Goal: Task Accomplishment & Management: Use online tool/utility

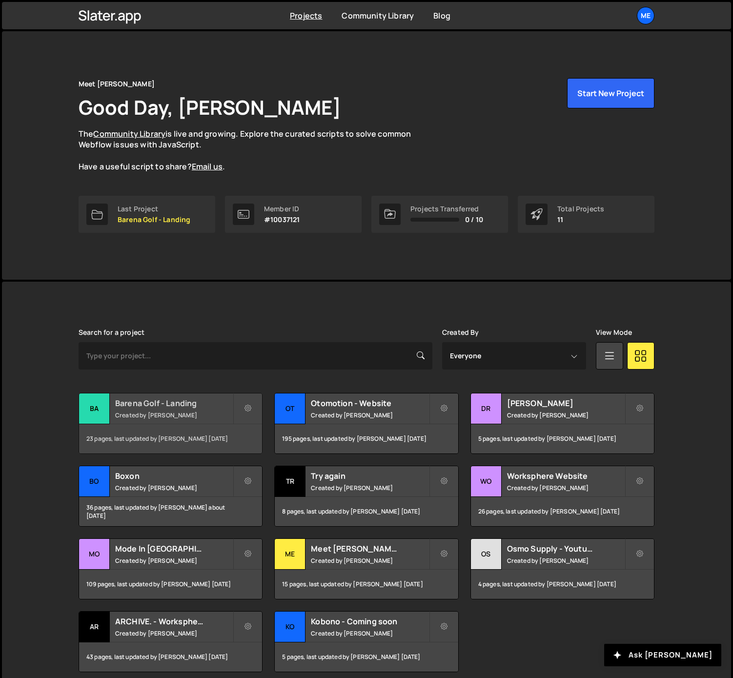
click at [180, 404] on h2 "Barena Golf - Landing" at bounding box center [174, 403] width 118 height 11
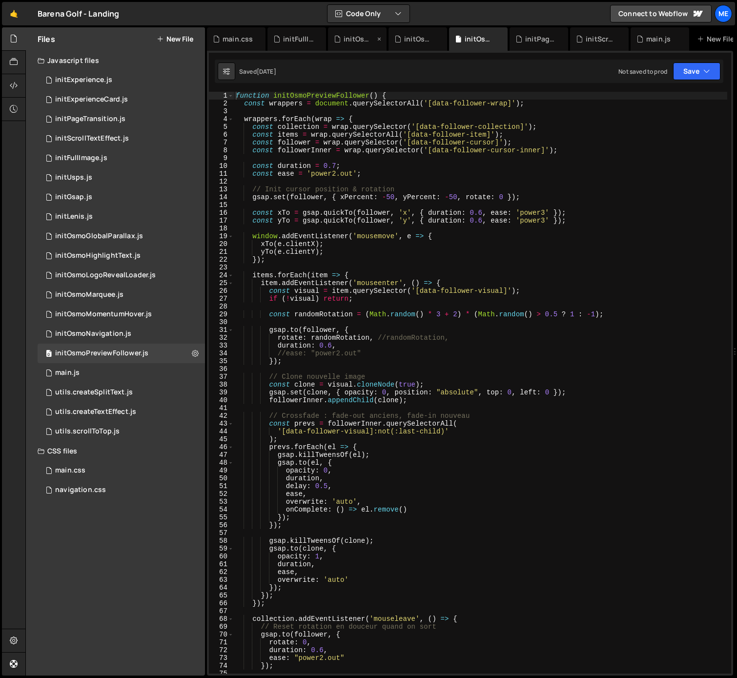
click at [0, 0] on icon at bounding box center [0, 0] width 0 height 0
click at [364, 39] on div "initOsmoPreviewFollower.js" at bounding box center [317, 38] width 100 height 23
click at [361, 39] on icon at bounding box center [360, 39] width 7 height 10
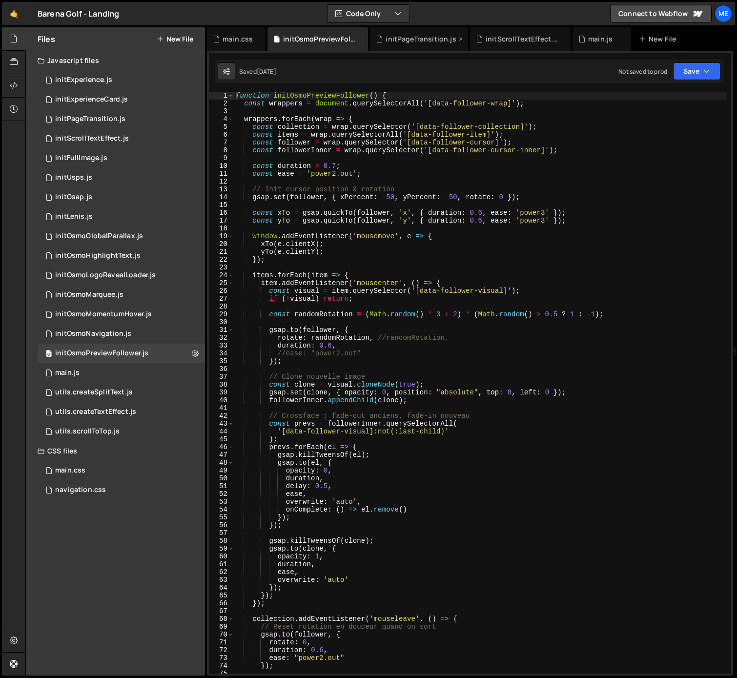
scroll to position [1282, 0]
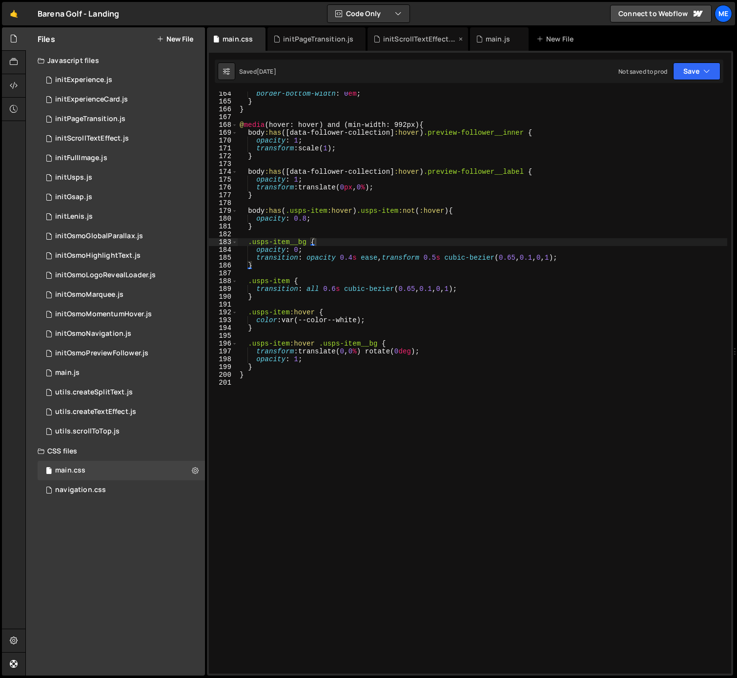
click at [0, 0] on icon at bounding box center [0, 0] width 0 height 0
click at [360, 38] on icon at bounding box center [360, 39] width 7 height 10
click at [317, 38] on icon at bounding box center [318, 39] width 7 height 10
click at [103, 97] on div "initExperienceCard.js" at bounding box center [91, 99] width 73 height 9
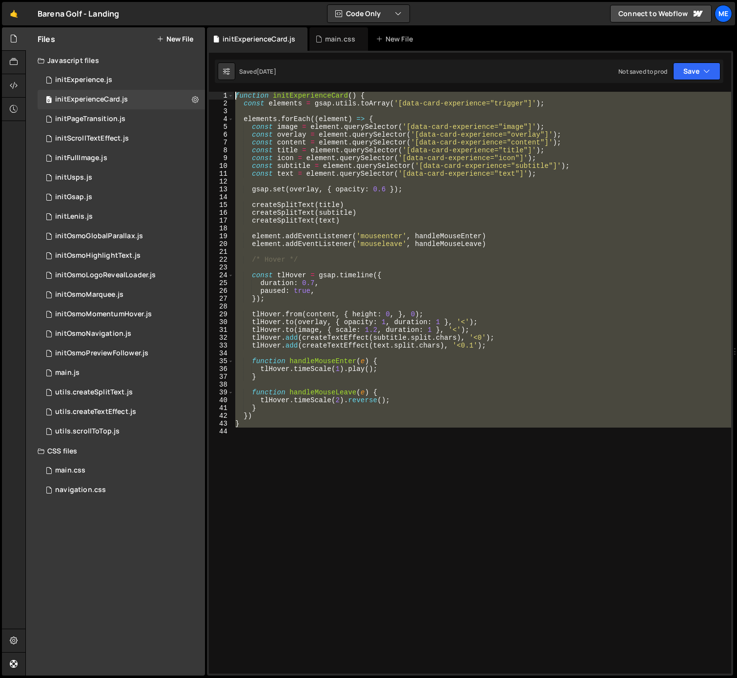
drag, startPoint x: 363, startPoint y: 569, endPoint x: 231, endPoint y: -11, distance: 594.8
click at [231, 0] on html "Projects Community Library Blog Me Projects Your Teams Invite team member Accou…" at bounding box center [368, 339] width 737 height 678
type textarea "function initExperienceCard() { const elements = gsap.utils.toArray('[data-card…"
click at [8, 61] on div at bounding box center [14, 62] width 24 height 23
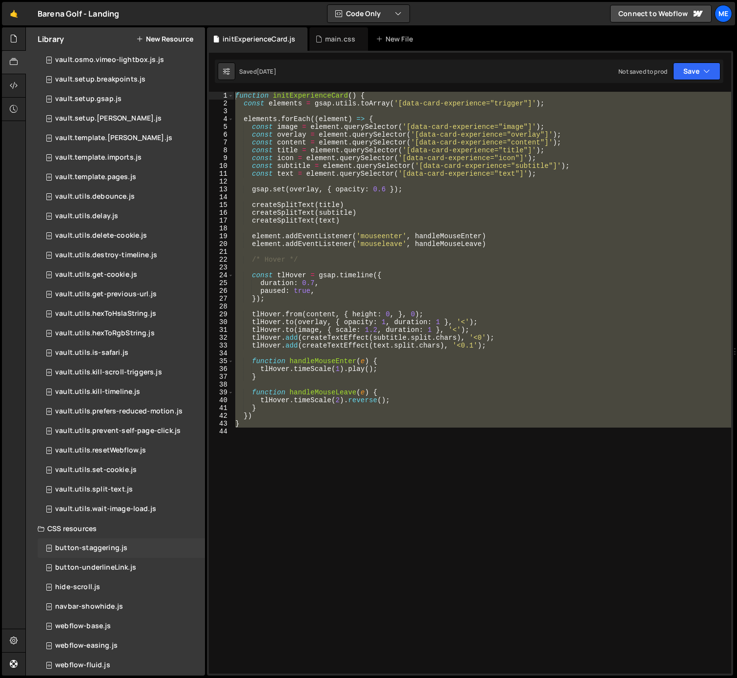
scroll to position [352, 0]
click at [141, 663] on div "webflow-fluid.js 0" at bounding box center [121, 665] width 167 height 20
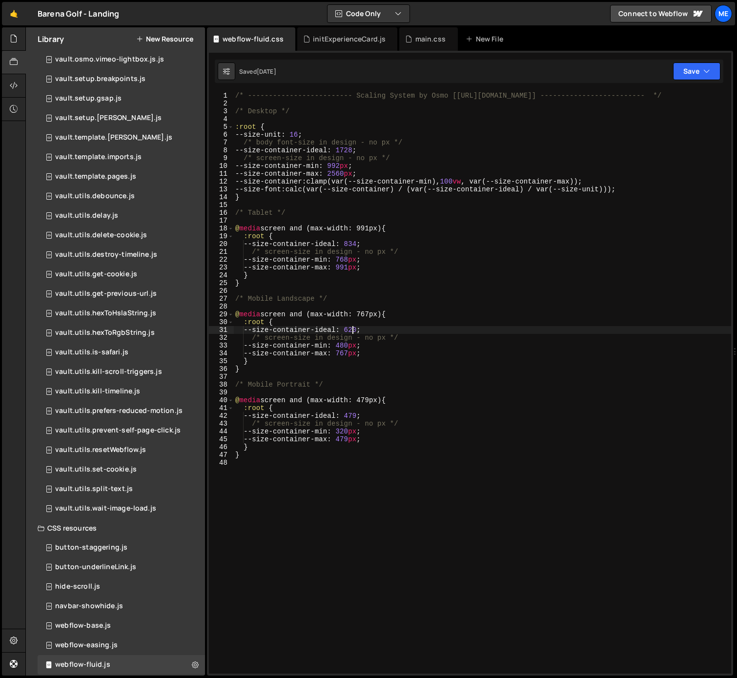
click at [354, 327] on div "/* ------------------------- Scaling System by Osmo [https://osmo.supply/] ----…" at bounding box center [482, 390] width 498 height 597
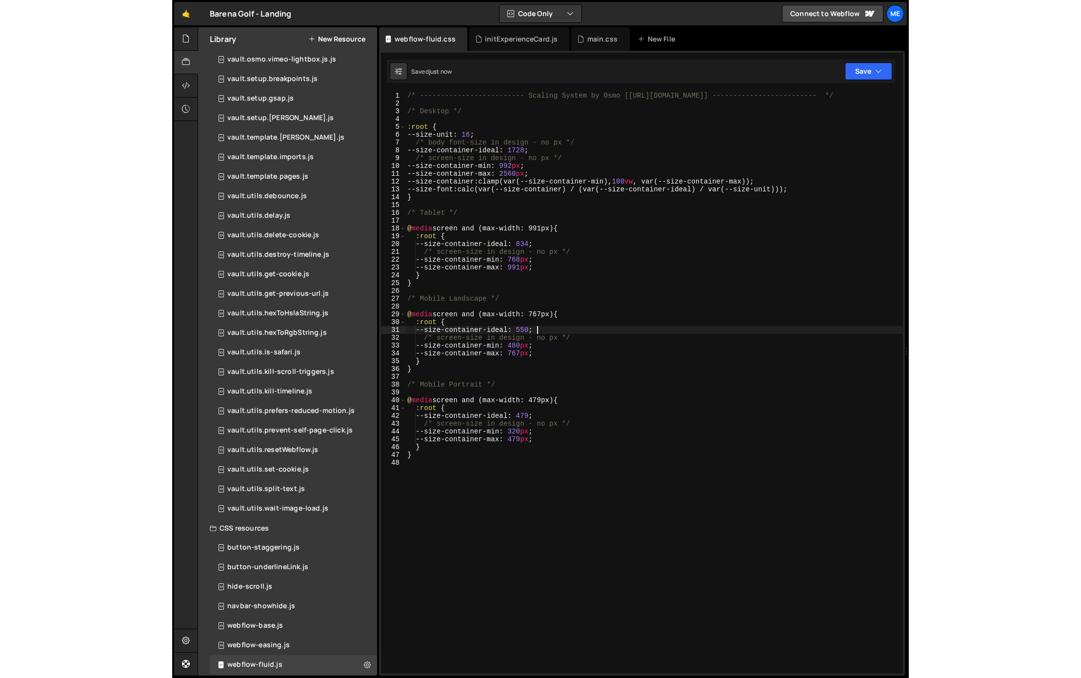
scroll to position [0, 0]
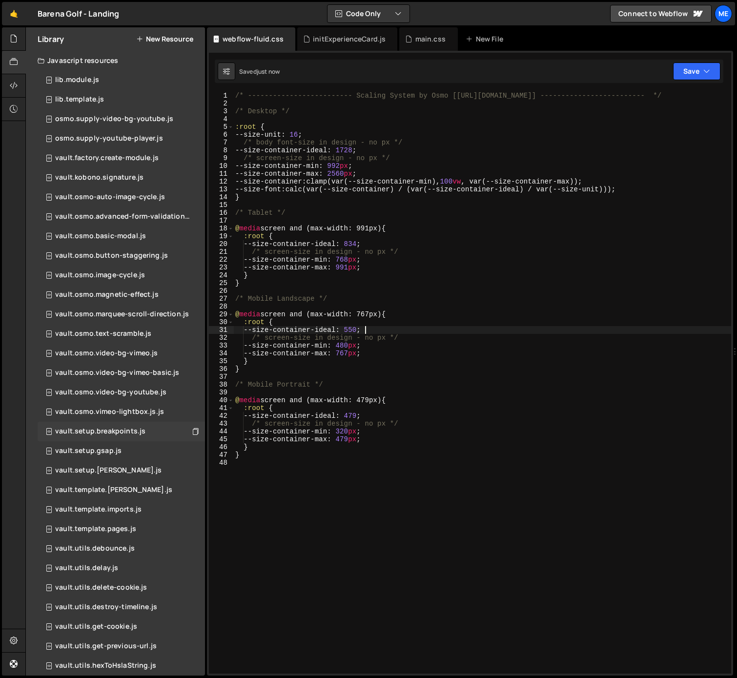
type textarea "--size-container-ideal: 550;"
click at [108, 429] on div "vault.setup.breakpoints.js" at bounding box center [100, 431] width 90 height 9
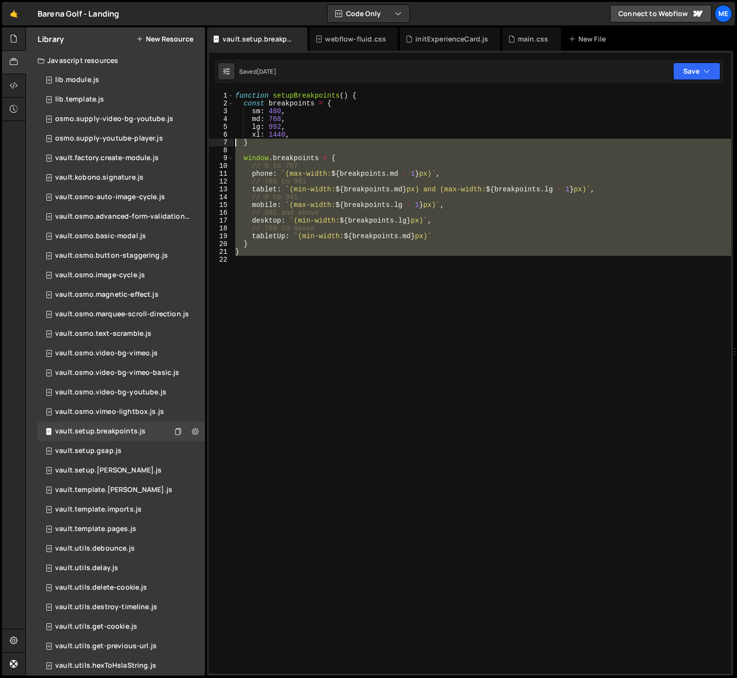
drag, startPoint x: 270, startPoint y: 332, endPoint x: 184, endPoint y: 49, distance: 295.5
click at [188, 49] on div "Files New File Javascript files 0 initExperience.js 0 0 initExperienceCard.js 0…" at bounding box center [380, 351] width 711 height 648
type textarea "function setupBreakpoints() { const breakpoints = {"
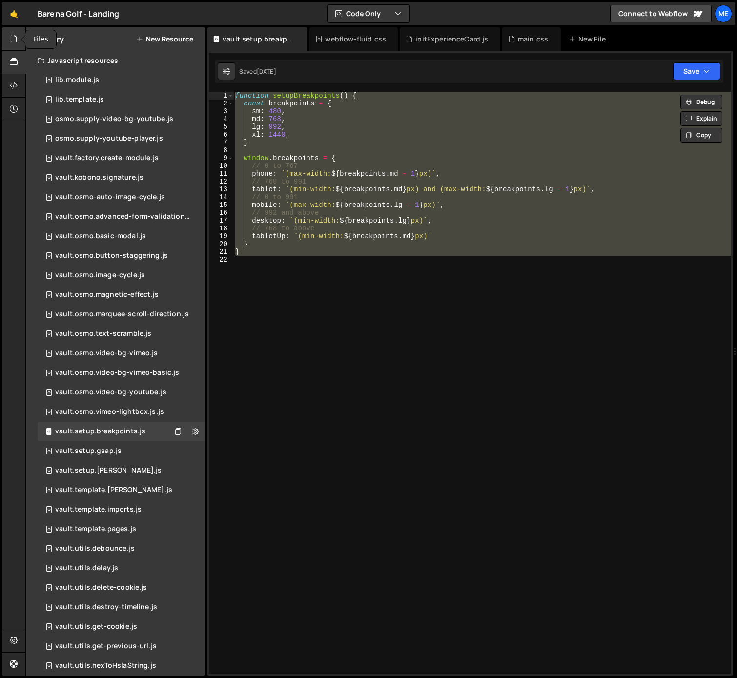
click at [15, 38] on icon at bounding box center [14, 38] width 8 height 11
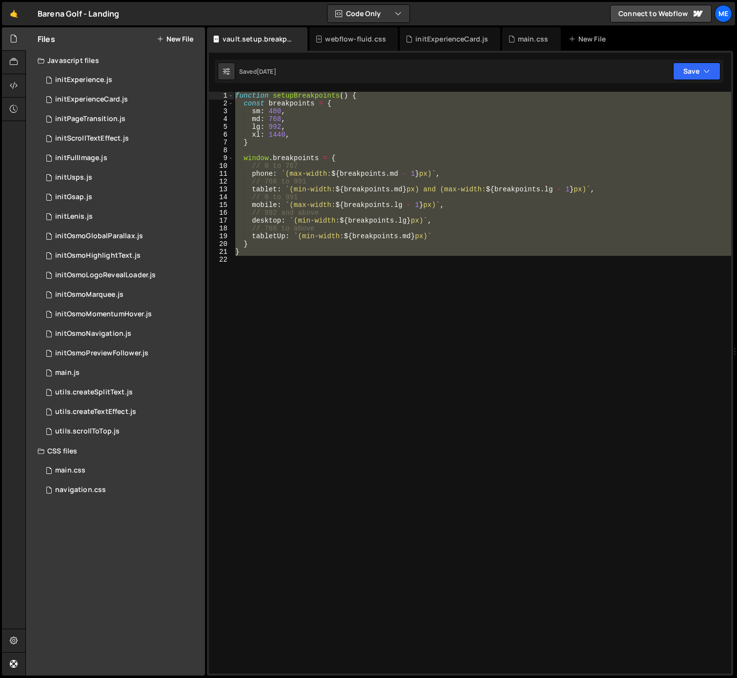
click at [170, 39] on button "New File" at bounding box center [175, 39] width 37 height 8
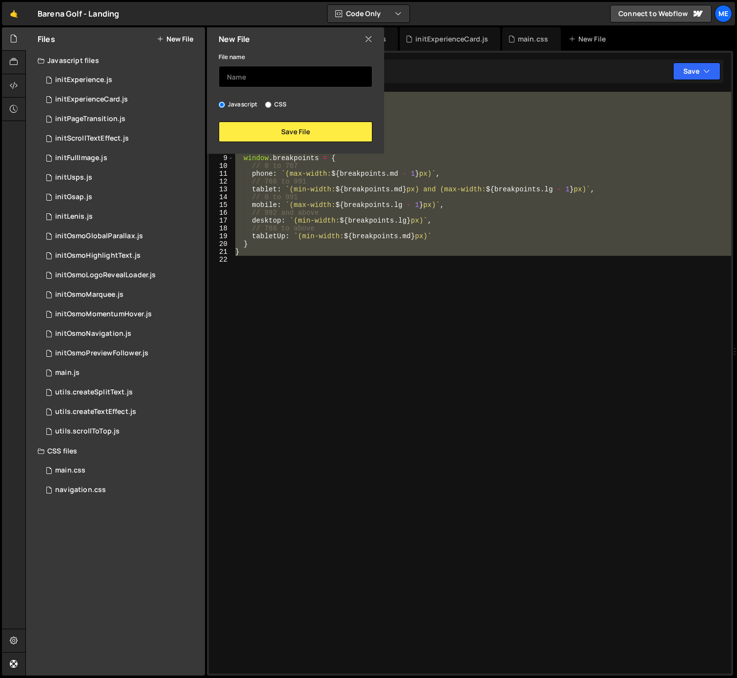
click at [252, 77] on input "text" at bounding box center [296, 76] width 154 height 21
type input "initBreakpoints"
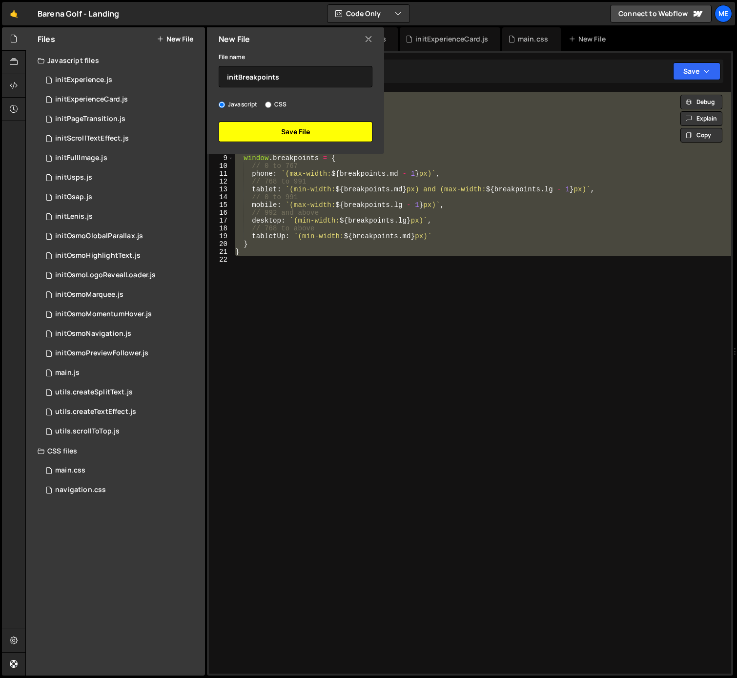
click at [300, 139] on button "Save File" at bounding box center [296, 131] width 154 height 20
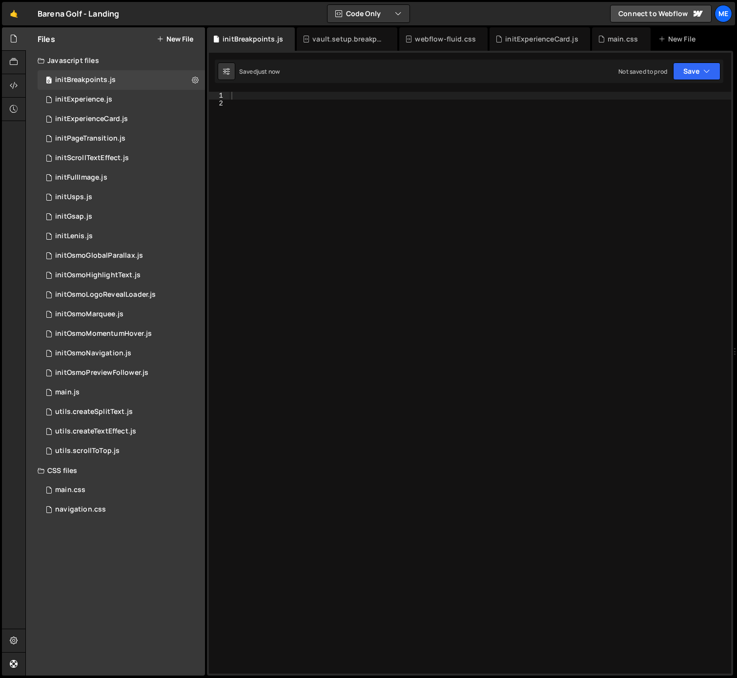
click at [300, 138] on div at bounding box center [479, 390] width 501 height 597
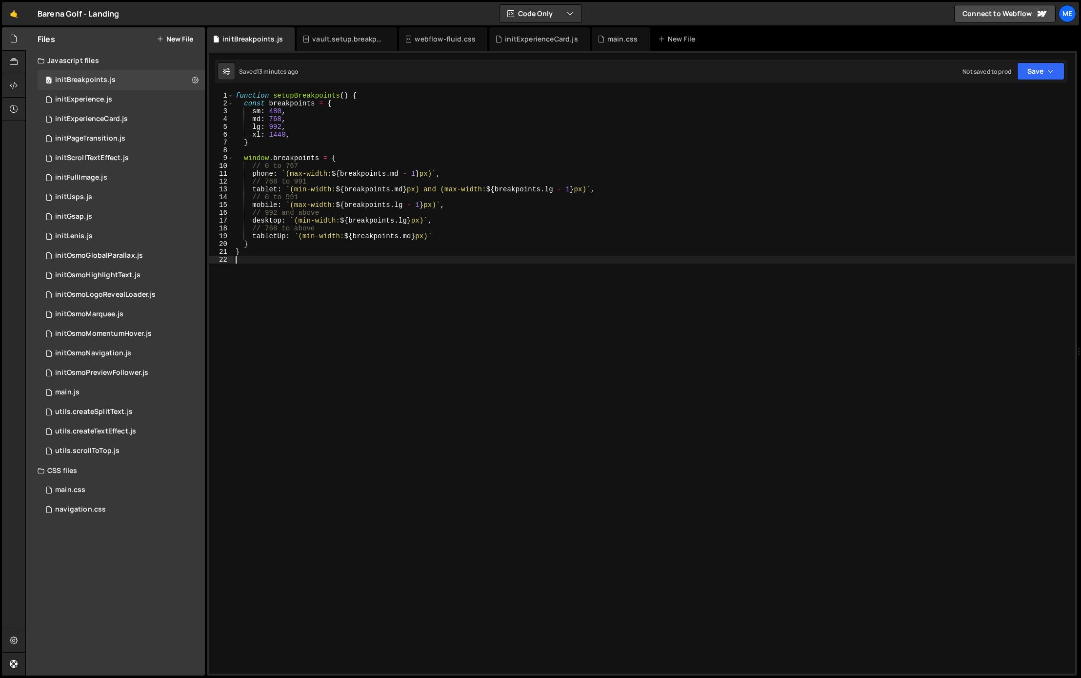
click at [564, 248] on div "function setupBreakpoints ( ) { const breakpoints = { sm : 480 , md : 768 , lg …" at bounding box center [654, 390] width 841 height 597
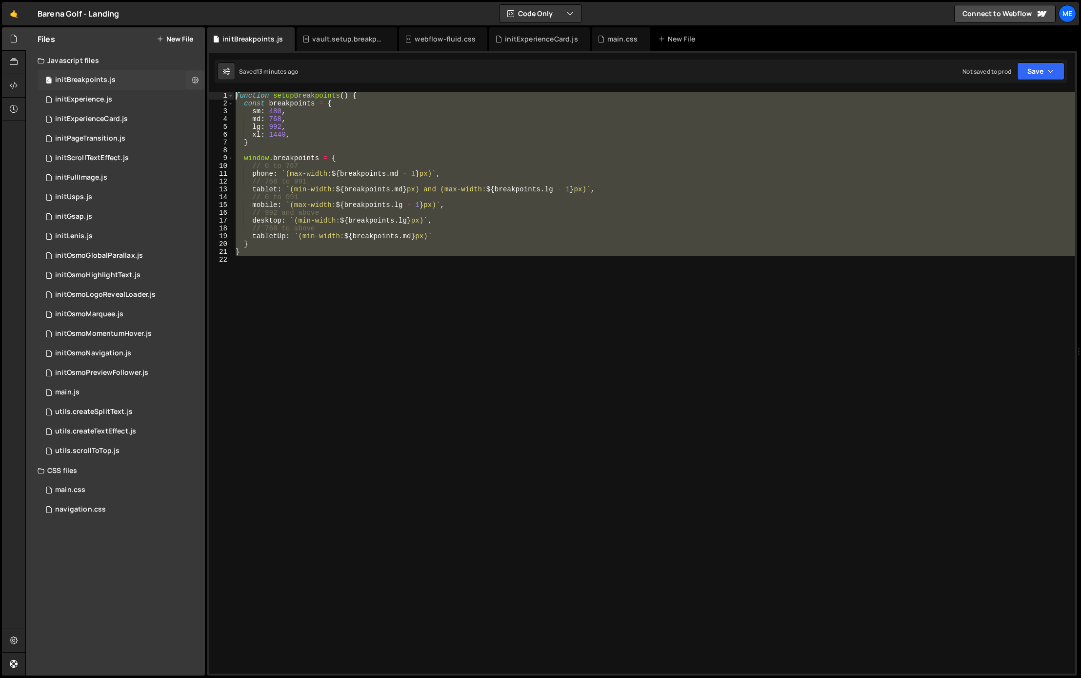
drag, startPoint x: 210, startPoint y: 265, endPoint x: 173, endPoint y: 77, distance: 191.3
click at [173, 77] on div "Files New File Javascript files 0 initBreakpoints.js 0 0 initExperience.js 0 0 …" at bounding box center [553, 351] width 1056 height 648
type textarea "function setupBreakpoints() { const breakpoints = {"
click at [314, 95] on div "function setupBreakpoints ( ) { const breakpoints = { sm : 480 , md : 768 , lg …" at bounding box center [654, 382] width 841 height 581
click at [314, 95] on div "function setupBreakpoints ( ) { const breakpoints = { sm : 480 , md : 768 , lg …" at bounding box center [654, 390] width 841 height 597
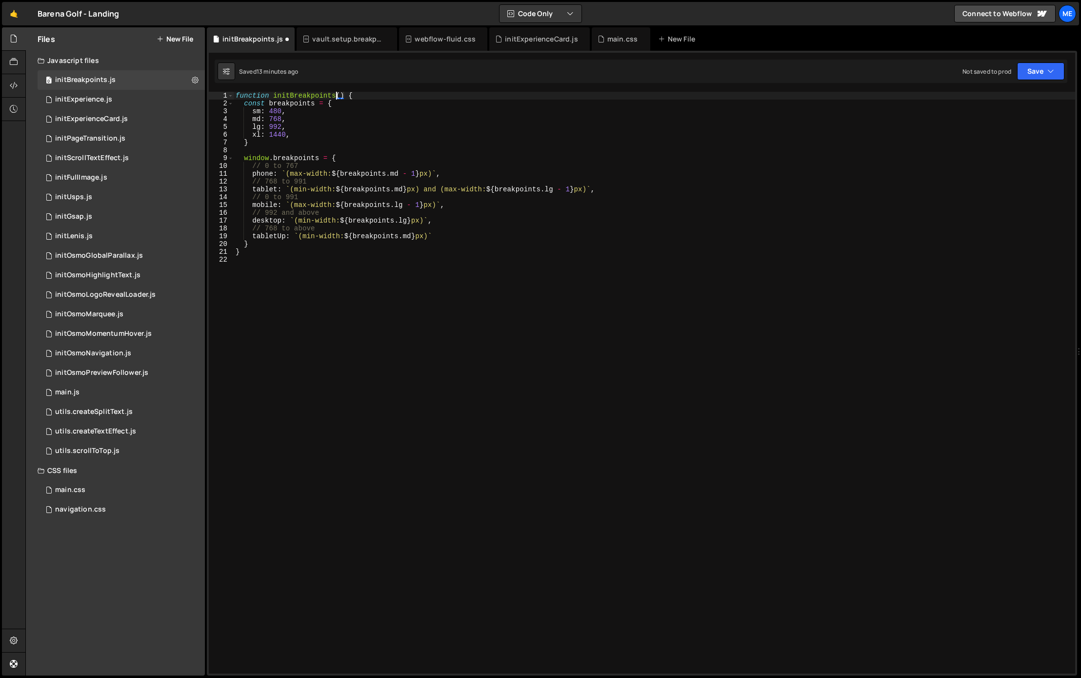
scroll to position [0, 7]
click at [281, 99] on div "function initBreakpoints ( ) { const breakpoints = { sm : 480 , md : 768 , lg :…" at bounding box center [654, 390] width 841 height 597
type textarea "function initBreakpoints() {"
drag, startPoint x: 622, startPoint y: 43, endPoint x: 596, endPoint y: 67, distance: 35.9
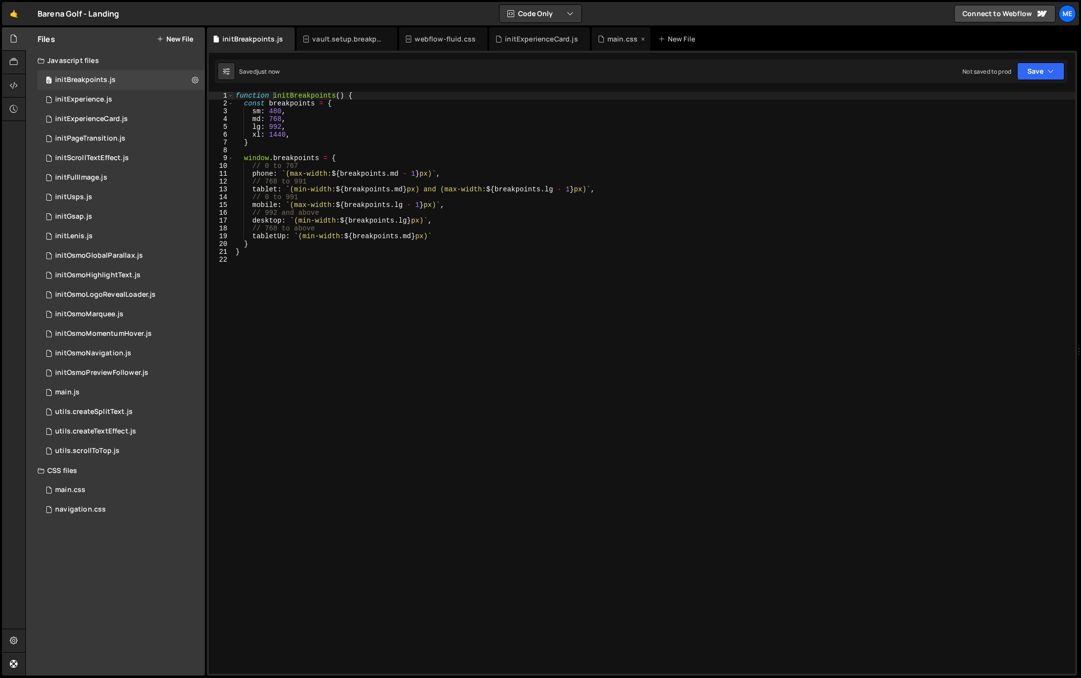
click at [621, 43] on div "main.css" at bounding box center [622, 39] width 30 height 10
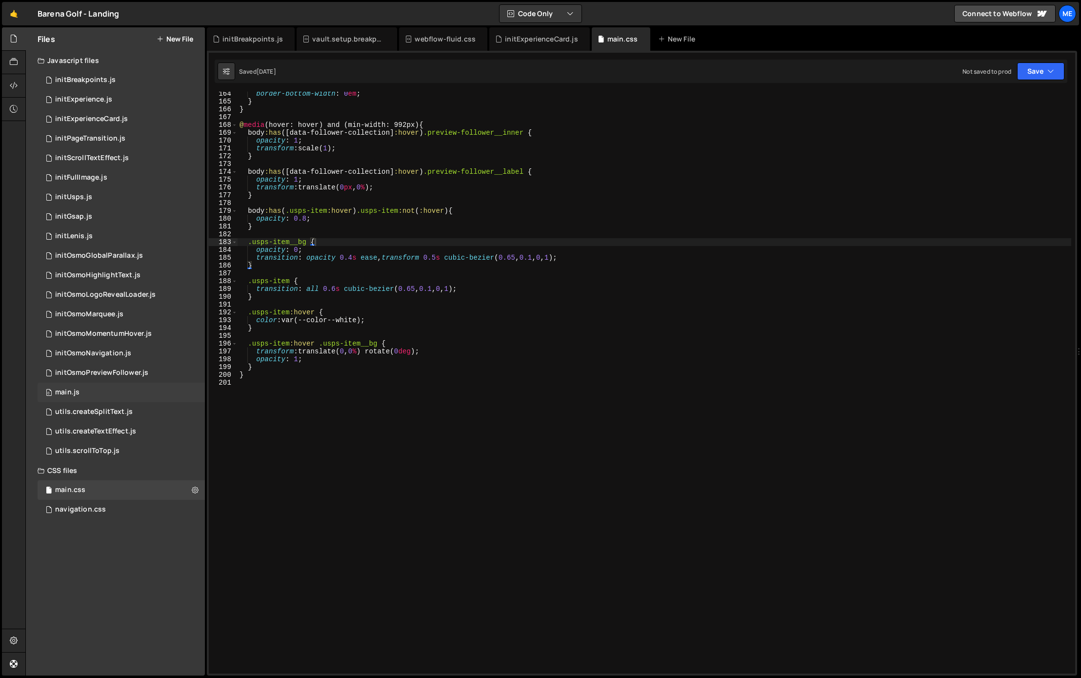
click at [79, 392] on div "0 main.js 0" at bounding box center [121, 392] width 167 height 20
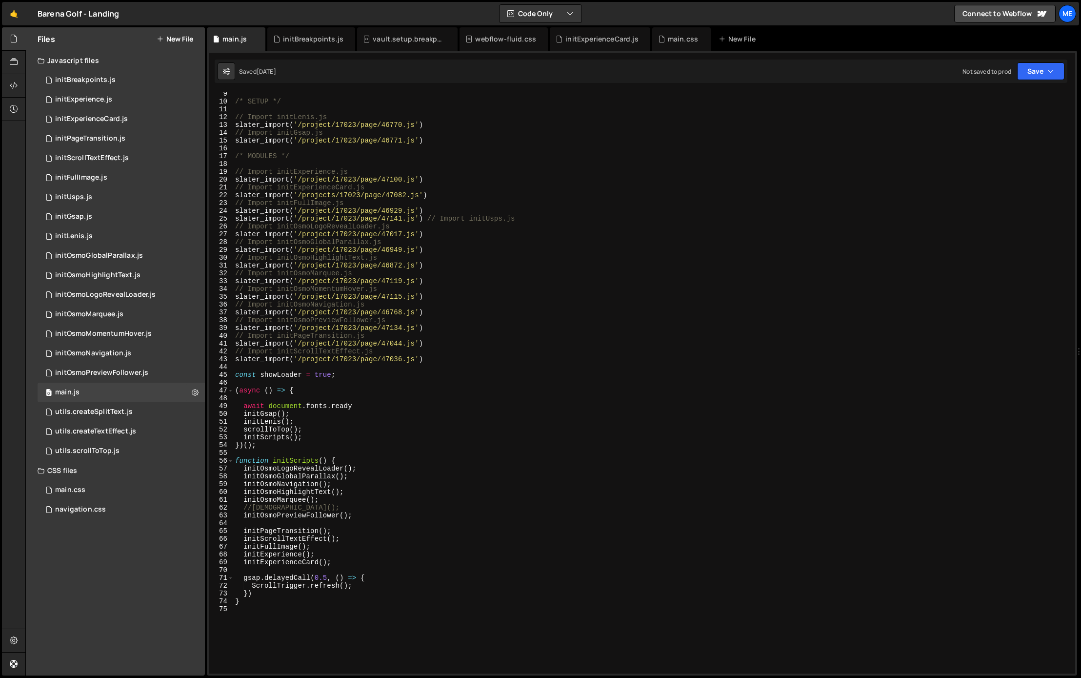
scroll to position [0, 0]
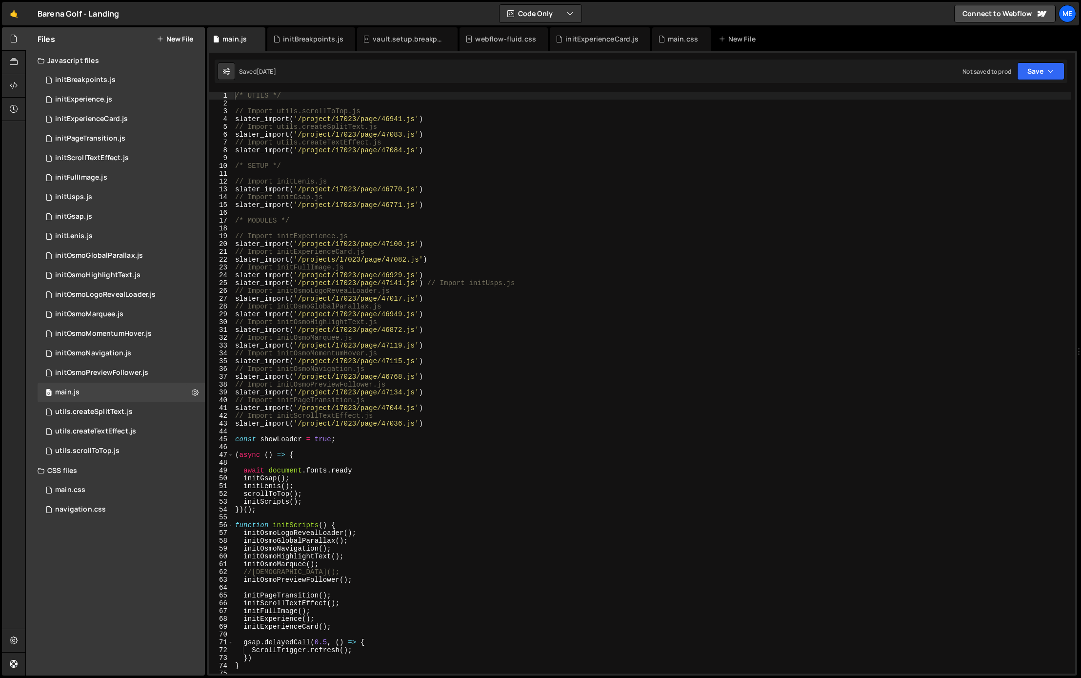
type textarea "slater_import('/project/17023/page/46771.js')"
click at [461, 205] on div "/* UTILS */ // Import utils.scrollToTop.js slater_import ( '/project/17023/page…" at bounding box center [652, 390] width 838 height 597
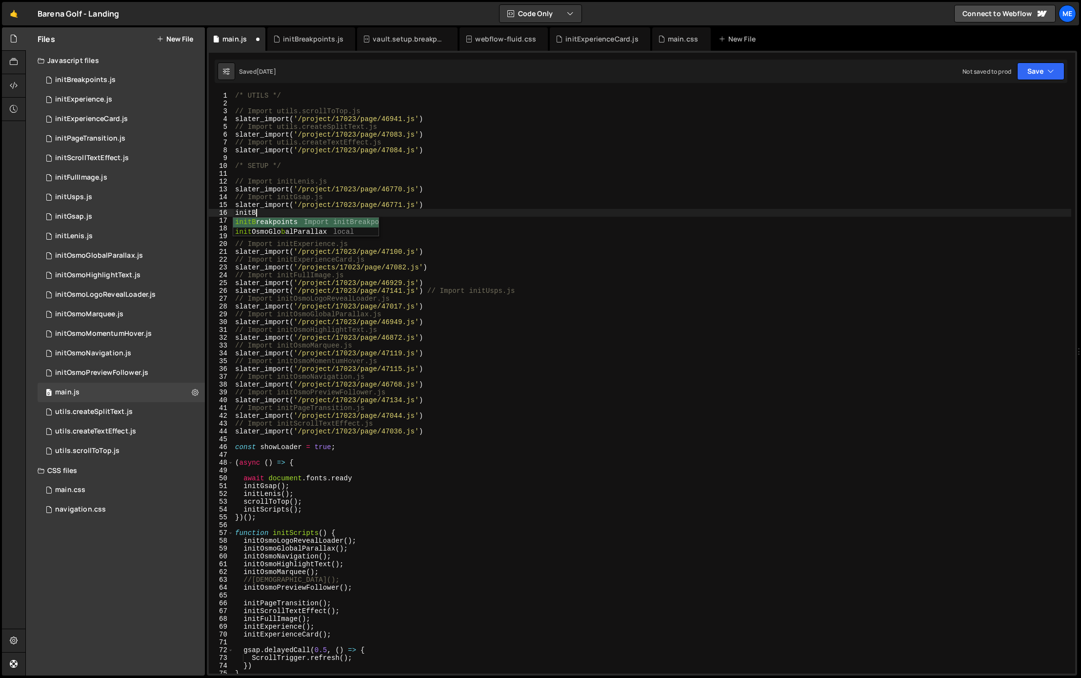
scroll to position [0, 1]
click at [428, 213] on div "/* UTILS */ // Import utils.scrollToTop.js slater_import ( '/project/17023/page…" at bounding box center [652, 390] width 838 height 597
type textarea "slater_import('/project/17023/page/46771.js')"
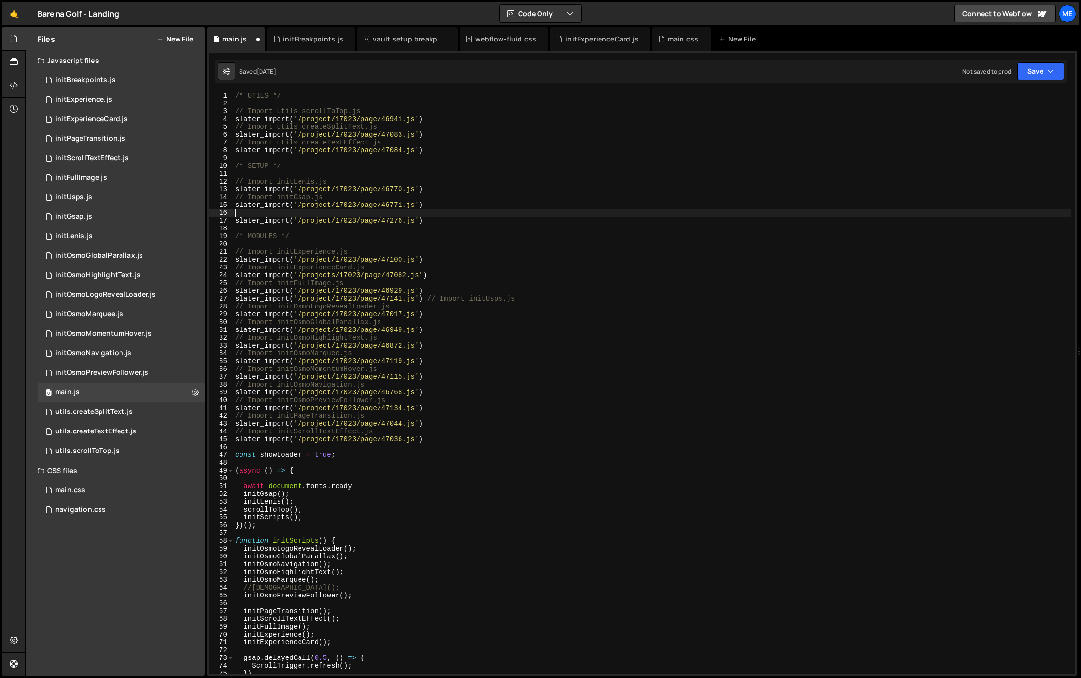
scroll to position [0, 0]
paste textarea "// Import initBreakpoints.js"
type textarea "// Import initBreakpoints.js"
click at [317, 212] on div "/* UTILS */ // Import utils.scrollToTop.js slater_import ( '/project/17023/page…" at bounding box center [652, 390] width 838 height 597
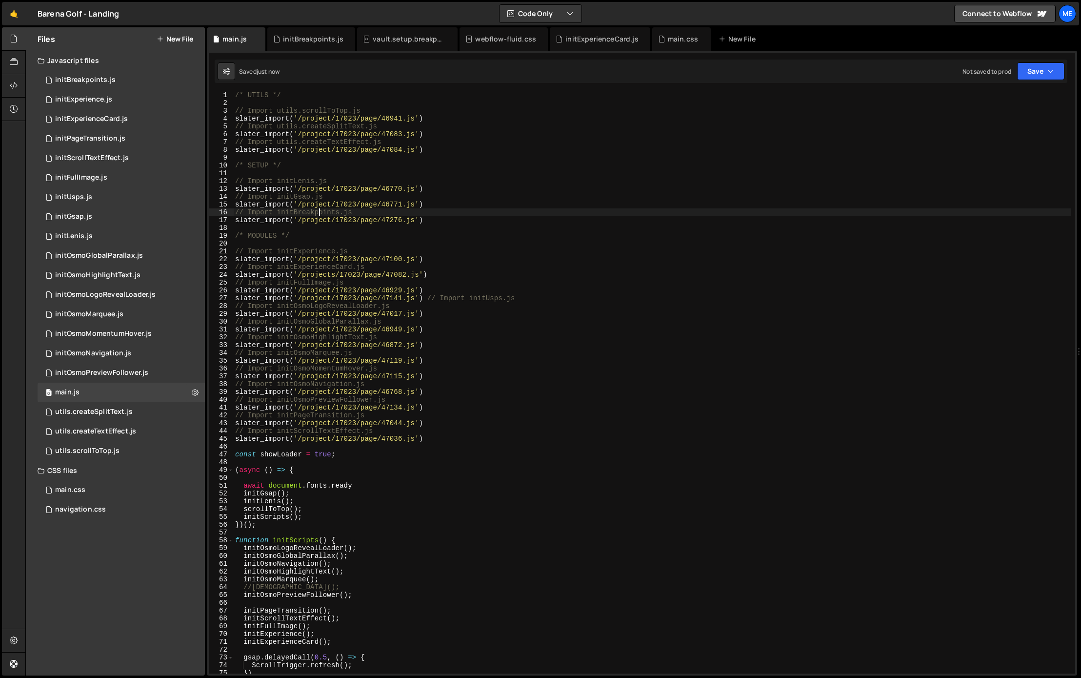
click at [317, 212] on div "/* UTILS */ // Import utils.scrollToTop.js slater_import ( '/project/17023/page…" at bounding box center [652, 389] width 838 height 597
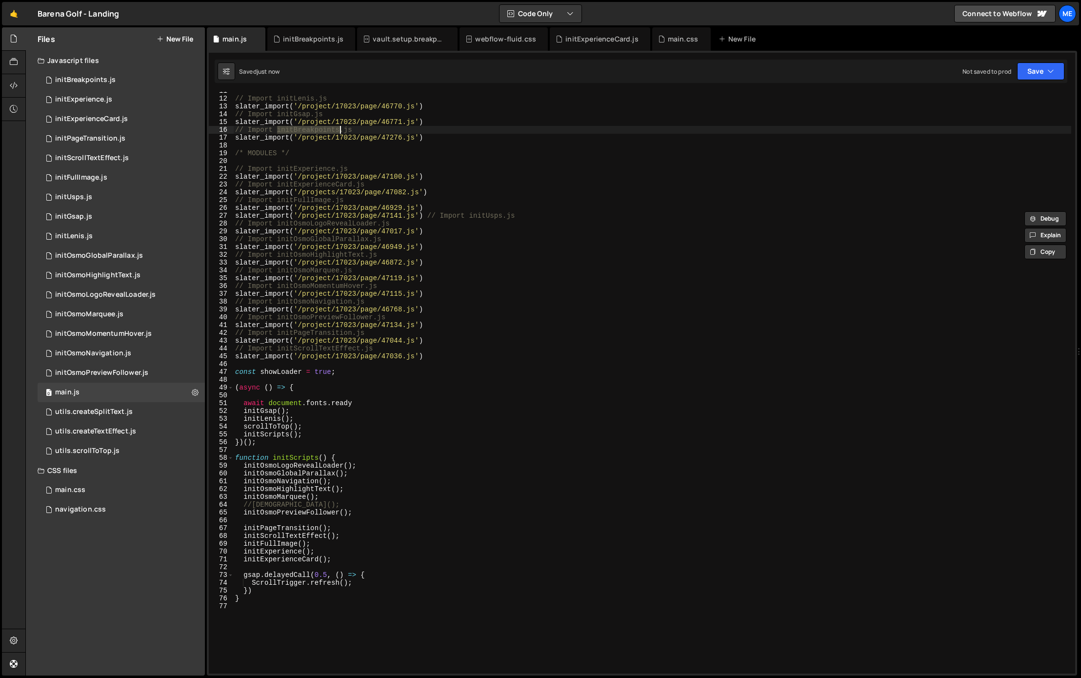
scroll to position [95, 0]
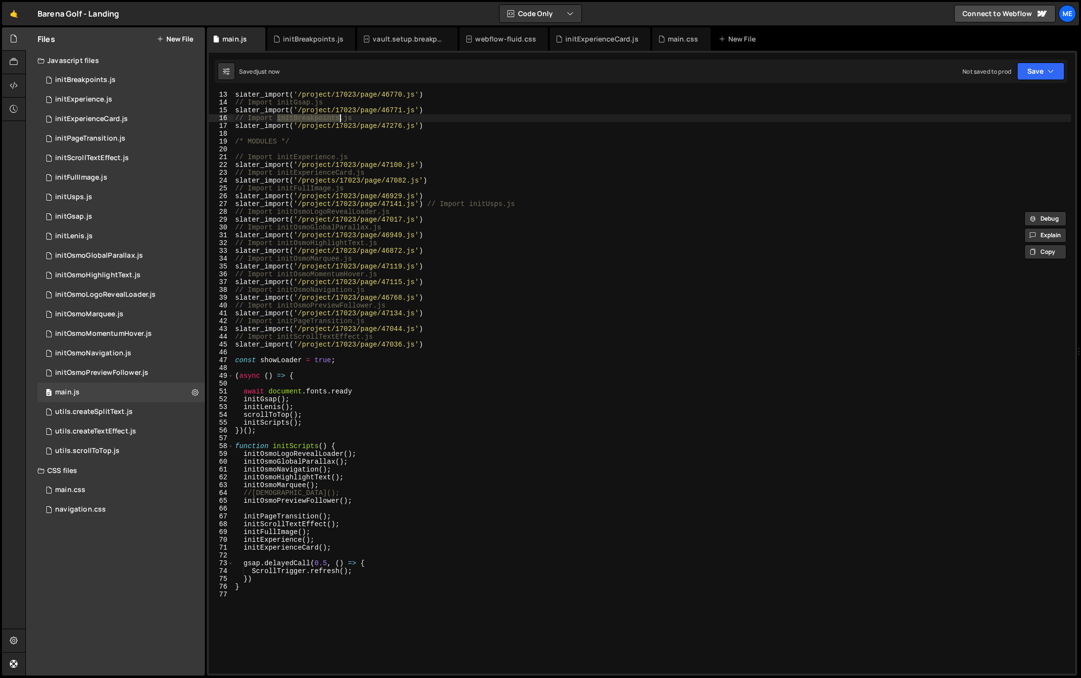
click at [278, 382] on div "slater_import ( '/project/17023/page/46770.js' ) // Import initGsap.js slater_i…" at bounding box center [652, 389] width 838 height 597
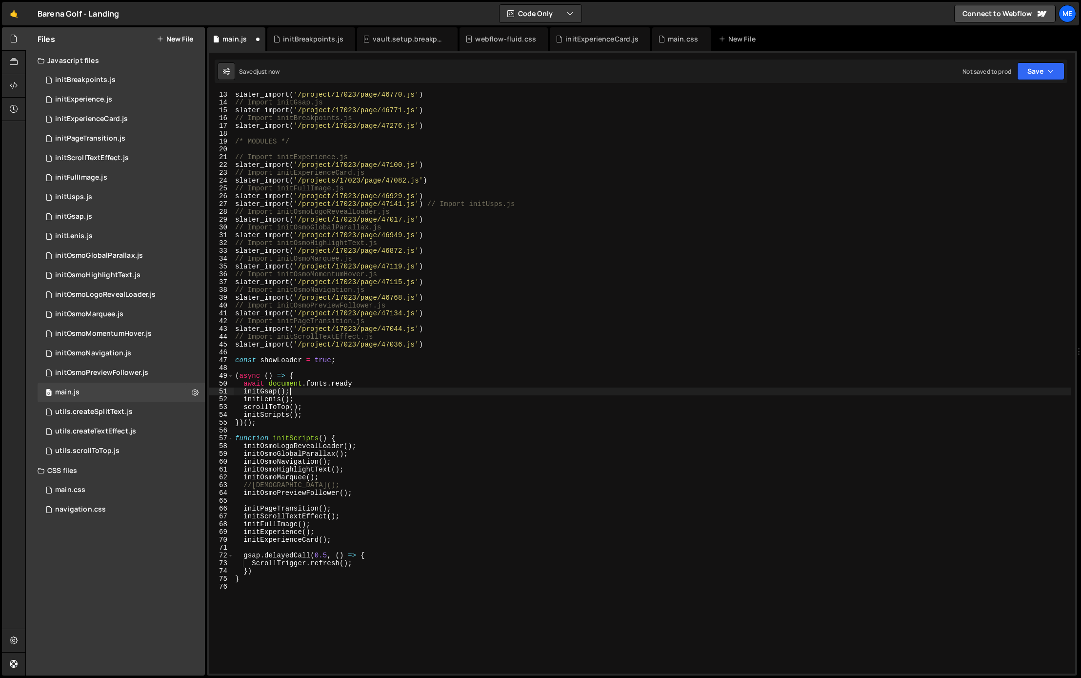
type textarea "initLenis();"
paste textarea "initBreakpoints"
type textarea "initBreakpoints();"
click at [314, 34] on div "initBreakpoints.js" at bounding box center [313, 39] width 60 height 10
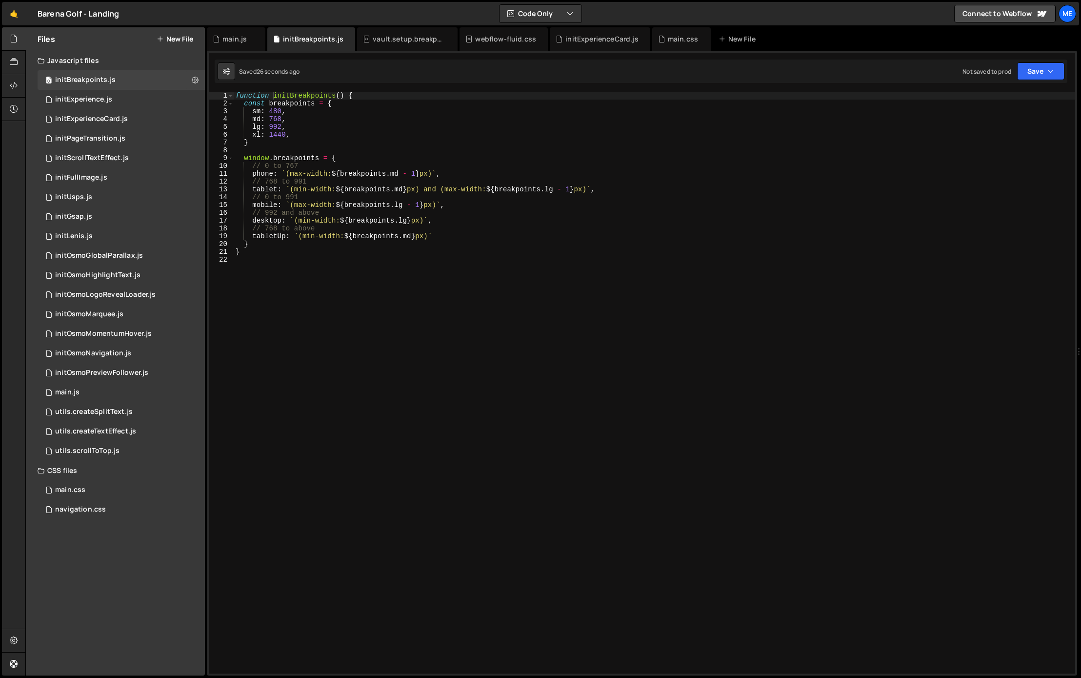
click at [414, 125] on div "function initBreakpoints ( ) { const breakpoints = { sm : 480 , md : 768 , lg :…" at bounding box center [654, 390] width 841 height 597
type textarea "}"
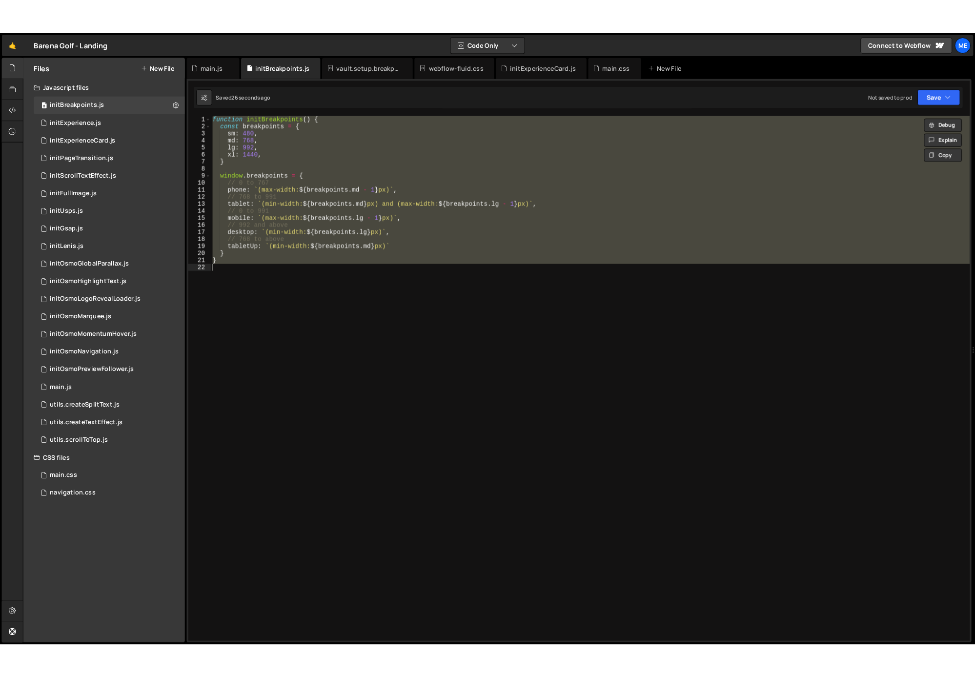
scroll to position [0, 0]
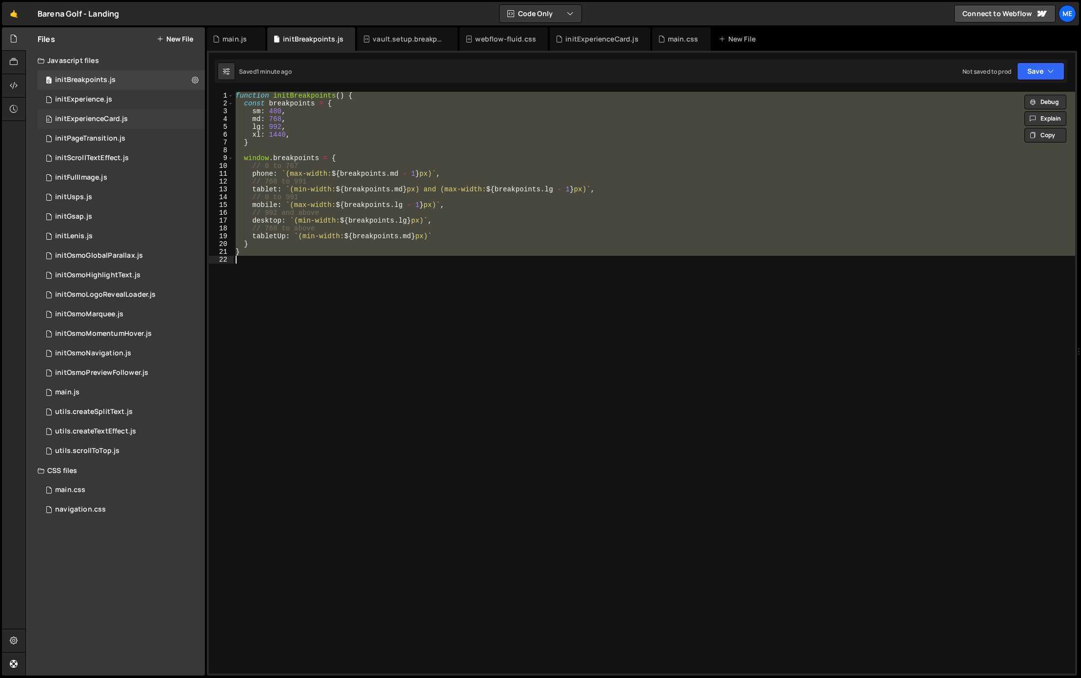
drag, startPoint x: 106, startPoint y: 118, endPoint x: 162, endPoint y: 126, distance: 56.8
click at [106, 118] on div "initExperienceCard.js" at bounding box center [91, 119] width 73 height 9
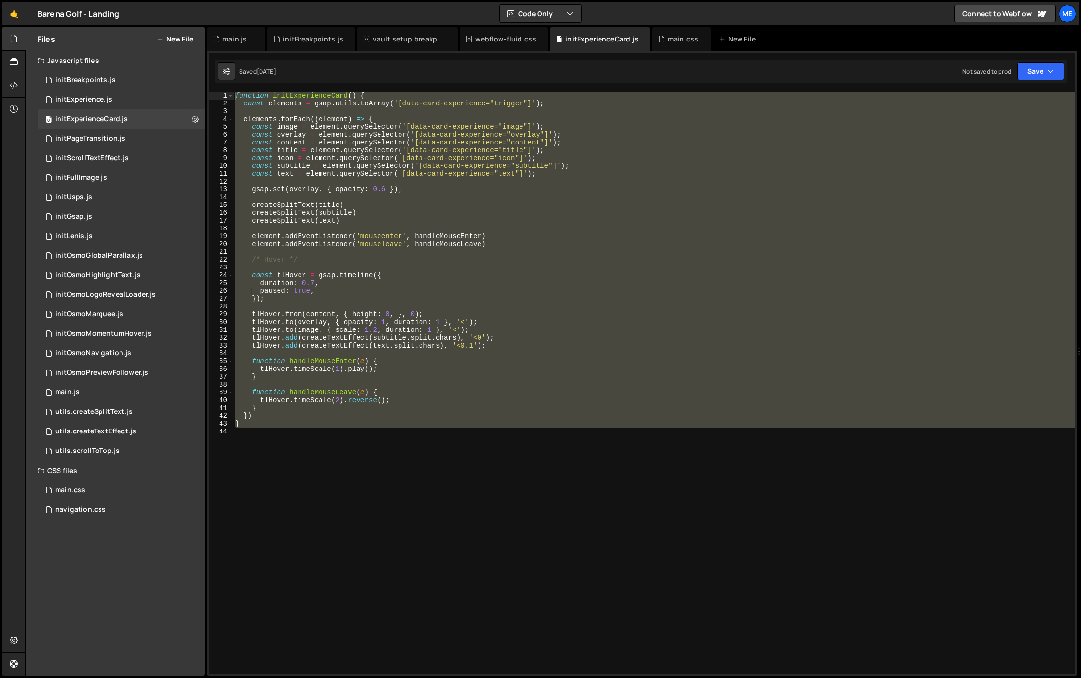
click at [511, 193] on div "function initExperienceCard ( ) { const elements = gsap . utils . toArray ( '[d…" at bounding box center [654, 390] width 842 height 597
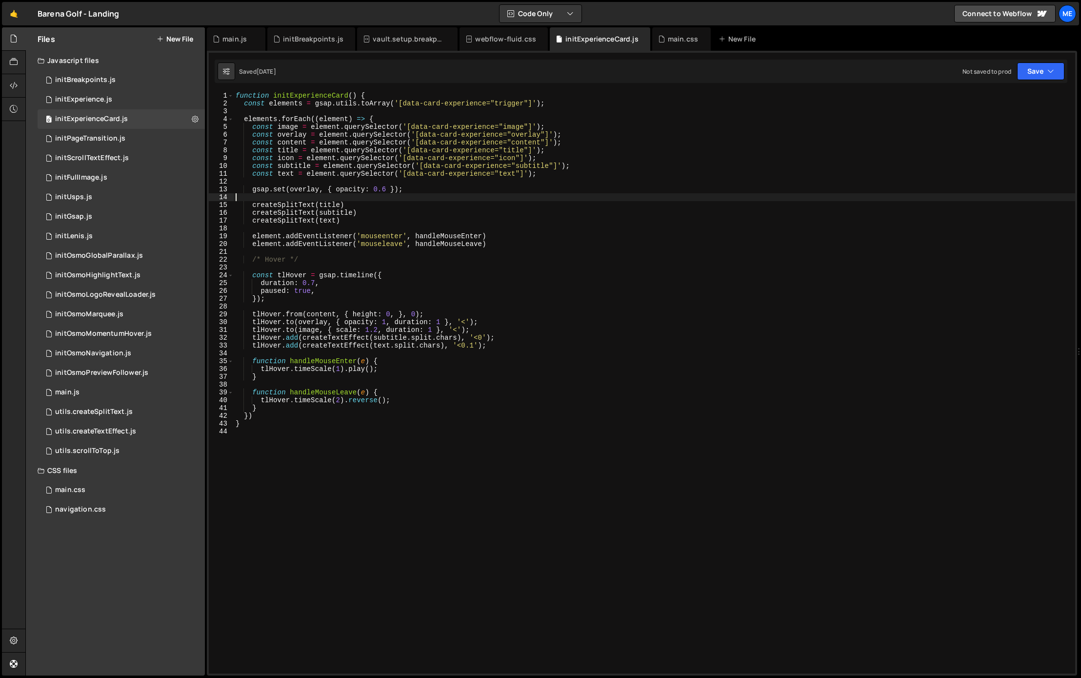
type textarea "}"
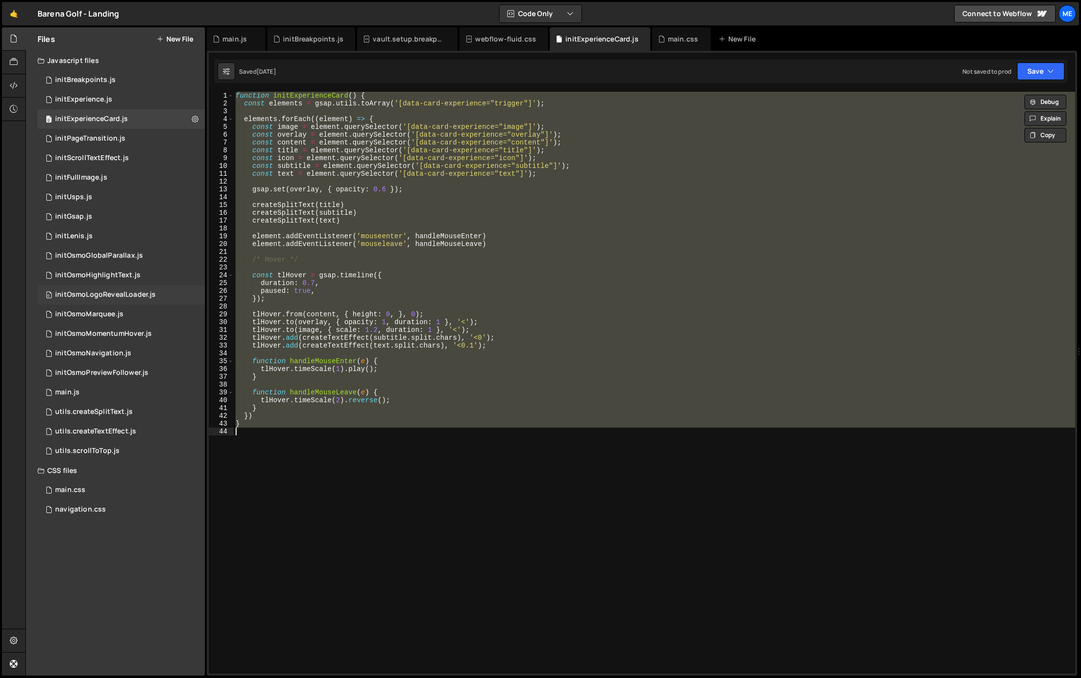
click at [102, 298] on div "initOsmoLogoRevealLoader.js" at bounding box center [105, 294] width 100 height 9
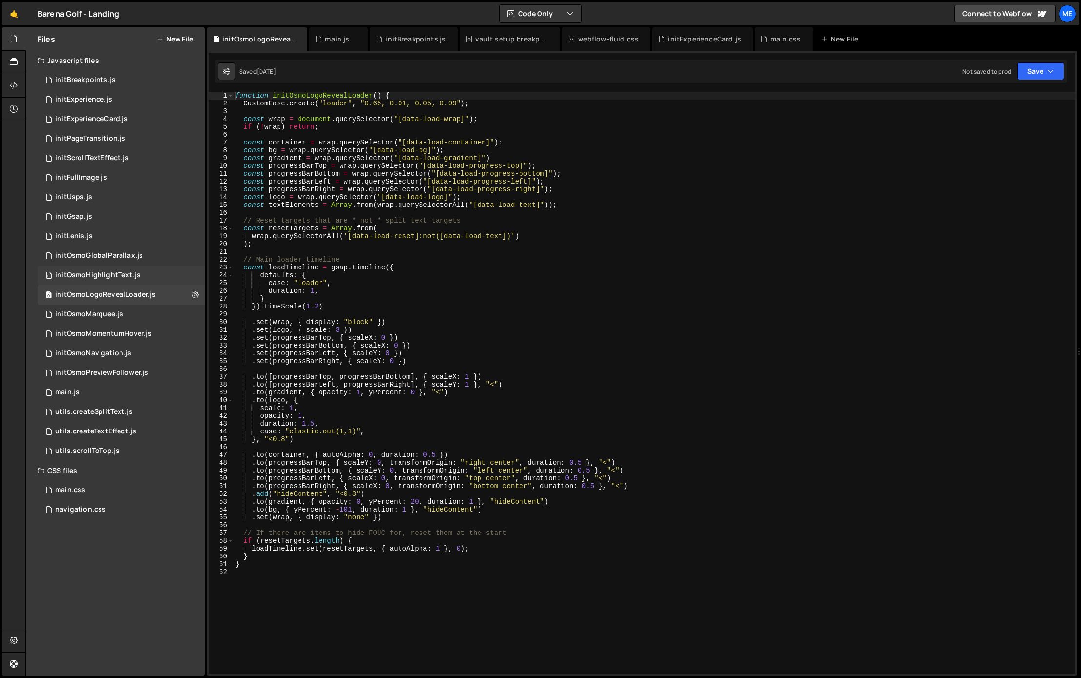
click at [103, 274] on div "initOsmoHighlightText.js" at bounding box center [97, 275] width 85 height 9
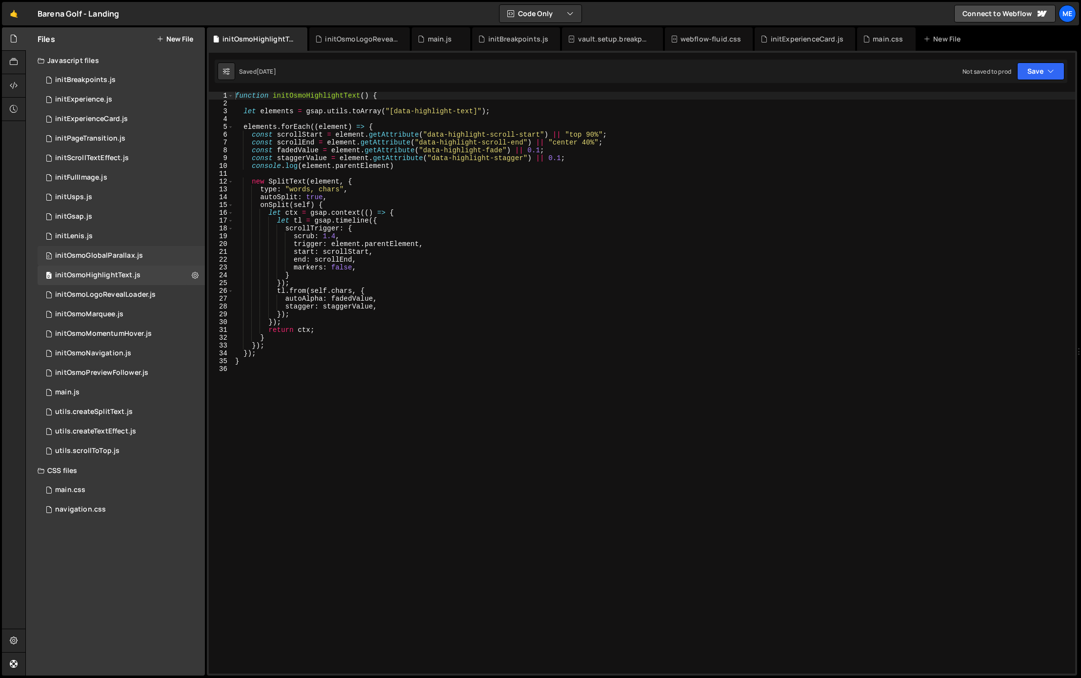
click at [104, 257] on div "initOsmoGlobalParallax.js" at bounding box center [99, 255] width 88 height 9
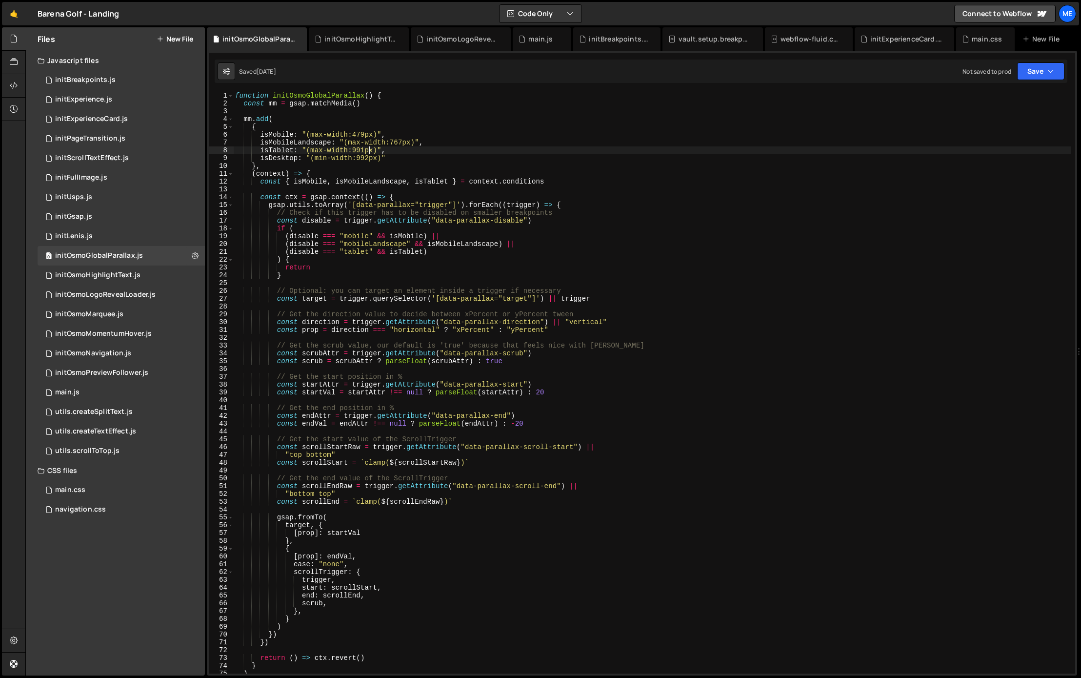
drag, startPoint x: 368, startPoint y: 149, endPoint x: 362, endPoint y: 149, distance: 6.4
click at [366, 149] on div "function initOsmoGlobalParallax ( ) { const mm = gsap . matchMedia ( ) mm . add…" at bounding box center [652, 390] width 838 height 597
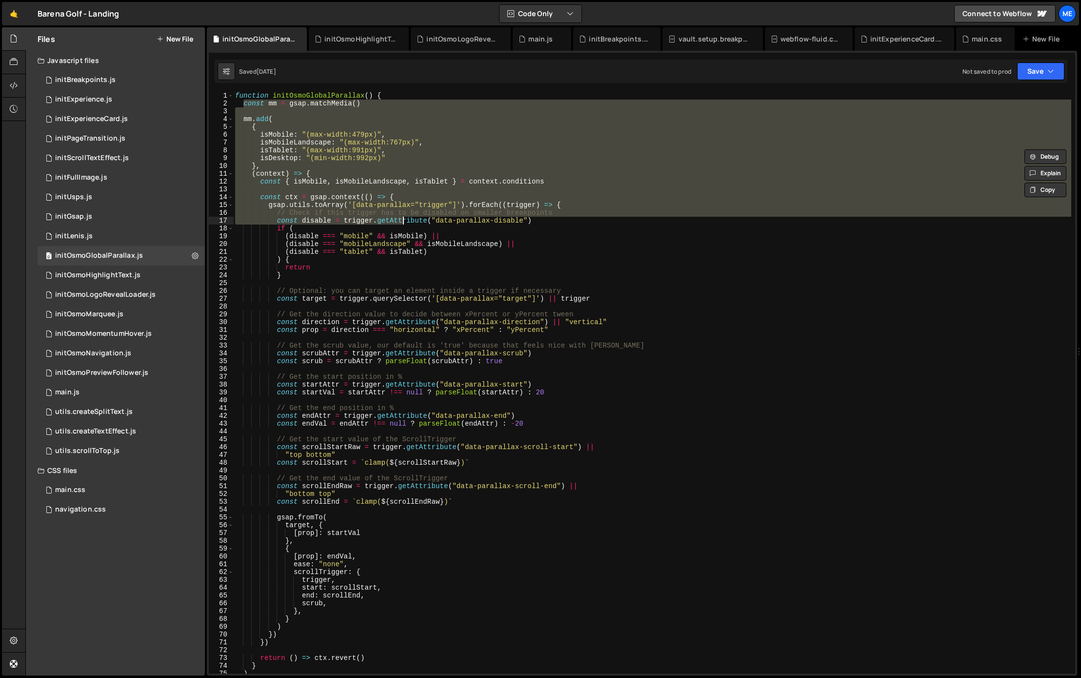
drag, startPoint x: 245, startPoint y: 104, endPoint x: 419, endPoint y: 388, distance: 332.8
click at [422, 405] on div "function initOsmoGlobalParallax ( ) { const mm = gsap . matchMedia ( ) mm . add…" at bounding box center [652, 390] width 838 height 597
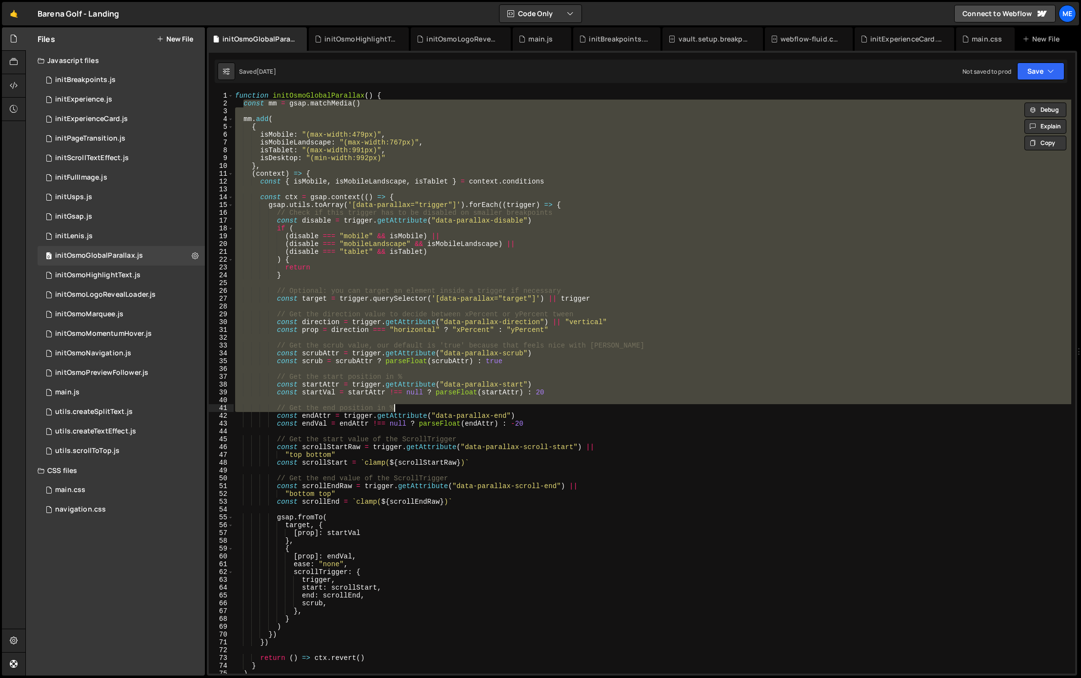
click at [285, 133] on div "function initOsmoGlobalParallax ( ) { const mm = gsap . matchMedia ( ) mm . add…" at bounding box center [652, 382] width 838 height 581
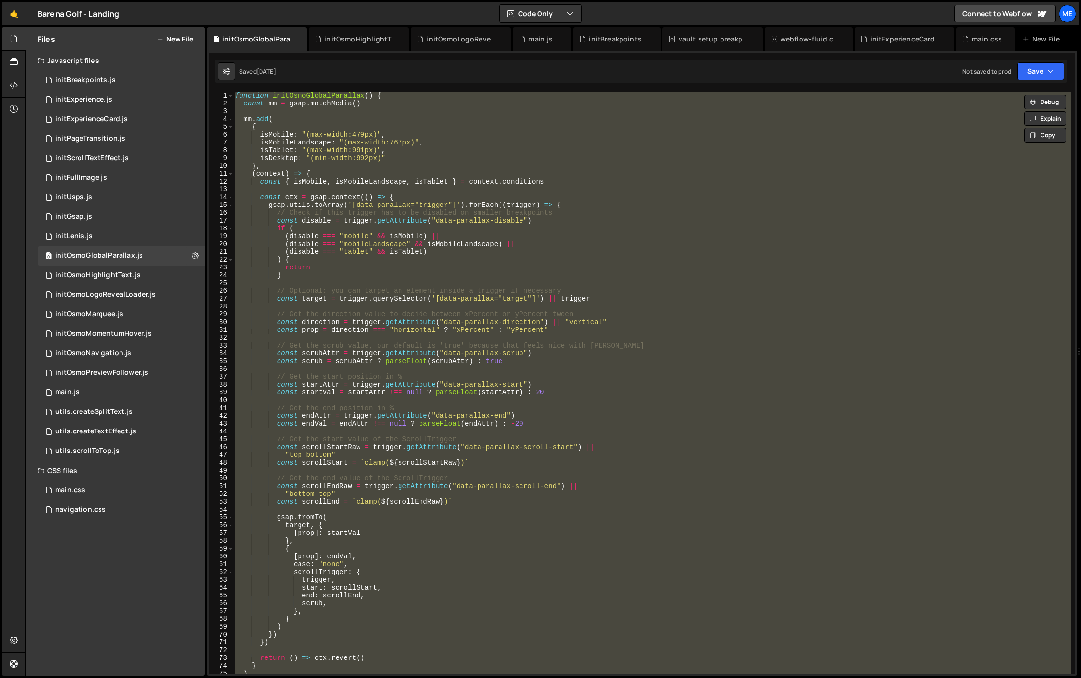
click at [543, 168] on div "function initOsmoGlobalParallax ( ) { const mm = gsap . matchMedia ( ) mm . add…" at bounding box center [652, 382] width 838 height 581
type textarea "},"
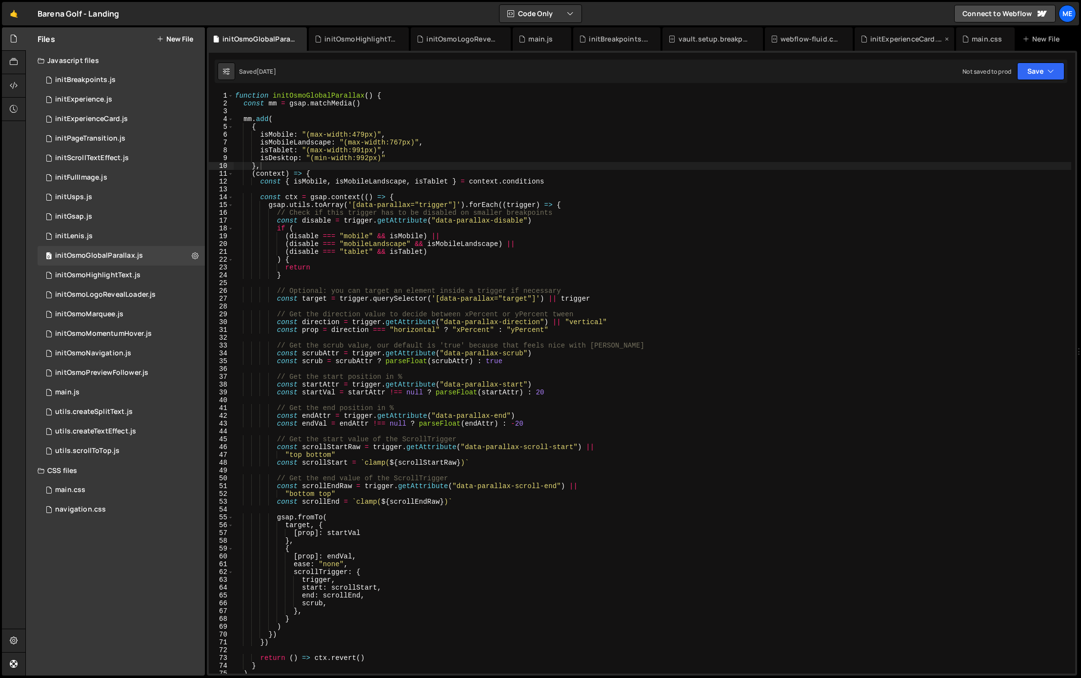
click at [736, 39] on div "initExperienceCard.js" at bounding box center [906, 39] width 72 height 10
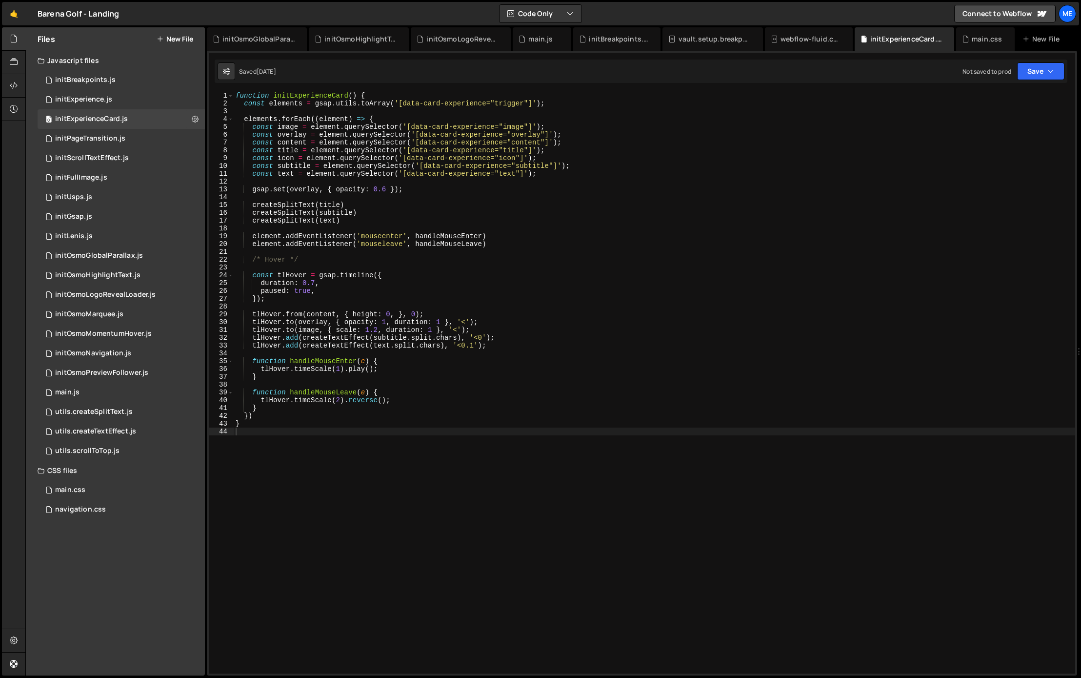
click at [703, 170] on div "function initExperienceCard ( ) { const elements = gsap . utils . toArray ( '[d…" at bounding box center [654, 390] width 841 height 597
type textarea "}"
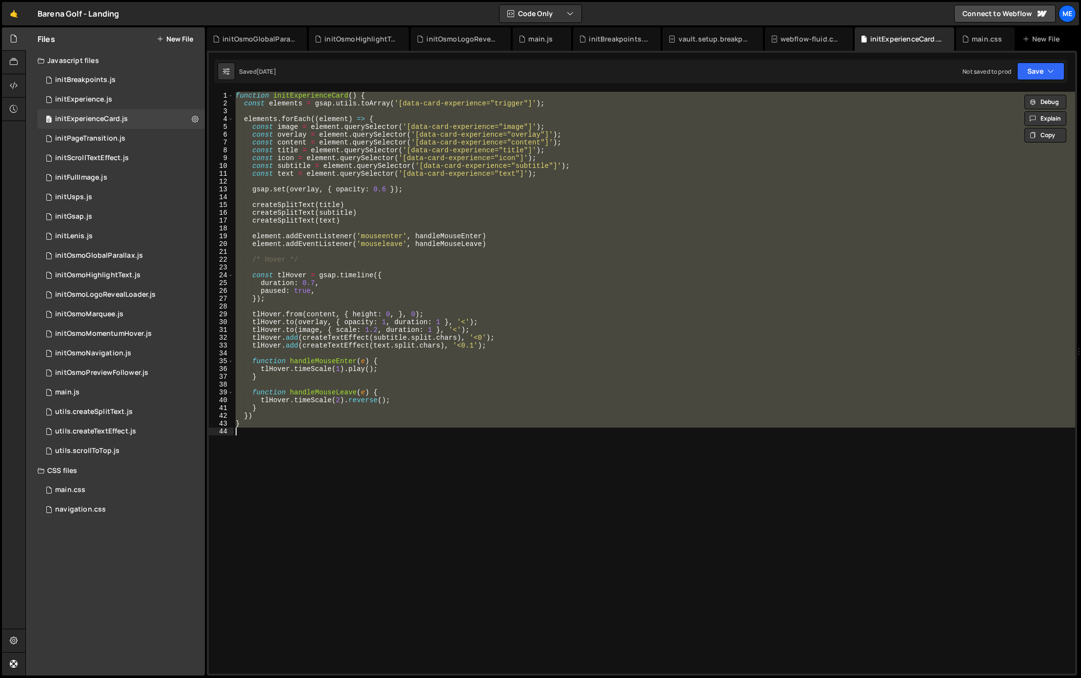
paste textarea
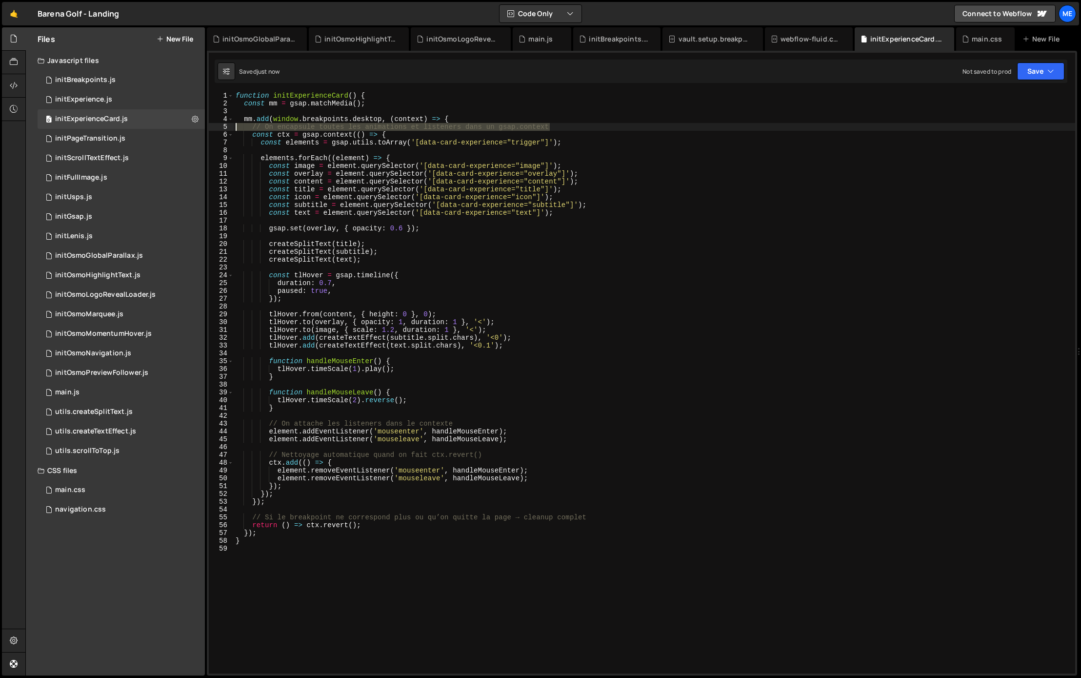
drag, startPoint x: 566, startPoint y: 126, endPoint x: 221, endPoint y: 124, distance: 345.4
click at [219, 123] on div "1 2 3 4 5 6 7 8 9 10 11 12 13 14 15 16 17 18 19 20 21 22 23 24 25 26 27 28 29 3…" at bounding box center [642, 382] width 866 height 581
type textarea "// On encapsule toutes les animations et listeners dans un gsap.context"
type textarea "mm.add(window.breakpoints.desktop, (context) => {"
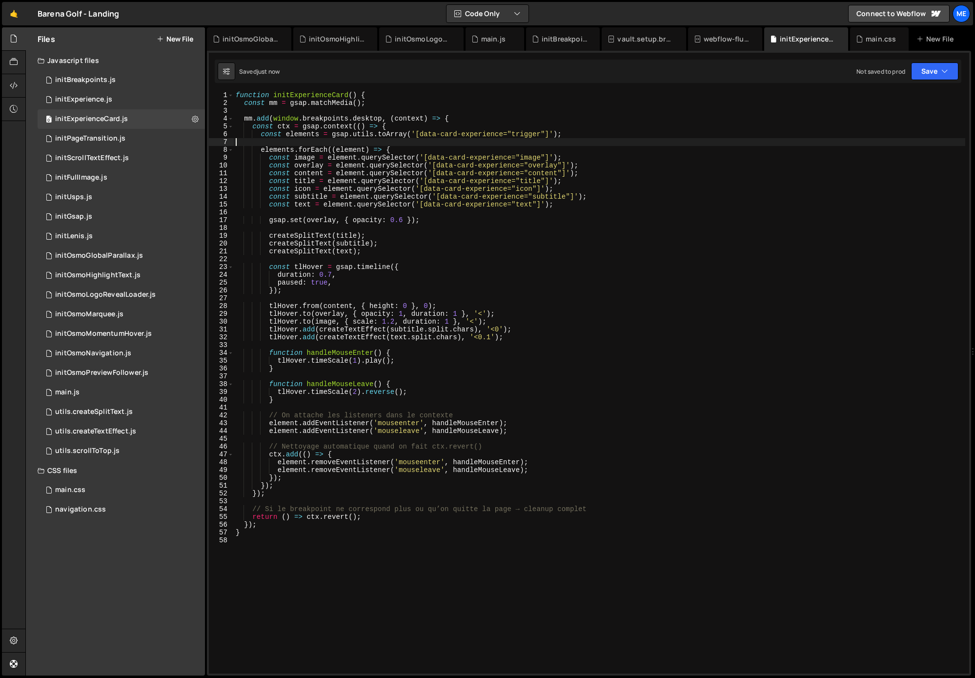
scroll to position [0, 0]
click at [276, 144] on div "function initExperienceCard ( ) { const mm = gsap . matchMedia ( ) ; mm . add (…" at bounding box center [599, 389] width 731 height 597
drag, startPoint x: 582, startPoint y: 253, endPoint x: 576, endPoint y: 258, distance: 8.4
click at [582, 253] on div "function initExperienceCard ( ) { const mm = gsap . matchMedia ( ) ; mm . add (…" at bounding box center [599, 389] width 731 height 597
type textarea "createSplitText(text);"
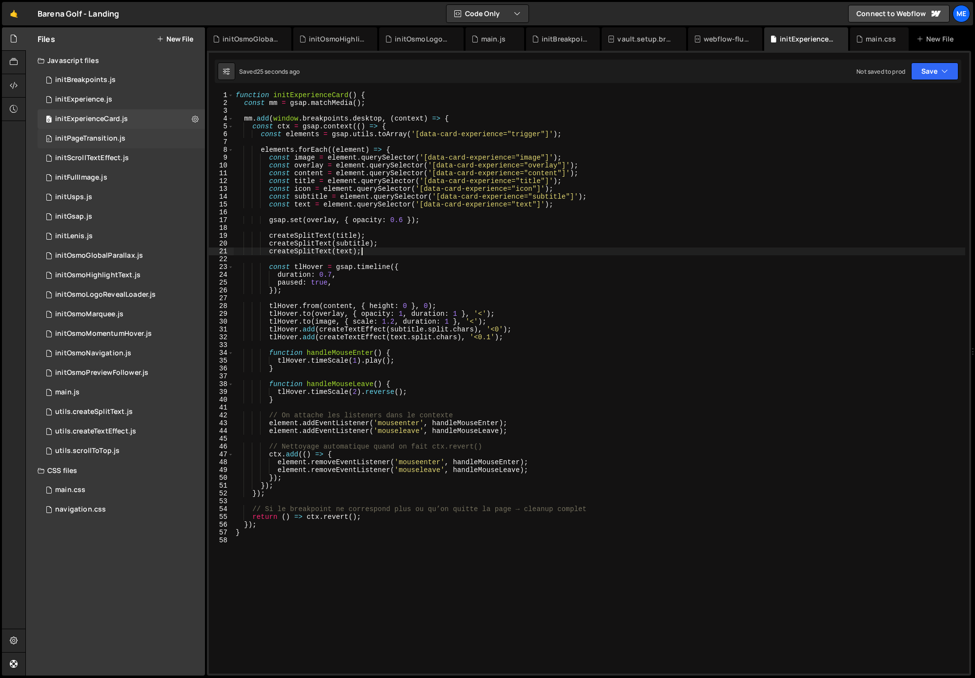
click at [103, 135] on div "initPageTransition.js" at bounding box center [90, 138] width 70 height 9
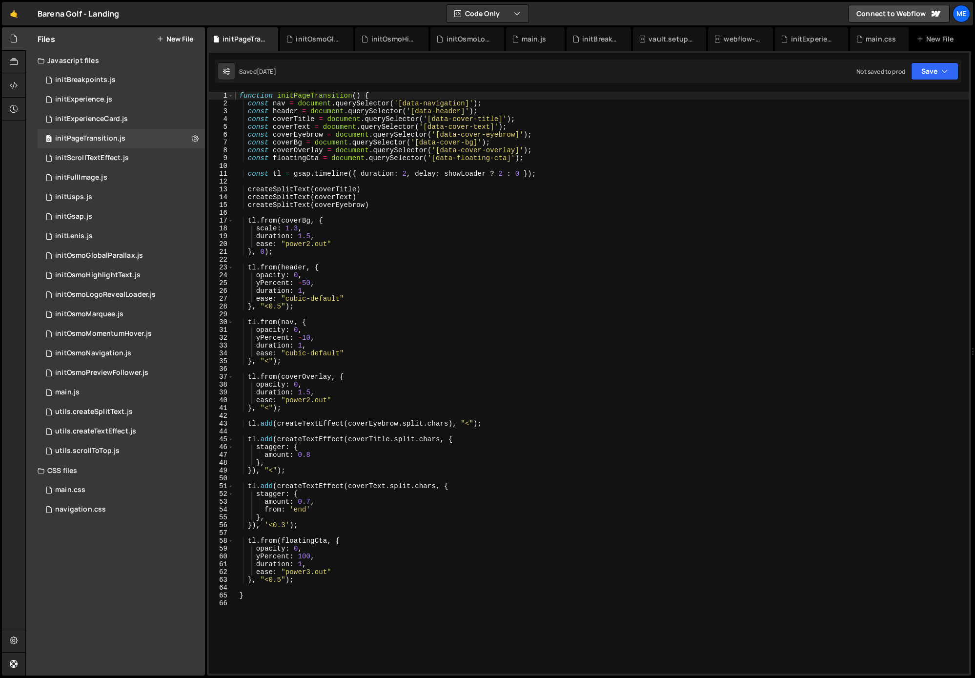
click at [644, 220] on div "function initPageTransition ( ) { const nav = document . querySelector ( '[data…" at bounding box center [601, 390] width 736 height 597
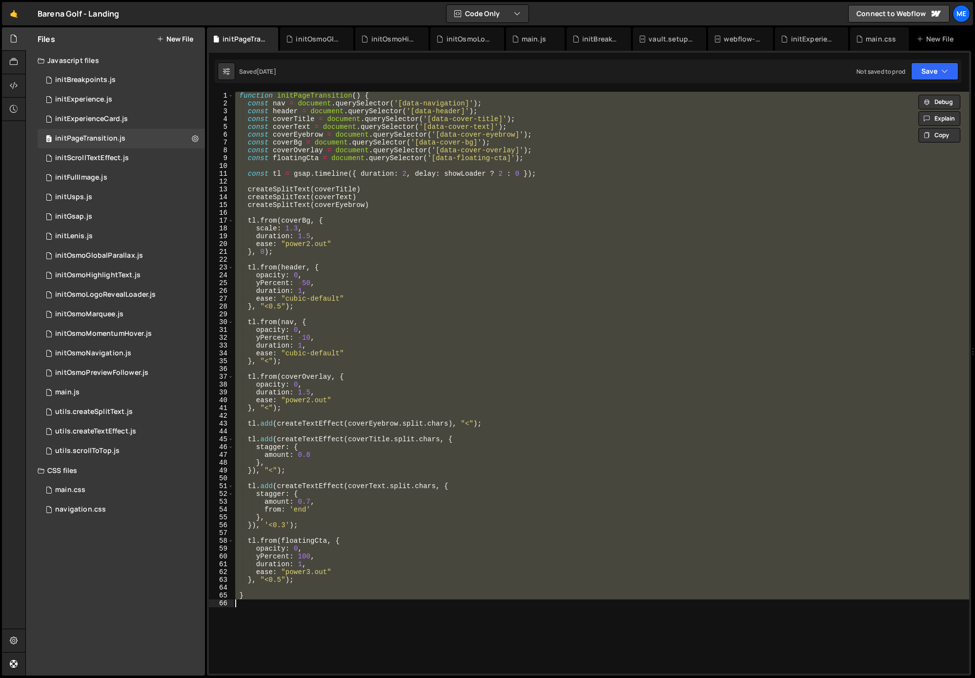
click at [327, 512] on div "function initPageTransition ( ) { const nav = document . querySelector ( '[data…" at bounding box center [601, 382] width 736 height 581
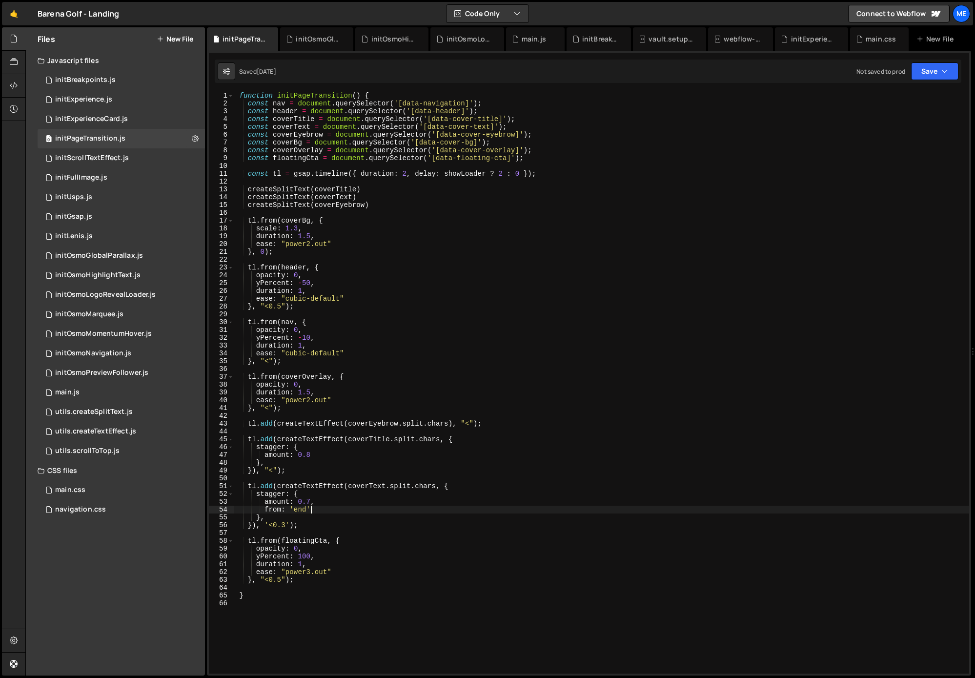
type textarea "}"
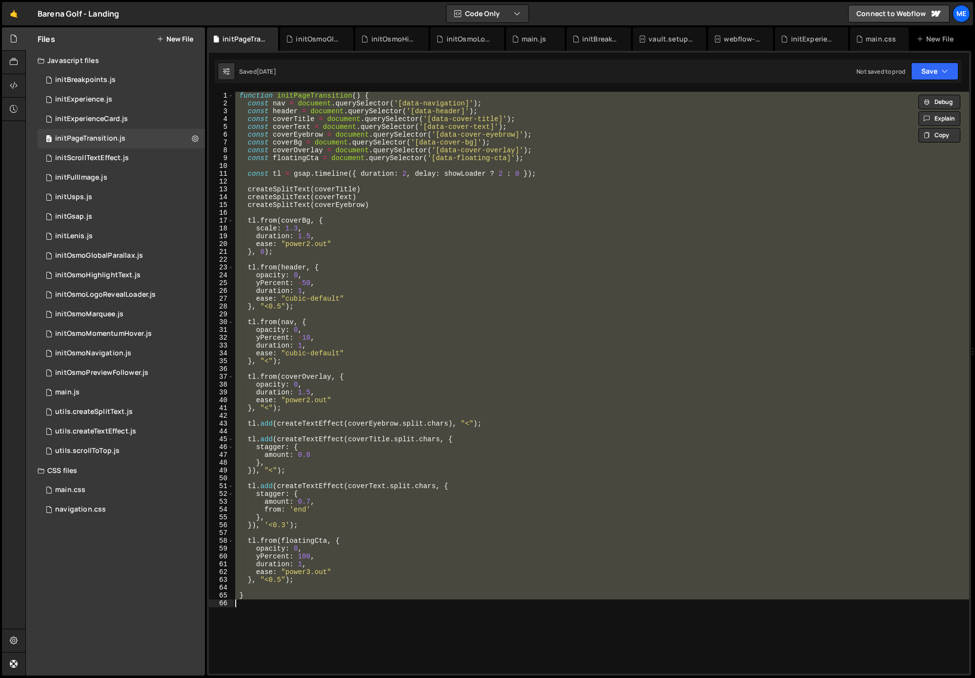
click at [537, 259] on div "function initPageTransition ( ) { const nav = document . querySelector ( '[data…" at bounding box center [601, 382] width 736 height 581
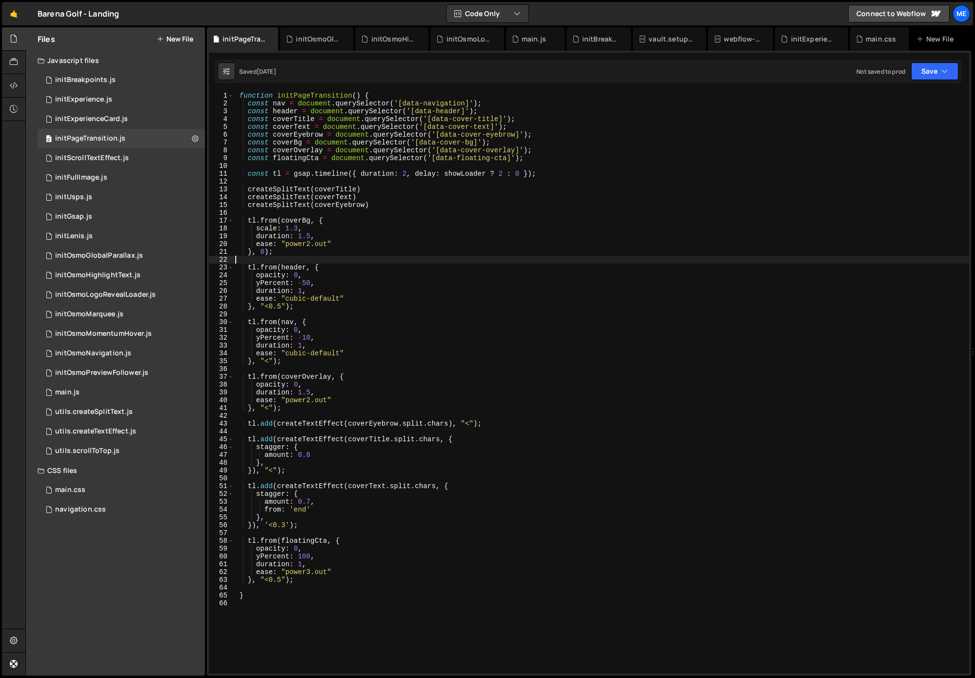
type textarea "}"
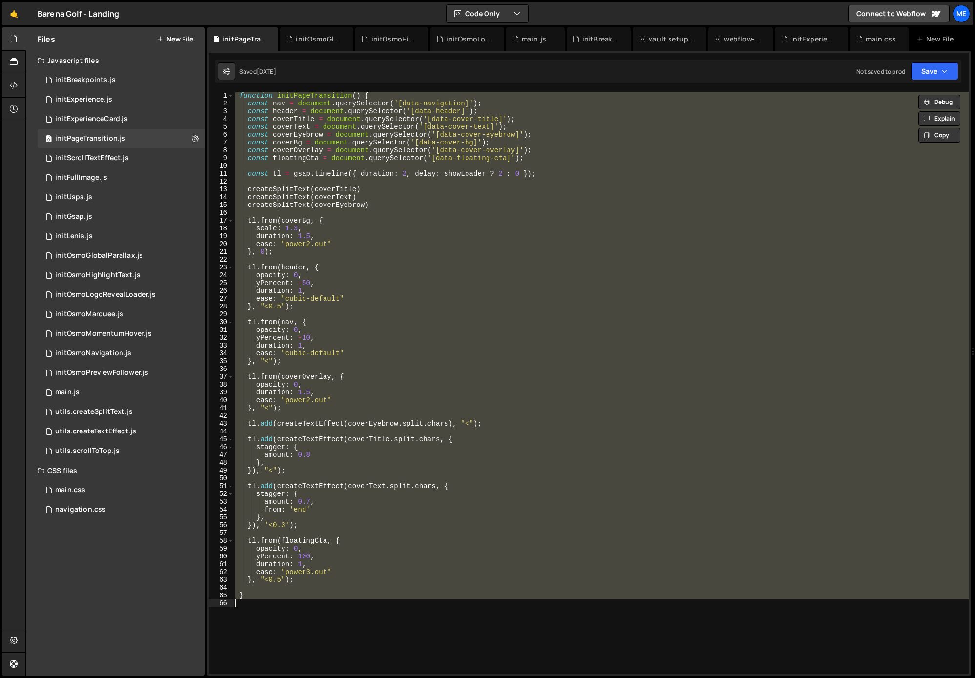
paste textarea
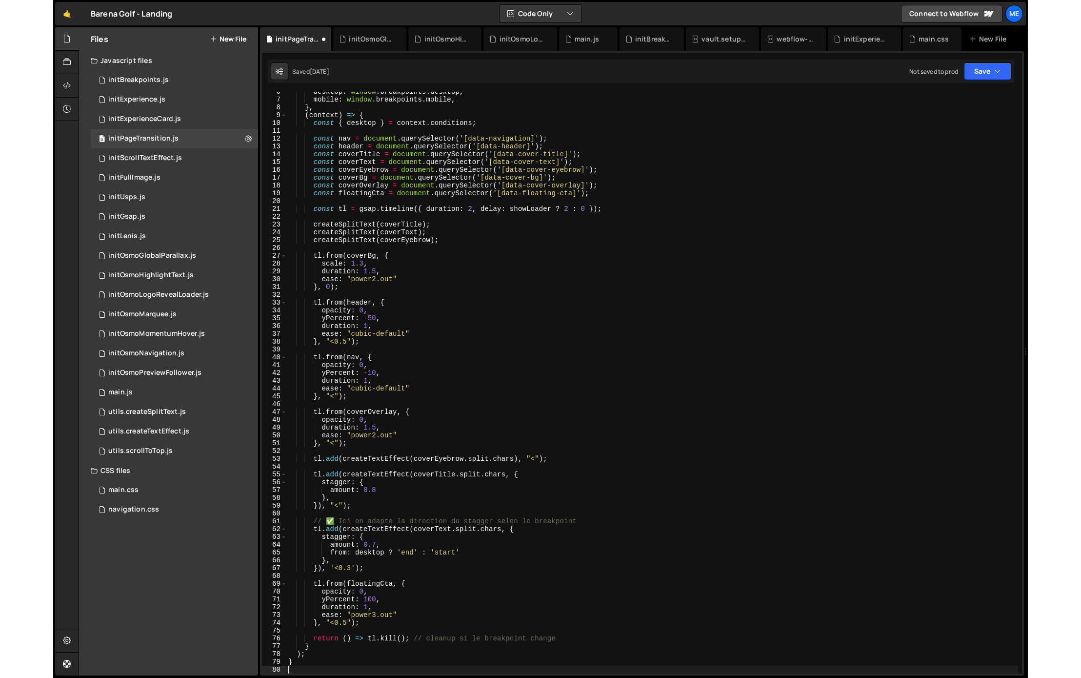
scroll to position [43, 0]
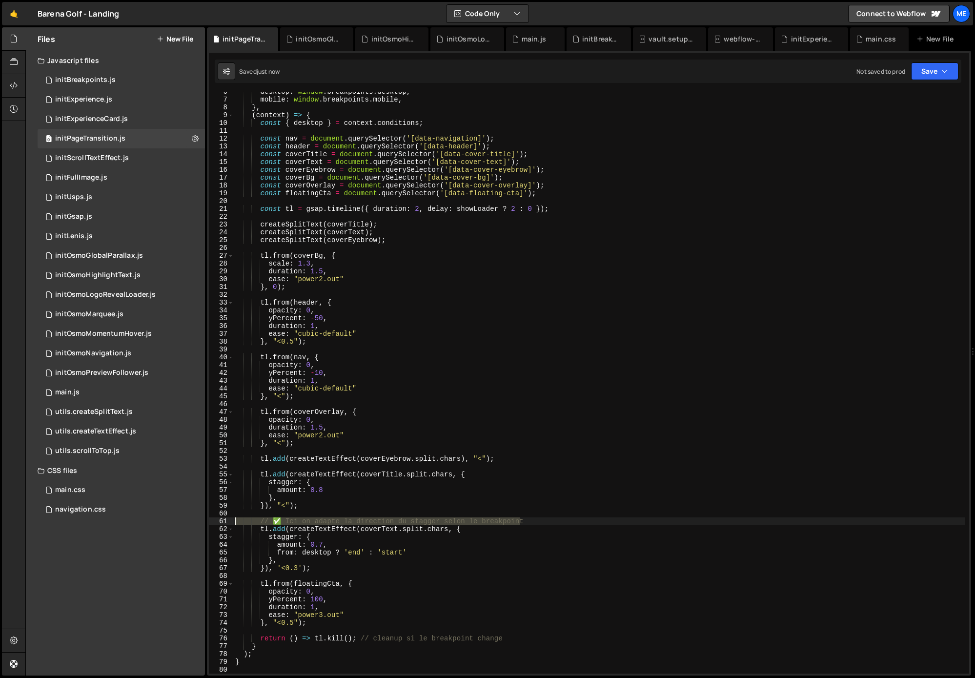
drag, startPoint x: 514, startPoint y: 521, endPoint x: 212, endPoint y: 522, distance: 302.0
click at [213, 522] on div "6 7 8 9 10 11 12 13 14 15 16 17 18 19 20 21 22 23 24 25 26 27 28 29 30 31 32 33…" at bounding box center [589, 382] width 760 height 581
type textarea "// ✅ Ici on adapte la direction du stagger selon le breakpoint"
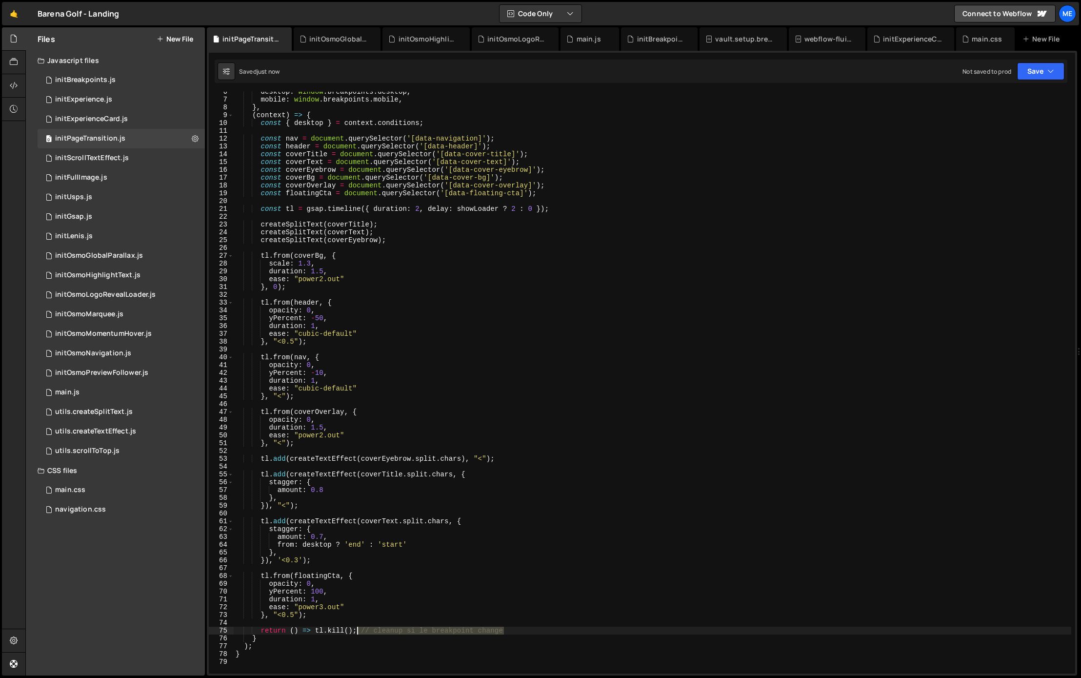
drag, startPoint x: 486, startPoint y: 633, endPoint x: 373, endPoint y: 635, distance: 113.2
click at [358, 633] on div "desktop : window . breakpoints . desktop , mobile : window . breakpoints . mobi…" at bounding box center [653, 386] width 838 height 597
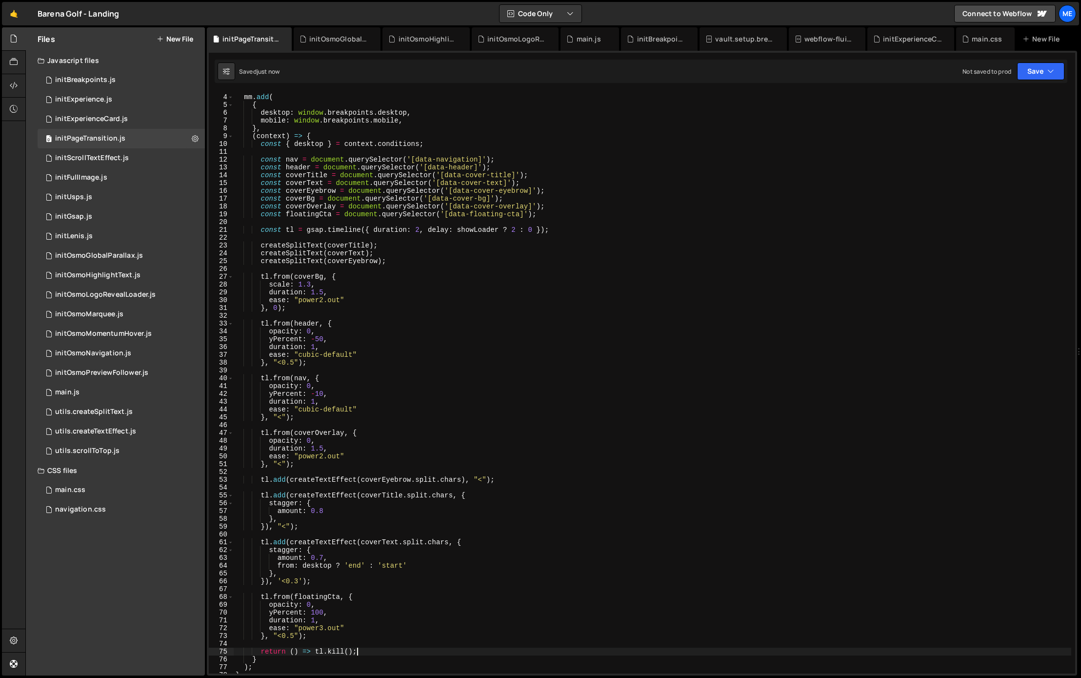
scroll to position [22, 0]
click at [562, 406] on div "mm . add ( { desktop : window . breakpoints . desktop , mobile : window . break…" at bounding box center [653, 383] width 838 height 597
type textarea "ease: "cubic-default""
paste textarea
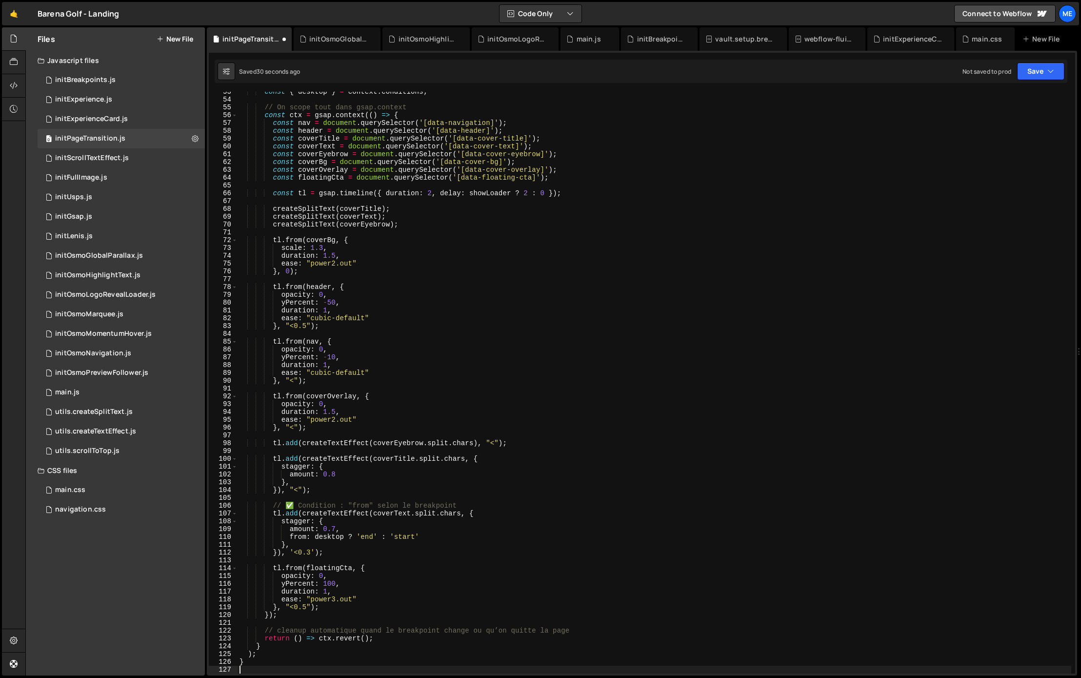
type textarea "}"
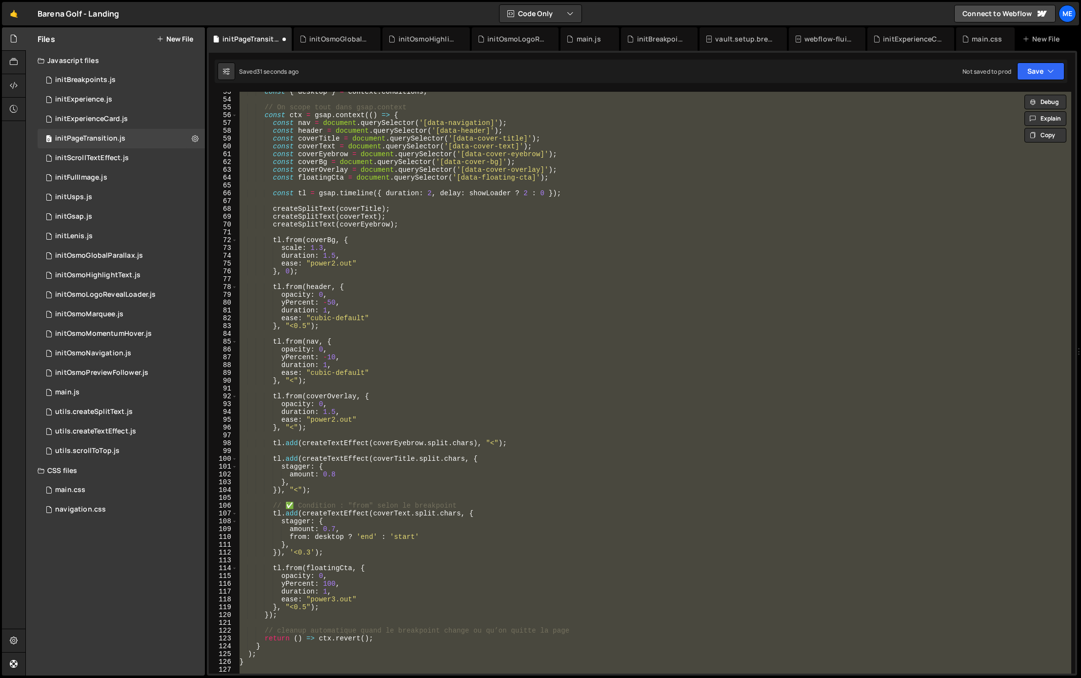
paste textarea
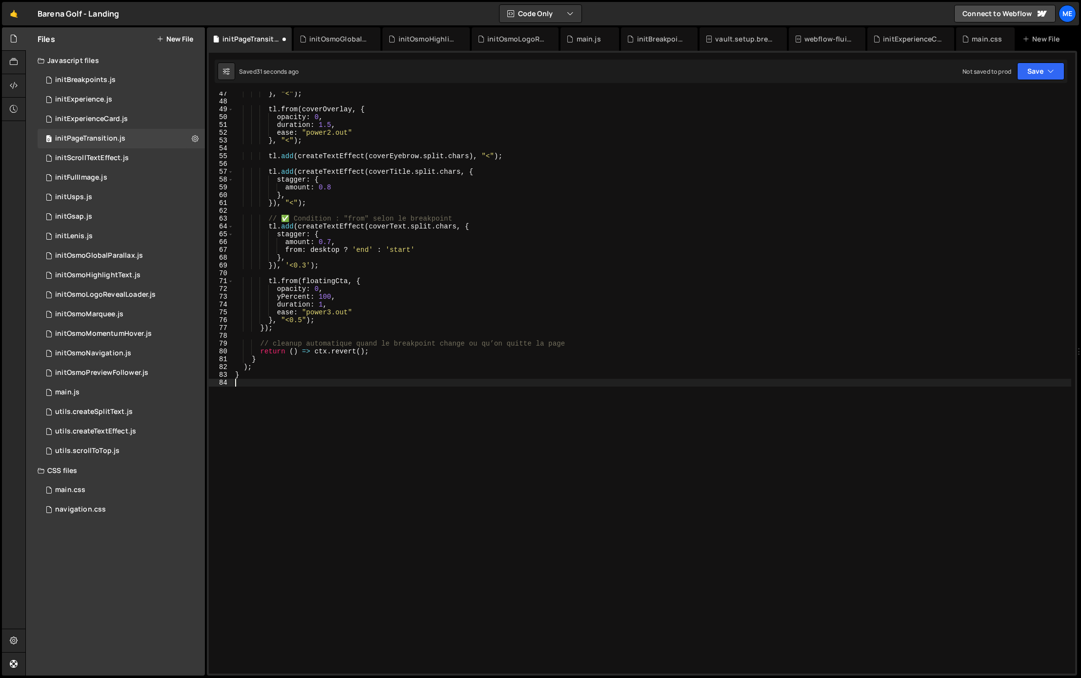
scroll to position [361, 0]
drag, startPoint x: 578, startPoint y: 342, endPoint x: 234, endPoint y: 341, distance: 344.4
click at [223, 340] on div "47 48 49 50 51 52 53 54 55 56 57 58 59 60 61 62 63 64 65 66 67 68 69 70 71 72 7…" at bounding box center [642, 382] width 866 height 581
type textarea "// cleanup automatique quand le breakpoint change ou qu’on quitte la page"
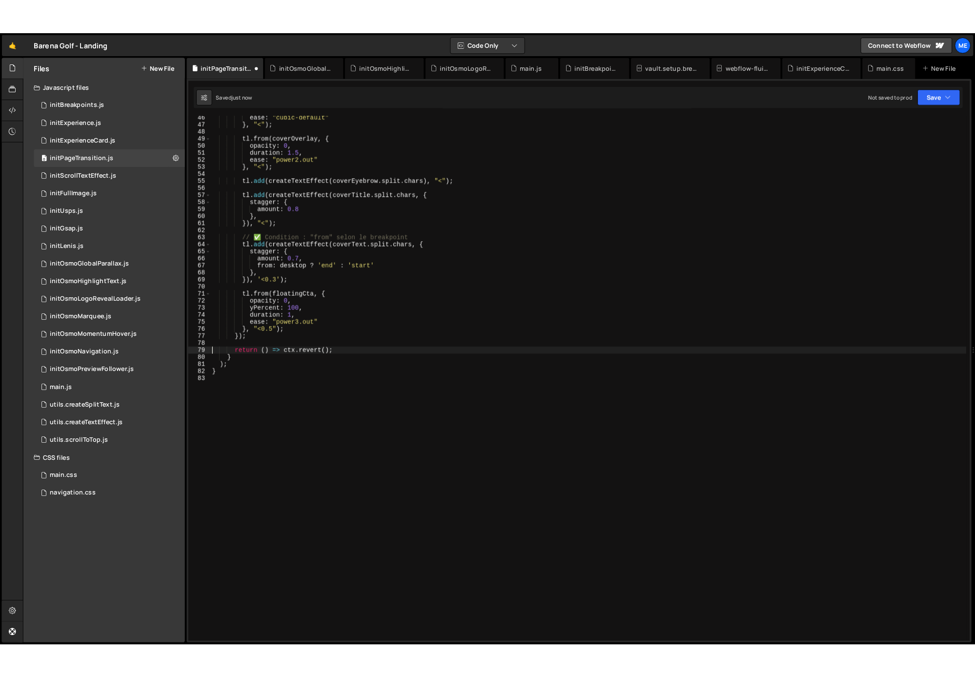
scroll to position [353, 0]
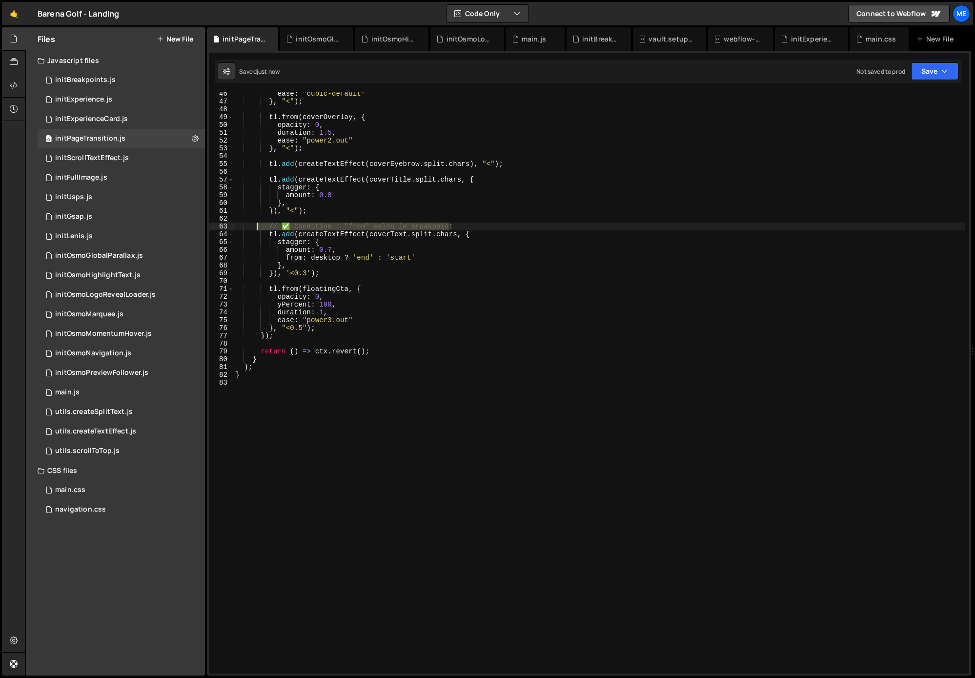
drag, startPoint x: 466, startPoint y: 226, endPoint x: 237, endPoint y: 226, distance: 229.3
click at [237, 226] on div "ease : "cubic-default" } , "<" ) ; tl . from ( coverOverlay , { opacity : 0 , d…" at bounding box center [599, 388] width 731 height 597
type textarea "// ✅ Condition : "from" selon le breakpoint"
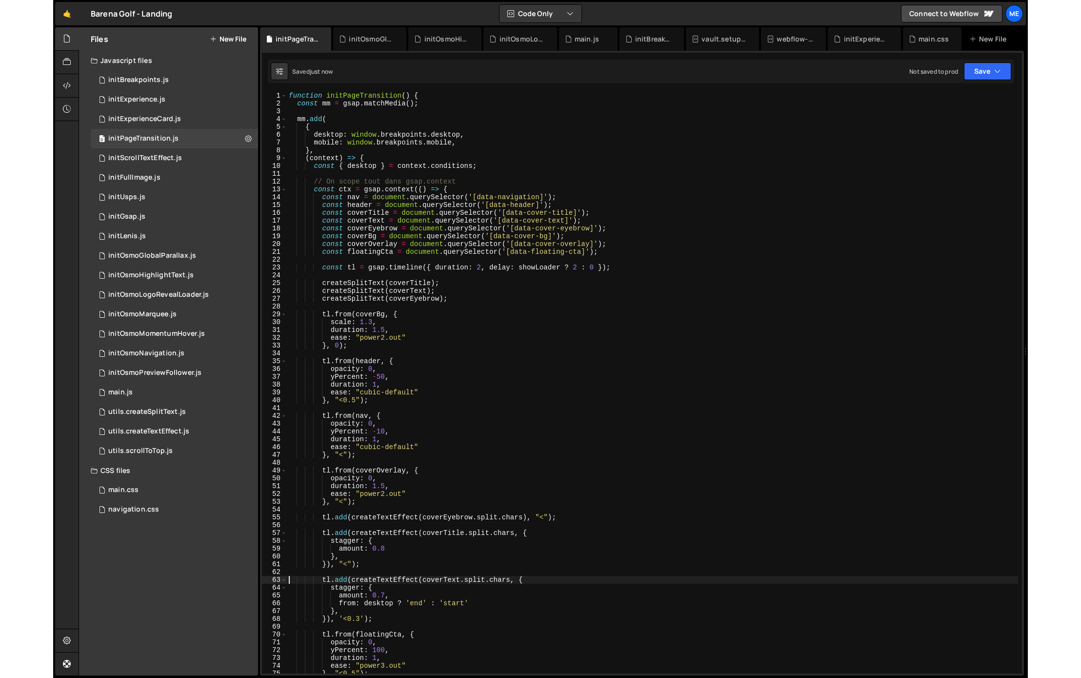
scroll to position [0, 0]
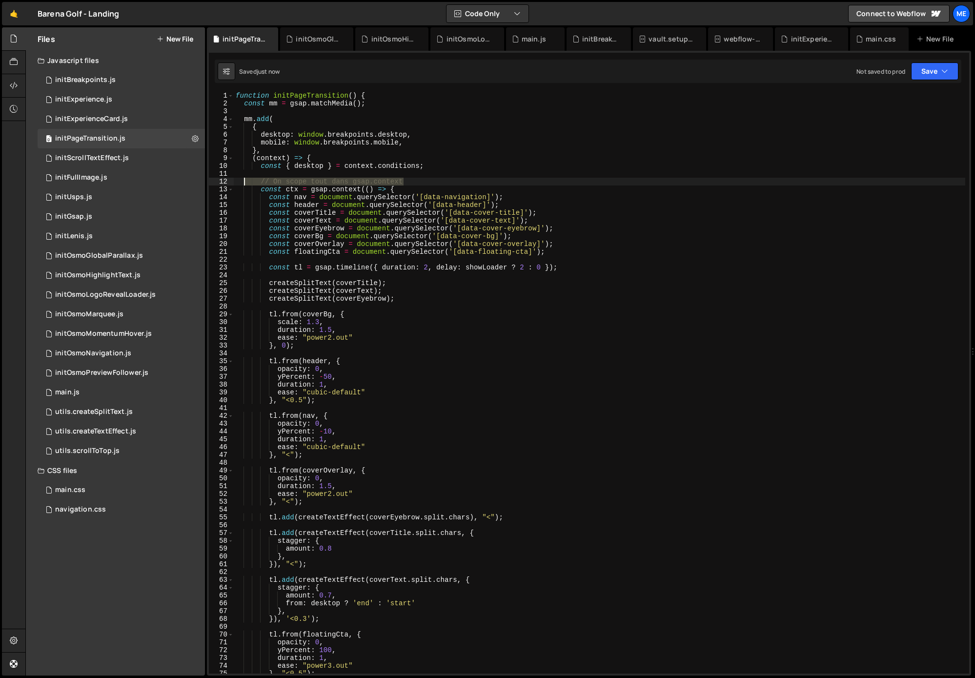
drag, startPoint x: 393, startPoint y: 181, endPoint x: 236, endPoint y: 181, distance: 156.6
click at [235, 181] on div "function initPageTransition ( ) { const mm = gsap . matchMedia ( ) ; mm . add (…" at bounding box center [599, 390] width 731 height 597
type textarea "// On scope tout dans gsap.context"
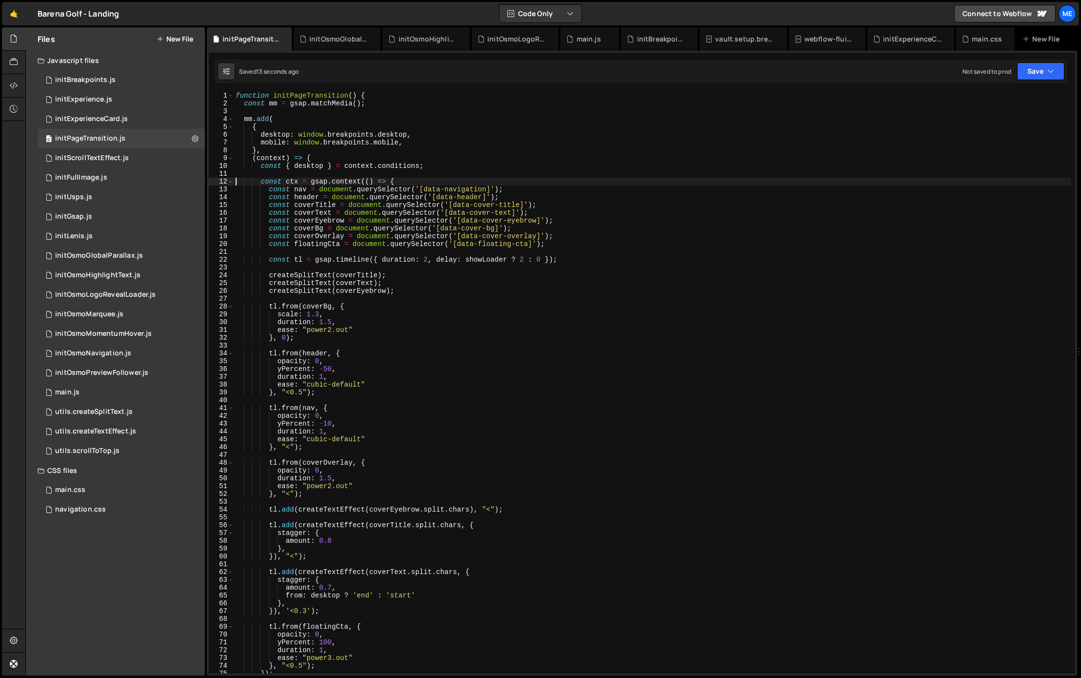
click at [403, 244] on div "function initPageTransition ( ) { const mm = gsap . matchMedia ( ) ; mm . add (…" at bounding box center [653, 390] width 838 height 597
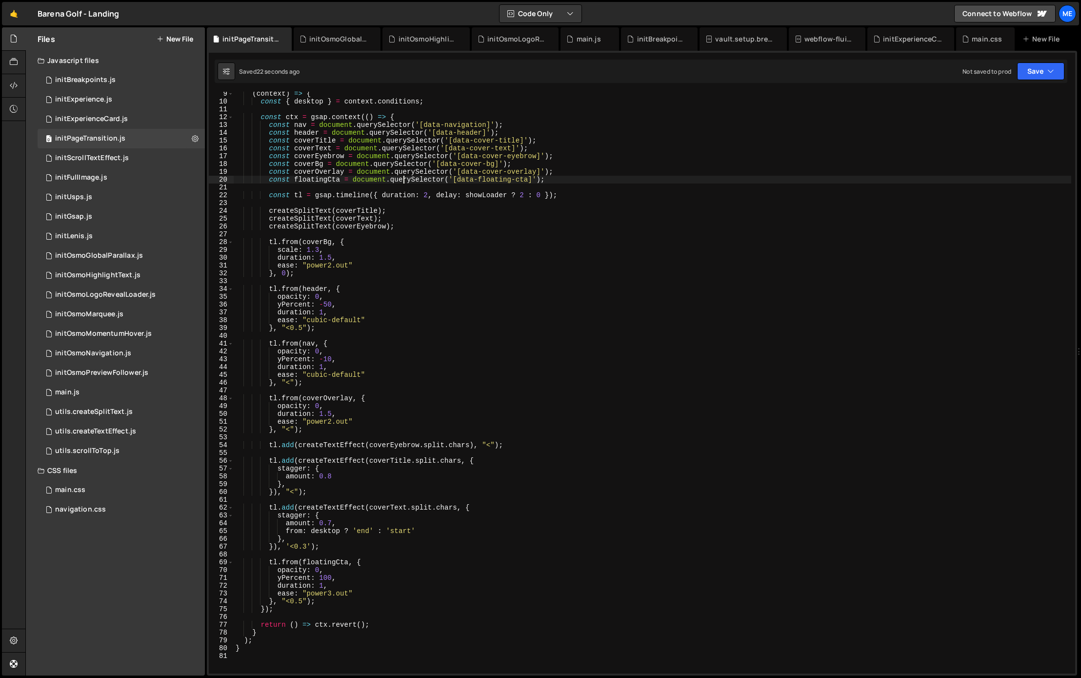
scroll to position [64, 0]
click at [531, 161] on div "( context ) => { const { desktop } = context . conditions ; const ctx = gsap . …" at bounding box center [653, 388] width 838 height 597
click at [652, 425] on div "( context ) => { const { desktop } = context . conditions ; const ctx = gsap . …" at bounding box center [653, 388] width 838 height 597
click at [345, 446] on div "( context ) => { const { desktop } = context . conditions ; const ctx = gsap . …" at bounding box center [653, 388] width 838 height 597
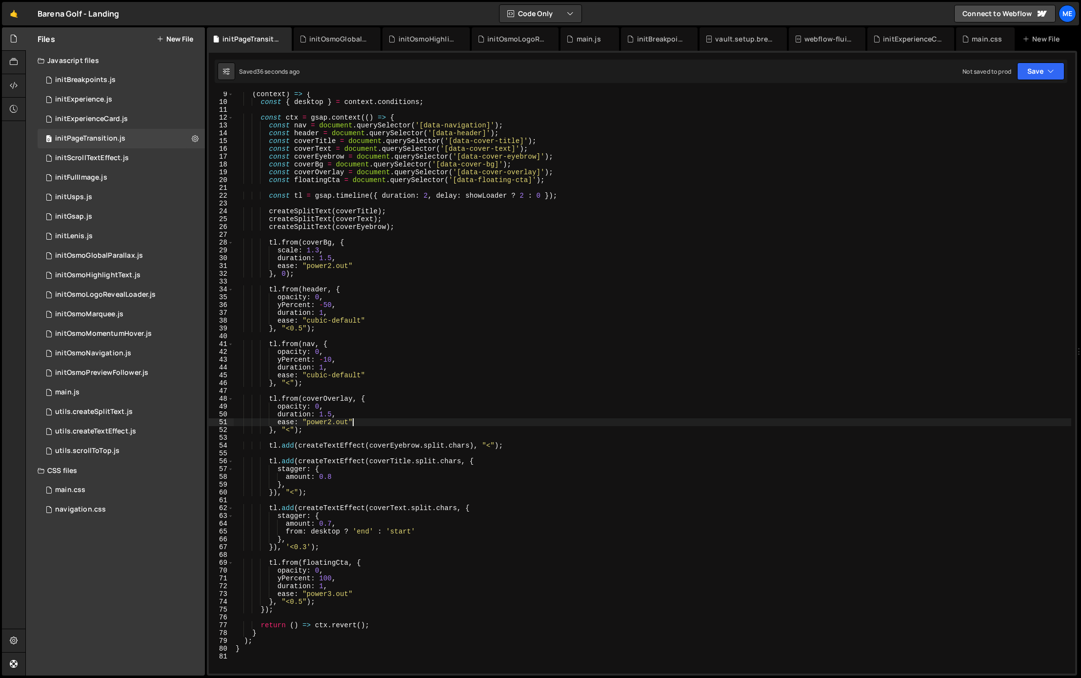
type textarea "tl.add(createTextEffect(coverEyebrow.split.chars), "<");"
drag, startPoint x: 345, startPoint y: 446, endPoint x: 354, endPoint y: 450, distance: 9.0
click at [345, 446] on div "( context ) => { const { desktop } = context . conditions ; const ctx = gsap . …" at bounding box center [653, 388] width 838 height 597
click at [104, 158] on div "initScrollTextEffect.js" at bounding box center [92, 158] width 74 height 9
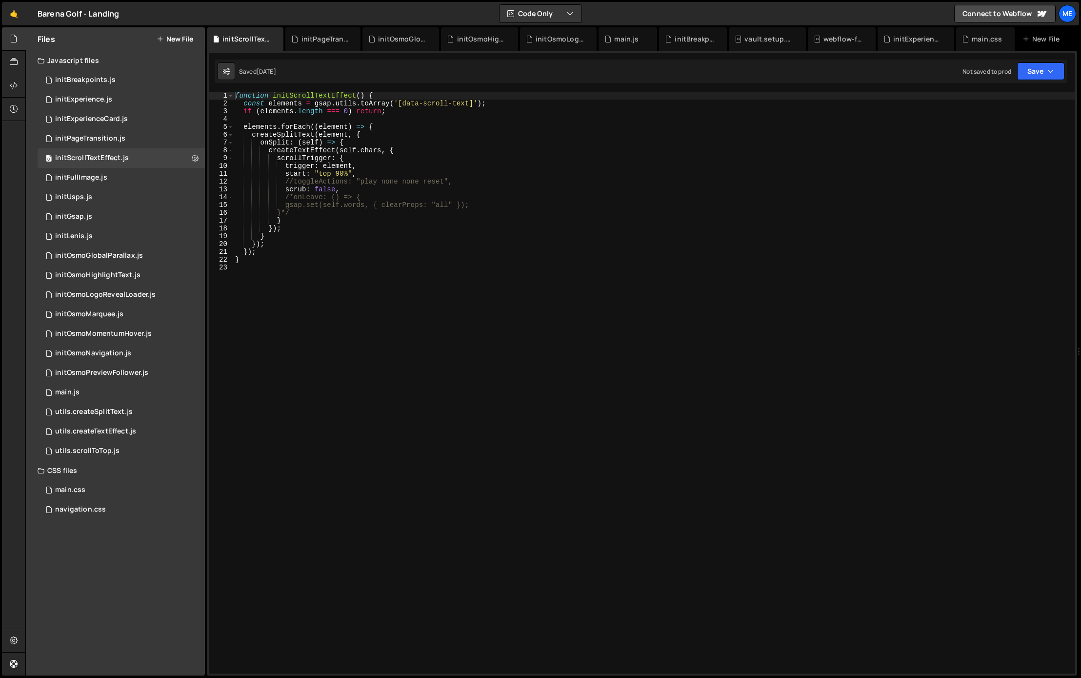
type textarea "createTextEffect(self.chars, {"
click at [310, 152] on div "function initScrollTextEffect ( ) { const elements = gsap . utils . toArray ( '…" at bounding box center [654, 388] width 842 height 593
drag, startPoint x: 310, startPoint y: 152, endPoint x: 305, endPoint y: 155, distance: 5.3
click at [310, 152] on div "function initScrollTextEffect ( ) { const elements = gsap . utils . toArray ( '…" at bounding box center [654, 388] width 842 height 593
drag, startPoint x: 109, startPoint y: 425, endPoint x: 120, endPoint y: 425, distance: 11.2
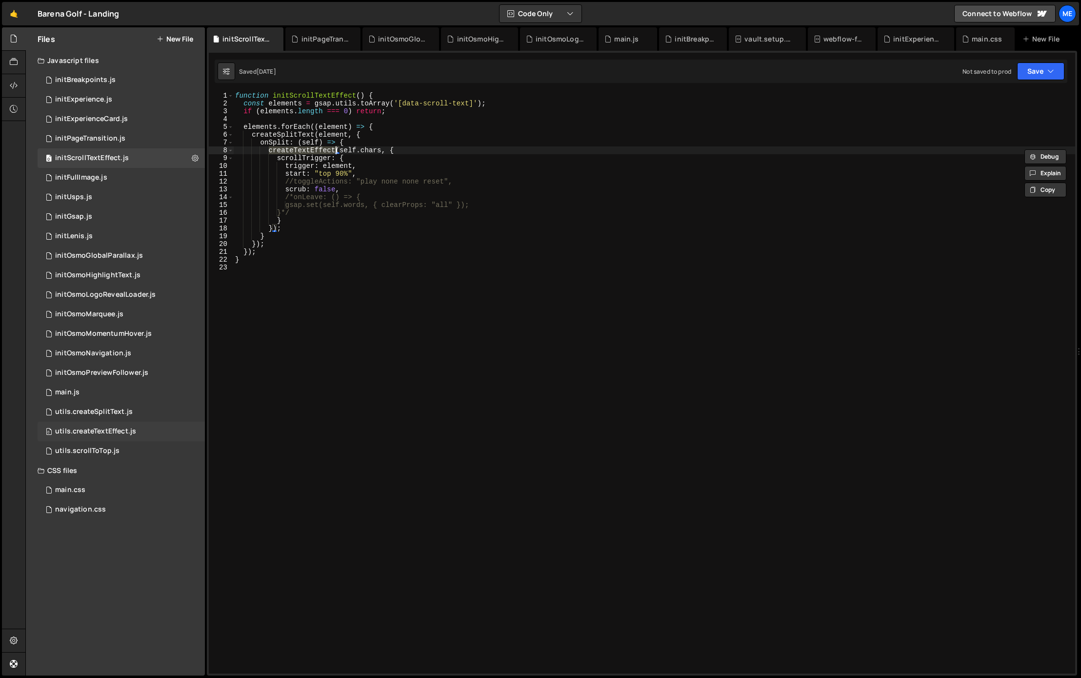
click at [109, 425] on div "0 utils.createTextEffect.js 0" at bounding box center [121, 431] width 167 height 20
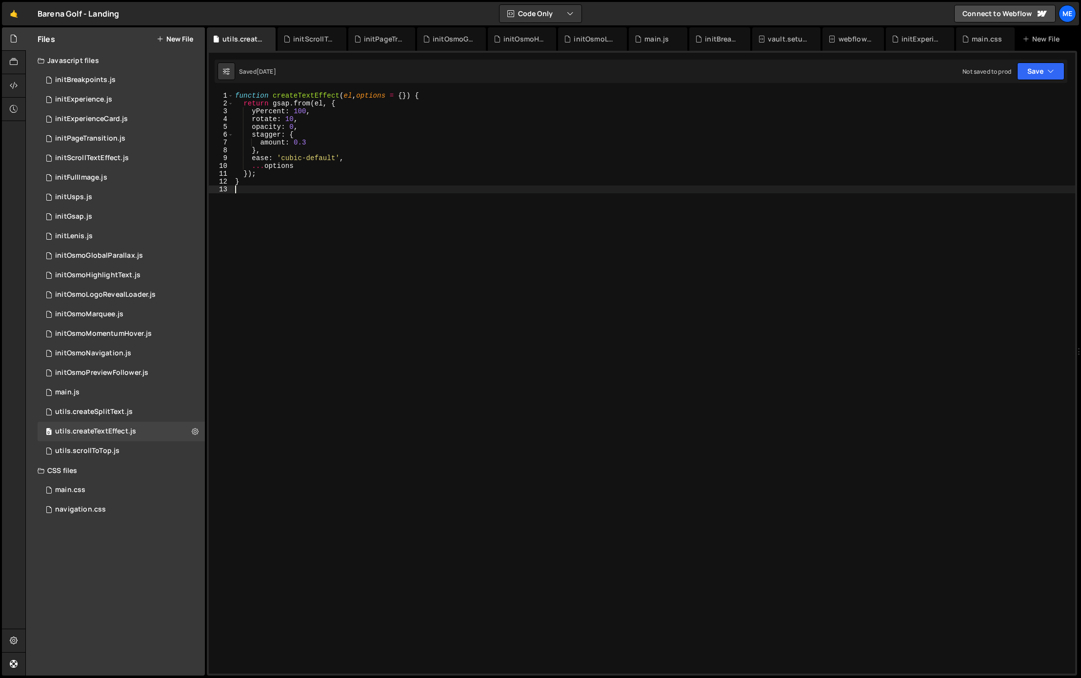
click at [520, 358] on div "function createTextEffect ( el , options = { }) { return gsap . from ( el , { y…" at bounding box center [654, 388] width 842 height 593
type textarea "}"
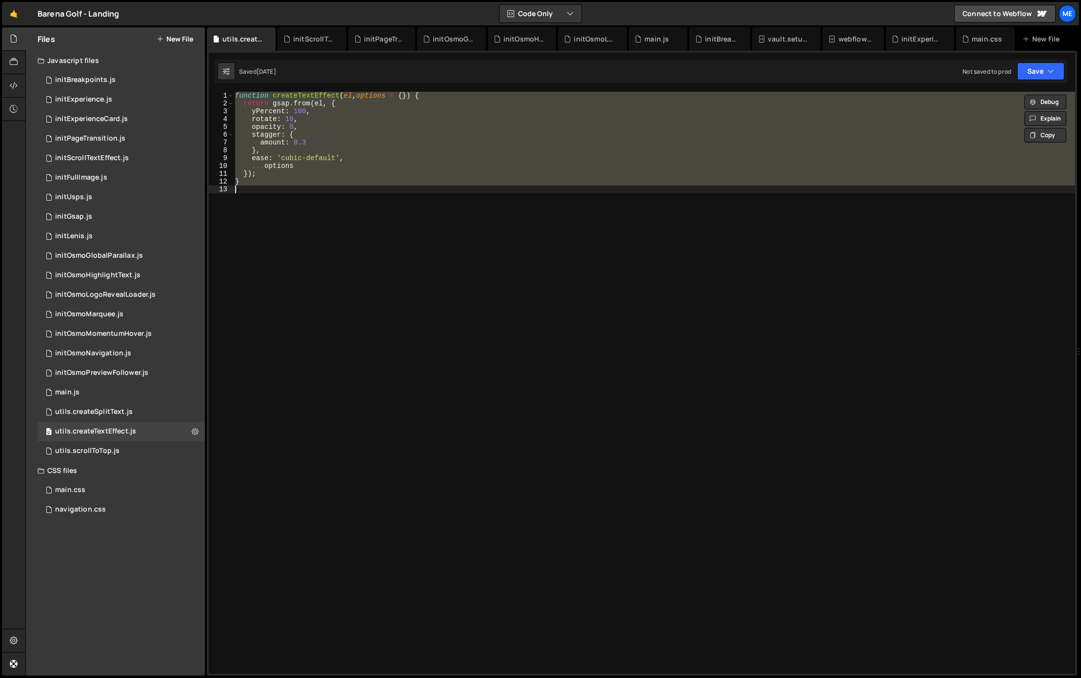
click at [476, 230] on div "function createTextEffect ( el , options = { }) { return gsap . from ( el , { y…" at bounding box center [654, 382] width 842 height 581
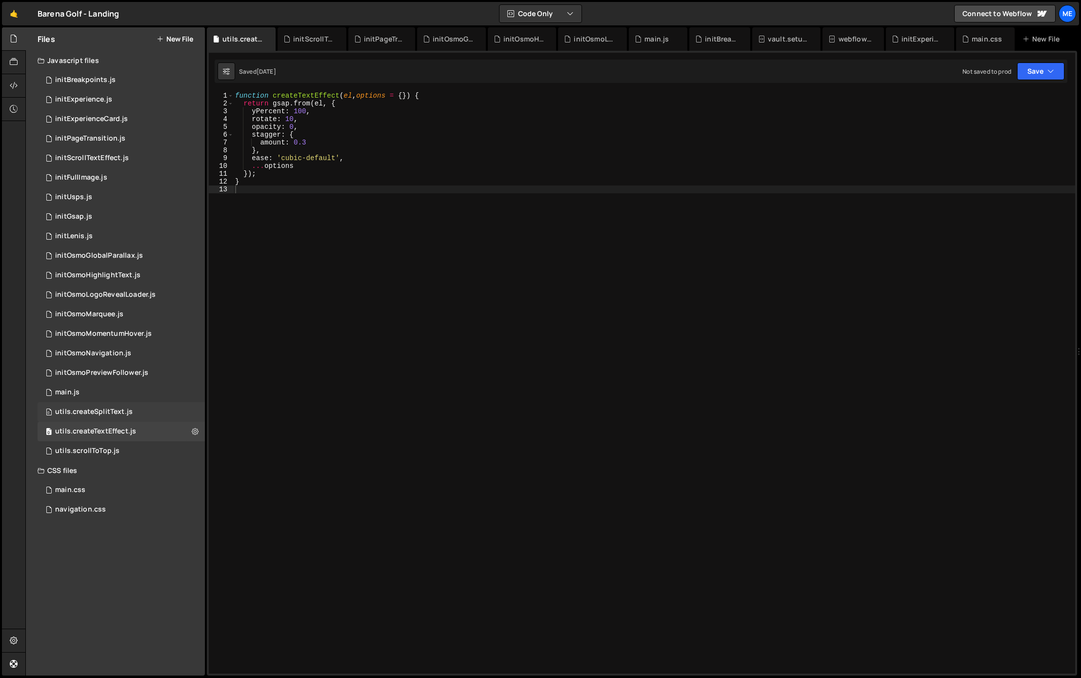
click at [106, 407] on div "utils.createSplitText.js" at bounding box center [94, 411] width 78 height 9
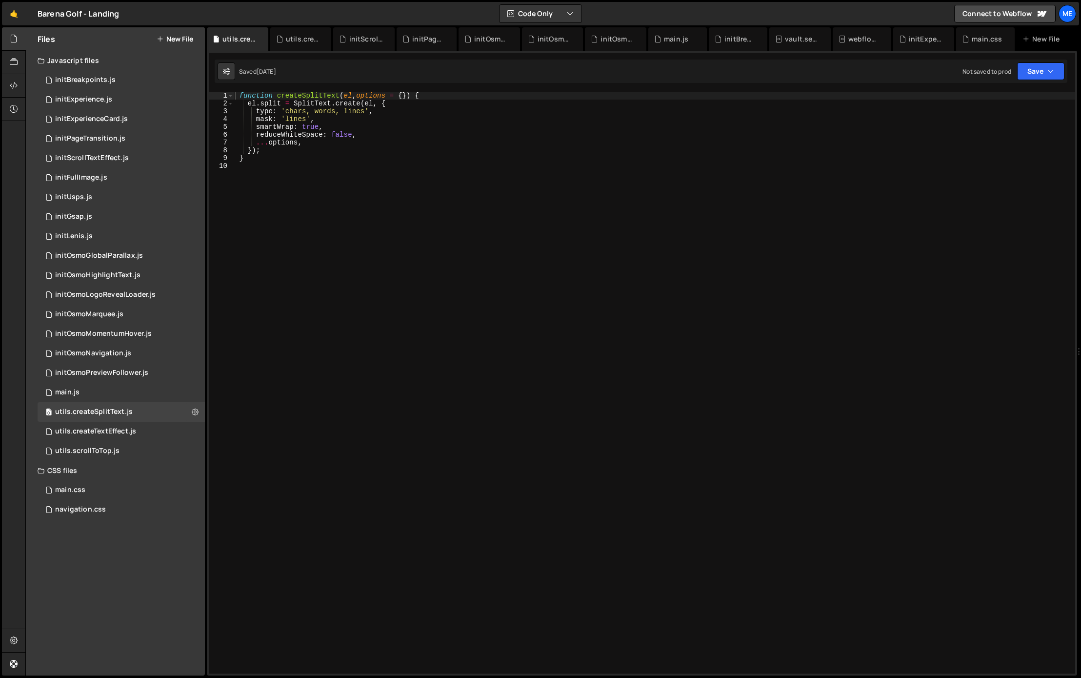
click at [549, 344] on div "function createSplitText ( el , options = { }) { el . split = SplitText . creat…" at bounding box center [654, 388] width 842 height 593
type textarea "}"
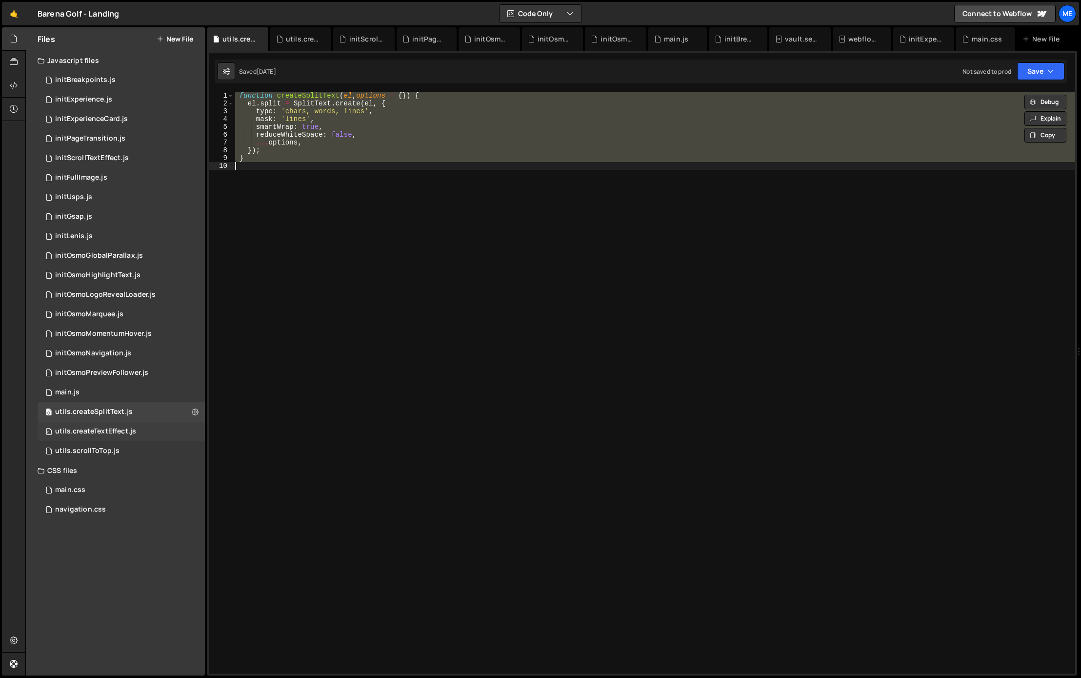
click at [137, 433] on div "0 utils.createTextEffect.js 0" at bounding box center [121, 431] width 167 height 20
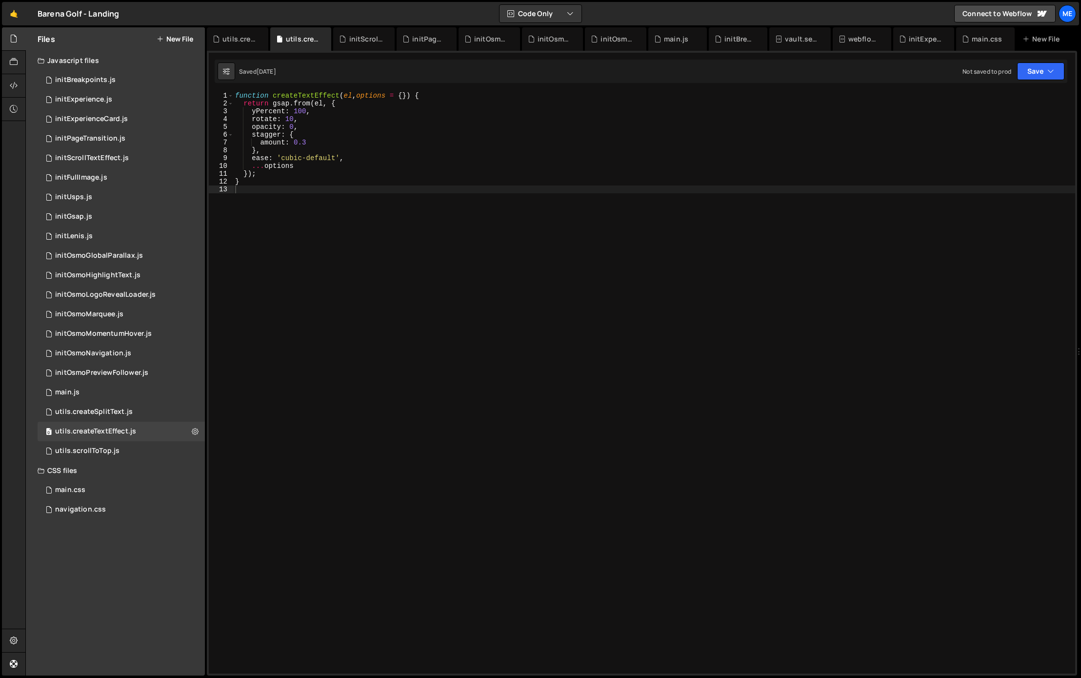
click at [507, 323] on div "function createTextEffect ( el , options = { }) { return gsap . from ( el , { y…" at bounding box center [654, 388] width 842 height 593
type textarea "}"
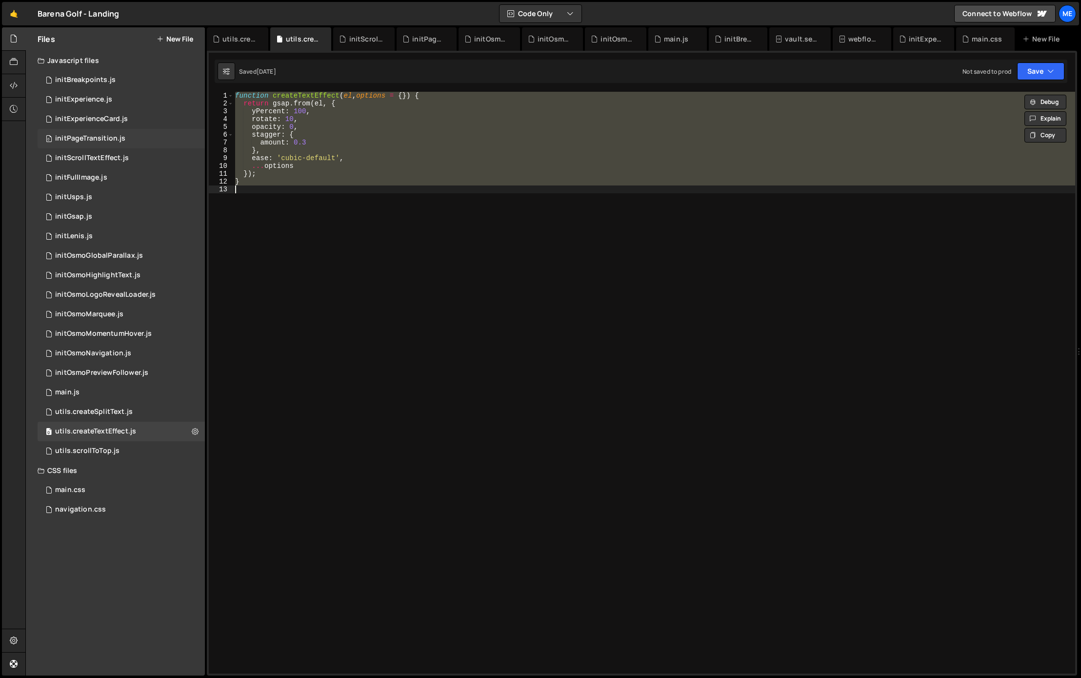
click at [99, 132] on div "0 initPageTransition.js 0" at bounding box center [121, 139] width 167 height 20
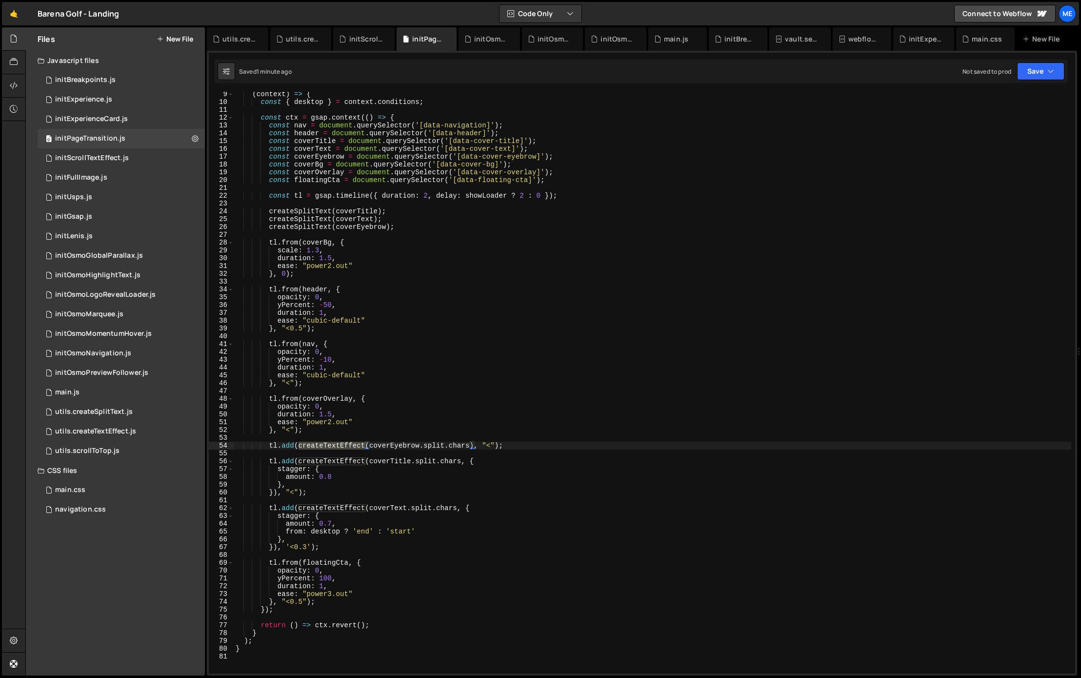
drag, startPoint x: 564, startPoint y: 174, endPoint x: 565, endPoint y: 181, distance: 7.8
click at [564, 174] on div "( context ) => { const { desktop } = context . conditions ; const ctx = gsap . …" at bounding box center [653, 388] width 838 height 597
type textarea "}"
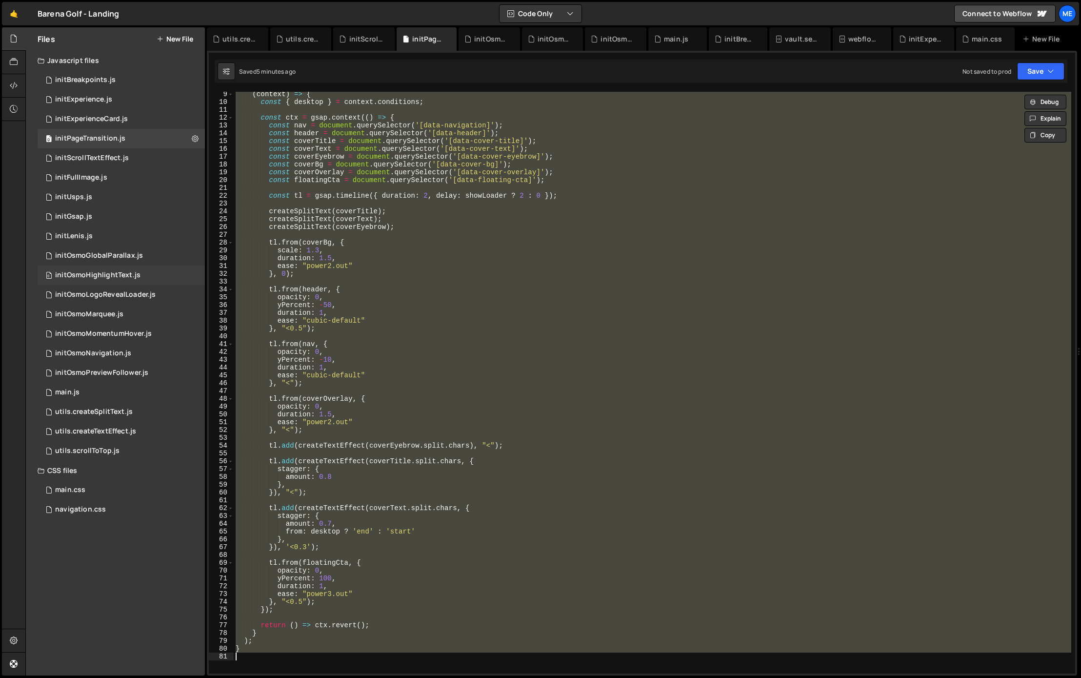
click at [126, 276] on div "initOsmoHighlightText.js" at bounding box center [97, 275] width 85 height 9
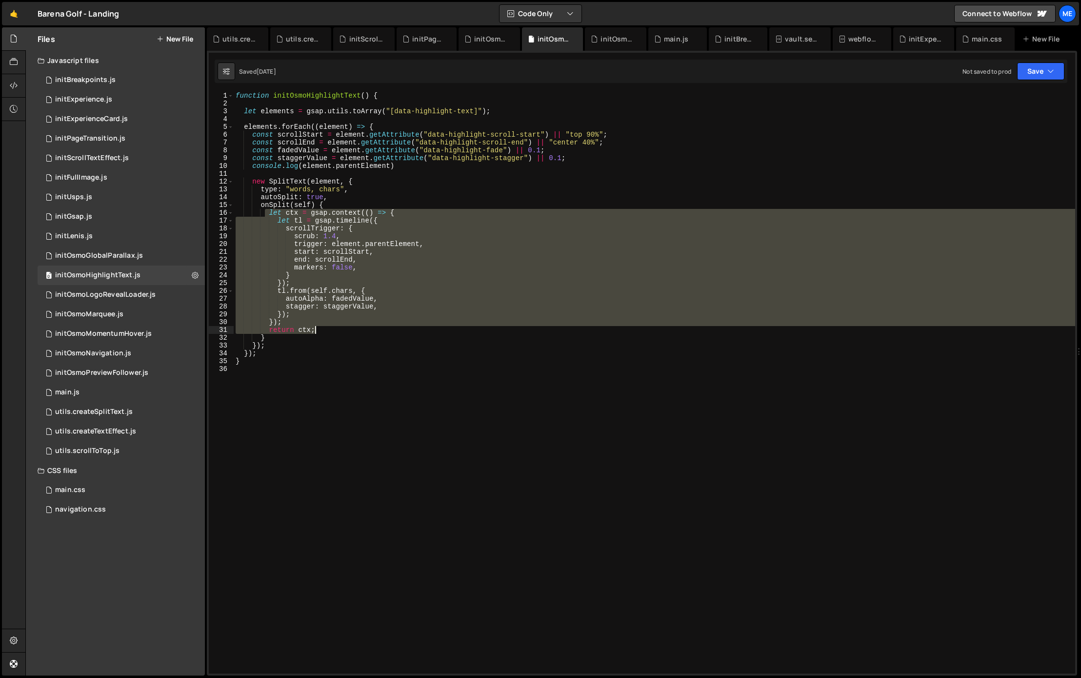
drag, startPoint x: 283, startPoint y: 213, endPoint x: 421, endPoint y: 331, distance: 182.0
click at [421, 331] on div "function initOsmoHighlightText ( ) { let elements = gsap . utils . toArray ( "[…" at bounding box center [654, 388] width 841 height 593
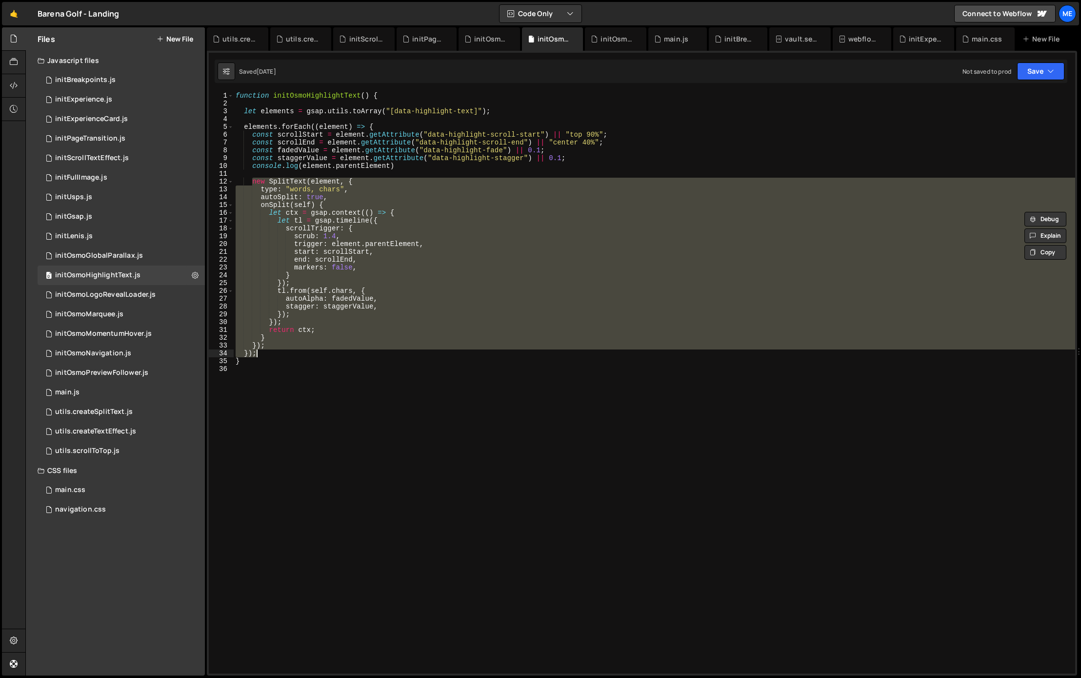
drag, startPoint x: 253, startPoint y: 181, endPoint x: 335, endPoint y: 353, distance: 190.7
click at [334, 353] on div "function initOsmoHighlightText ( ) { let elements = gsap . utils . toArray ( "[…" at bounding box center [654, 388] width 841 height 593
click at [328, 347] on div "function initOsmoHighlightText ( ) { let elements = gsap . utils . toArray ( "[…" at bounding box center [654, 382] width 841 height 581
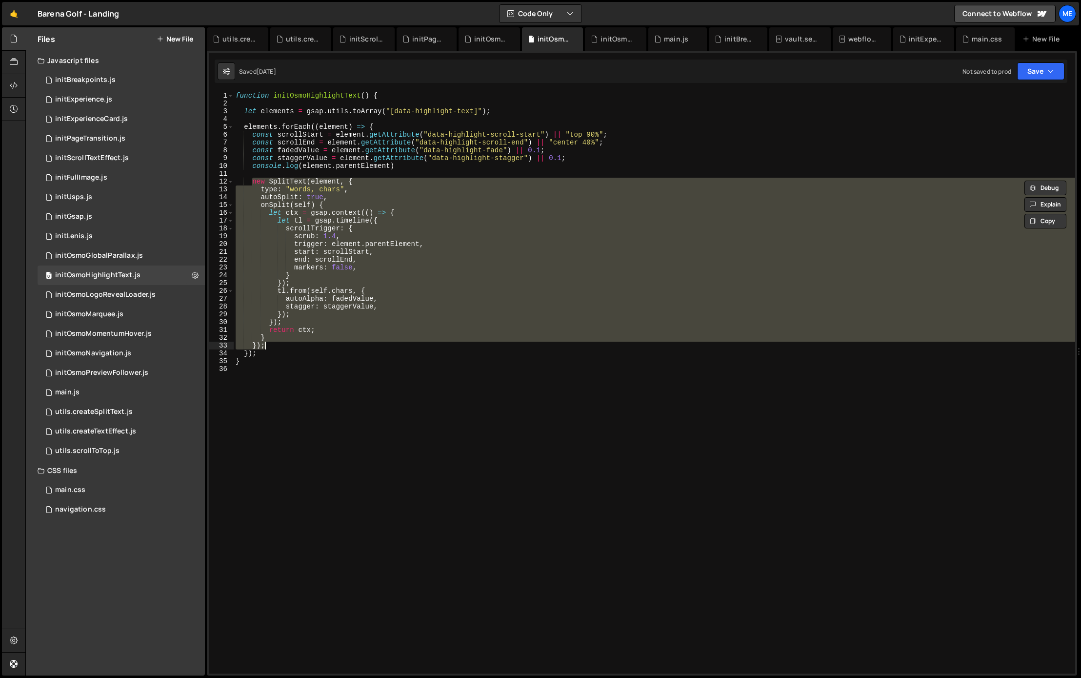
drag, startPoint x: 521, startPoint y: 227, endPoint x: 505, endPoint y: 244, distance: 22.8
click at [521, 227] on div "function initOsmoHighlightText ( ) { let elements = gsap . utils . toArray ( "[…" at bounding box center [654, 382] width 841 height 581
type textarea "scrollTrigger: {"
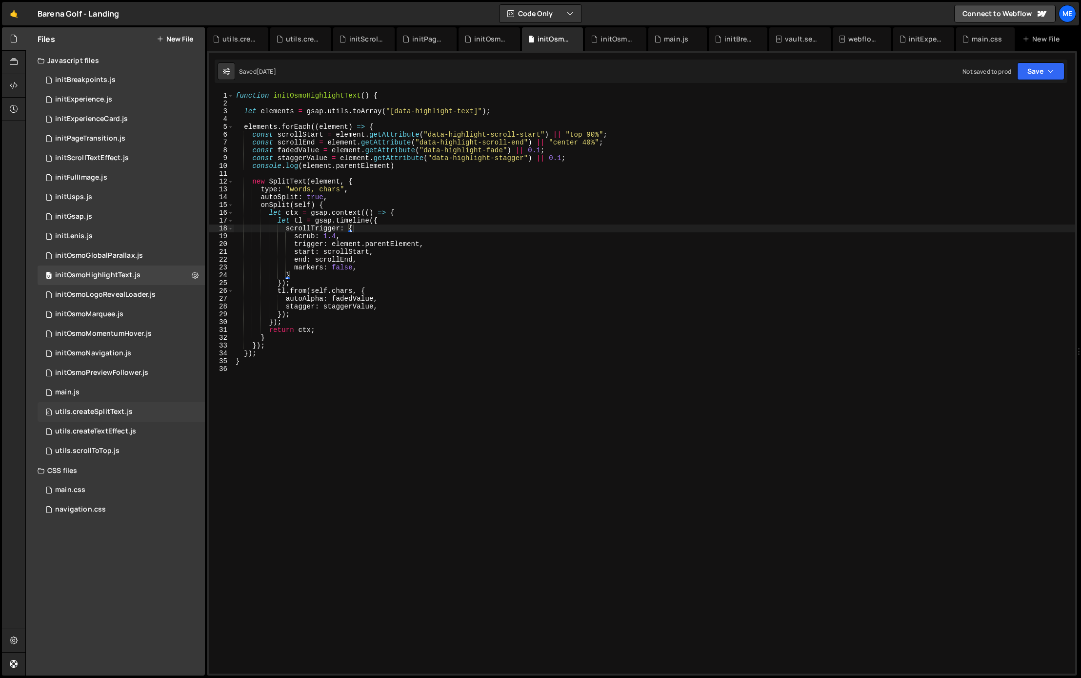
click at [95, 409] on div "utils.createSplitText.js" at bounding box center [94, 411] width 78 height 9
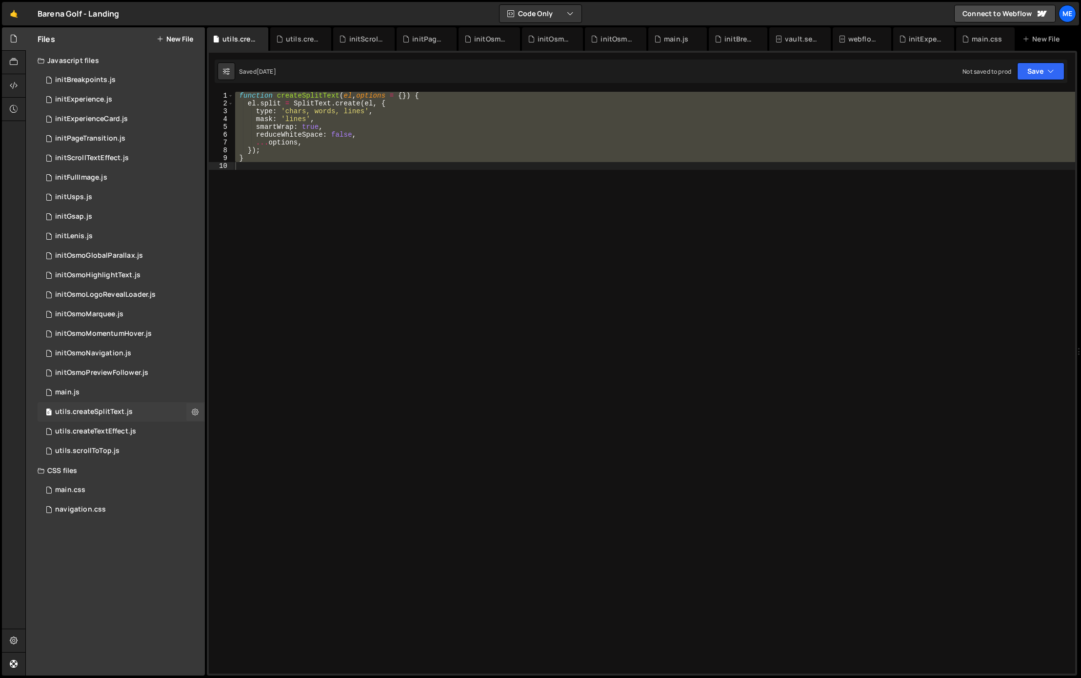
click at [132, 412] on div "0 utils.createSplitText.js 0" at bounding box center [121, 412] width 167 height 20
click at [350, 278] on div "function createSplitText ( el , options = { }) { el . split = SplitText . creat…" at bounding box center [654, 382] width 842 height 581
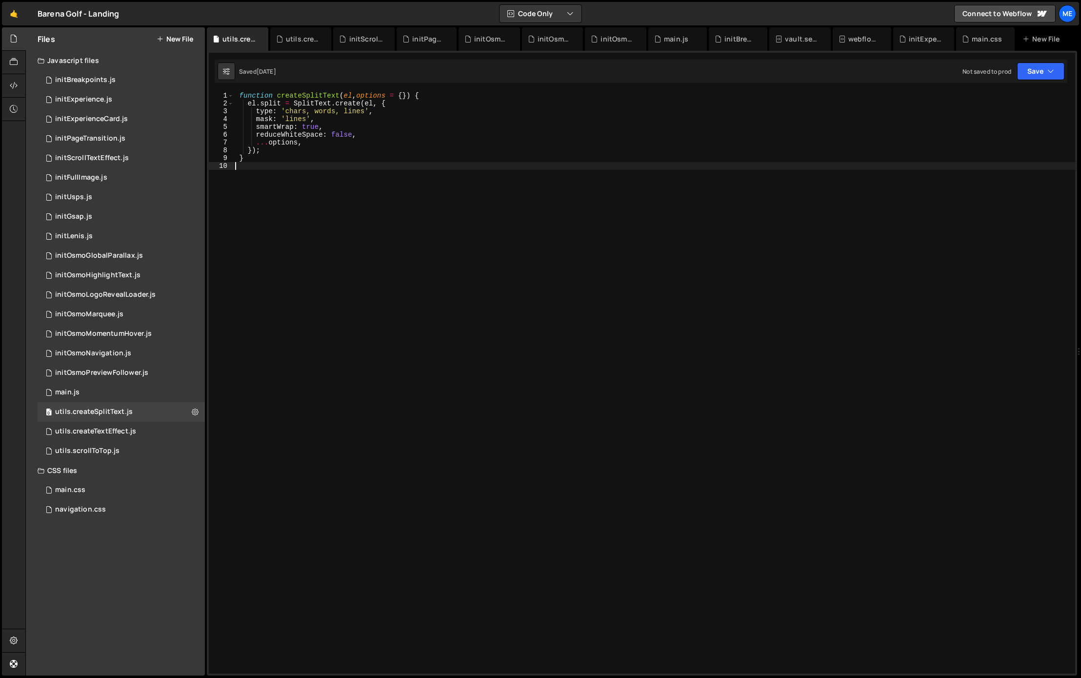
paste textarea "}"
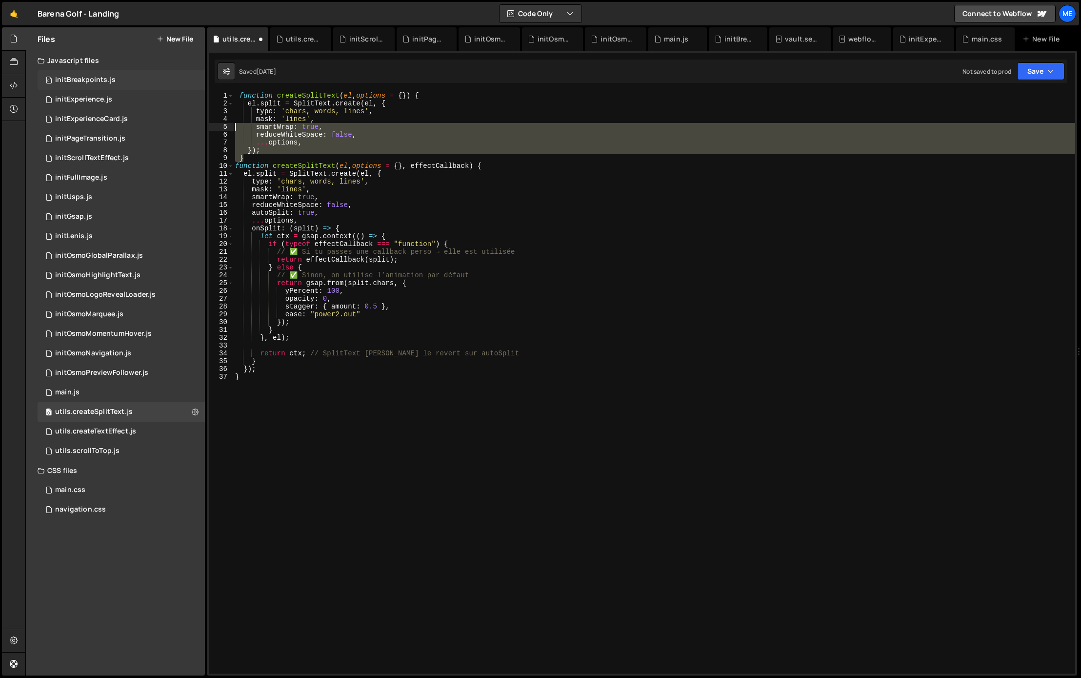
drag, startPoint x: 234, startPoint y: 155, endPoint x: 201, endPoint y: 88, distance: 73.7
click at [201, 88] on div "Files New File Javascript files 0 initBreakpoints.js 0 0 initExperience.js 0 0 …" at bounding box center [553, 351] width 1056 height 648
type textarea "function createSplitText(el, options = {}) { el.split = SplitText.create(el, {"
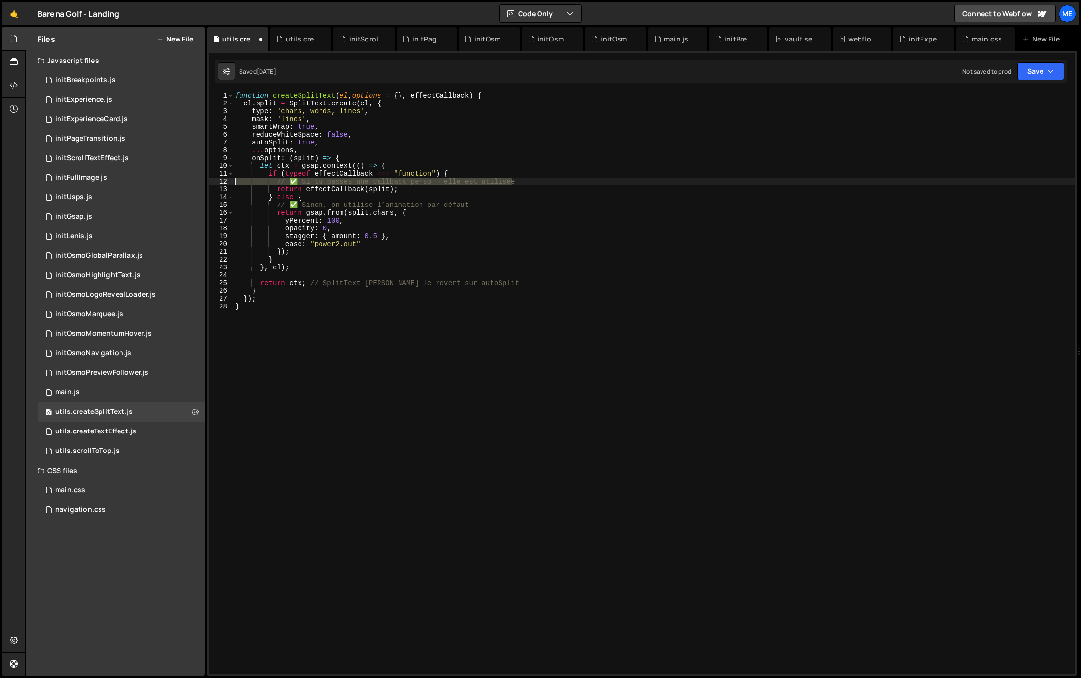
drag, startPoint x: 526, startPoint y: 181, endPoint x: 215, endPoint y: 178, distance: 311.7
click at [214, 178] on div "function createSplitText(el, options = {}, effectCallback) { 1 2 3 4 5 6 7 8 9 …" at bounding box center [642, 382] width 866 height 581
type textarea "// ✅ Si tu passes une callback perso → elle est utilisée"
drag, startPoint x: 321, startPoint y: 197, endPoint x: 486, endPoint y: 198, distance: 165.4
click at [487, 198] on div "function createSplitText ( el , options = { } , effectCallback ) { el . split =…" at bounding box center [654, 388] width 842 height 593
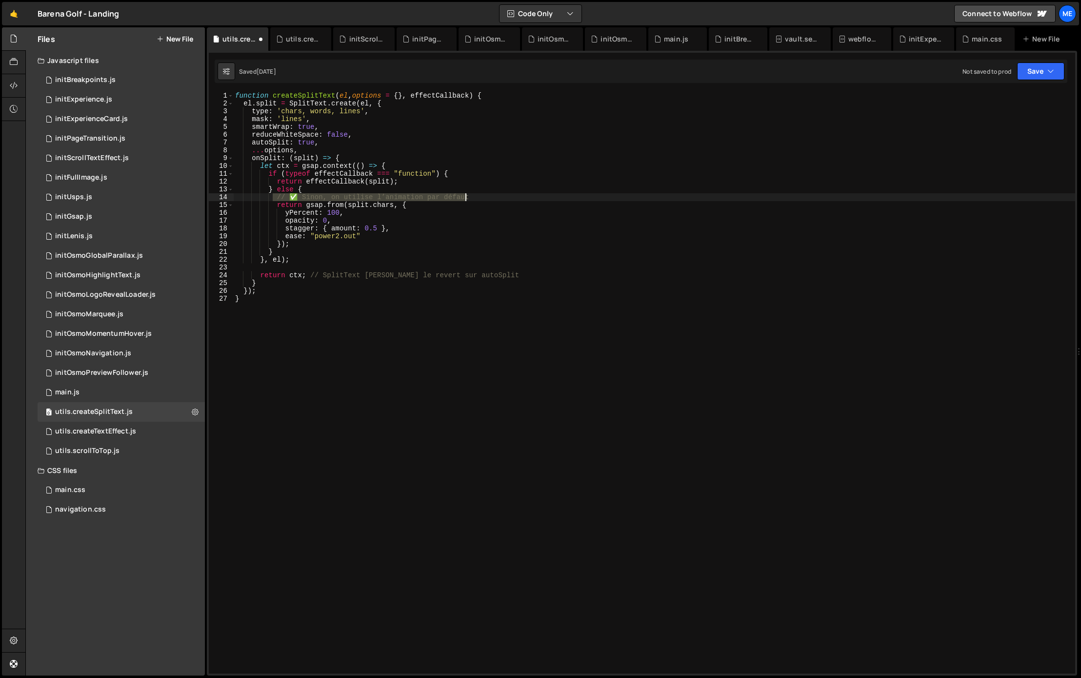
type textarea "// ✅ Sinon, on utilise l’animation par défaut"
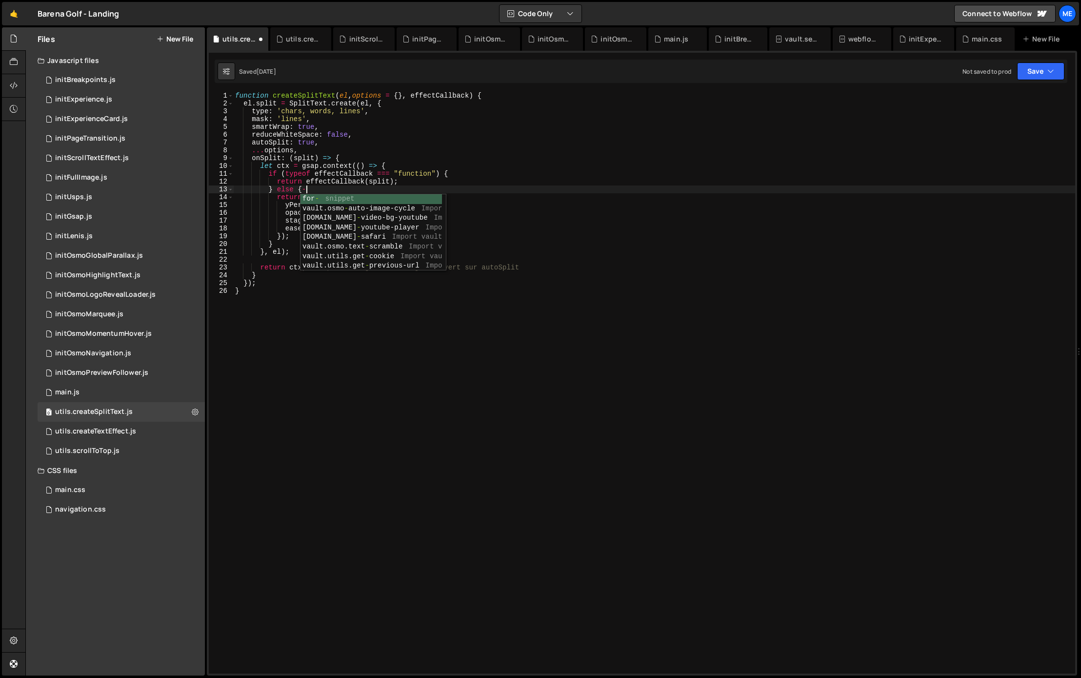
scroll to position [0, 4]
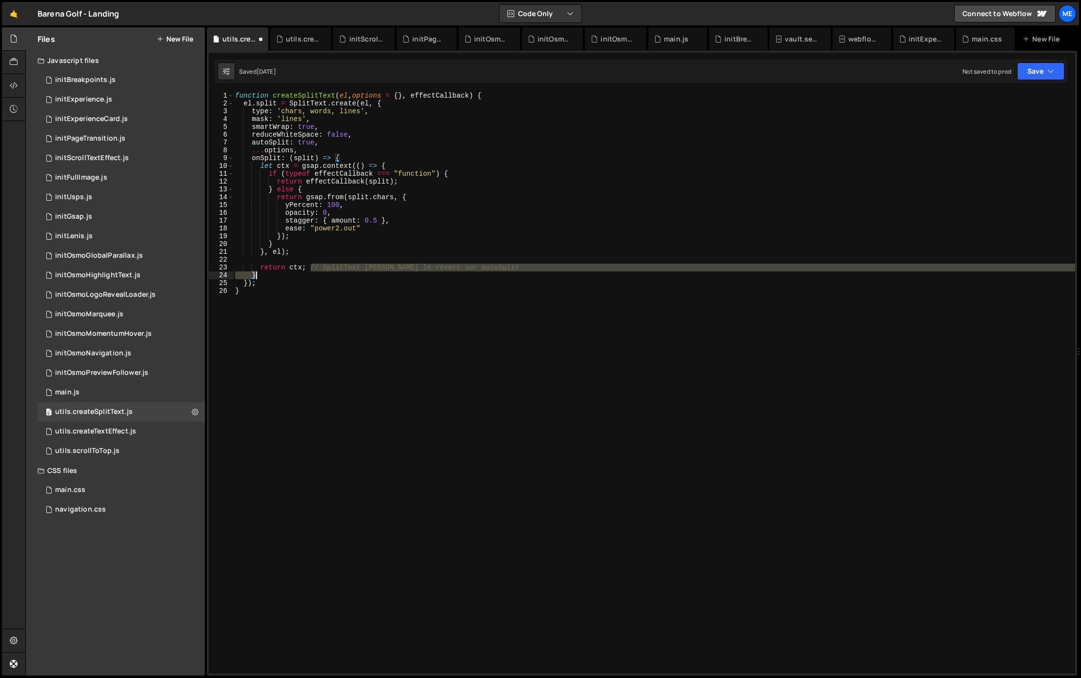
drag, startPoint x: 369, startPoint y: 266, endPoint x: 495, endPoint y: 272, distance: 126.0
click at [497, 271] on div "function createSplitText ( el , options = { } , effectCallback ) { el . split =…" at bounding box center [654, 388] width 842 height 593
click at [504, 267] on div "function createSplitText ( el , options = { } , effectCallback ) { el . split =…" at bounding box center [654, 382] width 842 height 581
type textarea "return ctx;"
click at [292, 263] on div "function createSplitText ( el , options = { } , effectCallback ) { el . split =…" at bounding box center [654, 388] width 842 height 593
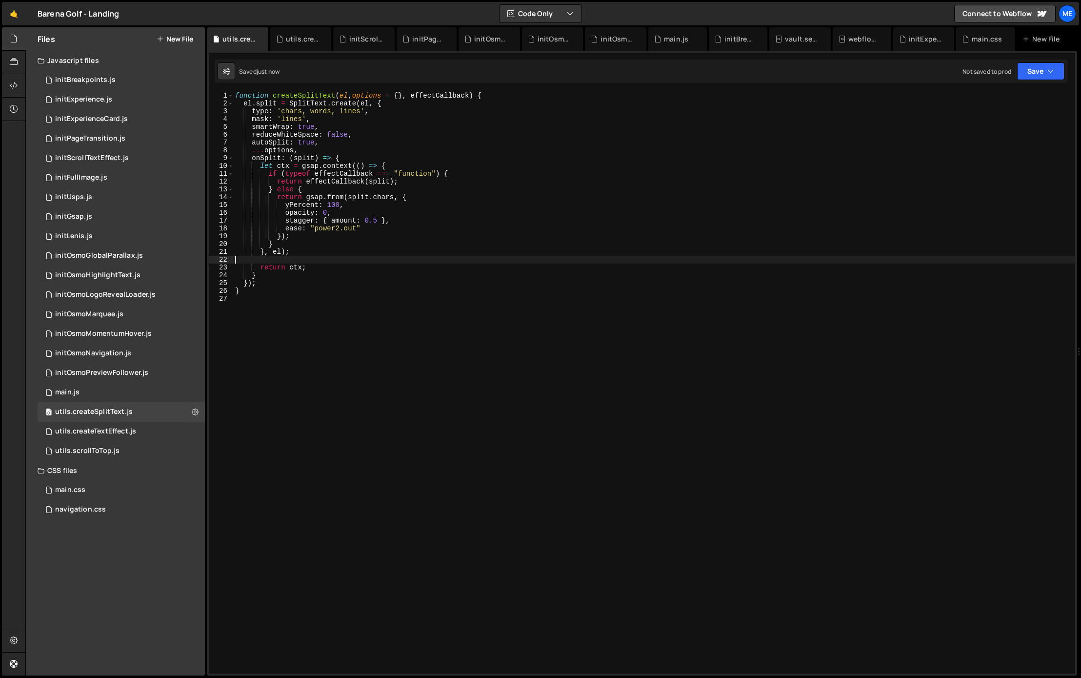
click at [303, 260] on div "function createSplitText ( el , options = { } , effectCallback ) { el . split =…" at bounding box center [654, 388] width 842 height 593
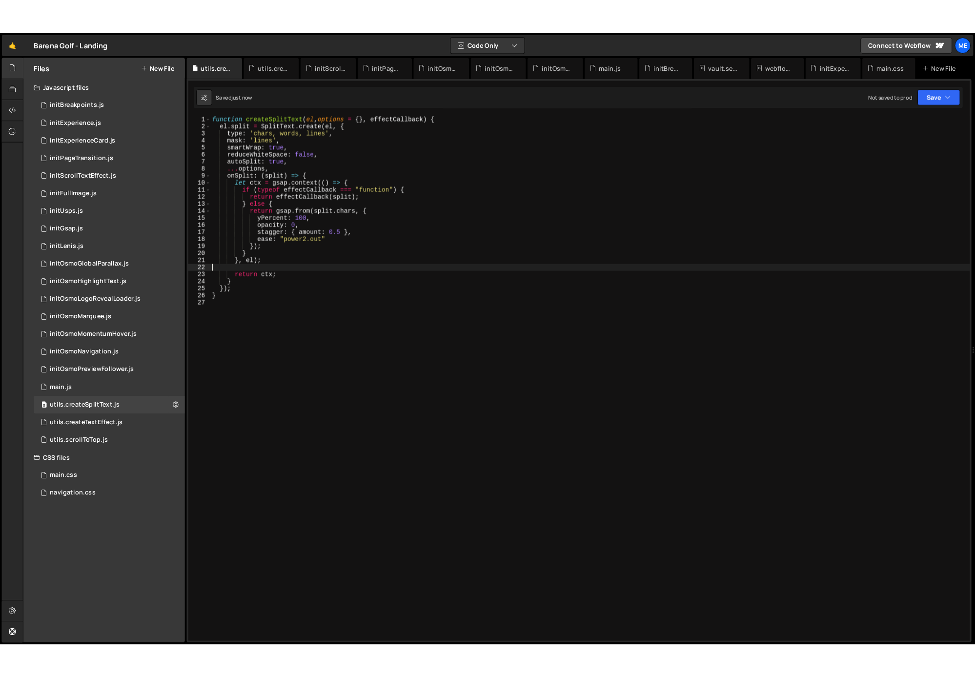
scroll to position [0, 0]
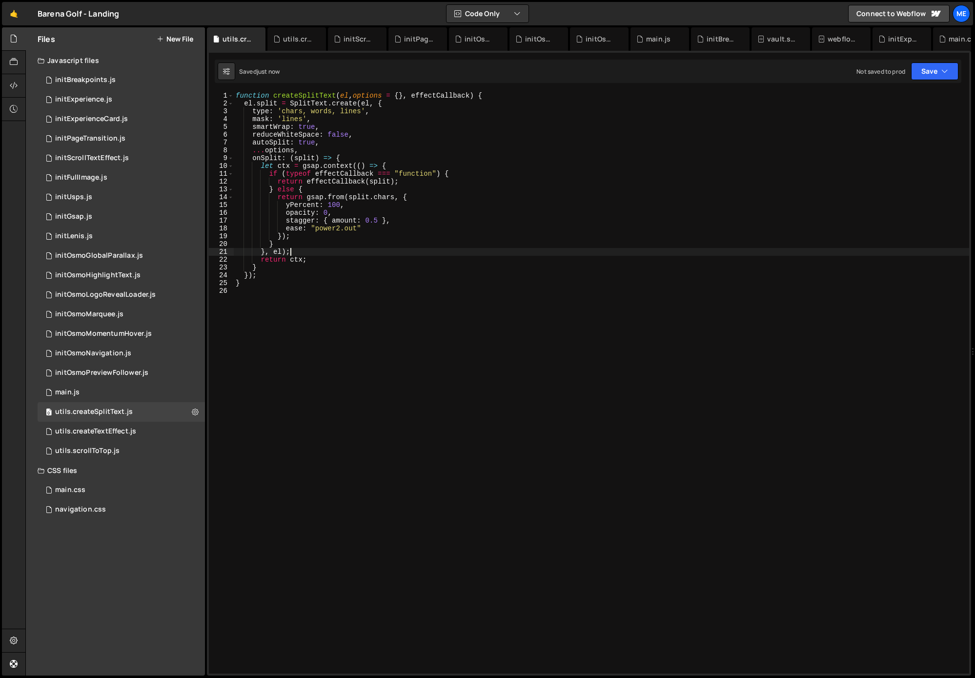
drag, startPoint x: 509, startPoint y: 123, endPoint x: 501, endPoint y: 125, distance: 8.6
click at [508, 123] on div "function createSplitText ( el , options = { } , effectCallback ) { el . split =…" at bounding box center [601, 390] width 735 height 597
drag, startPoint x: 242, startPoint y: 401, endPoint x: 223, endPoint y: 436, distance: 39.5
click at [222, 436] on div "smartWrap: true, 1 2 3 4 5 6 7 8 9 10 11 12 13 14 15 16 17 18 19 20 21 22 23 24…" at bounding box center [589, 382] width 760 height 581
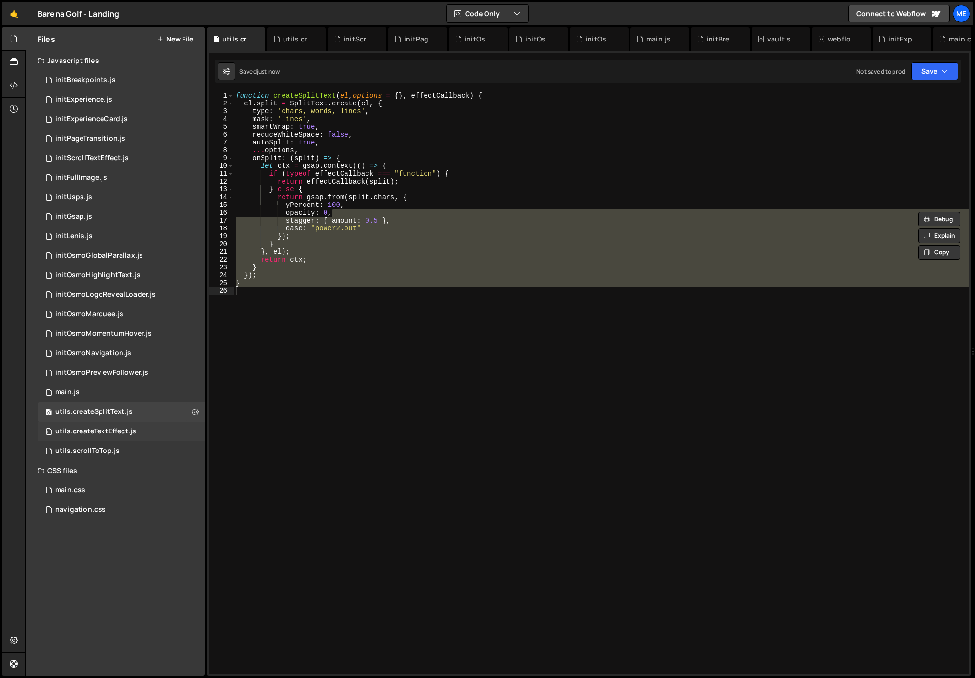
click at [127, 433] on div "utils.createTextEffect.js" at bounding box center [95, 431] width 81 height 9
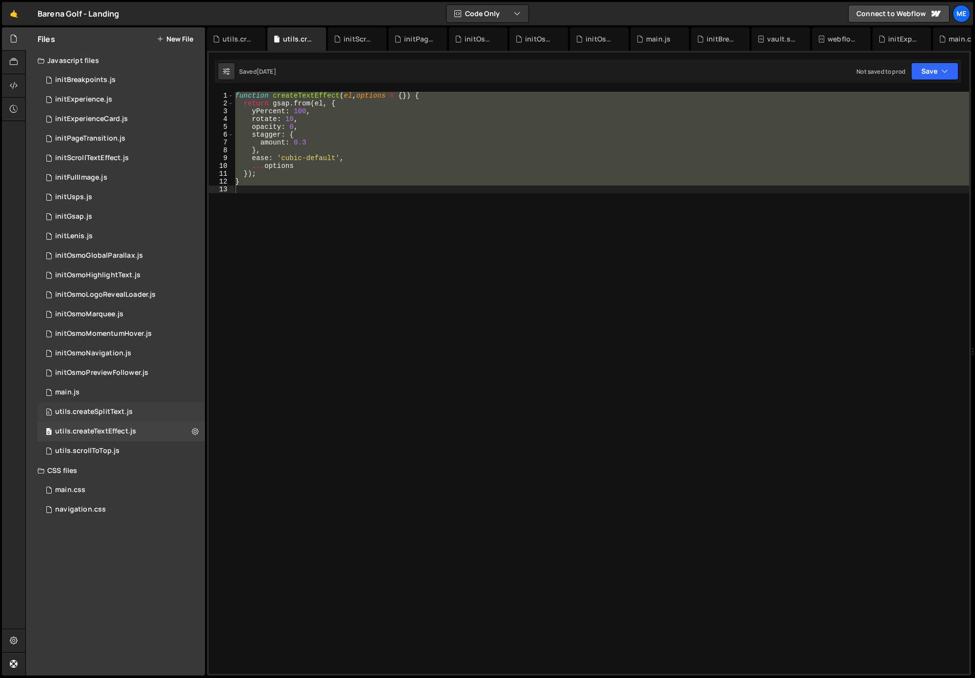
click at [107, 411] on div "utils.createSplitText.js" at bounding box center [94, 411] width 78 height 9
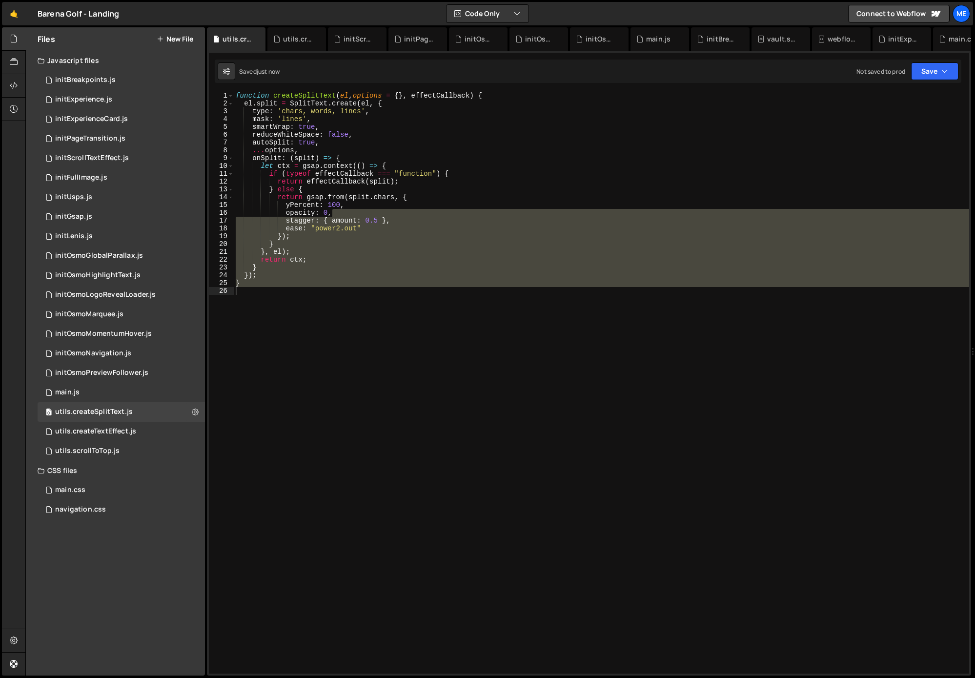
click at [442, 213] on div "function createSplitText ( el , options = { } , effectCallback ) { el . split =…" at bounding box center [601, 390] width 735 height 597
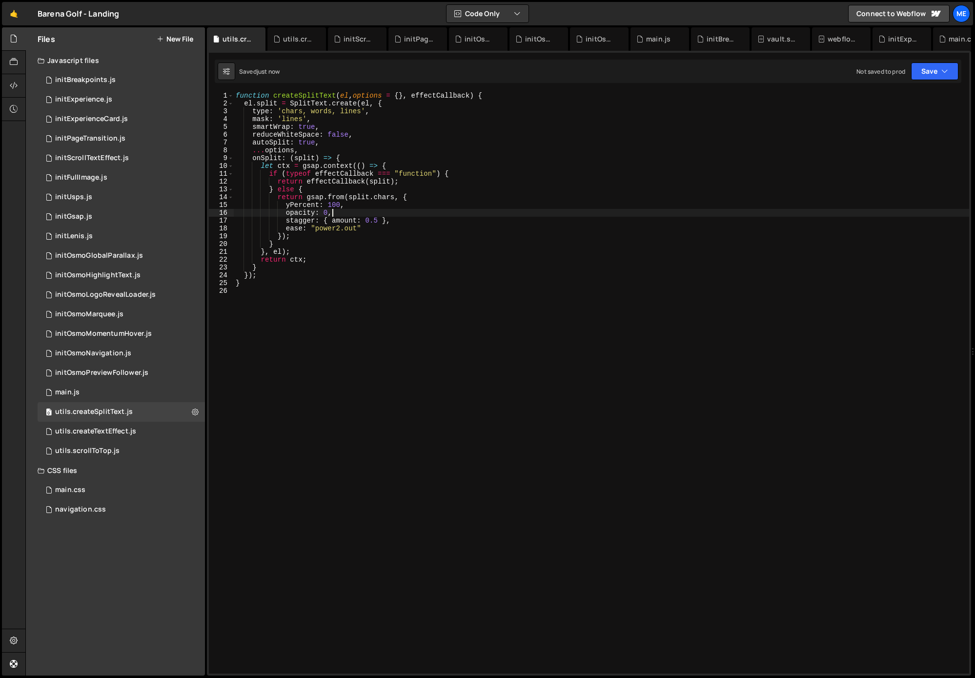
type textarea "opacity: 0,"
drag, startPoint x: 115, startPoint y: 429, endPoint x: 121, endPoint y: 429, distance: 5.9
click at [115, 429] on div "utils.createTextEffect.js" at bounding box center [95, 431] width 81 height 9
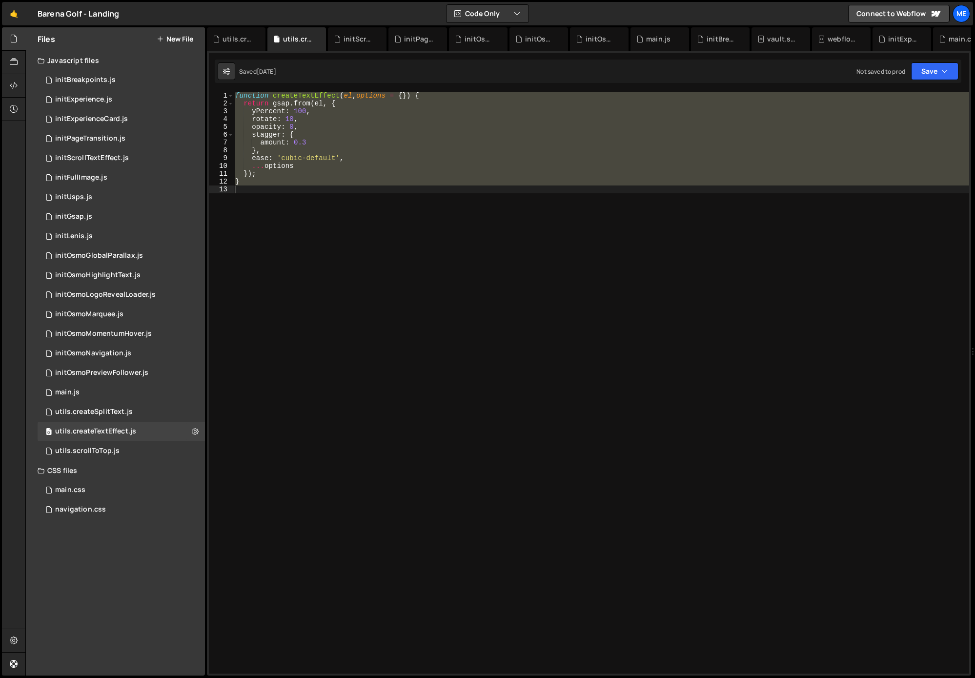
click at [332, 121] on div "function createTextEffect ( el , options = { }) { return gsap . from ( el , { y…" at bounding box center [654, 388] width 842 height 593
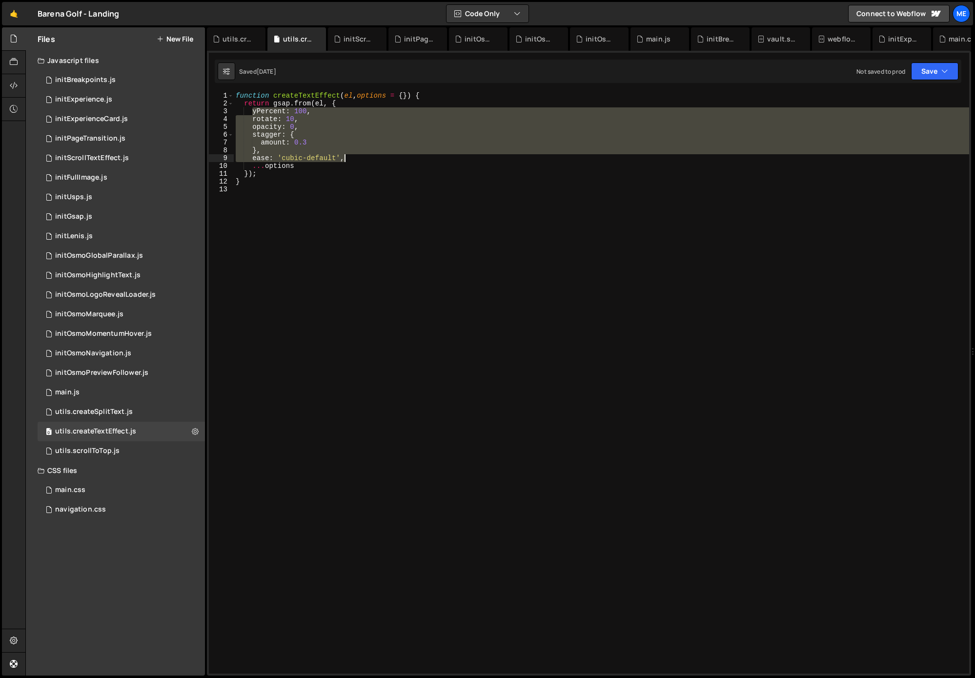
drag, startPoint x: 251, startPoint y: 110, endPoint x: 356, endPoint y: 161, distance: 116.7
click at [360, 156] on div "function createTextEffect ( el , options = { }) { return gsap . from ( el , { y…" at bounding box center [601, 388] width 735 height 593
type textarea "}, ease: 'cubic-default',"
click at [107, 409] on div "utils.createSplitText.js" at bounding box center [94, 411] width 78 height 9
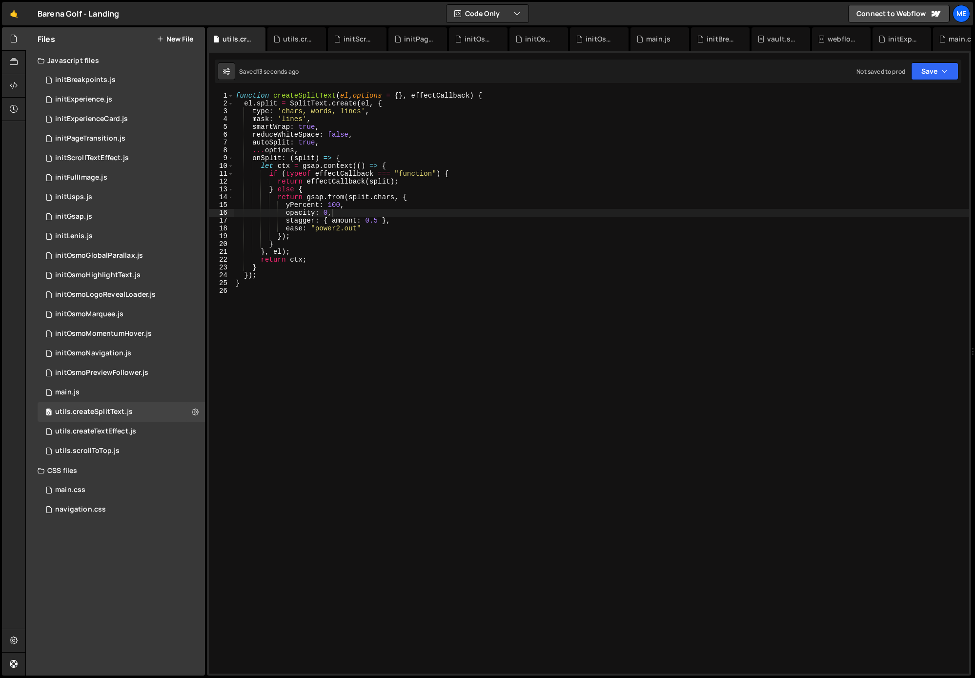
drag, startPoint x: 399, startPoint y: 141, endPoint x: 404, endPoint y: 166, distance: 25.0
click at [400, 142] on div "function createSplitText ( el , options = { } , effectCallback ) { el . split =…" at bounding box center [601, 390] width 735 height 597
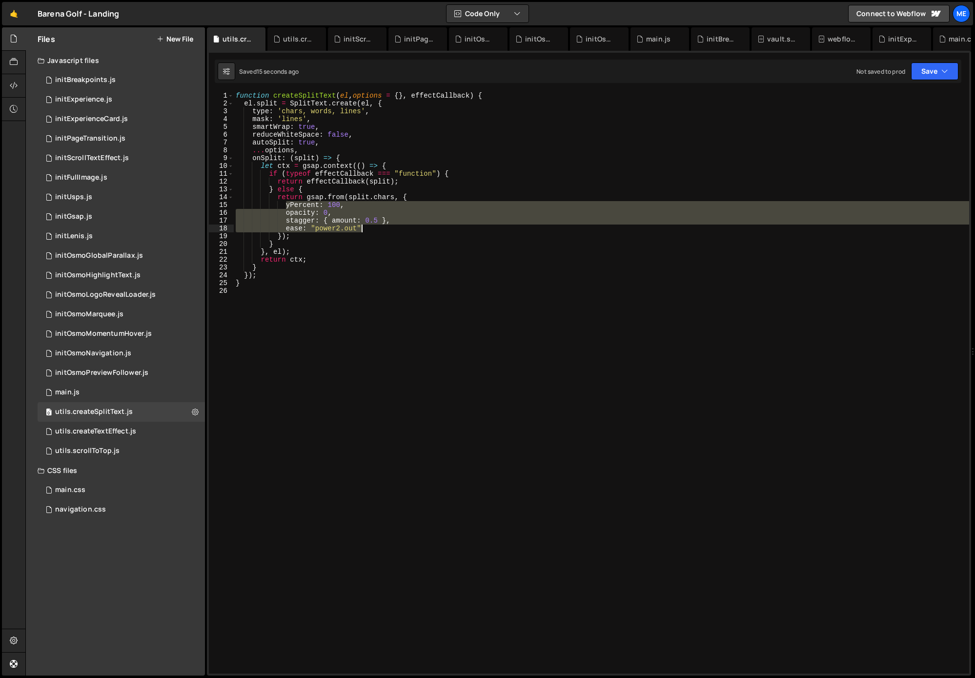
drag, startPoint x: 284, startPoint y: 205, endPoint x: 420, endPoint y: 227, distance: 137.3
click at [420, 227] on div "function createSplitText ( el , options = { } , effectCallback ) { el . split =…" at bounding box center [601, 390] width 735 height 597
paste textarea "ease: 'cubic-default',"
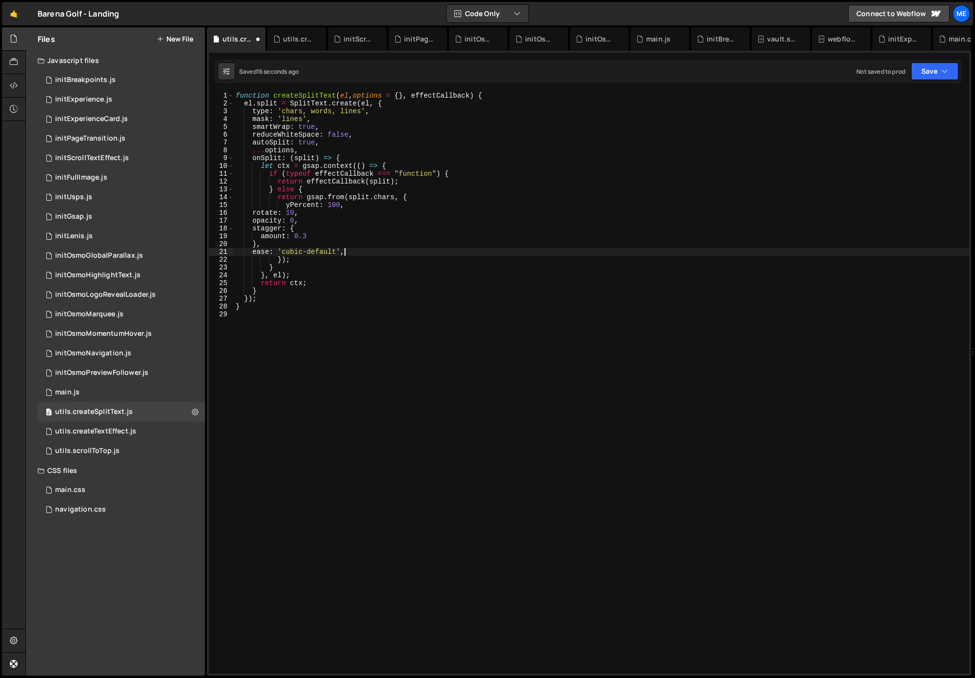
type textarea "ease: 'cubic-default',"
drag, startPoint x: 419, startPoint y: 323, endPoint x: 405, endPoint y: 334, distance: 17.3
click at [418, 323] on div "function createSplitText ( el , options = { } , effectCallback ) { el . split =…" at bounding box center [601, 390] width 735 height 597
click at [333, 276] on div "function createSplitText ( el , options = { } , effectCallback ) { el . split =…" at bounding box center [601, 390] width 735 height 597
type textarea "}, el);"
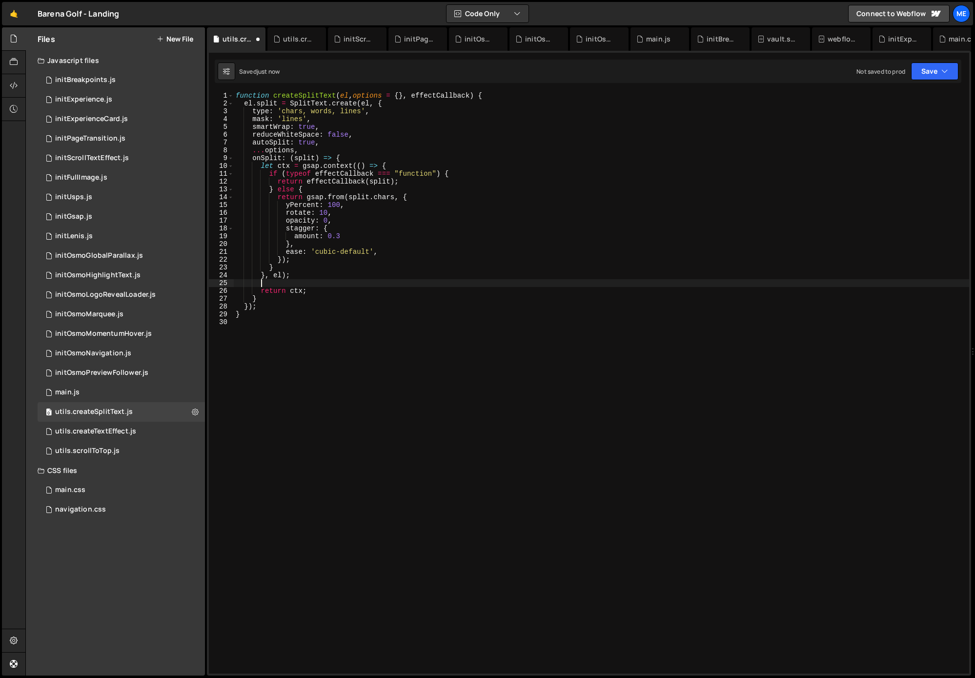
scroll to position [0, 1]
click at [261, 165] on div "function createSplitText ( el , options = { } , effectCallback ) { el . split =…" at bounding box center [601, 390] width 735 height 597
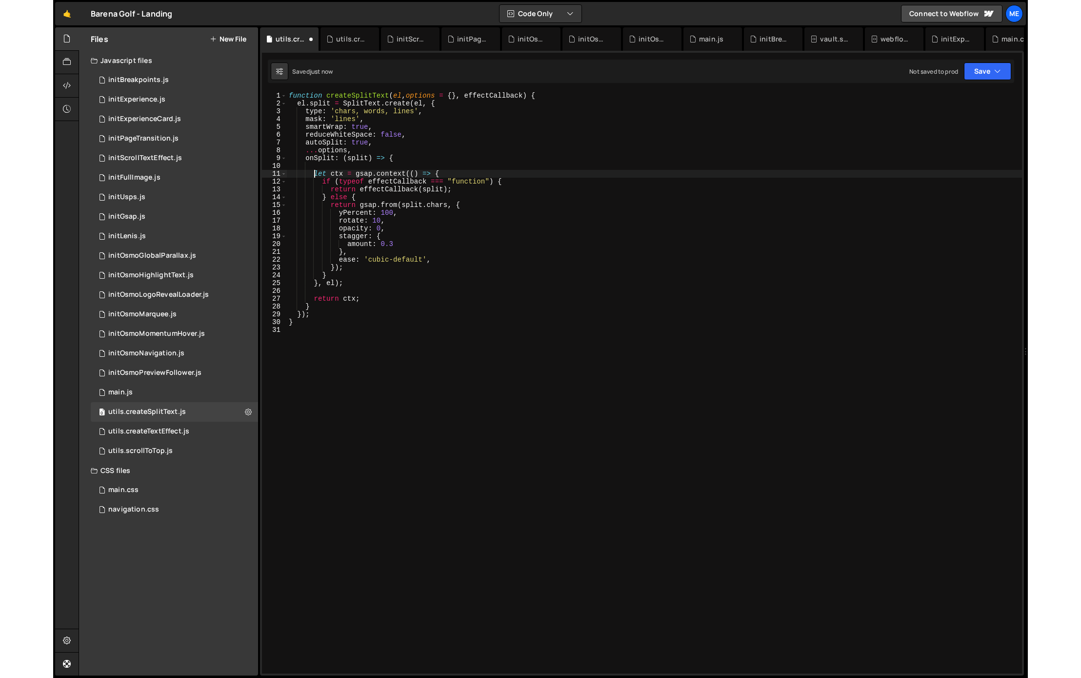
scroll to position [0, 1]
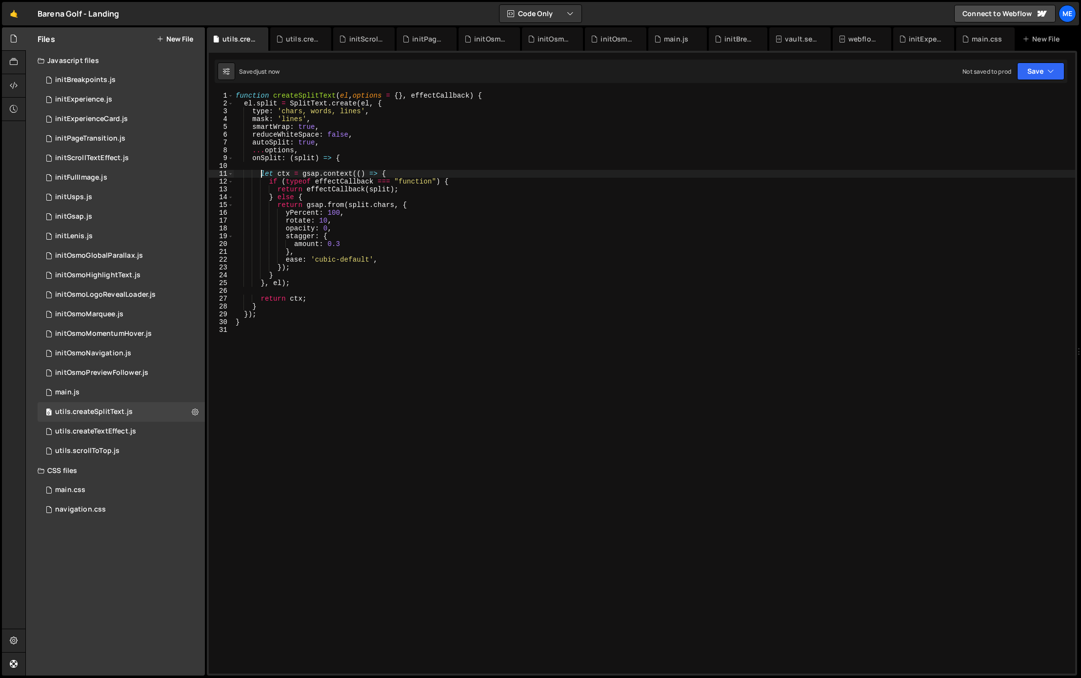
type textarea "let ctx = gsap.context(() => {"
click at [369, 166] on div "function createSplitText ( el , options = { } , effectCallback ) { el . split =…" at bounding box center [654, 390] width 841 height 597
type textarea "onSplit: (split) => {"
click at [443, 324] on div "function createSplitText ( el , options = { } , effectCallback ) { el . split =…" at bounding box center [654, 390] width 841 height 597
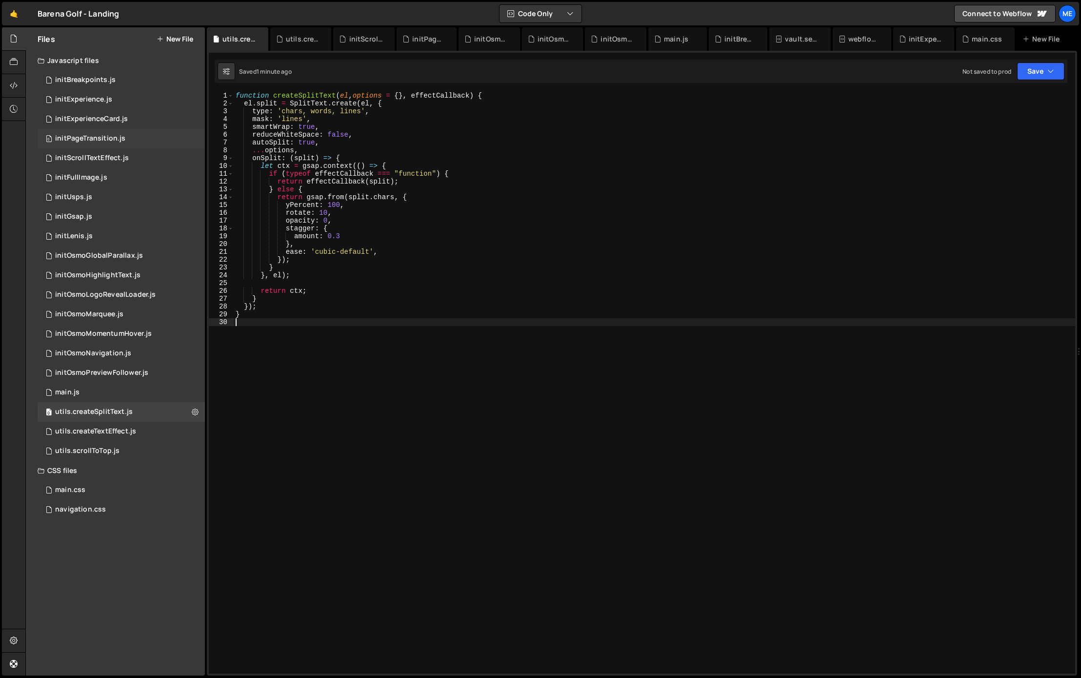
click at [88, 133] on div "0 initPageTransition.js 0" at bounding box center [121, 139] width 167 height 20
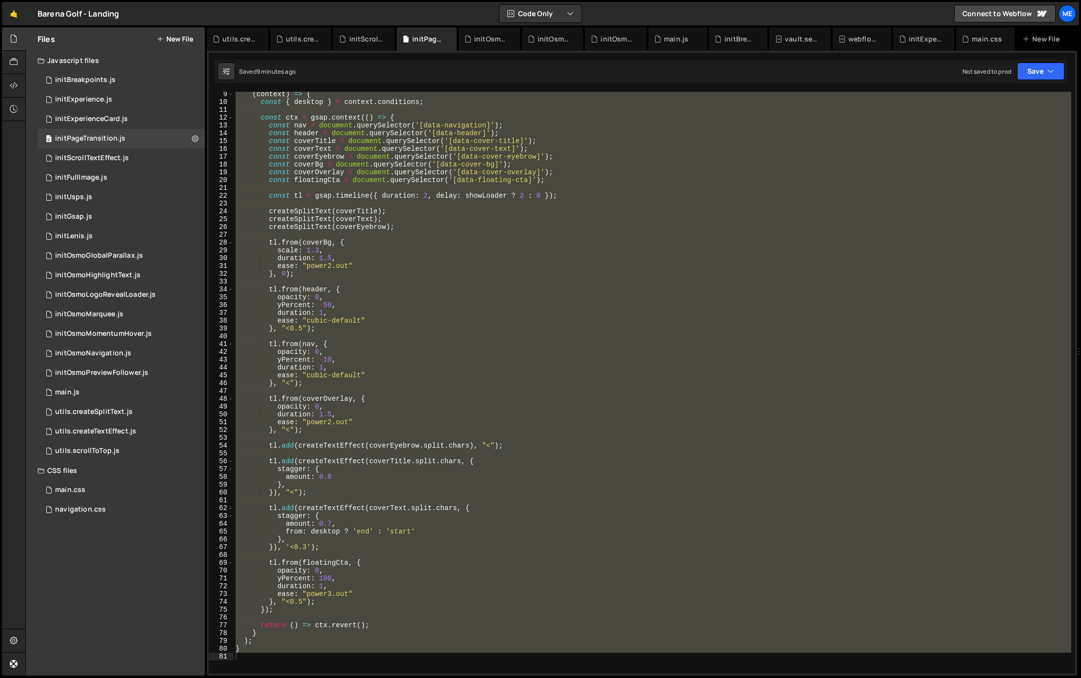
click at [544, 214] on div "( context ) => { const { desktop } = context . conditions ; const ctx = gsap . …" at bounding box center [653, 382] width 838 height 581
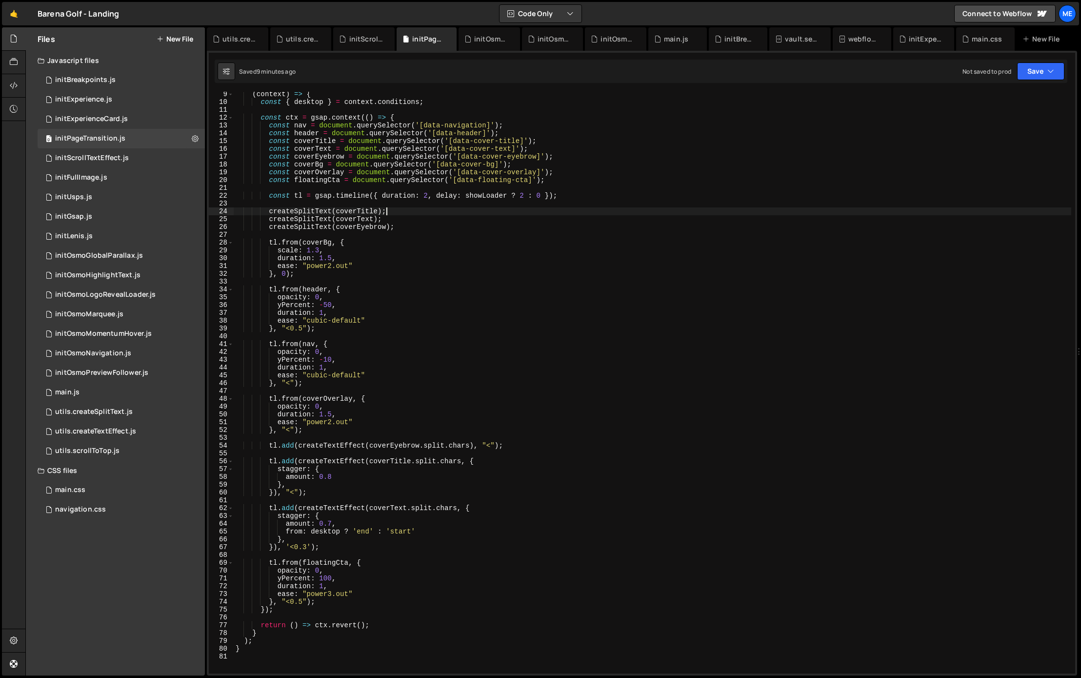
type textarea "}"
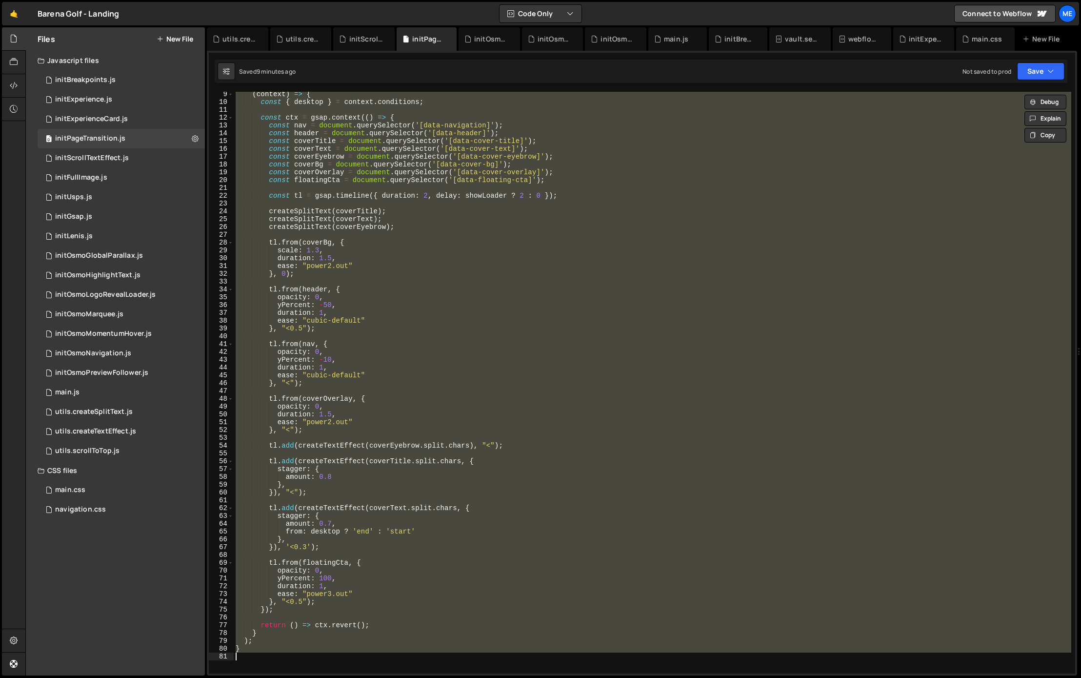
paste textarea
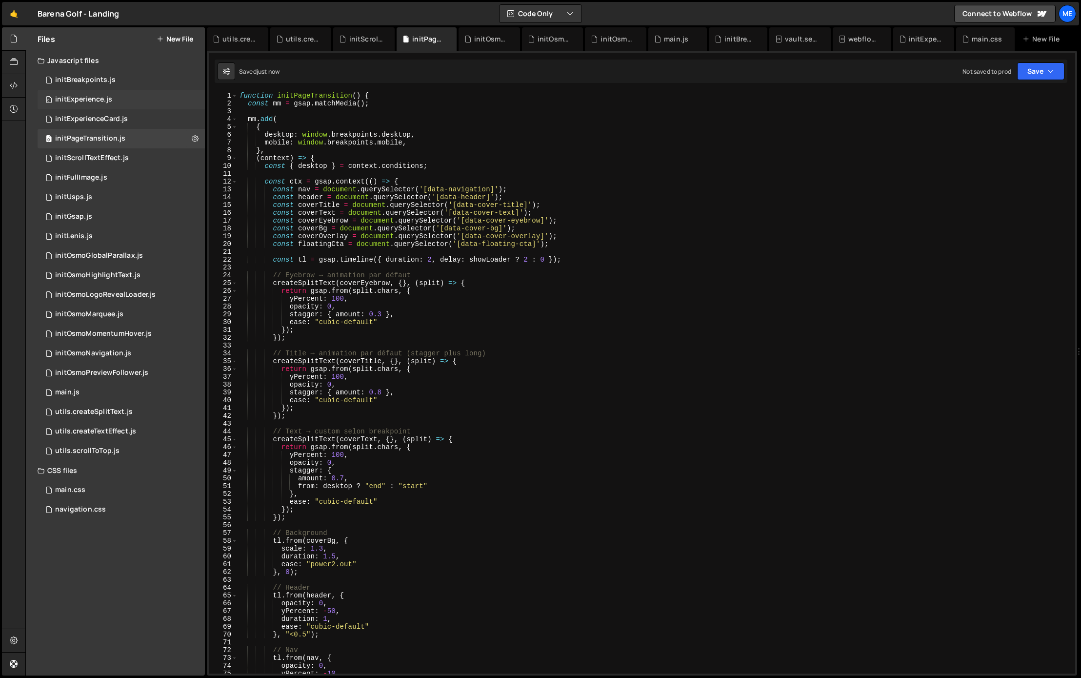
click at [93, 95] on div "initExperience.js" at bounding box center [83, 99] width 57 height 9
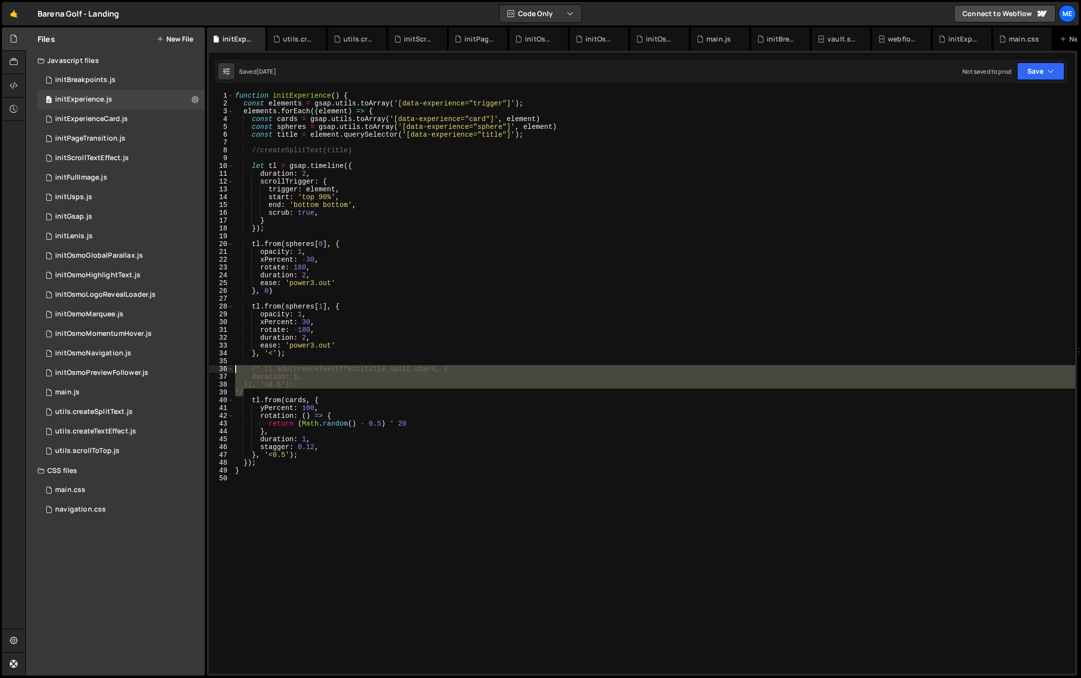
drag, startPoint x: 300, startPoint y: 392, endPoint x: 226, endPoint y: 363, distance: 79.7
click at [223, 365] on div "*/ 1 2 3 4 5 6 7 8 9 10 11 12 13 14 15 16 17 18 19 20 21 22 23 24 25 26 27 28 2…" at bounding box center [642, 382] width 866 height 581
type textarea "/* tl.add(createTextEffect(title.split.chars, { duration: 1,"
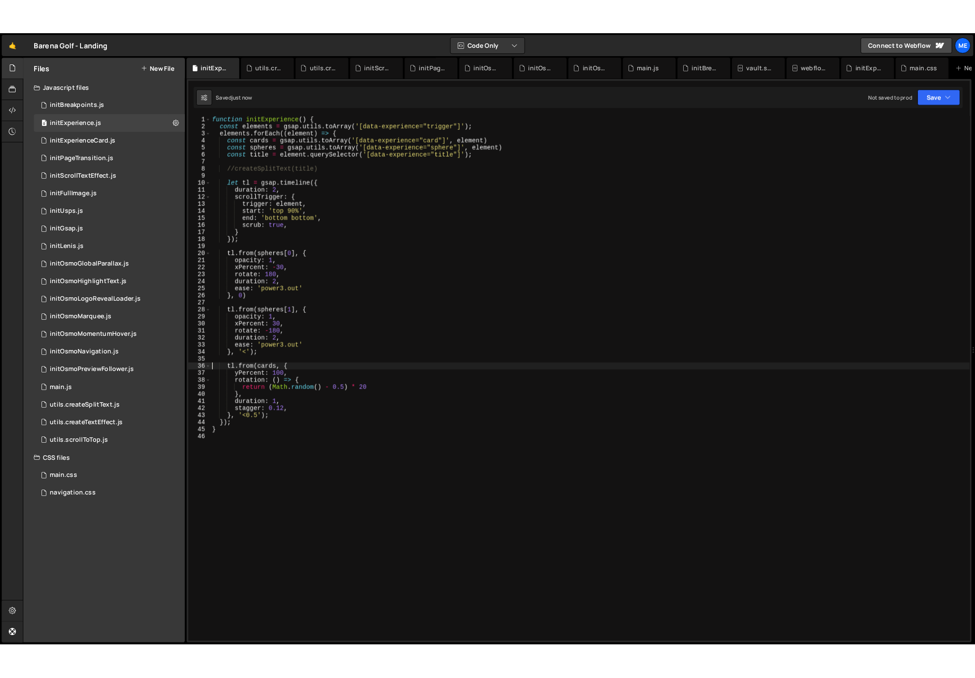
scroll to position [0, 0]
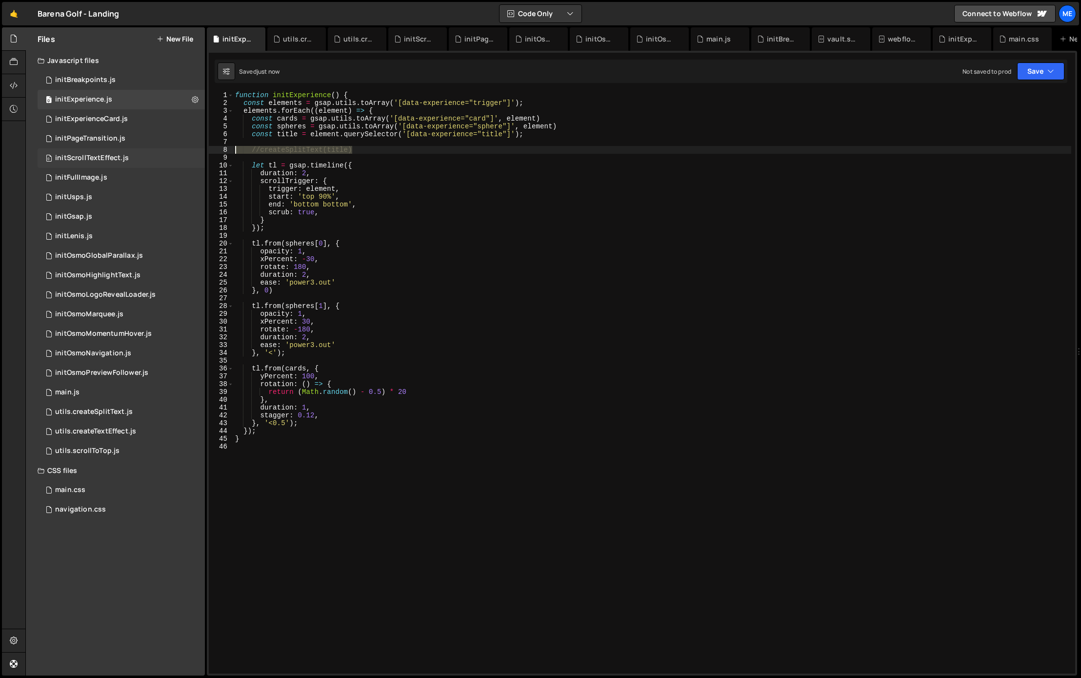
drag, startPoint x: 379, startPoint y: 147, endPoint x: 202, endPoint y: 152, distance: 176.2
click at [198, 150] on div "Files New File Javascript files 0 initBreakpoints.js 0 0 initExperience.js 0 0 …" at bounding box center [553, 351] width 1056 height 648
type textarea "//createSplitText(title)"
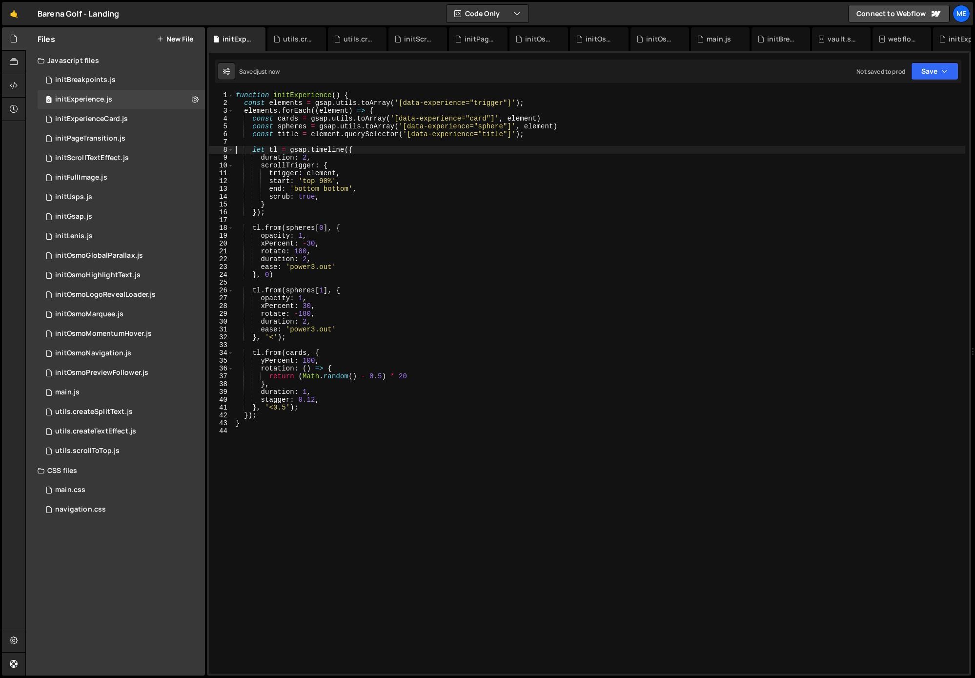
click at [291, 133] on div "function initExperience ( ) { const elements = gsap . utils . toArray ( '[data-…" at bounding box center [599, 389] width 731 height 597
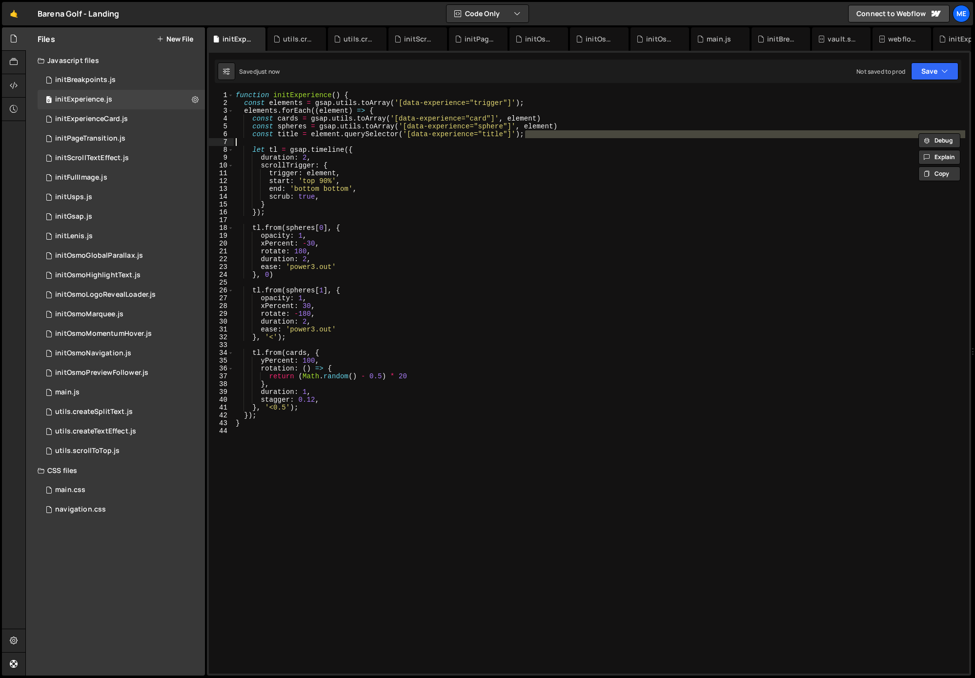
drag, startPoint x: 541, startPoint y: 137, endPoint x: 220, endPoint y: 139, distance: 321.0
click at [220, 139] on div "const title = element.querySelector('[data-experience="title"]'); 1 2 3 4 5 6 7…" at bounding box center [589, 382] width 760 height 581
click at [236, 134] on div "function initExperience ( ) { const elements = gsap . utils . toArray ( '[data-…" at bounding box center [599, 389] width 731 height 597
type textarea "const title = element.querySelector('[data-experience="title"]');"
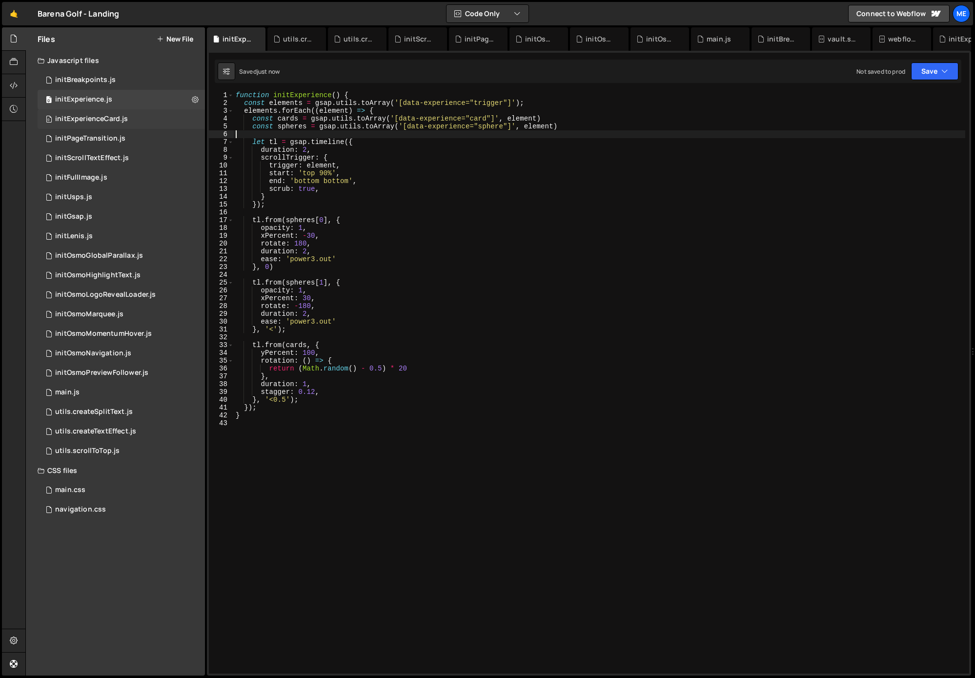
click at [98, 117] on div "initExperienceCard.js" at bounding box center [91, 119] width 73 height 9
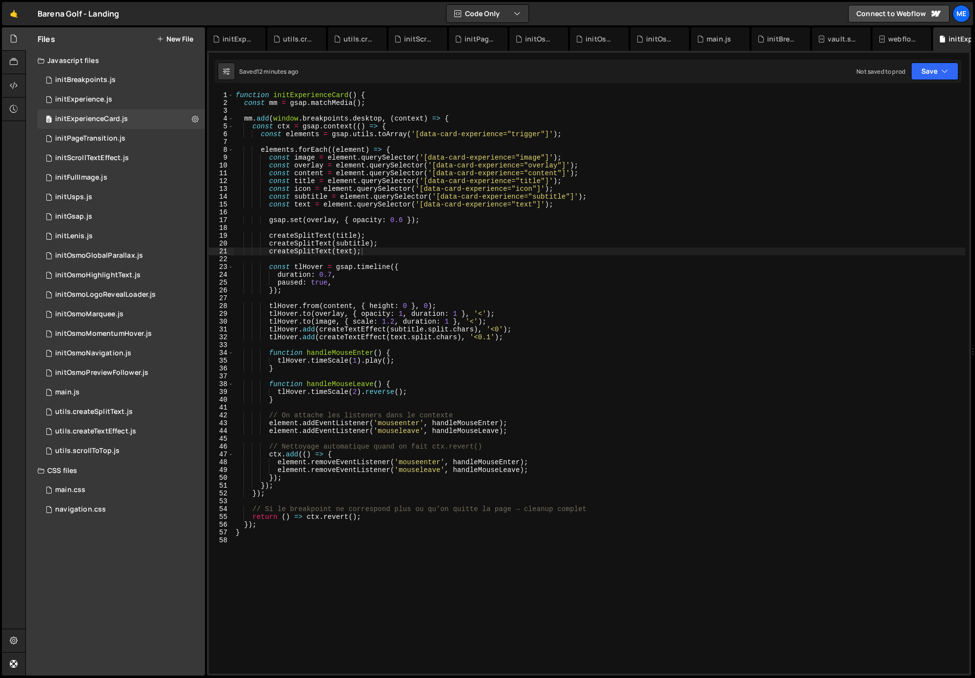
click at [547, 220] on div "function initExperienceCard ( ) { const mm = gsap . matchMedia ( ) ; mm . add (…" at bounding box center [599, 389] width 731 height 597
type textarea "}"
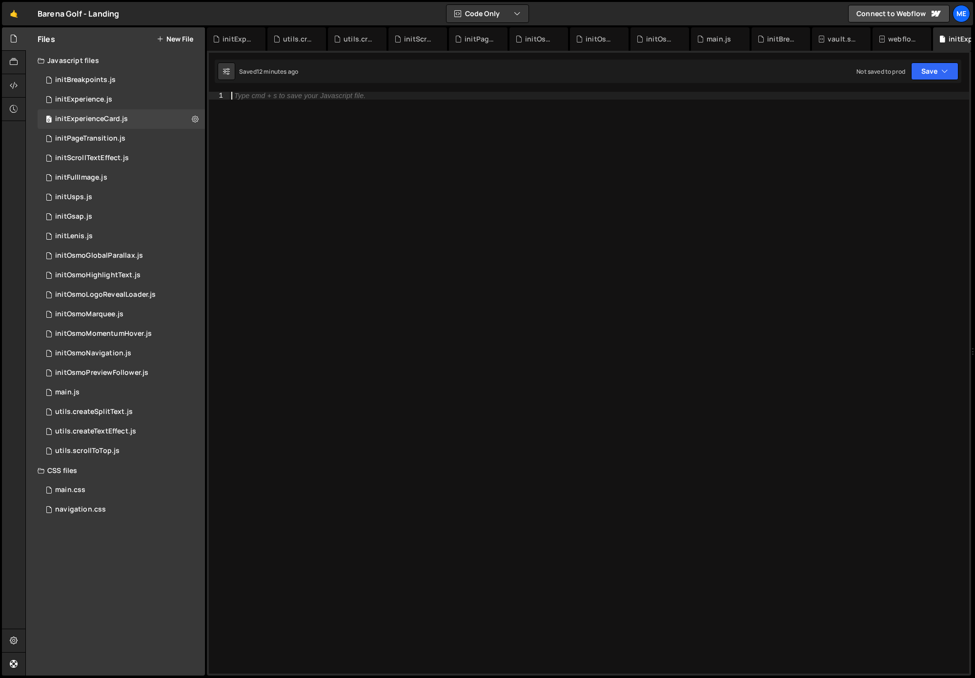
type textarea "}"
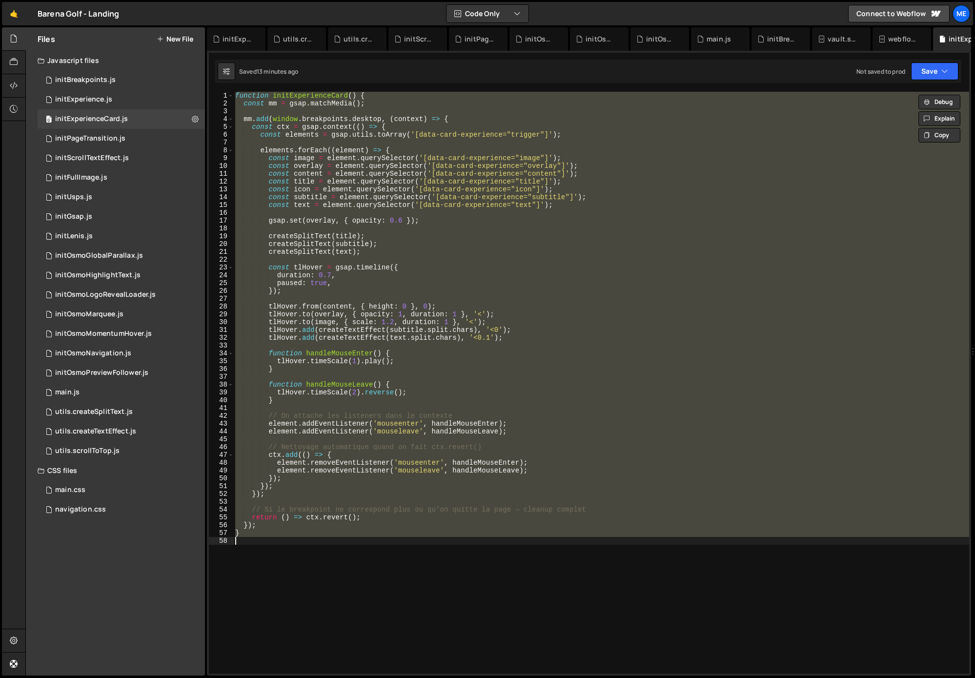
paste textarea
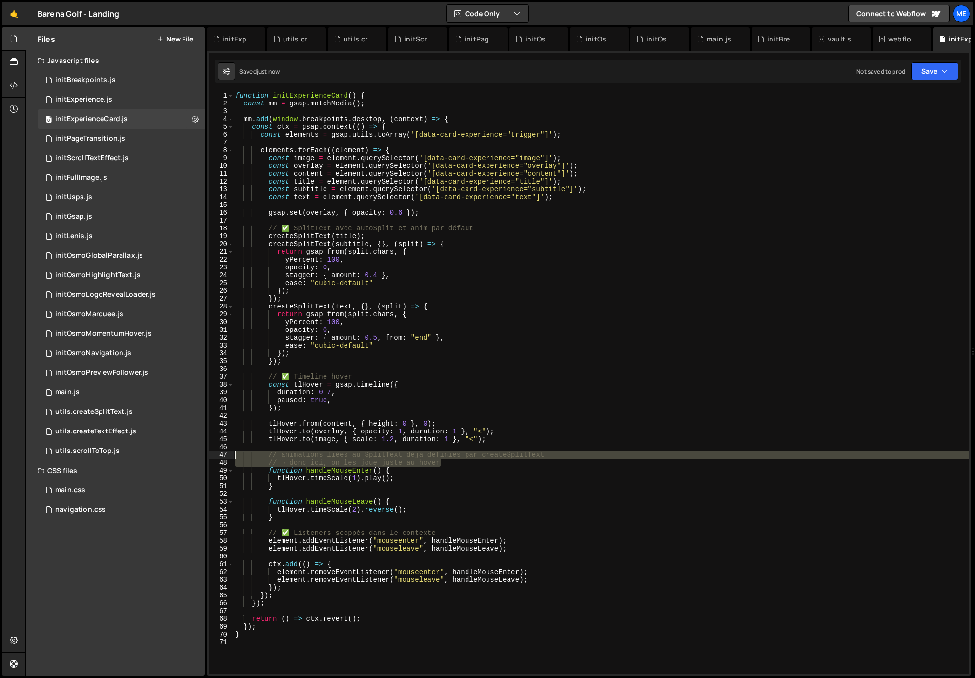
drag, startPoint x: 463, startPoint y: 461, endPoint x: 239, endPoint y: 456, distance: 225.0
click at [234, 455] on div "function initExperienceCard ( ) { const mm = gsap . matchMedia ( ) ; mm . add (…" at bounding box center [601, 390] width 736 height 597
type textarea "// animations liées au SplitText déjà définies par createSplitText // → donc ic…"
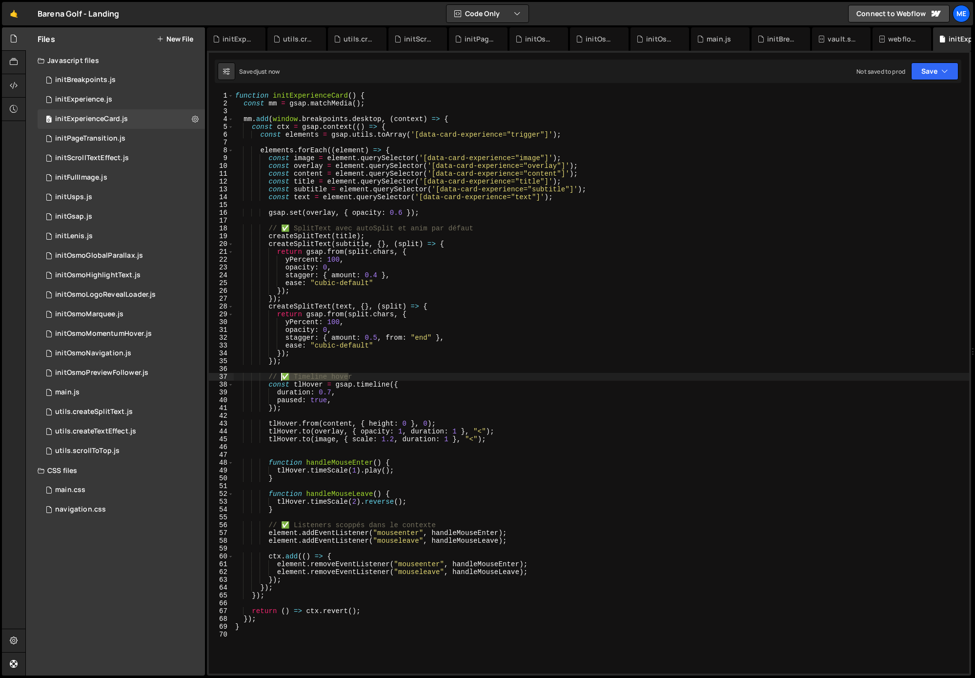
drag, startPoint x: 355, startPoint y: 377, endPoint x: 219, endPoint y: 377, distance: 135.6
click at [219, 377] on div "1 2 3 4 5 6 7 8 9 10 11 12 13 14 15 16 17 18 19 20 21 22 23 24 25 26 27 28 29 3…" at bounding box center [589, 382] width 760 height 581
type textarea "// ✅ Timeline hover"
drag, startPoint x: 458, startPoint y: 228, endPoint x: 237, endPoint y: 234, distance: 221.1
click at [233, 231] on div "1 2 3 4 5 6 7 8 9 10 11 12 13 14 15 16 17 18 19 20 21 22 23 24 25 26 27 28 29 3…" at bounding box center [589, 382] width 760 height 581
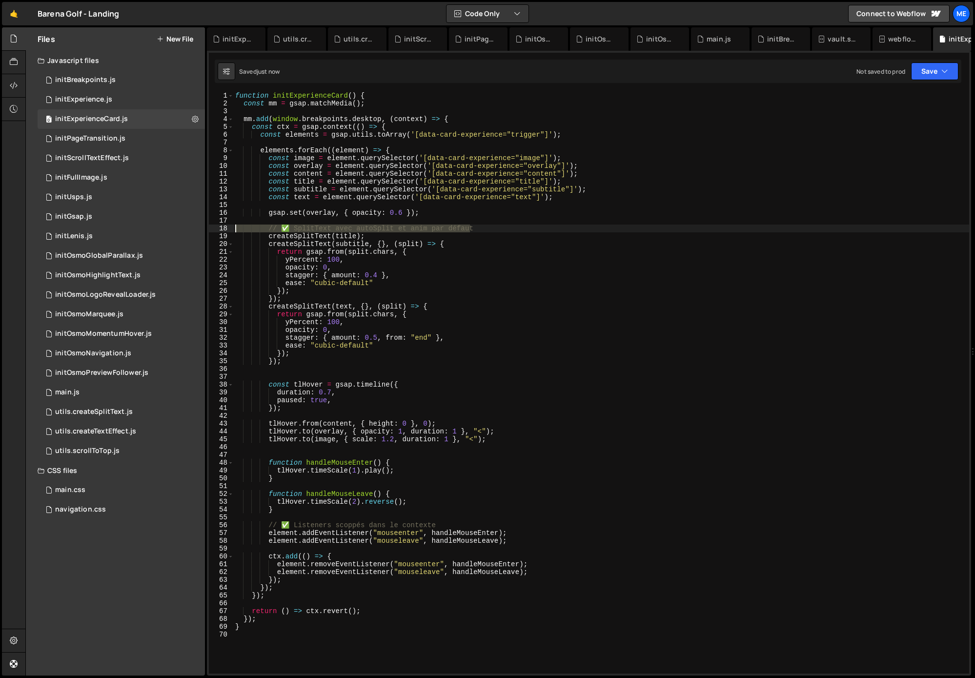
type textarea "// ✅ SplitText avec autoSplit et anim par défaut"
type textarea "createSplitText(title);"
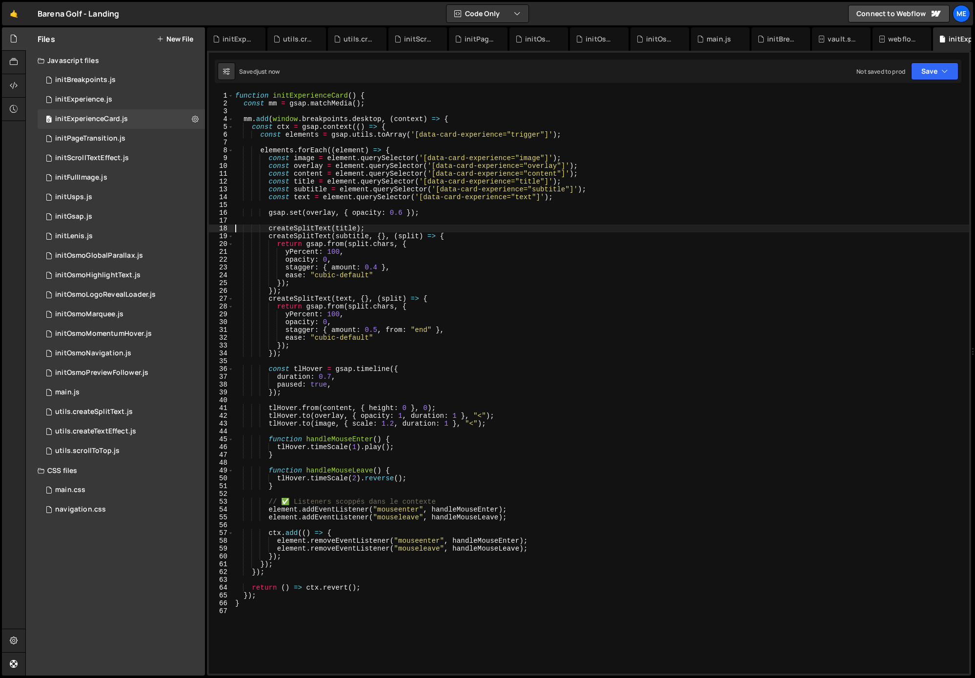
click at [382, 230] on div "function initExperienceCard ( ) { const mm = gsap . matchMedia ( ) ; mm . add (…" at bounding box center [601, 390] width 736 height 597
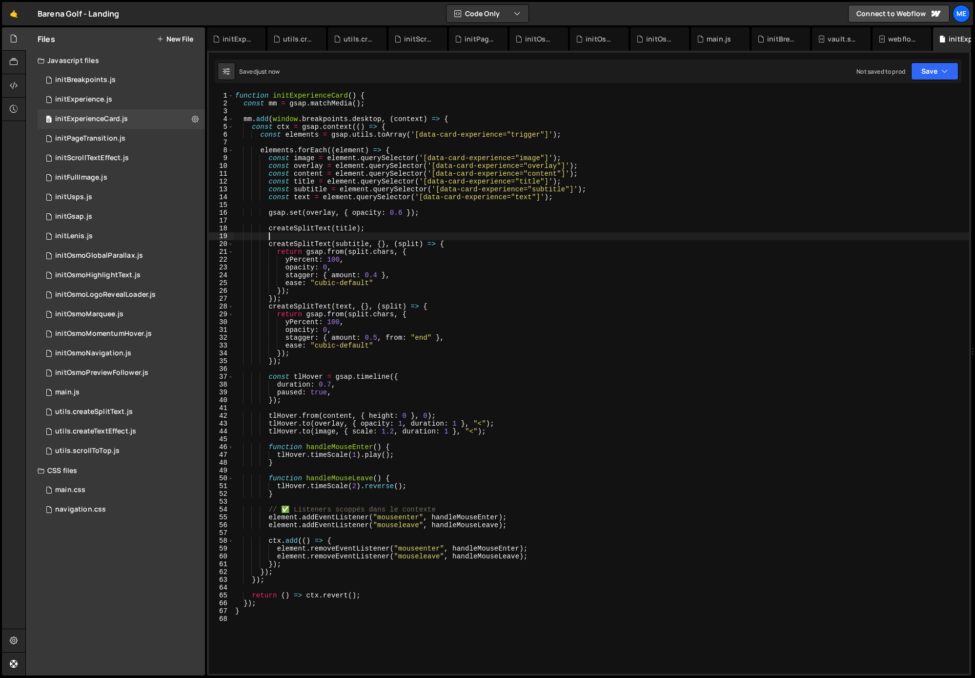
scroll to position [0, 1]
click at [301, 297] on div "function initExperienceCard ( ) { const mm = gsap . matchMedia ( ) ; mm . add (…" at bounding box center [601, 390] width 736 height 597
type textarea "});"
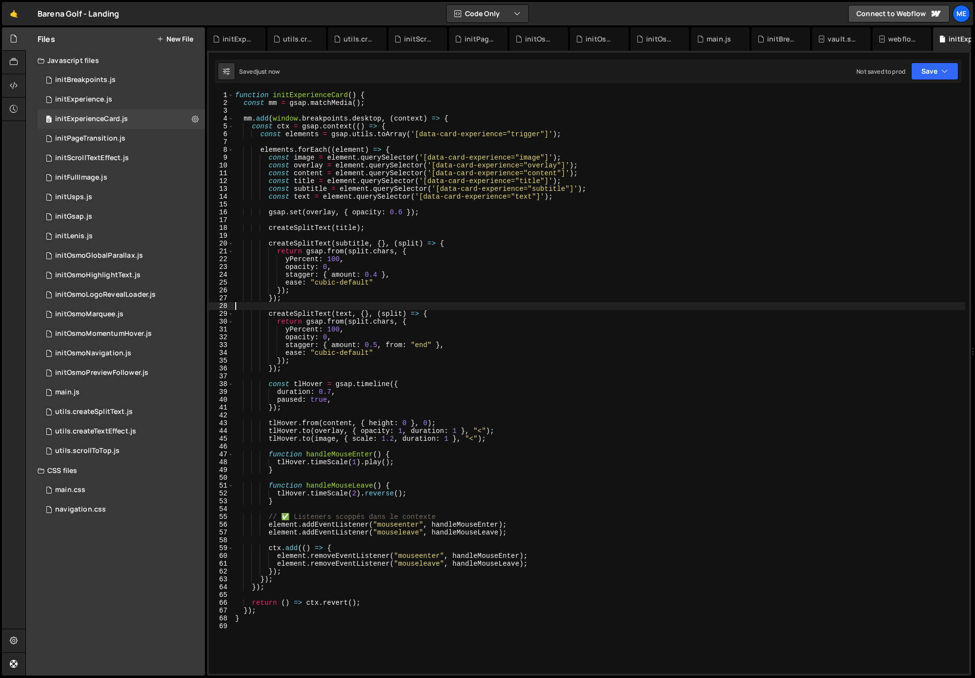
scroll to position [0, 0]
click at [477, 350] on div "function initExperienceCard ( ) { const mm = gsap . matchMedia ( ) ; mm . add (…" at bounding box center [601, 390] width 736 height 597
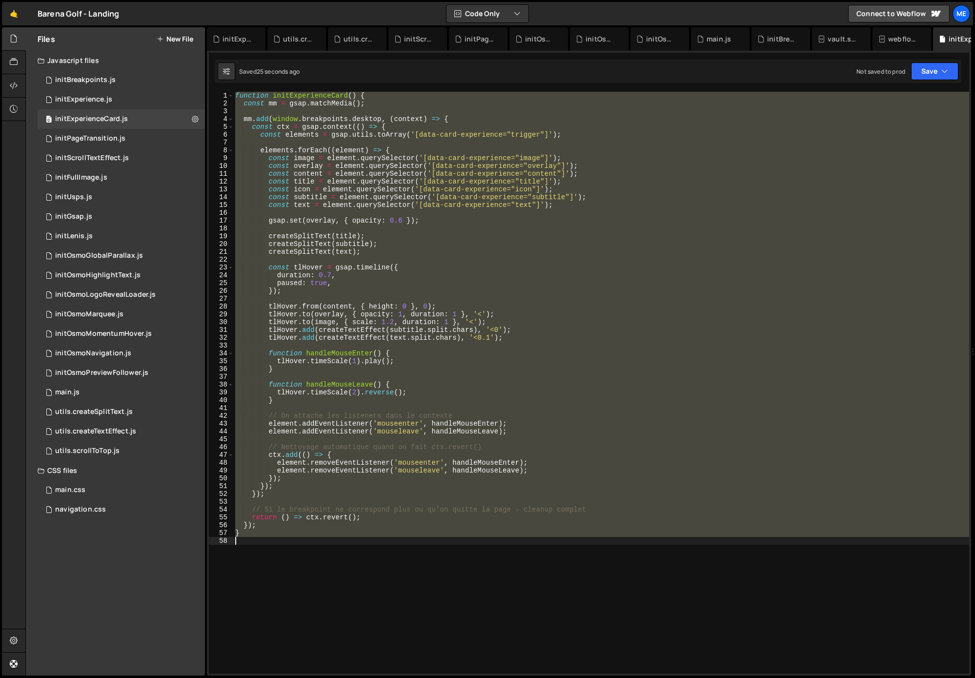
click at [549, 326] on div "function initExperienceCard ( ) { const mm = gsap . matchMedia ( ) ; mm . add (…" at bounding box center [601, 382] width 736 height 581
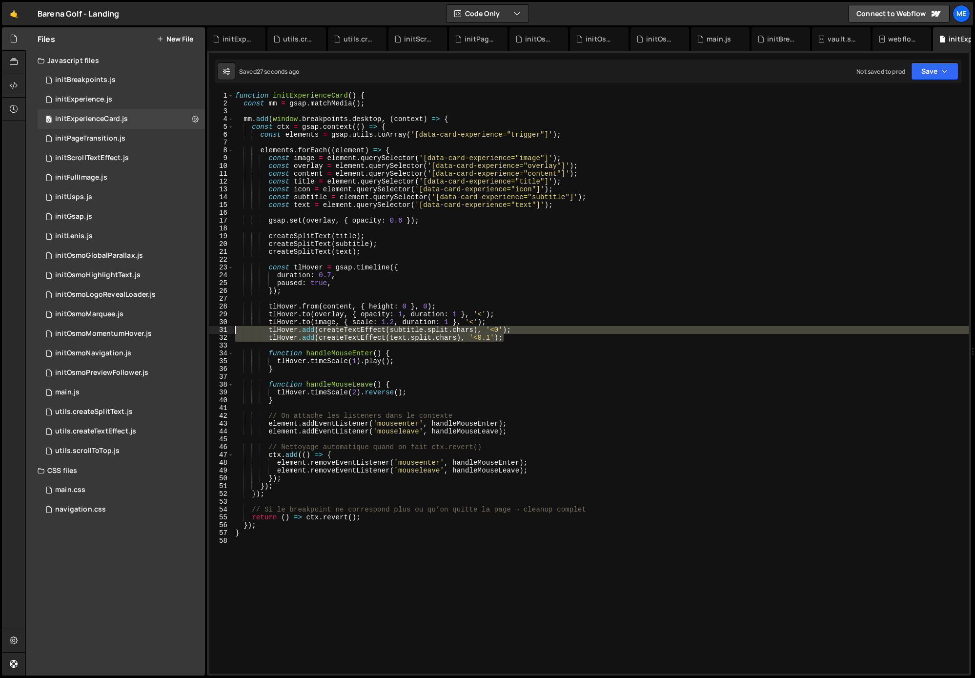
drag, startPoint x: 513, startPoint y: 338, endPoint x: 210, endPoint y: 333, distance: 303.5
click at [210, 333] on div "tlHover.add(createTextEffect(subtitle.split.chars), '<0'); 1 2 3 4 5 6 7 8 9 10…" at bounding box center [589, 382] width 760 height 581
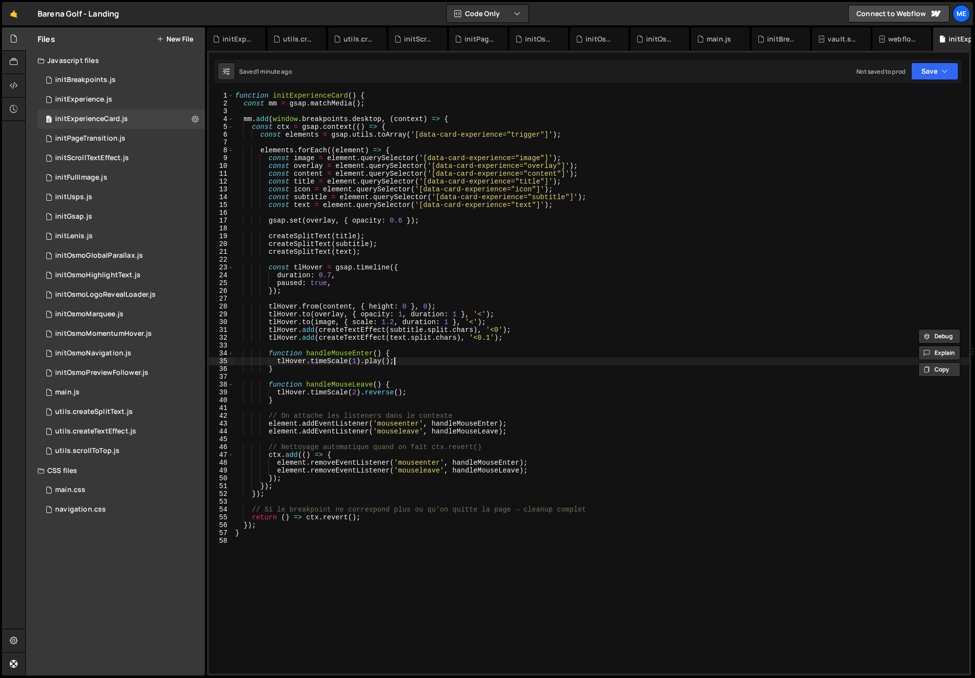
click at [392, 362] on div "function initExperienceCard ( ) { const mm = gsap . matchMedia ( ) ; mm . add (…" at bounding box center [601, 390] width 736 height 597
type textarea "}"
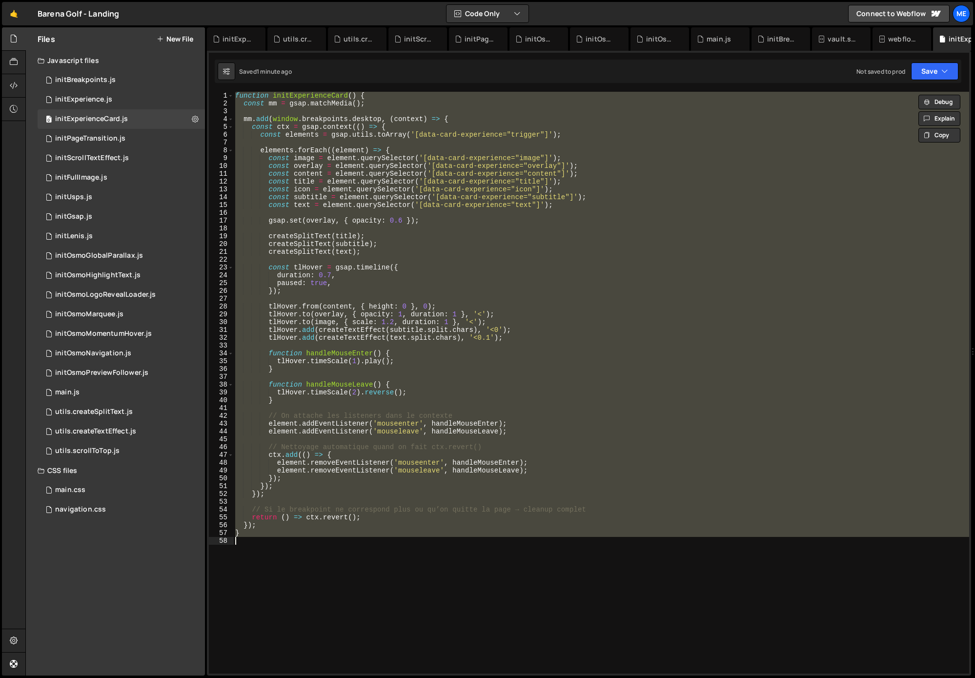
paste textarea
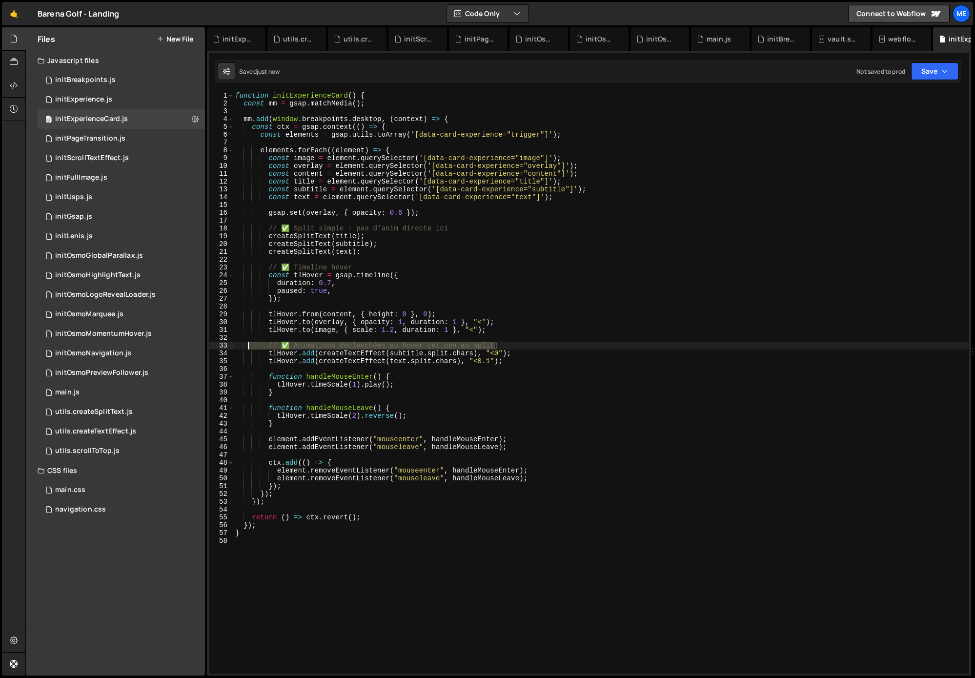
drag, startPoint x: 508, startPoint y: 344, endPoint x: 241, endPoint y: 347, distance: 266.9
click at [241, 347] on div "function initExperienceCard ( ) { const mm = gsap . matchMedia ( ) ; mm . add (…" at bounding box center [601, 390] width 736 height 597
type textarea "// ✅ Animations déclenchées au hover (et non au split)"
drag, startPoint x: 358, startPoint y: 267, endPoint x: 244, endPoint y: 270, distance: 113.2
click at [244, 270] on div "function initExperienceCard ( ) { const mm = gsap . matchMedia ( ) ; mm . add (…" at bounding box center [601, 390] width 736 height 597
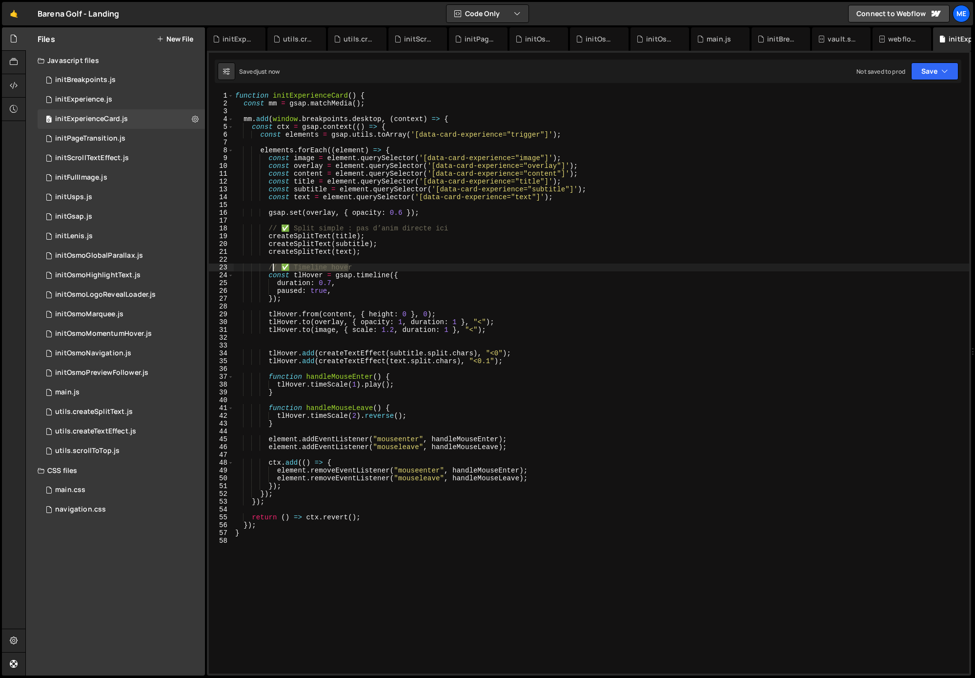
type textarea "// ✅ Timeline hover"
drag, startPoint x: 442, startPoint y: 228, endPoint x: 204, endPoint y: 234, distance: 238.6
click at [203, 231] on div "Files New File Javascript files 0 initBreakpoints.js 0 0 initExperience.js 0 0 …" at bounding box center [499, 351] width 949 height 648
type textarea "// ✅ Split simple : pas d’anim directe ici"
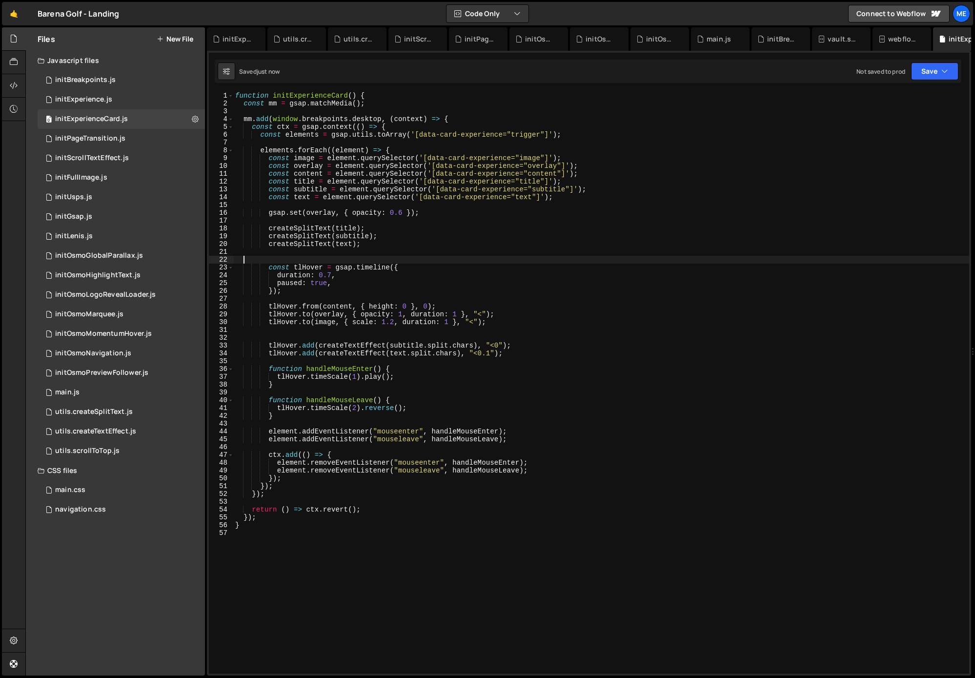
drag, startPoint x: 301, startPoint y: 258, endPoint x: 312, endPoint y: 266, distance: 14.2
click at [300, 258] on div "function initExperienceCard ( ) { const mm = gsap . matchMedia ( ) ; mm . add (…" at bounding box center [601, 390] width 736 height 597
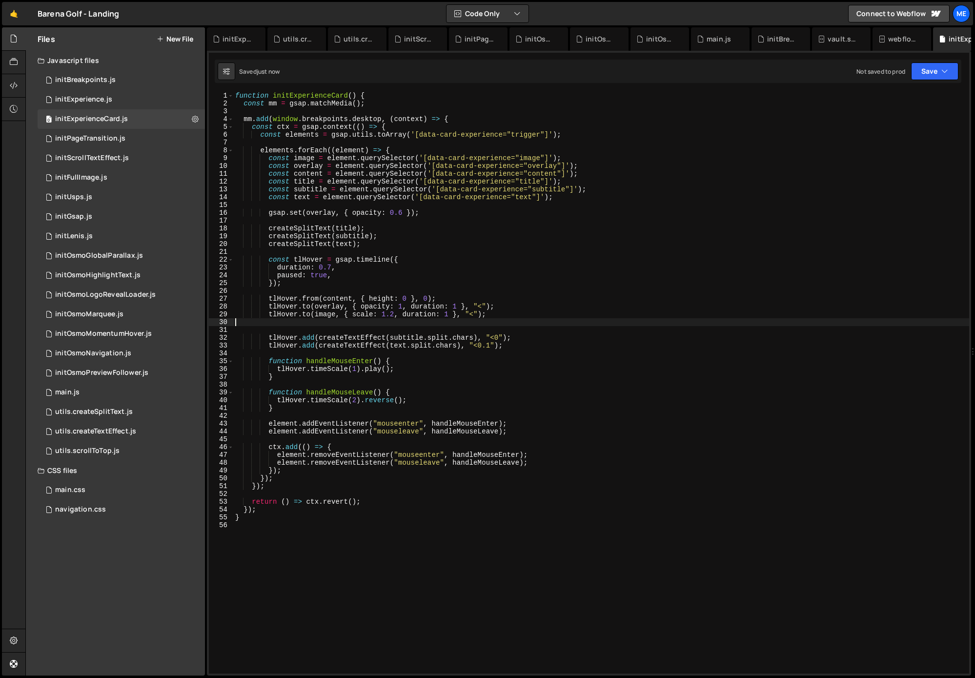
click at [309, 323] on div "function initExperienceCard ( ) { const mm = gsap . matchMedia ( ) ; mm . add (…" at bounding box center [601, 390] width 736 height 597
type textarea "tlHover.to(image, { scale: 1.2, duration: 1 }, "<");"
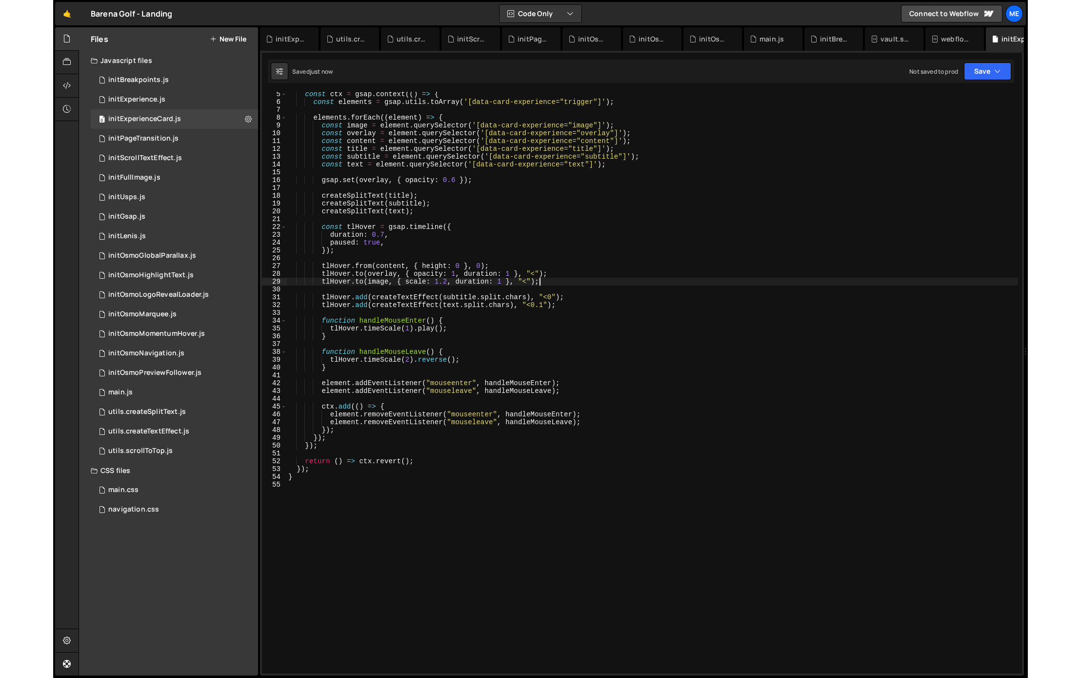
scroll to position [40, 0]
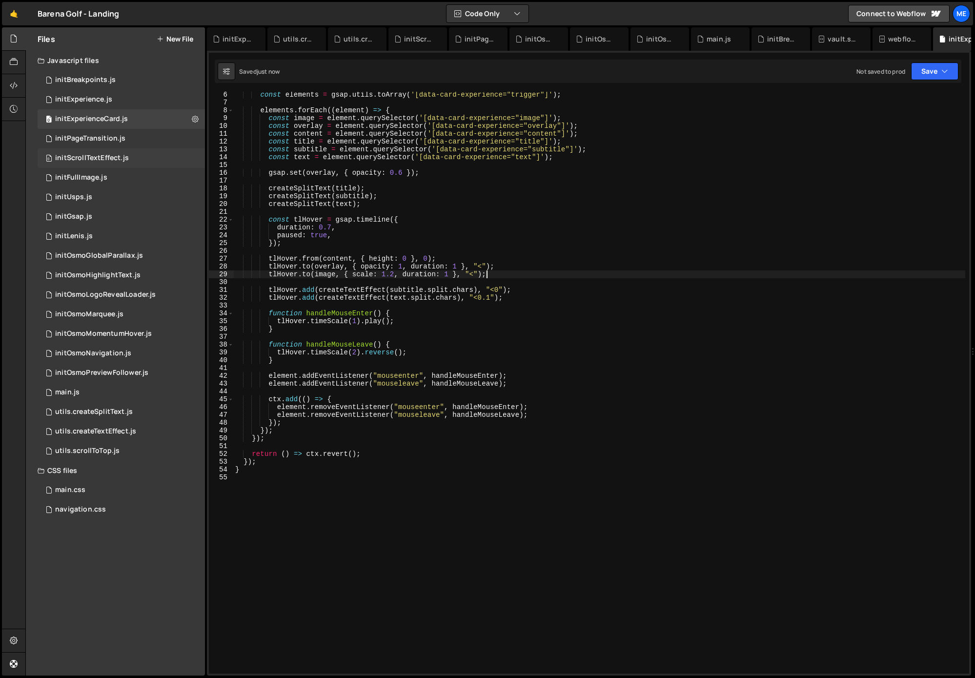
click at [99, 150] on div "0 initScrollTextEffect.js 0" at bounding box center [121, 158] width 167 height 20
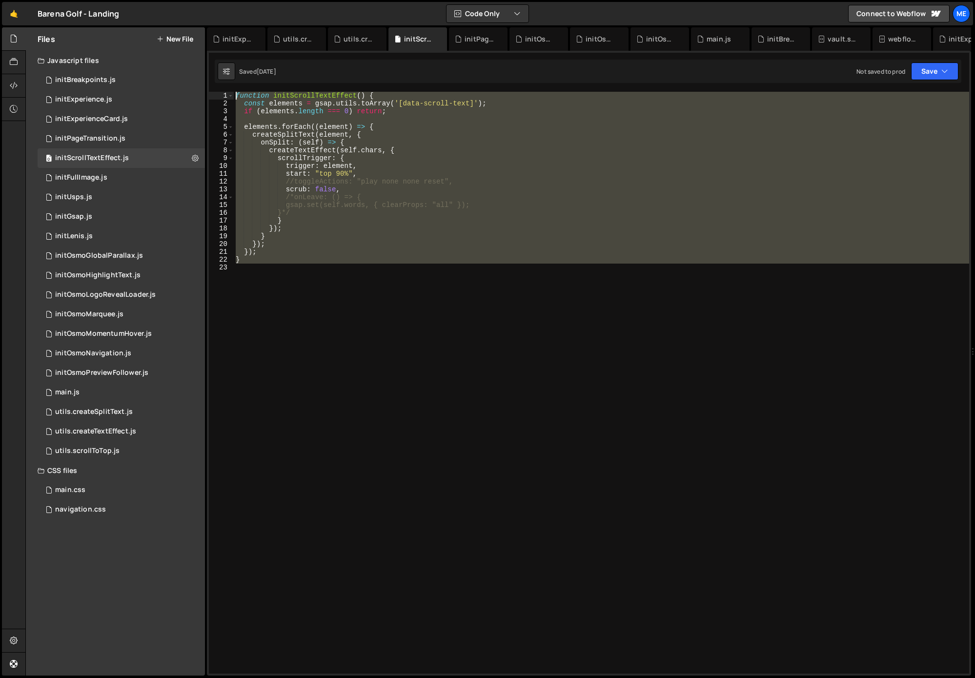
drag, startPoint x: 284, startPoint y: 375, endPoint x: 229, endPoint y: 61, distance: 318.6
click at [229, 61] on div "Debug Explain Copy initExperience.js utils.createSplitText.js utils.createTextE…" at bounding box center [589, 351] width 764 height 648
type textarea "function initScrollTextEffect() { const elements = gsap.utils.toArray('[data-sc…"
click at [328, 359] on div "function initScrollTextEffect ( ) { const elements = gsap . utils . toArray ( '…" at bounding box center [601, 388] width 735 height 593
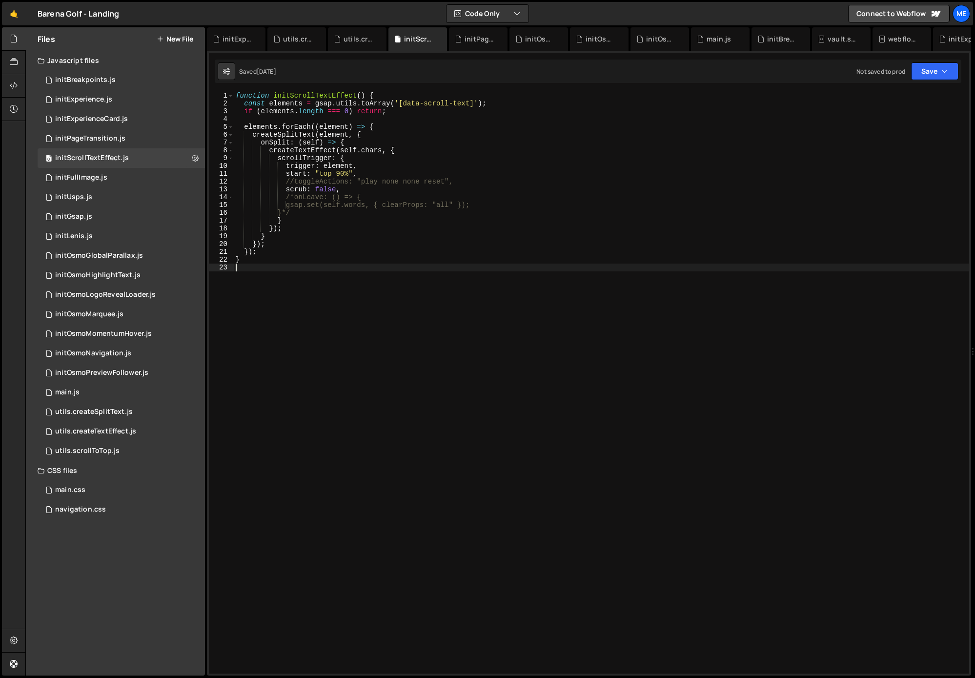
type textarea "}"
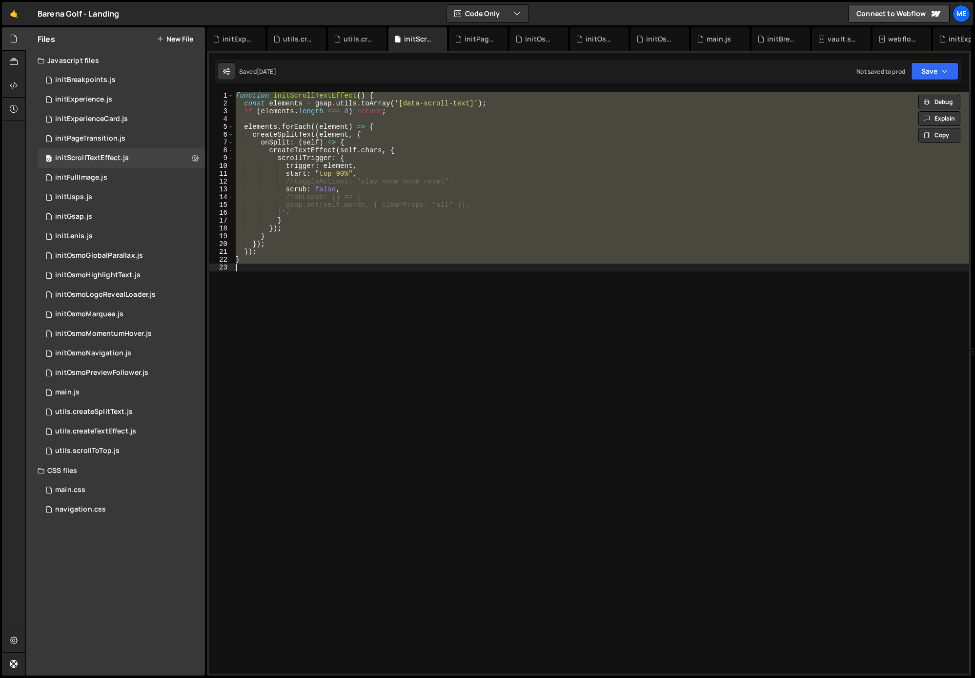
paste textarea
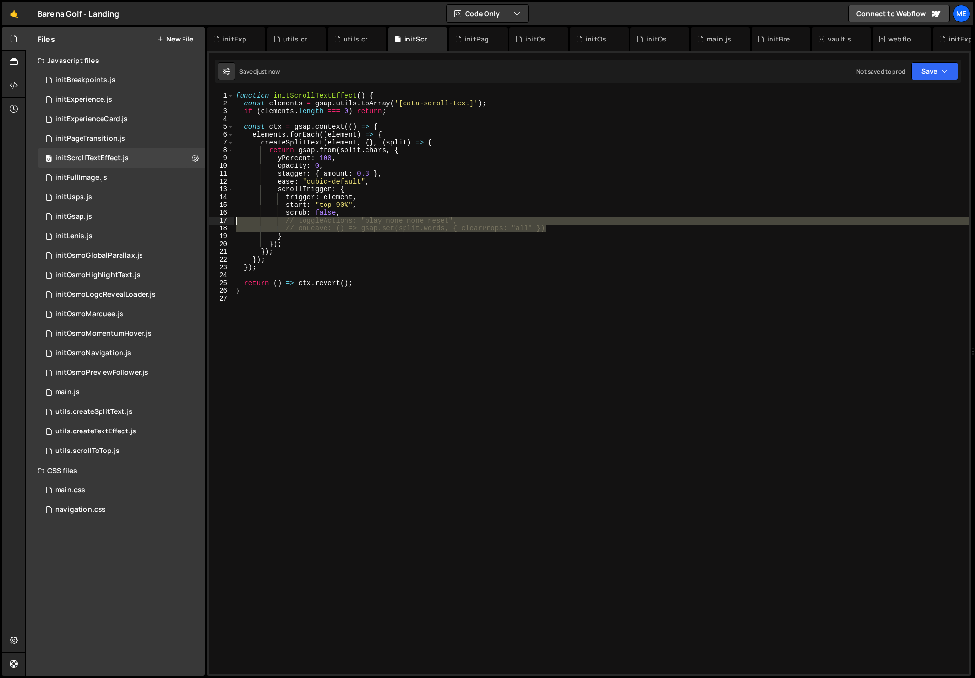
drag, startPoint x: 557, startPoint y: 229, endPoint x: 215, endPoint y: 220, distance: 341.6
click at [215, 220] on div "1 2 3 4 5 6 7 8 9 10 11 12 13 14 15 16 17 18 19 20 21 22 23 24 25 26 27 functio…" at bounding box center [589, 382] width 760 height 581
type textarea "// toggleActions: "play none none reset", // onLeave: () => gsap.set(split.word…"
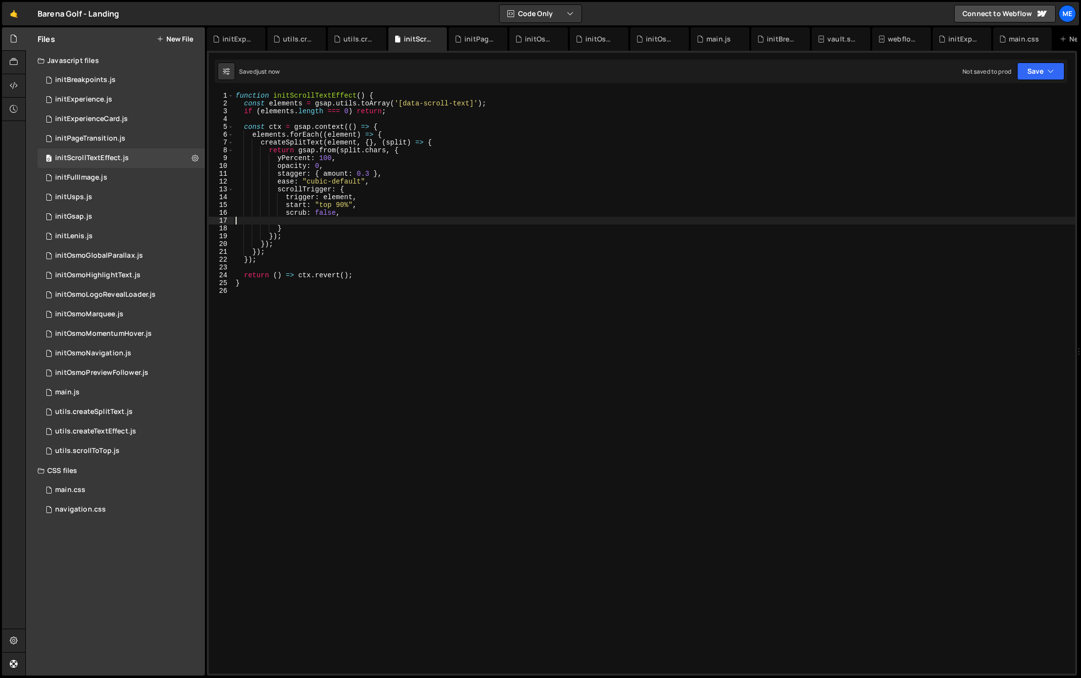
type textarea "scrub: false,"
click at [258, 37] on icon at bounding box center [258, 39] width 7 height 10
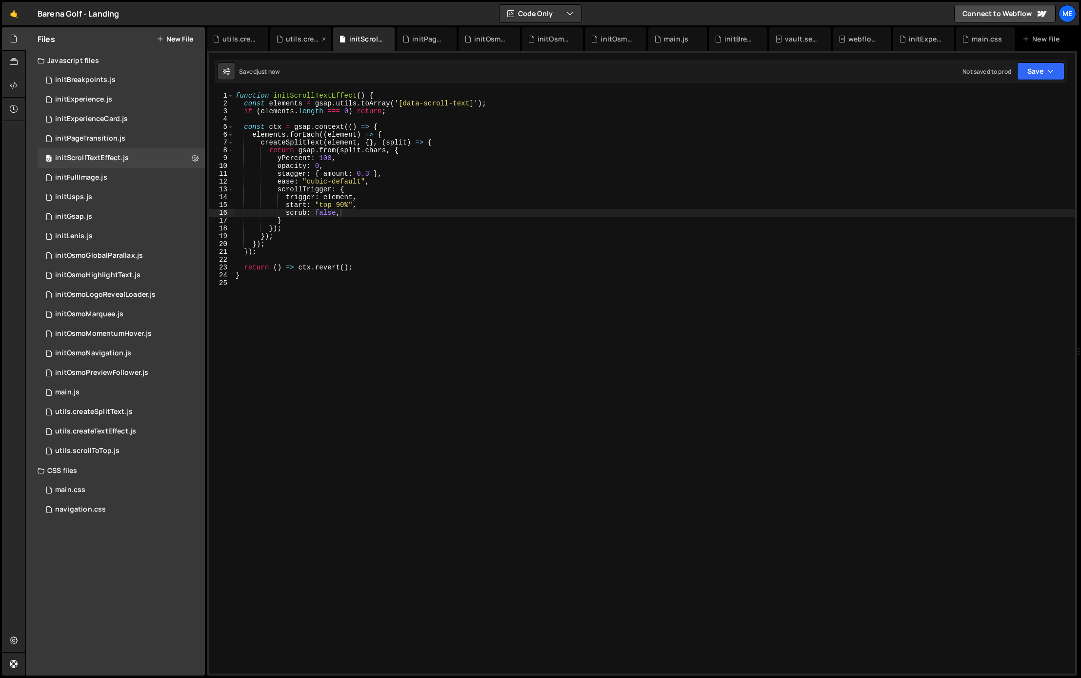
click at [0, 0] on icon at bounding box center [0, 0] width 0 height 0
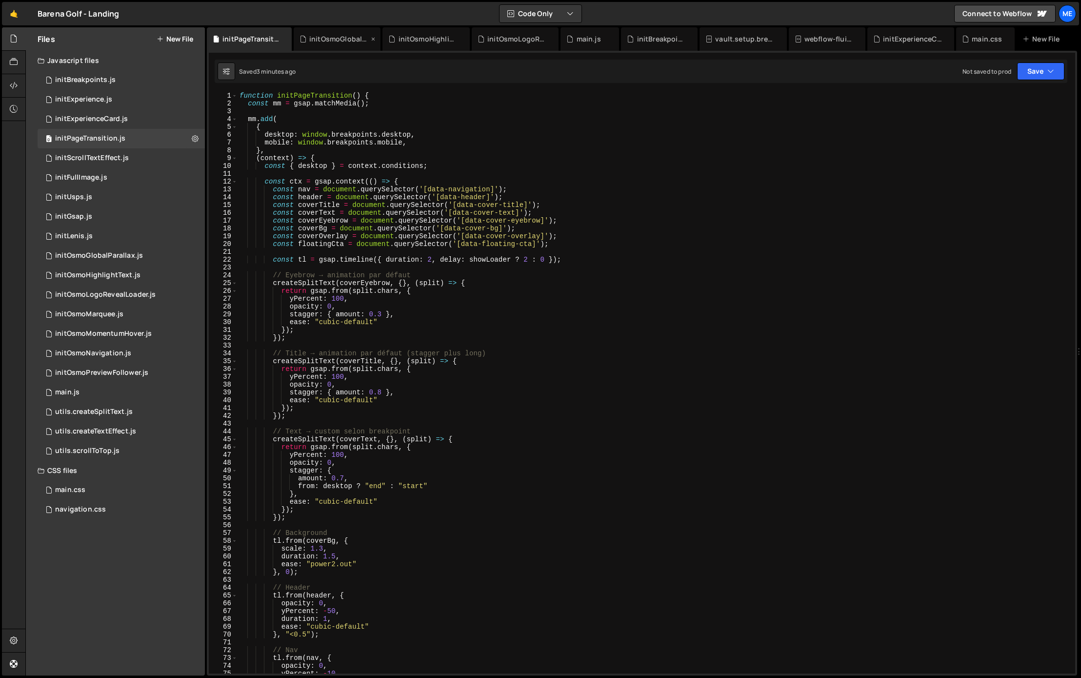
click at [0, 0] on icon at bounding box center [0, 0] width 0 height 0
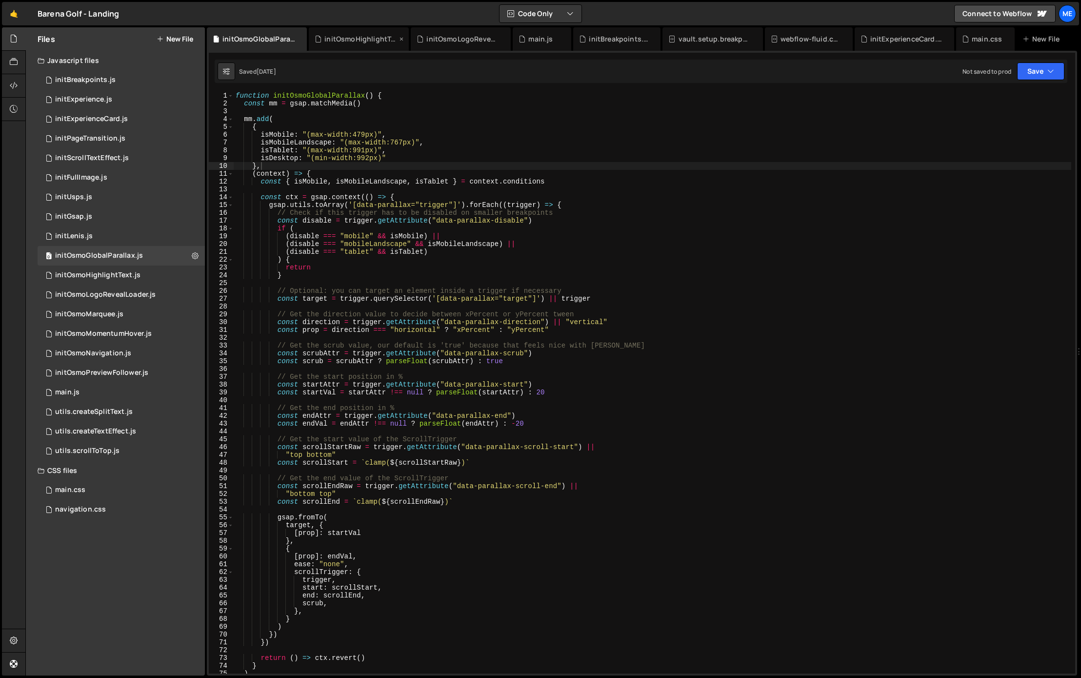
click at [0, 0] on icon at bounding box center [0, 0] width 0 height 0
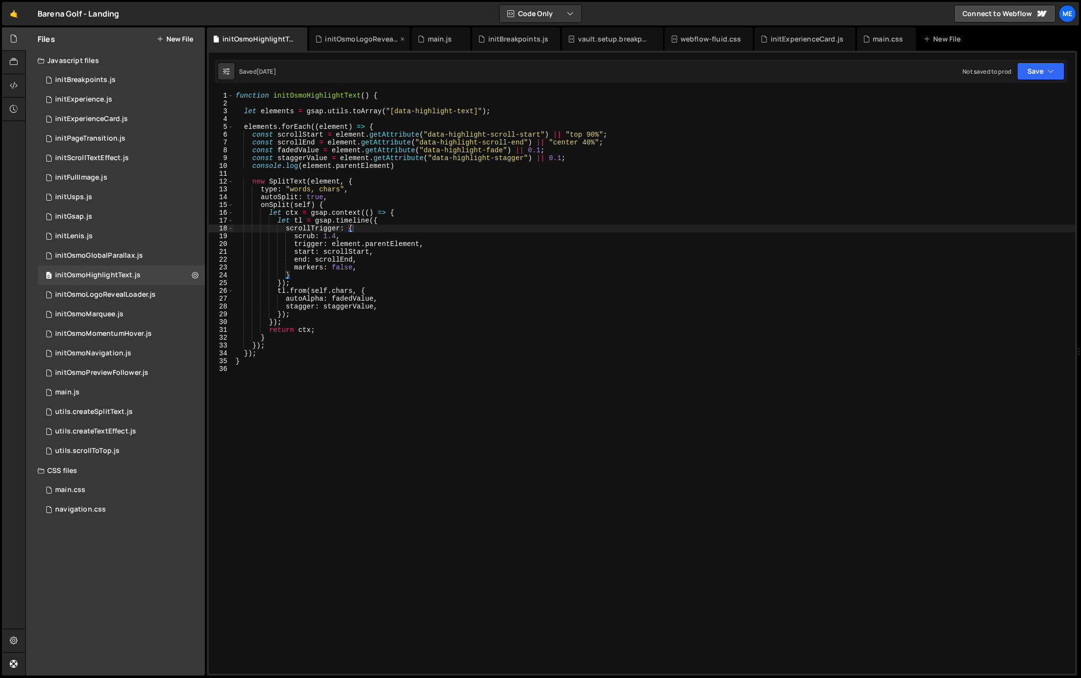
click at [0, 0] on icon at bounding box center [0, 0] width 0 height 0
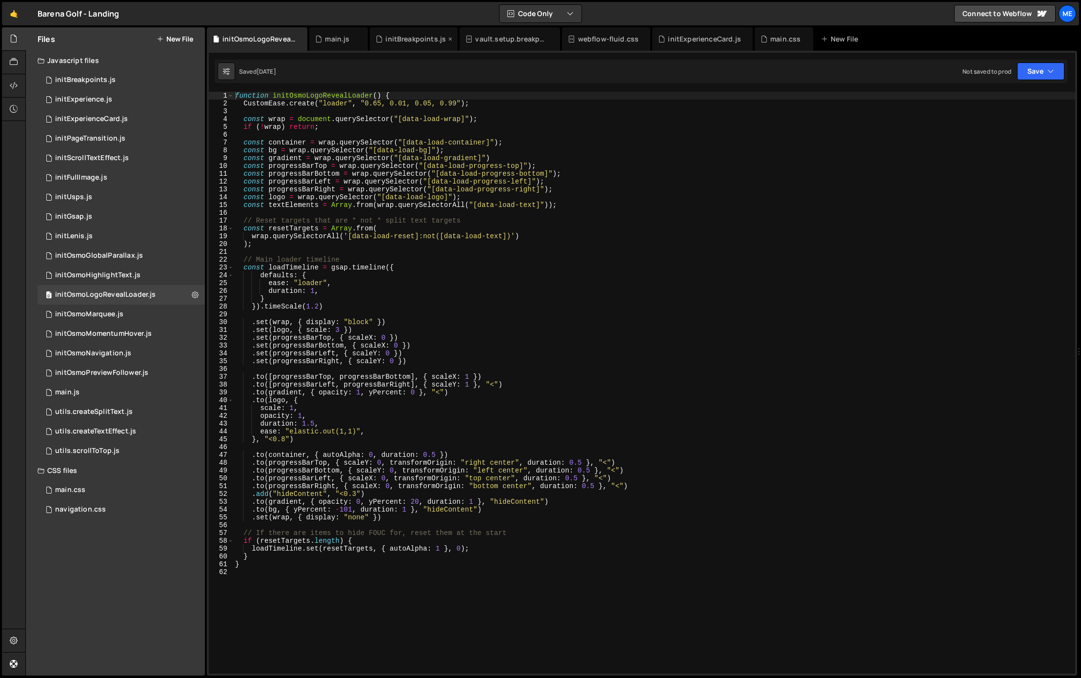
click at [0, 0] on icon at bounding box center [0, 0] width 0 height 0
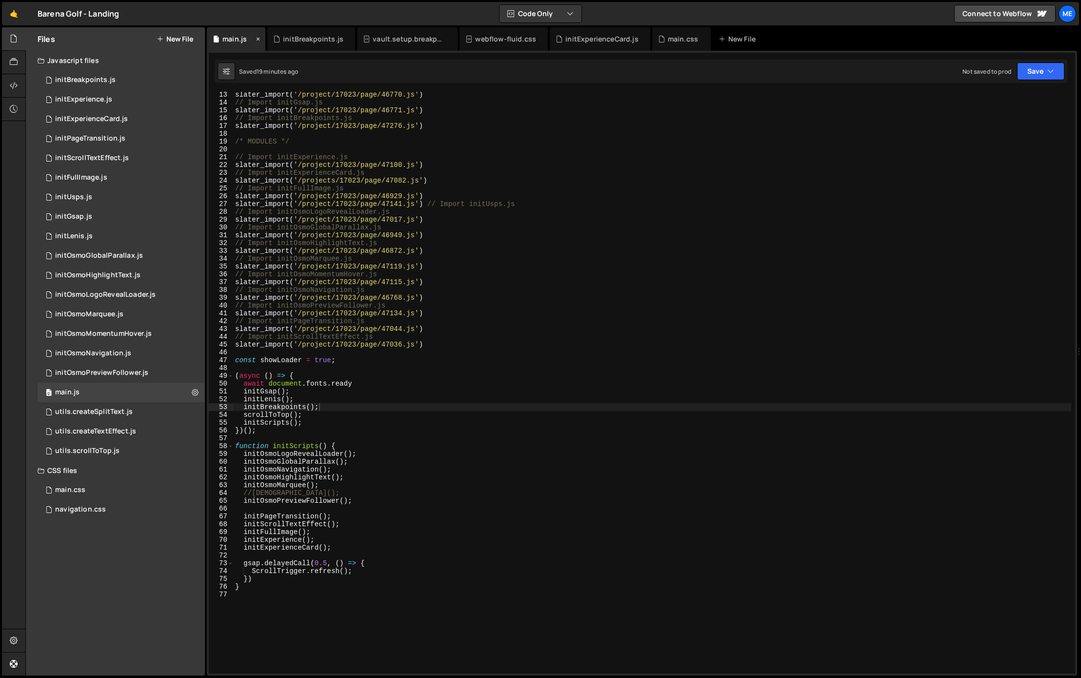
click at [259, 38] on icon at bounding box center [258, 39] width 7 height 10
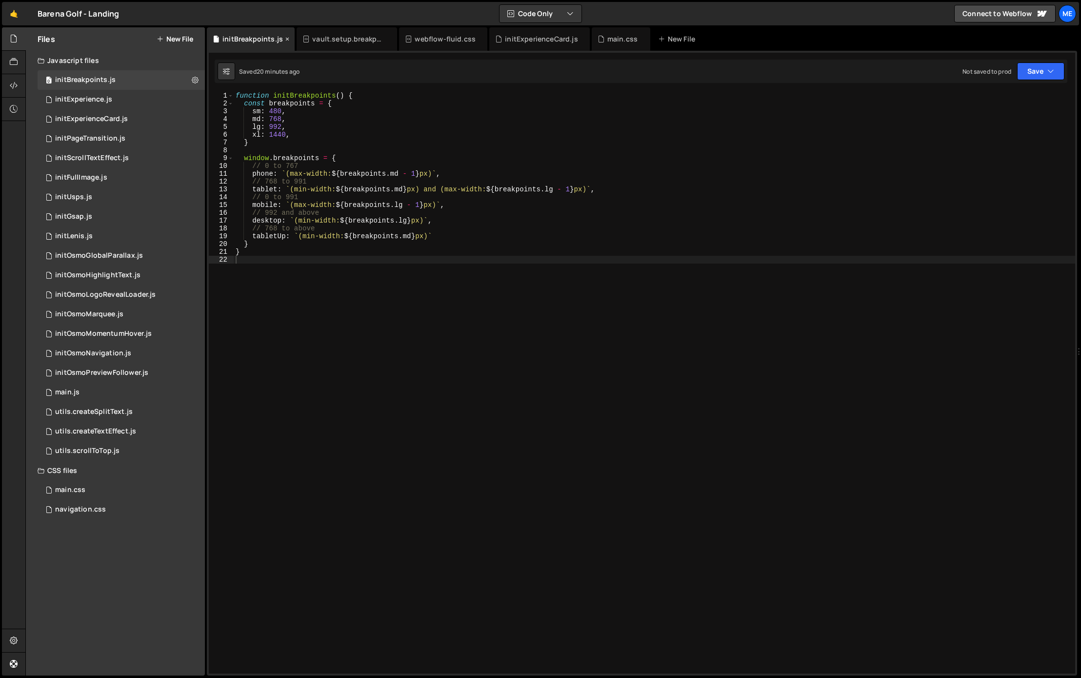
click at [284, 38] on icon at bounding box center [287, 39] width 7 height 10
click at [299, 38] on icon at bounding box center [300, 39] width 7 height 10
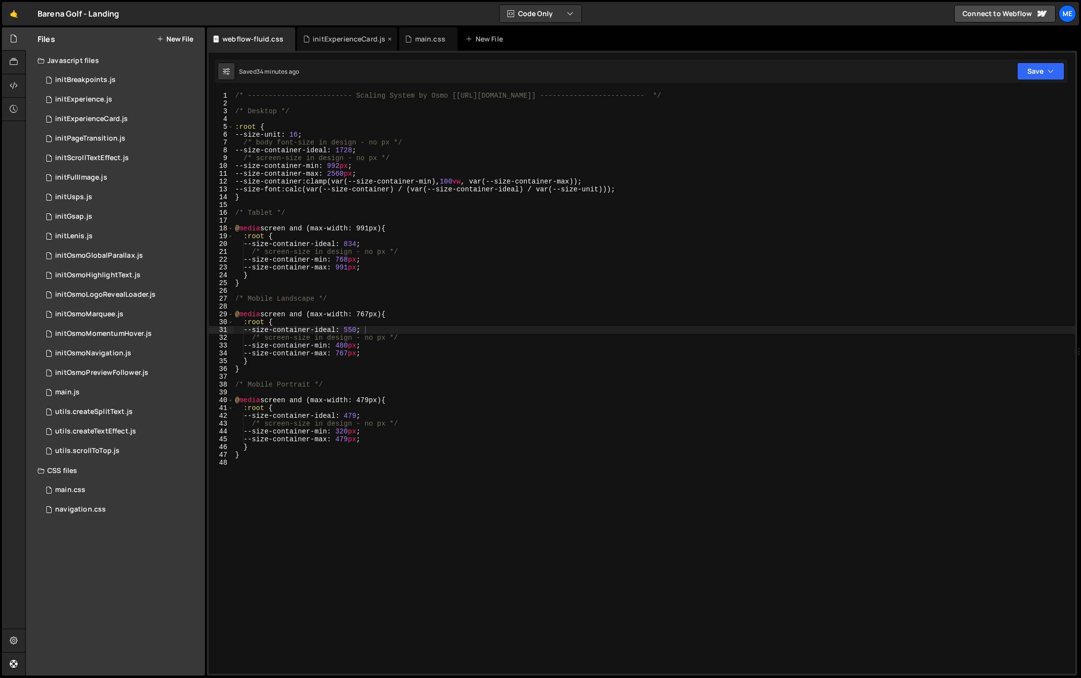
click at [0, 0] on icon at bounding box center [0, 0] width 0 height 0
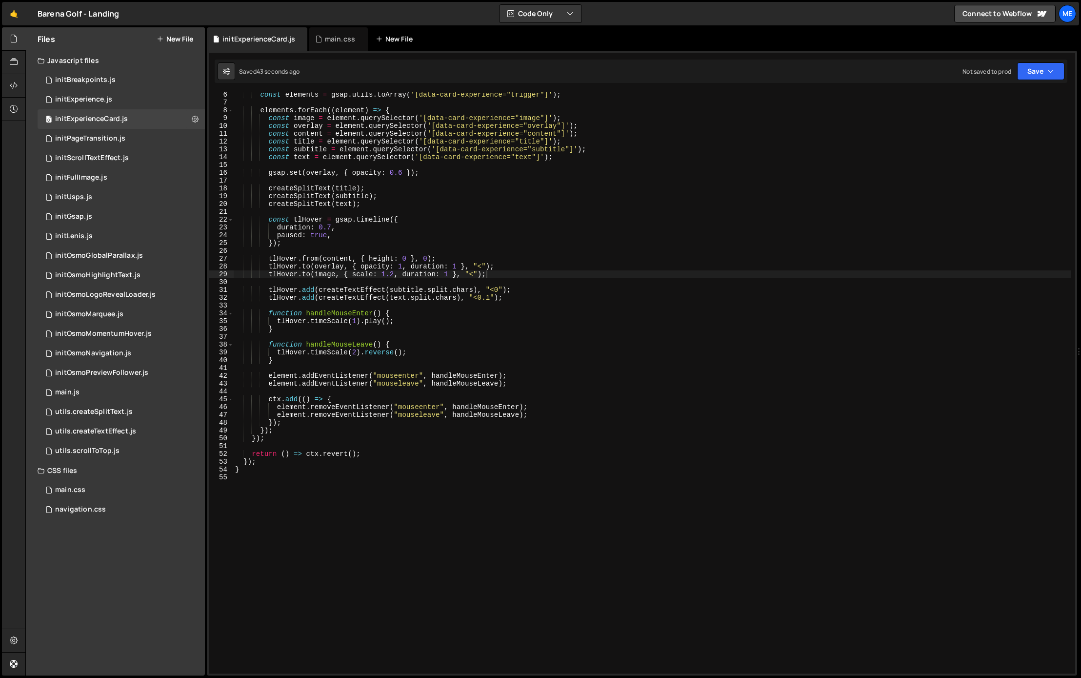
click at [0, 0] on icon at bounding box center [0, 0] width 0 height 0
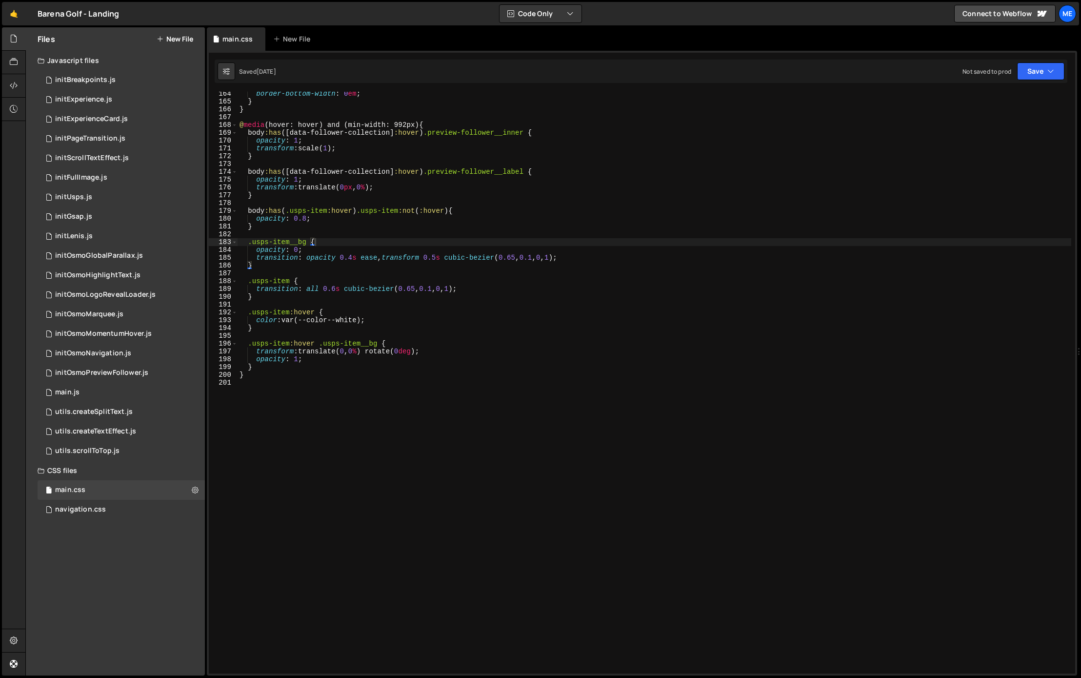
type textarea ".usps-item:hover .usps-item__bg {"
drag, startPoint x: 416, startPoint y: 342, endPoint x: 408, endPoint y: 345, distance: 8.2
click at [415, 342] on div "border-bottom-width : 0 em ; } } @ media (hover: hover) and (min-width: 992px) …" at bounding box center [655, 388] width 834 height 597
click at [110, 160] on div "initScrollTextEffect.js" at bounding box center [92, 158] width 74 height 9
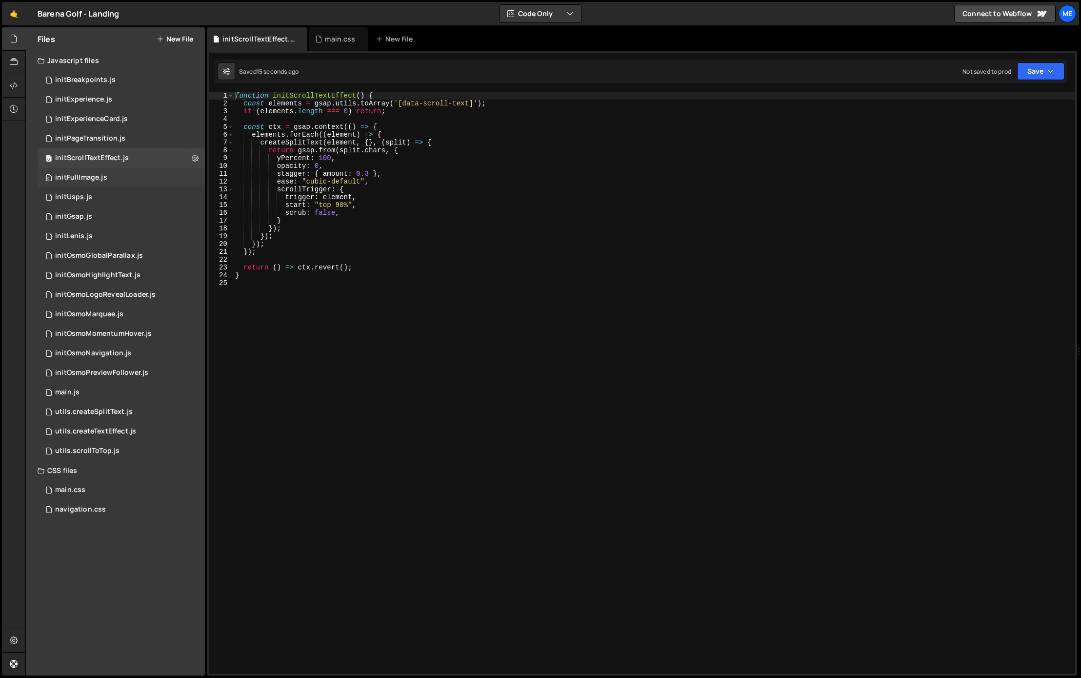
click at [110, 172] on div "0 initFullImage.js 0" at bounding box center [121, 178] width 167 height 20
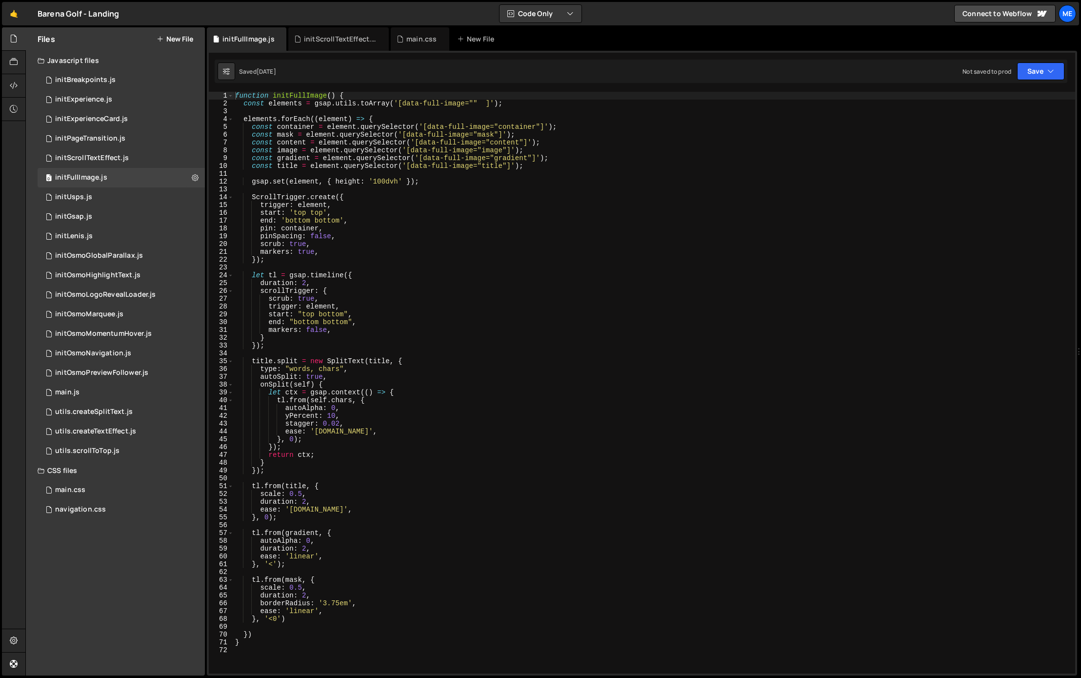
click at [537, 205] on div "function initFullImage ( ) { const elements = gsap . utils . toArray ( '[data-f…" at bounding box center [654, 388] width 842 height 593
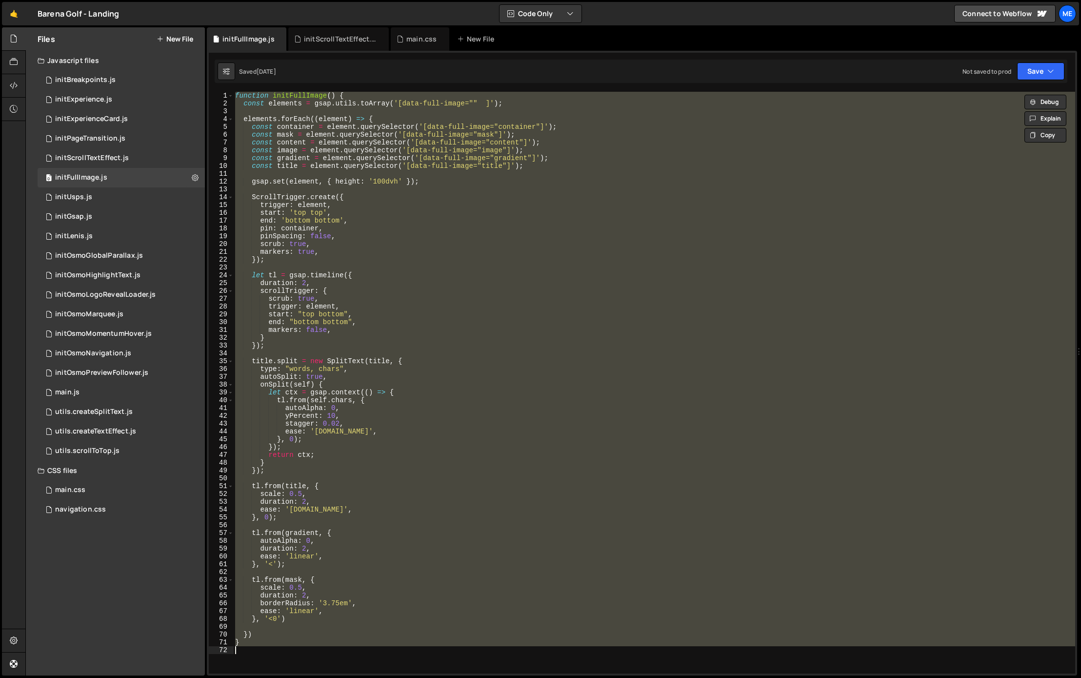
click at [475, 285] on div "function initFullImage ( ) { const elements = gsap . utils . toArray ( '[data-f…" at bounding box center [654, 382] width 842 height 581
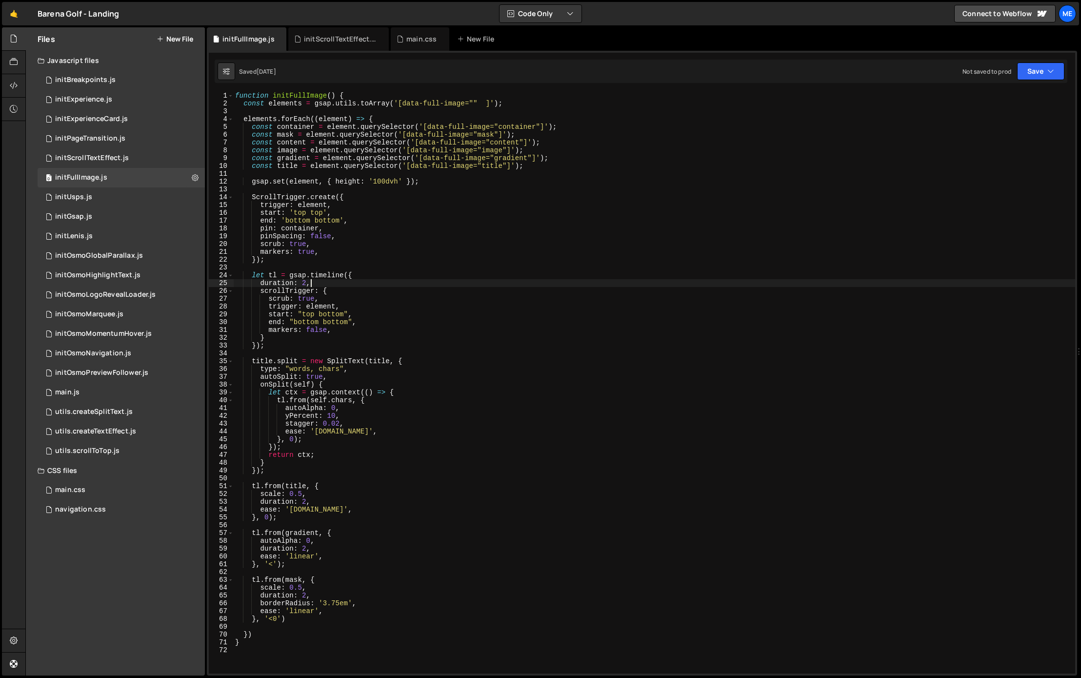
type textarea "}"
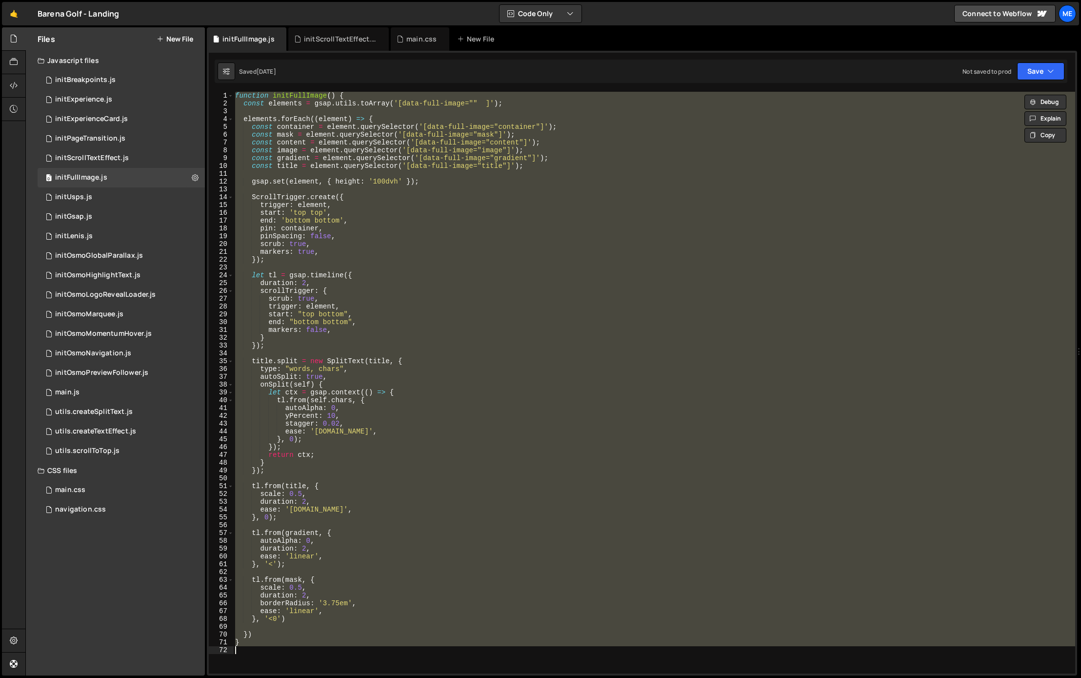
paste textarea
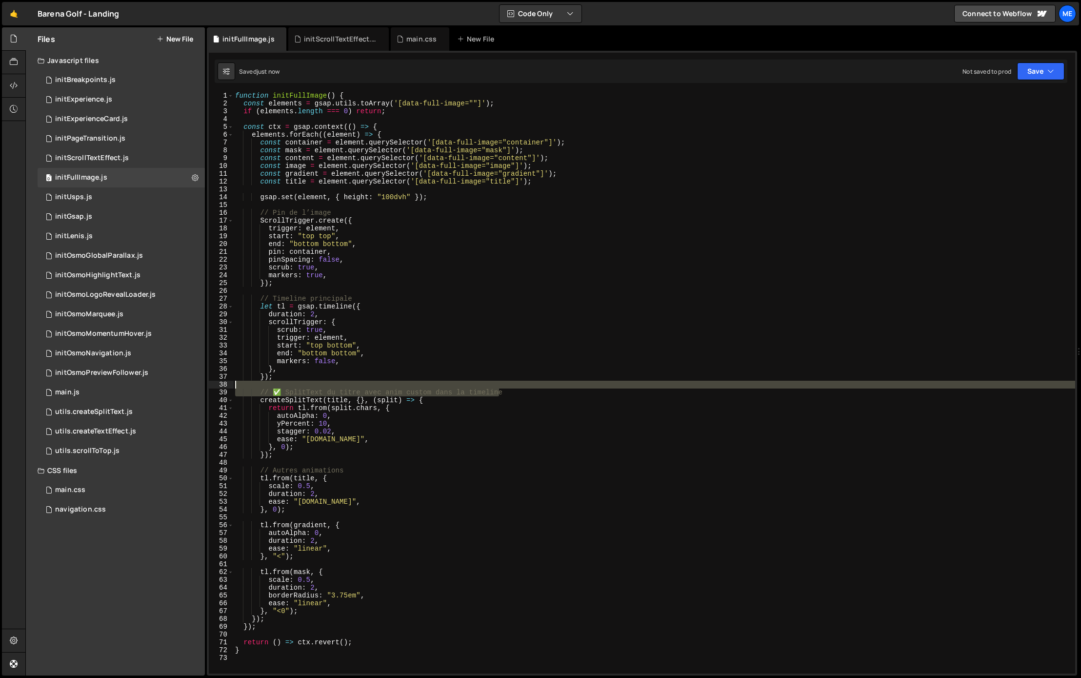
drag, startPoint x: 507, startPoint y: 392, endPoint x: 243, endPoint y: 388, distance: 264.4
click at [236, 387] on div "function initFullImage ( ) { const elements = gsap . utils . toArray ( '[data-f…" at bounding box center [654, 388] width 842 height 593
type textarea "// ✅ SplitText du titre avec anim custom dans la timeline"
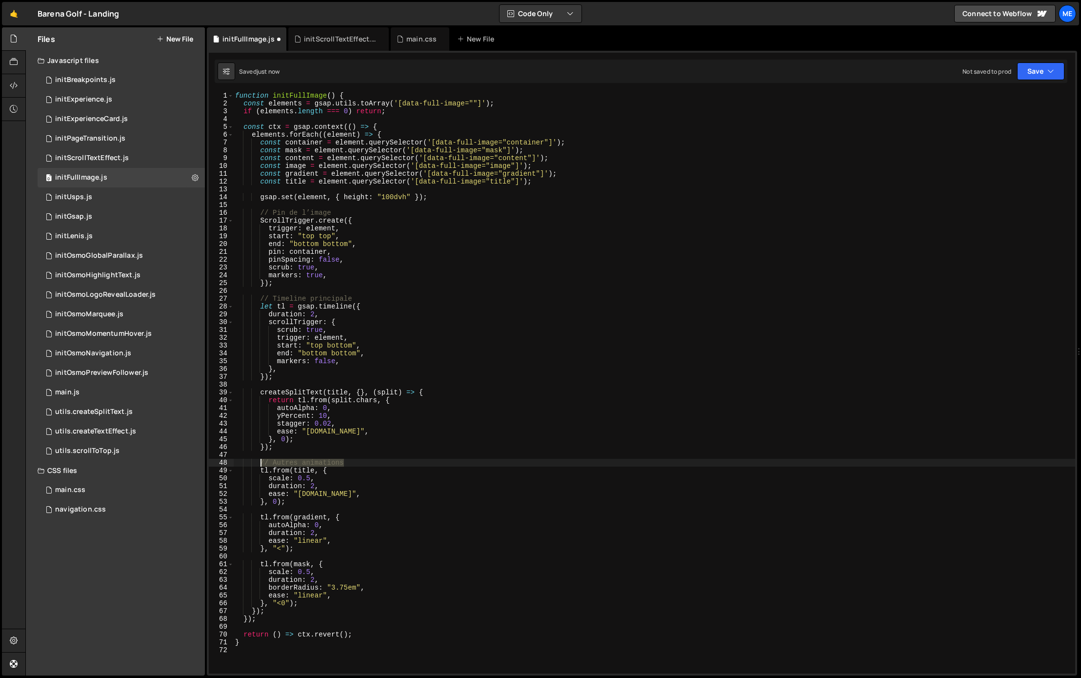
drag, startPoint x: 343, startPoint y: 462, endPoint x: 244, endPoint y: 460, distance: 99.1
click at [241, 460] on div "function initFullImage ( ) { const elements = gsap . utils . toArray ( '[data-f…" at bounding box center [654, 388] width 842 height 593
type textarea "// Autres animations"
drag, startPoint x: 362, startPoint y: 299, endPoint x: 243, endPoint y: 298, distance: 119.0
click at [233, 297] on div "1 2 3 4 5 6 7 8 9 10 11 12 13 14 15 16 17 18 19 20 21 22 23 24 25 26 27 28 29 3…" at bounding box center [642, 382] width 866 height 581
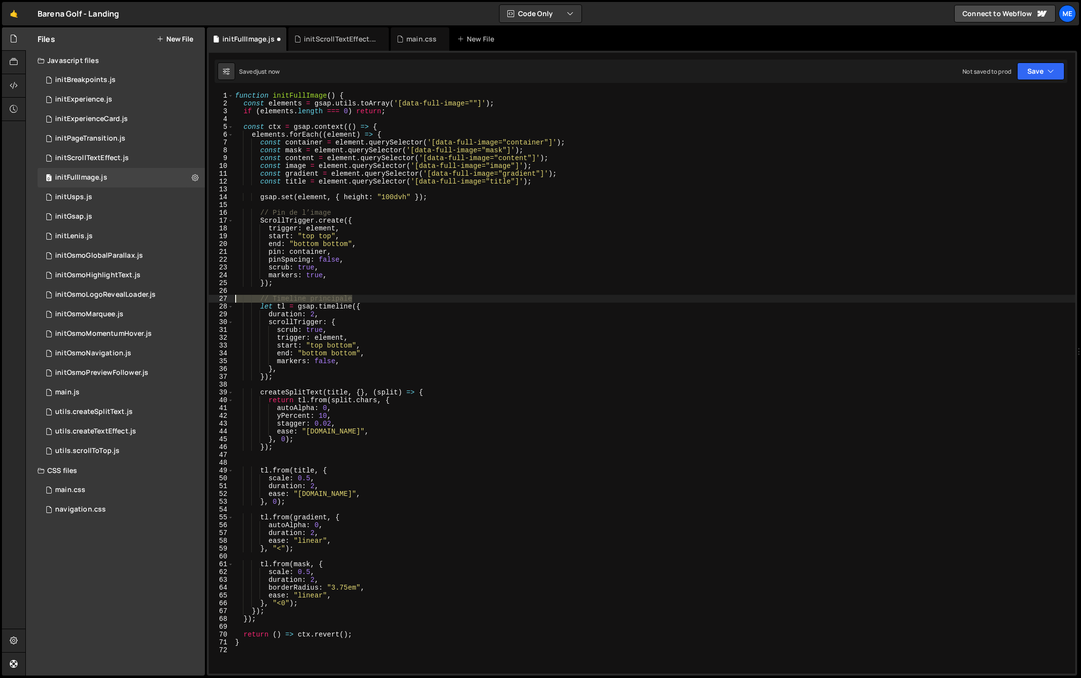
type textarea "// Timeline principale"
drag, startPoint x: 343, startPoint y: 215, endPoint x: 219, endPoint y: 210, distance: 124.5
click at [219, 210] on div "1 2 3 4 5 6 7 8 9 10 11 12 13 14 15 16 17 18 19 20 21 22 23 24 25 26 27 28 29 3…" at bounding box center [642, 382] width 866 height 581
type textarea "// Pin de l’image"
type textarea "ScrollTrigger.create({"
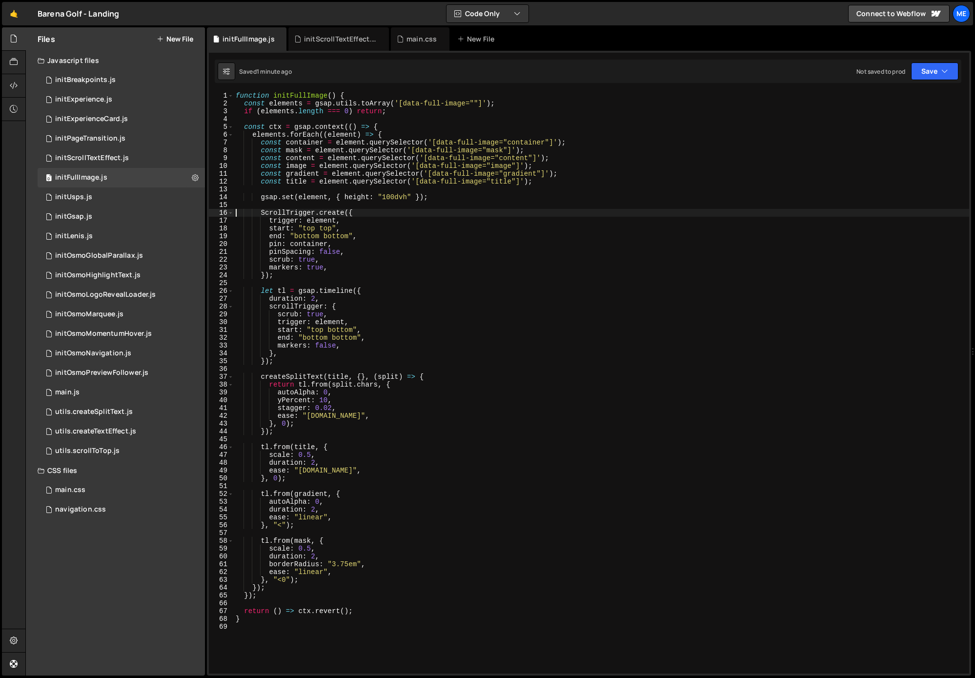
click at [512, 205] on div "function initFullImage ( ) { const elements = gsap . utils . toArray ( '[data-f…" at bounding box center [601, 390] width 735 height 597
click at [144, 193] on div "0 initUsps.js 0" at bounding box center [121, 197] width 167 height 20
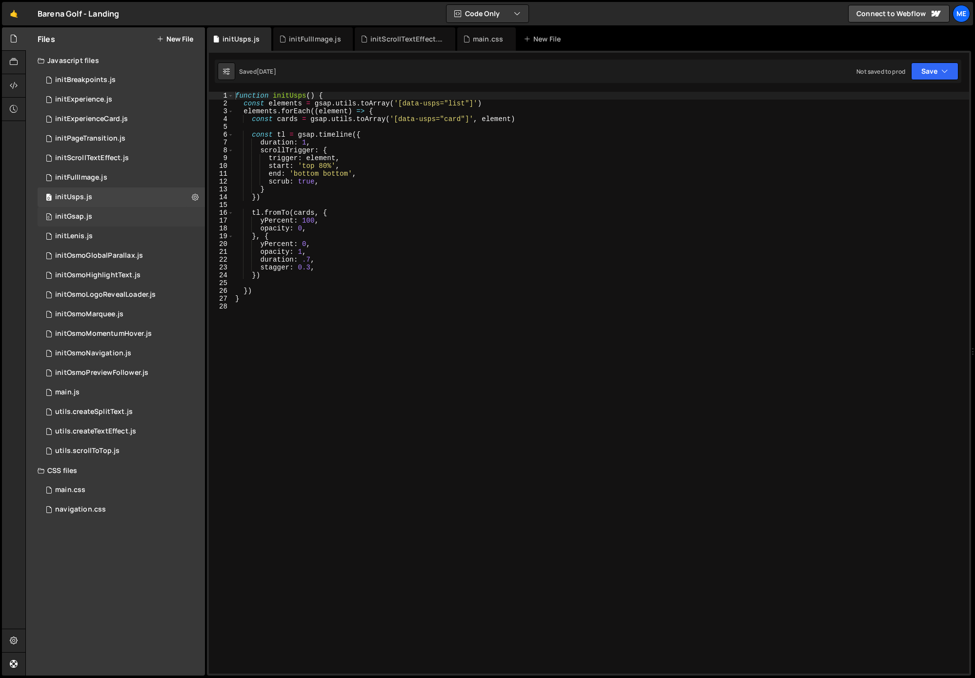
click at [85, 221] on div "0 initGsap.js 0" at bounding box center [121, 217] width 167 height 20
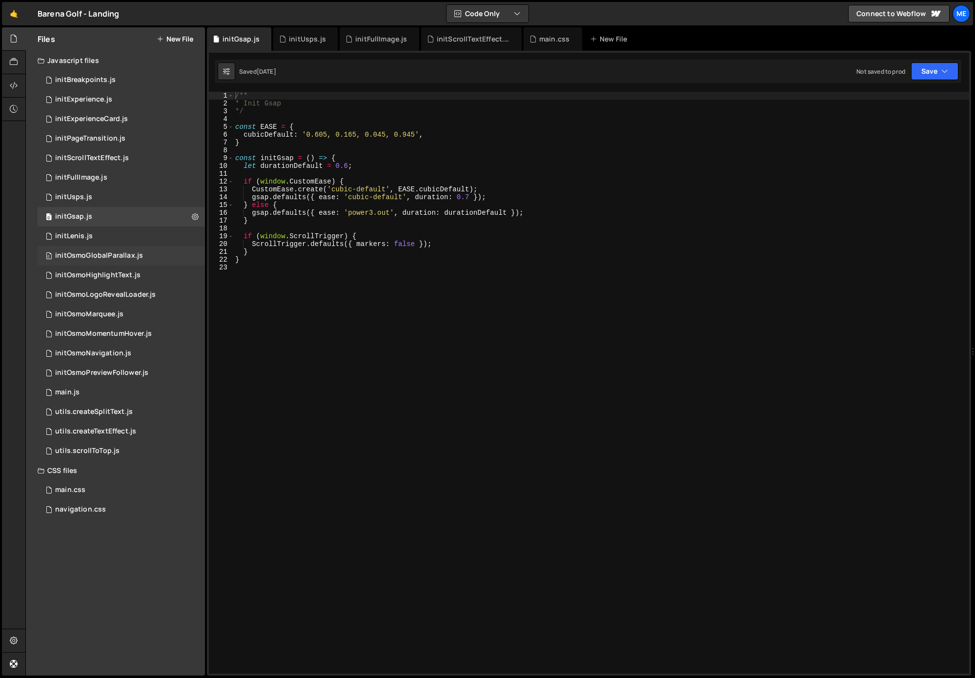
click at [105, 257] on div "initOsmoGlobalParallax.js" at bounding box center [99, 255] width 88 height 9
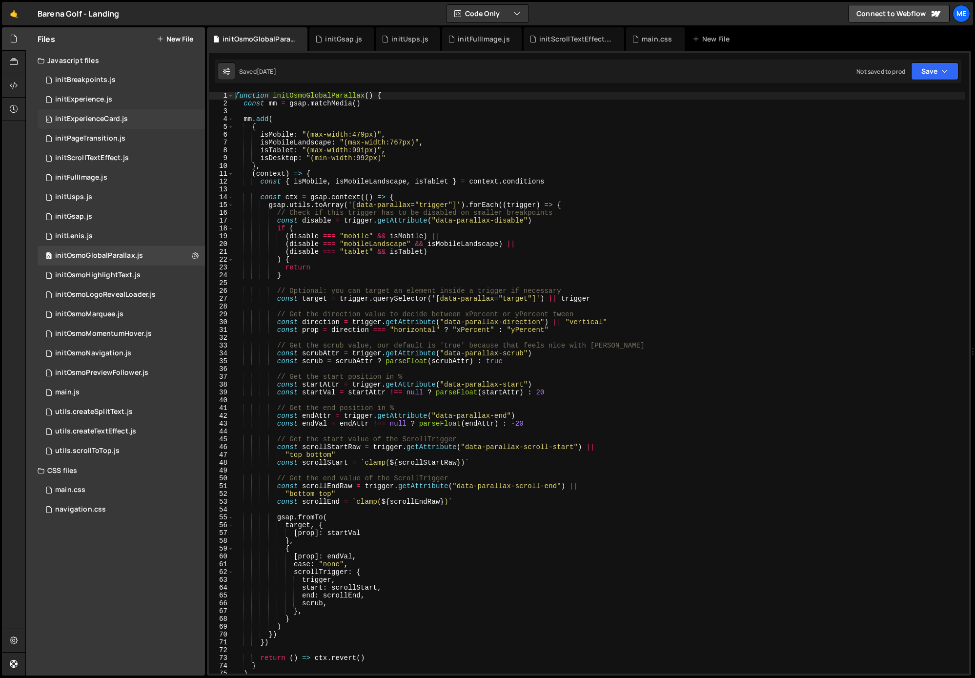
click at [98, 120] on div "initExperienceCard.js" at bounding box center [91, 119] width 73 height 9
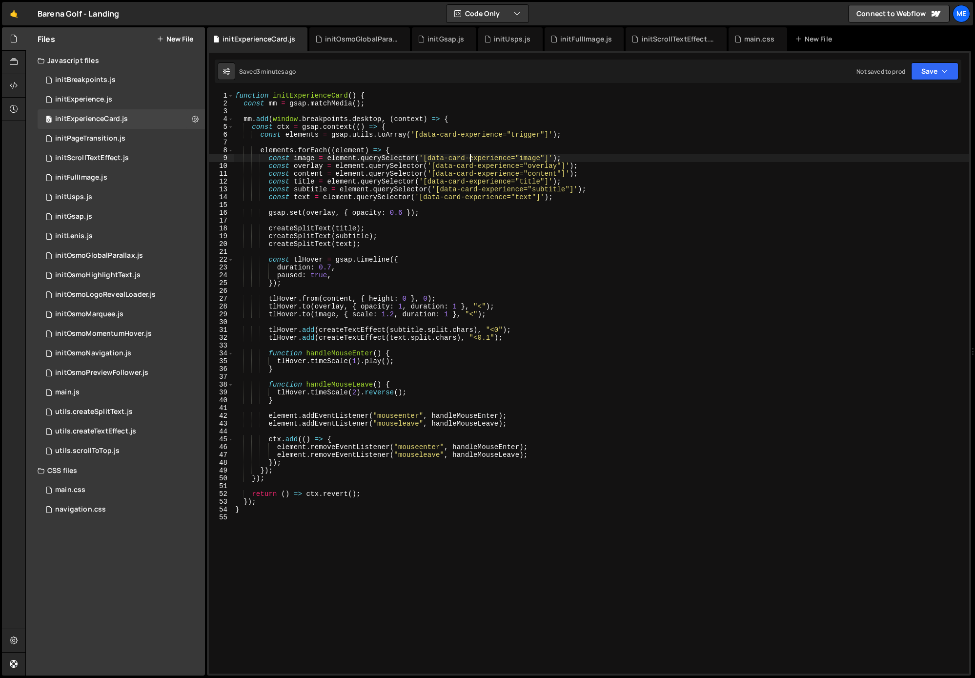
click at [470, 162] on div "function initExperienceCard ( ) { const mm = gsap . matchMedia ( ) ; mm . add (…" at bounding box center [601, 390] width 736 height 597
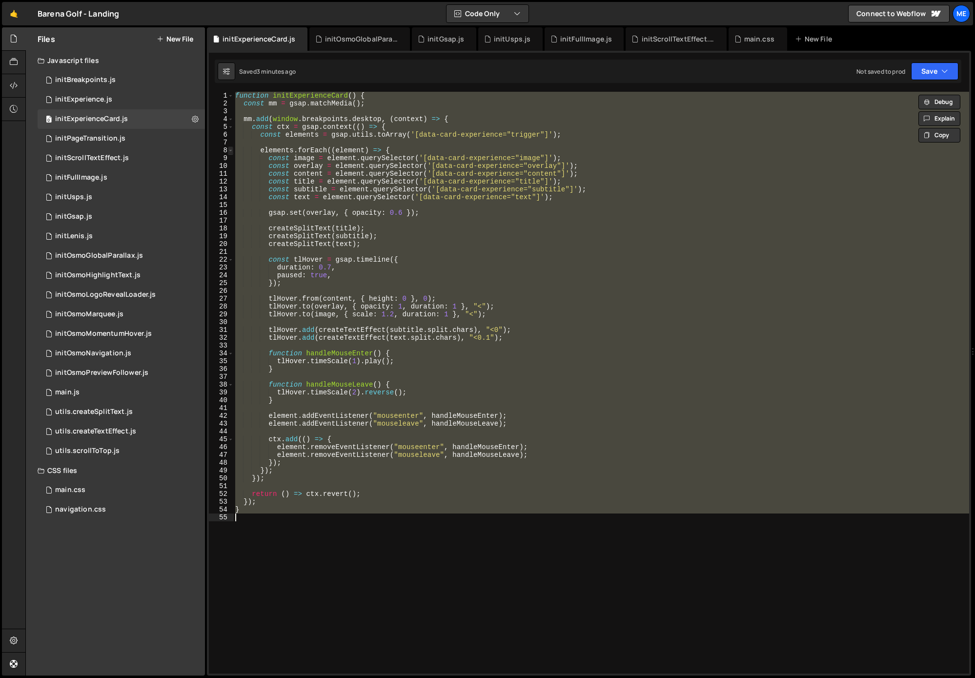
click at [231, 152] on span at bounding box center [230, 150] width 5 height 8
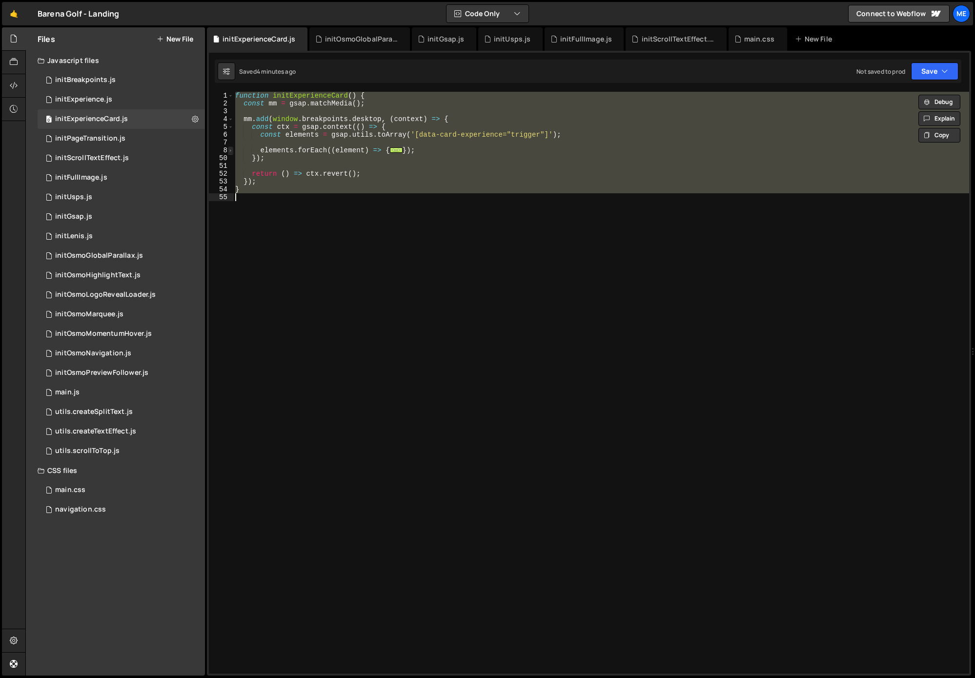
click at [231, 152] on span at bounding box center [230, 150] width 5 height 8
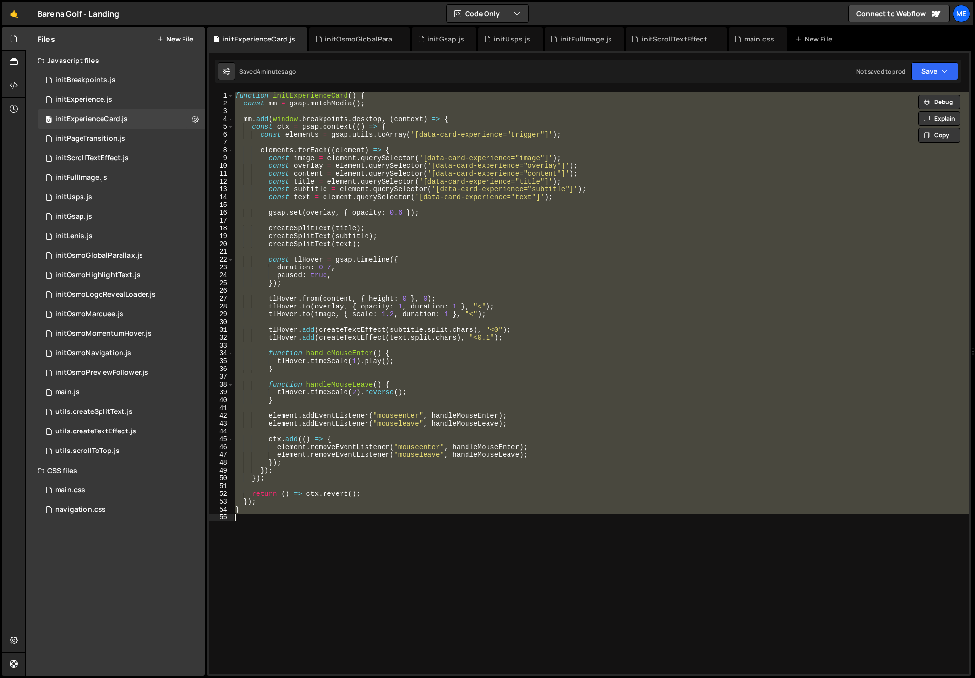
click at [492, 340] on div "function initExperienceCard ( ) { const mm = gsap . matchMedia ( ) ; mm . add (…" at bounding box center [601, 382] width 736 height 581
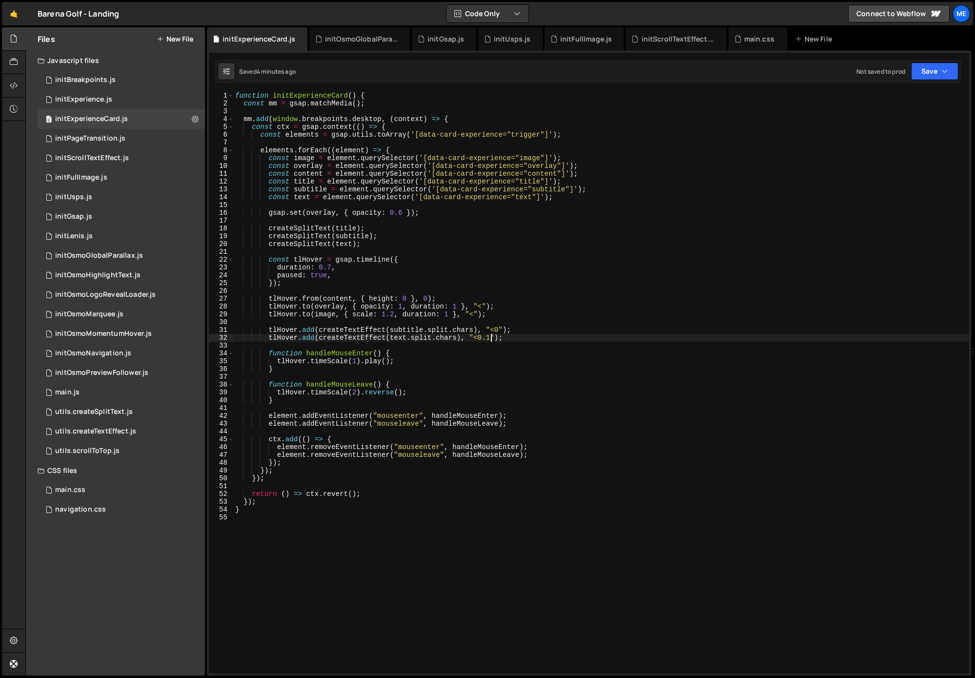
type textarea "}"
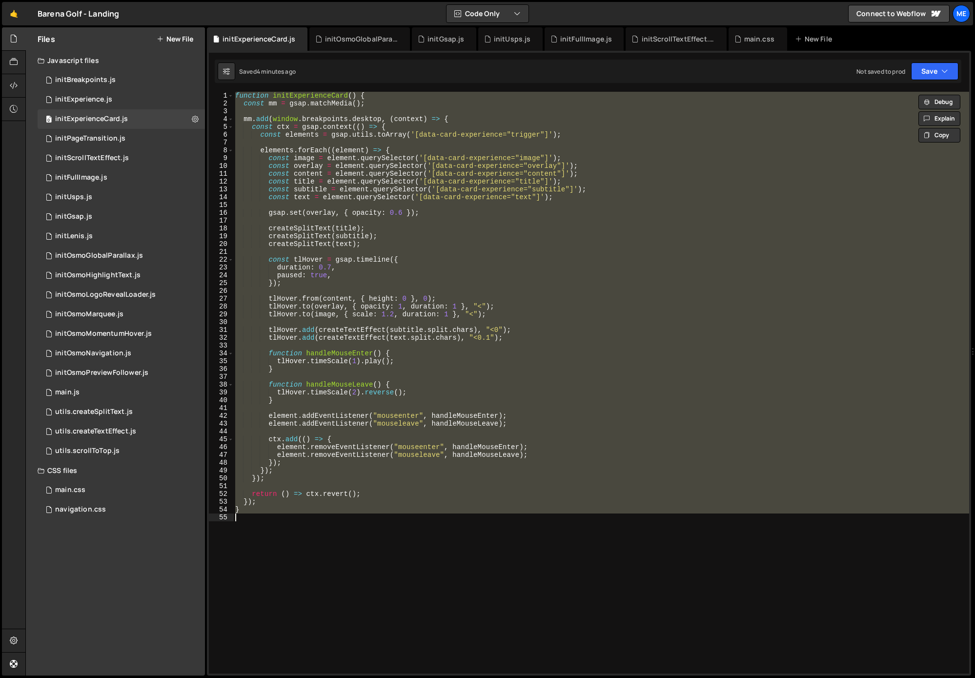
paste textarea
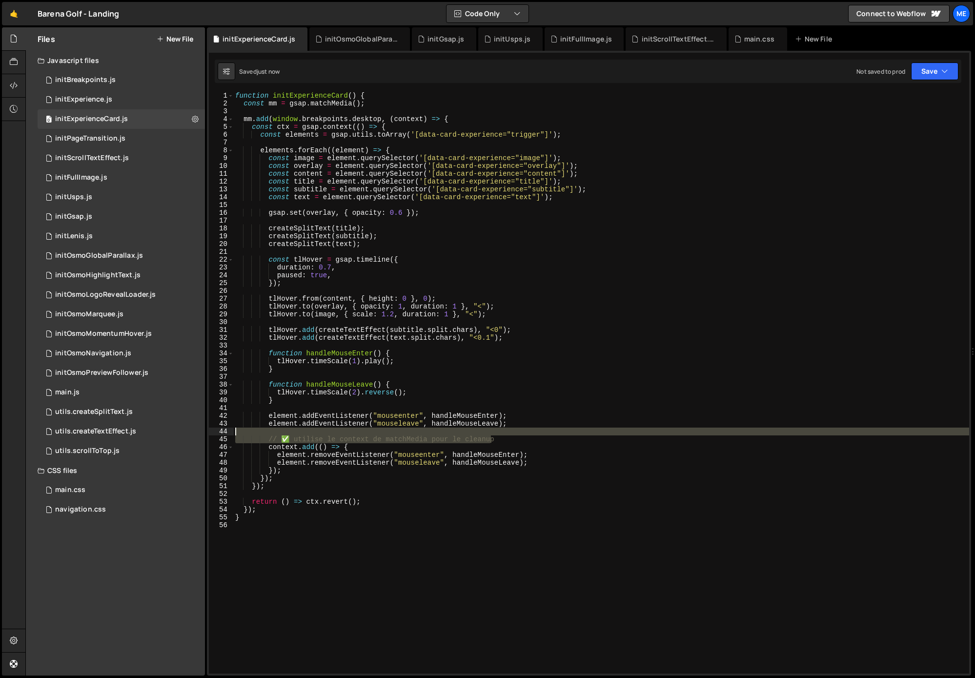
drag, startPoint x: 500, startPoint y: 439, endPoint x: 223, endPoint y: 432, distance: 276.7
click at [222, 432] on div "1 2 3 4 5 6 7 8 9 10 11 12 13 14 15 16 17 18 19 20 21 22 23 24 25 26 27 28 29 3…" at bounding box center [589, 382] width 760 height 581
type textarea "// ✅ utilise le context de matchMedia pour le cleanup"
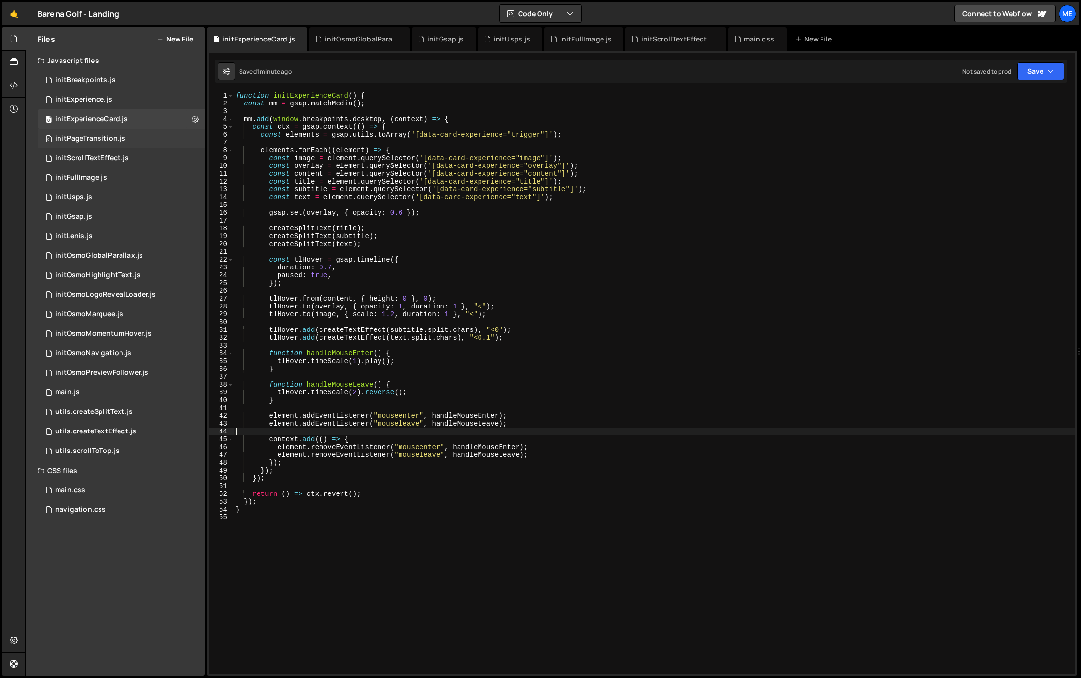
click at [122, 140] on div "initPageTransition.js" at bounding box center [90, 138] width 70 height 9
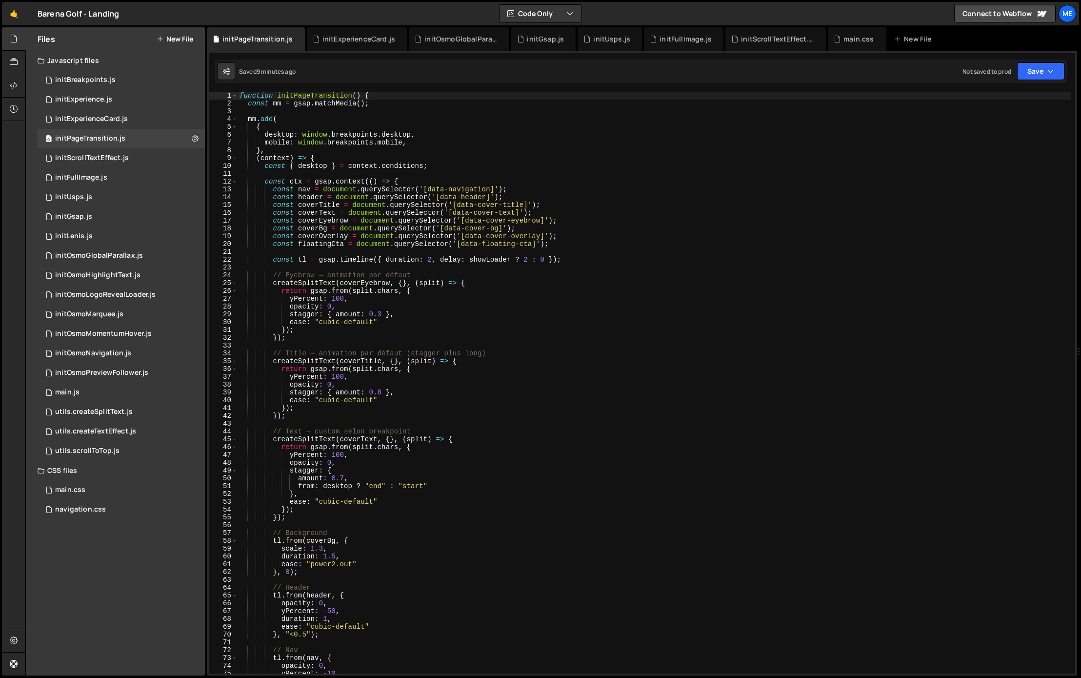
click at [602, 299] on div "function initPageTransition ( ) { const mm = gsap . matchMedia ( ) ; mm . add (…" at bounding box center [655, 390] width 834 height 597
drag, startPoint x: 422, startPoint y: 274, endPoint x: 271, endPoint y: 276, distance: 151.2
click at [265, 271] on div "function initPageTransition ( ) { const mm = gsap . matchMedia ( ) ; mm . add (…" at bounding box center [655, 390] width 834 height 597
type textarea "// Eyebrow → animation par défaut"
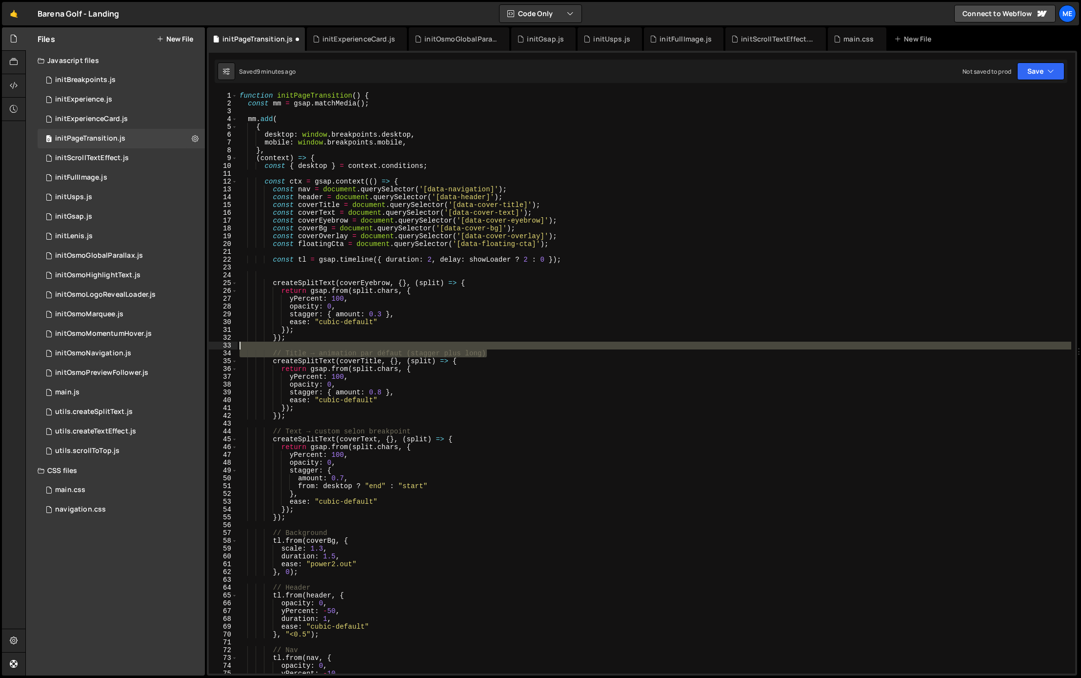
drag, startPoint x: 490, startPoint y: 353, endPoint x: 259, endPoint y: 348, distance: 230.8
click at [259, 348] on div "function initPageTransition ( ) { const mm = gsap . matchMedia ( ) ; mm . add (…" at bounding box center [655, 390] width 834 height 597
type textarea "// Title → animation par défaut (stagger plus long)"
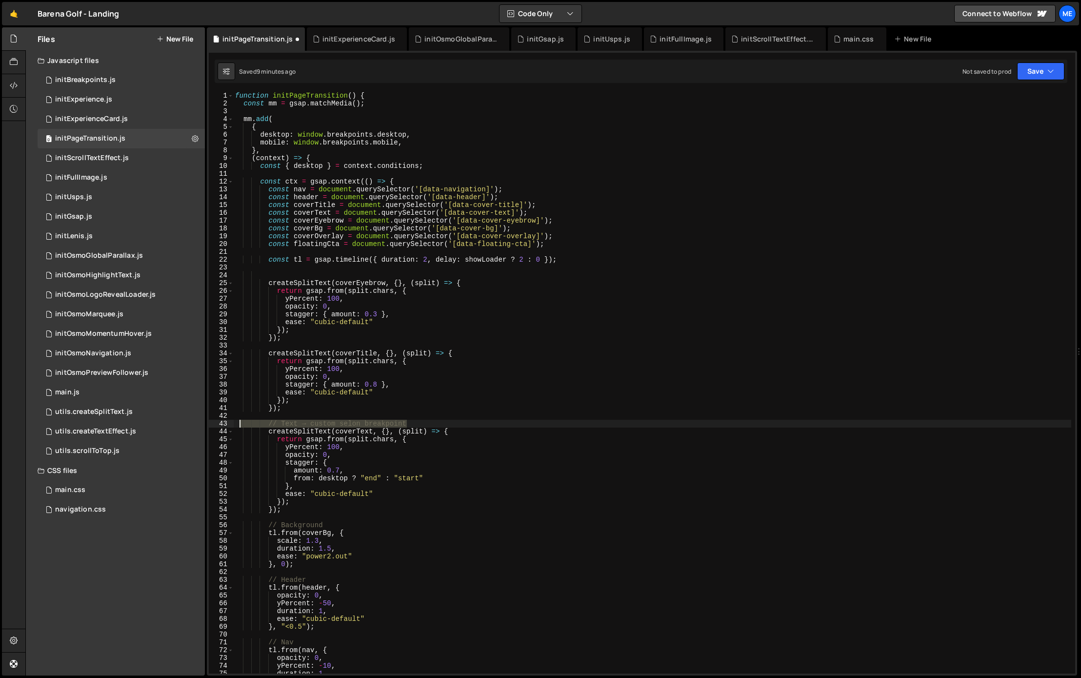
drag, startPoint x: 390, startPoint y: 423, endPoint x: 216, endPoint y: 421, distance: 174.2
click at [215, 421] on div "1 2 3 4 5 6 7 8 9 10 11 12 13 14 15 16 17 18 19 20 21 22 23 24 25 26 27 28 29 3…" at bounding box center [642, 382] width 866 height 581
type textarea "// Text → custom selon breakpoint"
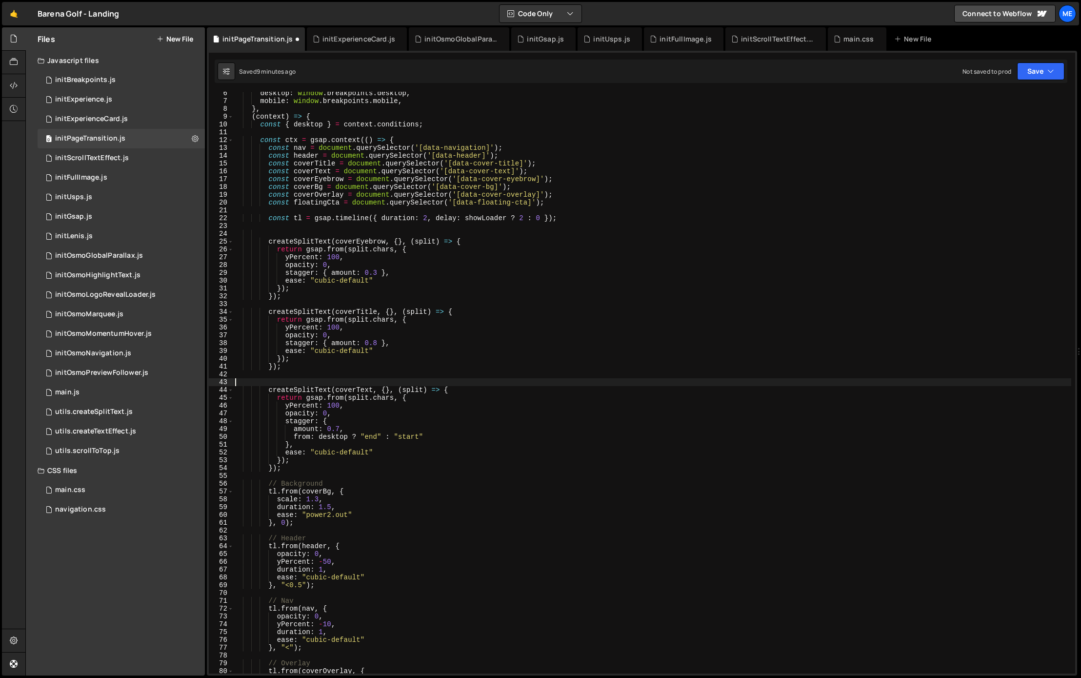
scroll to position [51, 0]
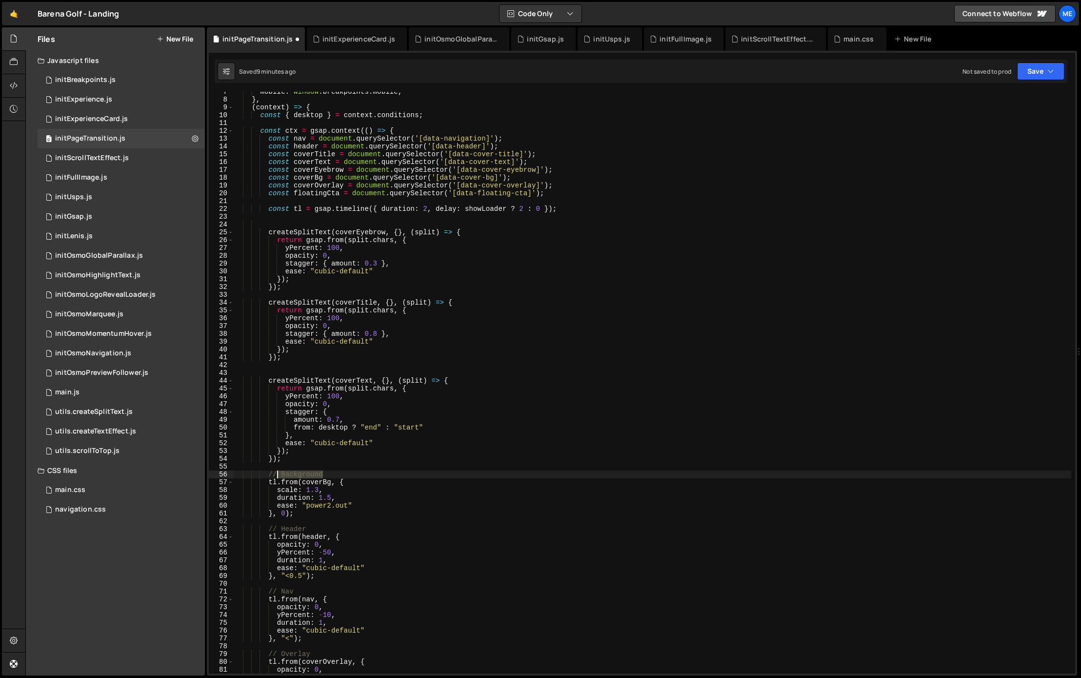
drag, startPoint x: 331, startPoint y: 473, endPoint x: 259, endPoint y: 471, distance: 71.7
click at [260, 471] on div "mobile : window . breakpoints . mobile , } , ( context ) => { const { desktop }…" at bounding box center [652, 386] width 838 height 597
type textarea "// Background"
drag, startPoint x: 308, startPoint y: 528, endPoint x: 246, endPoint y: 524, distance: 62.5
click at [247, 524] on div "mobile : window . breakpoints . mobile , } , ( context ) => { const { desktop }…" at bounding box center [652, 386] width 838 height 597
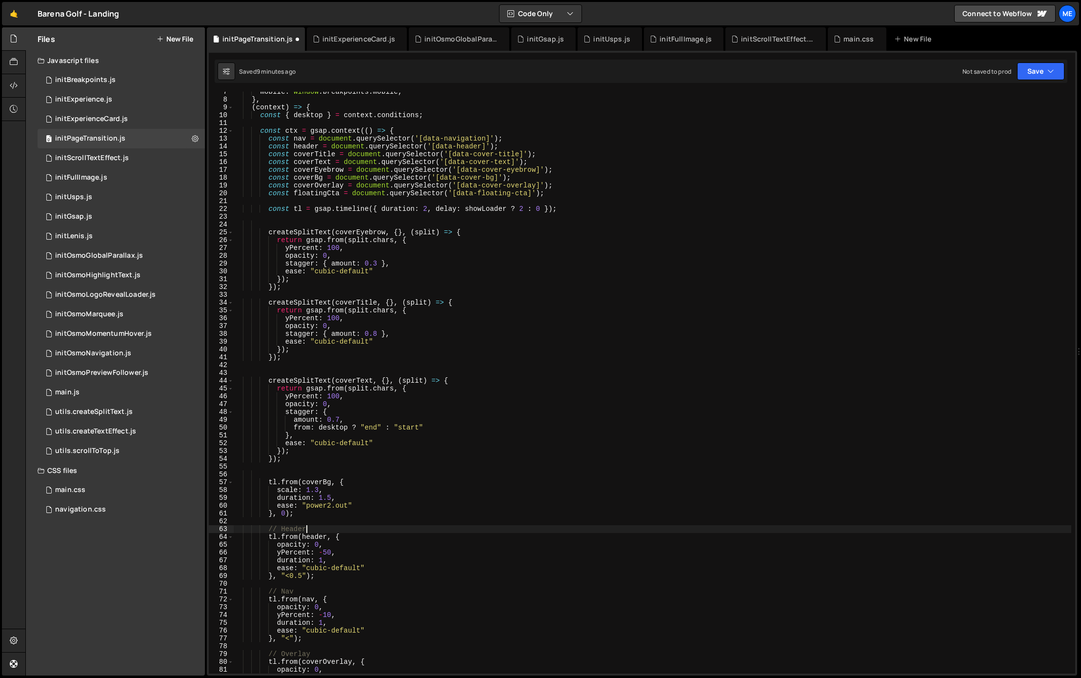
type textarea "// Header"
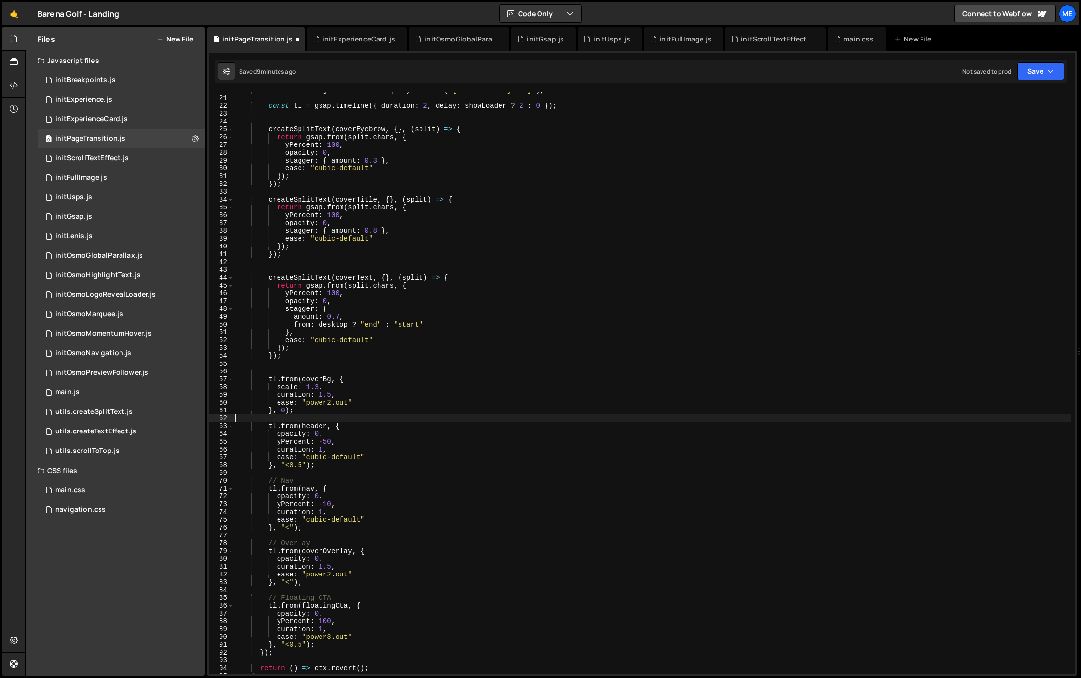
scroll to position [154, 0]
drag, startPoint x: 280, startPoint y: 480, endPoint x: 270, endPoint y: 484, distance: 10.7
click at [264, 479] on div "const floatingCta = document . querySelector ( '[data-floating-cta]' ) ; const …" at bounding box center [652, 384] width 838 height 597
type textarea "// Nav"
drag, startPoint x: 300, startPoint y: 543, endPoint x: 266, endPoint y: 542, distance: 33.7
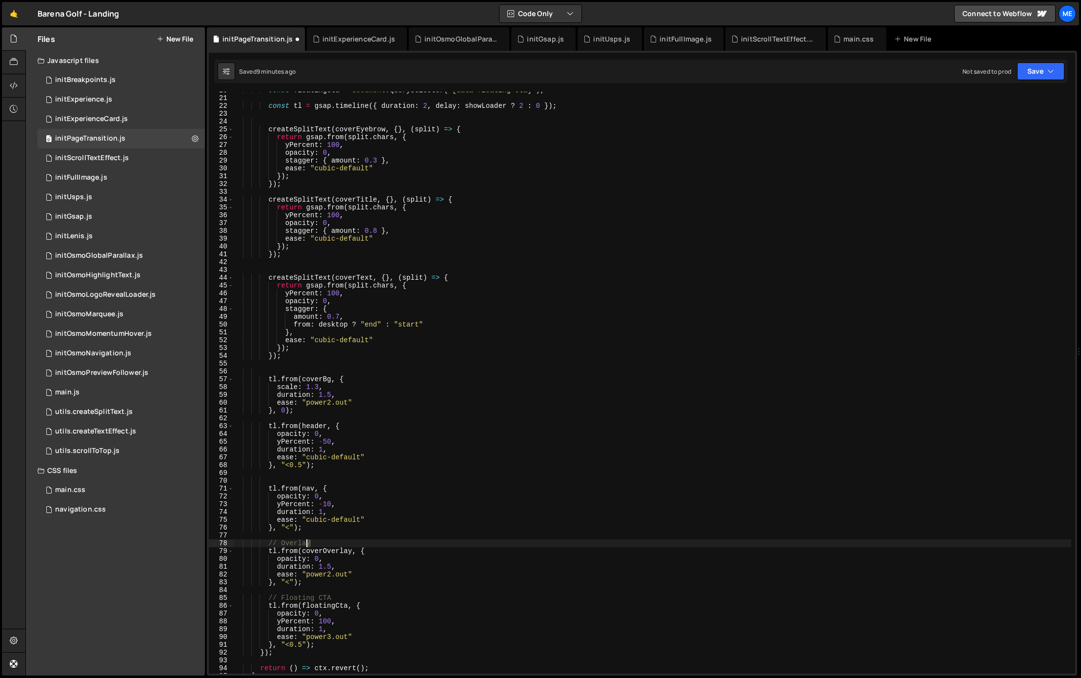
click at [260, 541] on div "const floatingCta = document . querySelector ( '[data-floating-cta]' ) ; const …" at bounding box center [652, 384] width 838 height 597
type textarea "// Overlay"
drag, startPoint x: 339, startPoint y: 599, endPoint x: 261, endPoint y: 595, distance: 77.6
click at [261, 595] on div "const floatingCta = document . querySelector ( '[data-floating-cta]' ) ; const …" at bounding box center [652, 384] width 838 height 597
type textarea "// Floating CTA"
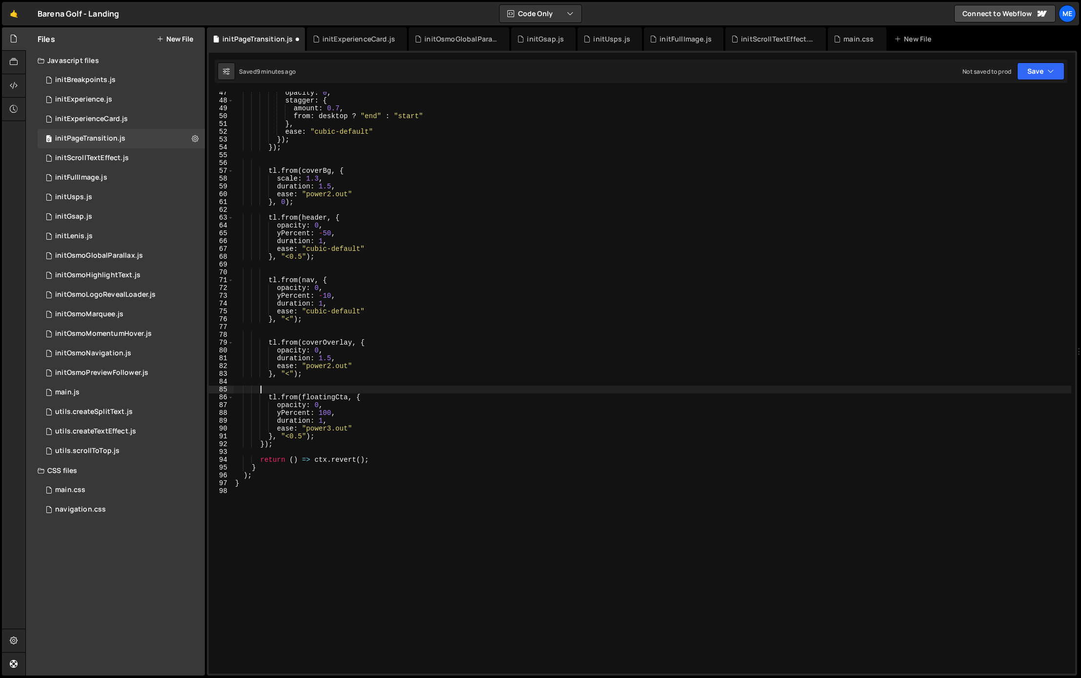
scroll to position [362, 0]
click at [398, 265] on div "opacity : 0 , stagger : { amount : 0.7 , from : desktop ? "end" : "start" } , e…" at bounding box center [652, 387] width 838 height 597
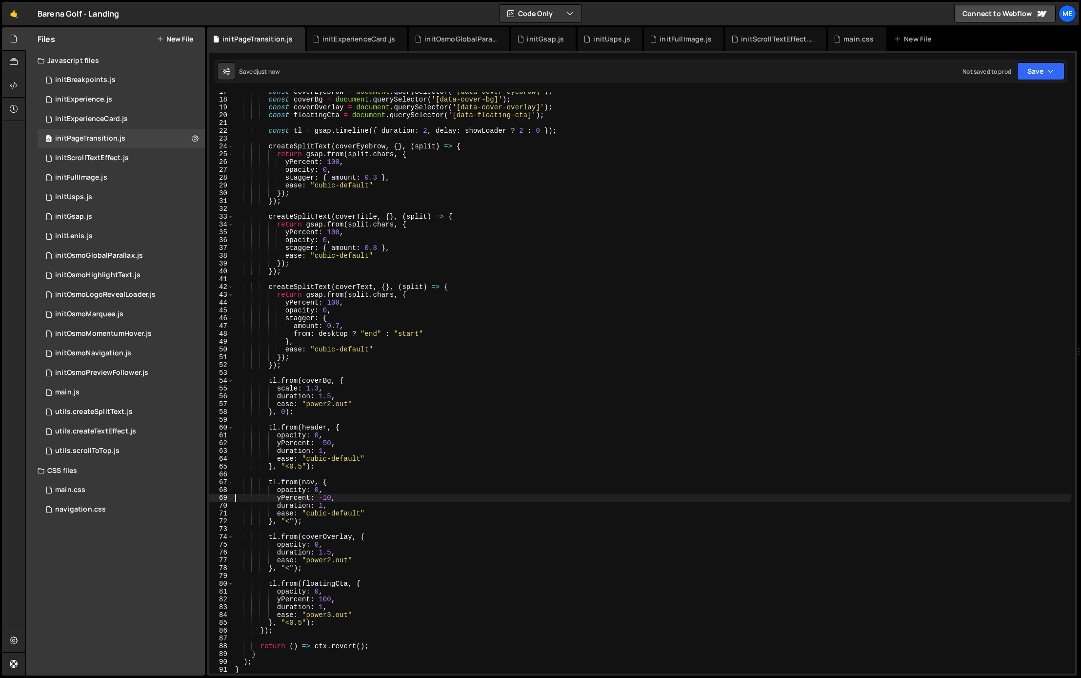
scroll to position [129, 0]
click at [417, 299] on div "const coverEyebrow = document . querySelector ( '[data-cover-eyebrow]' ) ; cons…" at bounding box center [652, 386] width 838 height 597
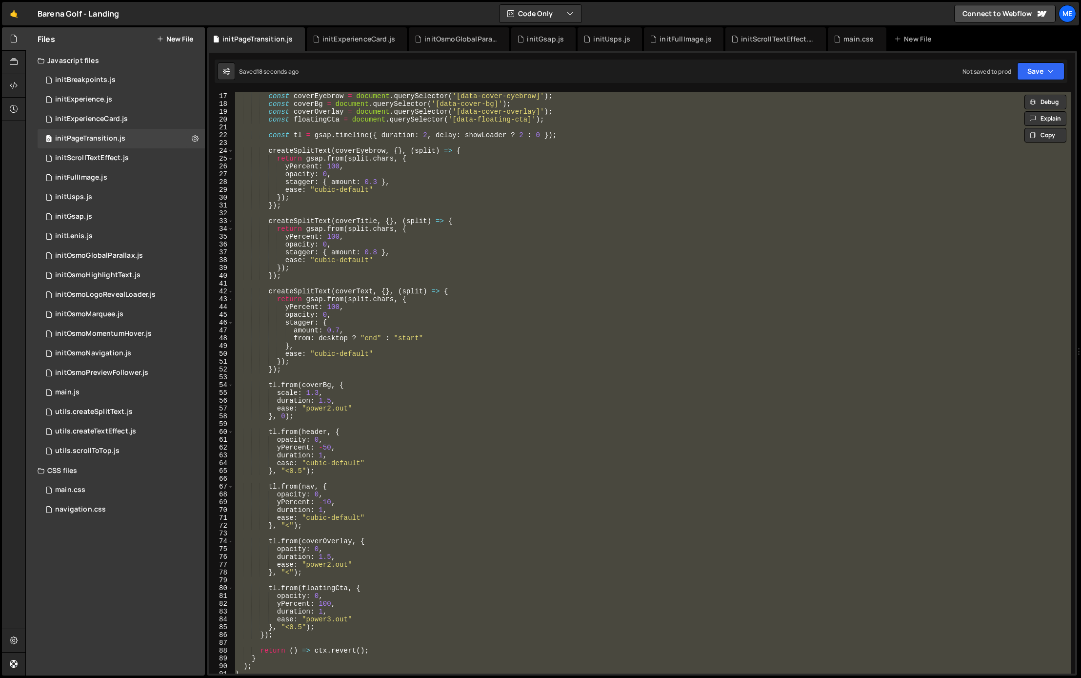
scroll to position [124, 0]
click at [528, 249] on div "const coverText = document . querySelector ( '[data-cover-text]' ) ; const cove…" at bounding box center [652, 382] width 838 height 581
type textarea "stagger: { amount: 0.8 },"
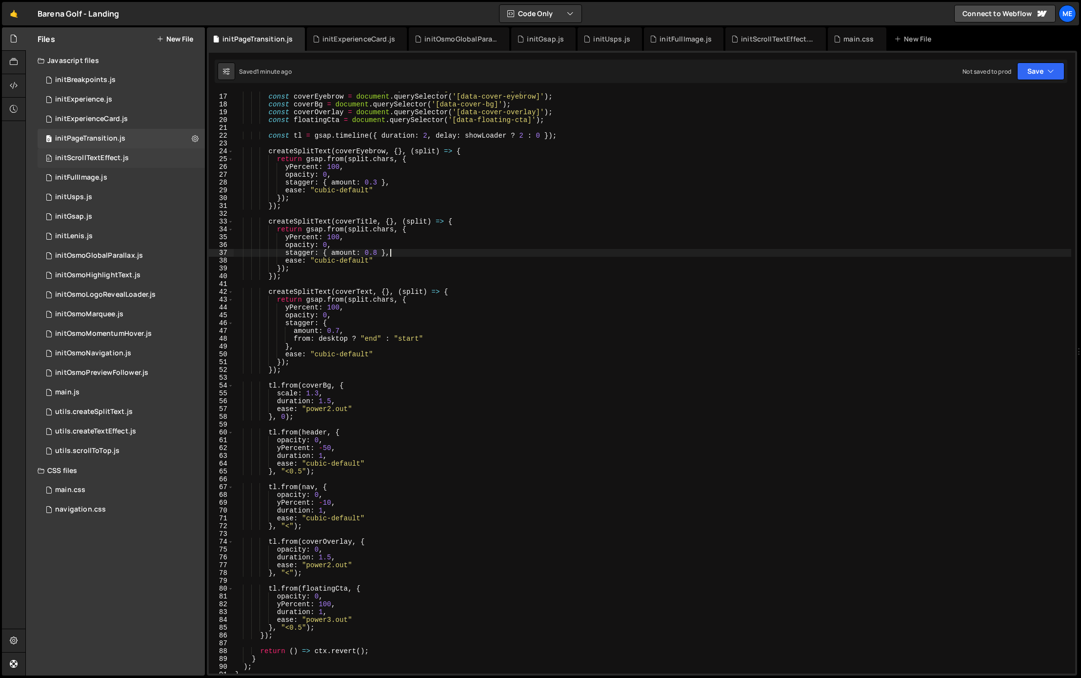
click at [96, 154] on div "initScrollTextEffect.js" at bounding box center [92, 158] width 74 height 9
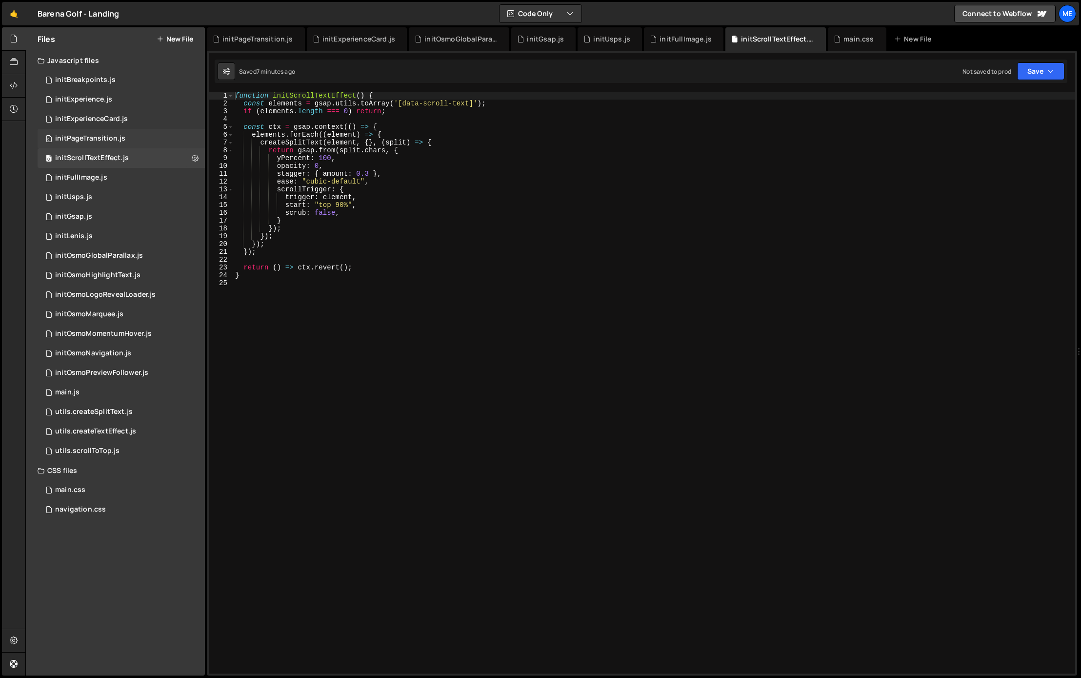
click at [99, 138] on div "initPageTransition.js" at bounding box center [90, 138] width 70 height 9
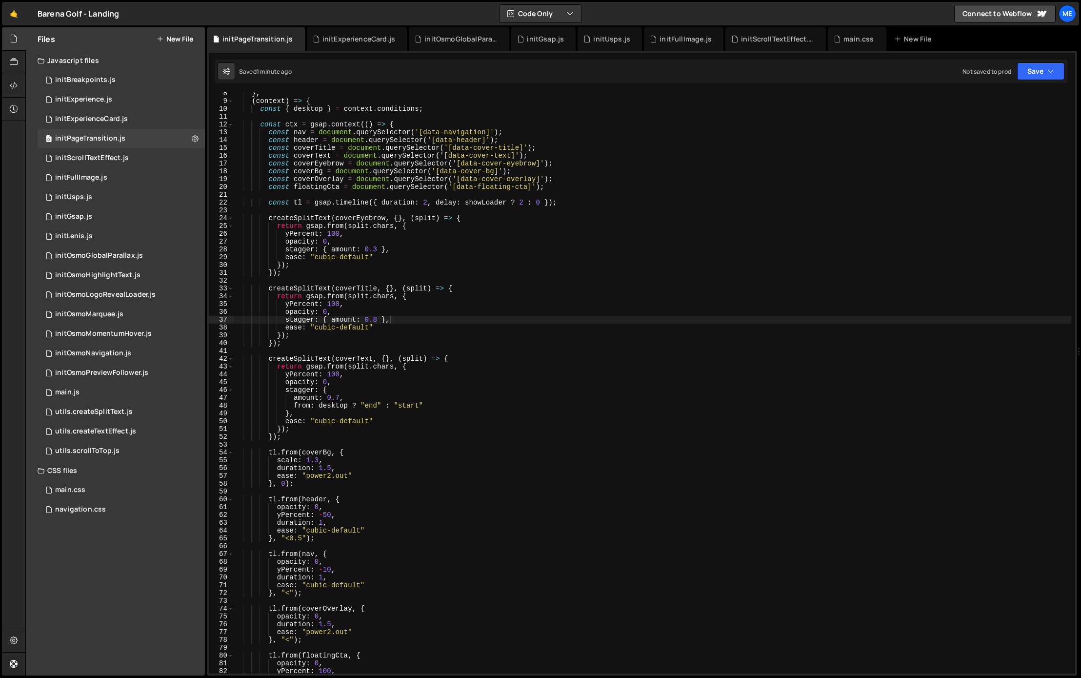
scroll to position [23, 0]
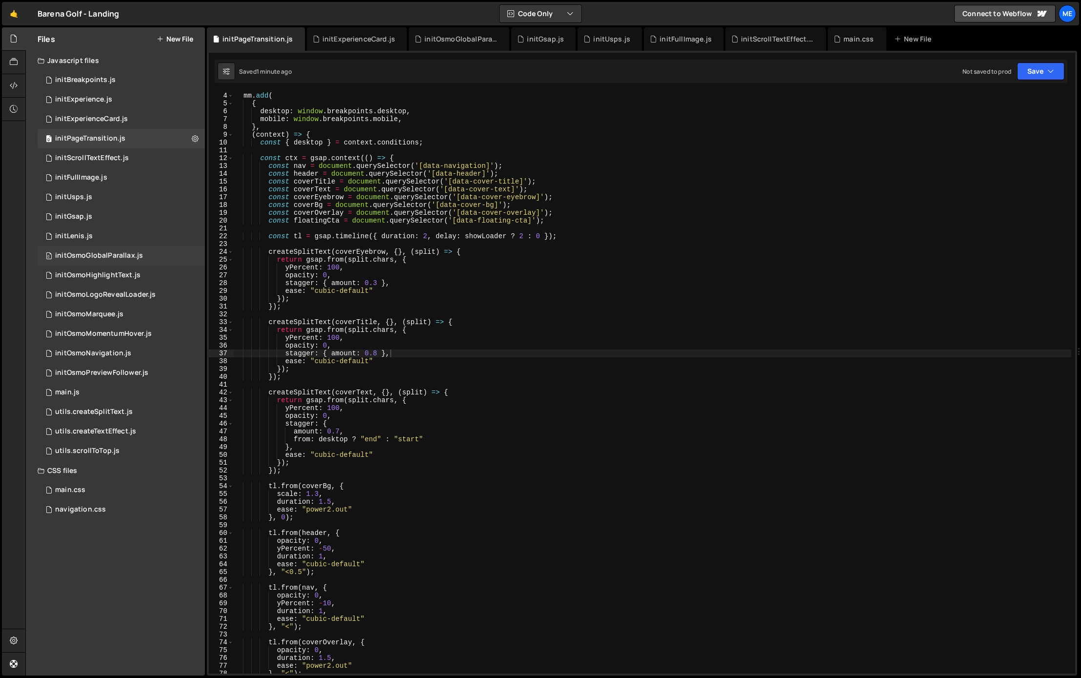
click at [126, 257] on div "initOsmoGlobalParallax.js" at bounding box center [99, 255] width 88 height 9
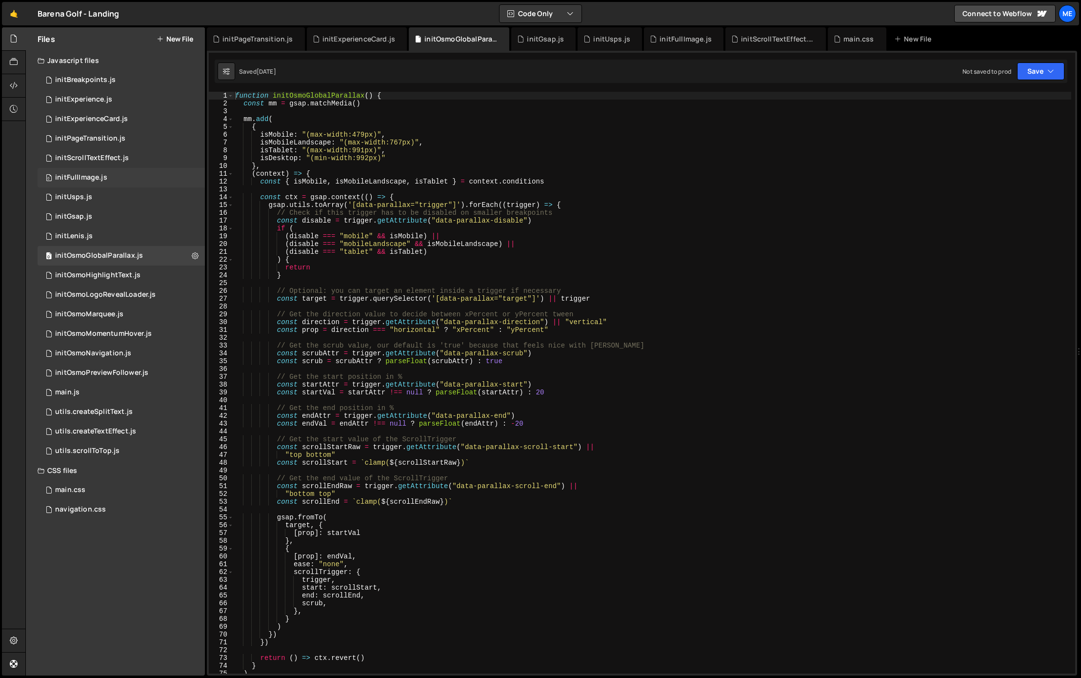
click at [100, 180] on div "initFullImage.js" at bounding box center [81, 177] width 52 height 9
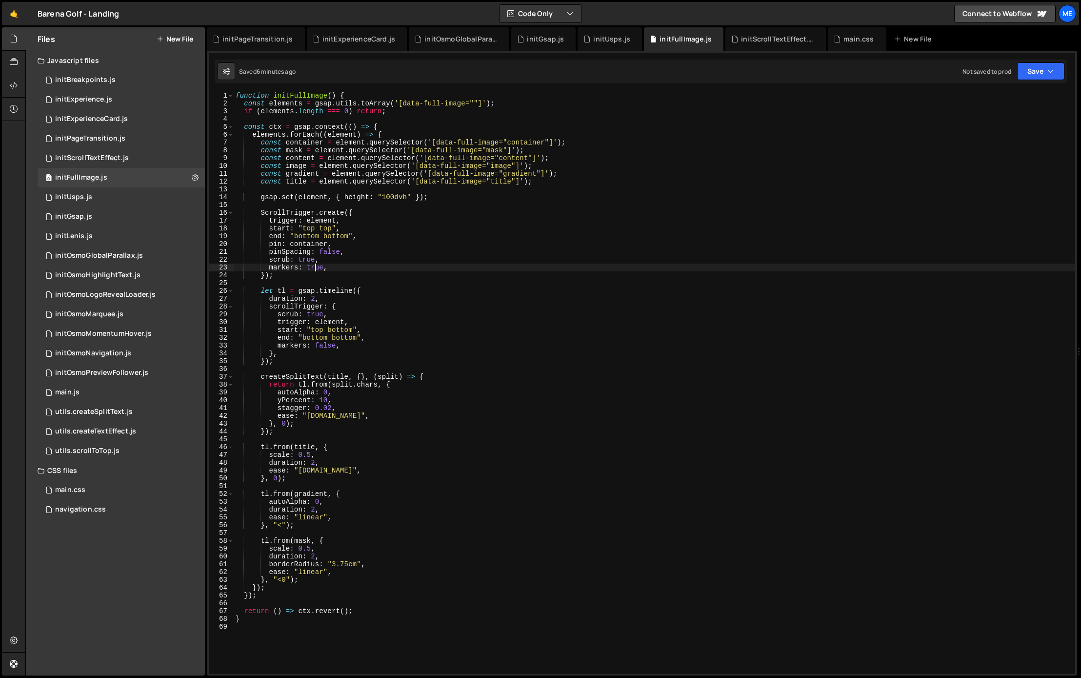
click at [314, 266] on div "function initFullImage ( ) { const elements = gsap . utils . toArray ( '[data-f…" at bounding box center [654, 390] width 841 height 597
type textarea "markers: false,"
click at [96, 134] on div "initPageTransition.js" at bounding box center [90, 138] width 70 height 9
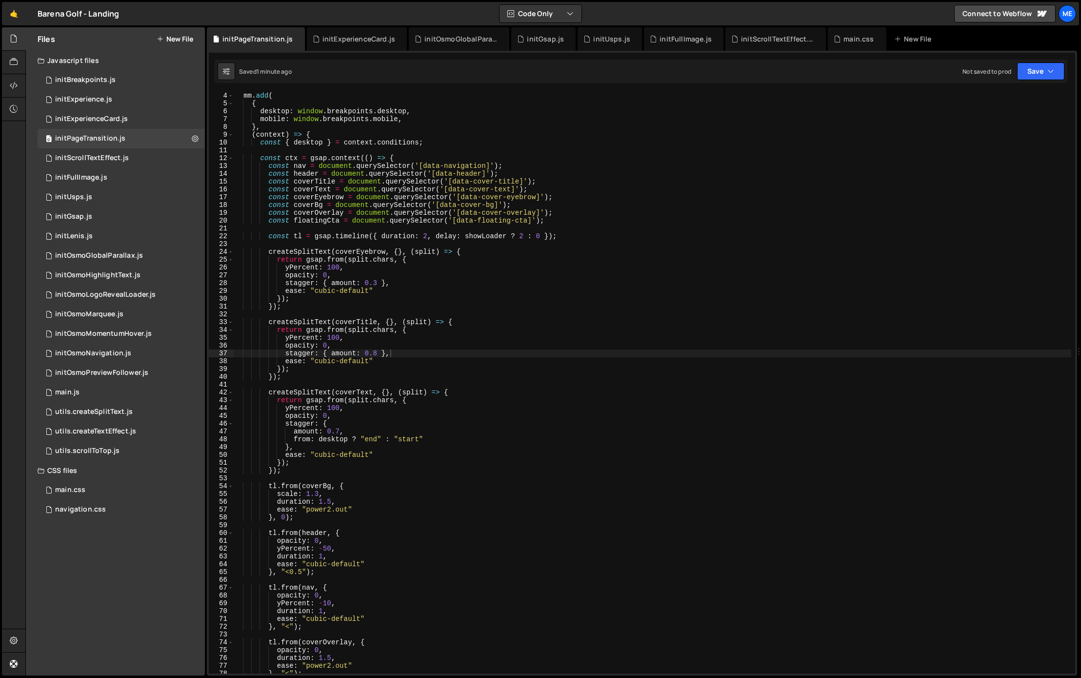
drag, startPoint x: 569, startPoint y: 175, endPoint x: 561, endPoint y: 177, distance: 9.1
click at [569, 175] on div "mm . add ( { desktop : window . breakpoints . desktop , mobile : window . break…" at bounding box center [652, 390] width 838 height 597
type textarea "}"
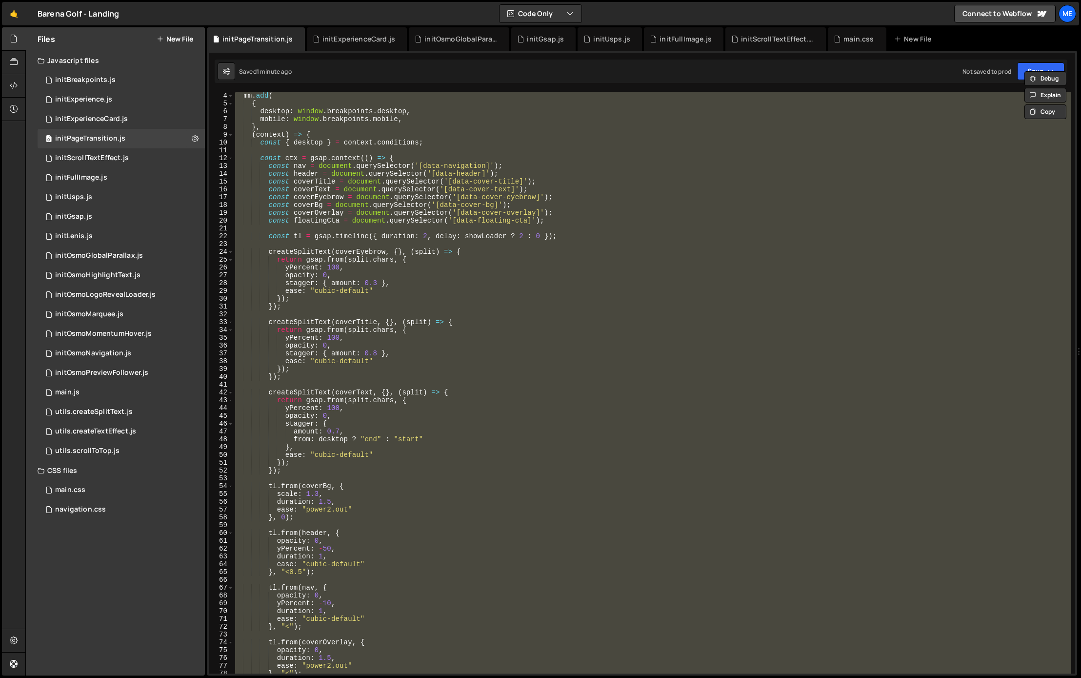
paste textarea
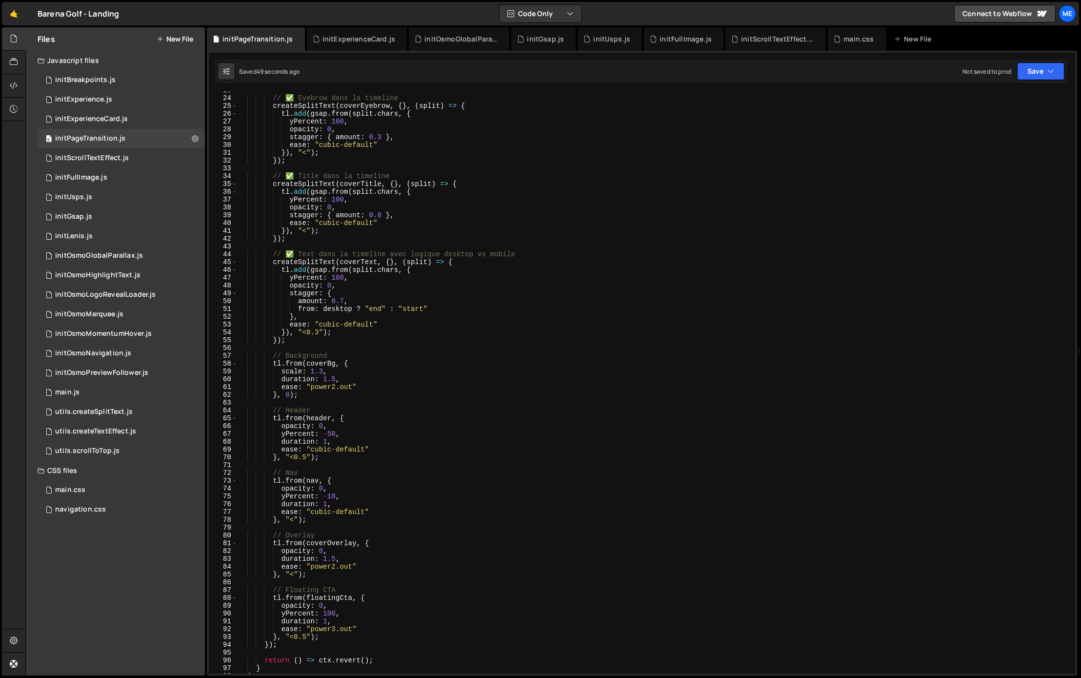
scroll to position [176, 0]
click at [542, 256] on div "// ✅ Eyebrow dans la timeline createSplitText ( coverEyebrow , { } , ( split ) …" at bounding box center [655, 386] width 834 height 597
type textarea "// ✅ Text dans la timeline avec logique desktop vs mobile"
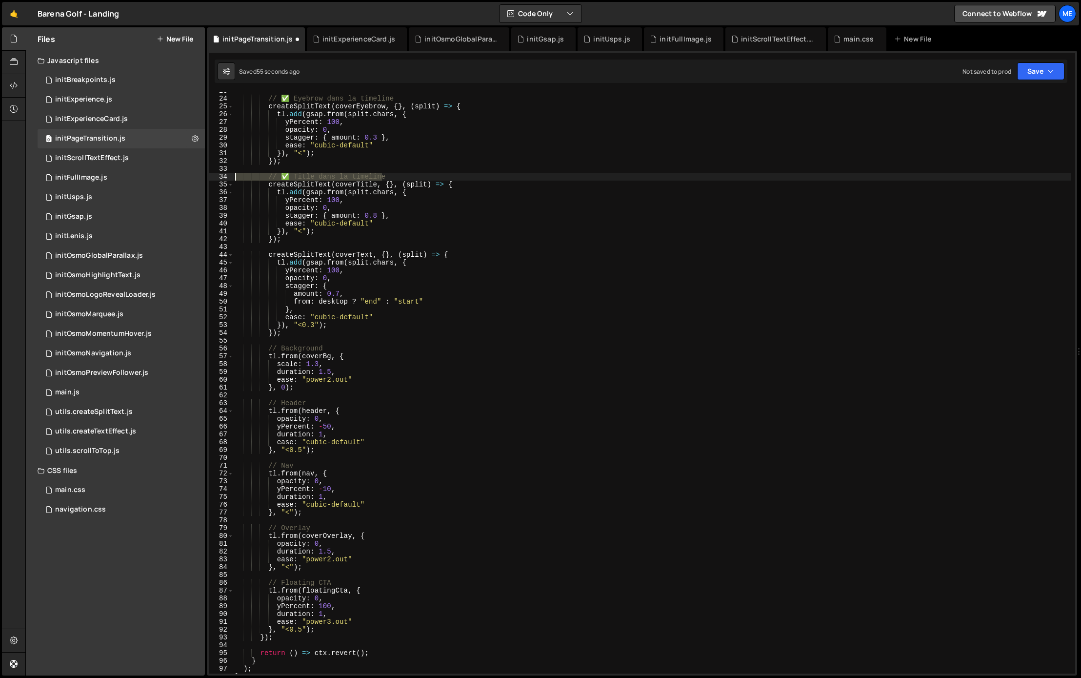
drag, startPoint x: 390, startPoint y: 180, endPoint x: 214, endPoint y: 176, distance: 176.2
click at [214, 175] on div "23 24 25 26 27 28 29 30 31 32 33 34 35 36 37 38 39 40 41 42 43 44 45 46 47 48 4…" at bounding box center [642, 382] width 866 height 581
type textarea "// ✅ Title dans la timeline"
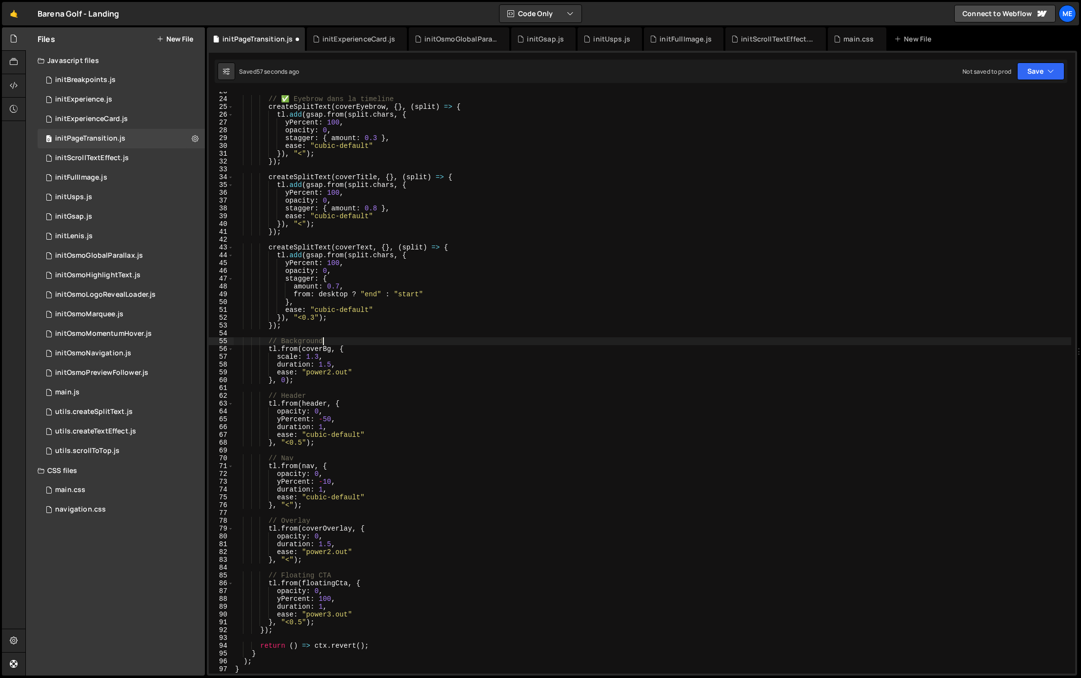
drag, startPoint x: 329, startPoint y: 338, endPoint x: 230, endPoint y: 340, distance: 99.5
click at [230, 340] on div "23 24 25 26 27 28 29 30 31 32 33 34 35 36 37 38 39 40 41 42 43 44 45 46 47 48 4…" at bounding box center [642, 382] width 866 height 581
type textarea "// Background"
drag, startPoint x: 289, startPoint y: 388, endPoint x: 221, endPoint y: 388, distance: 67.8
click at [221, 388] on div "23 24 25 26 27 28 29 30 31 32 33 34 35 36 37 38 39 40 41 42 43 44 45 46 47 48 4…" at bounding box center [642, 382] width 866 height 581
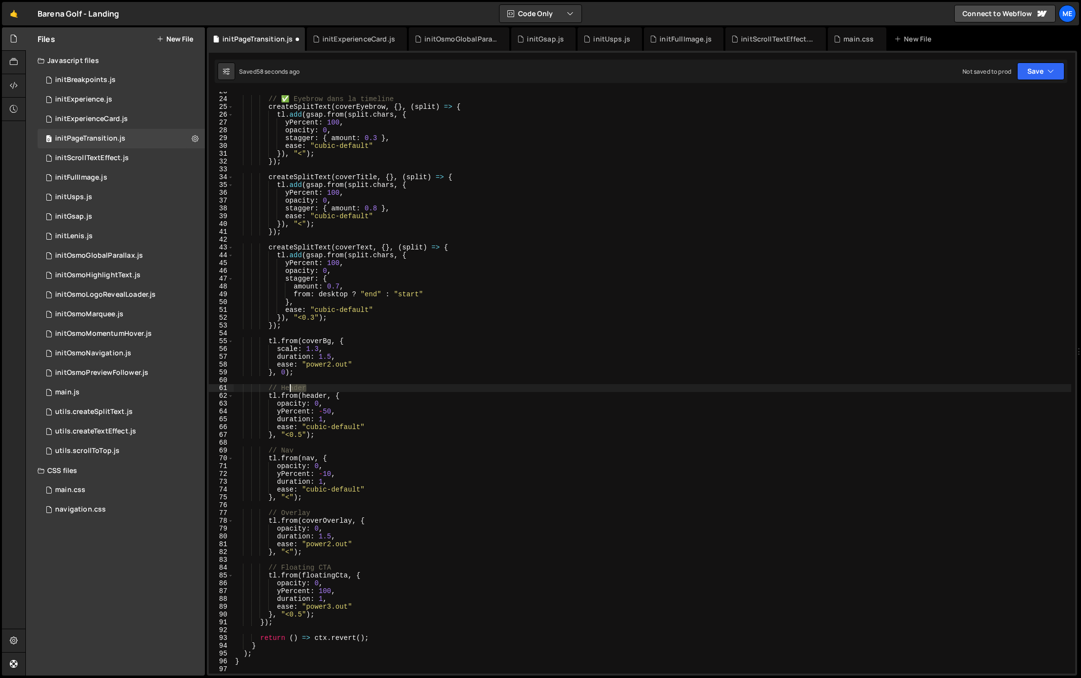
type textarea "// Header"
drag, startPoint x: 296, startPoint y: 443, endPoint x: 257, endPoint y: 463, distance: 43.6
click at [216, 444] on div "23 24 25 26 27 28 29 30 31 32 33 34 35 36 37 38 39 40 41 42 43 44 45 46 47 48 4…" at bounding box center [642, 382] width 866 height 581
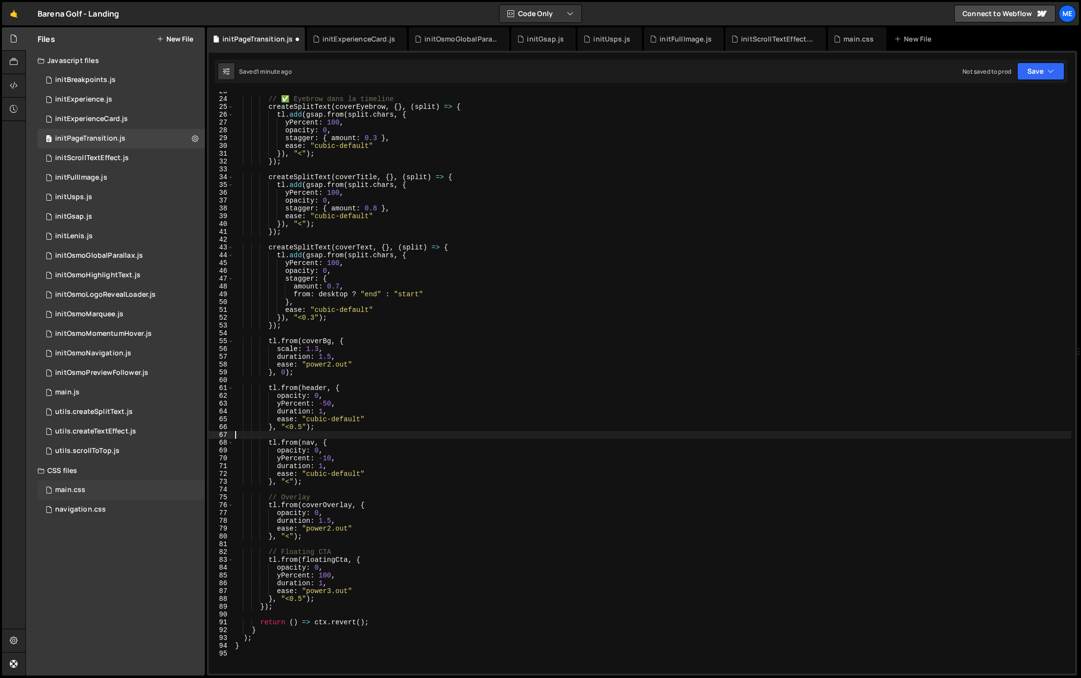
drag, startPoint x: 233, startPoint y: 497, endPoint x: 200, endPoint y: 499, distance: 32.7
click at [200, 499] on div "Files New File Javascript files 0 initBreakpoints.js 0 0 initExperience.js 0 0 …" at bounding box center [553, 351] width 1056 height 648
type textarea "// Overlay"
drag, startPoint x: 339, startPoint y: 544, endPoint x: 196, endPoint y: 543, distance: 142.9
click at [196, 543] on div "Files New File Javascript files 0 initBreakpoints.js 0 0 initExperience.js 0 0 …" at bounding box center [553, 351] width 1056 height 648
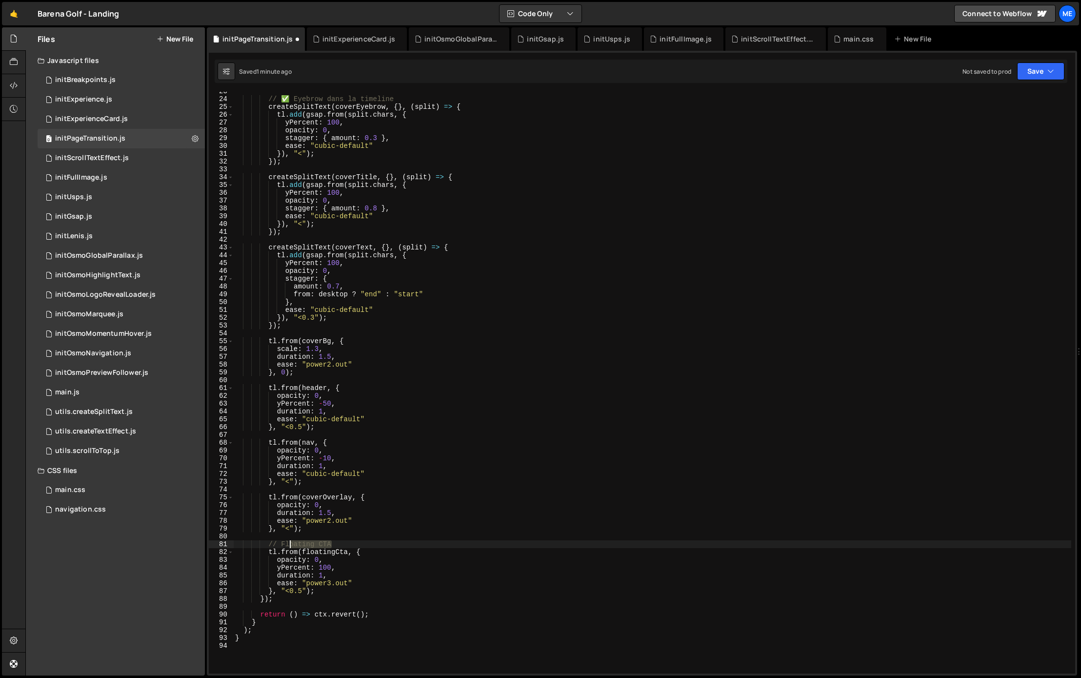
type textarea "// Floating CTA"
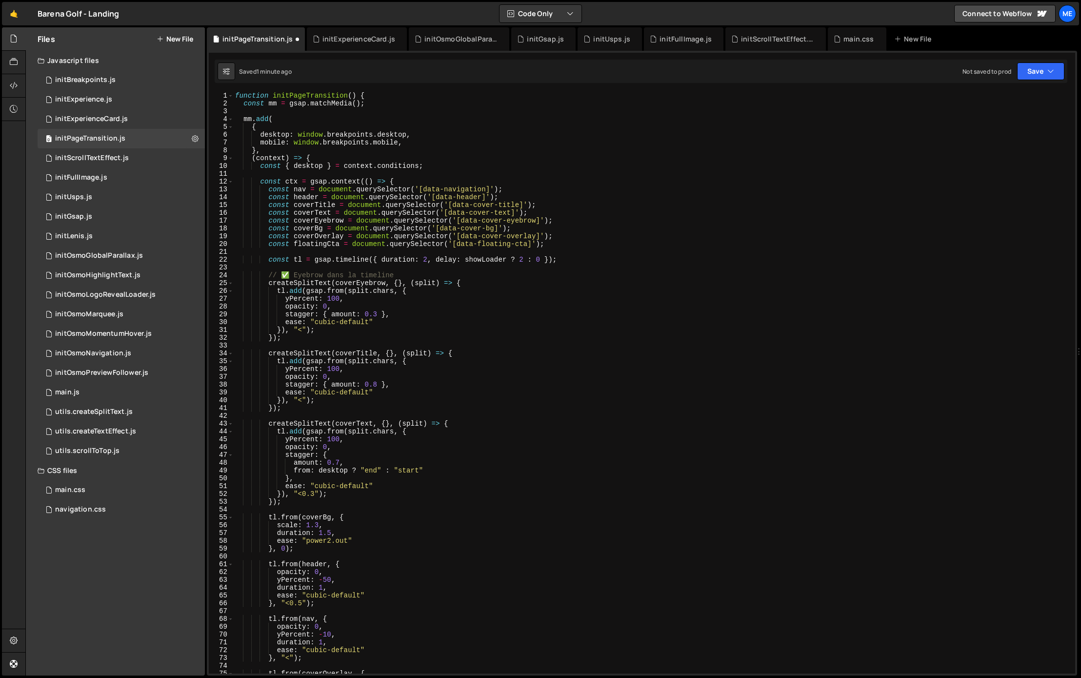
scroll to position [0, 0]
drag, startPoint x: 407, startPoint y: 272, endPoint x: 213, endPoint y: 274, distance: 193.7
click at [215, 274] on div "1 2 3 4 5 6 7 8 9 10 11 12 13 14 15 16 17 18 19 20 21 22 23 24 25 26 27 28 29 3…" at bounding box center [642, 382] width 866 height 581
type textarea "// ✅ Eyebrow dans la timeline"
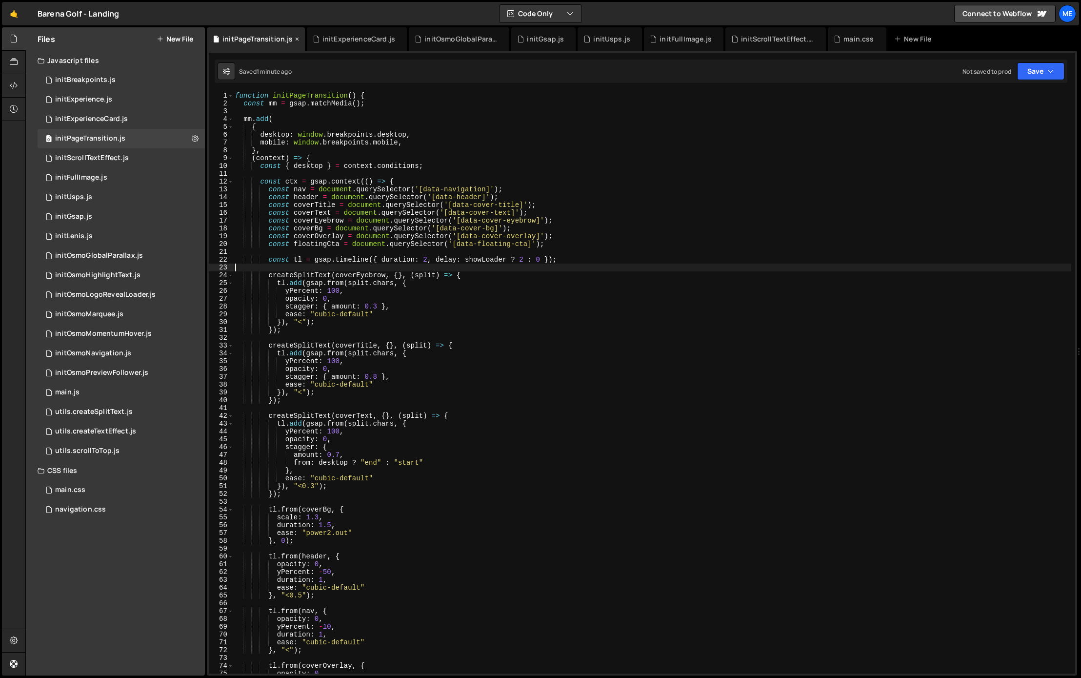
click at [294, 37] on icon at bounding box center [297, 39] width 7 height 10
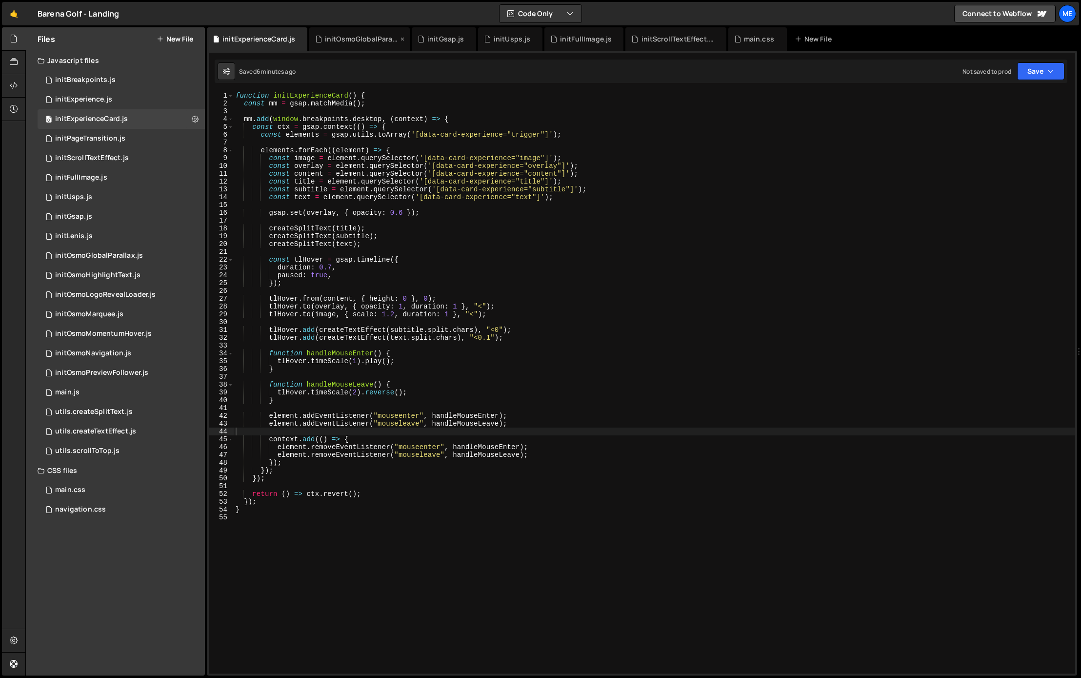
click at [0, 0] on icon at bounding box center [0, 0] width 0 height 0
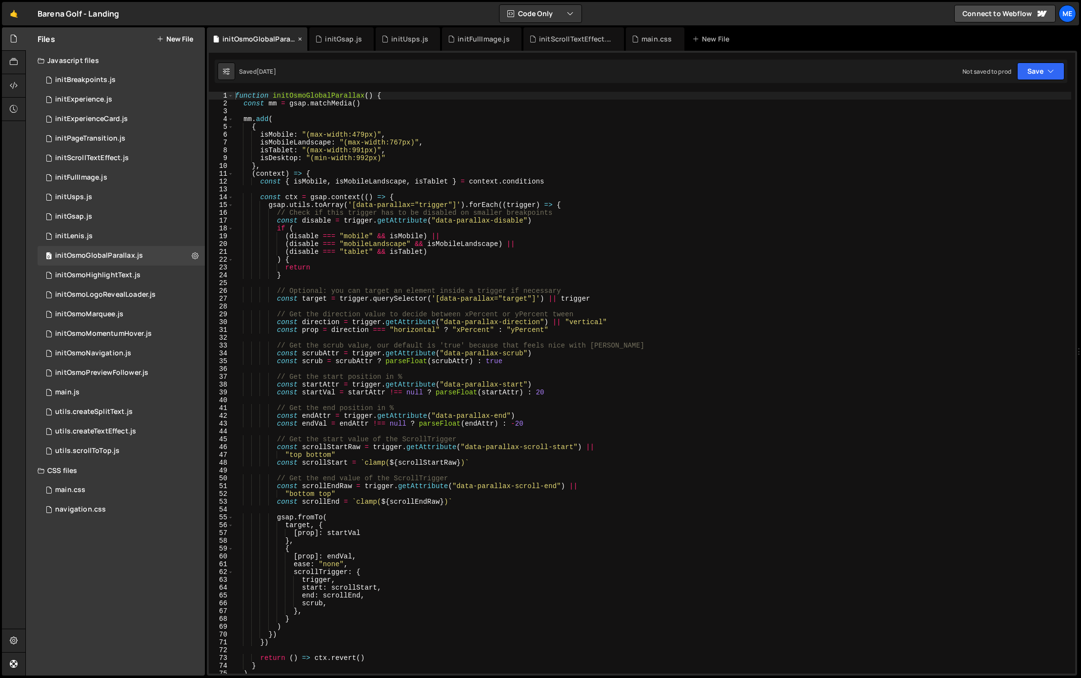
click at [300, 39] on icon at bounding box center [300, 39] width 7 height 10
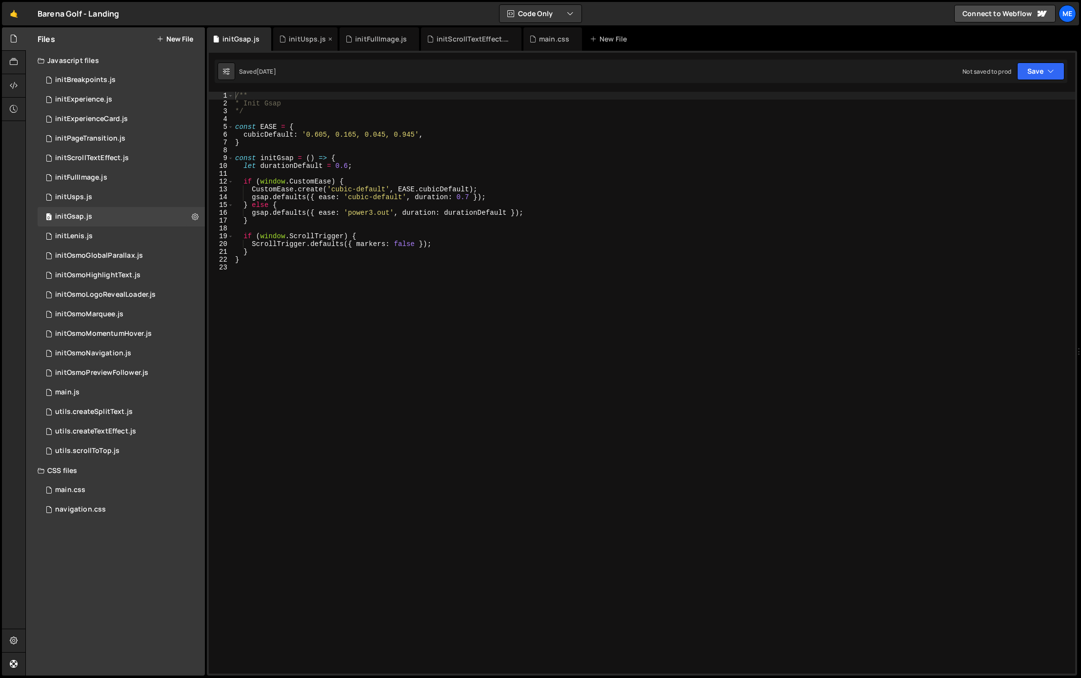
click at [0, 0] on icon at bounding box center [0, 0] width 0 height 0
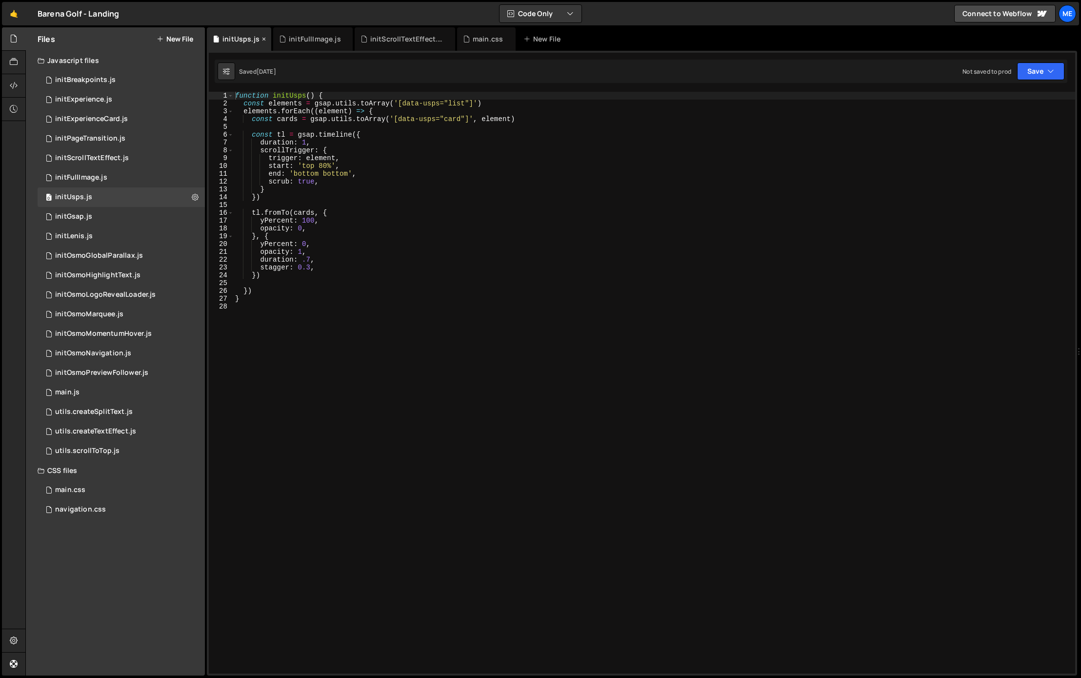
click at [262, 39] on icon at bounding box center [263, 39] width 7 height 10
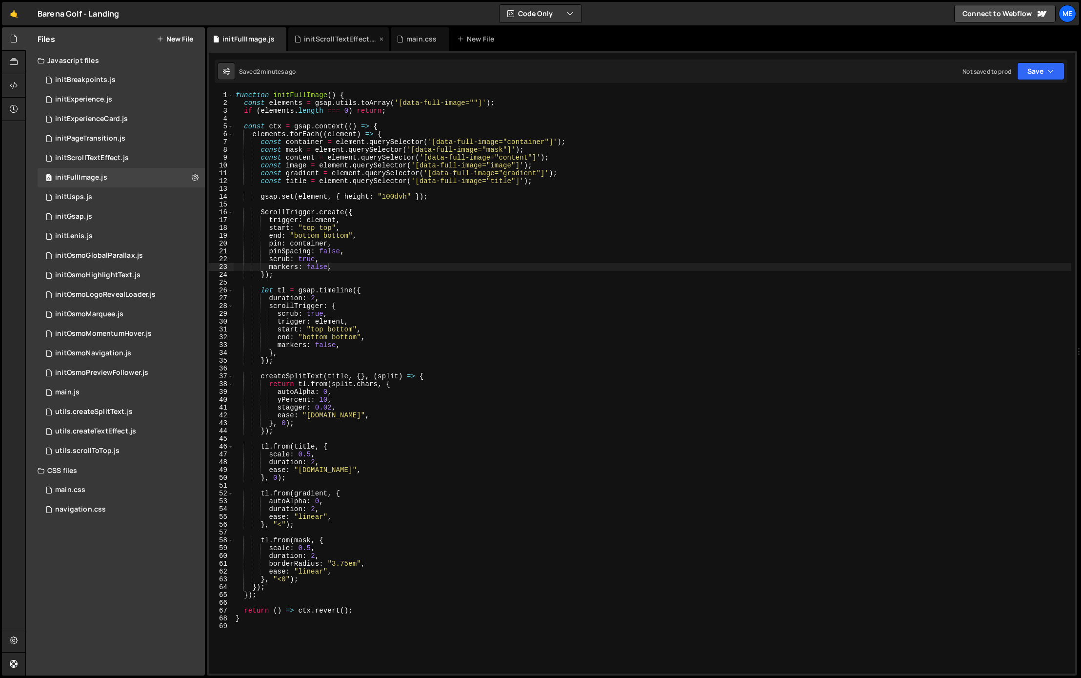
click at [0, 0] on icon at bounding box center [0, 0] width 0 height 0
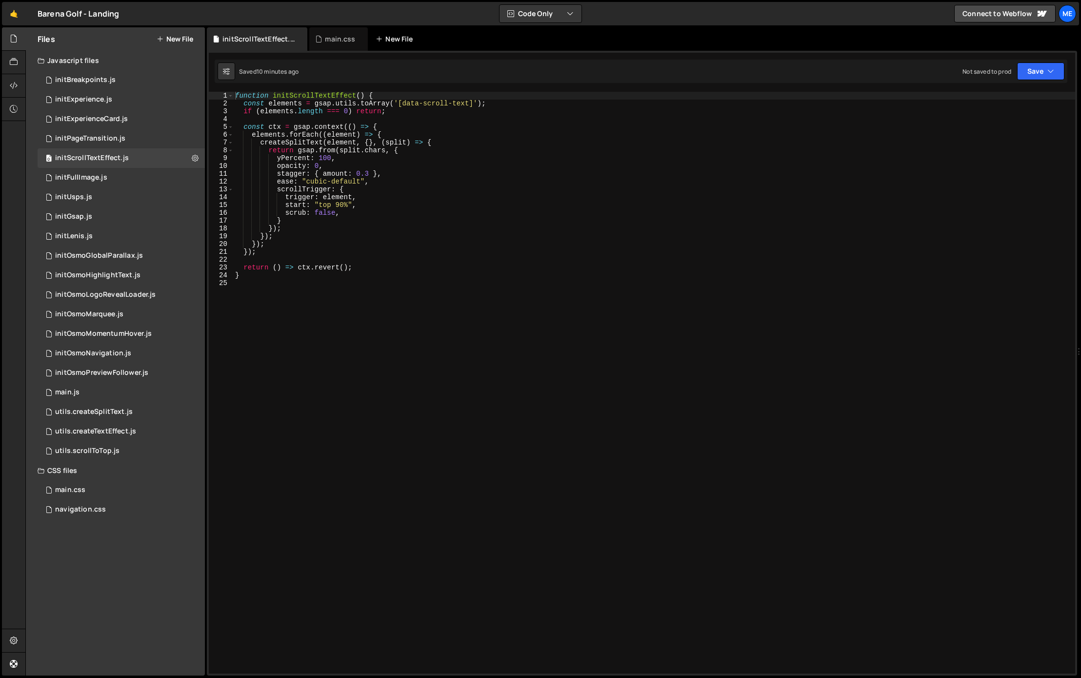
click at [0, 0] on icon at bounding box center [0, 0] width 0 height 0
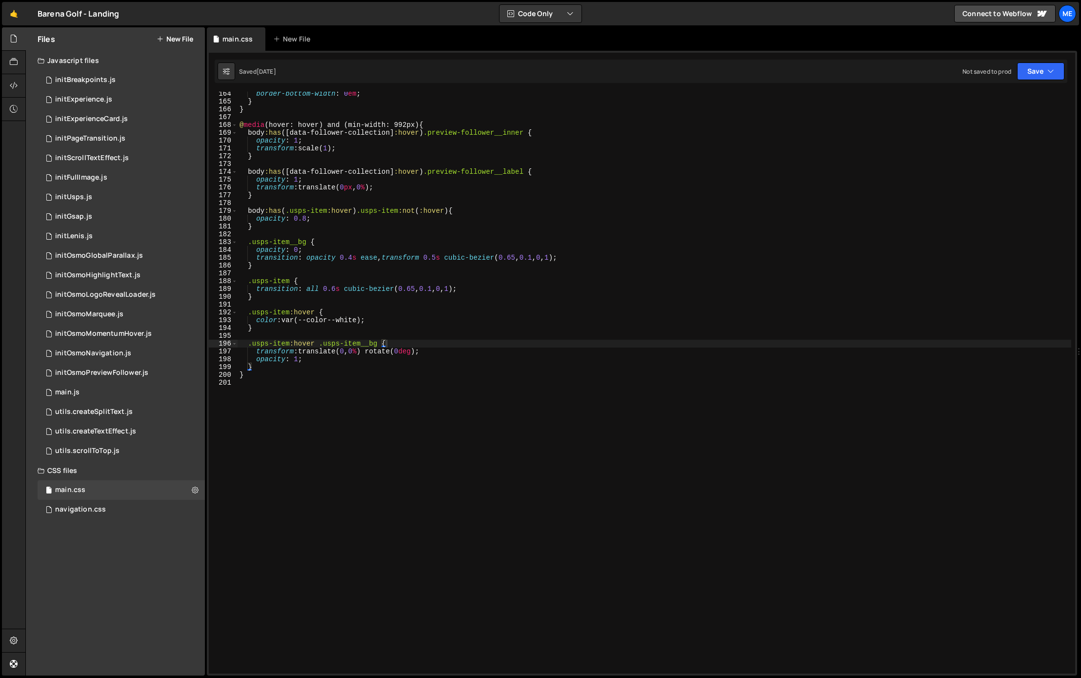
click at [323, 468] on div "border-bottom-width : 0 em ; } } @ media (hover: hover) and (min-width: 992px) …" at bounding box center [655, 388] width 834 height 597
drag, startPoint x: 132, startPoint y: 183, endPoint x: 140, endPoint y: 183, distance: 7.8
click at [132, 183] on div "0 initFullImage.js 0" at bounding box center [121, 178] width 167 height 20
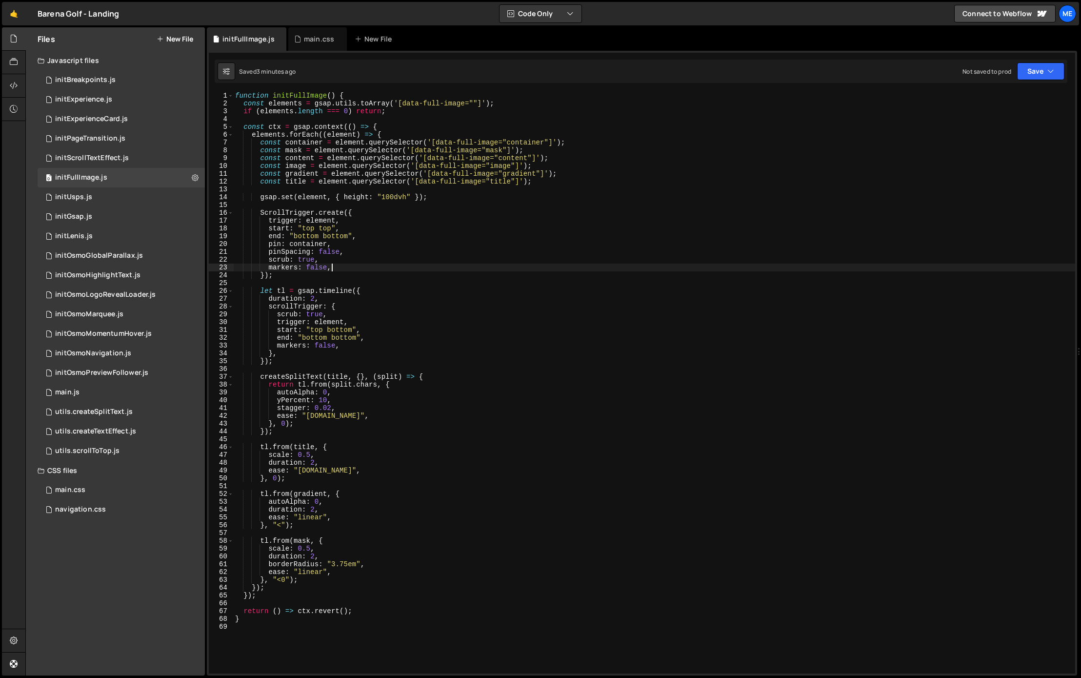
drag, startPoint x: 346, startPoint y: 267, endPoint x: 362, endPoint y: 271, distance: 16.7
click at [346, 267] on div "function initFullImage ( ) { const elements = gsap . utils . toArray ( '[data-f…" at bounding box center [654, 388] width 842 height 593
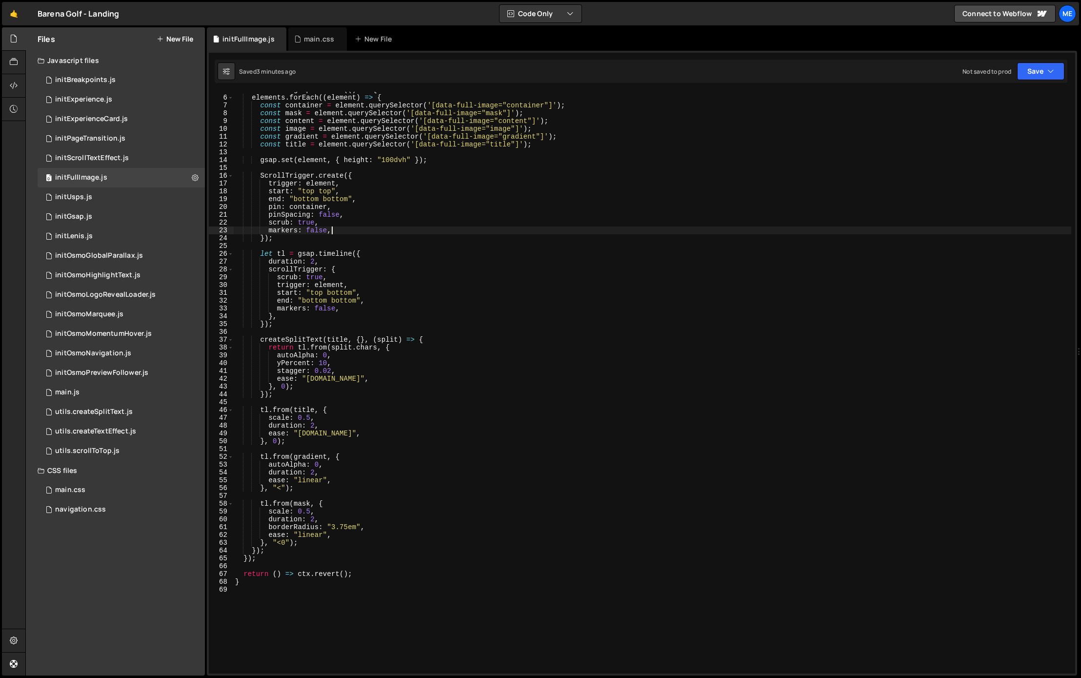
scroll to position [37, 0]
click at [282, 386] on div "const ctx = gsap . context (( ) => { elements . forEach (( element ) => { const…" at bounding box center [652, 384] width 838 height 597
drag, startPoint x: 267, startPoint y: 393, endPoint x: 279, endPoint y: 392, distance: 12.2
click at [267, 393] on div "const ctx = gsap . context (( ) => { elements . forEach (( element ) => { const…" at bounding box center [652, 382] width 838 height 597
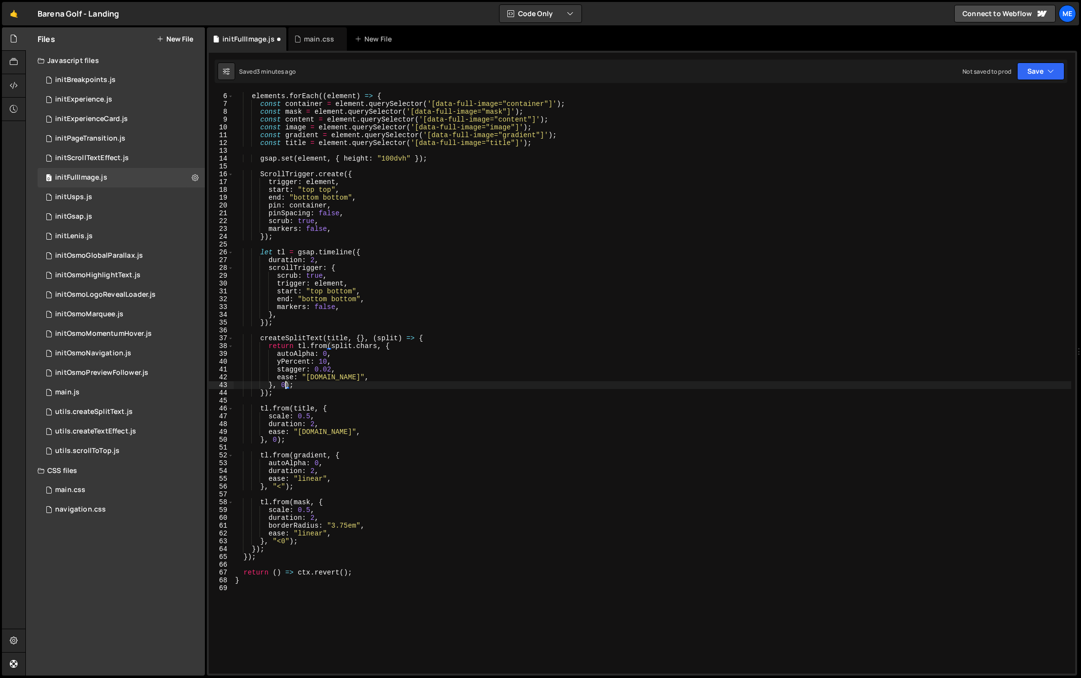
scroll to position [0, 2]
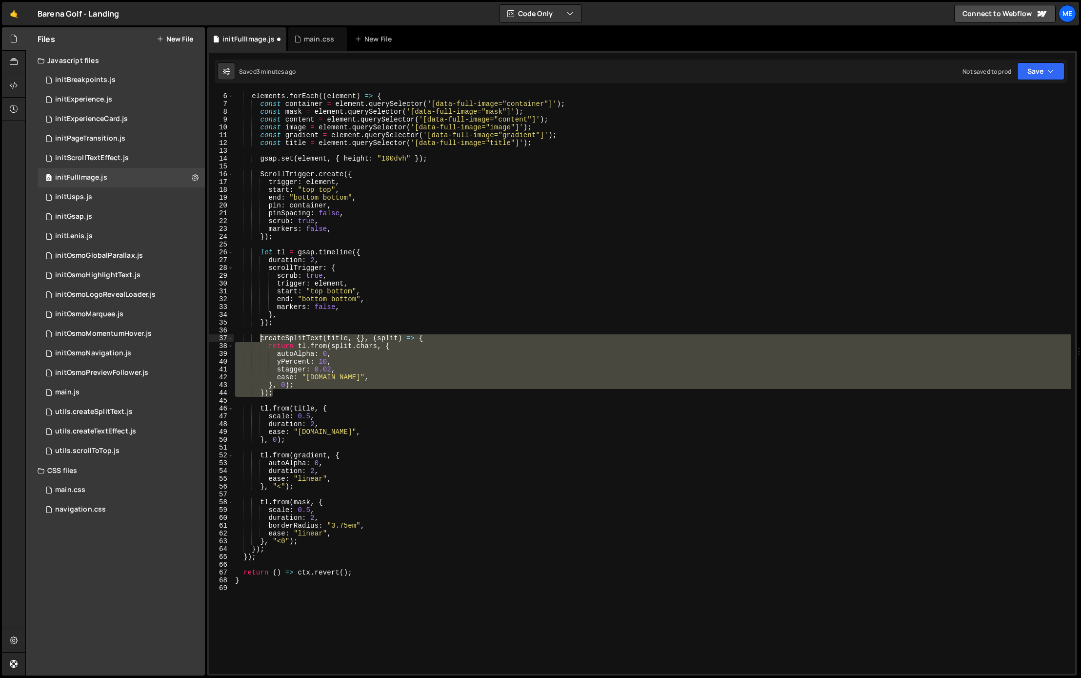
drag, startPoint x: 278, startPoint y: 395, endPoint x: 259, endPoint y: 340, distance: 58.3
click at [259, 340] on div "const ctx = gsap . context (( ) => { elements . forEach (( element ) => { const…" at bounding box center [652, 382] width 838 height 597
type textarea "createSplitText(title, {}, (split) => { return tl.from(split.chars, {"
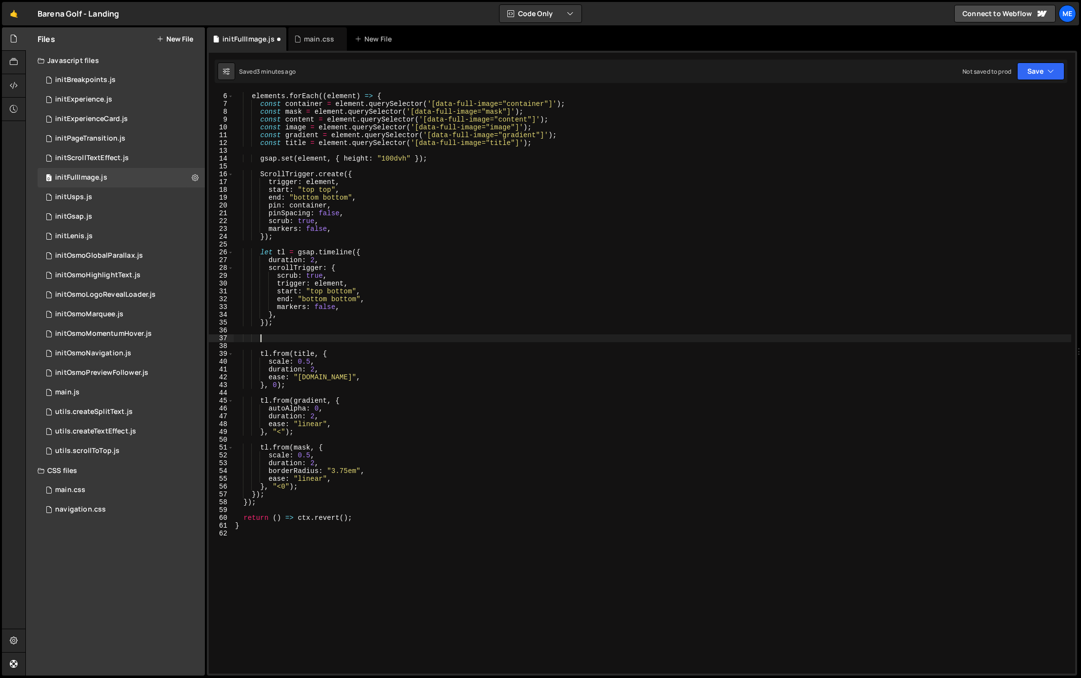
click at [284, 485] on div "const ctx = gsap . context (( ) => { elements . forEach (( element ) => { const…" at bounding box center [652, 382] width 838 height 597
type textarea "}, "<");"
click at [310, 487] on div "const ctx = gsap . context (( ) => { elements . forEach (( element ) => { const…" at bounding box center [652, 382] width 838 height 597
paste textarea "});"
click at [284, 550] on div "const ctx = gsap . context (( ) => { elements . forEach (( element ) => { const…" at bounding box center [652, 382] width 838 height 597
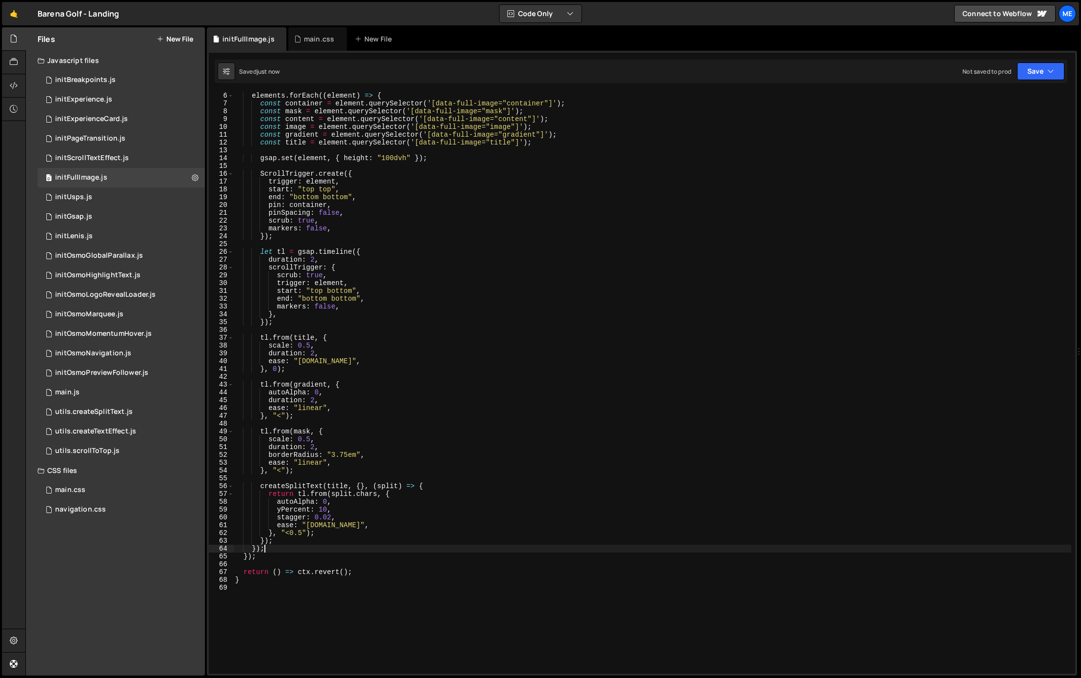
scroll to position [39, 0]
click at [447, 509] on div "elements . forEach (( element ) => { const container = element . querySelector …" at bounding box center [652, 390] width 838 height 597
type textarea "yPercent: 10,"
click at [0, 0] on icon at bounding box center [0, 0] width 0 height 0
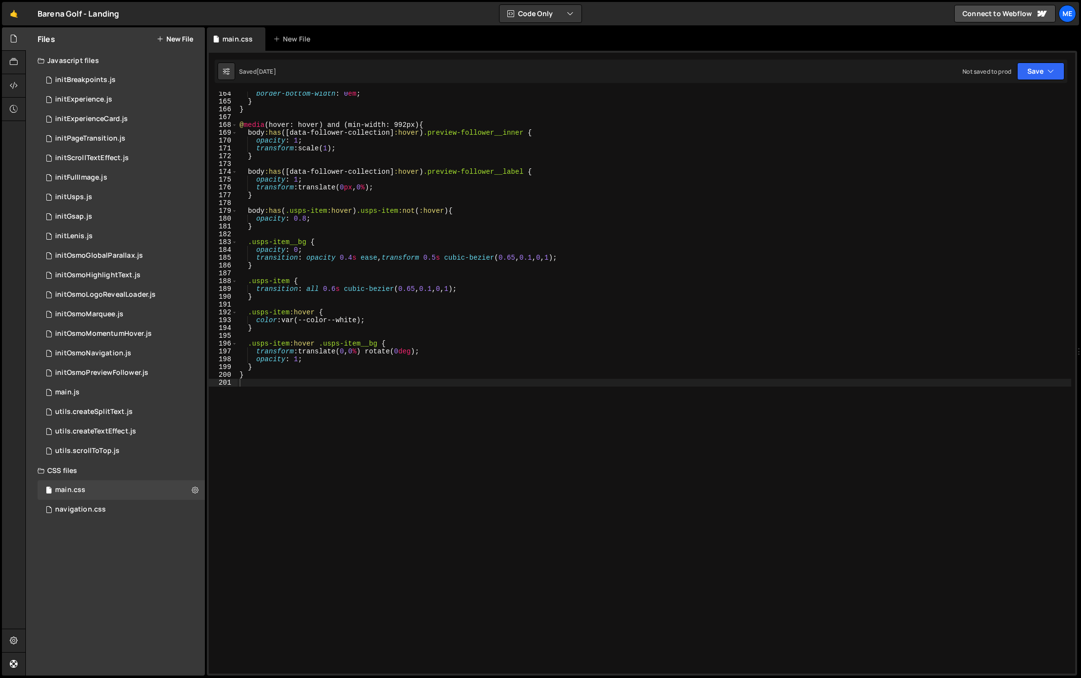
drag, startPoint x: 259, startPoint y: 39, endPoint x: 260, endPoint y: 62, distance: 23.4
click at [0, 0] on icon at bounding box center [0, 0] width 0 height 0
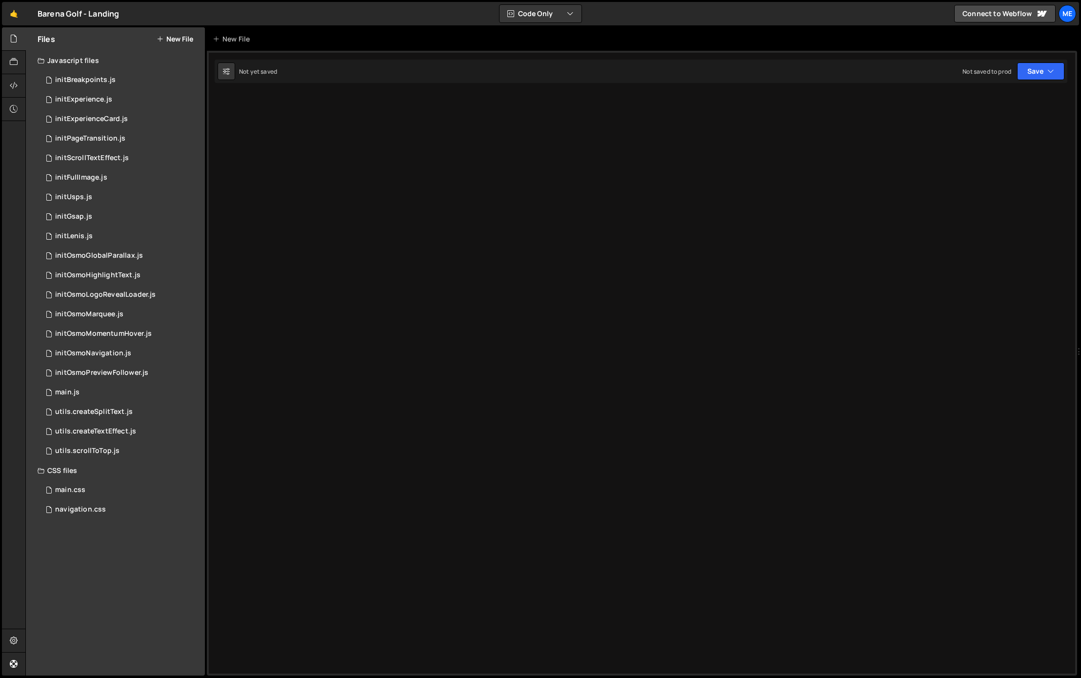
drag, startPoint x: 180, startPoint y: 41, endPoint x: 187, endPoint y: 45, distance: 7.9
click at [179, 41] on button "New File" at bounding box center [175, 39] width 37 height 8
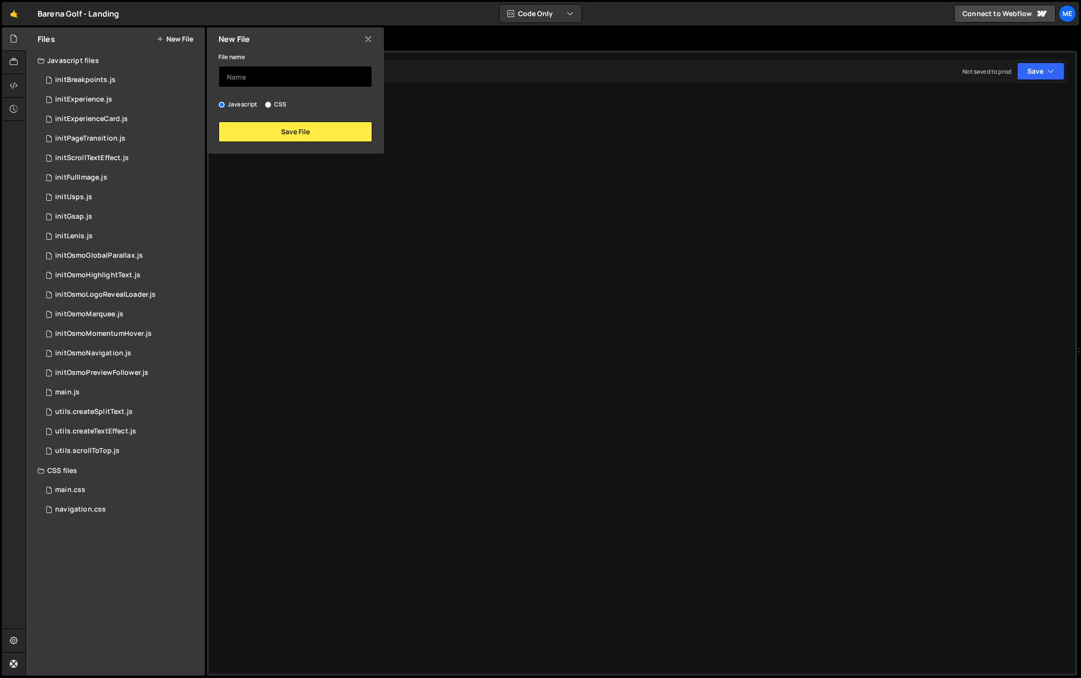
click at [240, 78] on input "text" at bounding box center [296, 76] width 154 height 21
type input "initRoundedBackground"
click at [300, 137] on button "Save File" at bounding box center [296, 131] width 154 height 20
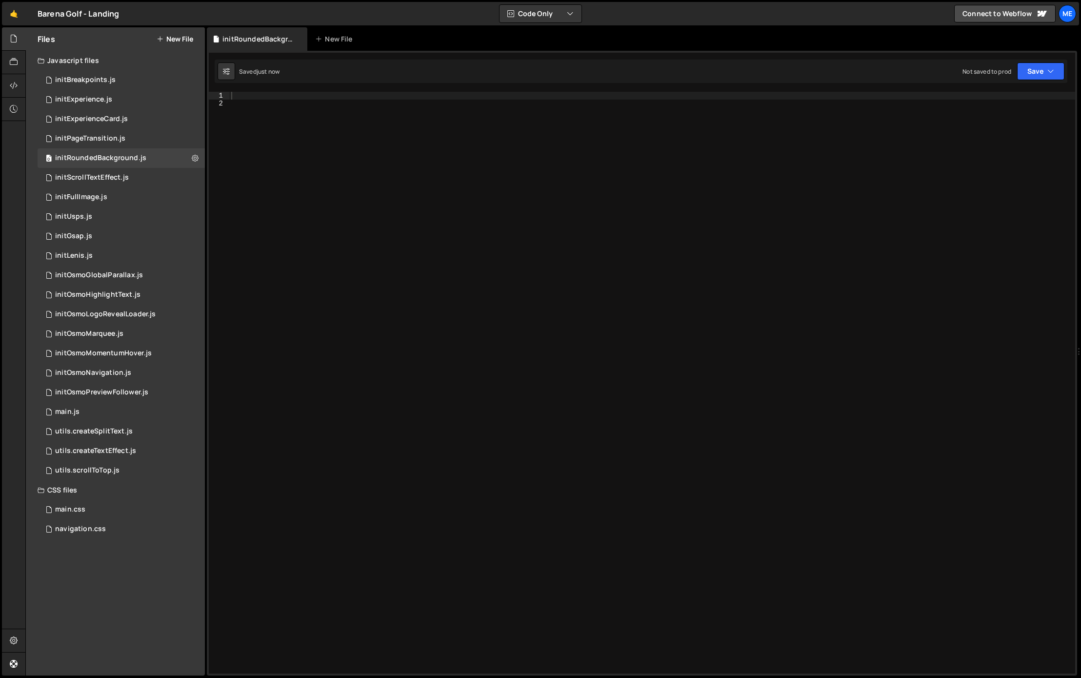
click at [310, 153] on div at bounding box center [652, 390] width 846 height 597
type textarea "function initRoundedBackground() {}"
type textarea "const elements = gsap.utils.toArray('[data-rounded="trigger"]')"
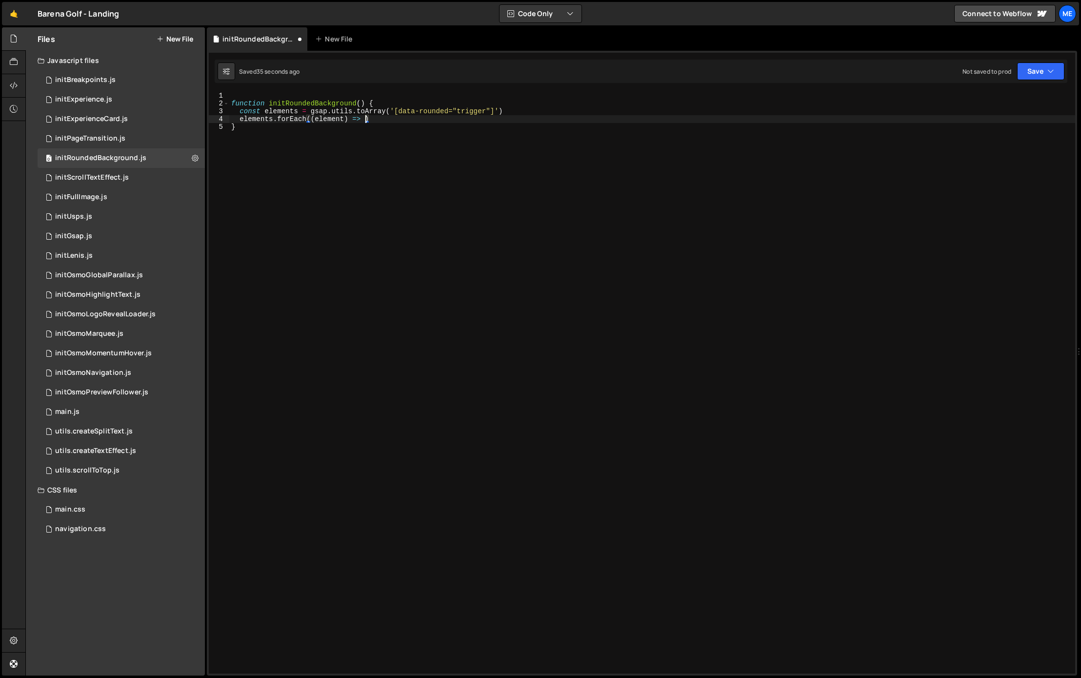
type textarea "elements.forEach((element) => {})"
type textarea "elements.forEach((element) => {"
type textarea "});"
click at [267, 135] on div "function initRoundedBackground ( ) { const elements = gsap . utils . toArray ( …" at bounding box center [652, 390] width 846 height 597
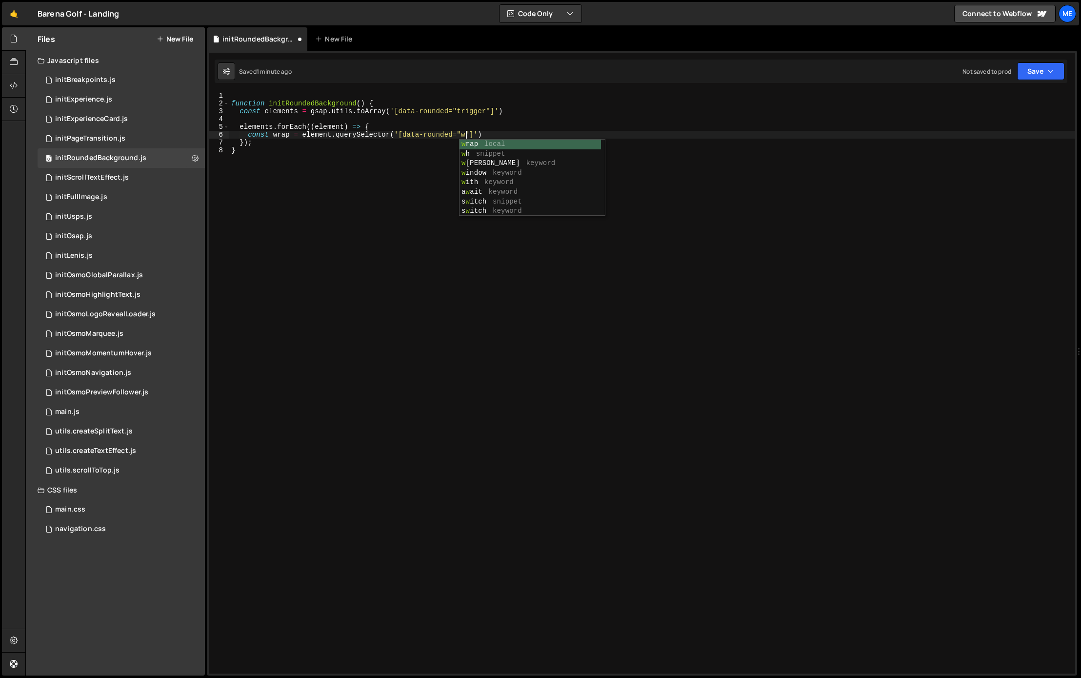
scroll to position [0, 17]
type textarea "const wrap = element.querySelector('[data-rounded="wrap"]')"
paste textarea "const wrap = element.querySelector('[data-rounded="wrap"]')"
click at [275, 142] on div "function initRoundedBackground ( ) { const elements = gsap . utils . toArray ( …" at bounding box center [652, 390] width 846 height 597
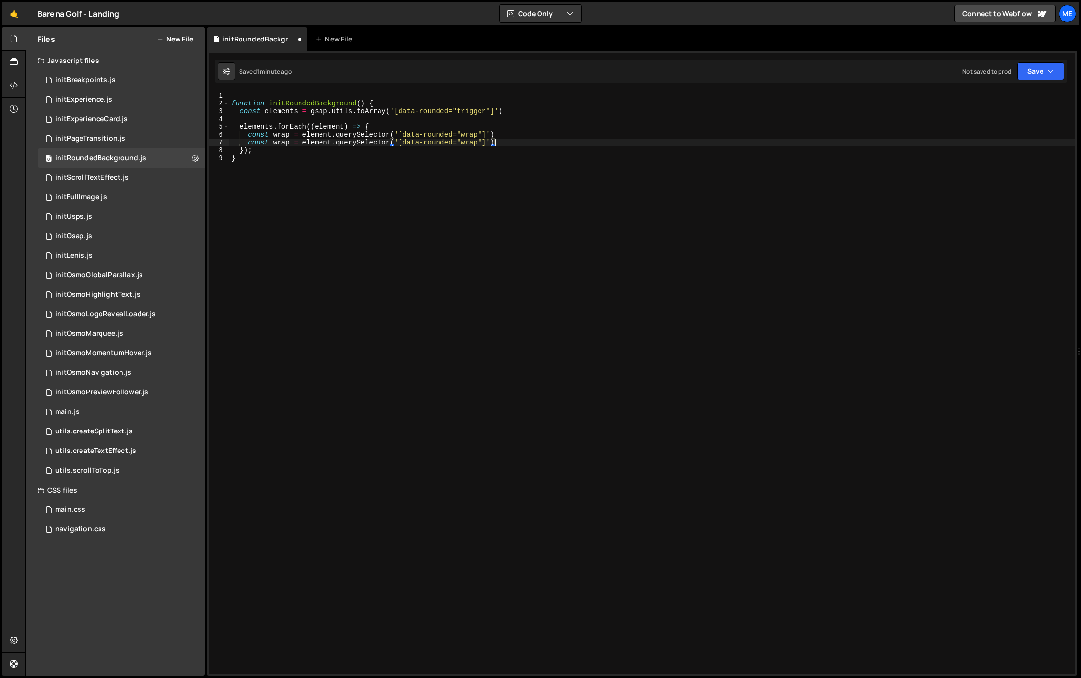
click at [275, 142] on div "function initRoundedBackground ( ) { const elements = gsap . utils . toArray ( …" at bounding box center [652, 390] width 846 height 597
click at [481, 142] on div "function initRoundedBackground ( ) { const elements = gsap . utils . toArray ( …" at bounding box center [652, 390] width 846 height 597
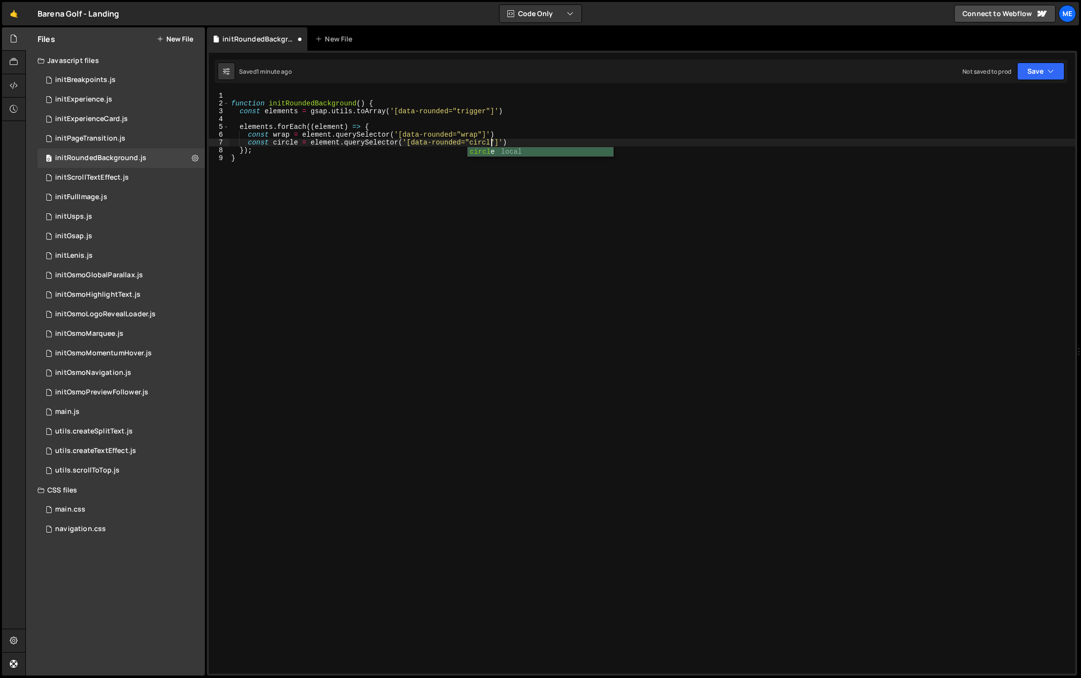
type textarea "const circle = element.querySelector('[data-rounded="circle"]')"
click at [545, 139] on div "function initRoundedBackground ( ) { const elements = gsap . utils . toArray ( …" at bounding box center [652, 390] width 846 height 597
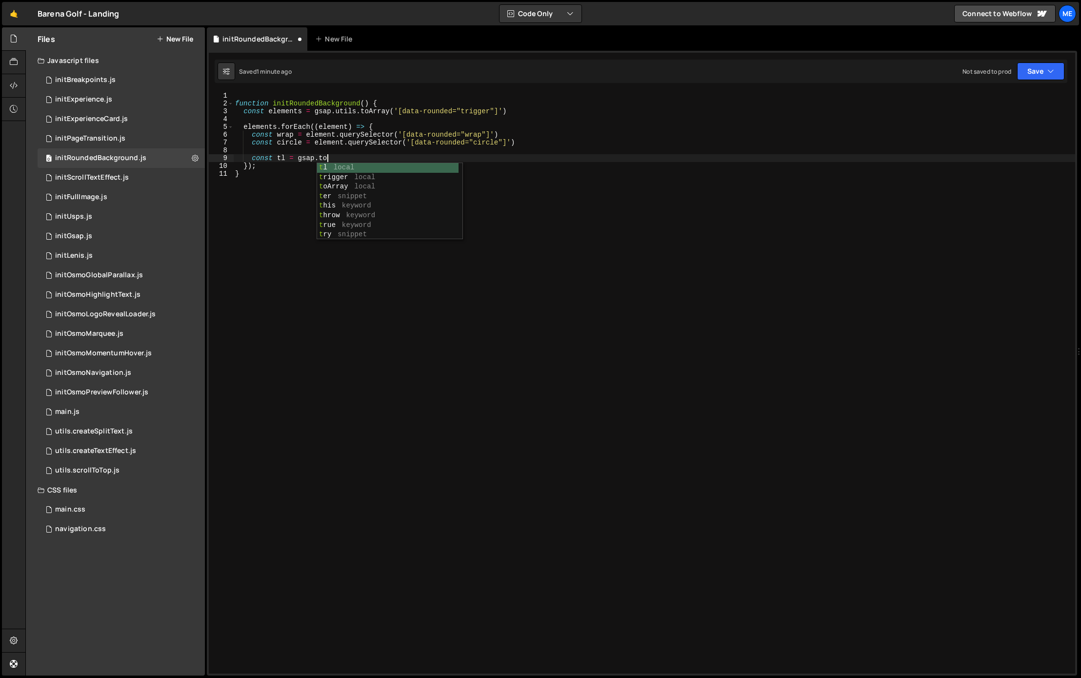
scroll to position [0, 6]
type textarea "const tl = gsap.timeline({})"
type textarea "scrollTrigger: {}"
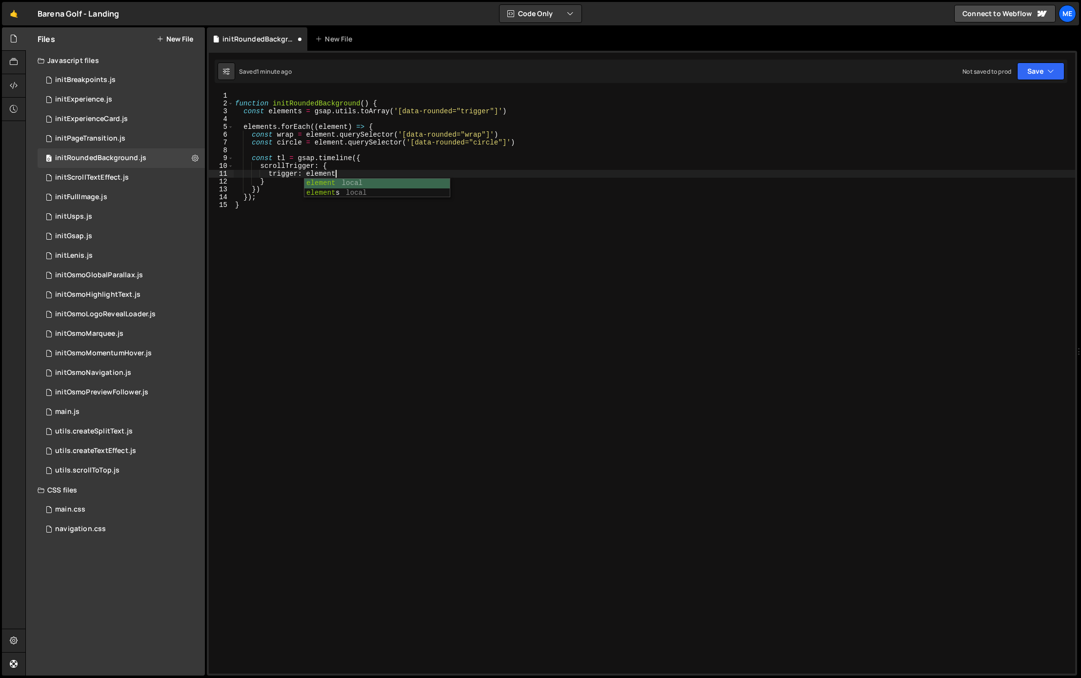
type textarea "trigger: element,"
type textarea "start: 'top 90%',"
click at [364, 189] on div "function initRoundedBackground ( ) { const elements = gsap . utils . toArray ( …" at bounding box center [654, 388] width 842 height 593
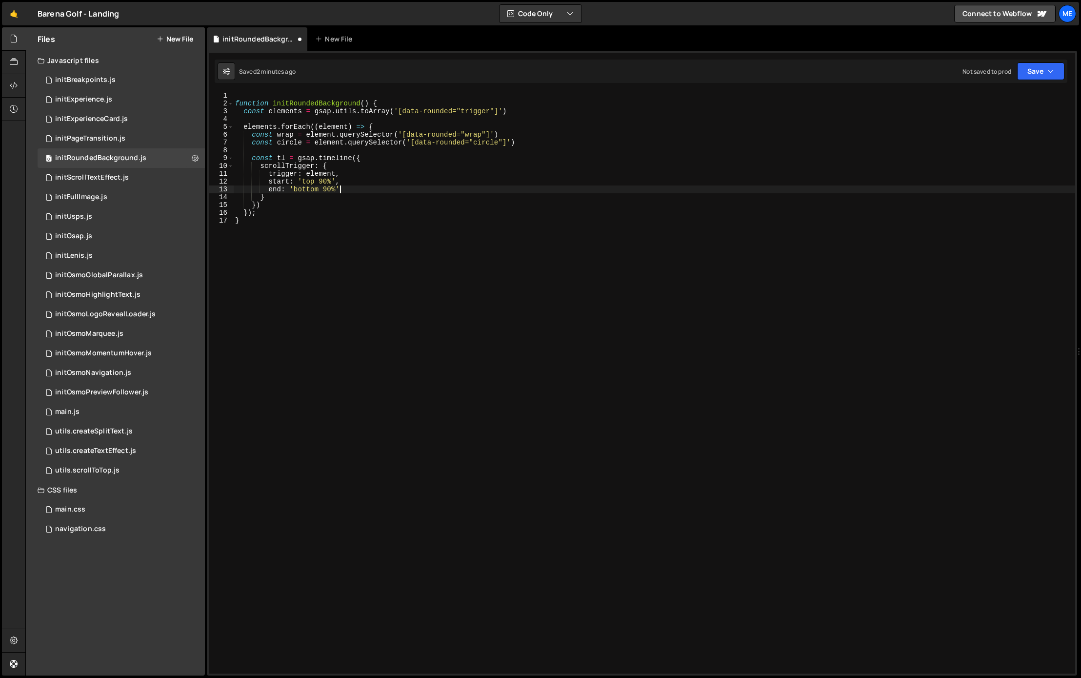
type textarea "end: 'bottom 90%',"
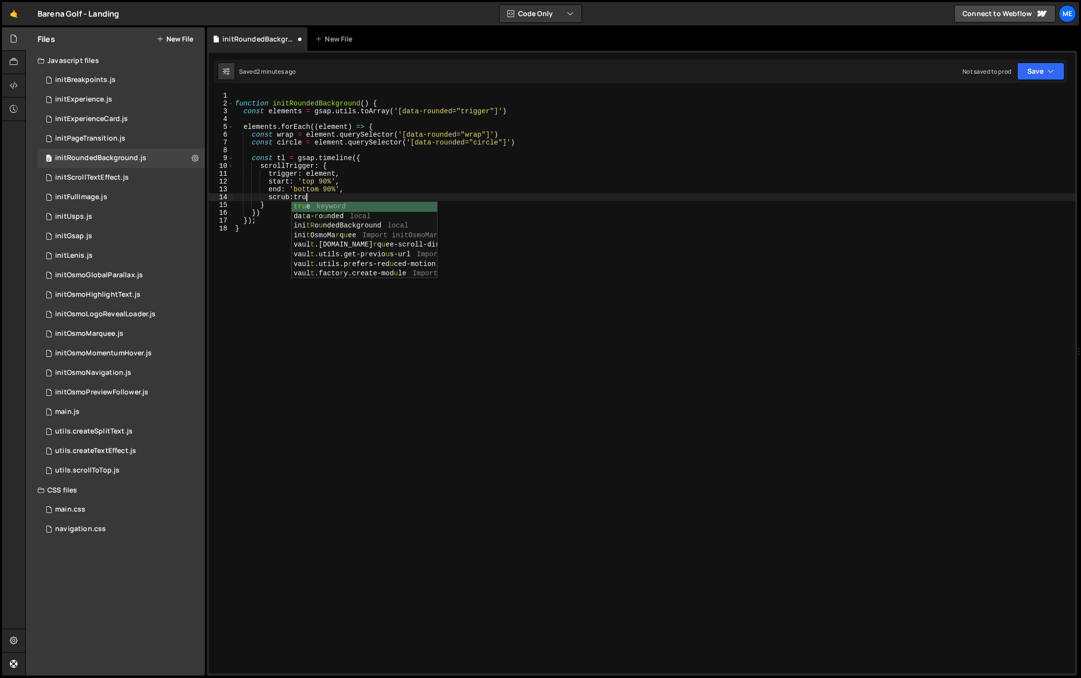
type textarea "scrub:true,"
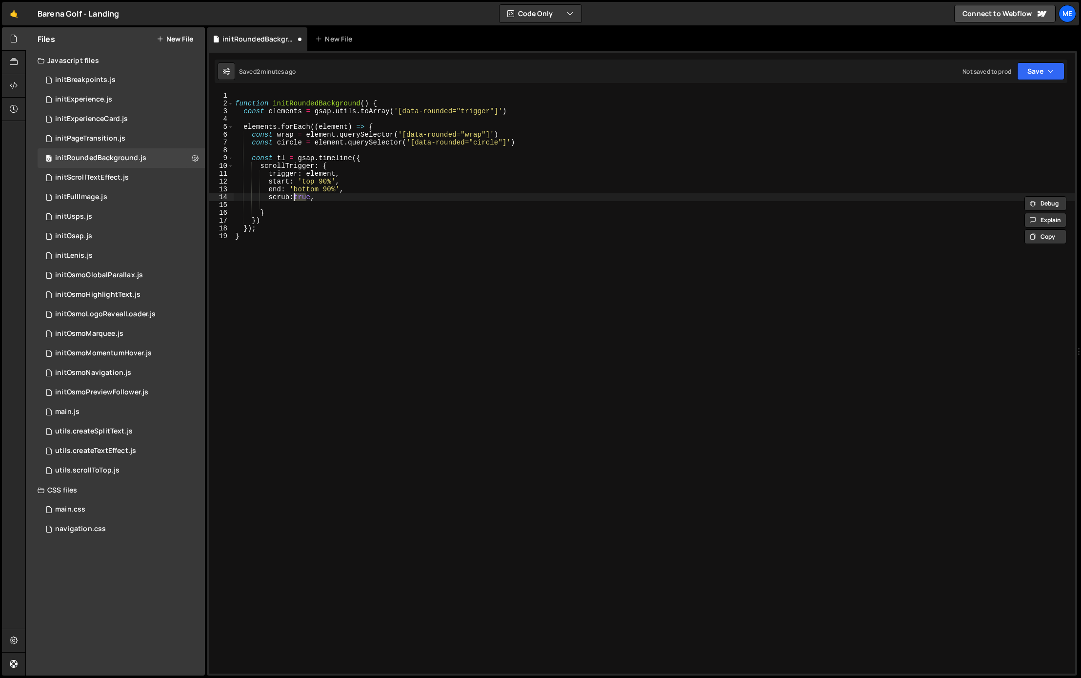
scroll to position [0, 4]
type textarea "scrub:1,"
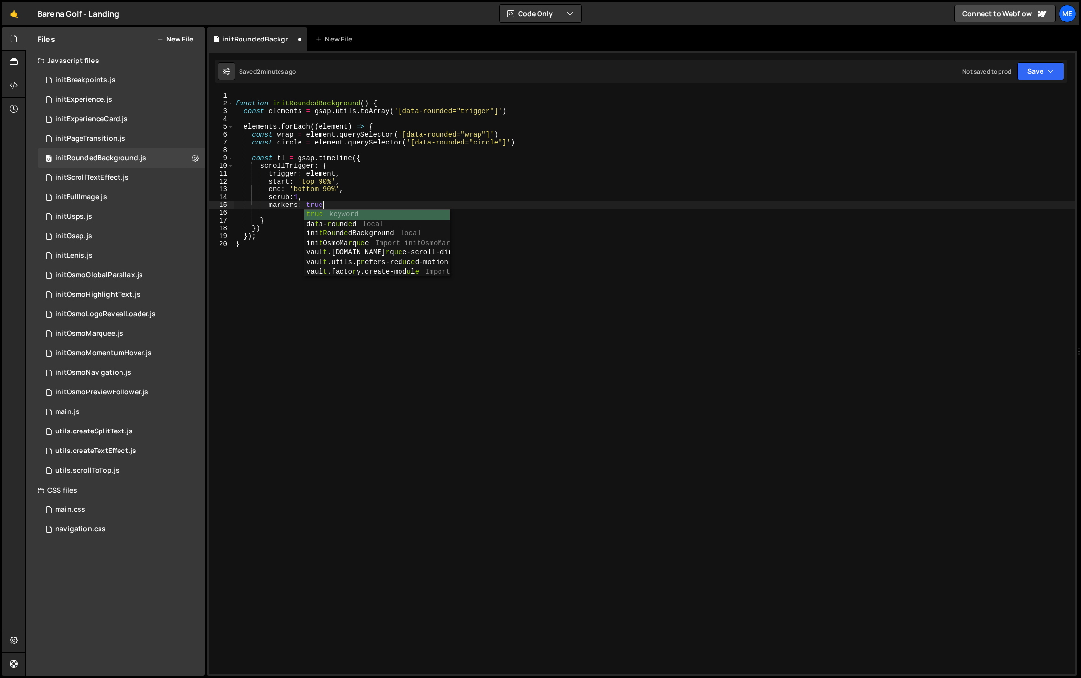
type textarea "markers: true,"
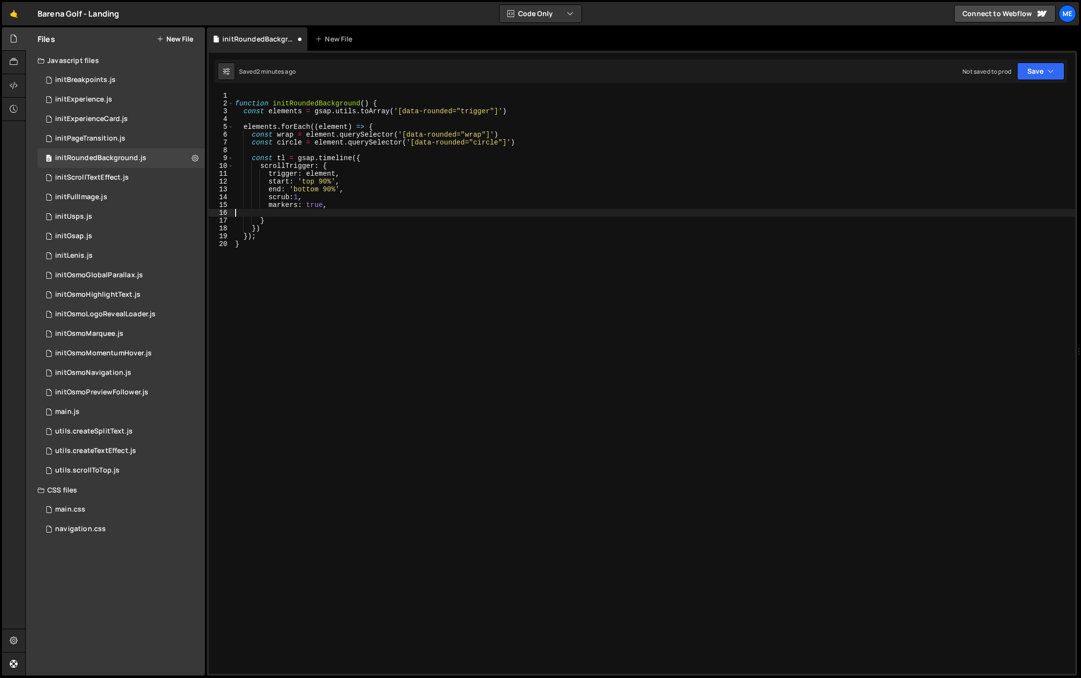
scroll to position [0, 0]
type textarea "})"
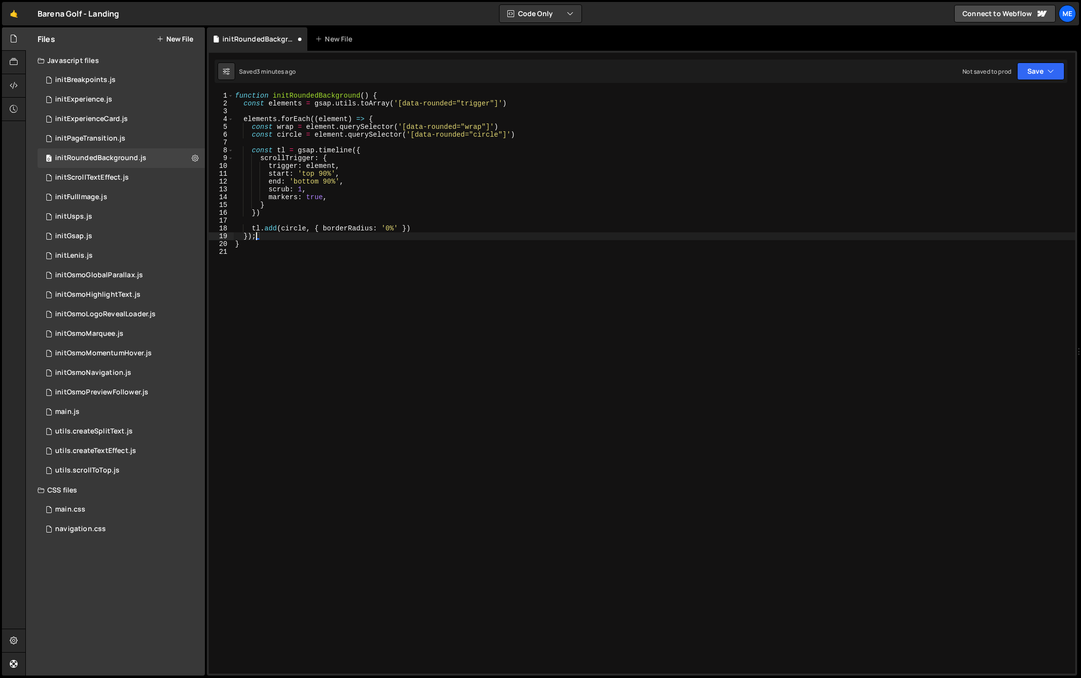
scroll to position [0, 1]
click at [338, 96] on div "function initRoundedBackground ( ) { const elements = gsap . utils . toArray ( …" at bounding box center [654, 388] width 842 height 593
type textarea "function initRoundedBackground() {"
click at [95, 421] on div "0 utils.createSplitText.js 0" at bounding box center [121, 431] width 167 height 20
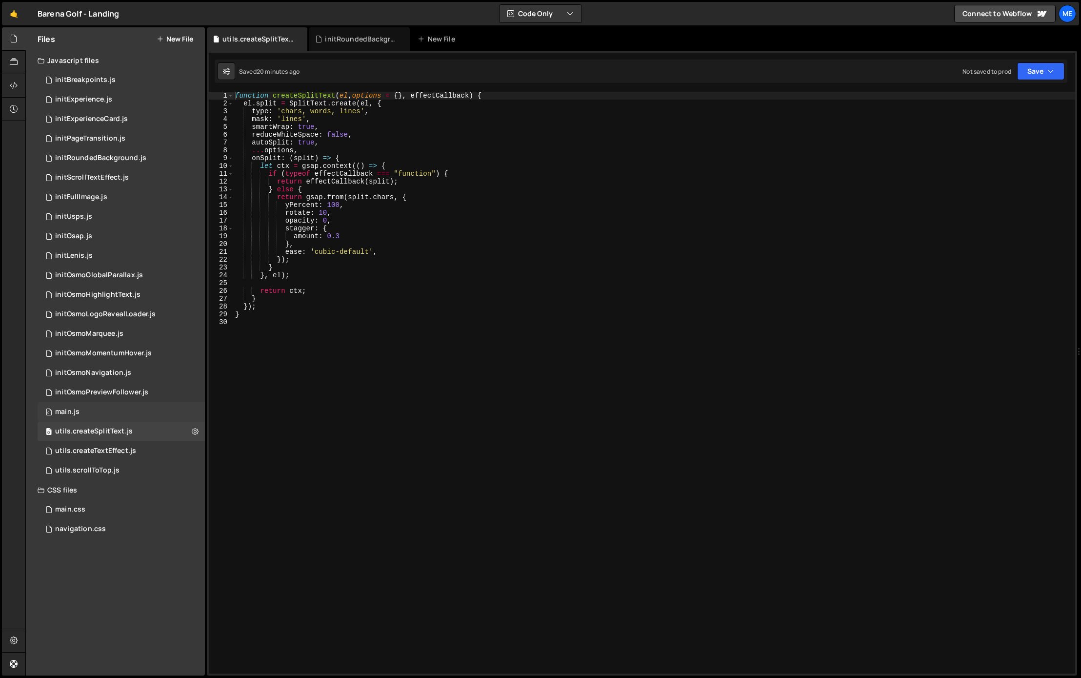
click at [91, 416] on div "0 main.js 0" at bounding box center [121, 412] width 167 height 20
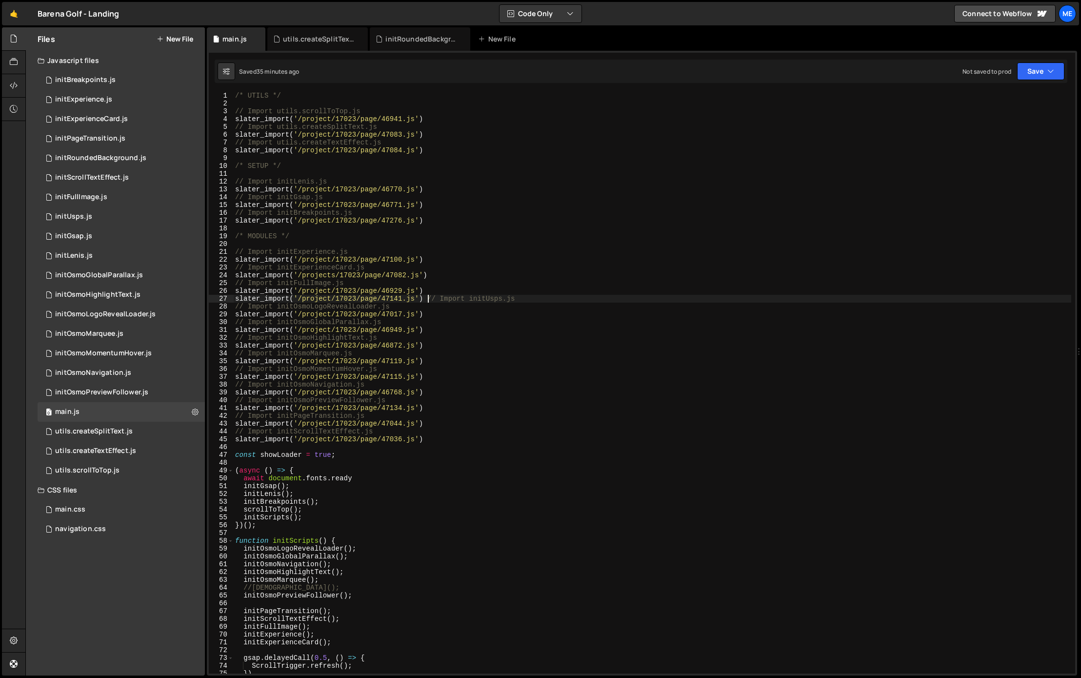
click at [428, 299] on div "/* UTILS */ // Import utils.scrollToTop.js slater_import ( '/project/17023/page…" at bounding box center [652, 390] width 838 height 597
click at [452, 436] on div "/* UTILS */ // Import utils.scrollToTop.js slater_import ( '/project/17023/page…" at bounding box center [652, 390] width 838 height 597
type textarea "slater_import('/project/17023/page/47036.js')"
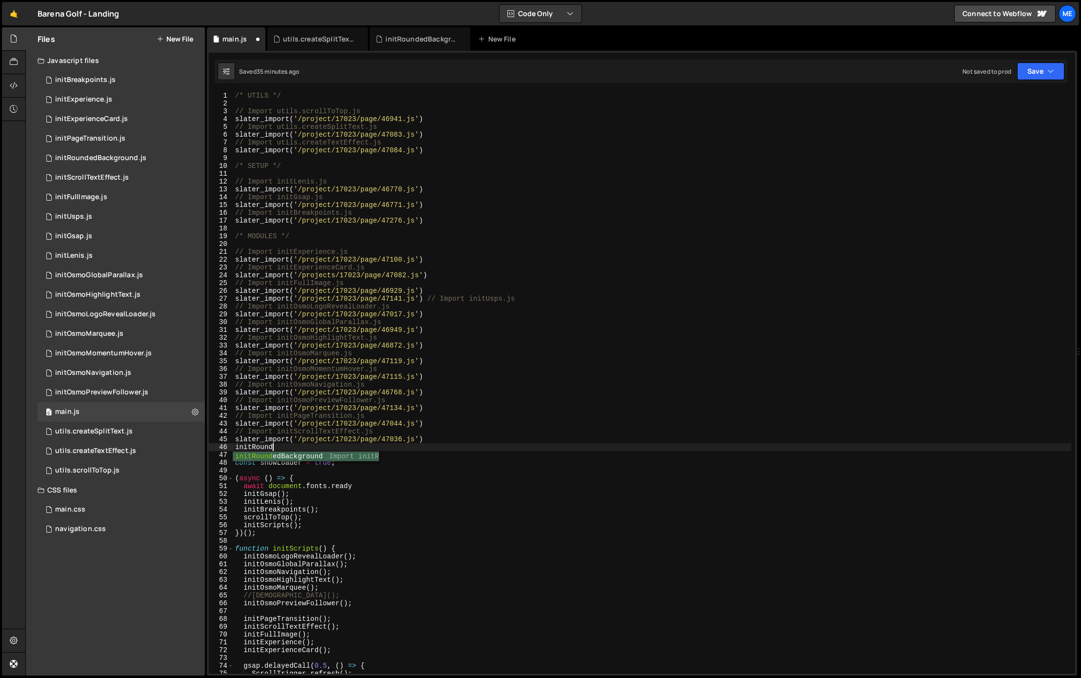
scroll to position [0, 2]
click at [429, 446] on div "/* UTILS */ // Import utils.scrollToTop.js slater_import ( '/project/17023/page…" at bounding box center [652, 390] width 838 height 597
click at [432, 442] on div "/* UTILS */ // Import utils.scrollToTop.js slater_import ( '/project/17023/page…" at bounding box center [652, 390] width 838 height 597
type textarea "slater_import('/project/17023/page/47036.js')"
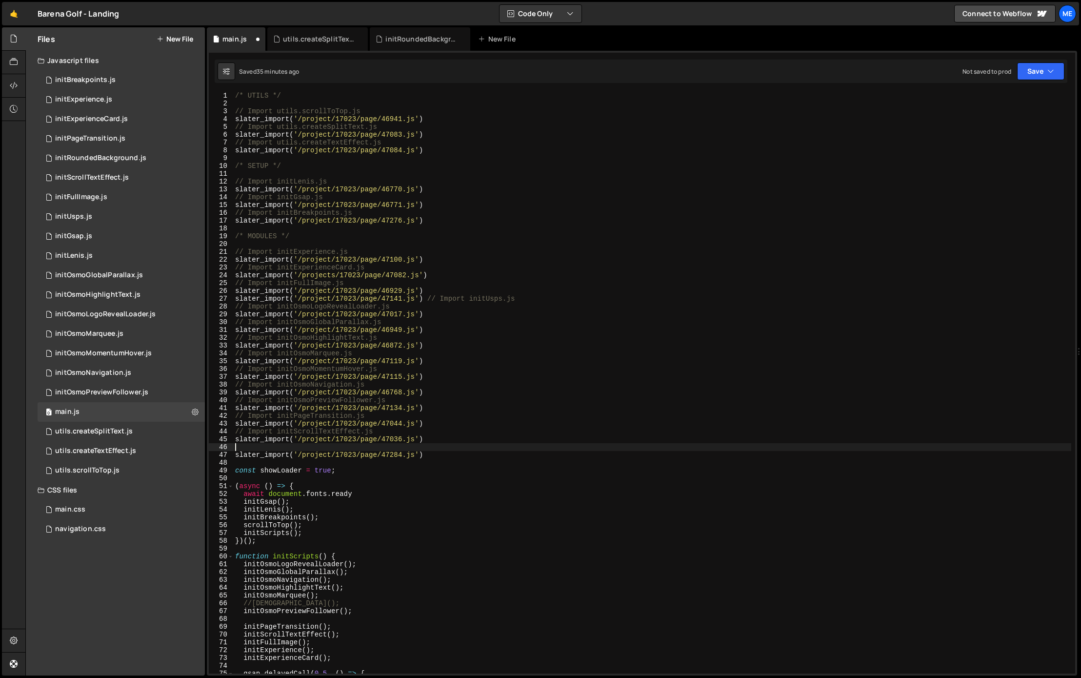
scroll to position [0, 0]
paste textarea "// Import initRoundedBackground.js"
type textarea "// Import initRoundedBackground.js slater_import('/project/17023/page/47284.js')"
click at [426, 422] on div "/* UTILS */ // Import utils.scrollToTop.js slater_import ( '/project/17023/page…" at bounding box center [652, 390] width 838 height 597
type textarea "slater_import('/project/17023/page/47044.js')"
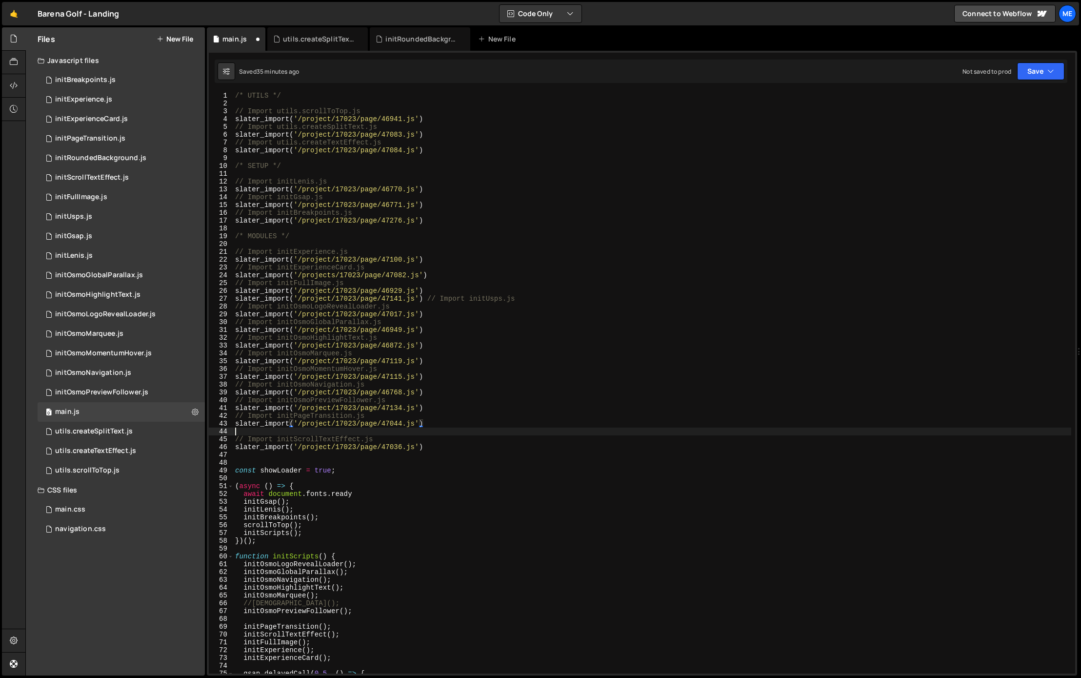
paste textarea "slater_import('/project/17023/page/47284.js')"
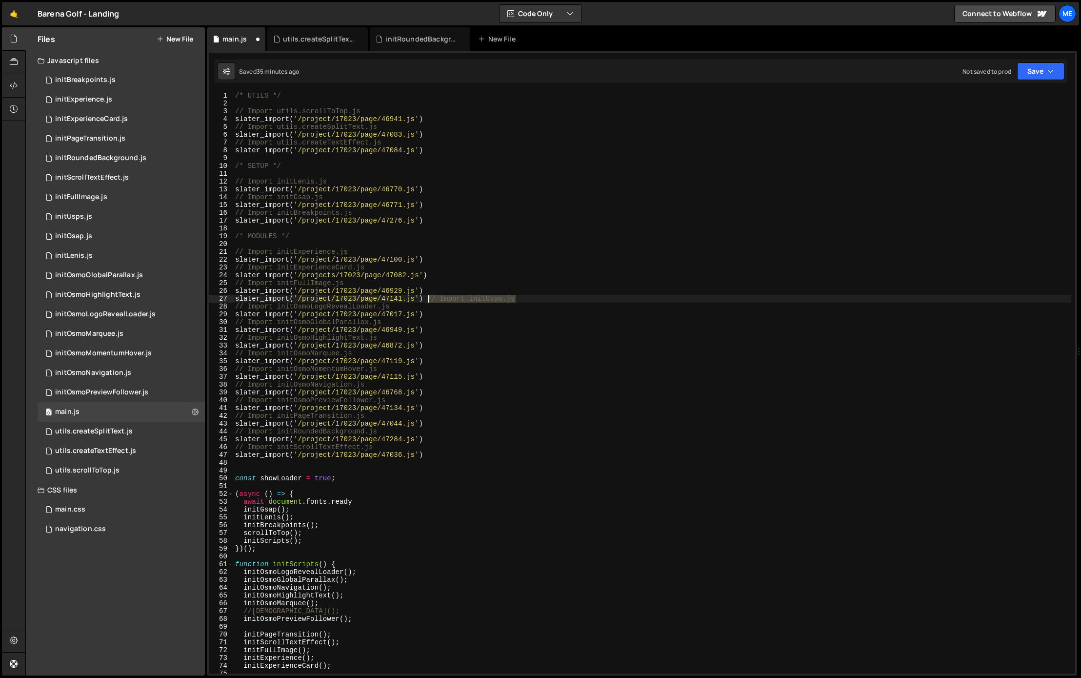
drag, startPoint x: 540, startPoint y: 299, endPoint x: 425, endPoint y: 298, distance: 114.6
click at [425, 298] on div "/* UTILS */ // Import utils.scrollToTop.js slater_import ( '/project/17023/page…" at bounding box center [652, 390] width 838 height 597
click at [427, 293] on div "/* UTILS */ // Import utils.scrollToTop.js slater_import ( '/project/17023/page…" at bounding box center [652, 390] width 838 height 597
type textarea "slater_import('/project/17023/page/46929.js')"
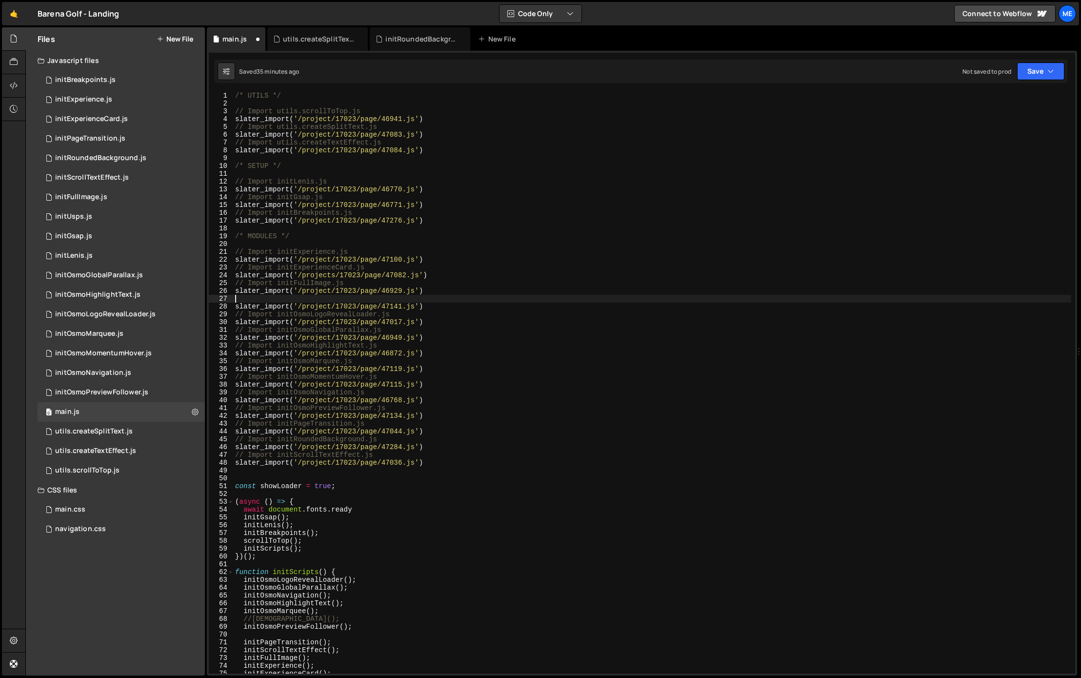
paste textarea "// Import initUsps.js"
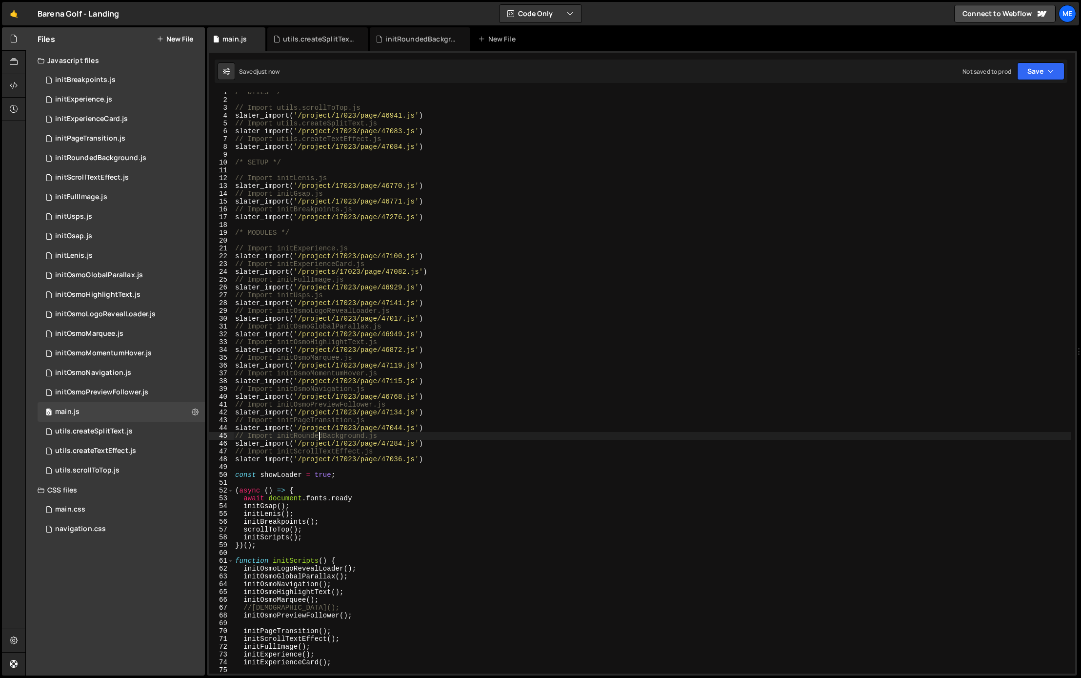
click at [320, 436] on div "/* UTILS */ // Import utils.scrollToTop.js slater_import ( '/project/17023/page…" at bounding box center [652, 386] width 838 height 597
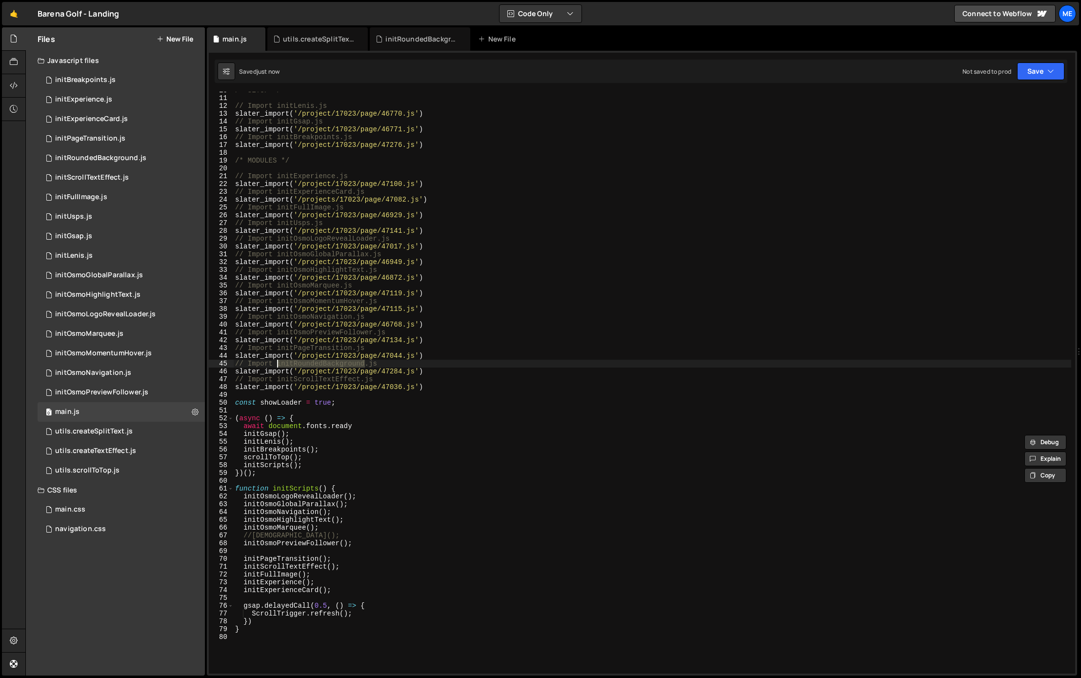
scroll to position [143, 0]
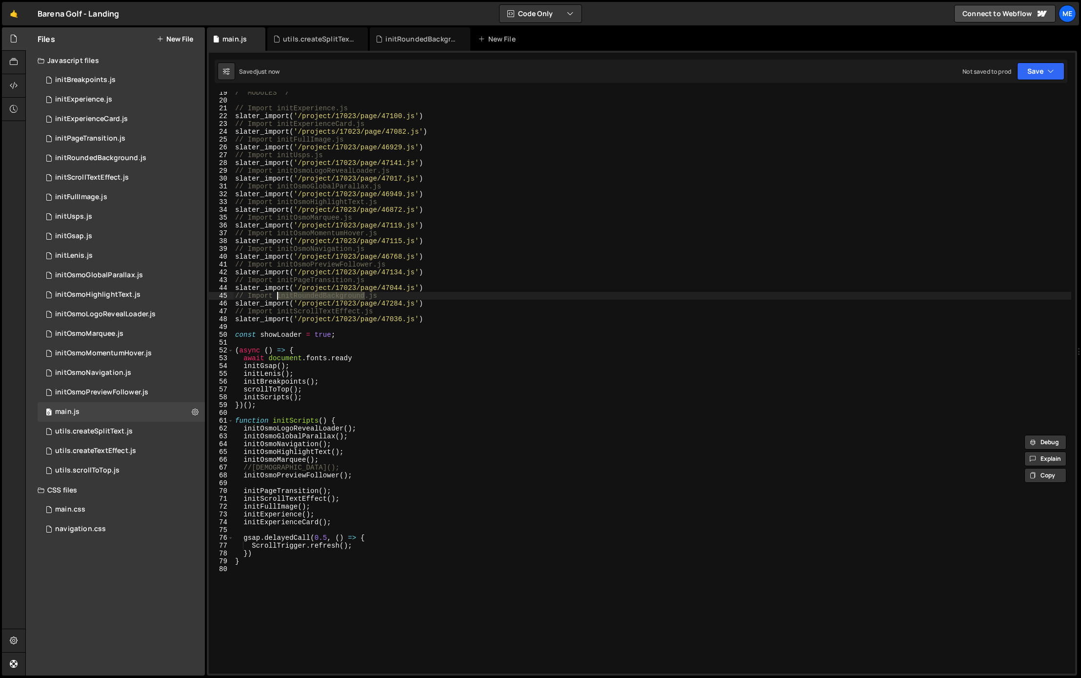
click at [361, 474] on div "/* MODULES */ // Import initExperience.js slater_import ( '/project/17023/page/…" at bounding box center [652, 387] width 838 height 597
type textarea "initOsmoPreviewFollower();"
paste textarea "initRoundedBackground"
drag, startPoint x: 252, startPoint y: 470, endPoint x: 244, endPoint y: 470, distance: 7.8
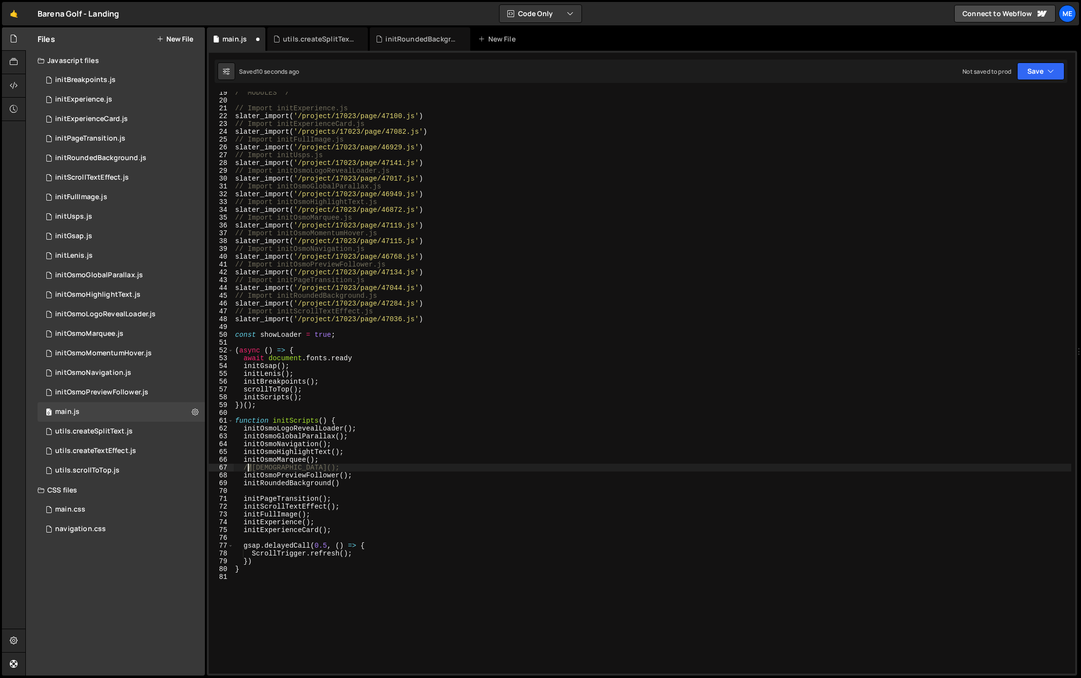
click at [244, 470] on div "/* MODULES */ // Import initExperience.js slater_import ( '/project/17023/page/…" at bounding box center [652, 387] width 838 height 597
click at [368, 481] on div "/* MODULES */ // Import initExperience.js slater_import ( '/project/17023/page/…" at bounding box center [652, 387] width 838 height 597
type textarea "initRoundedBackground();"
click at [92, 93] on div "0 initExperience.js 0" at bounding box center [121, 100] width 167 height 20
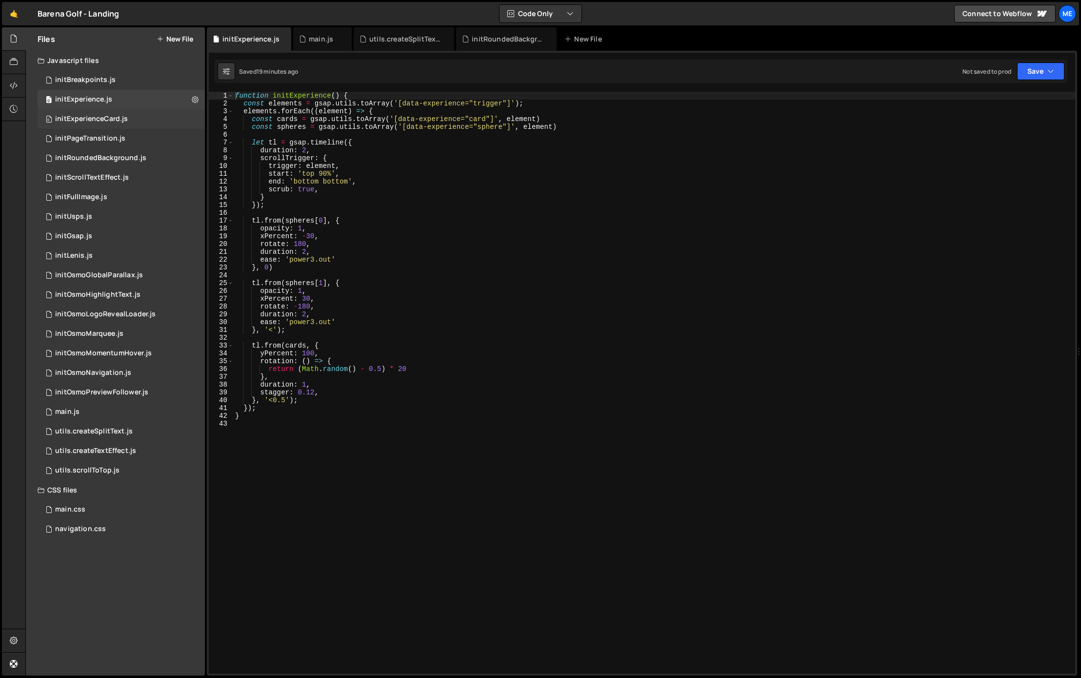
click at [92, 115] on div "initExperienceCard.js" at bounding box center [91, 119] width 73 height 9
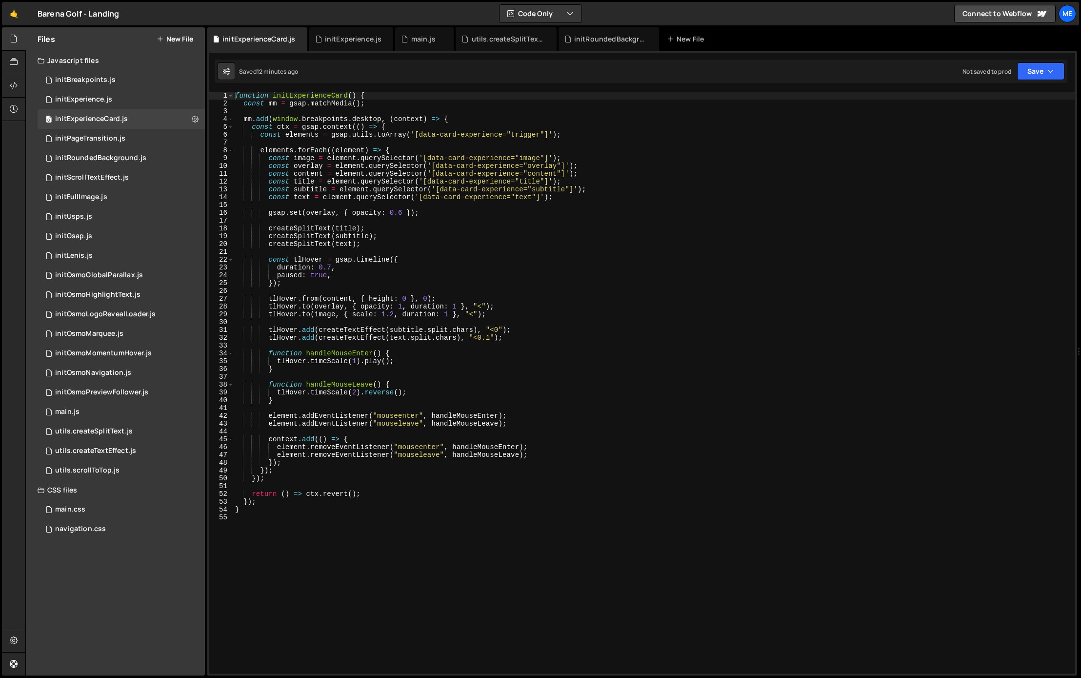
type textarea "function handleMouseEnter() {"
click at [403, 351] on div "function initExperienceCard ( ) { const mm = gsap . matchMedia ( ) ; mm . add (…" at bounding box center [654, 388] width 842 height 593
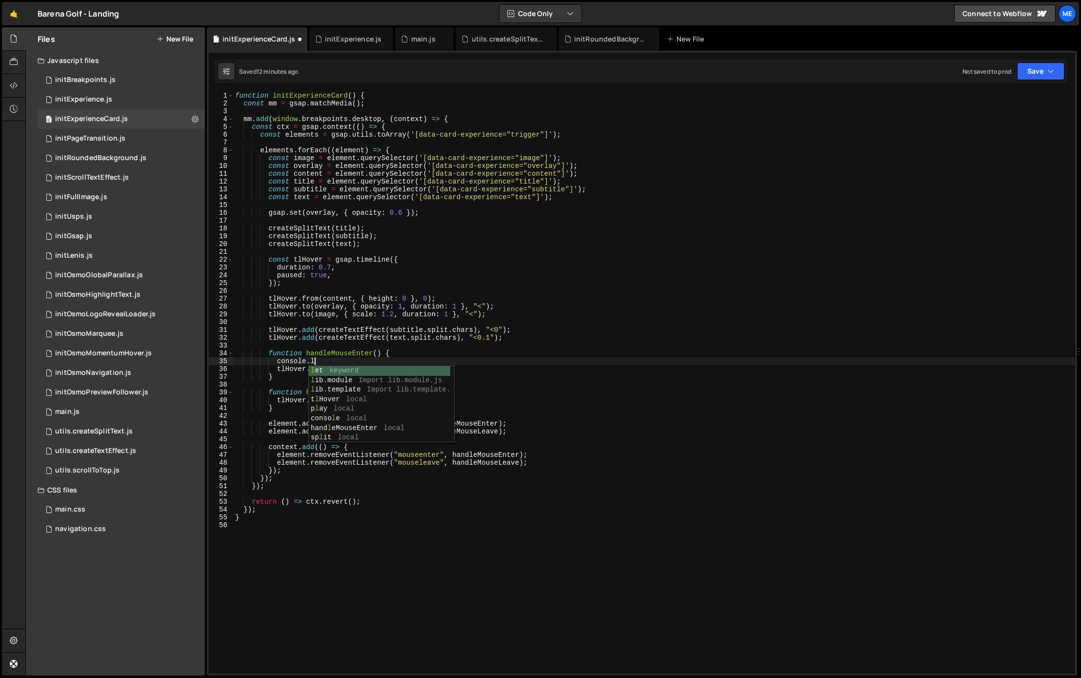
scroll to position [0, 6]
click at [338, 356] on div "function initExperienceCard ( ) { const mm = gsap . matchMedia ( ) ; mm . add (…" at bounding box center [654, 388] width 842 height 593
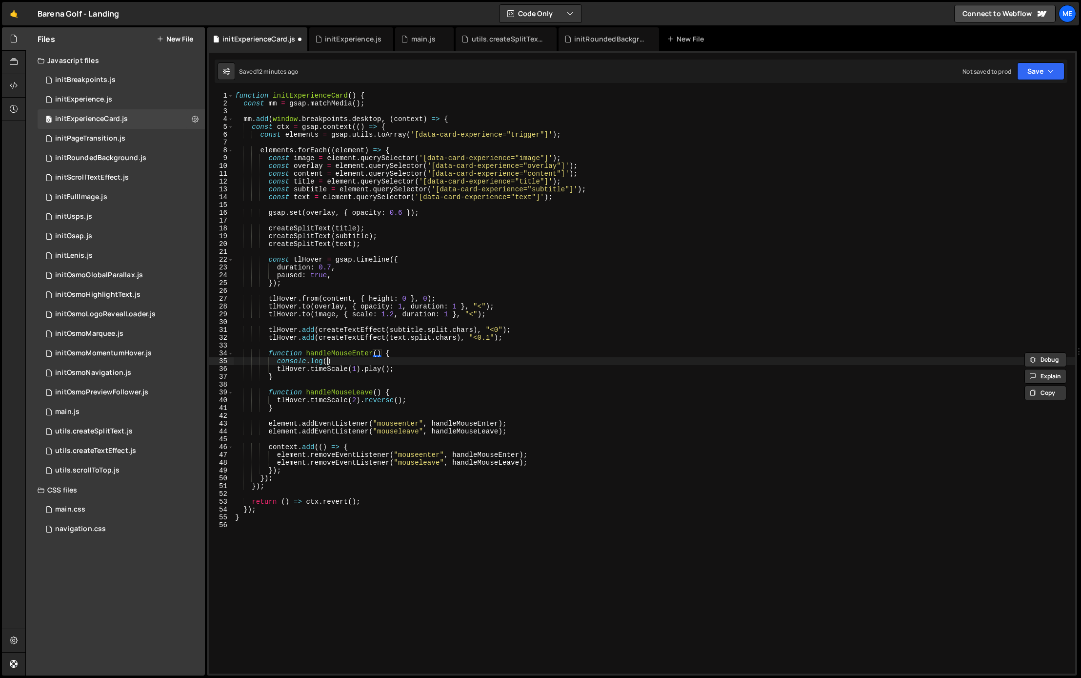
click at [326, 360] on div "function initExperienceCard ( ) { const mm = gsap . matchMedia ( ) ; mm . add (…" at bounding box center [654, 388] width 842 height 593
paste textarea "handleMouseEnter'"
drag, startPoint x: 416, startPoint y: 359, endPoint x: 277, endPoint y: 362, distance: 139.1
click at [277, 362] on div "function initExperienceCard ( ) { const mm = gsap . matchMedia ( ) ; mm . add (…" at bounding box center [654, 388] width 842 height 593
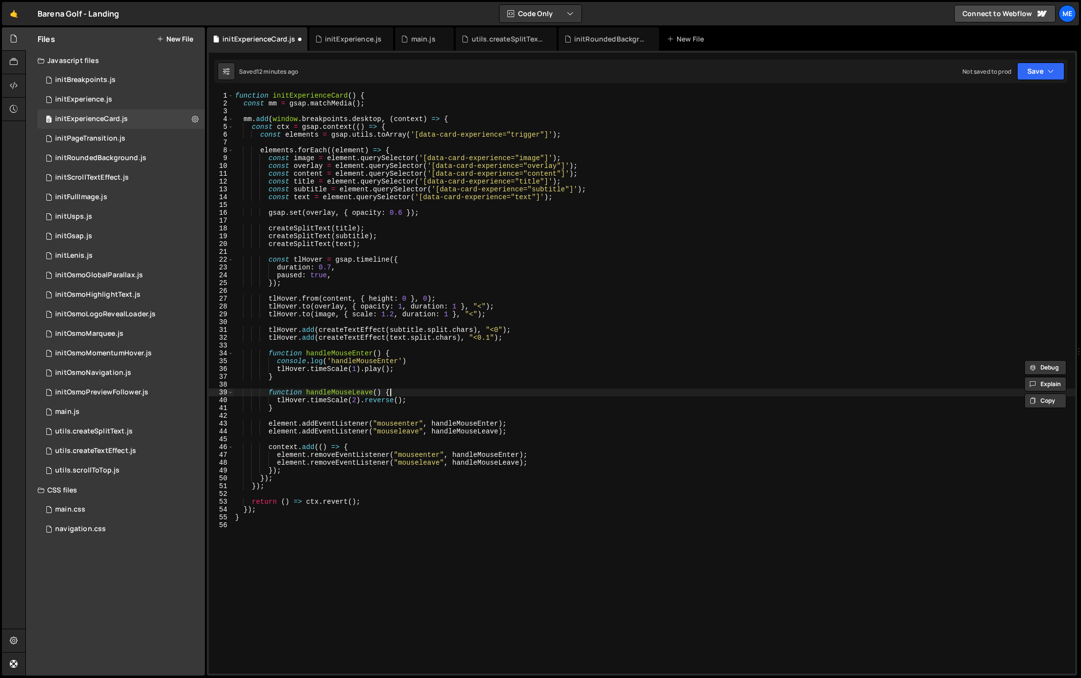
click at [399, 391] on div "function initExperienceCard ( ) { const mm = gsap . matchMedia ( ) ; mm . add (…" at bounding box center [654, 388] width 842 height 593
type textarea "function handleMouseLeave() {"
paste textarea "console.log('handleMouseEnter')"
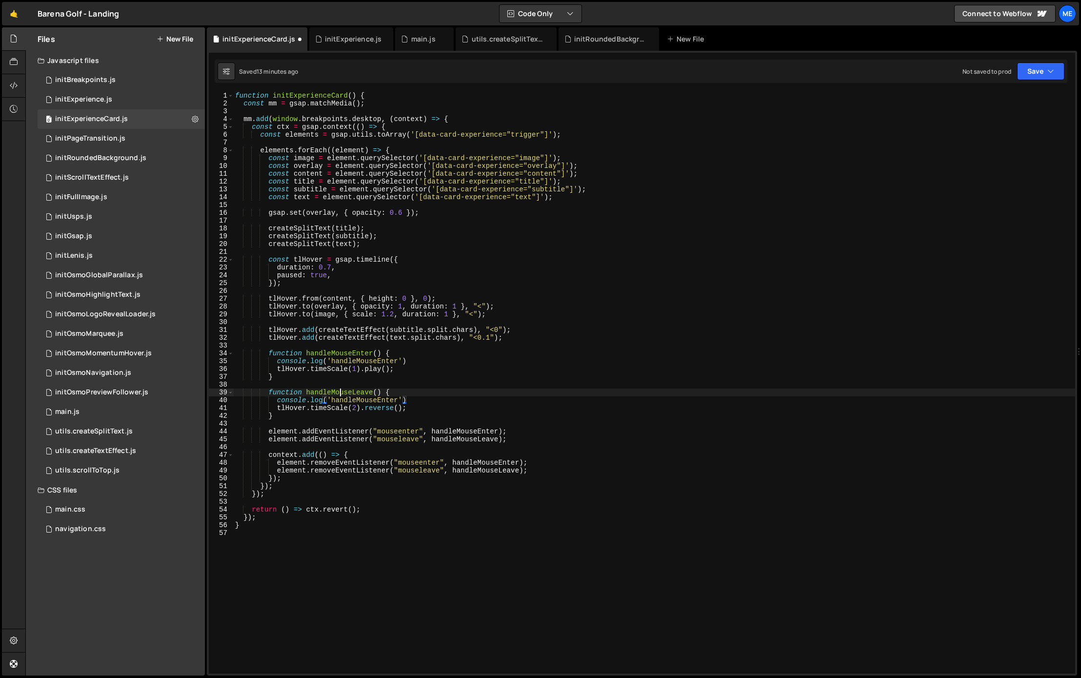
click at [339, 391] on div "function initExperienceCard ( ) { const mm = gsap . matchMedia ( ) ; mm . add (…" at bounding box center [654, 388] width 842 height 593
click at [346, 401] on div "function initExperienceCard ( ) { const mm = gsap . matchMedia ( ) ; mm . add (…" at bounding box center [654, 388] width 842 height 593
paste textarea "Leave"
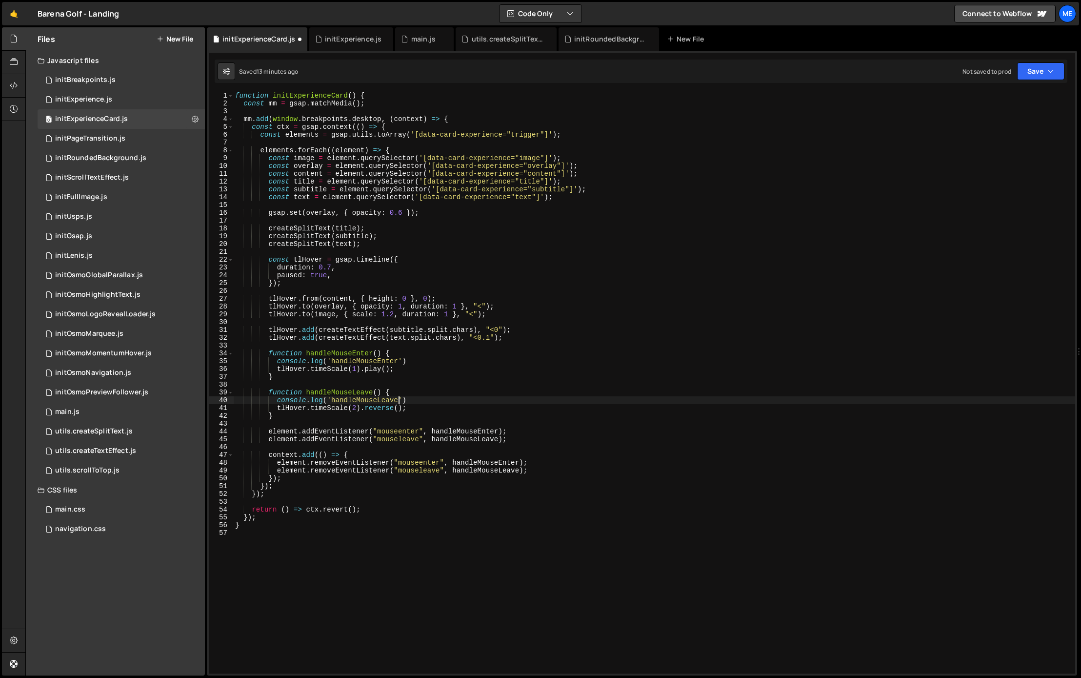
scroll to position [0, 0]
click at [483, 372] on div "function initExperienceCard ( ) { const mm = gsap . matchMedia ( ) ; mm . add (…" at bounding box center [652, 387] width 838 height 593
type textarea "tlHover.timeScale(1).play();"
click at [427, 369] on div "function initExperienceCard ( ) { const mm = gsap . matchMedia ( ) ; mm . add (…" at bounding box center [652, 389] width 838 height 597
click at [340, 346] on div "function initExperienceCard ( ) { const mm = gsap . matchMedia ( ) ; mm . add (…" at bounding box center [652, 389] width 838 height 597
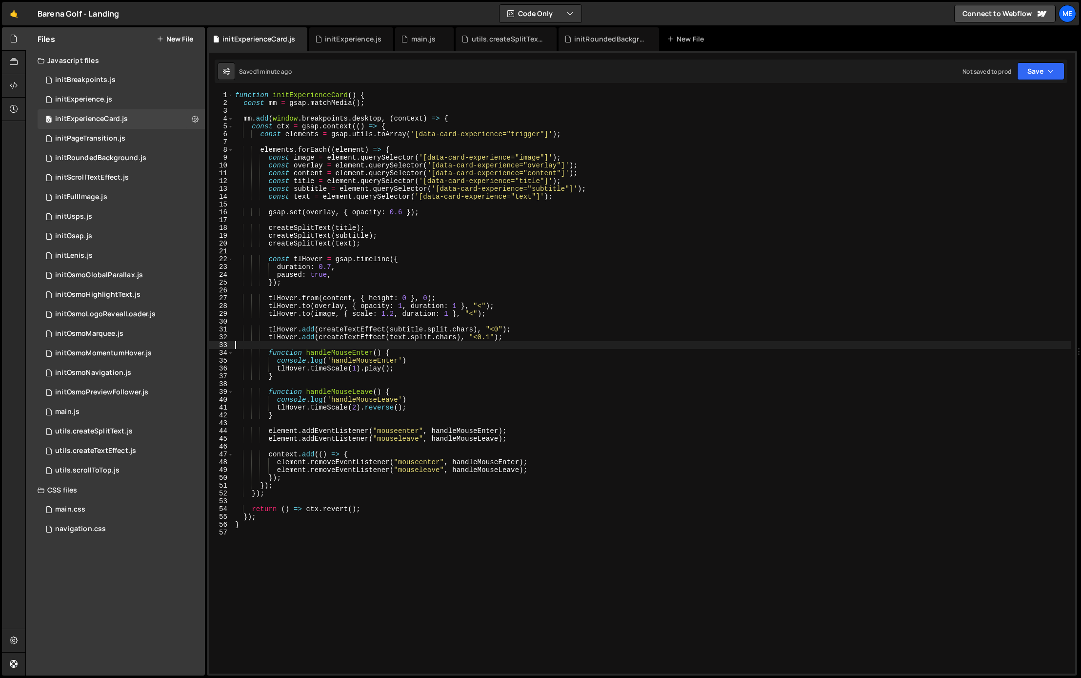
scroll to position [0, 0]
click at [339, 352] on div "function initExperienceCard ( ) { const mm = gsap . matchMedia ( ) ; mm . add (…" at bounding box center [652, 389] width 838 height 597
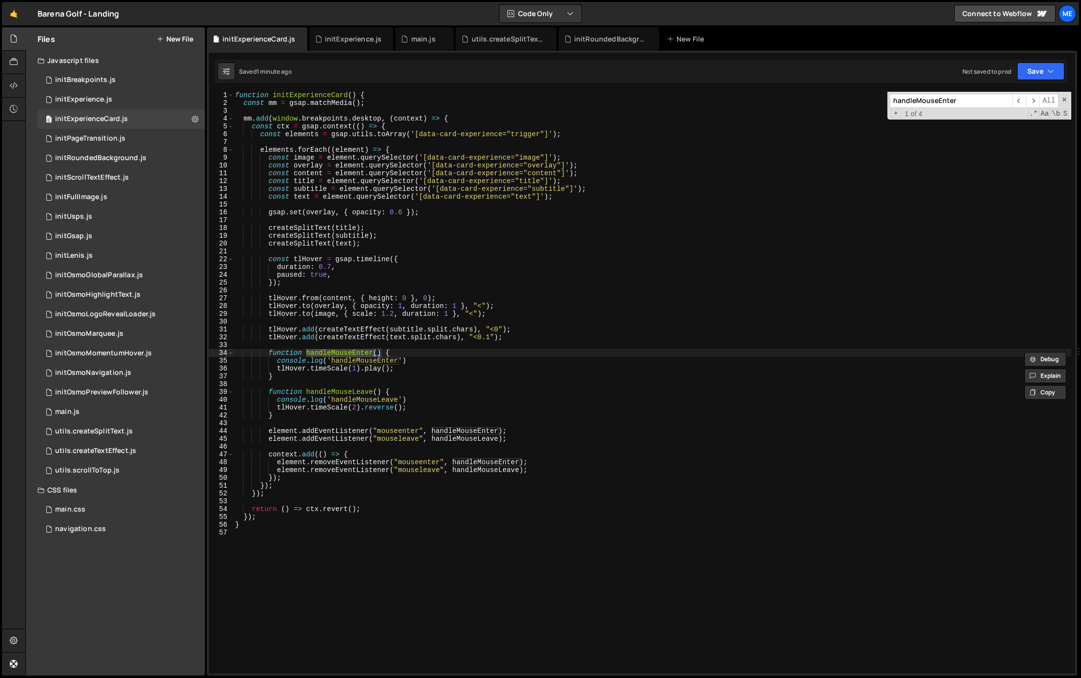
click at [440, 375] on div "function initExperienceCard ( ) { const mm = gsap . matchMedia ( ) ; mm . add (…" at bounding box center [652, 389] width 838 height 597
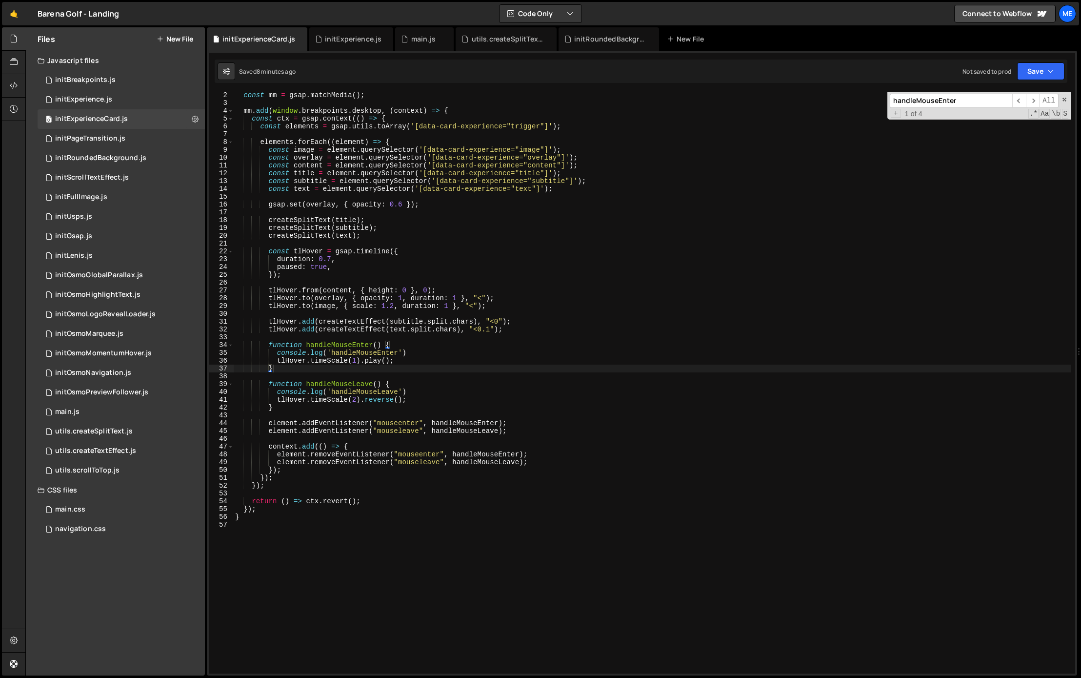
scroll to position [8, 0]
click at [437, 345] on div "const mm = gsap . matchMedia ( ) ; mm . add ( window . breakpoints . desktop , …" at bounding box center [652, 389] width 838 height 597
type textarea "function handleMouseEnter() {"
click at [362, 282] on div "const mm = gsap . matchMedia ( ) ; mm . add ( window . breakpoints . desktop , …" at bounding box center [652, 389] width 838 height 597
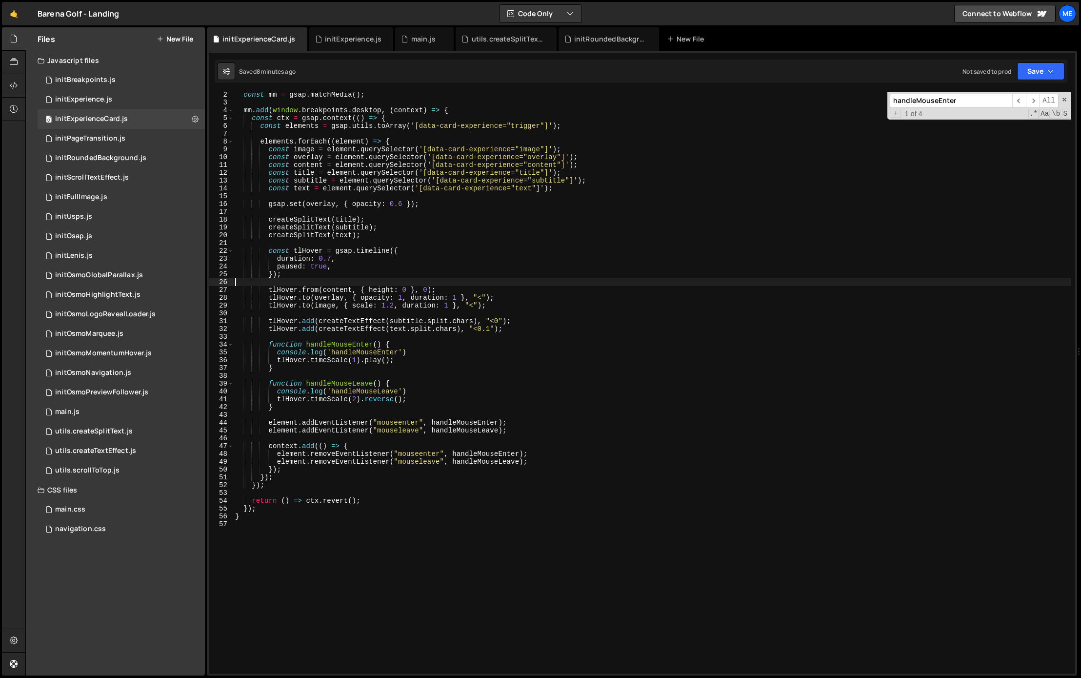
click at [306, 253] on div "const mm = gsap . matchMedia ( ) ; mm . add ( window . breakpoints . desktop , …" at bounding box center [652, 389] width 838 height 597
click at [392, 260] on div "const mm = gsap . matchMedia ( ) ; mm . add ( window . breakpoints . desktop , …" at bounding box center [652, 389] width 838 height 597
click at [351, 342] on div "const mm = gsap . matchMedia ( ) ; mm . add ( window . breakpoints . desktop , …" at bounding box center [652, 385] width 838 height 597
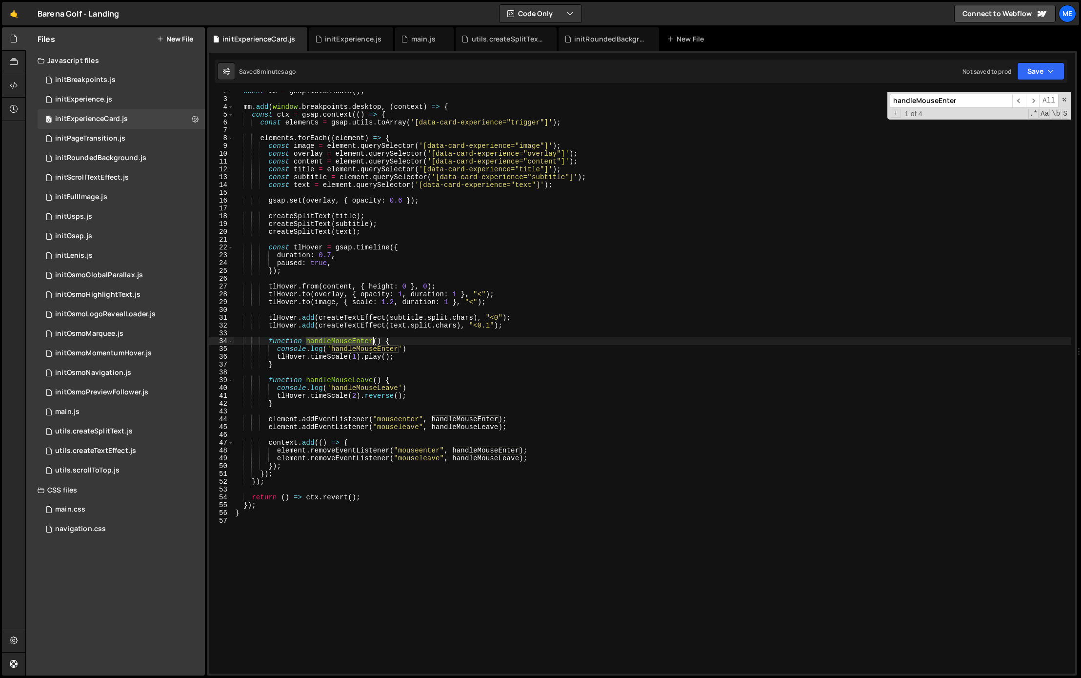
click at [351, 342] on div "const mm = gsap . matchMedia ( ) ; mm . add ( window . breakpoints . desktop , …" at bounding box center [652, 385] width 838 height 597
click at [280, 421] on div "const mm = gsap . matchMedia ( ) ; mm . add ( window . breakpoints . desktop , …" at bounding box center [652, 385] width 838 height 597
type textarea "element.addEventListener("mouseenter", handleMouseEnter);"
click at [280, 421] on div "const mm = gsap . matchMedia ( ) ; mm . add ( window . breakpoints . desktop , …" at bounding box center [652, 385] width 838 height 597
click at [306, 409] on div "const mm = gsap . matchMedia ( ) ; mm . add ( window . breakpoints . desktop , …" at bounding box center [652, 385] width 838 height 597
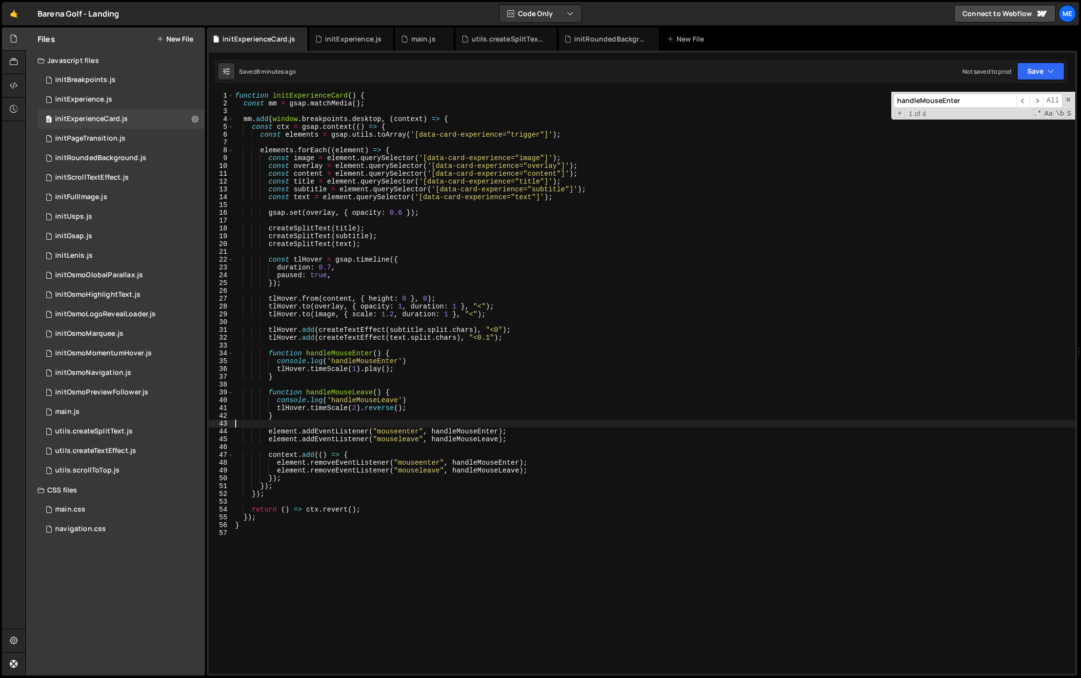
scroll to position [0, 0]
drag, startPoint x: 273, startPoint y: 117, endPoint x: 380, endPoint y: 116, distance: 106.3
click at [380, 116] on div "function initExperienceCard ( ) { const mm = gsap . matchMedia ( ) ; mm . add (…" at bounding box center [652, 387] width 838 height 593
type textarea "mm.add(window.breakpoints.desktop, (context) => {"
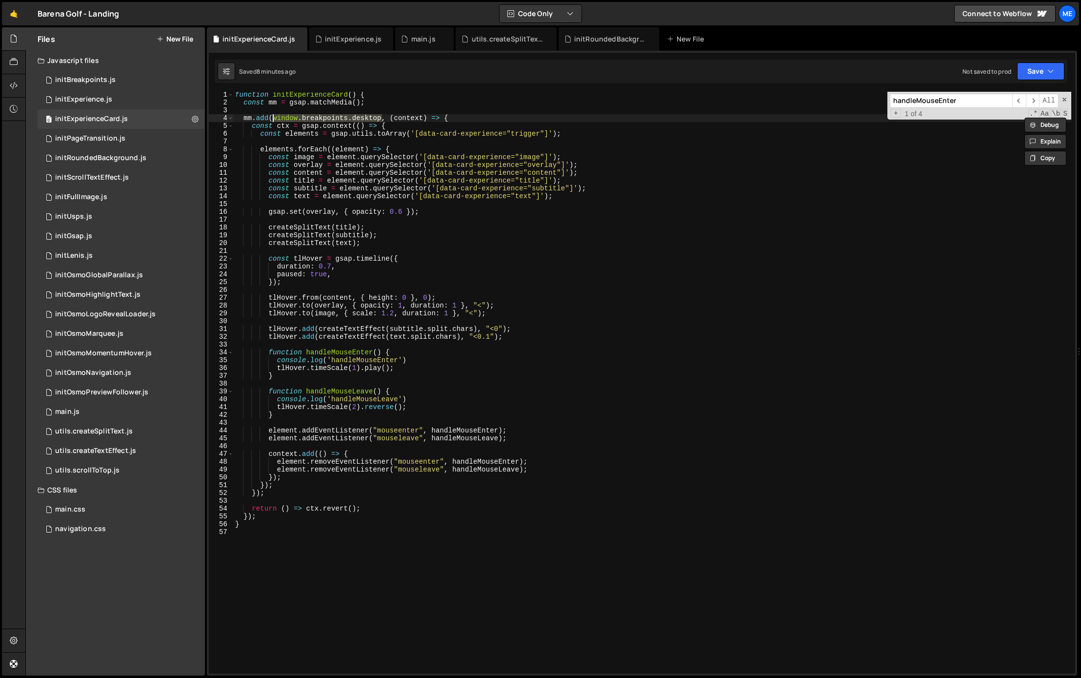
drag, startPoint x: 382, startPoint y: 118, endPoint x: 271, endPoint y: 119, distance: 111.2
click at [271, 119] on div "function initExperienceCard ( ) { const mm = gsap . matchMedia ( ) ; mm . add (…" at bounding box center [652, 389] width 838 height 597
click at [272, 119] on div "function initExperienceCard ( ) { const mm = gsap . matchMedia ( ) ; mm . add (…" at bounding box center [652, 382] width 838 height 581
click at [358, 118] on div "function initExperienceCard ( ) { const mm = gsap . matchMedia ( ) ; mm . add (…" at bounding box center [652, 382] width 838 height 581
click at [91, 76] on div "initBreakpoints.js" at bounding box center [85, 80] width 60 height 9
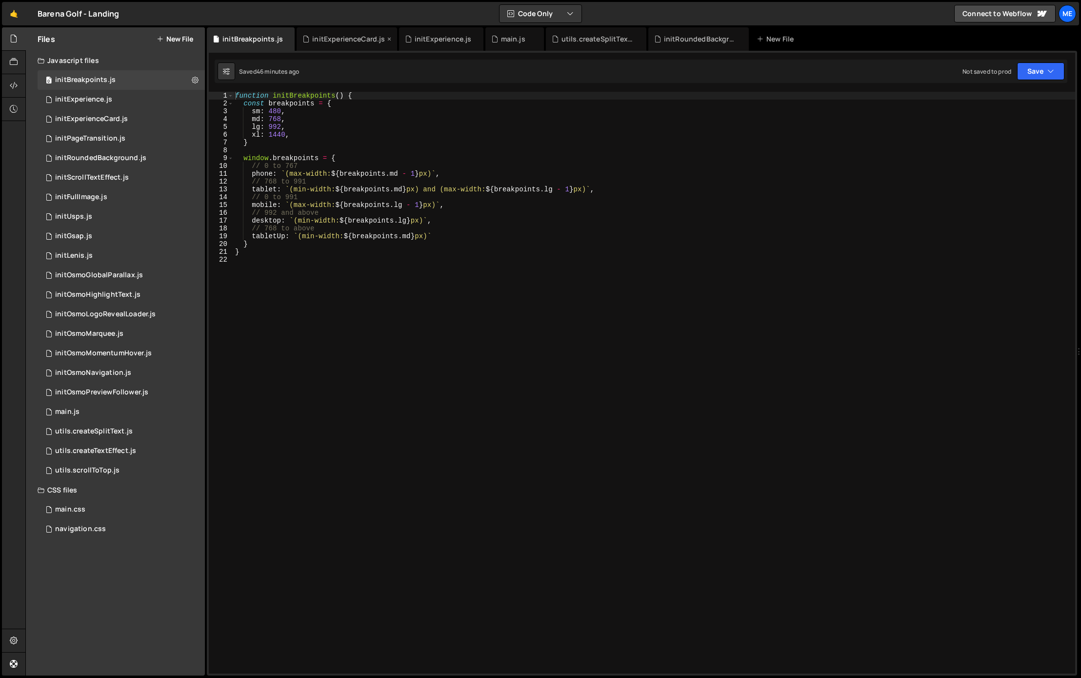
click at [339, 38] on div "initExperienceCard.js" at bounding box center [348, 39] width 73 height 10
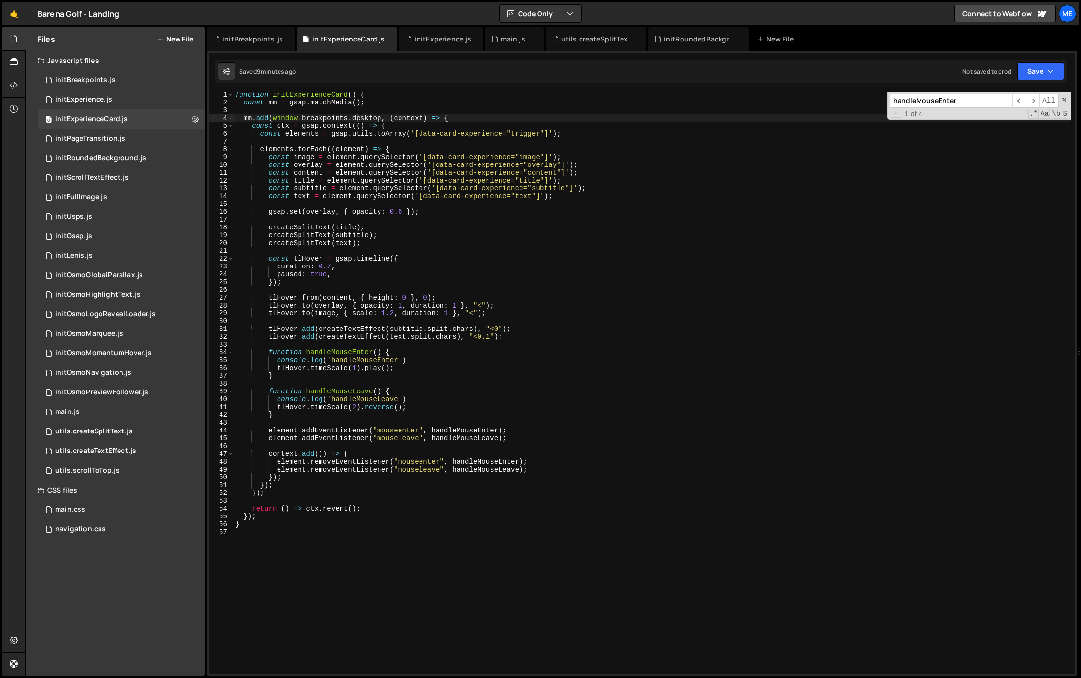
click at [324, 112] on div "function initExperienceCard ( ) { const mm = gsap . matchMedia ( ) ; mm . add (…" at bounding box center [652, 389] width 838 height 597
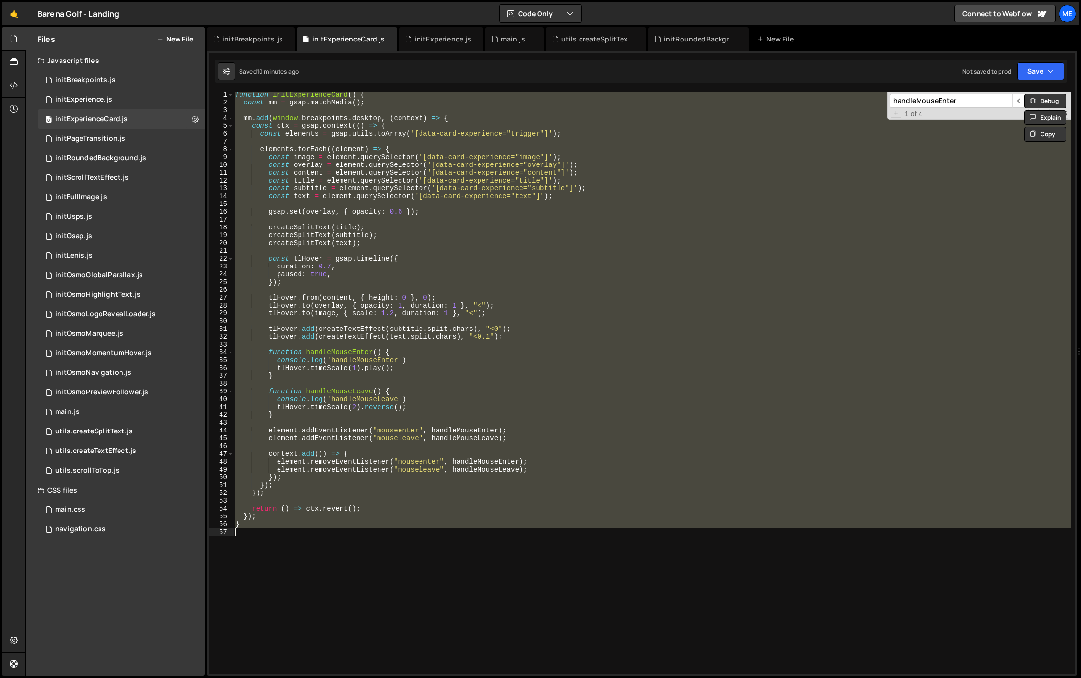
drag, startPoint x: 489, startPoint y: 316, endPoint x: 481, endPoint y: 294, distance: 23.1
click at [488, 316] on div "function initExperienceCard ( ) { const mm = gsap . matchMedia ( ) ; mm . add (…" at bounding box center [652, 382] width 838 height 581
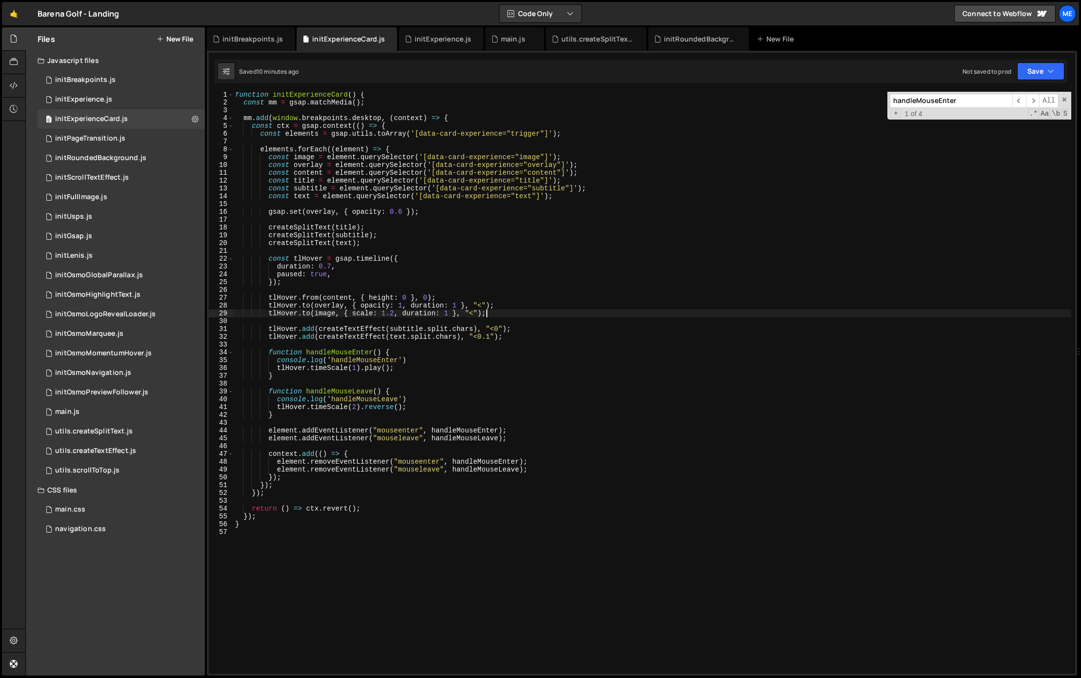
click at [409, 121] on div "function initExperienceCard ( ) { const mm = gsap . matchMedia ( ) ; mm . add (…" at bounding box center [652, 389] width 838 height 597
type textarea "const ctx = gsap.context(() => {"
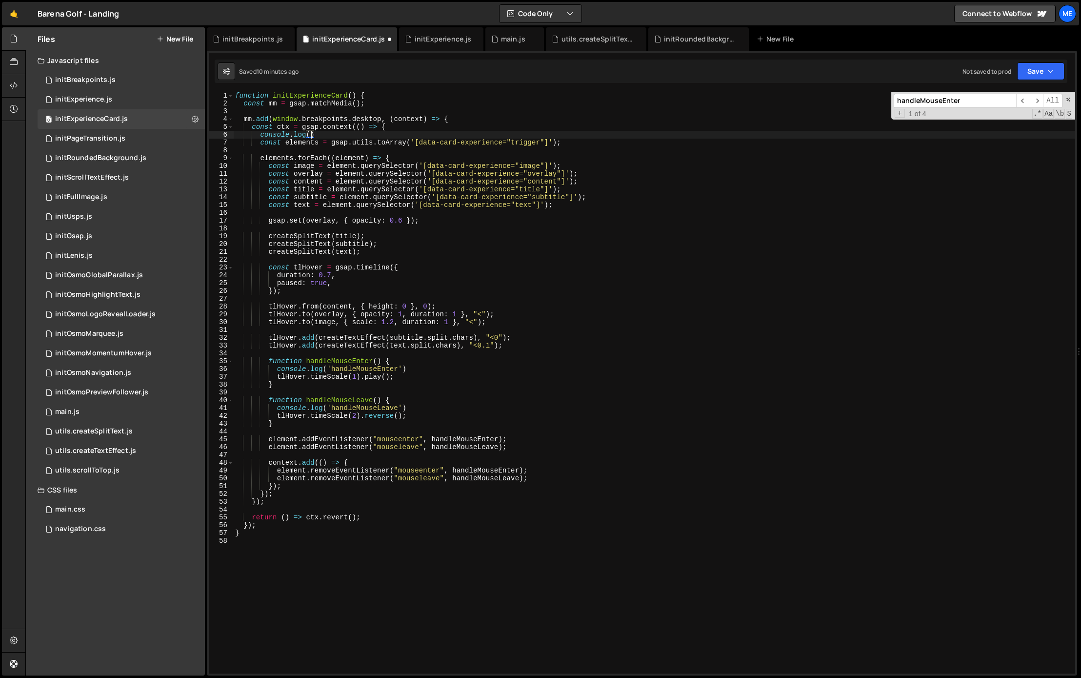
click at [304, 95] on div "function initExperienceCard ( ) { const mm = gsap . matchMedia ( ) ; mm . add (…" at bounding box center [654, 390] width 842 height 597
drag, startPoint x: 311, startPoint y: 134, endPoint x: 320, endPoint y: 134, distance: 9.3
click at [311, 134] on div "function initExperienceCard ( ) { const mm = gsap . matchMedia ( ) ; mm . add (…" at bounding box center [654, 390] width 842 height 597
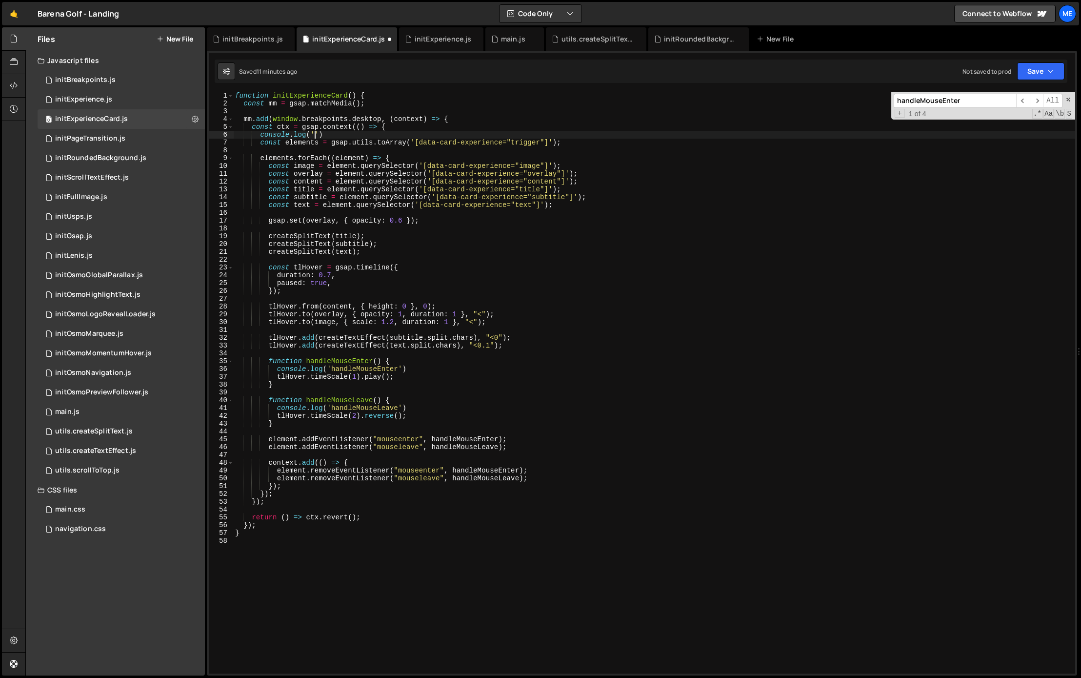
paste textarea "initExperienceCard'"
click at [415, 139] on div "function initExperienceCard ( ) { const mm = gsap . matchMedia ( ) ; mm . add (…" at bounding box center [654, 388] width 842 height 593
click at [416, 134] on div "function initExperienceCard ( ) { const mm = gsap . matchMedia ( ) ; mm . add (…" at bounding box center [654, 388] width 842 height 593
type textarea "console.log('initExperienceCard');"
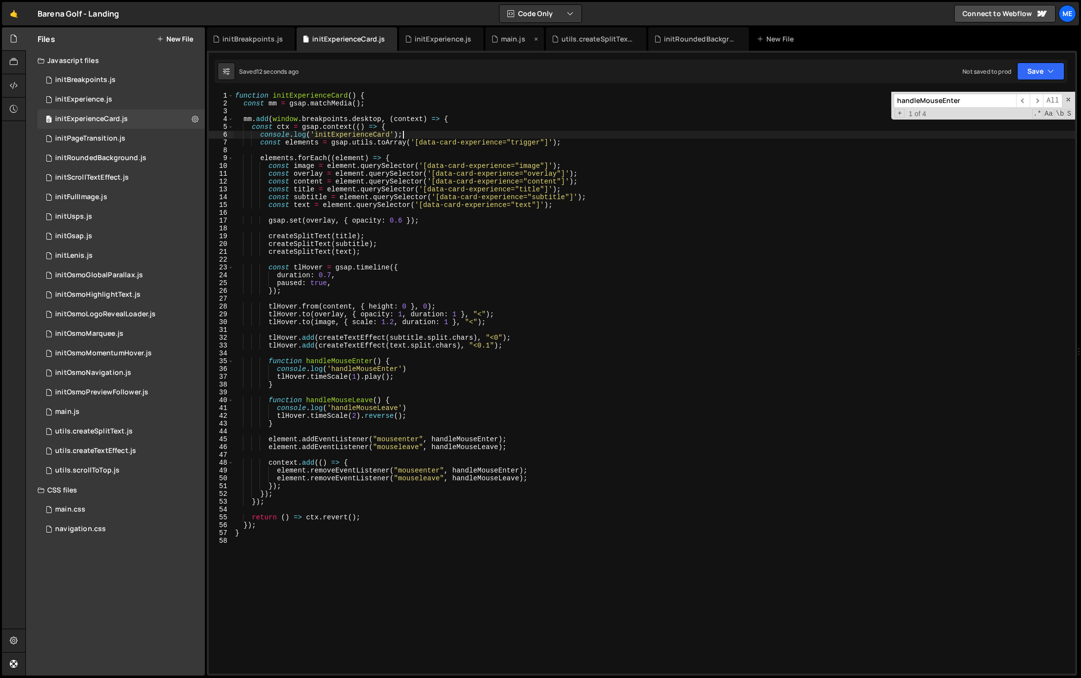
click at [505, 42] on div "main.js" at bounding box center [513, 39] width 24 height 10
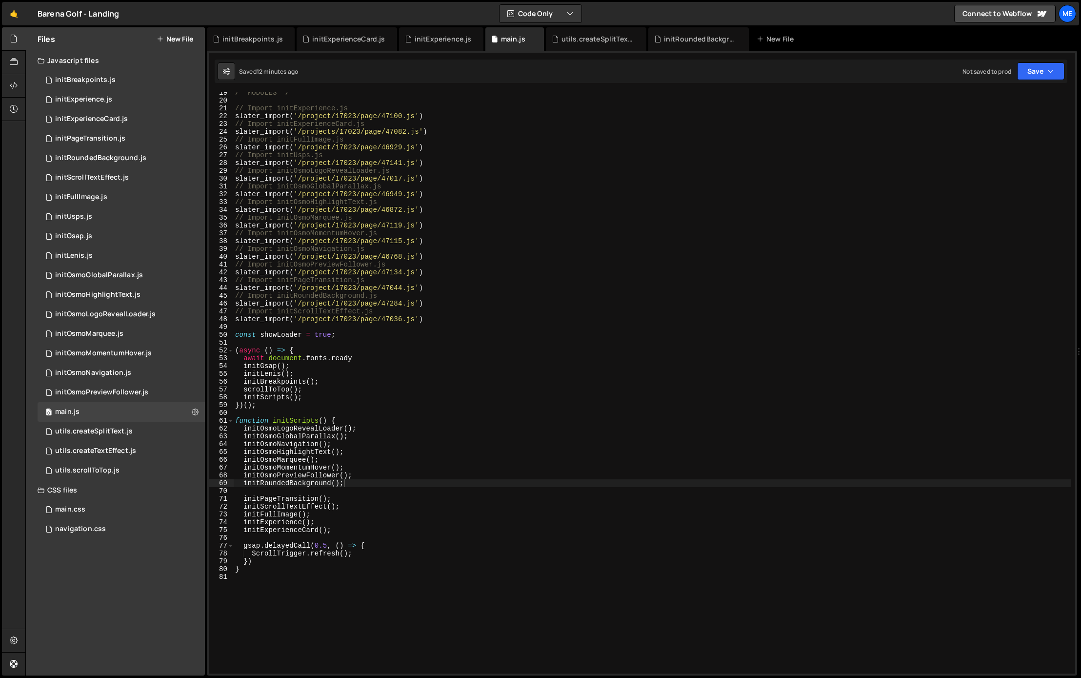
click at [358, 475] on div "/* MODULES */ // Import initExperience.js slater_import ( '/project/17023/page/…" at bounding box center [652, 387] width 838 height 597
type textarea "//initOsmoMomentumHover();"
drag, startPoint x: 342, startPoint y: 36, endPoint x: 371, endPoint y: 64, distance: 40.4
click at [342, 37] on div "initExperienceCard.js" at bounding box center [348, 39] width 73 height 10
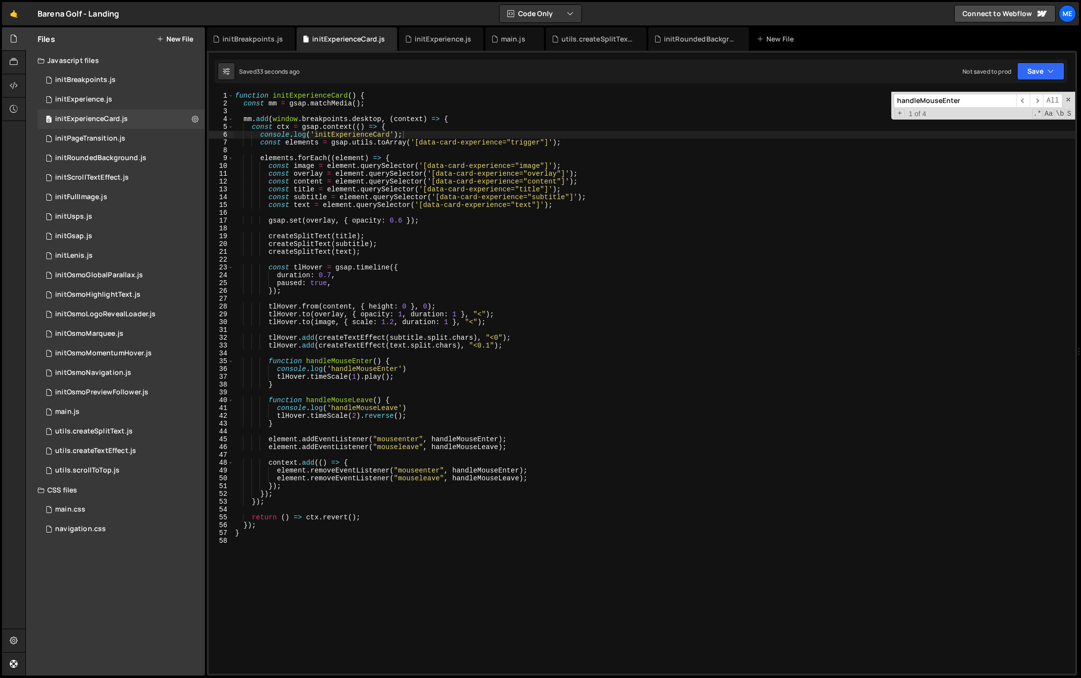
type textarea "elements.forEach((element) => {"
click at [436, 155] on div "function initExperienceCard ( ) { const mm = gsap . matchMedia ( ) ; mm . add (…" at bounding box center [654, 388] width 842 height 593
click at [436, 148] on div "function initExperienceCard ( ) { const mm = gsap . matchMedia ( ) ; mm . add (…" at bounding box center [654, 388] width 842 height 593
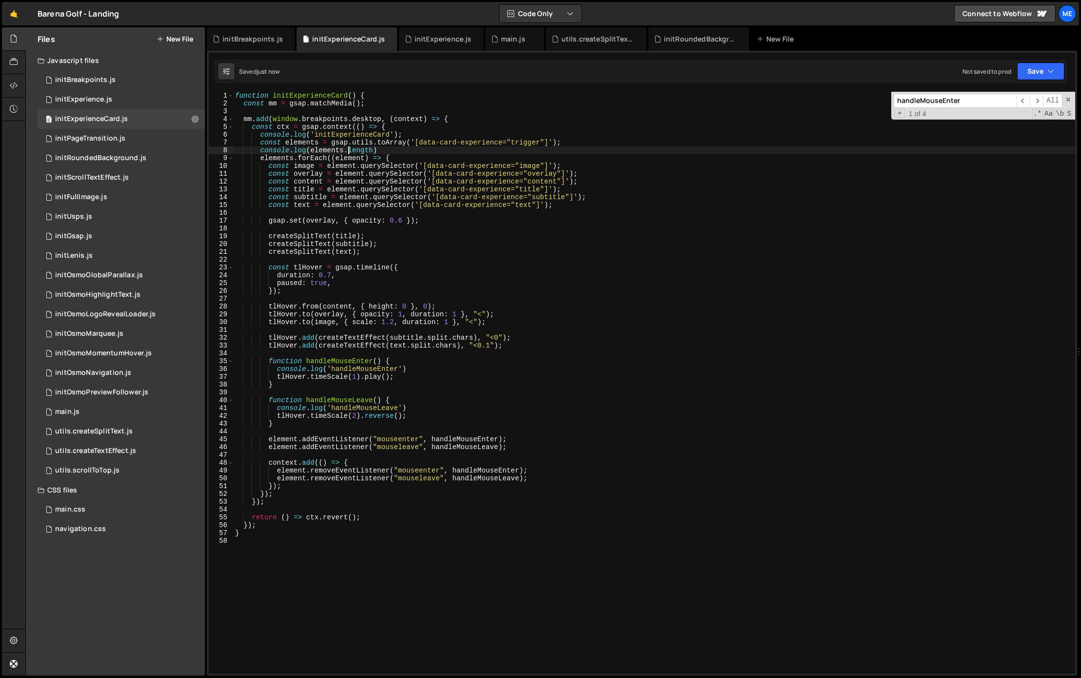
type textarea "console.log(elements.length)"
click at [398, 152] on div "function initExperienceCard ( ) { const mm = gsap . matchMedia ( ) ; mm . add (…" at bounding box center [654, 388] width 842 height 593
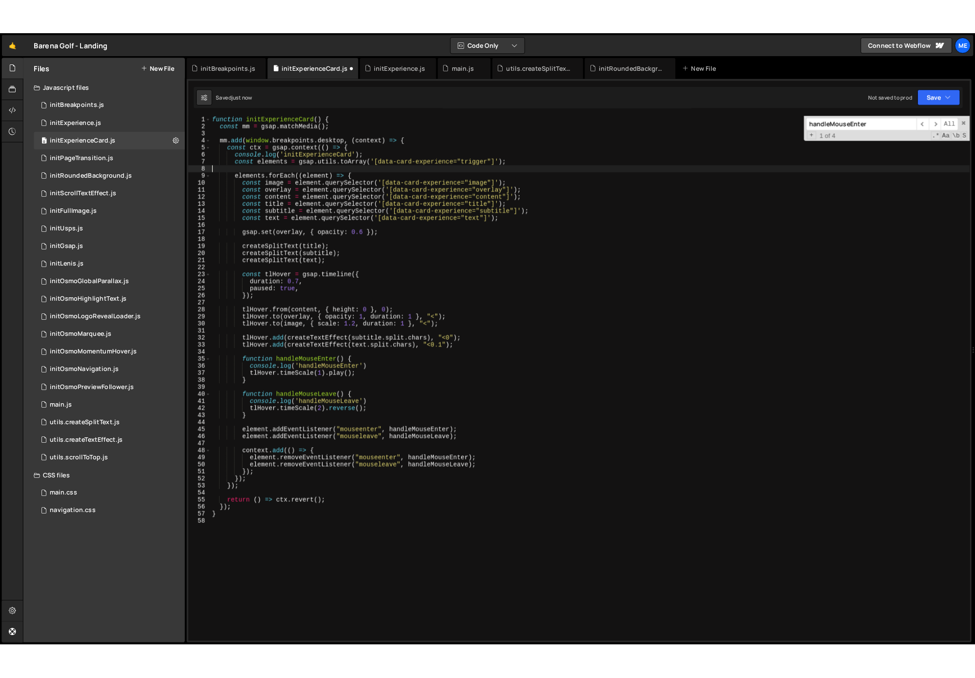
scroll to position [0, 0]
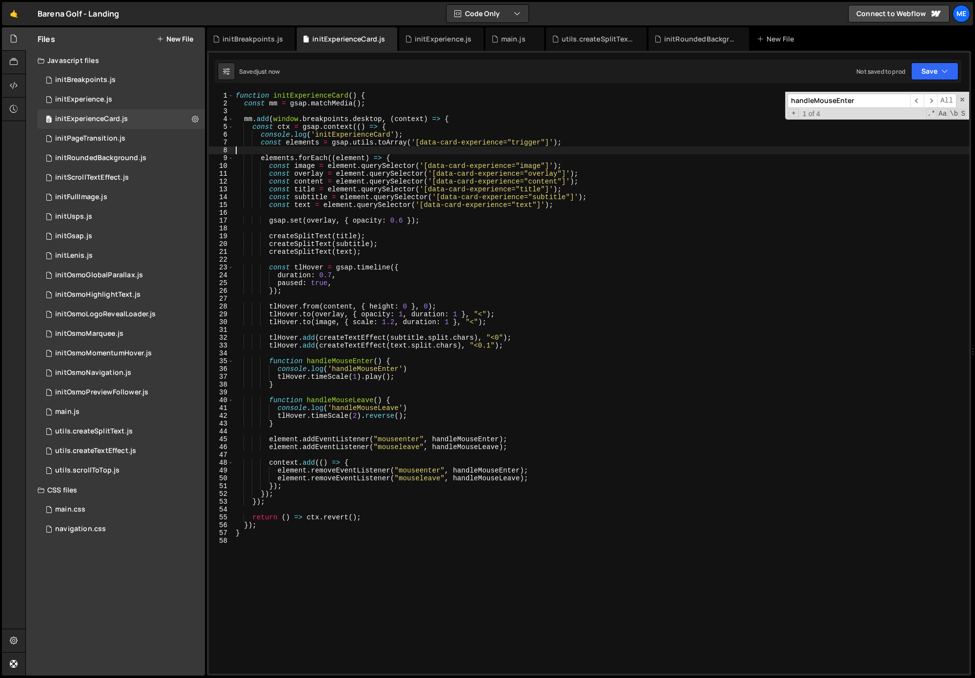
click at [346, 479] on div "function initExperienceCard ( ) { const mm = gsap . matchMedia ( ) ; mm . add (…" at bounding box center [601, 390] width 735 height 597
drag, startPoint x: 307, startPoint y: 517, endPoint x: 362, endPoint y: 515, distance: 54.7
click at [362, 515] on div "function initExperienceCard ( ) { const mm = gsap . matchMedia ( ) ; mm . add (…" at bounding box center [601, 390] width 735 height 597
type textarea "return () => {}"
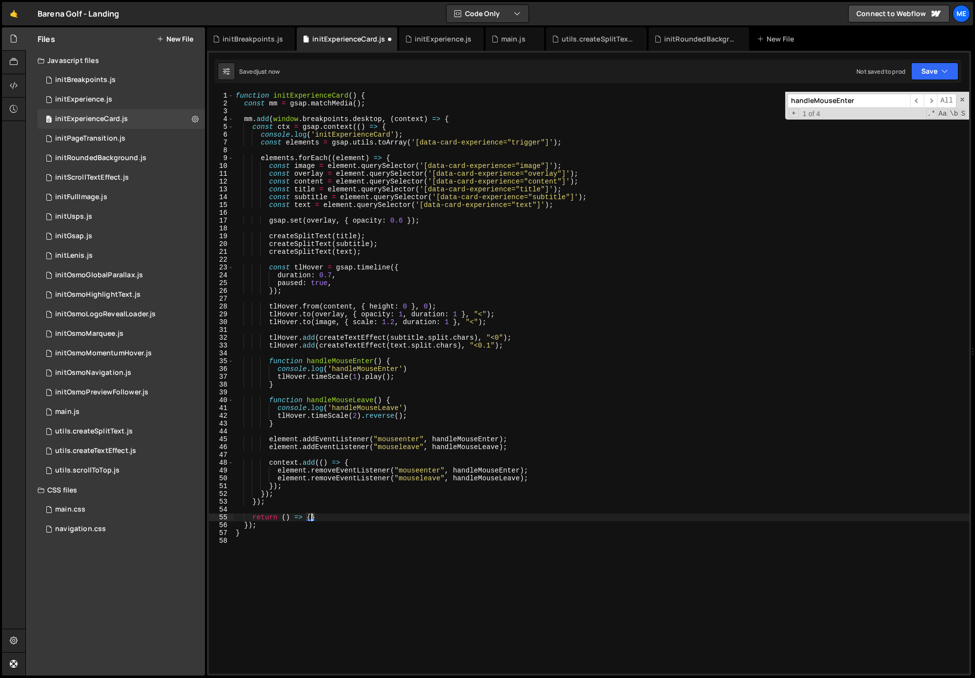
paste textarea "ctx.revert();"
type textarea "return () => {"
type textarea "console.log('clear context')"
drag, startPoint x: 373, startPoint y: 526, endPoint x: 237, endPoint y: 524, distance: 136.1
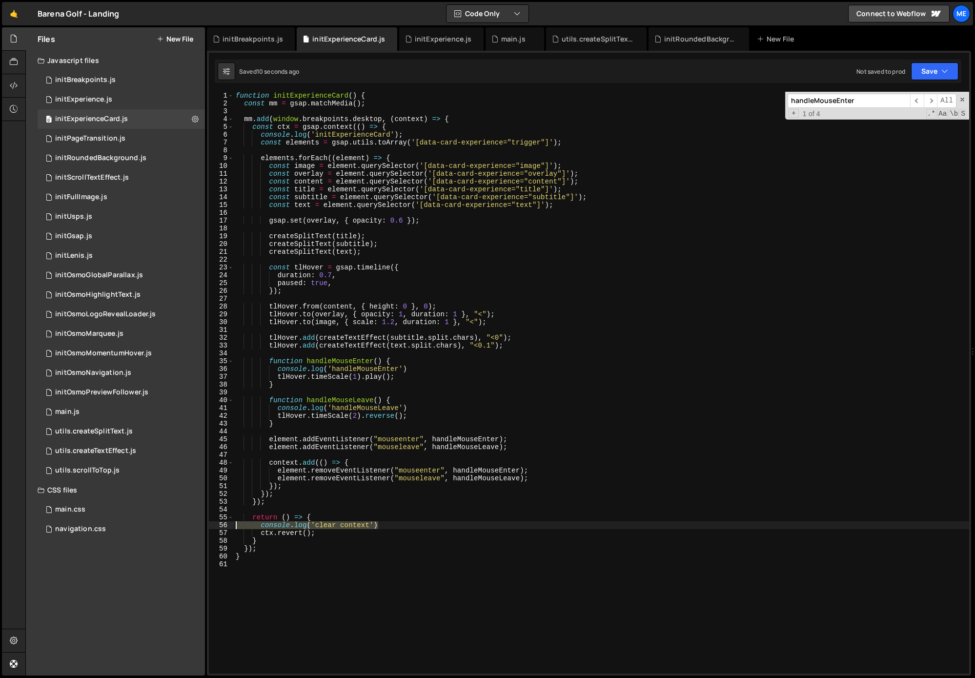
click at [227, 522] on div "console.log('clear context') 1 2 3 4 5 6 7 8 9 10 11 12 13 14 15 16 17 18 19 20…" at bounding box center [589, 382] width 760 height 581
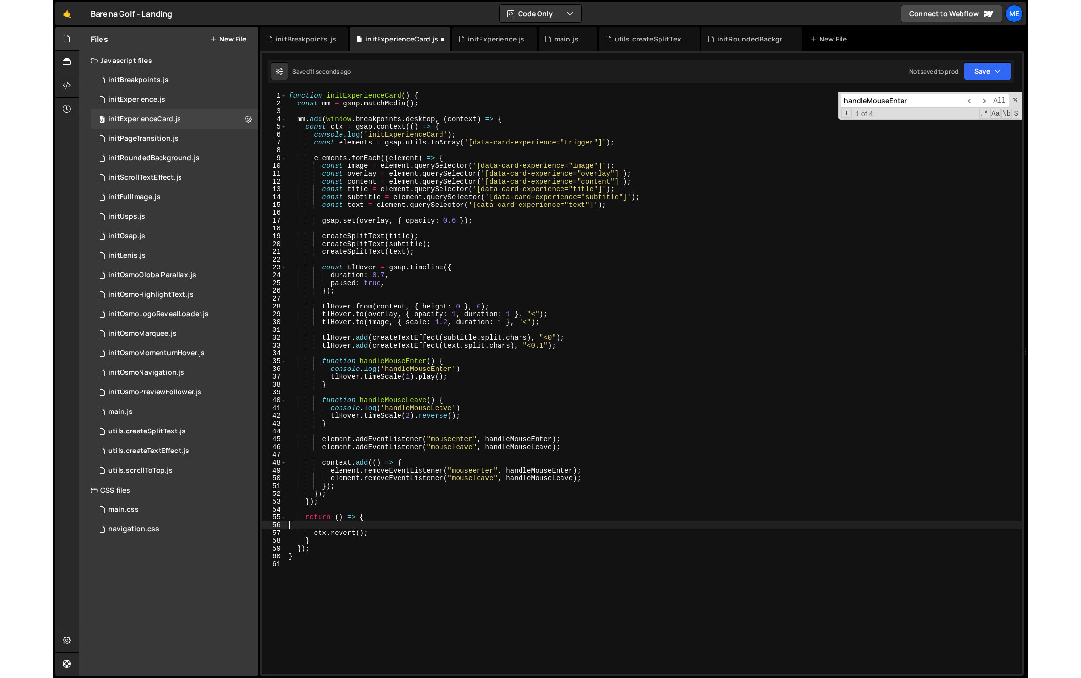
scroll to position [4, 0]
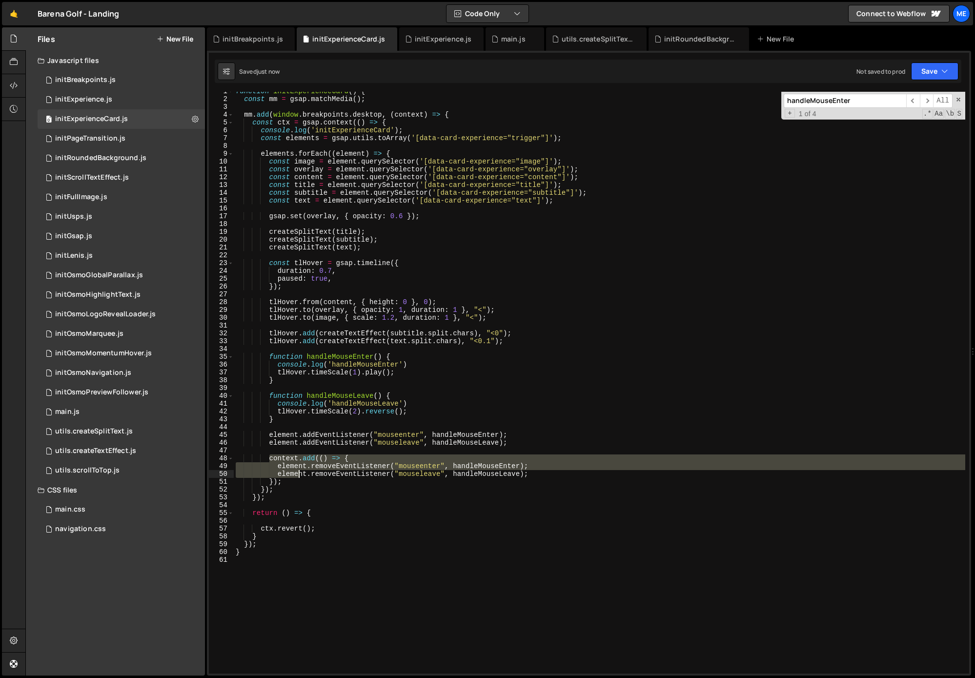
drag, startPoint x: 270, startPoint y: 458, endPoint x: 298, endPoint y: 480, distance: 35.4
click at [298, 480] on div "function initExperienceCard ( ) { const mm = gsap . matchMedia ( ) ; mm . add (…" at bounding box center [599, 385] width 731 height 597
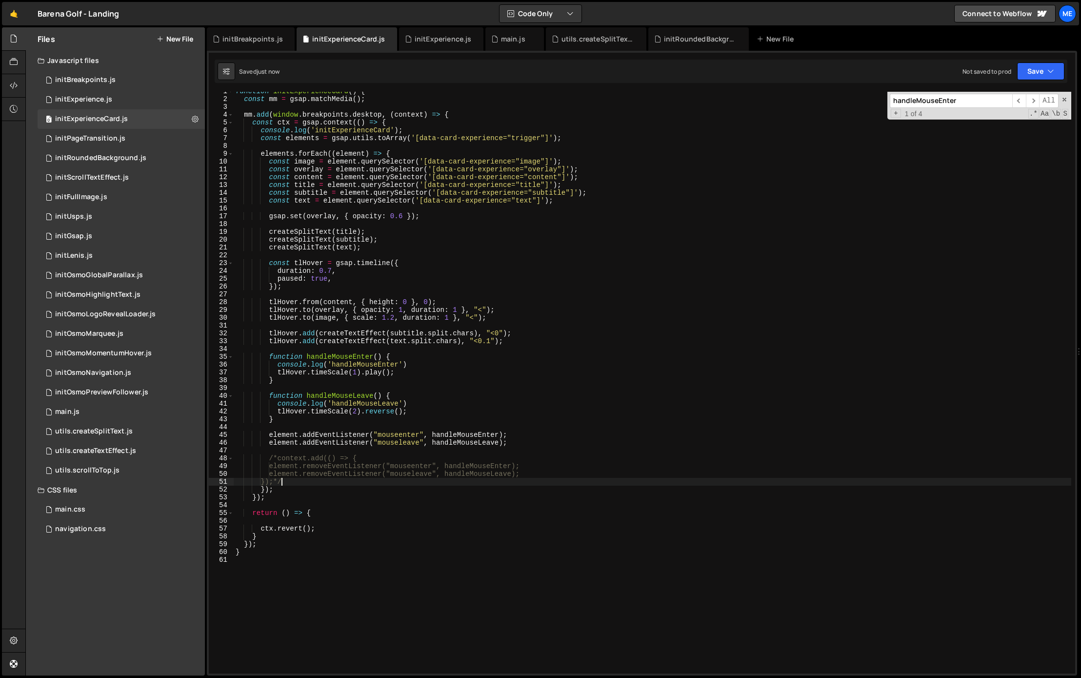
click at [681, 489] on div "function initExperienceCard ( ) { const mm = gsap . matchMedia ( ) ; mm . add (…" at bounding box center [653, 385] width 838 height 597
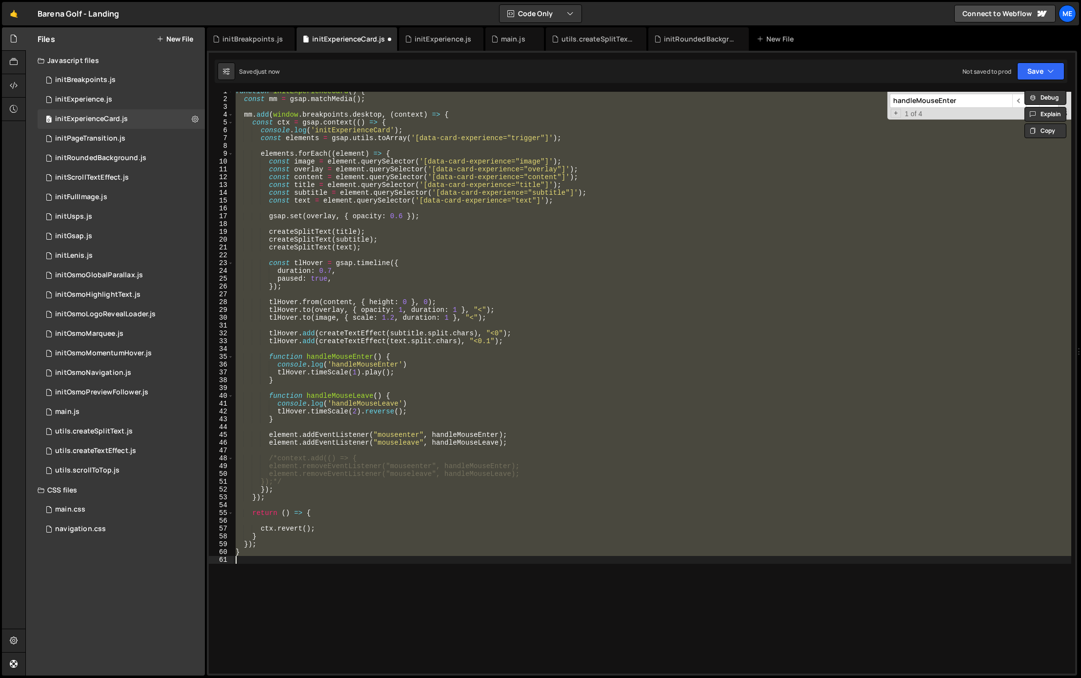
type textarea "context.add(() => {"
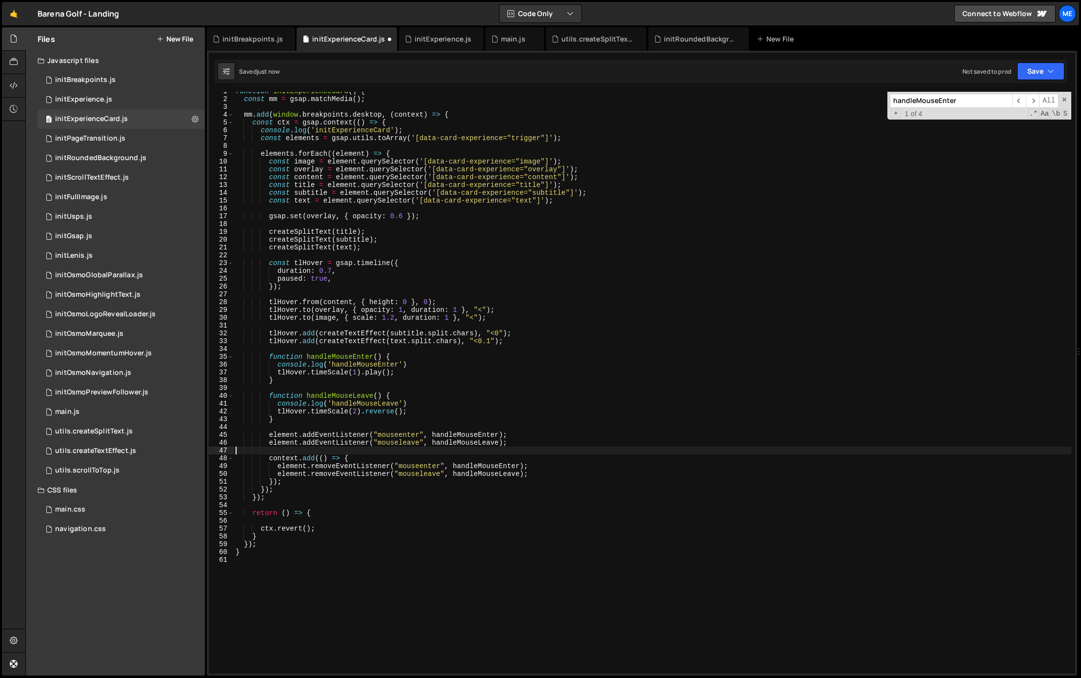
click at [374, 454] on div "function initExperienceCard ( ) { const mm = gsap . matchMedia ( ) ; mm . add (…" at bounding box center [653, 385] width 838 height 597
type textarea "context.add(() => {"
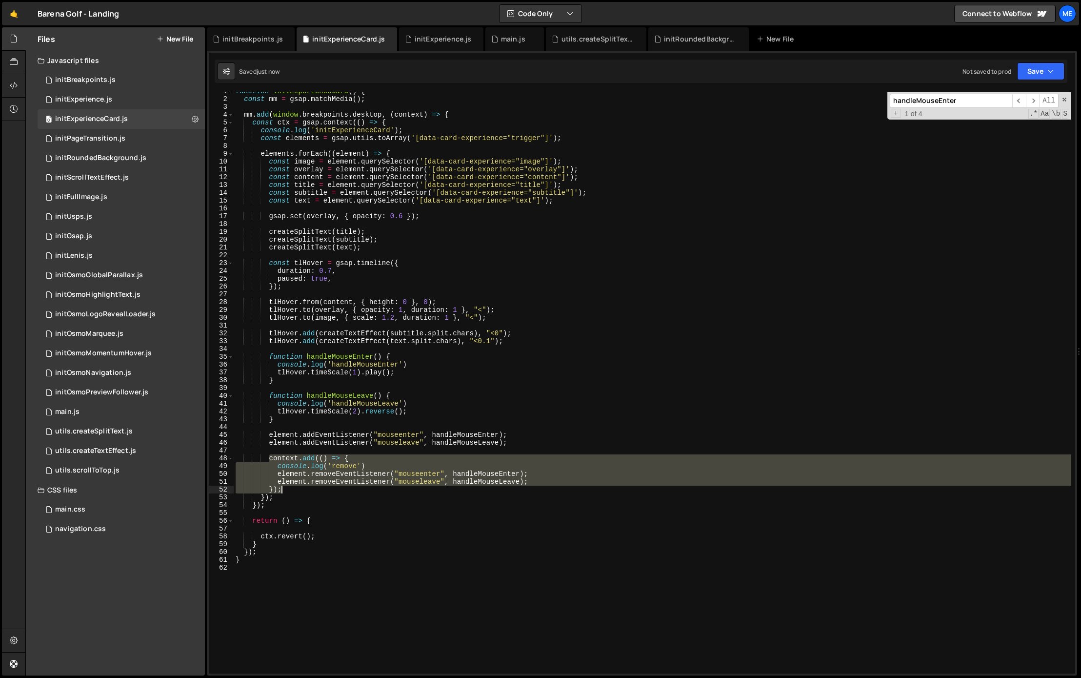
drag, startPoint x: 274, startPoint y: 460, endPoint x: 307, endPoint y: 490, distance: 44.9
click at [307, 490] on div "function initExperienceCard ( ) { const mm = gsap . matchMedia ( ) ; mm . add (…" at bounding box center [653, 385] width 838 height 597
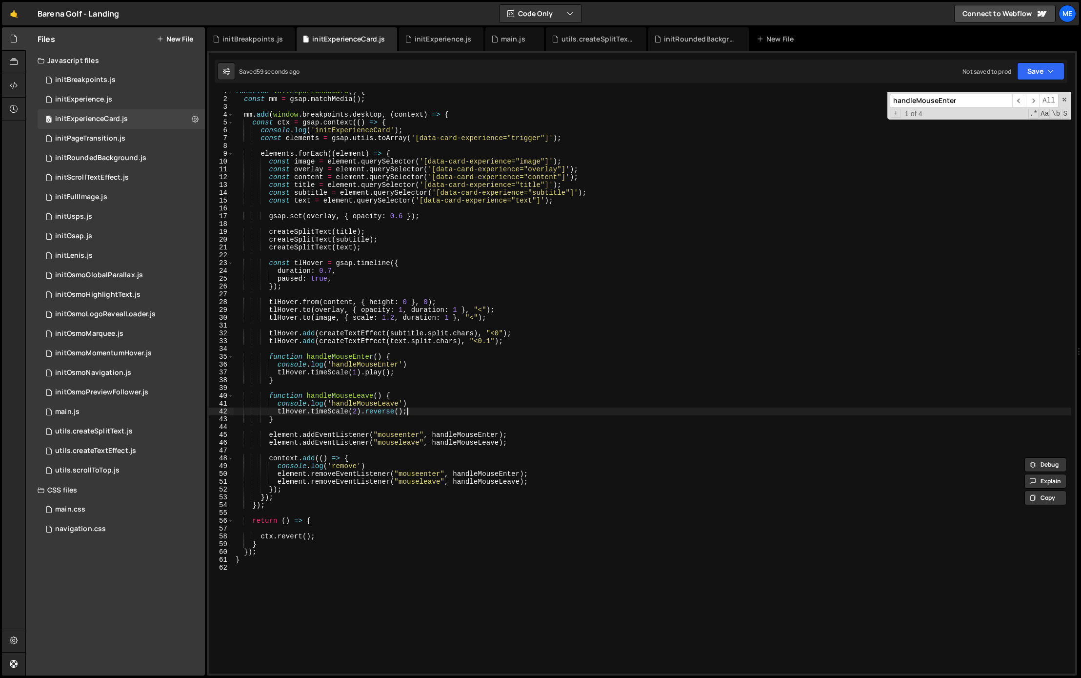
click at [512, 408] on div "function initExperienceCard ( ) { const mm = gsap . matchMedia ( ) ; mm . add (…" at bounding box center [653, 385] width 838 height 597
type textarea "}"
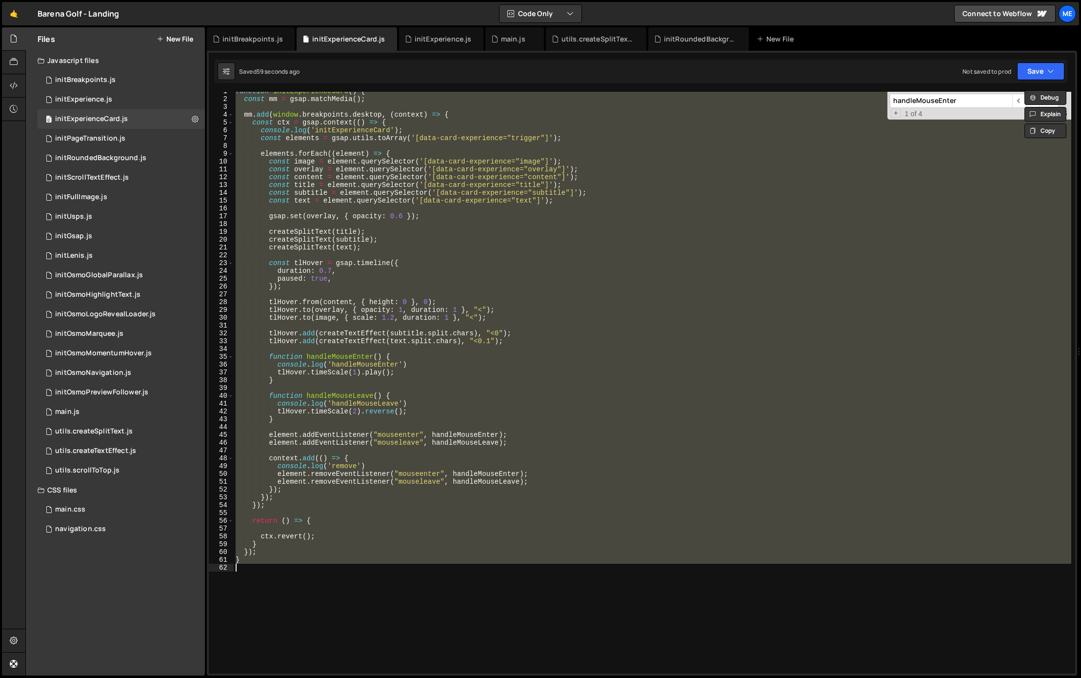
paste textarea
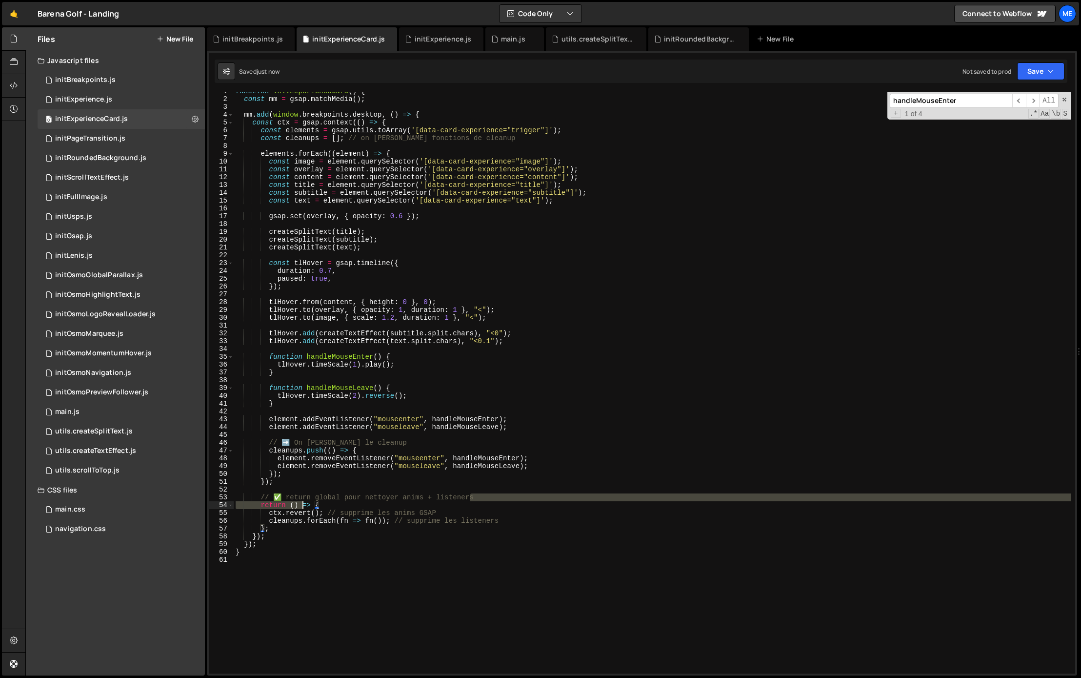
drag, startPoint x: 484, startPoint y: 499, endPoint x: 225, endPoint y: 502, distance: 259.0
click at [225, 502] on div "1 2 3 4 5 6 7 8 9 10 11 12 13 14 15 16 17 18 19 20 21 22 23 24 25 26 27 28 29 3…" at bounding box center [642, 382] width 866 height 581
drag, startPoint x: 256, startPoint y: 495, endPoint x: 272, endPoint y: 498, distance: 16.4
click at [256, 495] on div "function initExperienceCard ( ) { const mm = gsap . matchMedia ( ) ; mm . add (…" at bounding box center [653, 385] width 838 height 597
type textarea "// ✅ return global pour nettoyer anims + listeners"
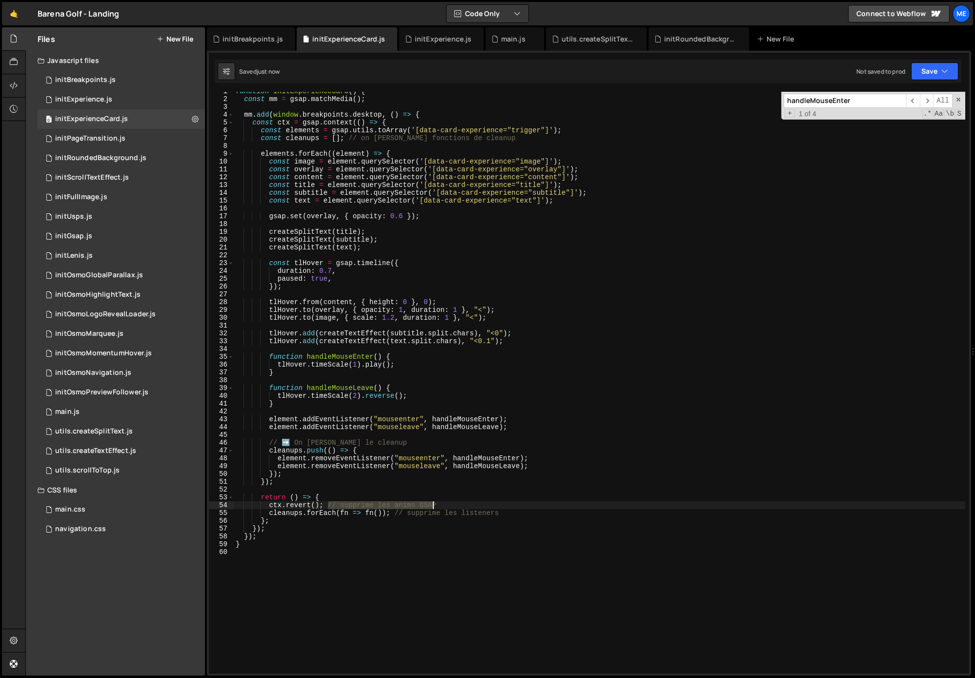
drag, startPoint x: 340, startPoint y: 507, endPoint x: 443, endPoint y: 505, distance: 103.4
click at [441, 504] on div "function initExperienceCard ( ) { const mm = gsap . matchMedia ( ) ; mm . add (…" at bounding box center [599, 385] width 731 height 597
click at [512, 511] on div "function initExperienceCard ( ) { const mm = gsap . matchMedia ( ) ; mm . add (…" at bounding box center [599, 385] width 731 height 597
type textarea "cleanups.forEach(fn => fn());"
drag, startPoint x: 462, startPoint y: 257, endPoint x: 456, endPoint y: 257, distance: 6.3
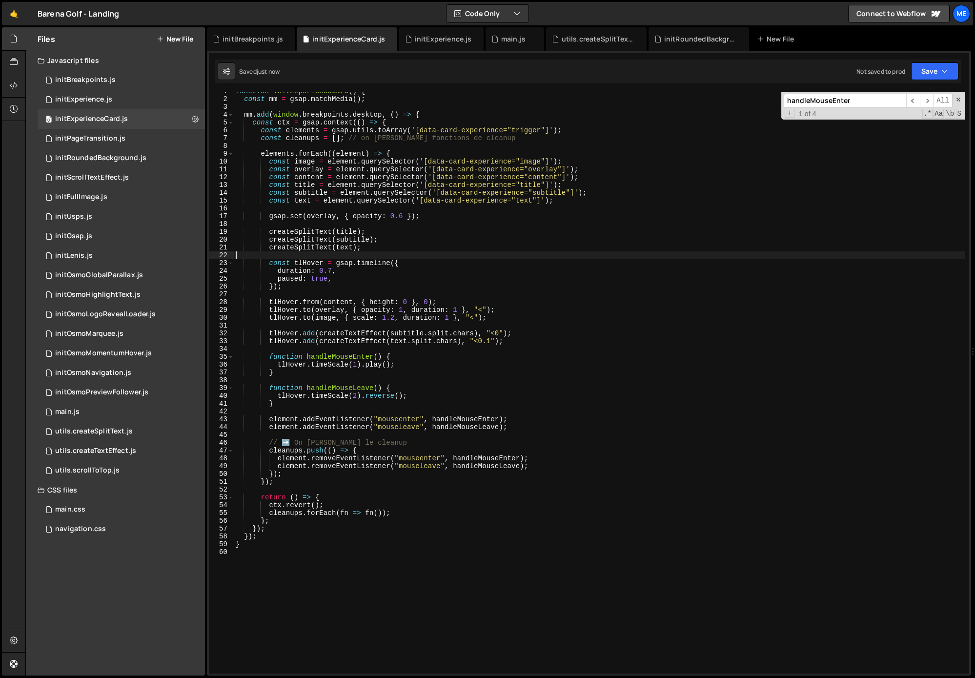
click at [461, 257] on div "function initExperienceCard ( ) { const mm = gsap . matchMedia ( ) ; mm . add (…" at bounding box center [599, 385] width 731 height 597
click at [391, 441] on div "function initExperienceCard ( ) { const mm = gsap . matchMedia ( ) ; mm . add (…" at bounding box center [599, 385] width 731 height 597
type textarea "// ➡️ On stocke le cleanup"
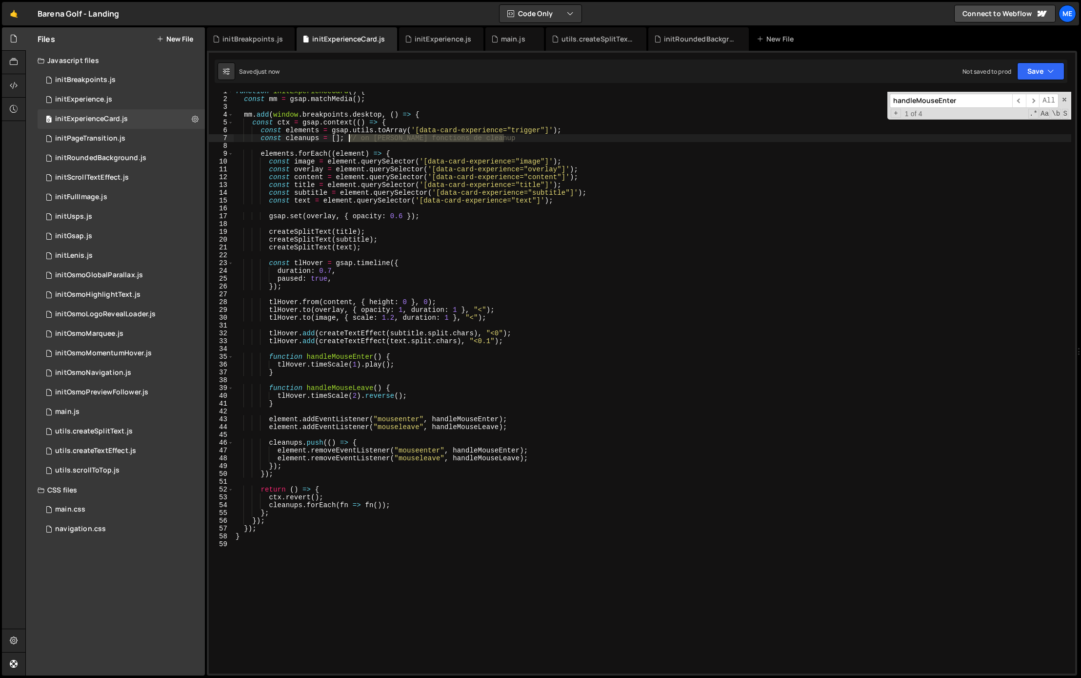
drag, startPoint x: 513, startPoint y: 141, endPoint x: 360, endPoint y: 145, distance: 153.7
click at [347, 140] on div "function initExperienceCard ( ) { const mm = gsap . matchMedia ( ) ; mm . add (…" at bounding box center [653, 385] width 838 height 597
click at [736, 305] on div "function initExperienceCard ( ) { const mm = gsap . matchMedia ( ) ; mm . add (…" at bounding box center [653, 385] width 838 height 597
drag, startPoint x: 1065, startPoint y: 98, endPoint x: 1060, endPoint y: 107, distance: 10.3
click at [736, 98] on span at bounding box center [1064, 99] width 7 height 7
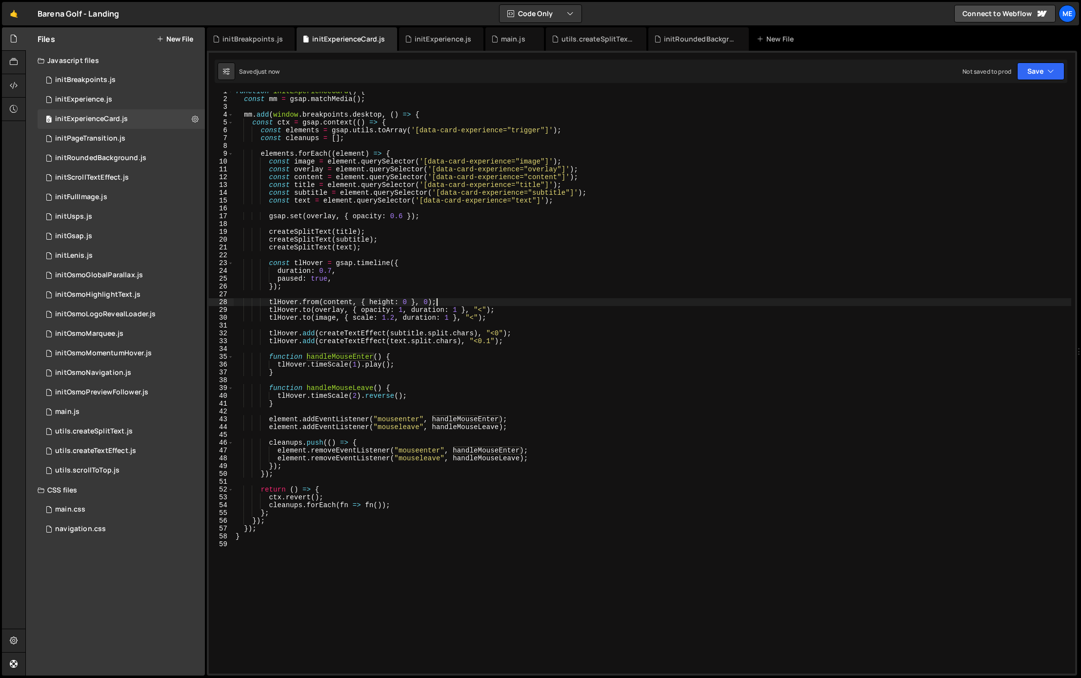
click at [736, 236] on div "function initExperienceCard ( ) { const mm = gsap . matchMedia ( ) ; mm . add (…" at bounding box center [653, 385] width 838 height 597
click at [546, 305] on div "function initExperienceCard ( ) { const mm = gsap . matchMedia ( ) ; mm . add (…" at bounding box center [653, 385] width 838 height 597
click at [309, 236] on div "function initExperienceCard ( ) { const mm = gsap . matchMedia ( ) ; mm . add (…" at bounding box center [653, 385] width 838 height 597
type textarea "createSplitText(subtitle);"
click at [309, 236] on div "function initExperienceCard ( ) { const mm = gsap . matchMedia ( ) ; mm . add (…" at bounding box center [653, 385] width 838 height 597
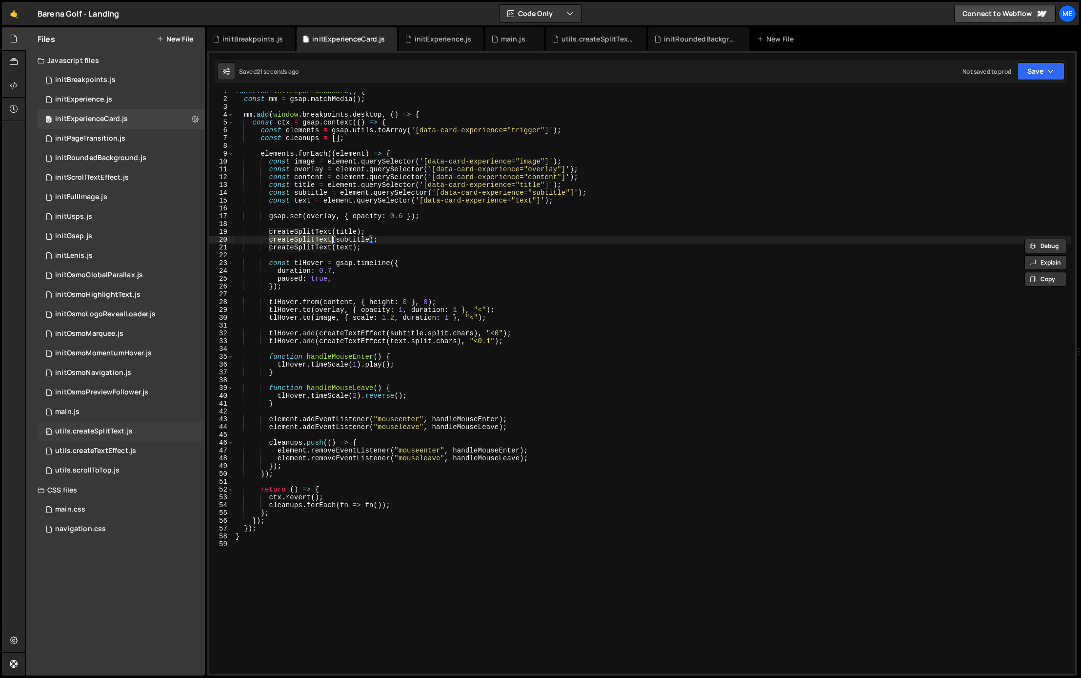
click at [100, 427] on div "utils.createSplitText.js" at bounding box center [94, 431] width 78 height 9
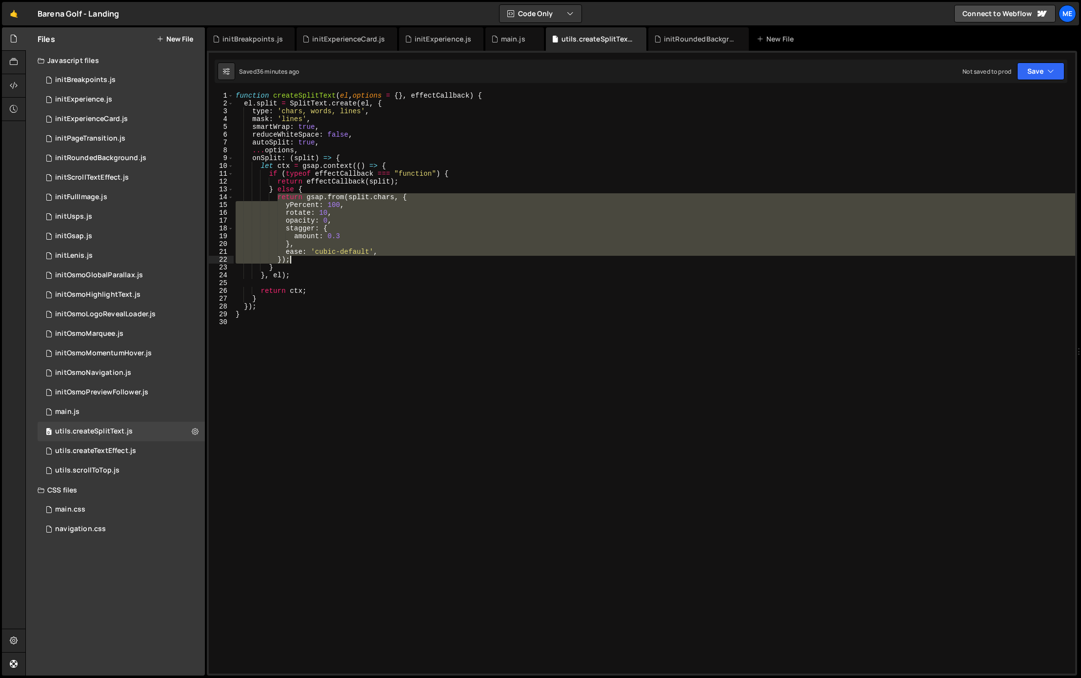
drag, startPoint x: 276, startPoint y: 198, endPoint x: 327, endPoint y: 260, distance: 80.7
click at [327, 260] on div "function createSplitText ( el , options = { } , effectCallback ) { el . split =…" at bounding box center [654, 388] width 841 height 593
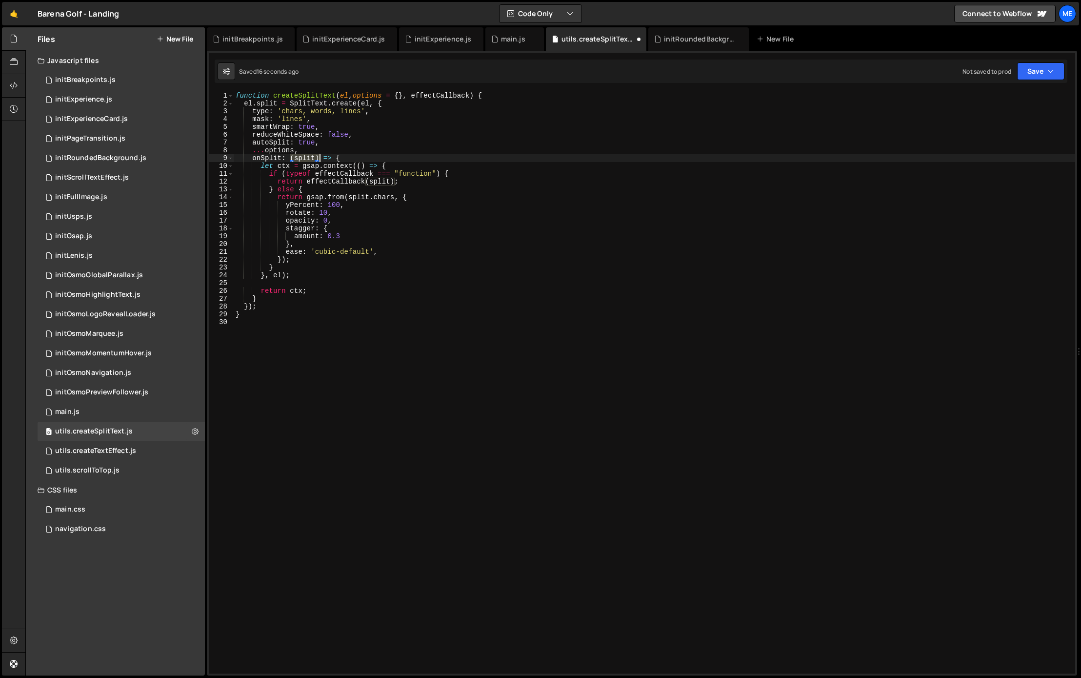
drag, startPoint x: 296, startPoint y: 156, endPoint x: 319, endPoint y: 158, distance: 23.5
click at [319, 158] on div "function createSplitText ( el , options = { } , effectCallback ) { el . split =…" at bounding box center [654, 390] width 841 height 597
type textarea "onSplit: (split) => {"
drag, startPoint x: 250, startPoint y: 158, endPoint x: 359, endPoint y: 159, distance: 108.8
click at [362, 157] on div "function createSplitText ( el , options = { } , effectCallback ) { el . split =…" at bounding box center [654, 390] width 841 height 597
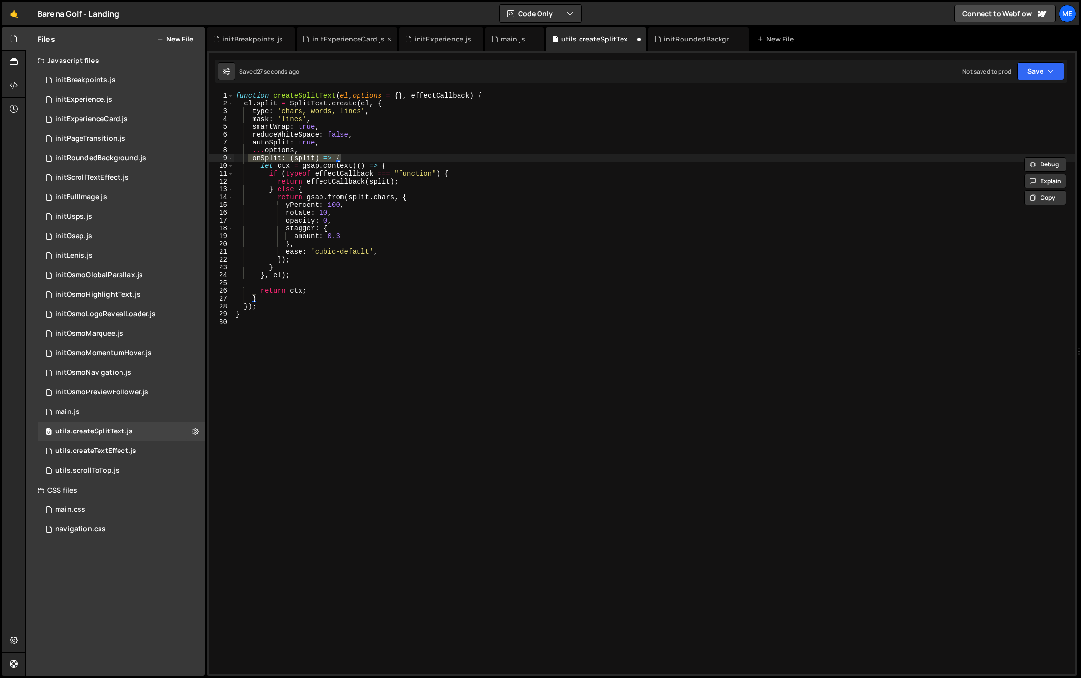
drag, startPoint x: 344, startPoint y: 38, endPoint x: 349, endPoint y: 39, distance: 4.9
click at [344, 38] on div "initExperienceCard.js" at bounding box center [348, 39] width 73 height 10
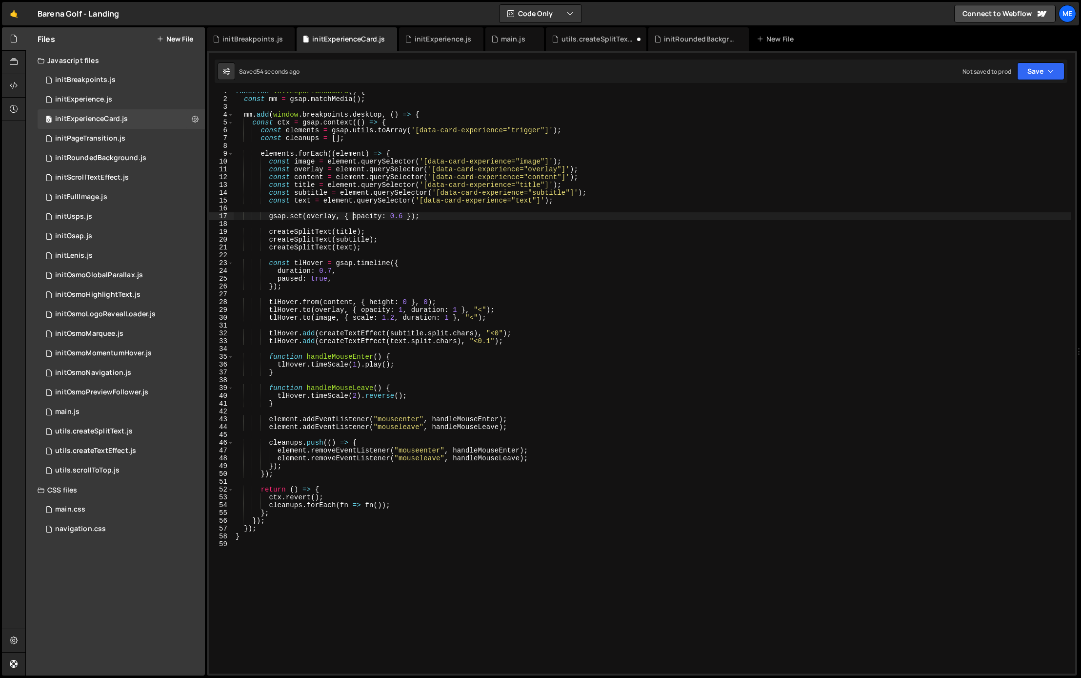
click at [352, 217] on div "function initExperienceCard ( ) { const mm = gsap . matchMedia ( ) ; mm . add (…" at bounding box center [653, 385] width 838 height 597
click at [359, 231] on div "function initExperienceCard ( ) { const mm = gsap . matchMedia ( ) ; mm . add (…" at bounding box center [653, 385] width 838 height 597
click at [381, 231] on div "function initExperienceCard ( ) { const mm = gsap . matchMedia ( ) ; mm . add (…" at bounding box center [653, 385] width 838 height 597
drag, startPoint x: 378, startPoint y: 233, endPoint x: 385, endPoint y: 245, distance: 14.2
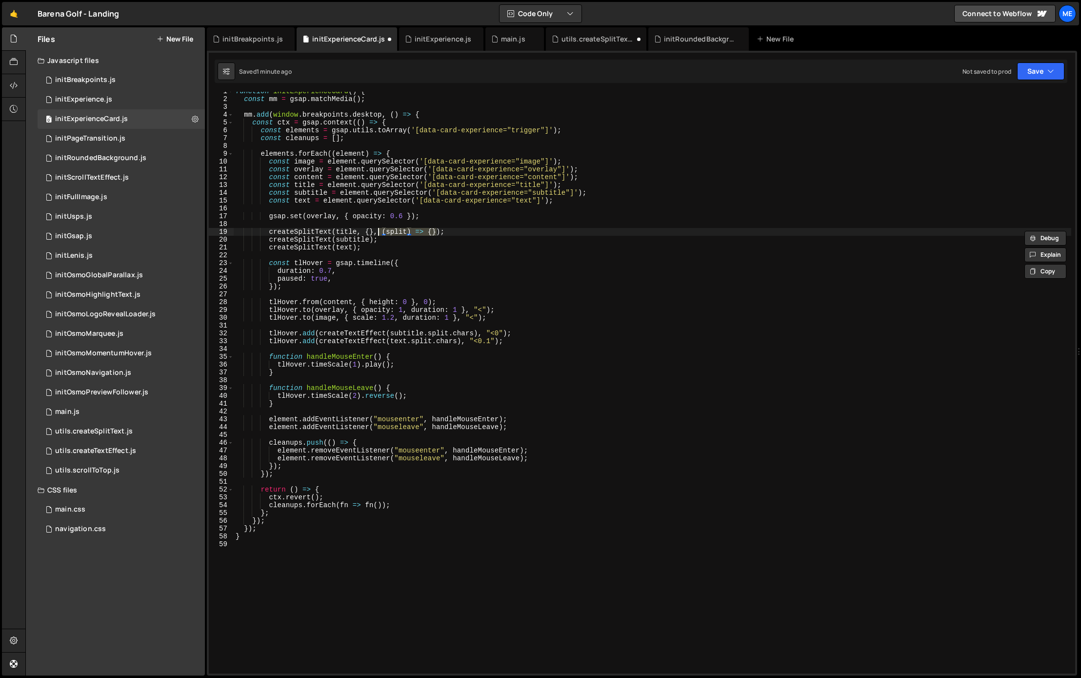
click at [378, 233] on div "function initExperienceCard ( ) { const mm = gsap . matchMedia ( ) ; mm . add (…" at bounding box center [653, 385] width 838 height 597
drag, startPoint x: 371, startPoint y: 233, endPoint x: 419, endPoint y: 237, distance: 47.5
click at [434, 233] on div "function initExperienceCard ( ) { const mm = gsap . matchMedia ( ) ; mm . add (…" at bounding box center [653, 385] width 838 height 597
click at [371, 240] on div "function initExperienceCard ( ) { const mm = gsap . matchMedia ( ) ; mm . add (…" at bounding box center [653, 385] width 838 height 597
paste textarea ", {}, (split) => {"
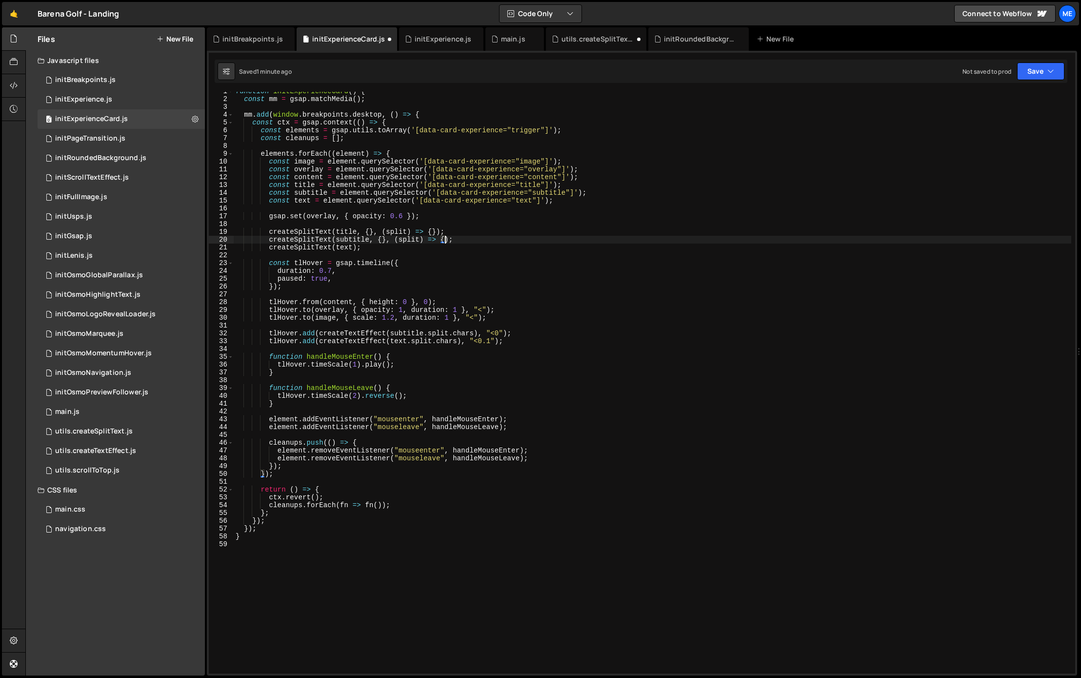
drag, startPoint x: 353, startPoint y: 248, endPoint x: 366, endPoint y: 255, distance: 15.3
click at [353, 248] on div "function initExperienceCard ( ) { const mm = gsap . matchMedia ( ) ; mm . add (…" at bounding box center [653, 385] width 838 height 597
paste textarea ", {}, (split) => {"
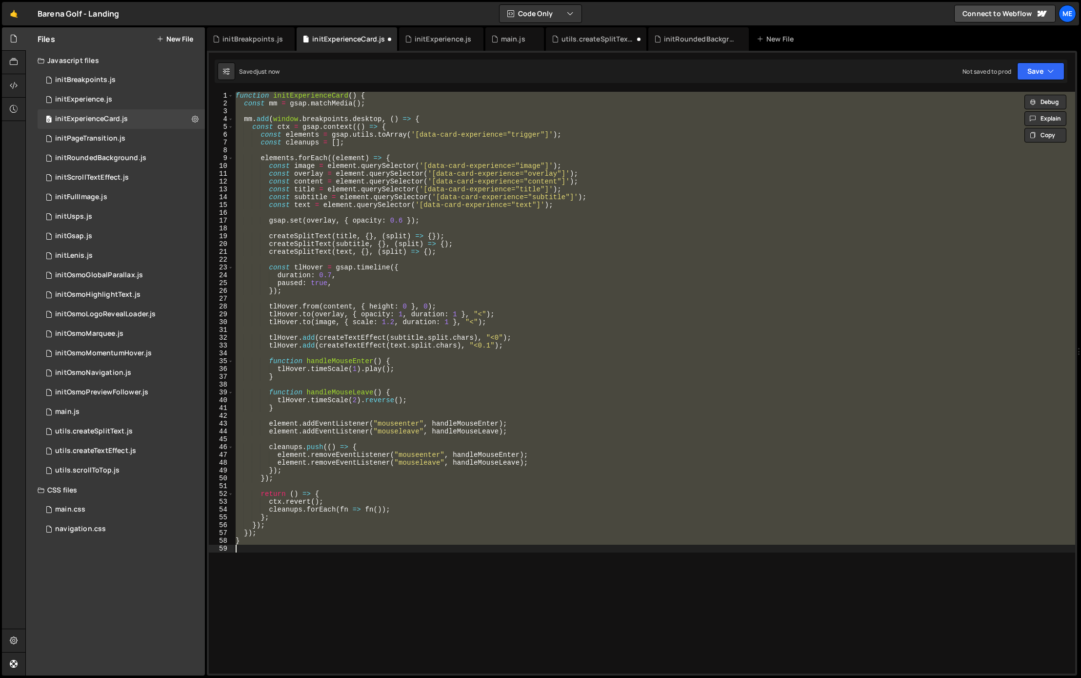
scroll to position [0, 0]
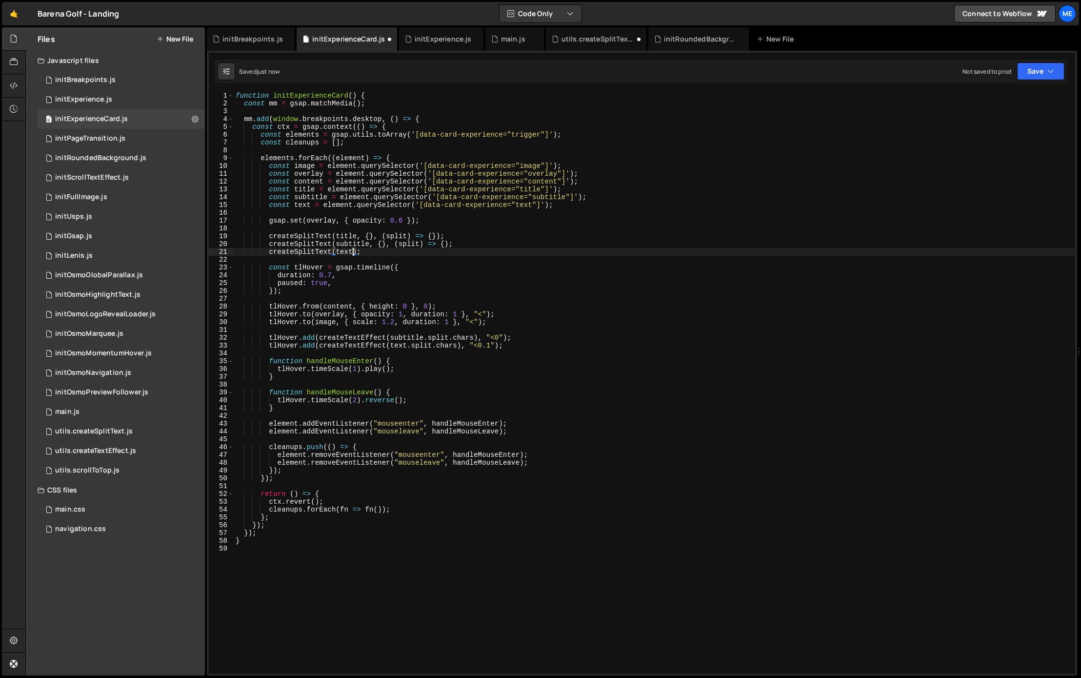
drag, startPoint x: 401, startPoint y: 238, endPoint x: 378, endPoint y: 241, distance: 24.2
click at [398, 239] on div "function initExperienceCard ( ) { const mm = gsap . matchMedia ( ) ; mm . add (…" at bounding box center [654, 390] width 841 height 597
drag, startPoint x: 392, startPoint y: 245, endPoint x: 452, endPoint y: 242, distance: 60.6
click at [453, 242] on div "function initExperienceCard ( ) { const mm = gsap . matchMedia ( ) ; mm . add (…" at bounding box center [654, 390] width 841 height 597
type textarea "createSplitText(subtitle, {}, (split) => {);"
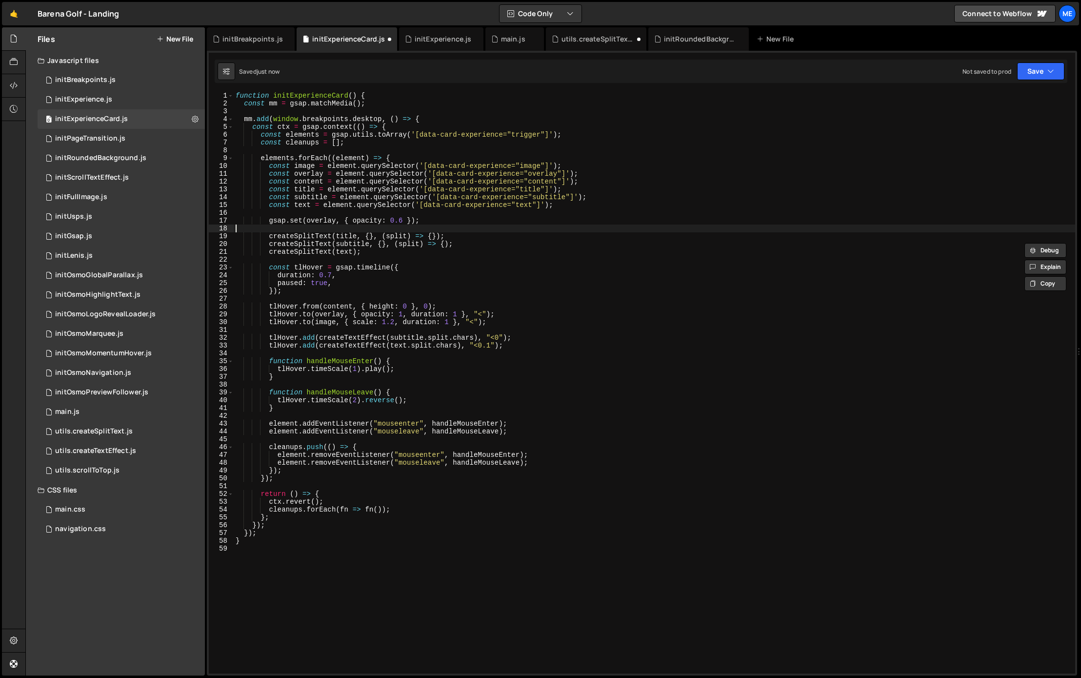
click at [455, 231] on div "function initExperienceCard ( ) { const mm = gsap . matchMedia ( ) ; mm . add (…" at bounding box center [654, 390] width 841 height 597
type textarea "createSplitText(title, {}, (split) => {});"
drag, startPoint x: 449, startPoint y: 226, endPoint x: 442, endPoint y: 235, distance: 11.4
click at [448, 227] on div "function initExperienceCard ( ) { const mm = gsap . matchMedia ( ) ; mm . add (…" at bounding box center [654, 390] width 841 height 597
drag, startPoint x: 437, startPoint y: 237, endPoint x: 367, endPoint y: 240, distance: 70.4
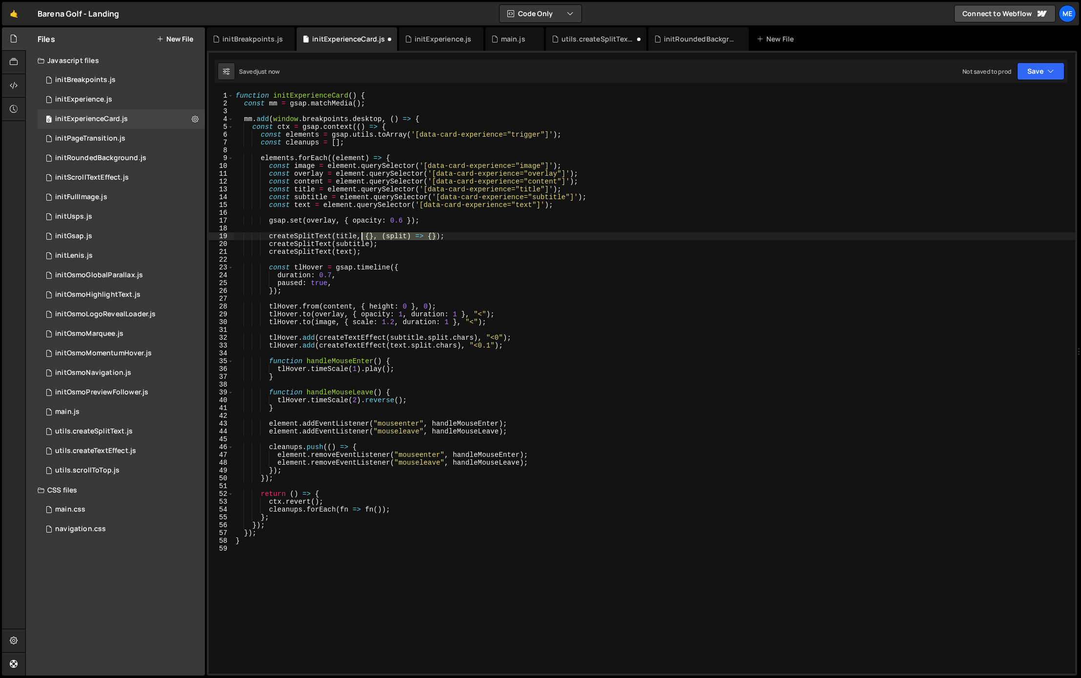
click at [361, 237] on div "function initExperienceCard ( ) { const mm = gsap . matchMedia ( ) ; mm . add (…" at bounding box center [654, 390] width 841 height 597
click at [358, 237] on div "function initExperienceCard ( ) { const mm = gsap . matchMedia ( ) ; mm . add (…" at bounding box center [654, 390] width 841 height 597
click at [371, 242] on div "function initExperienceCard ( ) { const mm = gsap . matchMedia ( ) ; mm . add (…" at bounding box center [654, 390] width 841 height 597
paste textarea ", {}, (split) => {}"
drag, startPoint x: 353, startPoint y: 252, endPoint x: 361, endPoint y: 255, distance: 8.6
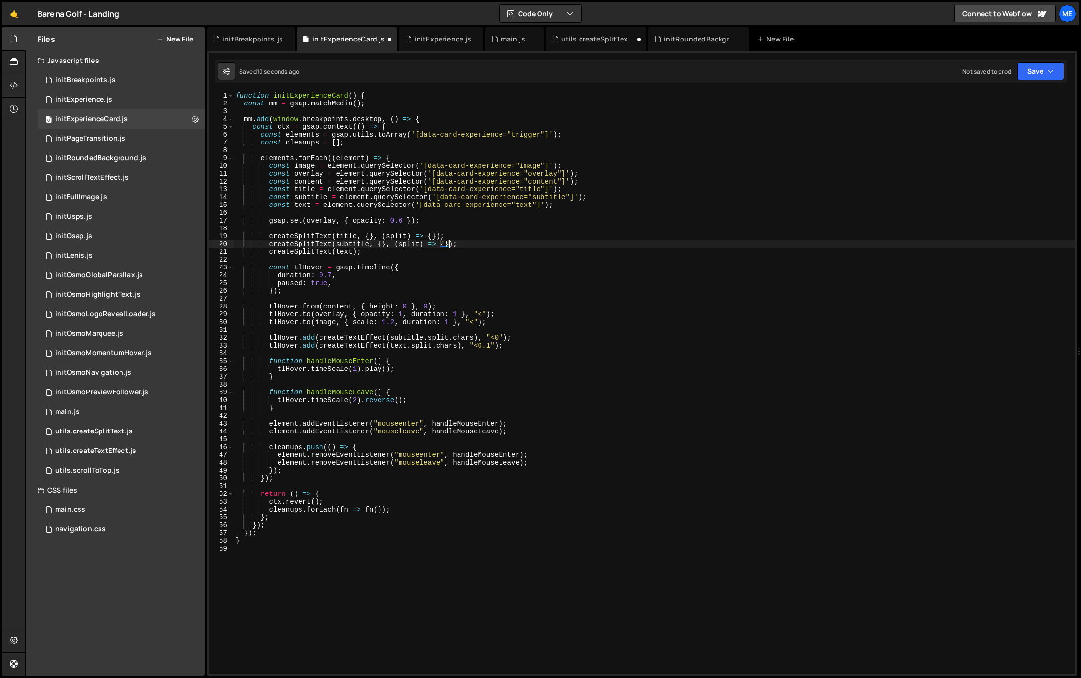
click at [353, 252] on div "function initExperienceCard ( ) { const mm = gsap . matchMedia ( ) ; mm . add (…" at bounding box center [654, 390] width 841 height 597
paste textarea ", {}, (split) => {}"
type textarea "createSplitText(text, {}, (split) => {});"
click at [125, 140] on div "0 initPageTransition.js 0" at bounding box center [121, 139] width 167 height 20
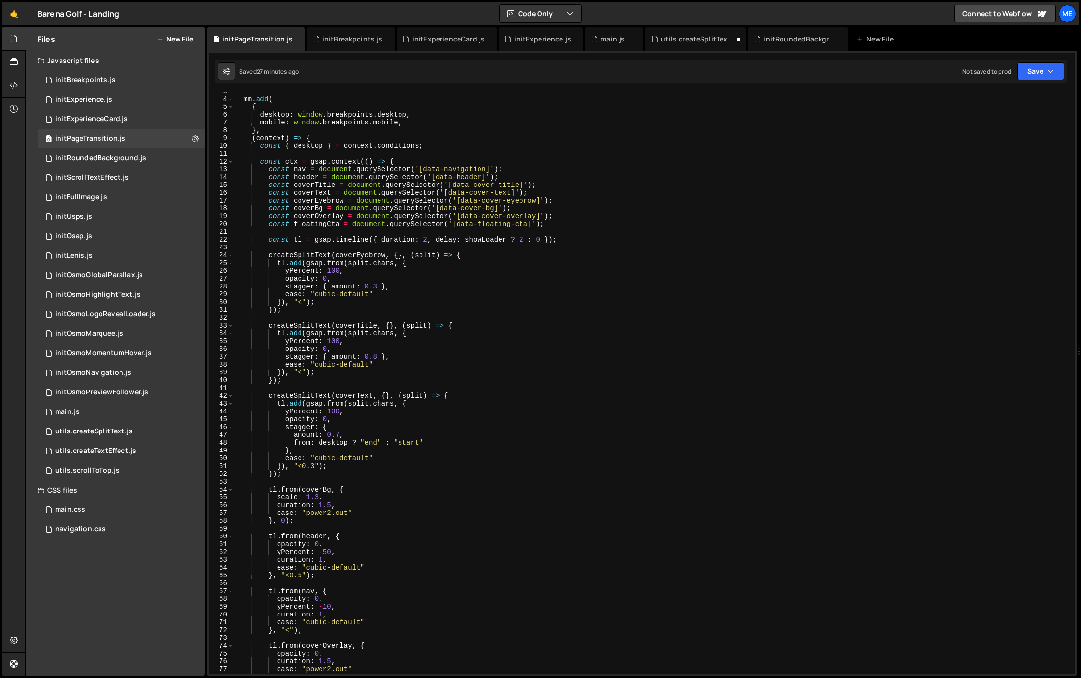
scroll to position [24, 0]
drag, startPoint x: 283, startPoint y: 289, endPoint x: 411, endPoint y: 286, distance: 127.8
click at [411, 286] on div "mm . add ( { desktop : window . breakpoints . desktop , mobile : window . break…" at bounding box center [652, 389] width 838 height 597
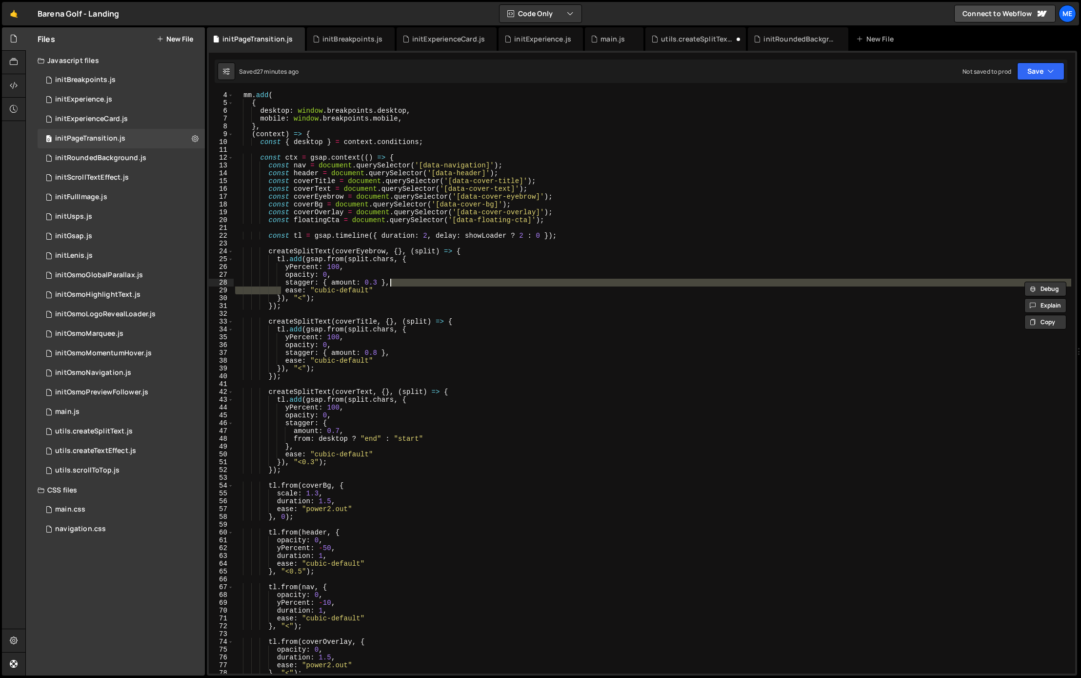
click at [391, 290] on div "mm . add ( { desktop : window . breakpoints . desktop , mobile : window . break…" at bounding box center [652, 389] width 838 height 597
type textarea "ease: "cubic-default""
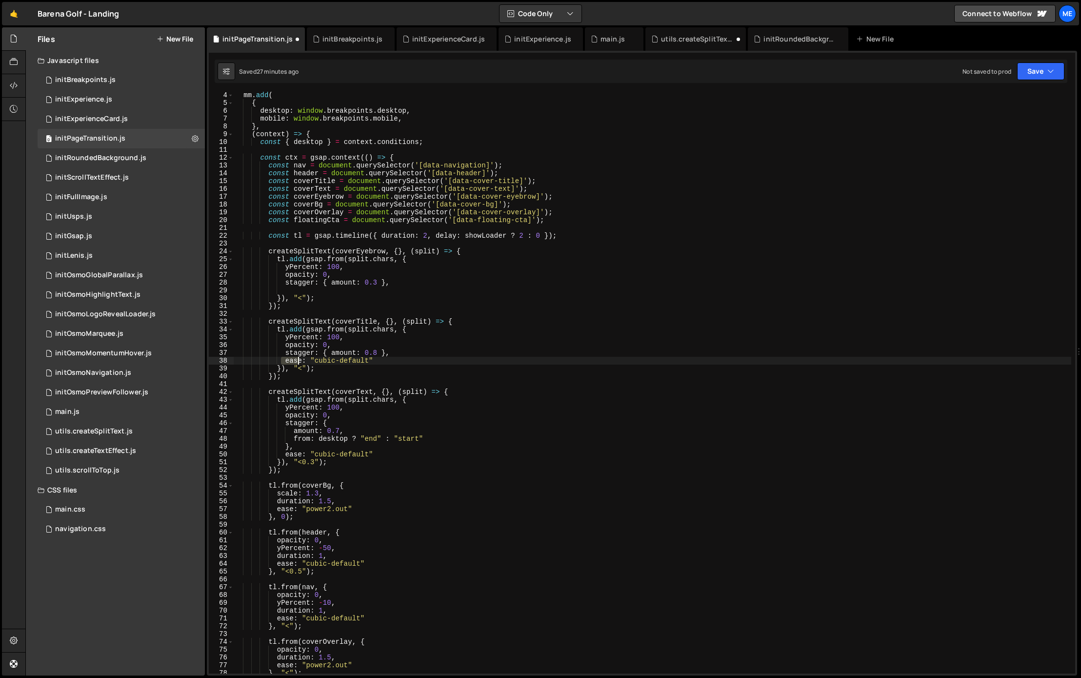
drag, startPoint x: 305, startPoint y: 361, endPoint x: 403, endPoint y: 362, distance: 98.1
click at [403, 362] on div "mm . add ( { desktop : window . breakpoints . desktop , mobile : window . break…" at bounding box center [652, 389] width 838 height 597
type textarea "ease: "cubic-default""
drag, startPoint x: 319, startPoint y: 454, endPoint x: 392, endPoint y: 453, distance: 73.2
click at [393, 453] on div "mm . add ( { desktop : window . breakpoints . desktop , mobile : window . break…" at bounding box center [652, 389] width 838 height 597
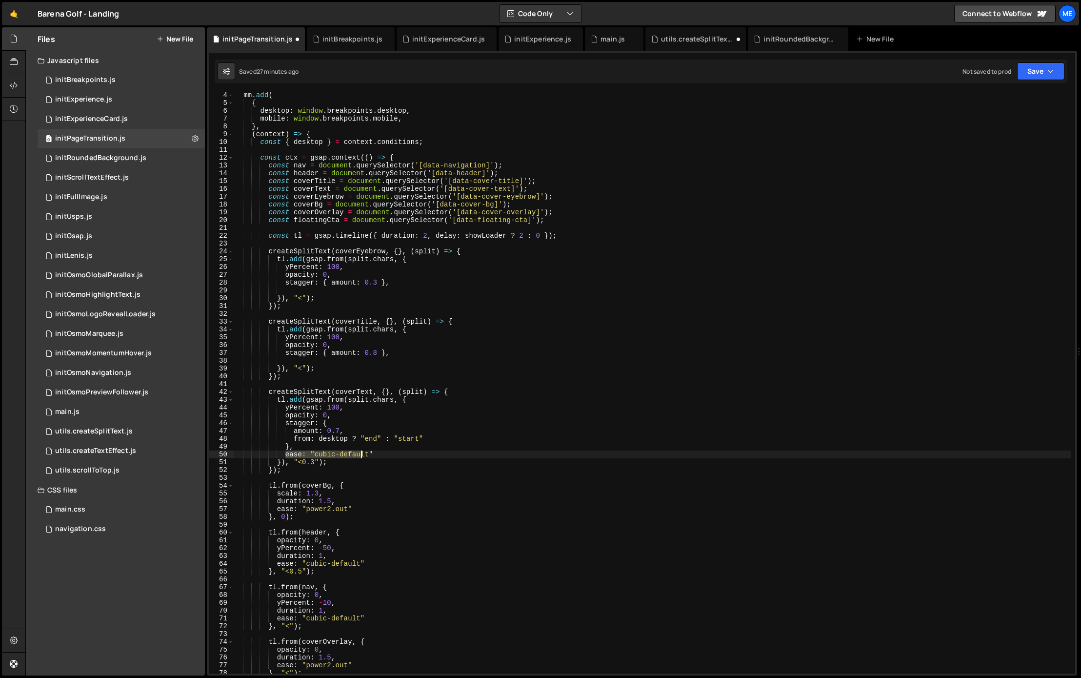
type textarea "ease: "cubic-default""
type textarea "},"
click at [297, 360] on div "mm . add ( { desktop : window . breakpoints . desktop , mobile : window . break…" at bounding box center [652, 389] width 838 height 597
type textarea "stagger: { amount: 0.8 },"
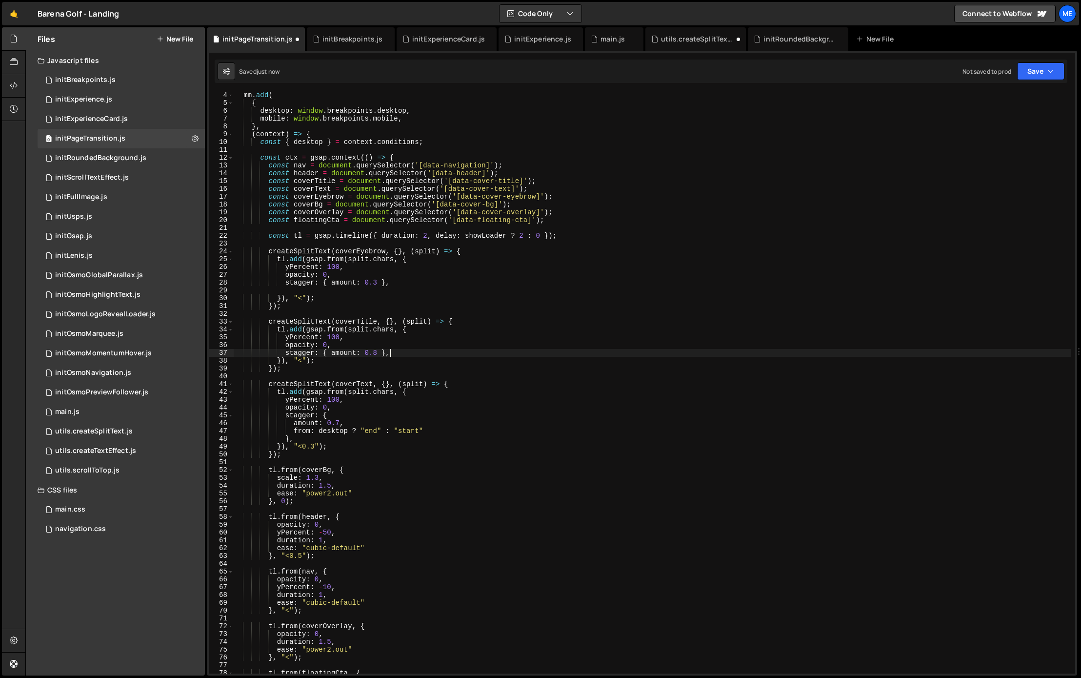
click at [294, 289] on div "mm . add ( { desktop : window . breakpoints . desktop , mobile : window . break…" at bounding box center [652, 389] width 838 height 597
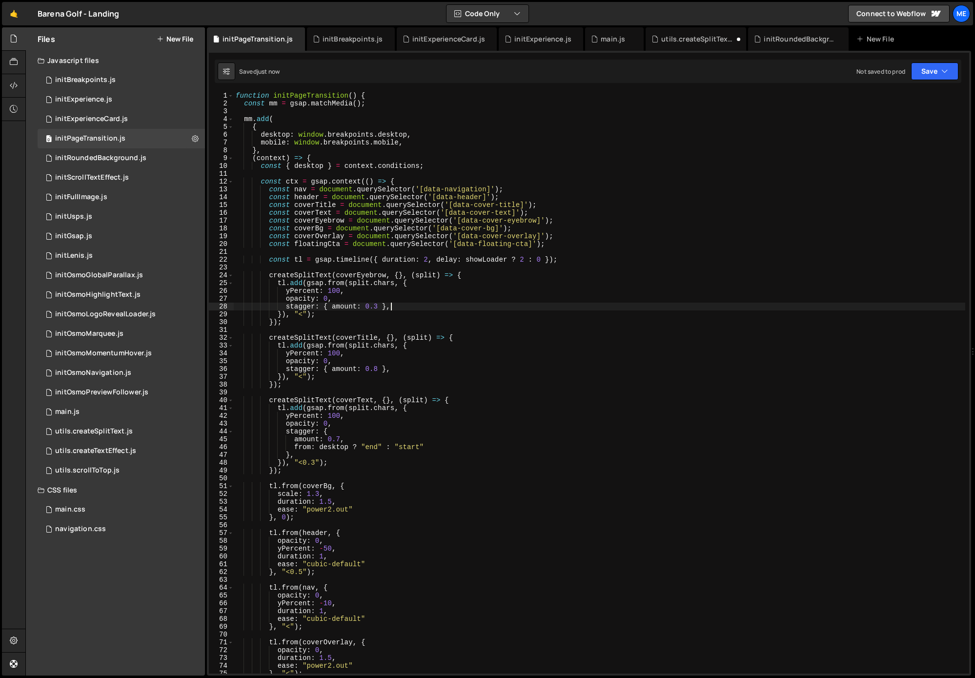
scroll to position [0, 0]
click at [360, 408] on div "function initPageTransition ( ) { const mm = gsap . matchMedia ( ) ; mm . add (…" at bounding box center [599, 390] width 731 height 597
click at [386, 407] on div "function initPageTransition ( ) { const mm = gsap . matchMedia ( ) ; mm . add (…" at bounding box center [599, 390] width 731 height 597
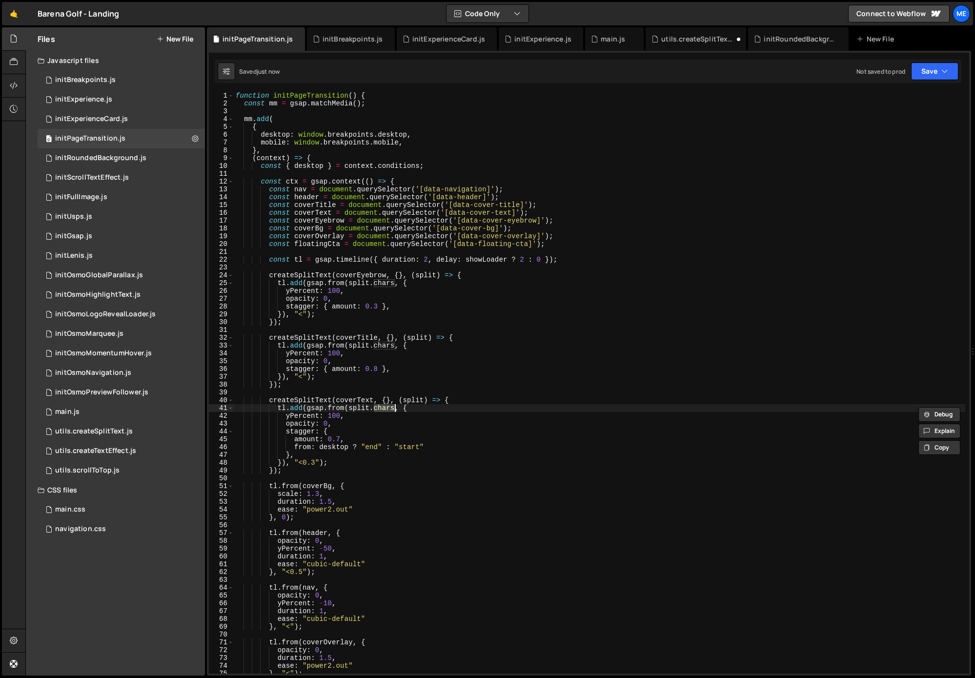
click at [420, 399] on div "function initPageTransition ( ) { const mm = gsap . matchMedia ( ) ; mm . add (…" at bounding box center [599, 390] width 731 height 597
type textarea "createSplitText(coverText, {}, (split) => {"
click at [420, 399] on div "function initPageTransition ( ) { const mm = gsap . matchMedia ( ) ; mm . add (…" at bounding box center [599, 390] width 731 height 597
click at [308, 401] on div "function initPageTransition ( ) { const mm = gsap . matchMedia ( ) ; mm . add (…" at bounding box center [599, 390] width 731 height 597
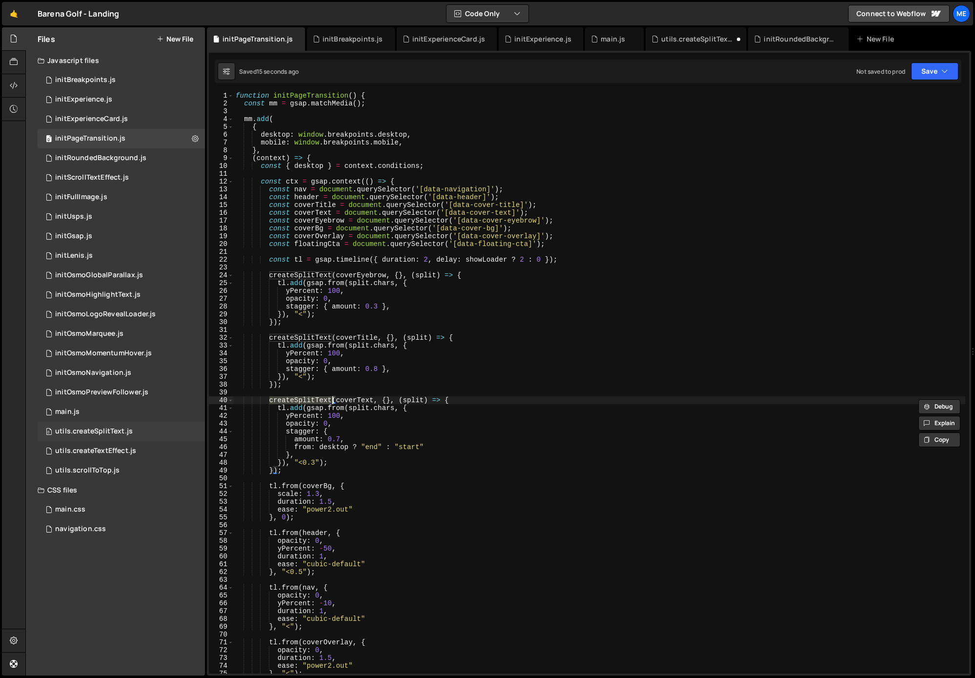
click at [101, 432] on div "utils.createSplitText.js" at bounding box center [94, 431] width 78 height 9
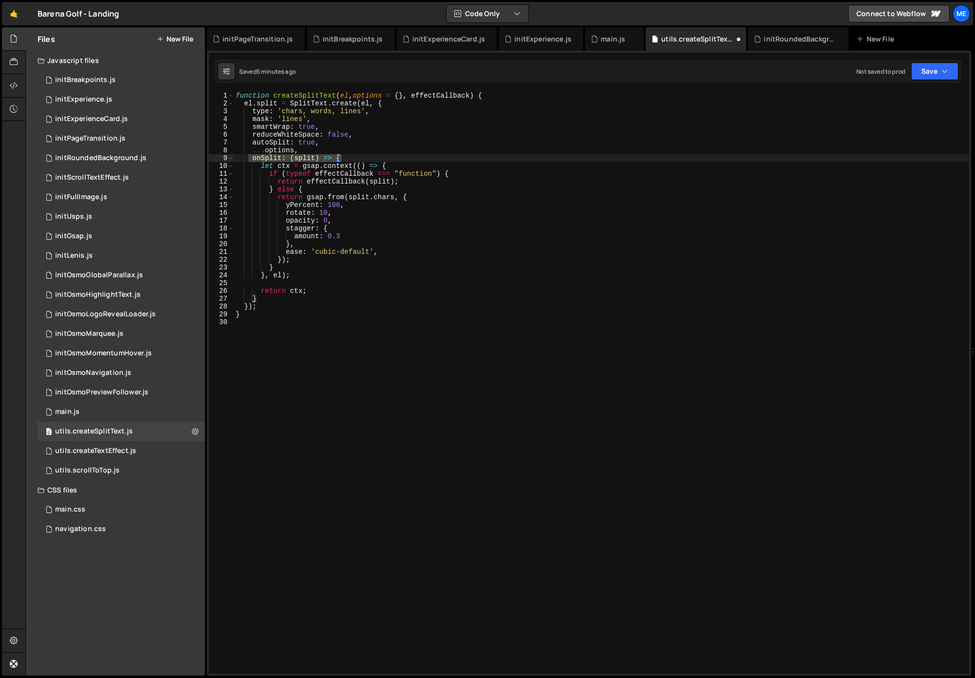
click at [302, 98] on div "function createSplitText ( el , options = { } , effectCallback ) { el . split =…" at bounding box center [654, 390] width 841 height 597
click at [302, 98] on div "function createSplitText ( el , options = { } , effectCallback ) { el . split =…" at bounding box center [601, 390] width 735 height 597
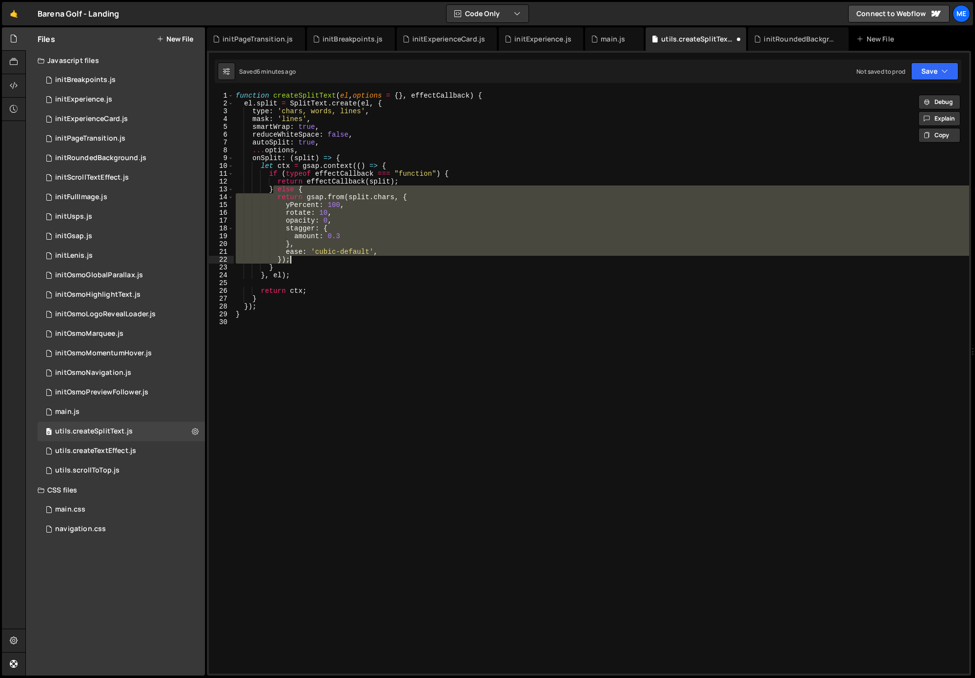
drag, startPoint x: 286, startPoint y: 195, endPoint x: 323, endPoint y: 263, distance: 78.1
click at [323, 263] on div "function createSplitText ( el , options = { } , effectCallback ) { el . split =…" at bounding box center [601, 390] width 735 height 597
click at [322, 267] on div "function createSplitText ( el , options = { } , effectCallback ) { el . split =…" at bounding box center [601, 390] width 735 height 597
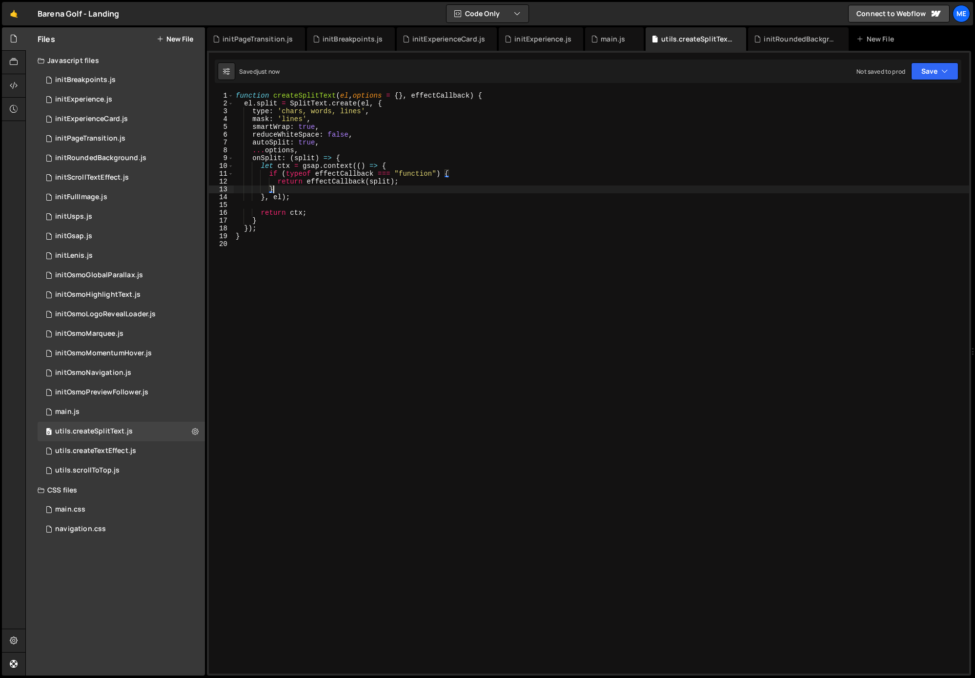
click at [458, 95] on div "function createSplitText ( el , options = { } , effectCallback ) { el . split =…" at bounding box center [601, 390] width 735 height 597
type textarea "function createSplitText(el, options = {}, effectCallback) {"
click at [320, 93] on div "function createSplitText ( el , options = { } , effectCallback ) { el . split =…" at bounding box center [601, 390] width 735 height 597
click at [603, 41] on div "main.js" at bounding box center [613, 39] width 24 height 10
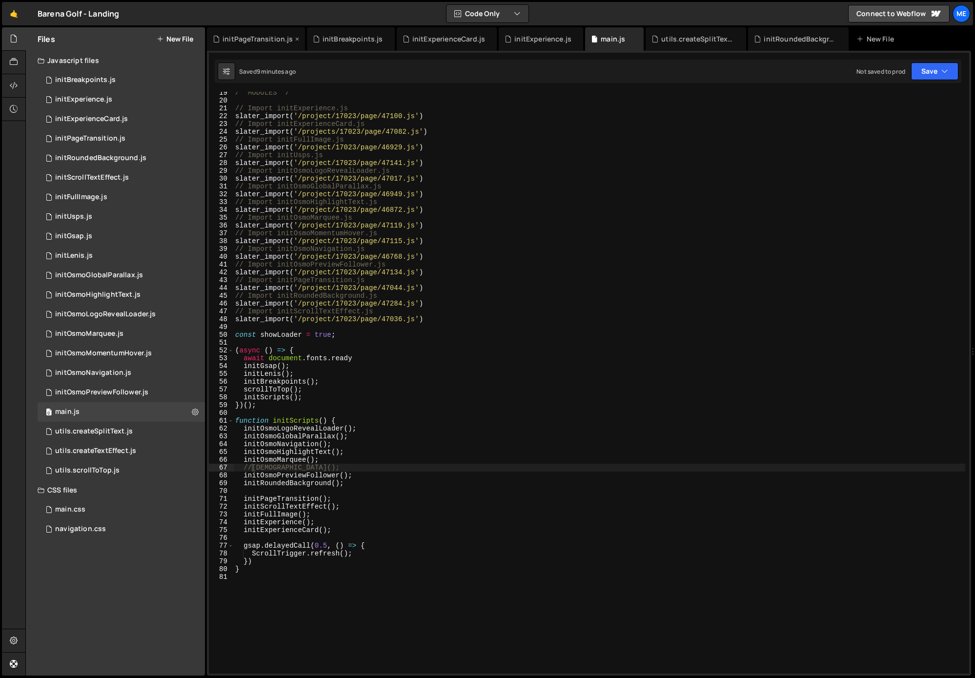
click at [249, 41] on div "initPageTransition.js" at bounding box center [257, 39] width 70 height 10
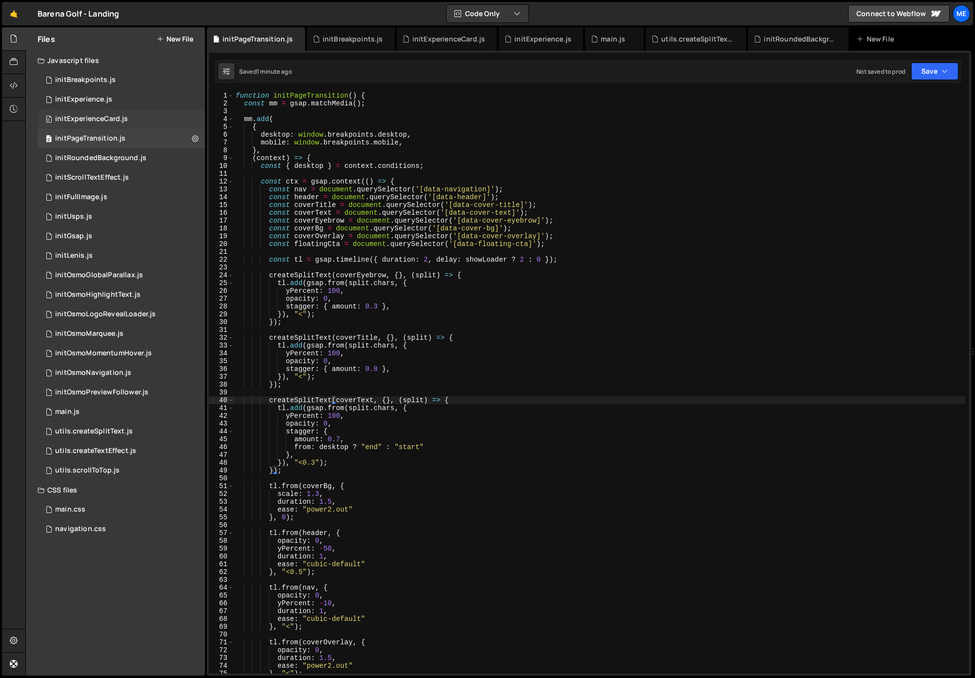
click at [119, 120] on div "initExperienceCard.js" at bounding box center [91, 119] width 73 height 9
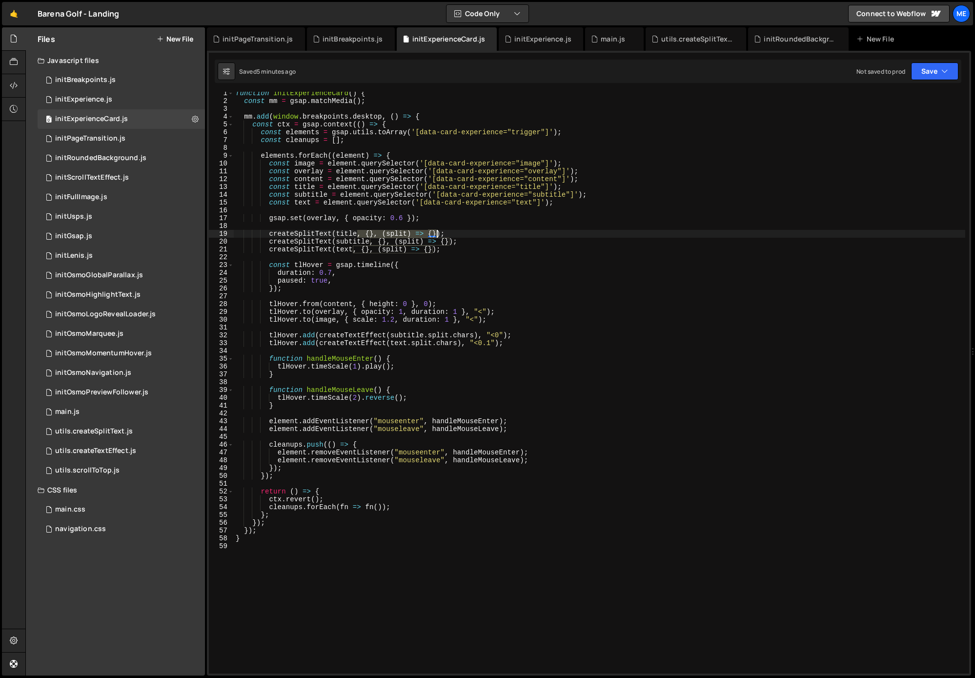
drag, startPoint x: 364, startPoint y: 235, endPoint x: 437, endPoint y: 235, distance: 72.2
click at [436, 234] on div "function initExperienceCard ( ) { const mm = gsap . matchMedia ( ) ; mm . add (…" at bounding box center [599, 387] width 731 height 597
drag, startPoint x: 449, startPoint y: 240, endPoint x: 376, endPoint y: 246, distance: 73.4
click at [369, 240] on div "function initExperienceCard ( ) { const mm = gsap . matchMedia ( ) ; mm . add (…" at bounding box center [599, 387] width 731 height 597
drag, startPoint x: 383, startPoint y: 250, endPoint x: 434, endPoint y: 251, distance: 50.3
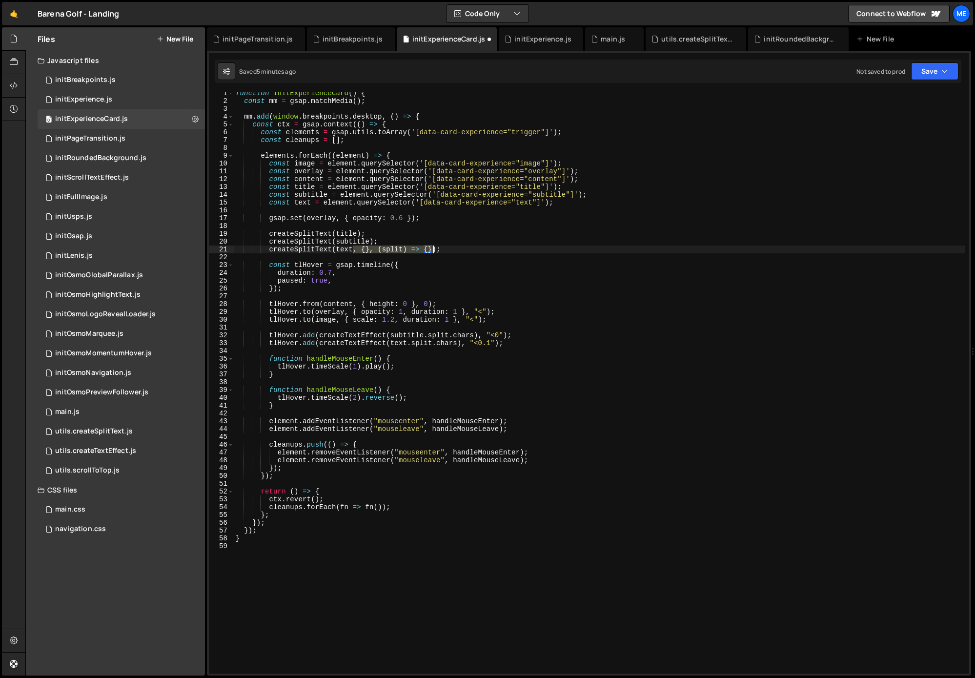
click at [432, 249] on div "function initExperienceCard ( ) { const mm = gsap . matchMedia ( ) ; mm . add (…" at bounding box center [599, 387] width 731 height 597
click at [501, 240] on div "function initExperienceCard ( ) { const mm = gsap . matchMedia ( ) ; mm . add (…" at bounding box center [599, 387] width 731 height 597
type textarea "createSplitText(subtitle);"
click at [85, 509] on div "main.css 0" at bounding box center [121, 510] width 167 height 20
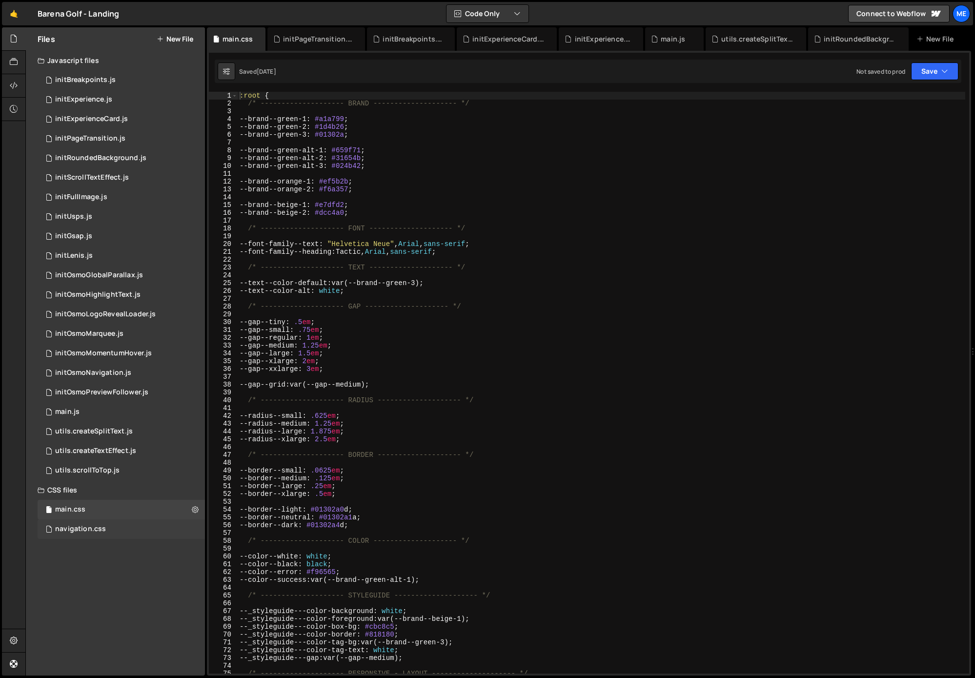
click at [88, 529] on div "navigation.css" at bounding box center [80, 528] width 51 height 9
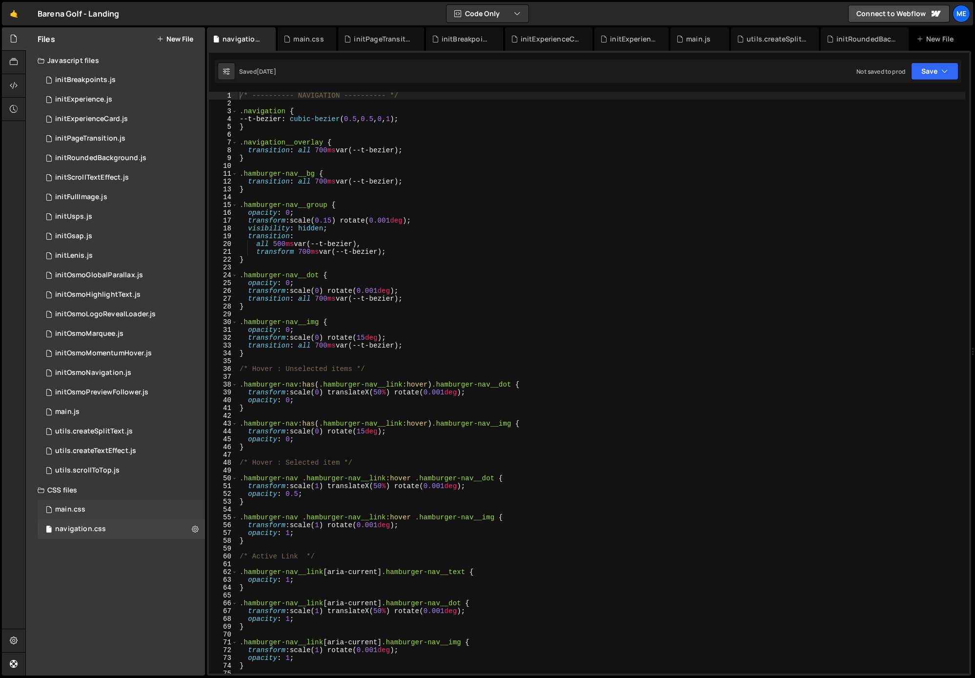
click at [89, 512] on div "main.css 0" at bounding box center [121, 510] width 167 height 20
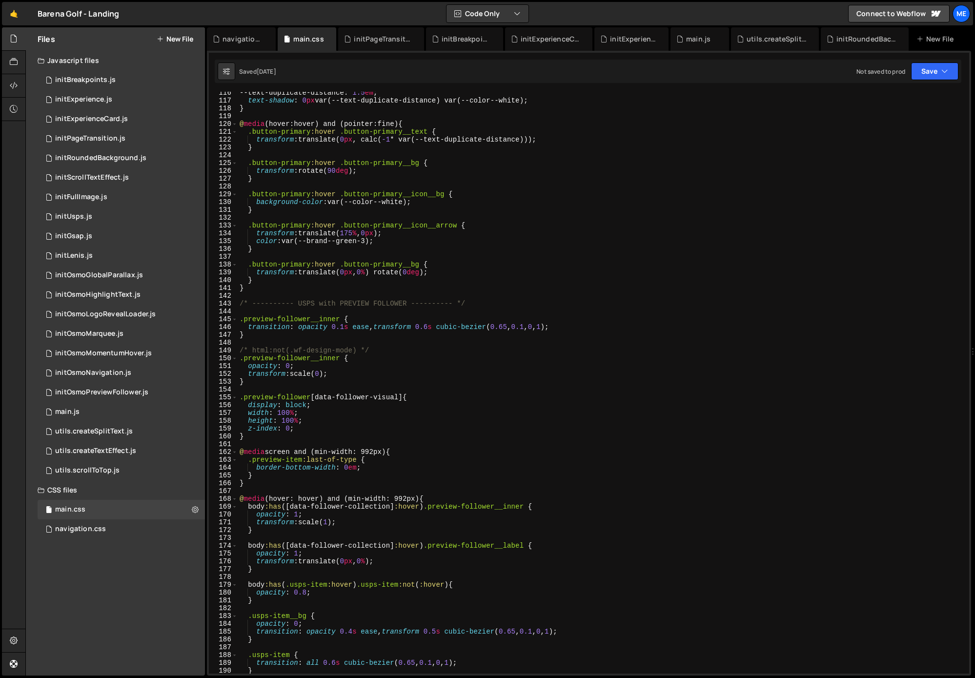
scroll to position [831, 0]
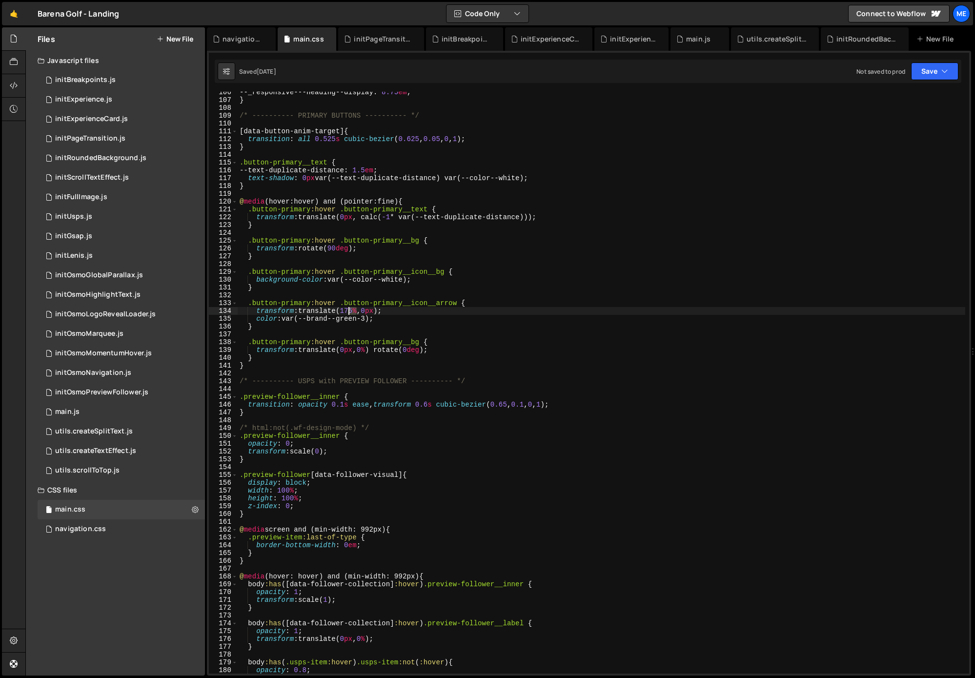
drag, startPoint x: 357, startPoint y: 311, endPoint x: 349, endPoint y: 311, distance: 8.3
click at [349, 311] on div "--_responsive---heading--display : 8.75 em ; } /* ---------- PRIMARY BUTTONS --…" at bounding box center [601, 386] width 727 height 597
drag, startPoint x: 344, startPoint y: 311, endPoint x: 362, endPoint y: 312, distance: 18.1
click at [344, 311] on div "--_responsive---heading--display : 8.75 em ; } /* ---------- PRIMARY BUTTONS --…" at bounding box center [601, 386] width 727 height 597
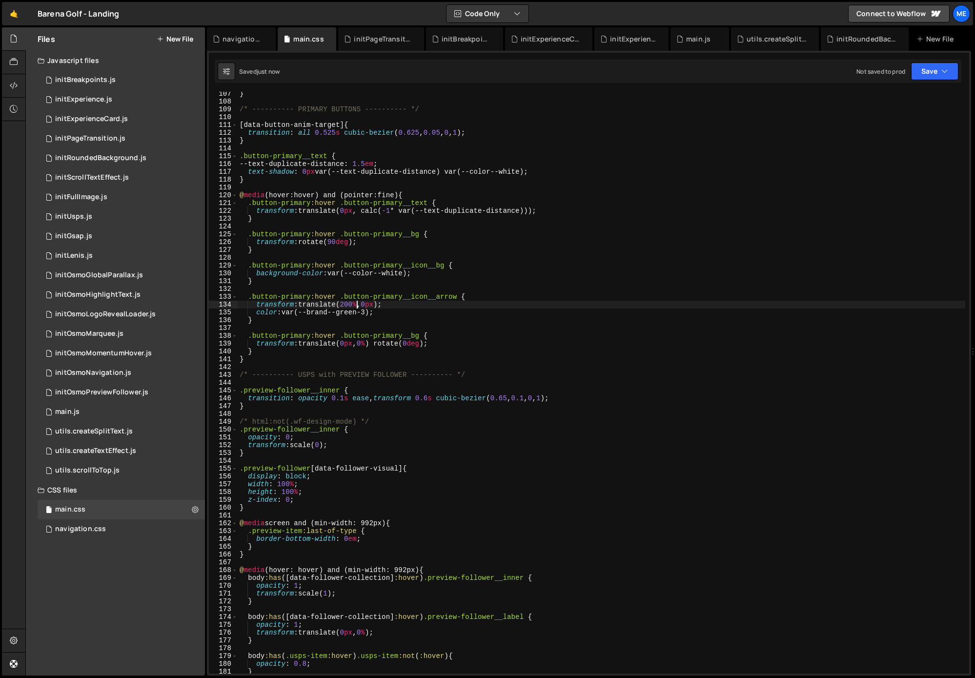
scroll to position [837, 0]
click at [348, 306] on div "} /* ---------- PRIMARY BUTTONS ---------- */ [ data-button-anim-target ] { tra…" at bounding box center [601, 388] width 727 height 597
click at [345, 304] on div "} /* ---------- PRIMARY BUTTONS ---------- */ [ data-button-anim-target ] { tra…" at bounding box center [601, 388] width 727 height 597
click at [591, 338] on div "} /* ---------- PRIMARY BUTTONS ---------- */ [ data-button-anim-target ] { tra…" at bounding box center [601, 388] width 727 height 597
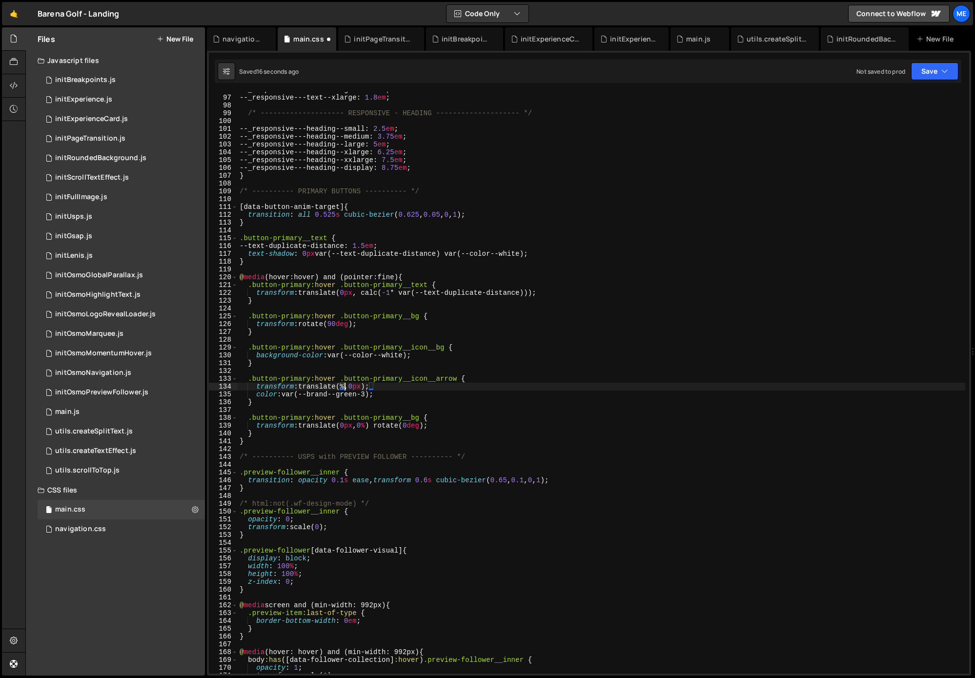
scroll to position [0, 8]
click at [535, 322] on div "--_responsive---text--large : 1.25 em ; --_responsive---text--xlarge : 1.8 em ;…" at bounding box center [601, 384] width 727 height 597
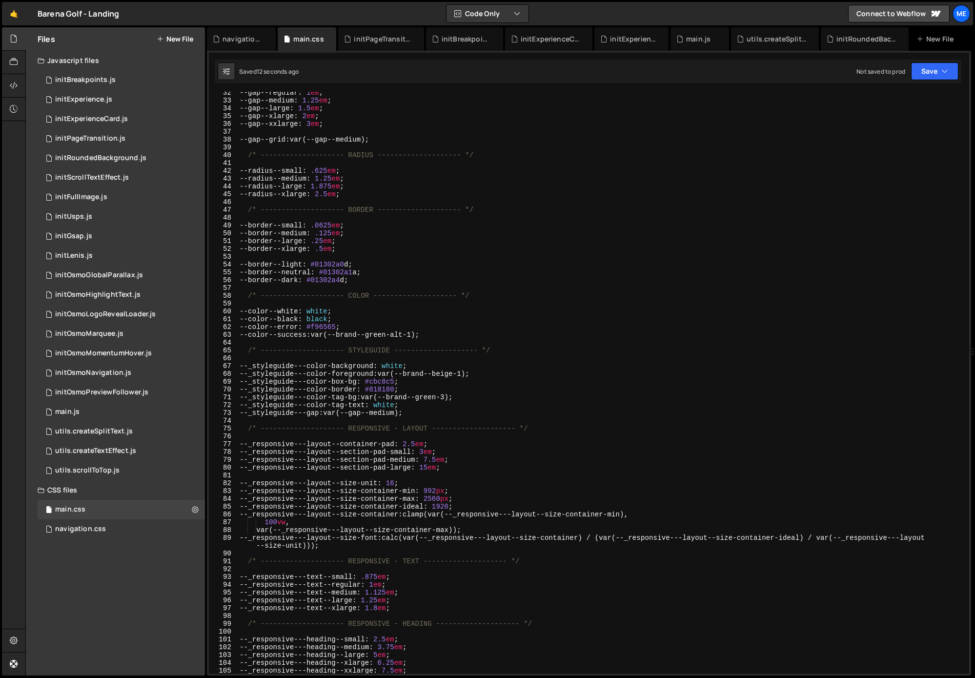
scroll to position [368, 0]
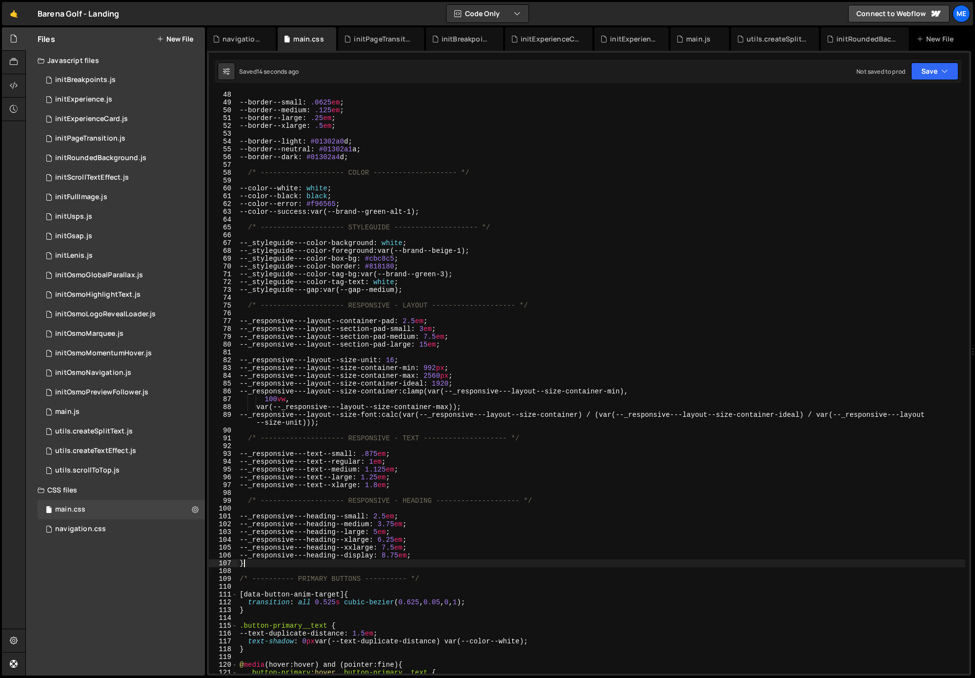
click at [274, 566] on div "--border--small : .0625 em ; --border--medium : .125 em ; --border--large : .25…" at bounding box center [601, 389] width 727 height 597
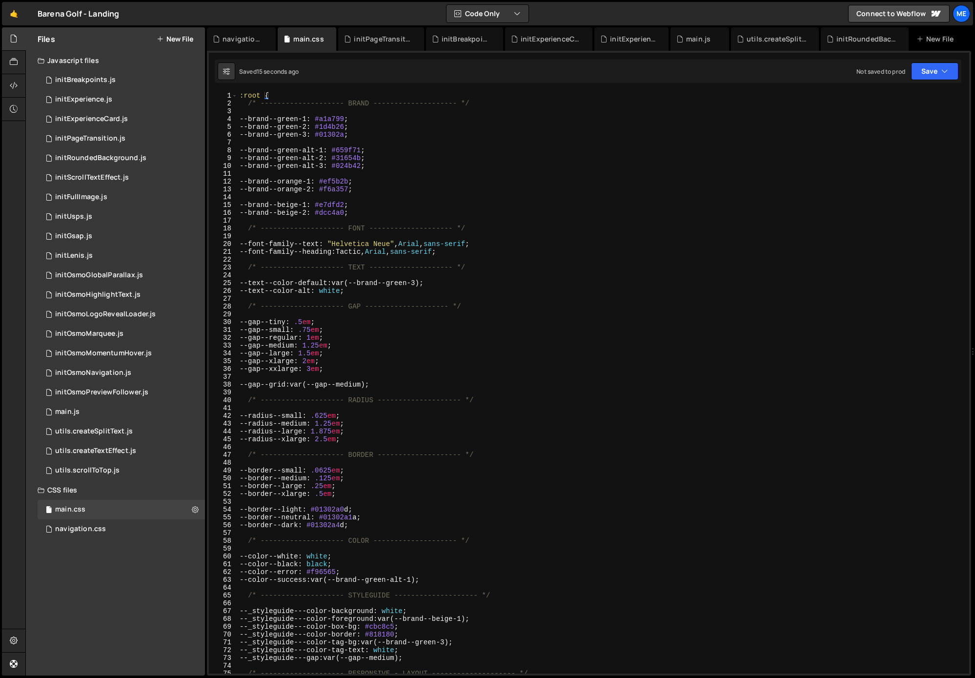
scroll to position [0, 0]
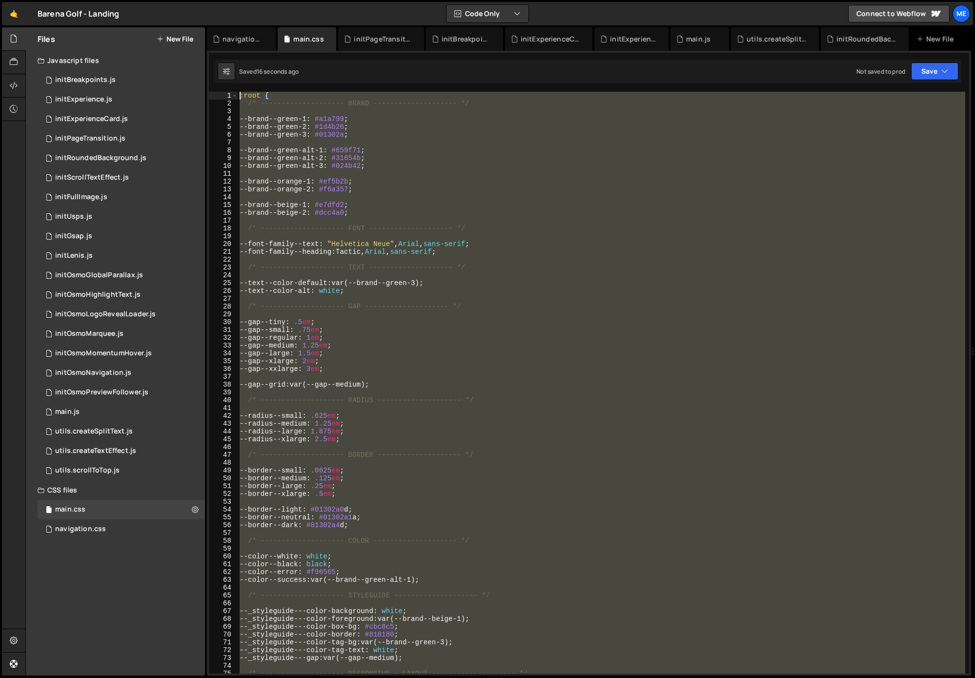
click at [241, 98] on div ":root { /* -------------------- BRAND -------------------- */ --brand--green-1 …" at bounding box center [601, 390] width 727 height 597
type textarea ":root { /* -------------------- BRAND -------------------- */"
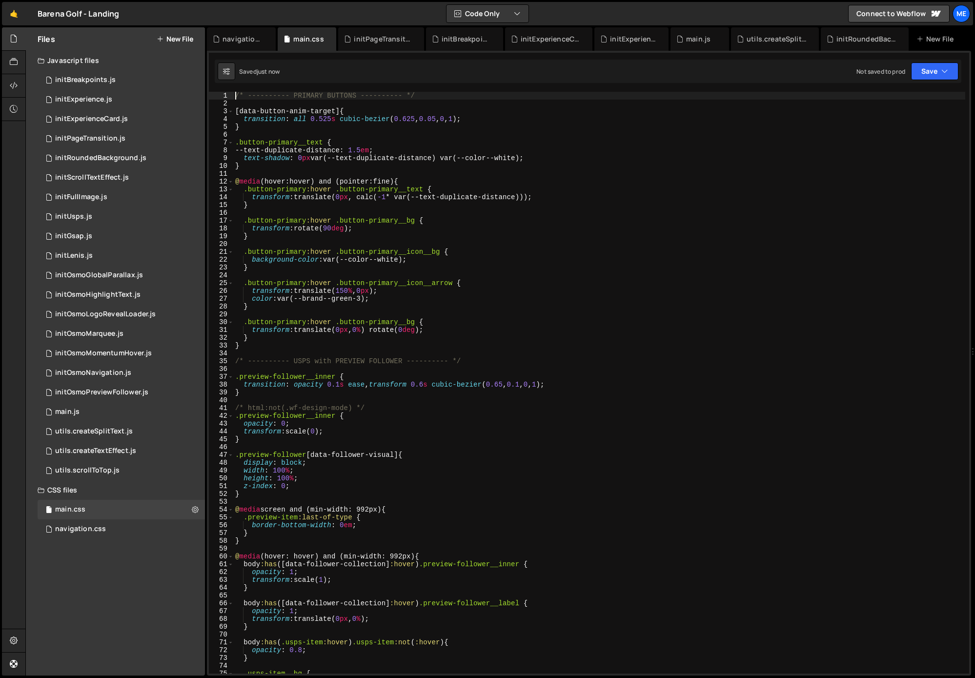
type textarea "/* ---------- PRIMARY BUTTONS ---------- */"
click at [89, 138] on div "initPageTransition.js" at bounding box center [90, 138] width 70 height 9
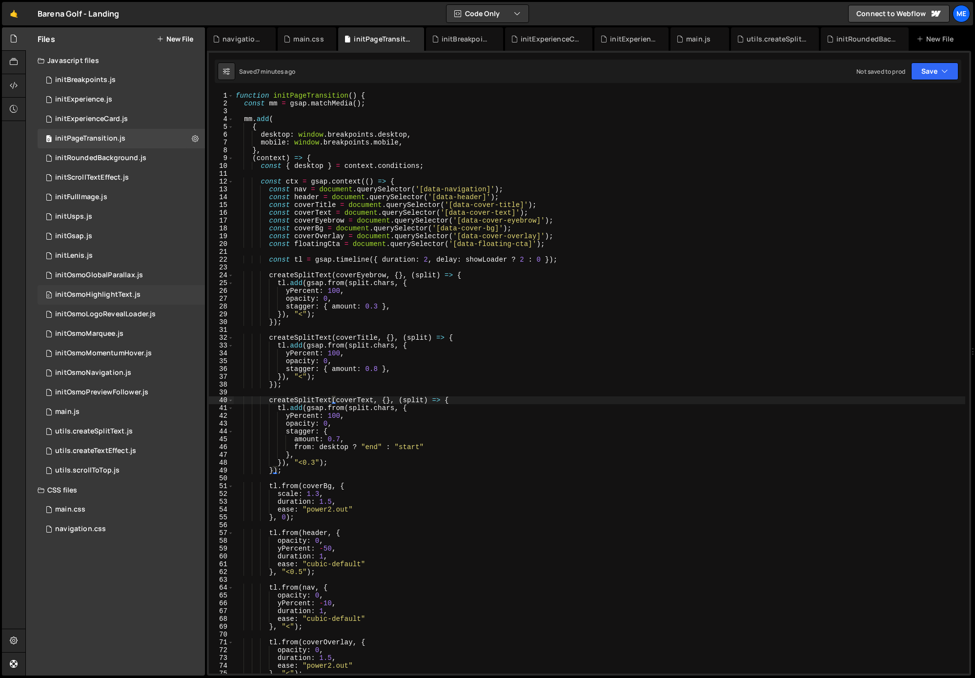
click at [101, 290] on div "initOsmoHighlightText.js" at bounding box center [97, 294] width 85 height 9
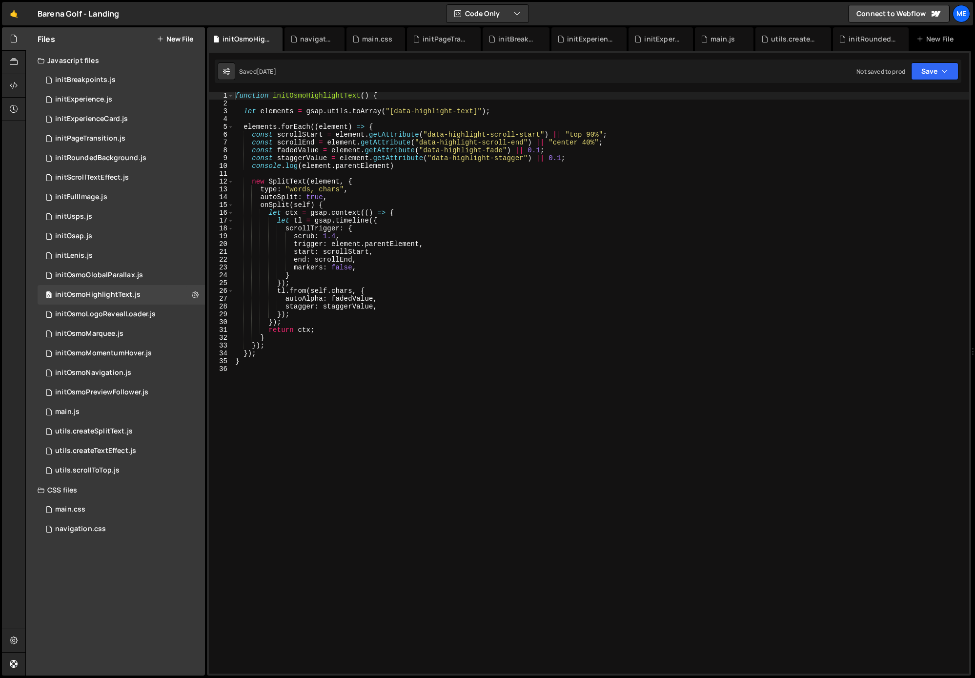
click at [493, 267] on div "function initOsmoHighlightText ( ) { let elements = gsap . utils . toArray ( "[…" at bounding box center [601, 390] width 736 height 597
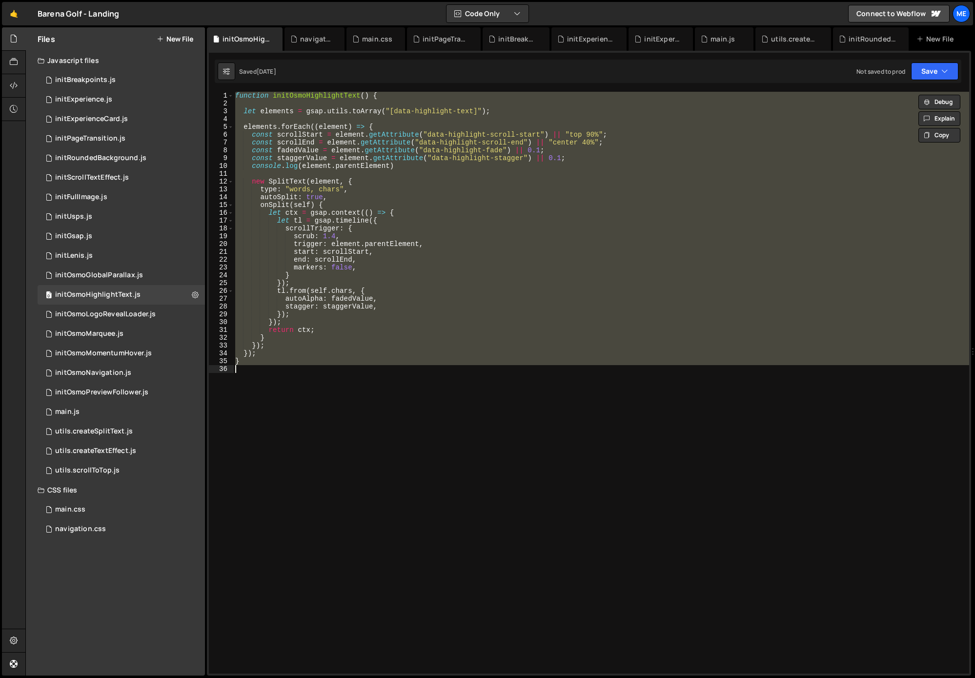
click at [459, 255] on div "function initOsmoHighlightText ( ) { let elements = gsap . utils . toArray ( "[…" at bounding box center [601, 382] width 736 height 581
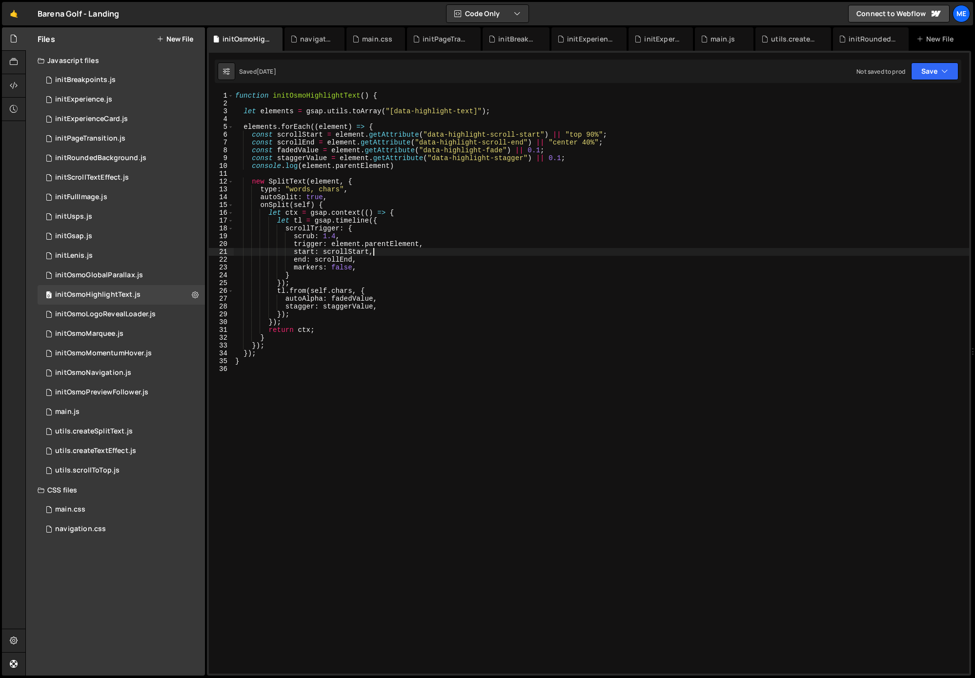
type textarea "}"
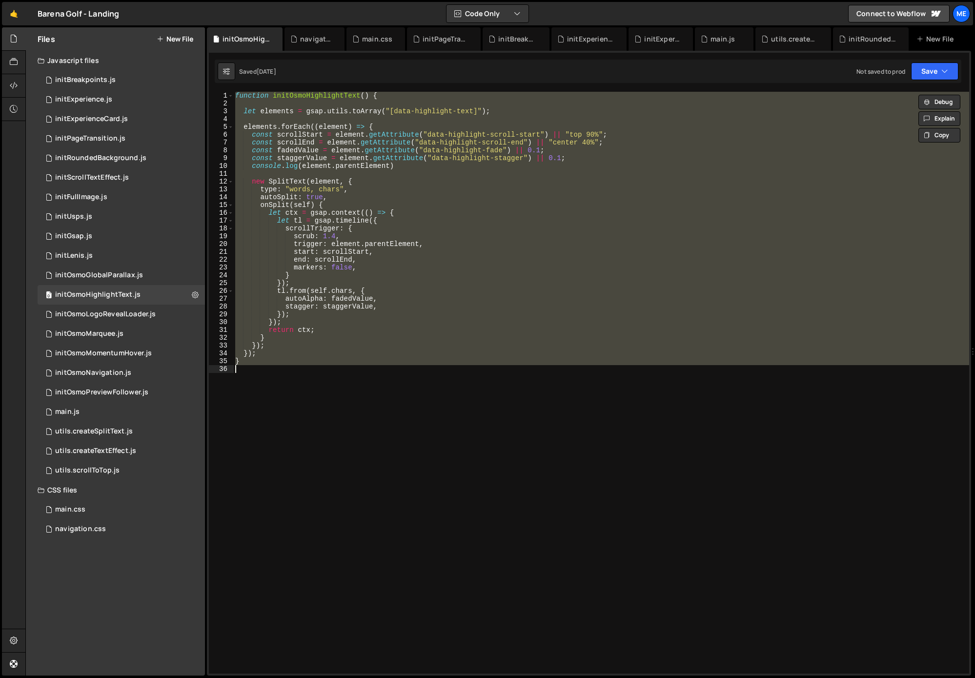
paste textarea
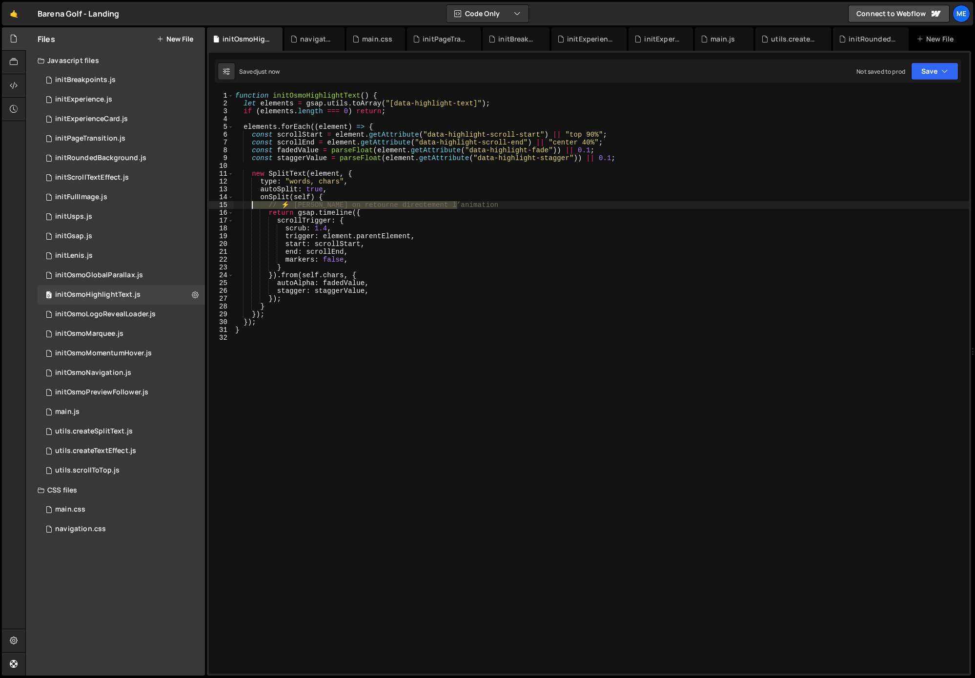
drag, startPoint x: 468, startPoint y: 206, endPoint x: 252, endPoint y: 206, distance: 216.1
click at [250, 205] on div "function initOsmoHighlightText ( ) { let elements = gsap . utils . toArray ( "[…" at bounding box center [601, 390] width 736 height 597
type textarea "// ⚡️ Ici on retourne directement l’animation"
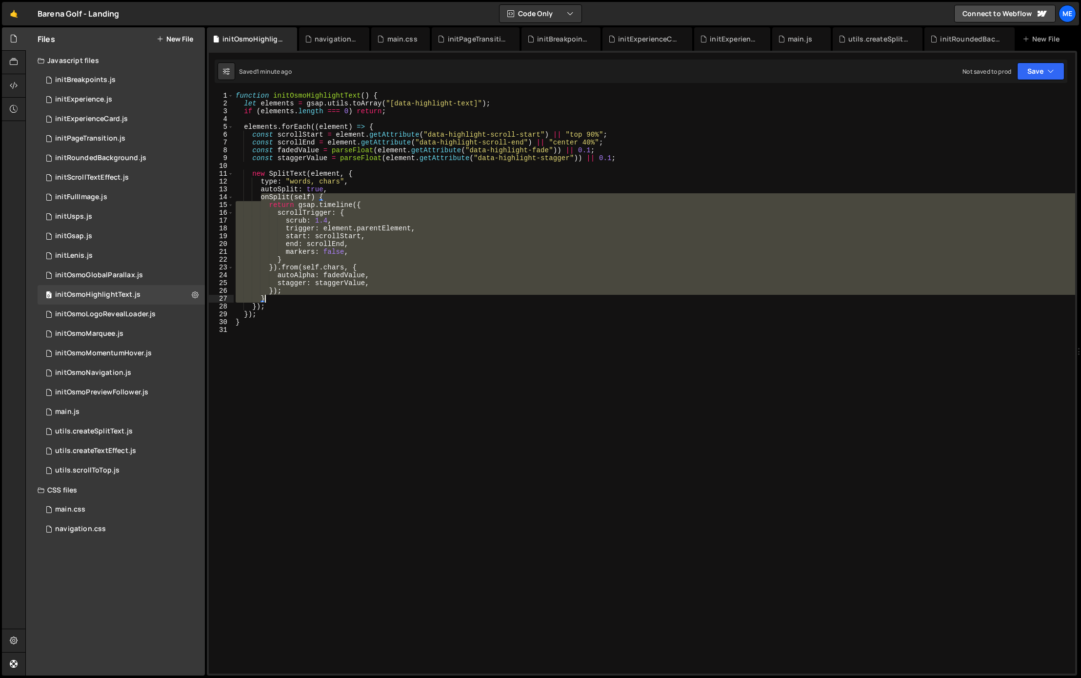
drag, startPoint x: 270, startPoint y: 207, endPoint x: 295, endPoint y: 299, distance: 94.4
click at [293, 297] on div "function initOsmoHighlightText ( ) { let elements = gsap . utils . toArray ( "[…" at bounding box center [654, 390] width 841 height 597
paste textarea "});"
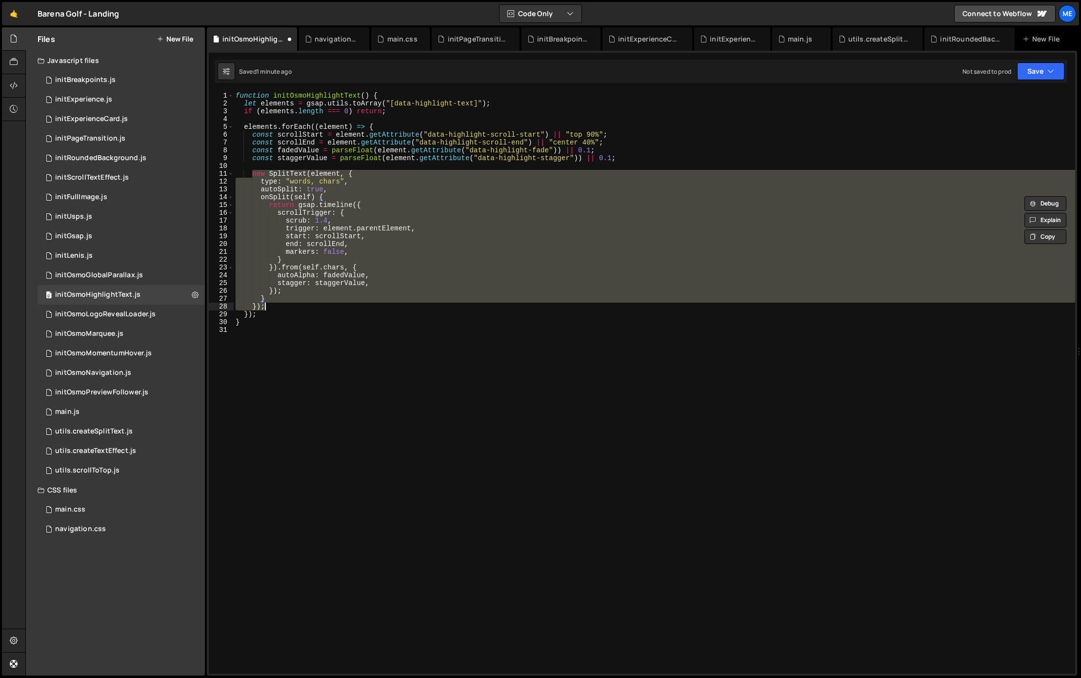
drag, startPoint x: 254, startPoint y: 173, endPoint x: 286, endPoint y: 307, distance: 138.1
click at [286, 306] on div "function initOsmoHighlightText ( ) { let elements = gsap . utils . toArray ( "[…" at bounding box center [654, 390] width 841 height 597
paste textarea
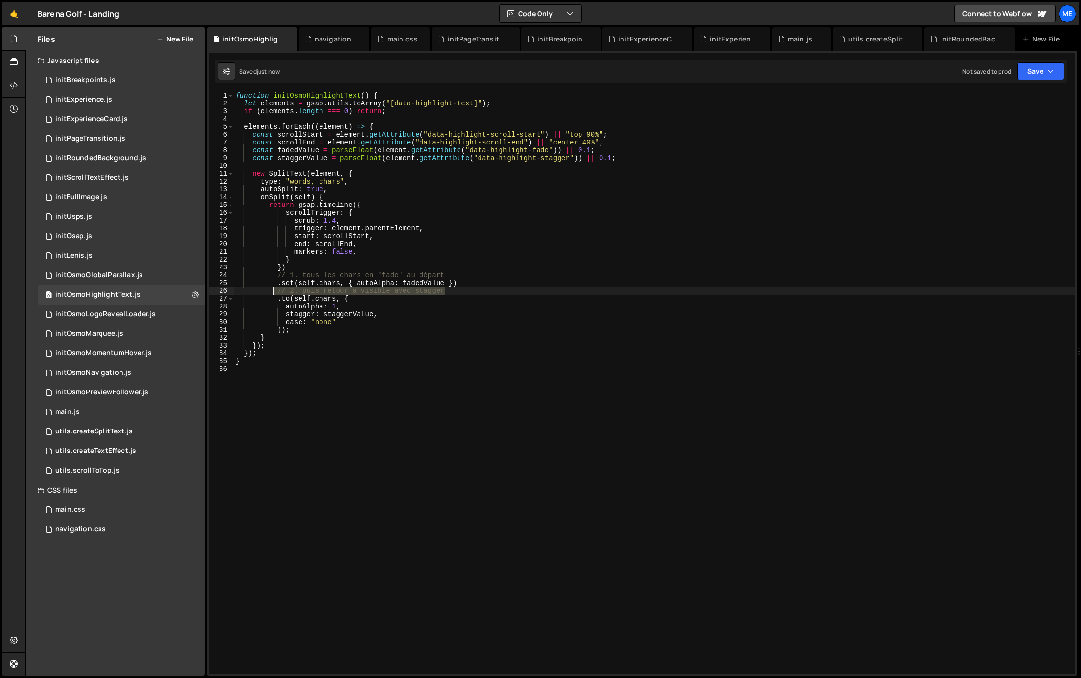
drag, startPoint x: 444, startPoint y: 293, endPoint x: 274, endPoint y: 291, distance: 170.3
click at [273, 291] on div "function initOsmoHighlightText ( ) { let elements = gsap . utils . toArray ( "[…" at bounding box center [654, 390] width 841 height 597
type textarea "// 2. puis retour à visible avec stagger"
drag, startPoint x: 458, startPoint y: 276, endPoint x: 274, endPoint y: 276, distance: 183.9
click at [275, 276] on div "function initOsmoHighlightText ( ) { let elements = gsap . utils . toArray ( "[…" at bounding box center [654, 390] width 841 height 597
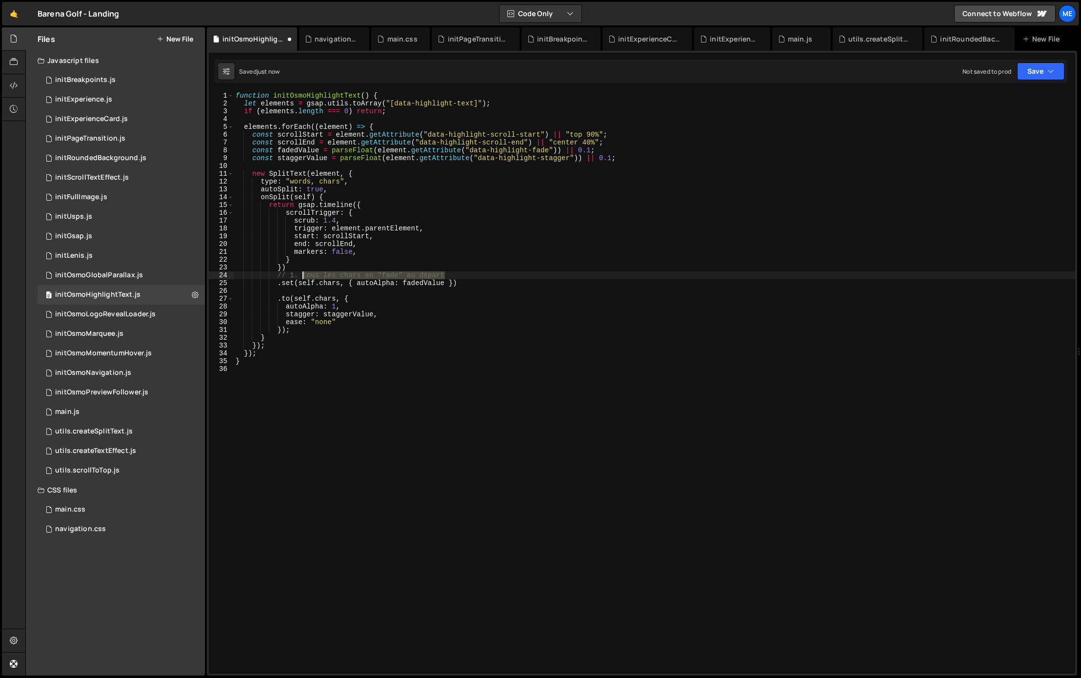
type textarea "// 1. tous les chars en "fade" au départ"
click at [295, 290] on div "function initOsmoHighlightText ( ) { let elements = gsap . utils . toArray ( "[…" at bounding box center [654, 390] width 841 height 597
type textarea ".set(self.chars, { autoAlpha: fadedValue })"
click at [296, 276] on div "function initOsmoHighlightText ( ) { let elements = gsap . utils . toArray ( "[…" at bounding box center [654, 390] width 841 height 597
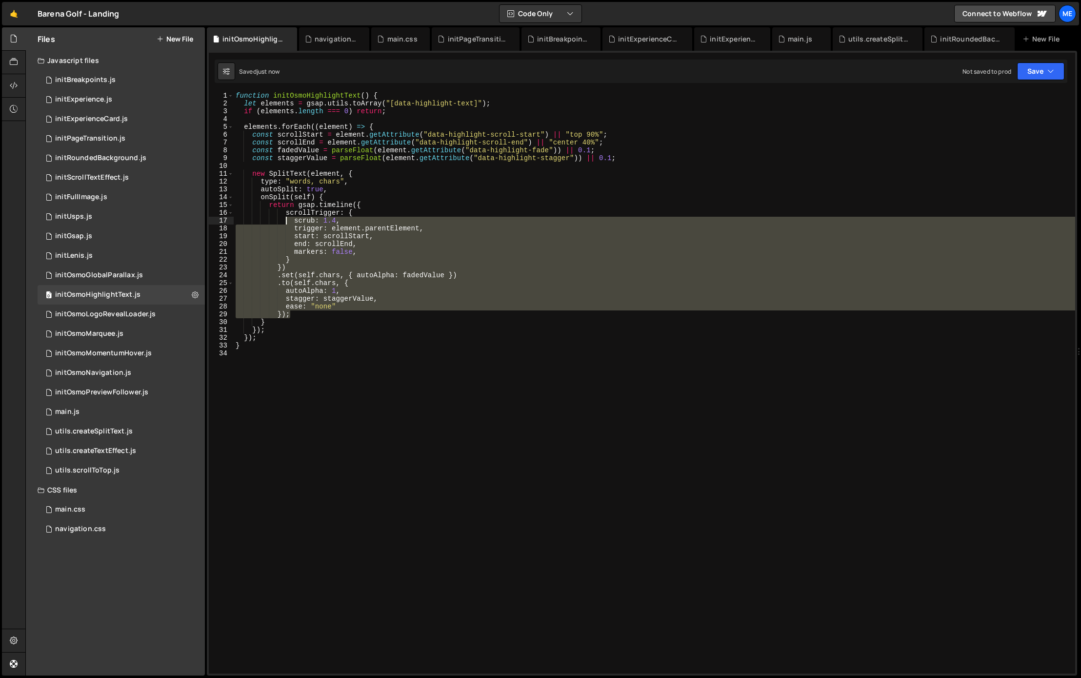
drag, startPoint x: 305, startPoint y: 317, endPoint x: 285, endPoint y: 218, distance: 100.9
click at [285, 218] on div "function initOsmoHighlightText ( ) { let elements = gsap . utils . toArray ( "[…" at bounding box center [654, 390] width 841 height 597
click at [285, 216] on div "function initOsmoHighlightText ( ) { let elements = gsap . utils . toArray ( "[…" at bounding box center [654, 390] width 841 height 597
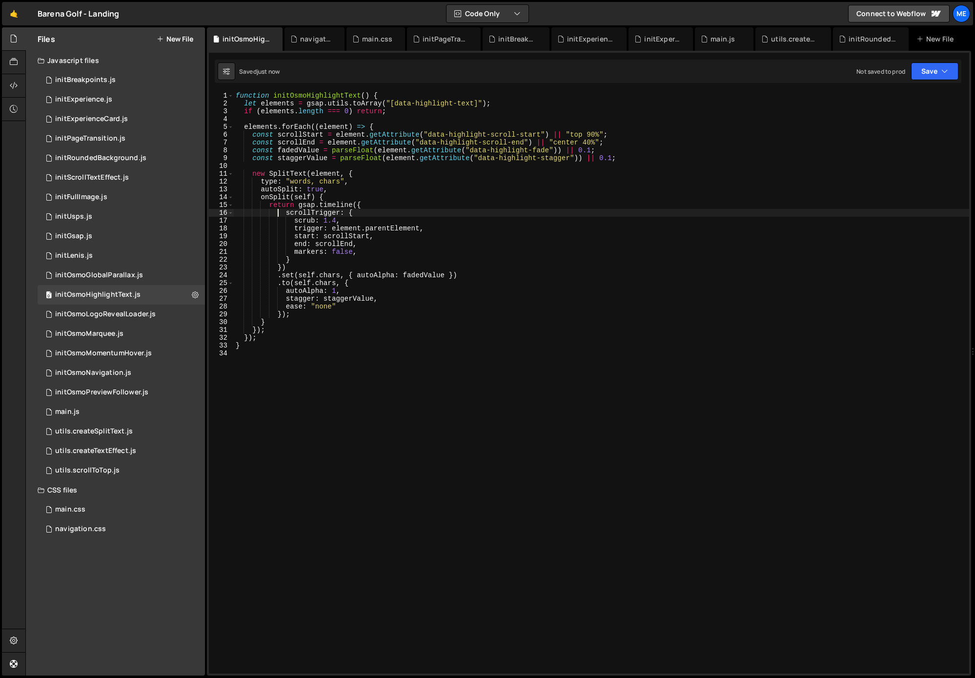
drag, startPoint x: 327, startPoint y: 311, endPoint x: 339, endPoint y: 317, distance: 12.7
click at [327, 311] on div "function initOsmoHighlightText ( ) { let elements = gsap . utils . toArray ( "[…" at bounding box center [601, 390] width 735 height 597
click at [408, 325] on div "function initOsmoHighlightText ( ) { let elements = gsap . utils . toArray ( "[…" at bounding box center [601, 390] width 735 height 597
type textarea "}"
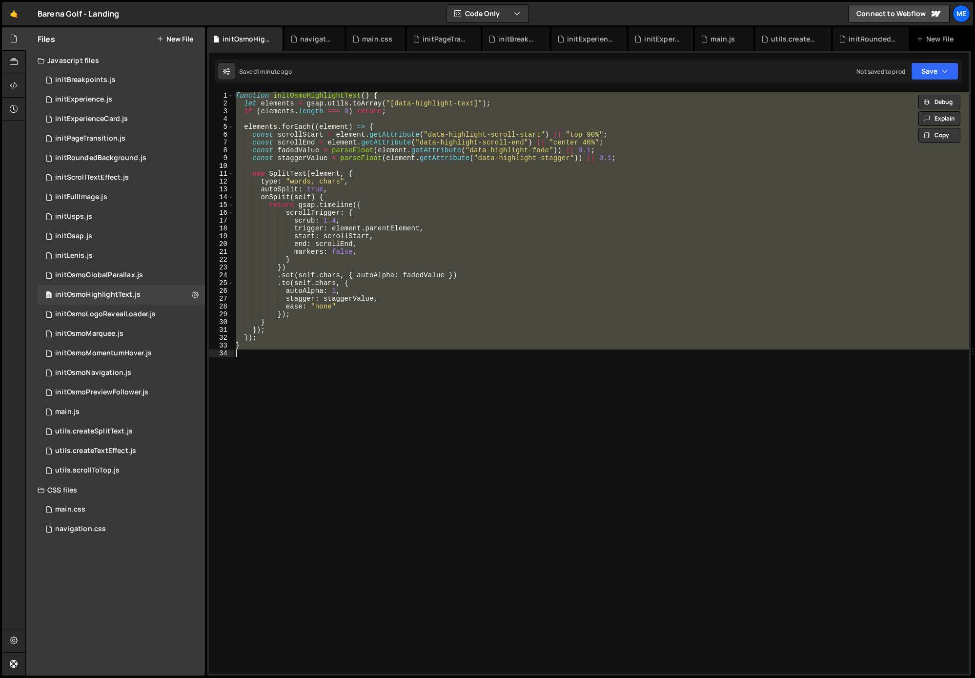
paste textarea
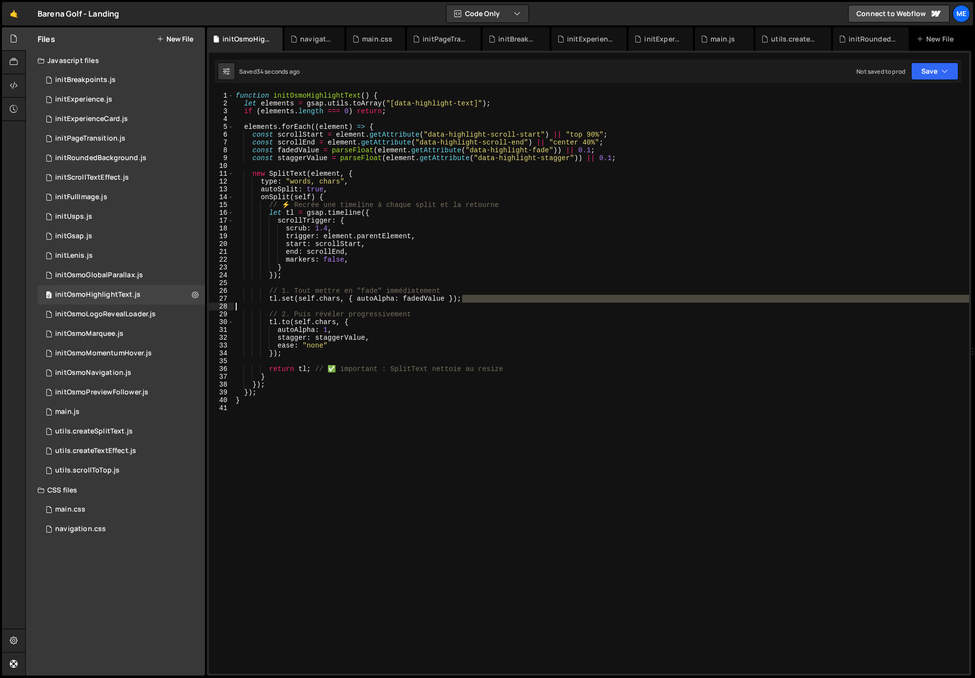
drag, startPoint x: 468, startPoint y: 300, endPoint x: 242, endPoint y: 300, distance: 225.9
click at [242, 300] on div "function initOsmoHighlightText ( ) { let elements = gsap . utils . toArray ( "[…" at bounding box center [601, 390] width 735 height 597
click at [372, 193] on div "function initOsmoHighlightText ( ) { let elements = gsap . utils . toArray ( "[…" at bounding box center [601, 390] width 735 height 597
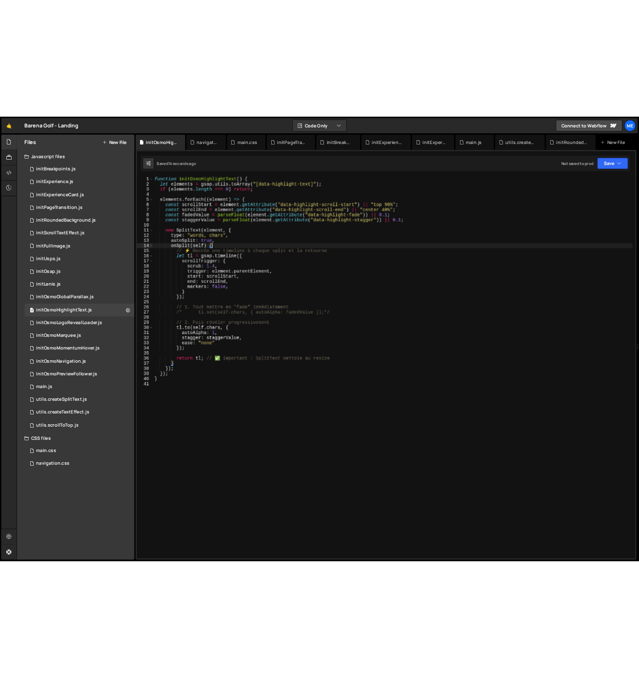
scroll to position [0, 0]
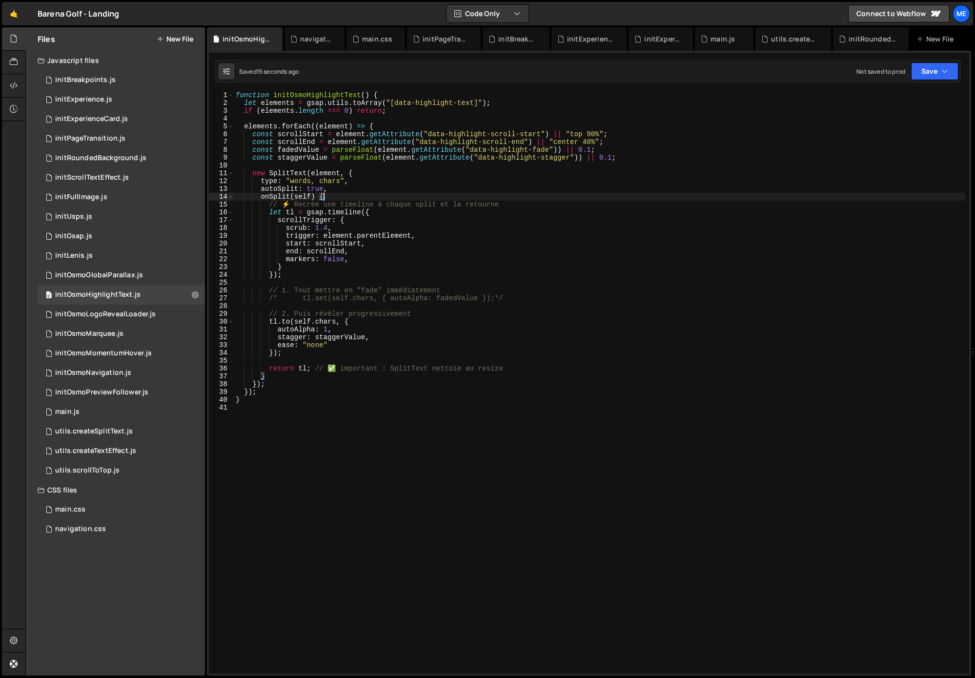
click at [376, 187] on div "function initOsmoHighlightText ( ) { let elements = gsap . utils . toArray ( "[…" at bounding box center [599, 389] width 731 height 597
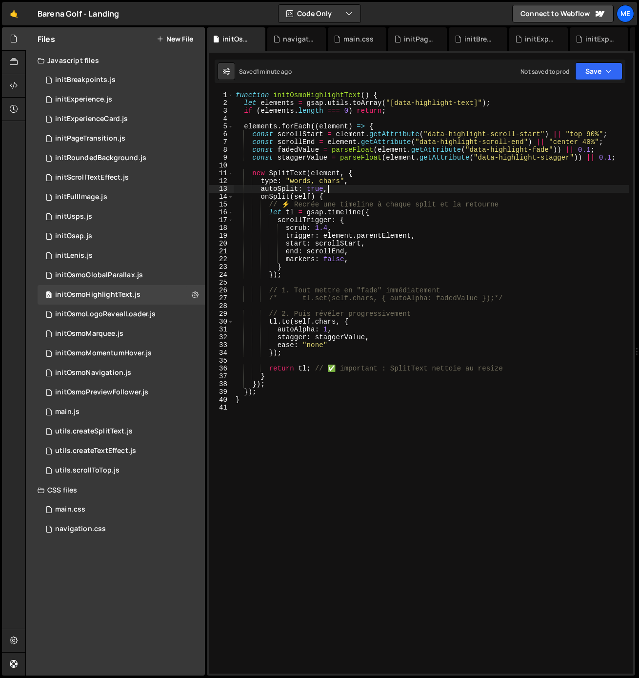
drag, startPoint x: 330, startPoint y: 131, endPoint x: 294, endPoint y: 124, distance: 37.2
click at [328, 131] on div "function initOsmoHighlightText ( ) { let elements = gsap . utils . toArray ( "[…" at bounding box center [432, 389] width 396 height 597
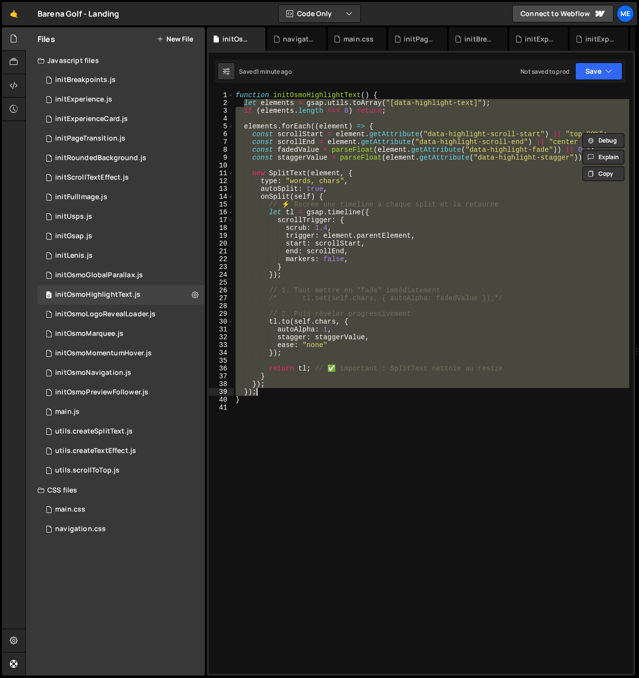
drag, startPoint x: 243, startPoint y: 102, endPoint x: 387, endPoint y: 395, distance: 325.5
click at [387, 394] on div "function initOsmoHighlightText ( ) { let elements = gsap . utils . toArray ( "[…" at bounding box center [432, 389] width 396 height 597
paste textarea
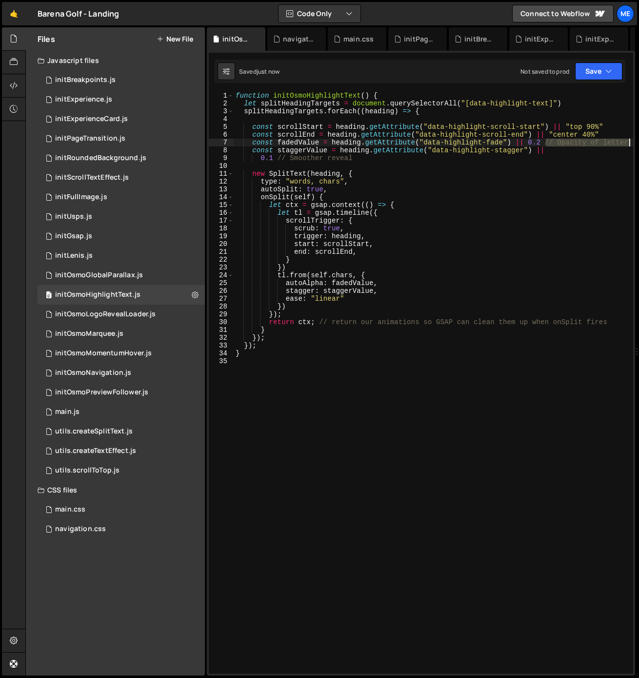
drag, startPoint x: 544, startPoint y: 142, endPoint x: 640, endPoint y: 143, distance: 96.1
click at [639, 143] on html "Projects Community Library Blog Me Projects Your Teams Invite team member Accou…" at bounding box center [319, 339] width 639 height 678
drag, startPoint x: 260, startPoint y: 159, endPoint x: 548, endPoint y: 148, distance: 288.5
click at [548, 148] on div "function initOsmoHighlightText ( ) { let splitHeadingTargets = document . query…" at bounding box center [434, 390] width 400 height 597
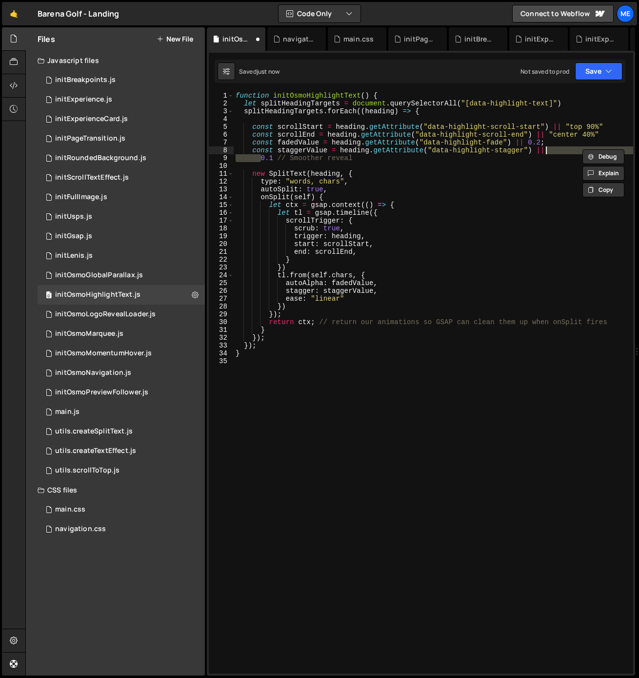
scroll to position [0, 22]
click at [564, 151] on div "function initOsmoHighlightText ( ) { let splitHeadingTargets = document . query…" at bounding box center [434, 390] width 400 height 597
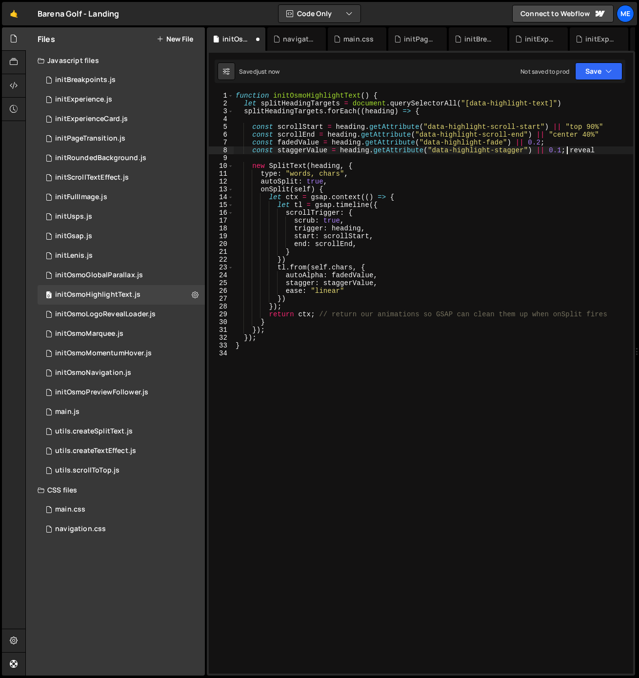
scroll to position [0, 23]
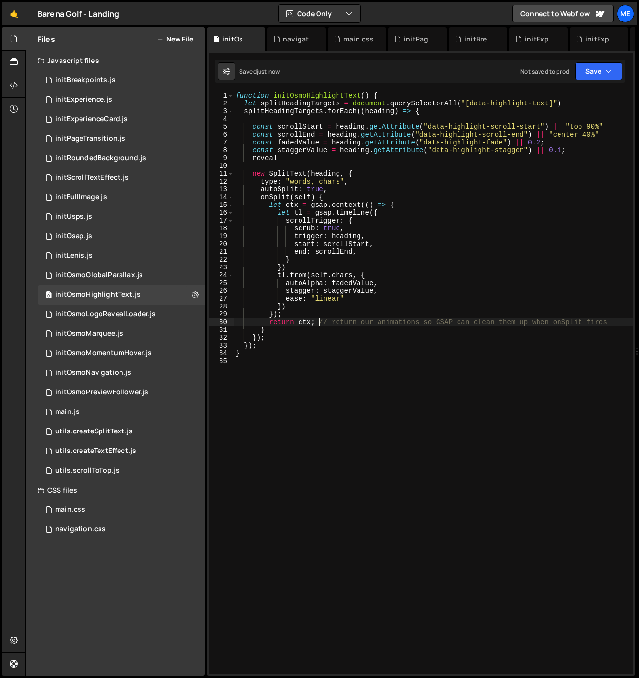
click at [320, 319] on div "function initOsmoHighlightText ( ) { let splitHeadingTargets = document . query…" at bounding box center [434, 390] width 400 height 597
click at [621, 322] on div "function initOsmoHighlightText ( ) { let splitHeadingTargets = document . query…" at bounding box center [434, 390] width 400 height 597
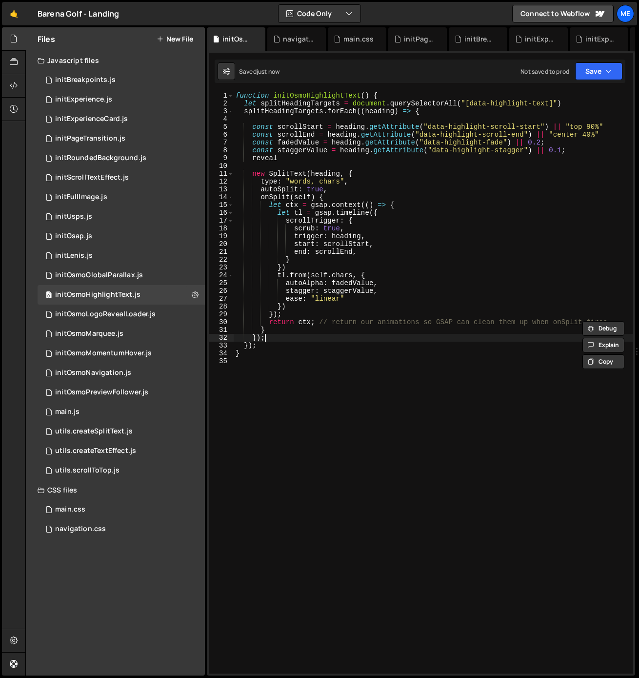
click at [444, 334] on div "function initOsmoHighlightText ( ) { let splitHeadingTargets = document . query…" at bounding box center [434, 390] width 400 height 597
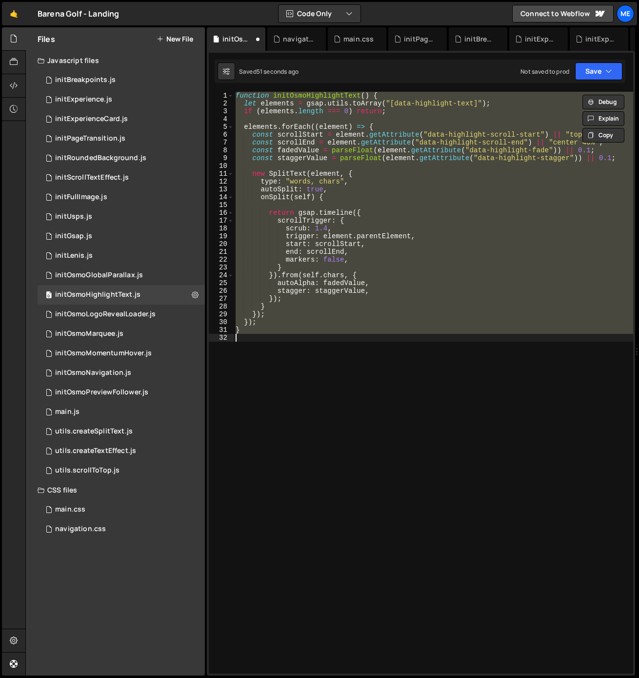
type textarea "}"
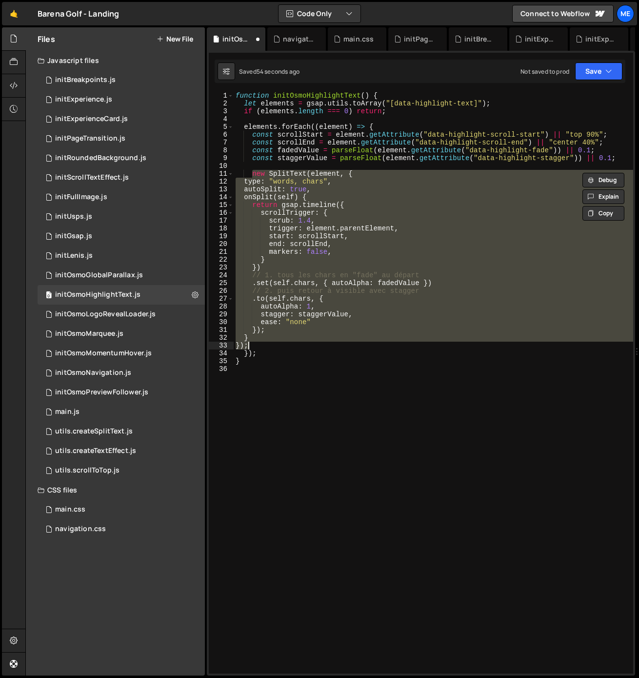
type textarea "}"
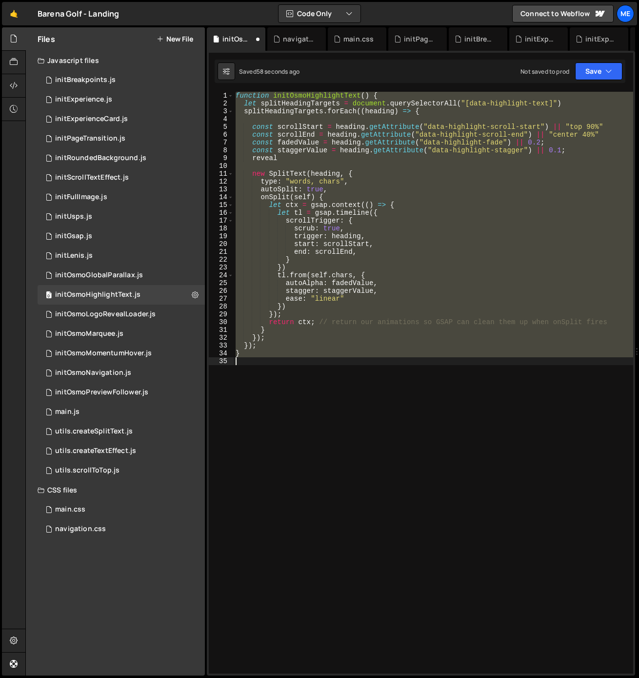
type textarea "reveal"
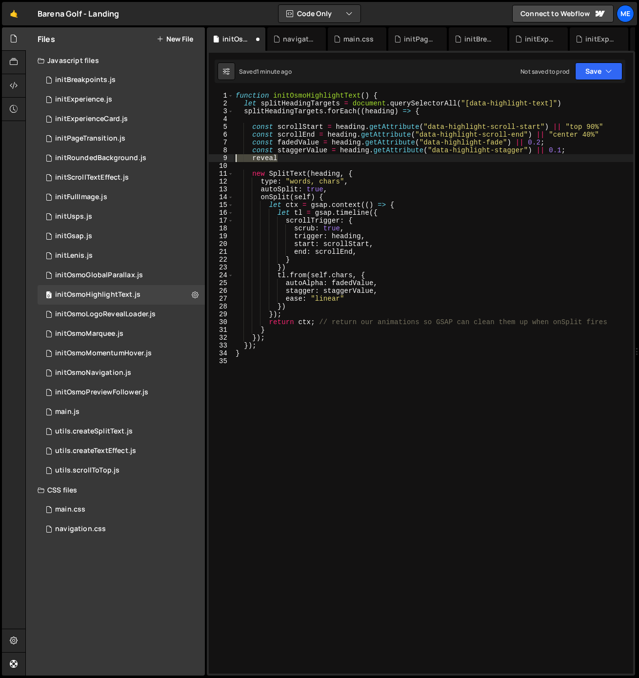
drag, startPoint x: 257, startPoint y: 157, endPoint x: 221, endPoint y: 155, distance: 35.6
click at [221, 154] on div "reveal 1 2 3 4 5 6 7 8 9 10 11 12 13 14 15 16 17 18 19 20 21 22 23 24 25 26 27 …" at bounding box center [421, 382] width 424 height 581
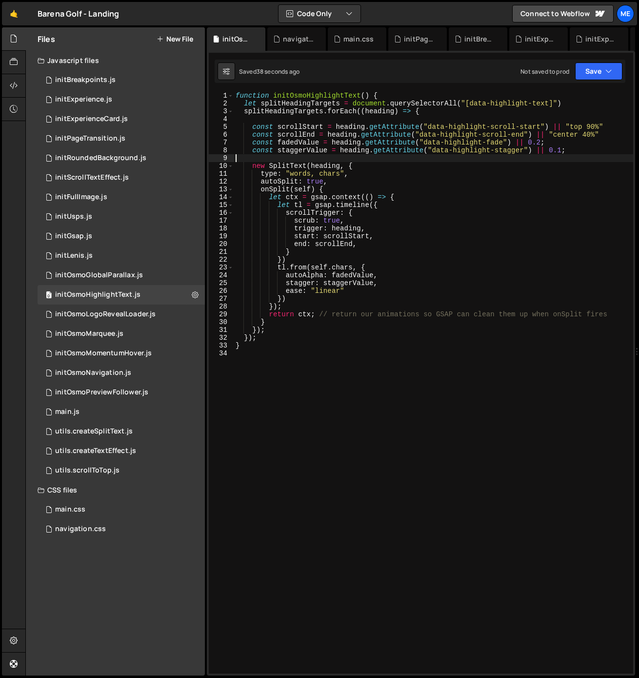
drag, startPoint x: 307, startPoint y: 267, endPoint x: 323, endPoint y: 269, distance: 16.2
click at [307, 267] on div "function initOsmoHighlightText ( ) { let splitHeadingTargets = document . query…" at bounding box center [434, 390] width 400 height 597
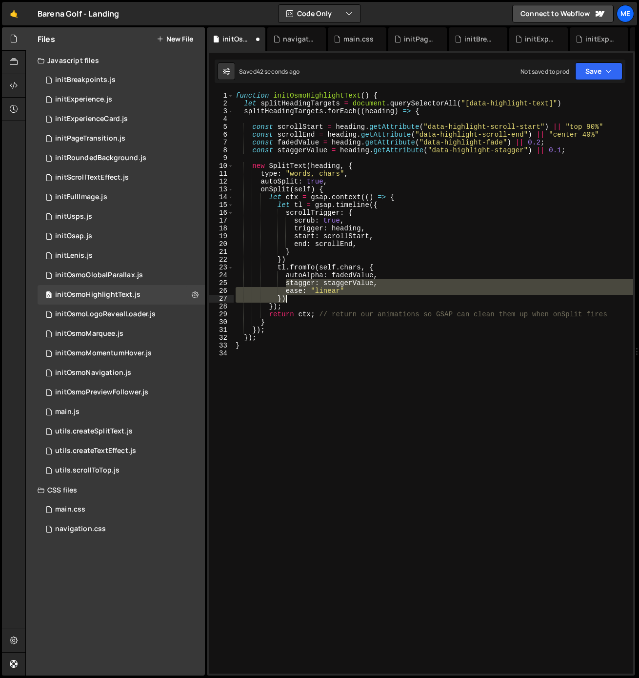
drag, startPoint x: 285, startPoint y: 283, endPoint x: 410, endPoint y: 296, distance: 125.6
click at [410, 296] on div "function initOsmoHighlightText ( ) { let splitHeadingTargets = document . query…" at bounding box center [434, 390] width 400 height 597
click at [390, 293] on div "function initOsmoHighlightText ( ) { let splitHeadingTargets = document . query…" at bounding box center [434, 382] width 400 height 581
type textarea "stagger: staggerValue, ease: "linear""
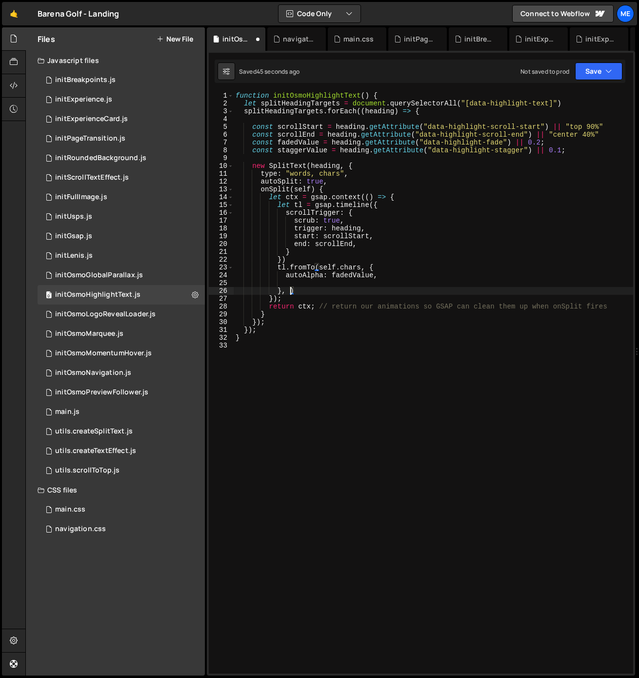
scroll to position [0, 4]
paste textarea "ease: "linear""
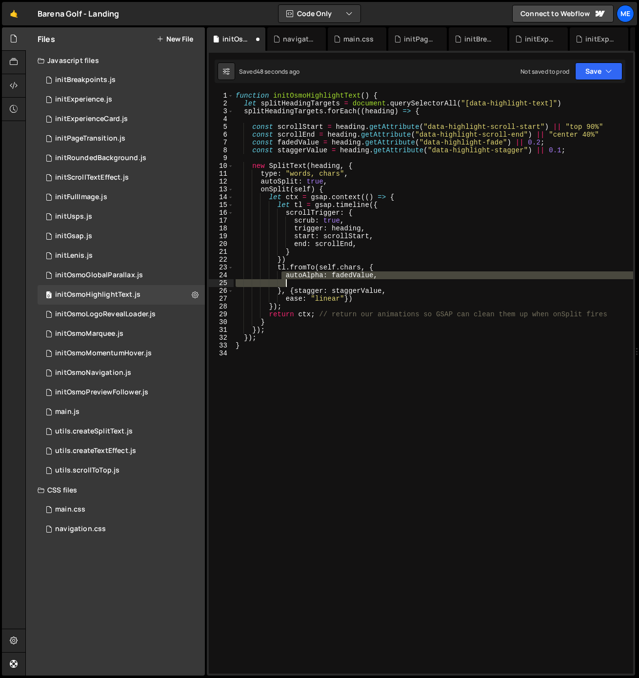
drag, startPoint x: 293, startPoint y: 277, endPoint x: 402, endPoint y: 280, distance: 109.3
click at [402, 280] on div "function initOsmoHighlightText ( ) { let splitHeadingTargets = document . query…" at bounding box center [434, 390] width 400 height 597
click at [384, 277] on div "function initOsmoHighlightText ( ) { let splitHeadingTargets = document . query…" at bounding box center [434, 382] width 400 height 581
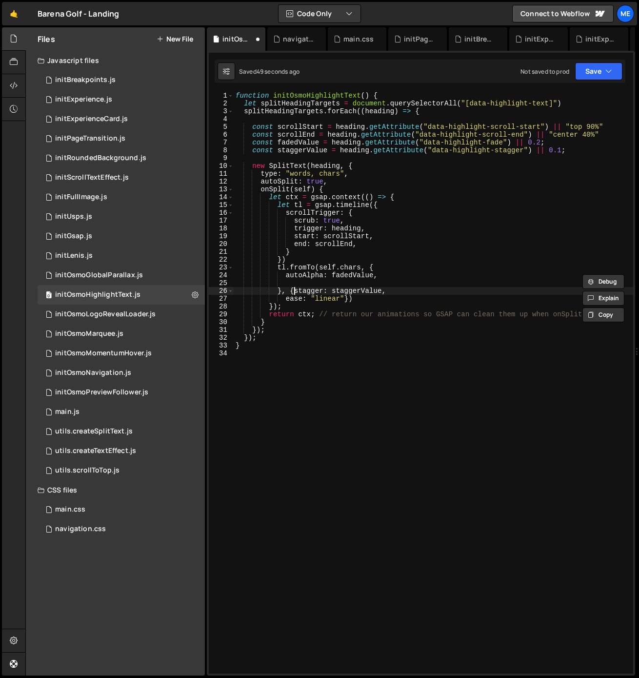
click at [294, 293] on div "function initOsmoHighlightText ( ) { let splitHeadingTargets = document . query…" at bounding box center [434, 390] width 400 height 597
paste textarea "autoAlpha: fadedValue,"
click at [373, 291] on div "function initOsmoHighlightText ( ) { let splitHeadingTargets = document . query…" at bounding box center [434, 390] width 400 height 597
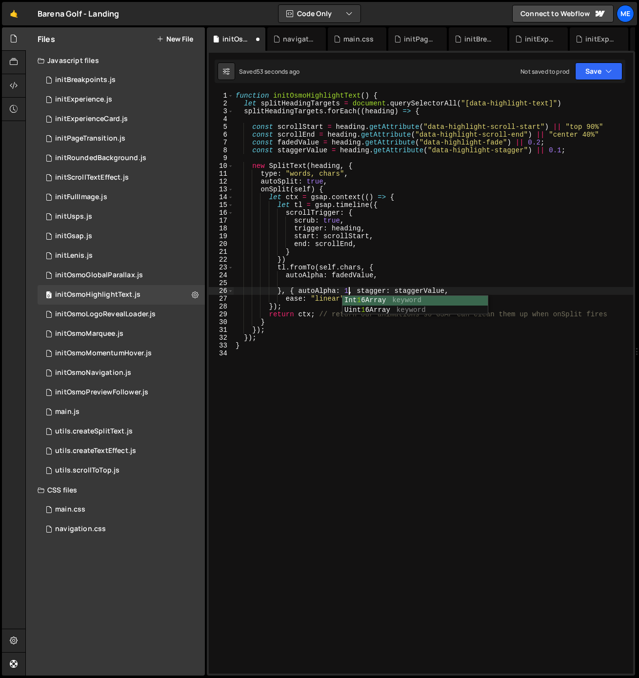
type textarea "}, {"
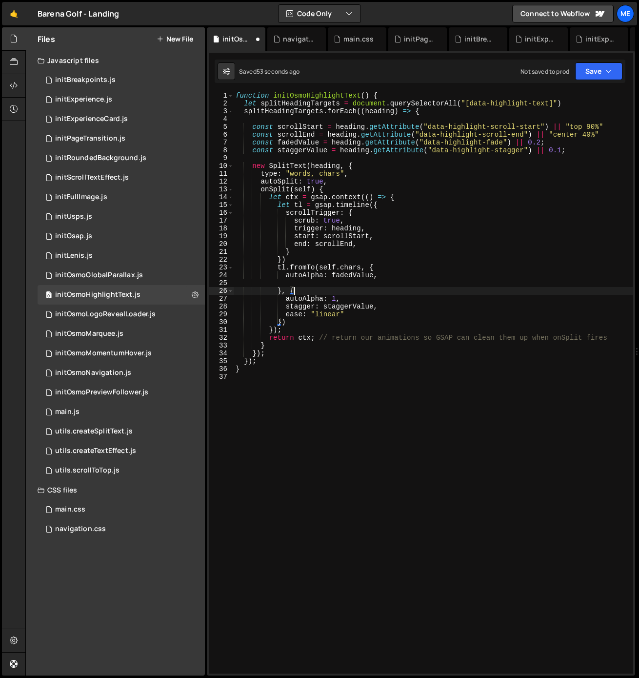
scroll to position [0, 3]
click at [331, 284] on div "function initOsmoHighlightText ( ) { let splitHeadingTargets = document . query…" at bounding box center [434, 390] width 400 height 597
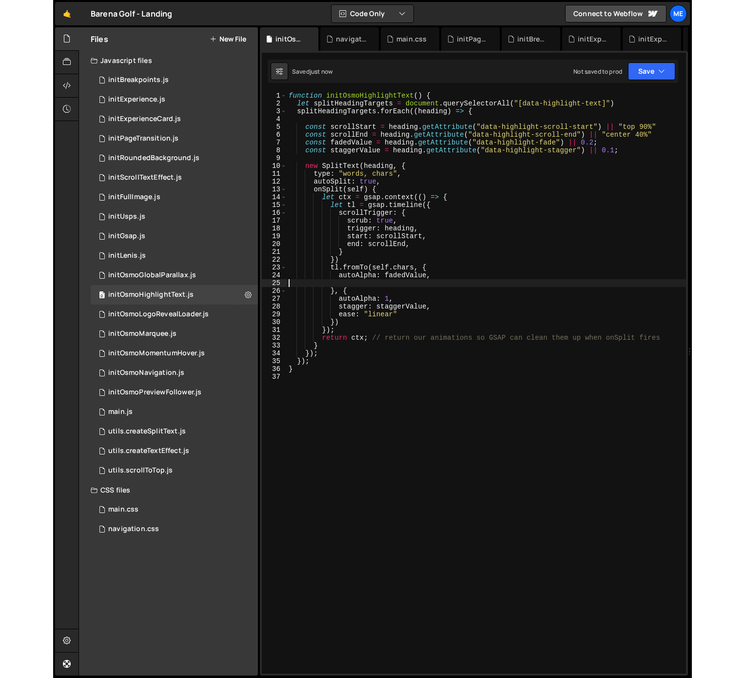
scroll to position [0, 0]
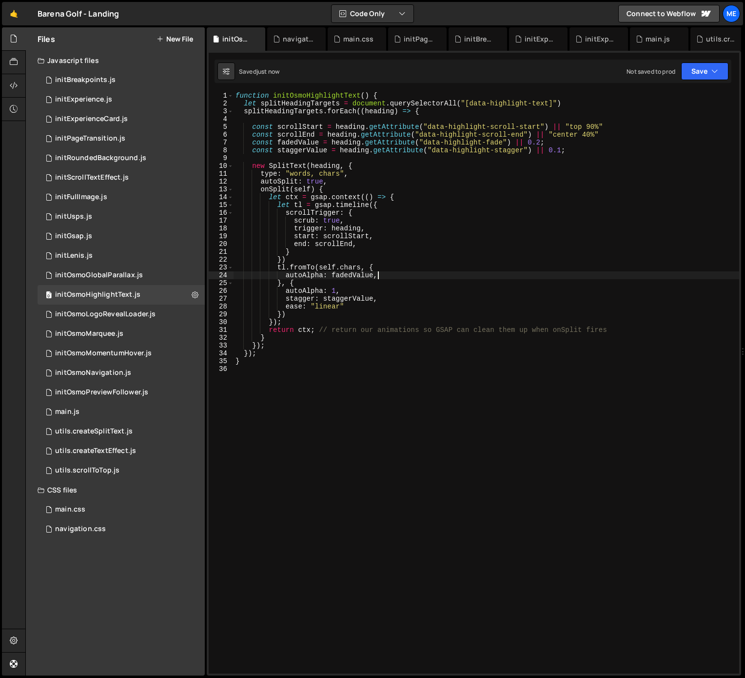
click at [441, 283] on div "function initOsmoHighlightText ( ) { let splitHeadingTargets = document . query…" at bounding box center [487, 390] width 506 height 597
type textarea "}, {"
click at [293, 37] on div "navigation.css" at bounding box center [298, 39] width 31 height 10
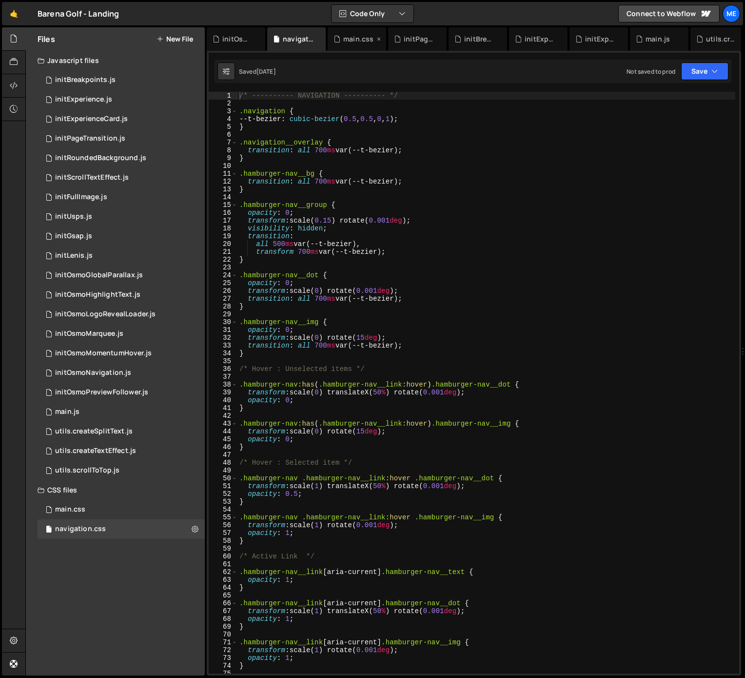
click at [356, 39] on div "main.css" at bounding box center [358, 39] width 30 height 10
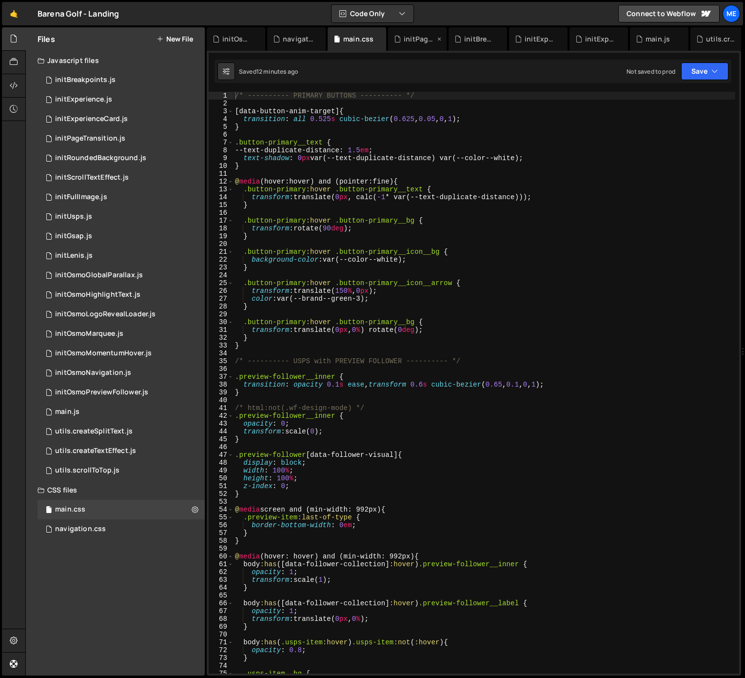
click at [416, 40] on div "initPageTransition.js" at bounding box center [419, 39] width 31 height 10
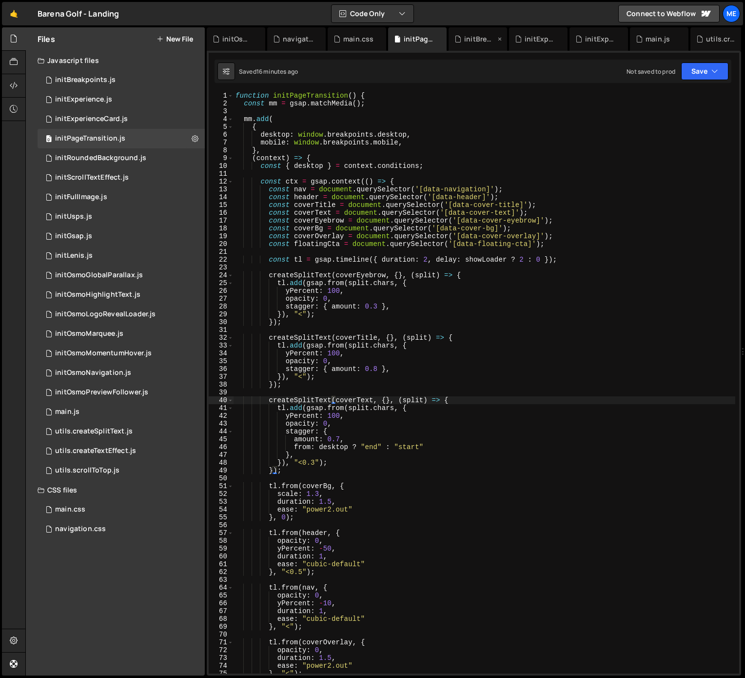
click at [468, 40] on div "initBreakpoints.js" at bounding box center [479, 39] width 31 height 10
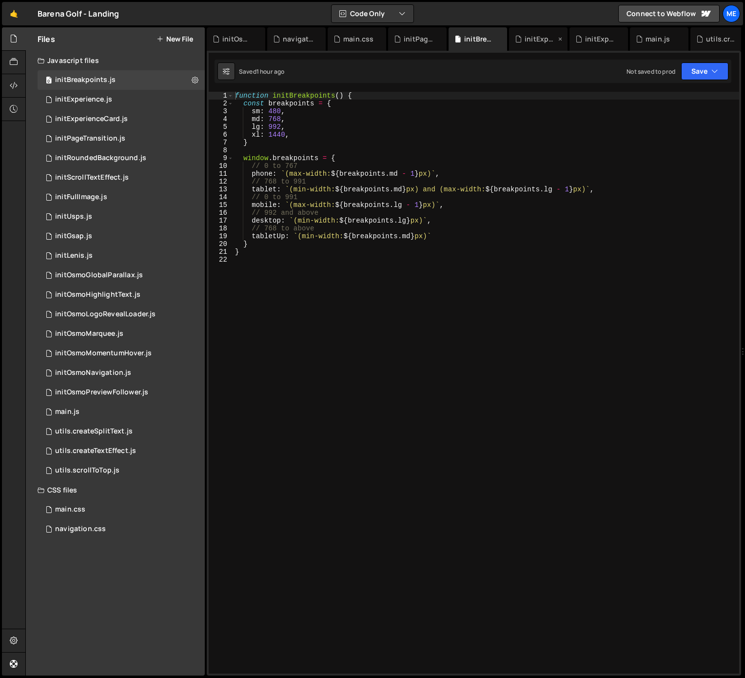
click at [0, 0] on icon at bounding box center [0, 0] width 0 height 0
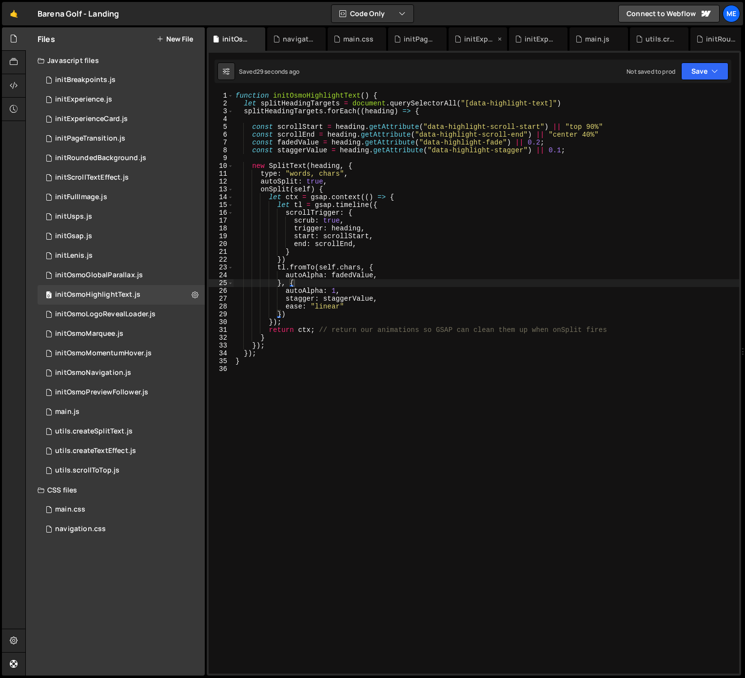
click at [500, 37] on icon at bounding box center [500, 39] width 7 height 10
click at [0, 0] on icon at bounding box center [0, 0] width 0 height 0
click at [500, 37] on div "main.js" at bounding box center [501, 39] width 24 height 10
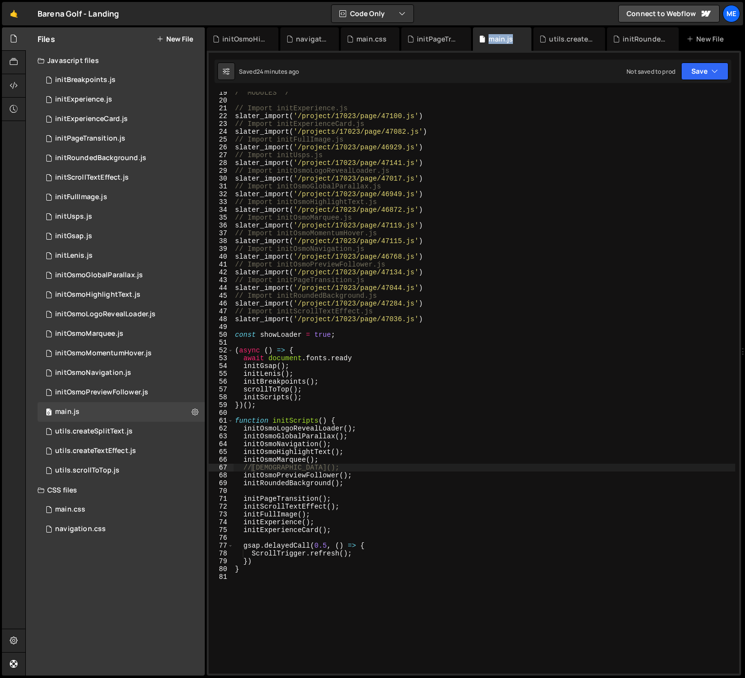
click at [373, 492] on div "/* MODULES */ // Import initExperience.js slater_import ( '/project/17023/page/…" at bounding box center [652, 387] width 838 height 597
click at [367, 468] on div "/* MODULES */ // Import initExperience.js slater_import ( '/project/17023/page/…" at bounding box center [485, 387] width 502 height 597
click at [245, 395] on div "/* MODULES */ // Import initExperience.js slater_import ( '/project/17023/page/…" at bounding box center [485, 387] width 502 height 597
drag, startPoint x: 242, startPoint y: 498, endPoint x: 251, endPoint y: 499, distance: 8.8
click at [242, 498] on div "/* MODULES */ // Import initExperience.js slater_import ( '/project/17023/page/…" at bounding box center [485, 387] width 502 height 597
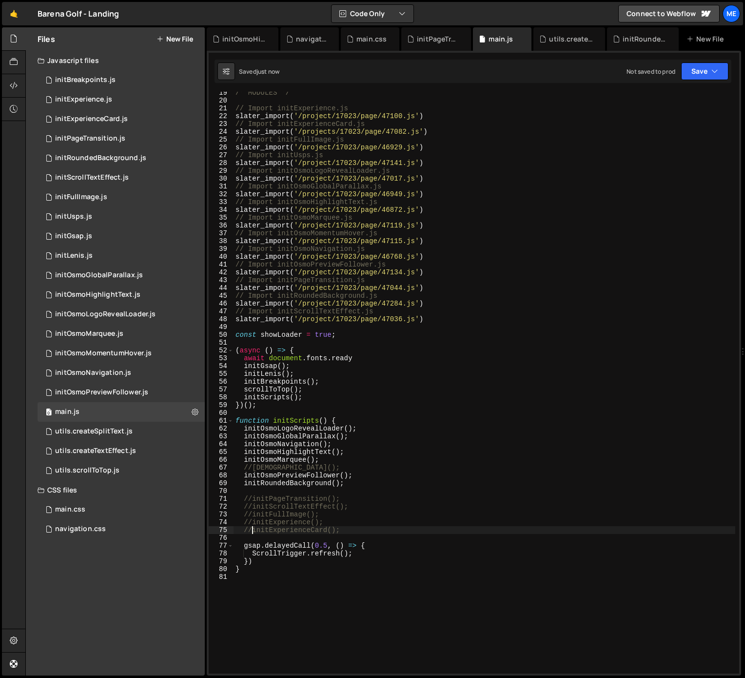
scroll to position [145, 0]
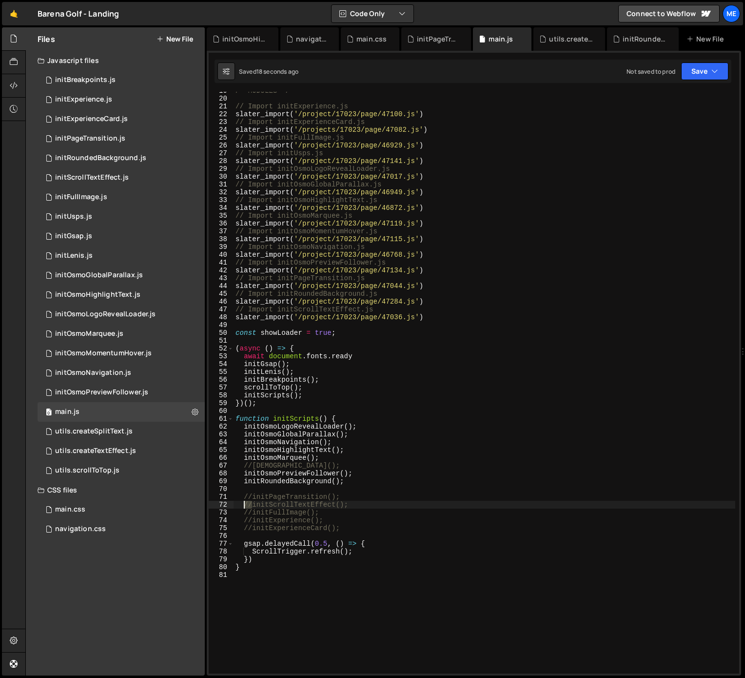
drag, startPoint x: 253, startPoint y: 506, endPoint x: 247, endPoint y: 508, distance: 5.9
click at [244, 505] on div "/* MODULES */ // Import initExperience.js slater_import ( '/project/17023/page/…" at bounding box center [485, 385] width 502 height 597
click at [252, 513] on div "/* MODULES */ // Import initExperience.js slater_import ( '/project/17023/page/…" at bounding box center [485, 385] width 502 height 597
click at [250, 519] on div "/* MODULES */ // Import initExperience.js slater_import ( '/project/17023/page/…" at bounding box center [485, 385] width 502 height 597
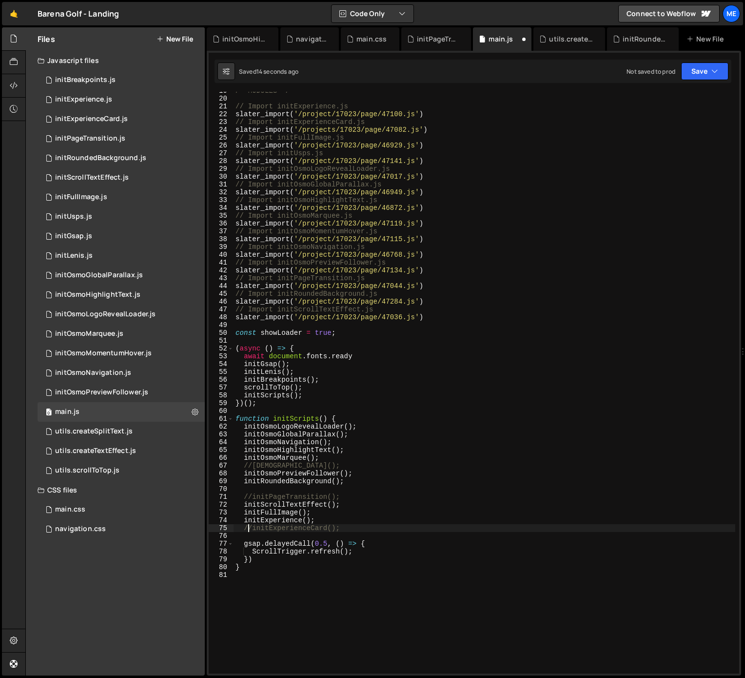
drag, startPoint x: 250, startPoint y: 526, endPoint x: 261, endPoint y: 532, distance: 12.0
click at [250, 526] on div "/* MODULES */ // Import initExperience.js slater_import ( '/project/17023/page/…" at bounding box center [485, 385] width 502 height 597
drag, startPoint x: 245, startPoint y: 523, endPoint x: 245, endPoint y: 515, distance: 7.8
click at [245, 521] on div "/* MODULES */ // Import initExperience.js slater_import ( '/project/17023/page/…" at bounding box center [485, 385] width 502 height 597
click at [245, 514] on div "/* MODULES */ // Import initExperience.js slater_import ( '/project/17023/page/…" at bounding box center [485, 385] width 502 height 597
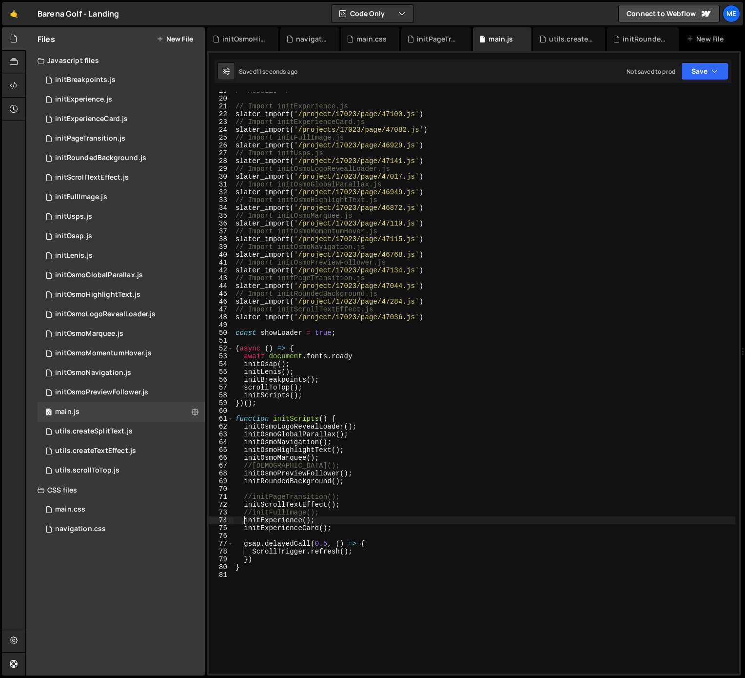
click at [244, 519] on div "/* MODULES */ // Import initExperience.js slater_import ( '/project/17023/page/…" at bounding box center [485, 385] width 502 height 597
click at [252, 512] on div "/* MODULES */ // Import initExperience.js slater_import ( '/project/17023/page/…" at bounding box center [485, 385] width 502 height 597
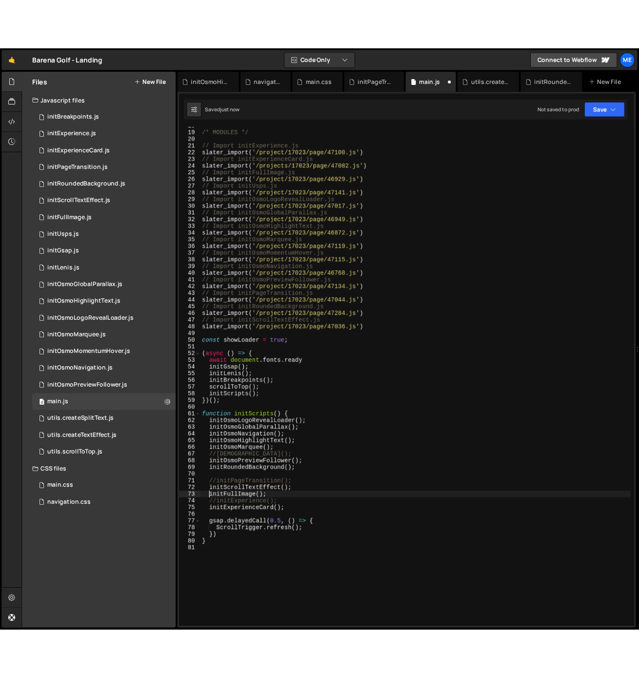
scroll to position [137, 0]
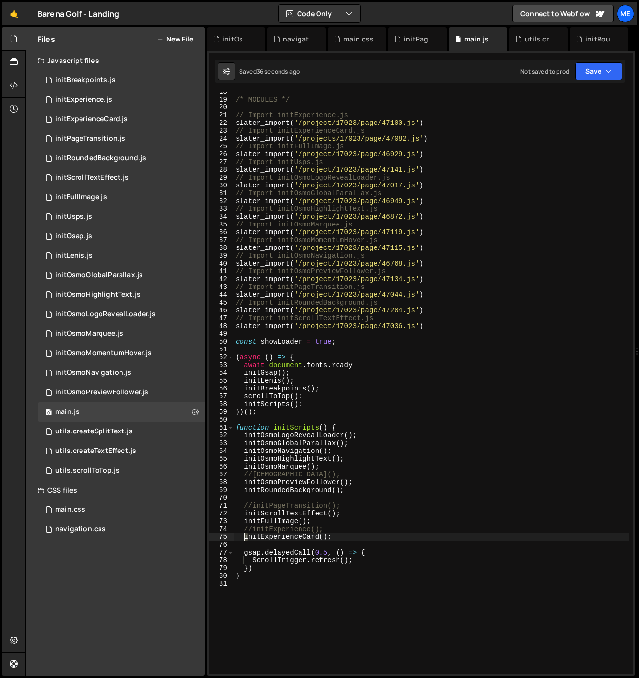
click at [246, 539] on div "/* MODULES */ // Import initExperience.js slater_import ( '/project/17023/page/…" at bounding box center [432, 386] width 396 height 597
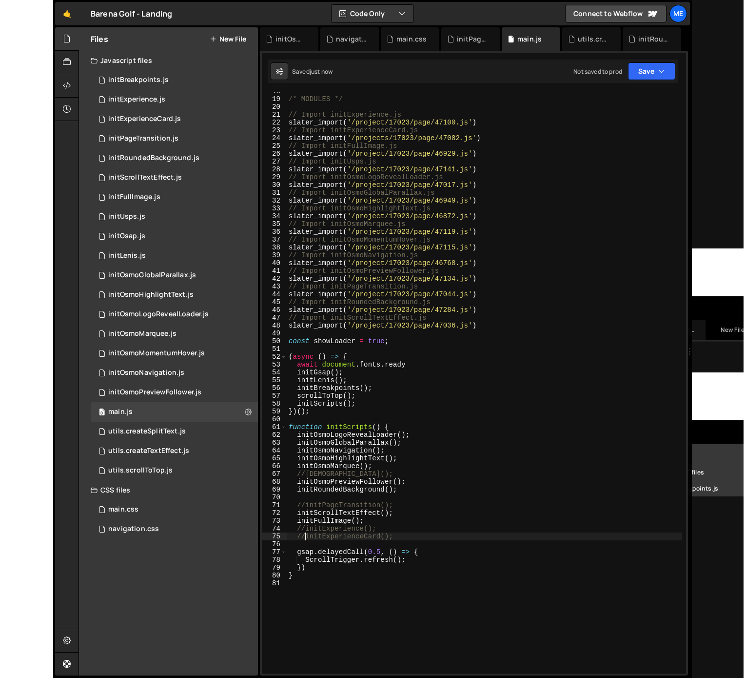
scroll to position [137, 0]
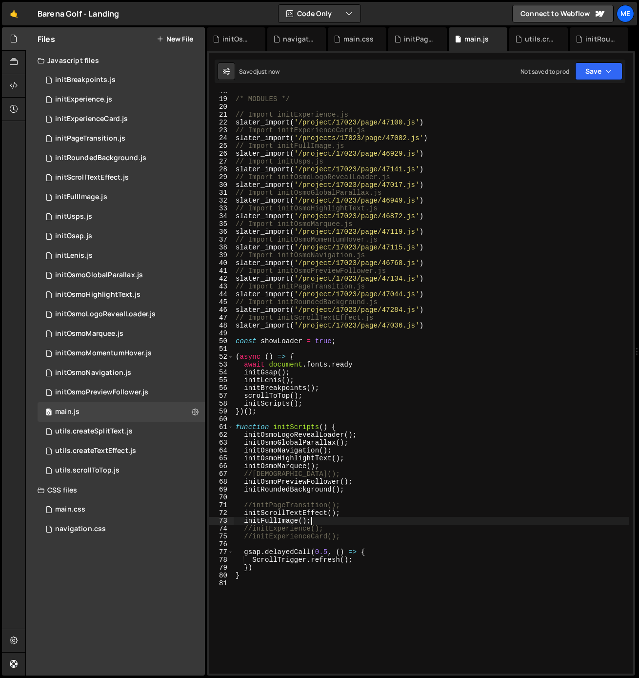
drag, startPoint x: 320, startPoint y: 522, endPoint x: 325, endPoint y: 523, distance: 5.5
click at [320, 521] on div "/* MODULES */ // Import initExperience.js slater_import ( '/project/17023/page/…" at bounding box center [432, 385] width 396 height 597
drag, startPoint x: 250, startPoint y: 530, endPoint x: 243, endPoint y: 530, distance: 6.3
click at [243, 530] on div "/* MODULES */ // Import initExperience.js slater_import ( '/project/17023/page/…" at bounding box center [432, 385] width 396 height 597
drag, startPoint x: 252, startPoint y: 504, endPoint x: 237, endPoint y: 507, distance: 15.4
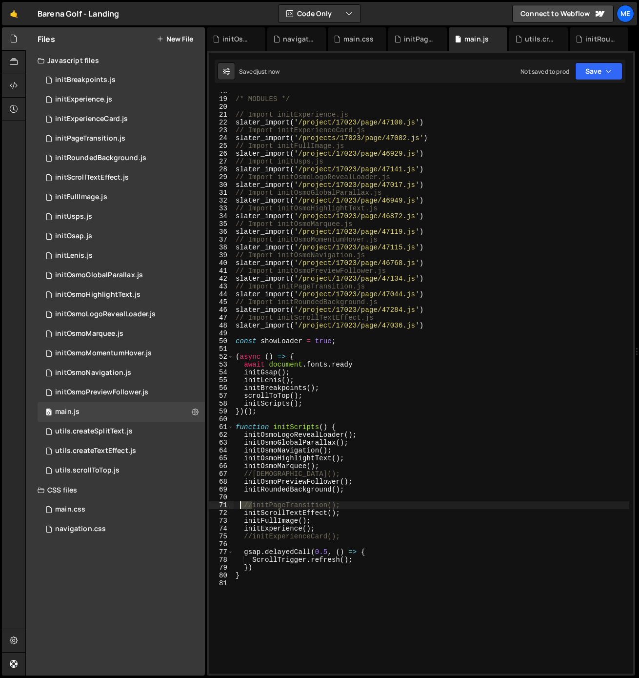
click at [239, 504] on div "/* MODULES */ // Import initExperience.js slater_import ( '/project/17023/page/…" at bounding box center [432, 385] width 396 height 597
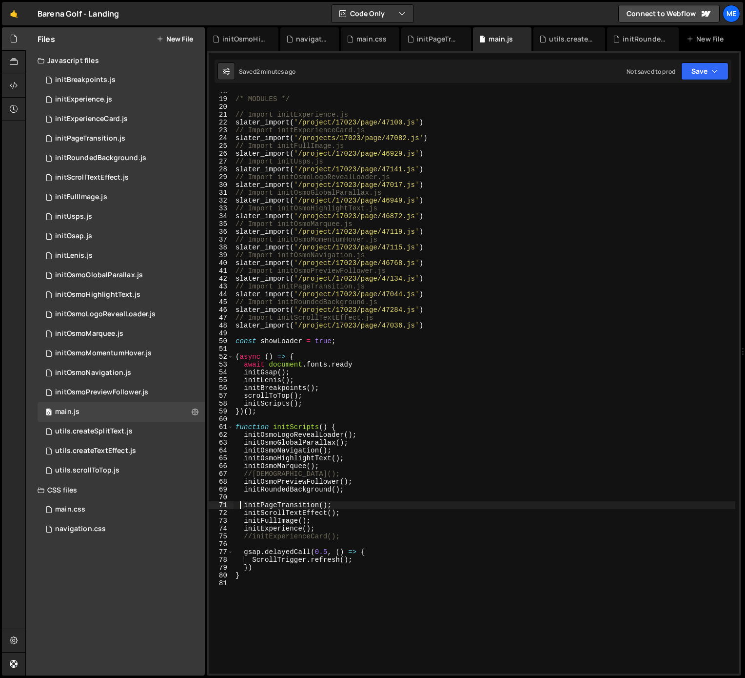
click at [413, 456] on div "/* MODULES */ // Import initExperience.js slater_import ( '/project/17023/page/…" at bounding box center [485, 385] width 502 height 597
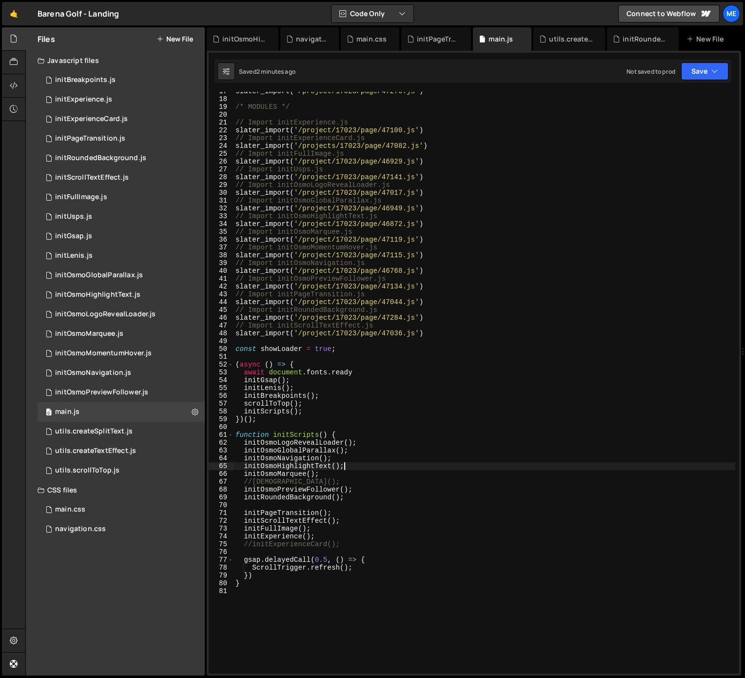
scroll to position [129, 0]
click at [340, 543] on div "slater_import ( '/project/17023/page/47276.js' ) /* MODULES */ // Import initEx…" at bounding box center [485, 385] width 502 height 597
type textarea "//initExperienceCard();"
click at [92, 117] on div "initExperienceCard.js" at bounding box center [91, 119] width 73 height 9
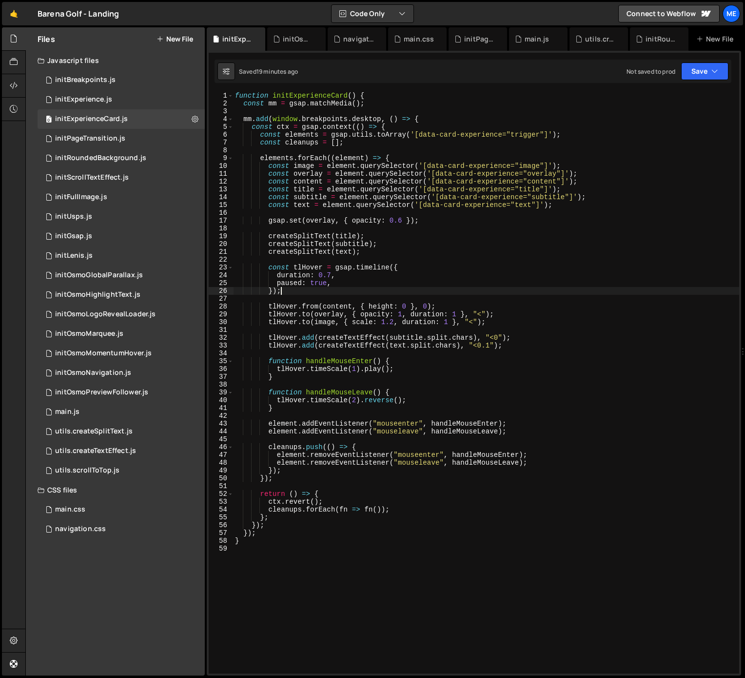
click at [583, 291] on div "function initExperienceCard ( ) { const mm = gsap . matchMedia ( ) ; mm . add (…" at bounding box center [486, 390] width 506 height 597
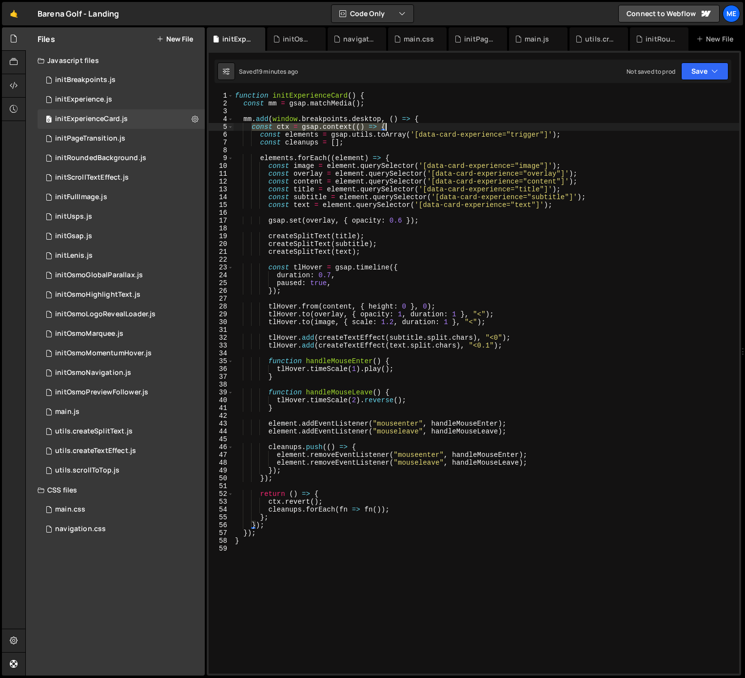
drag, startPoint x: 250, startPoint y: 129, endPoint x: 393, endPoint y: 129, distance: 142.4
click at [393, 129] on div "function initExperienceCard ( ) { const mm = gsap . matchMedia ( ) ; mm . add (…" at bounding box center [486, 390] width 506 height 597
type textarea "}"
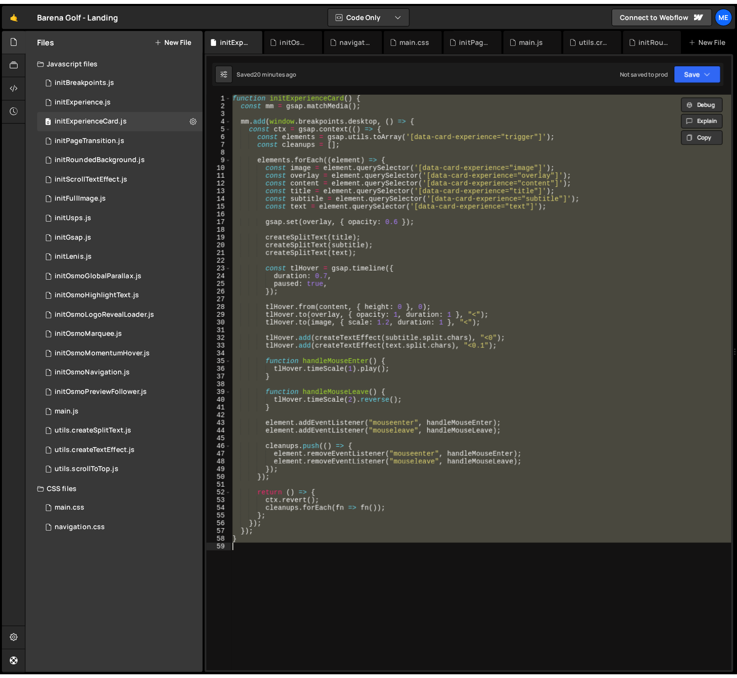
scroll to position [0, 0]
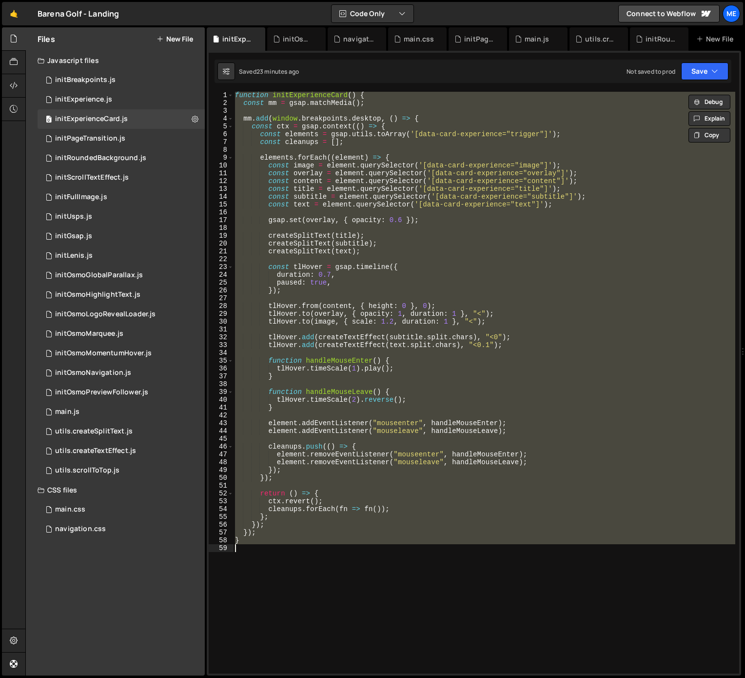
paste textarea
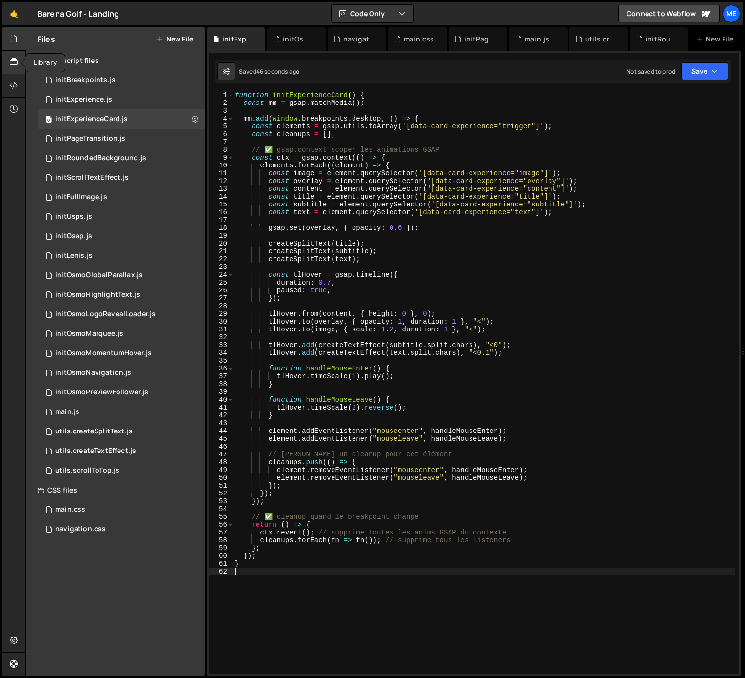
click at [15, 57] on icon at bounding box center [14, 62] width 8 height 11
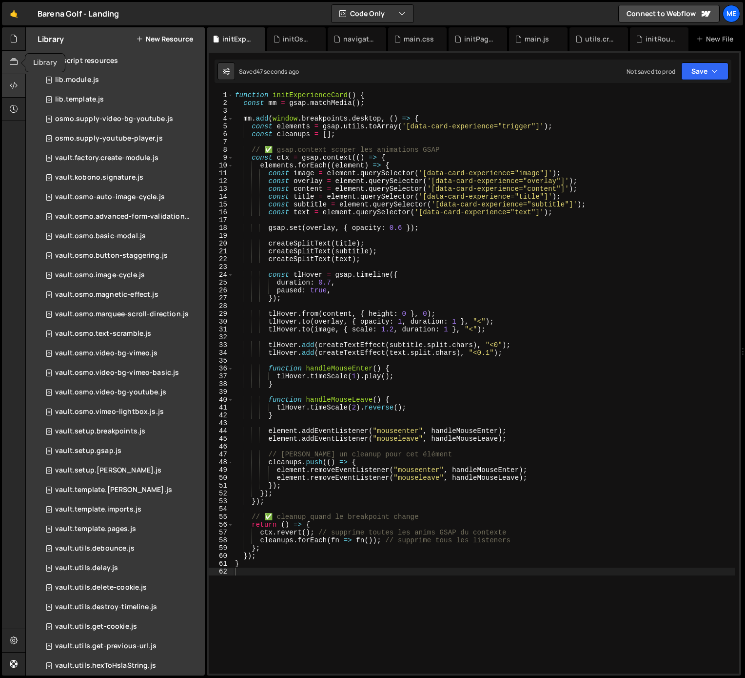
click at [18, 80] on div at bounding box center [14, 85] width 24 height 23
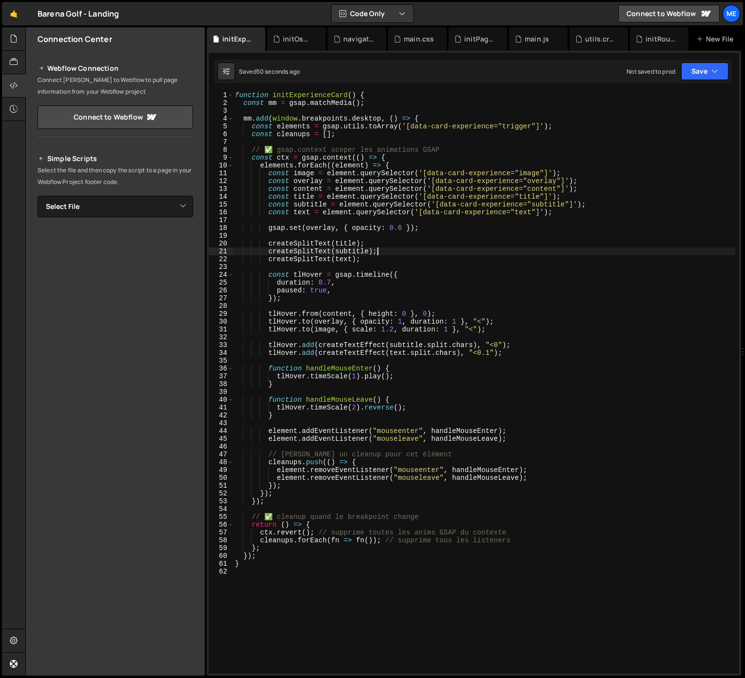
click at [443, 252] on div "function initExperienceCard ( ) { const mm = gsap . matchMedia ( ) ; mm . add (…" at bounding box center [484, 389] width 502 height 597
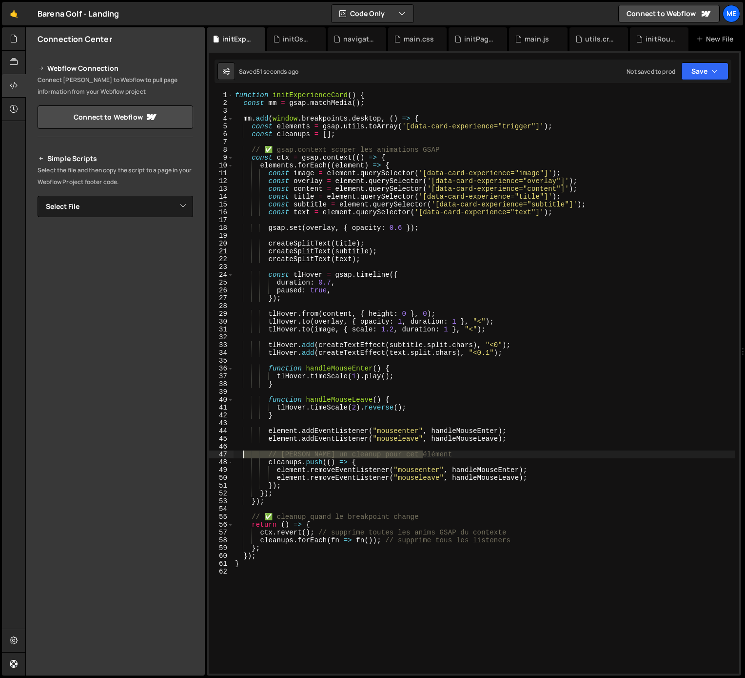
drag, startPoint x: 436, startPoint y: 455, endPoint x: 242, endPoint y: 454, distance: 193.2
click at [240, 453] on div "function initExperienceCard ( ) { const mm = gsap . matchMedia ( ) ; mm . add (…" at bounding box center [484, 389] width 502 height 597
type textarea "// Stocke un cleanup pour cet élément"
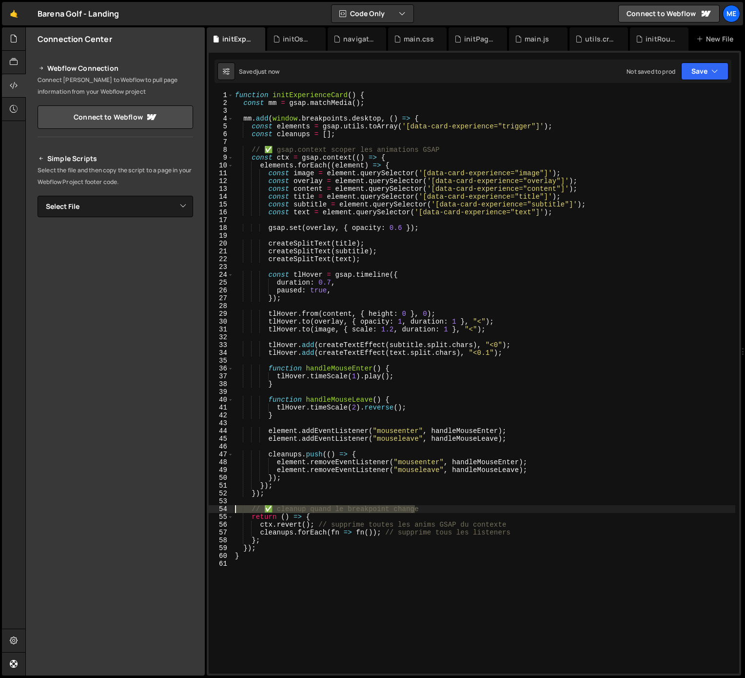
drag, startPoint x: 430, startPoint y: 507, endPoint x: 311, endPoint y: 516, distance: 119.3
click at [233, 509] on div "cleanups.push(() => { 1 2 3 4 5 6 7 8 9 10 11 12 13 14 15 16 17 18 19 20 21 22 …" at bounding box center [474, 382] width 531 height 581
type textarea "// ✅ cleanup quand le breakpoint change"
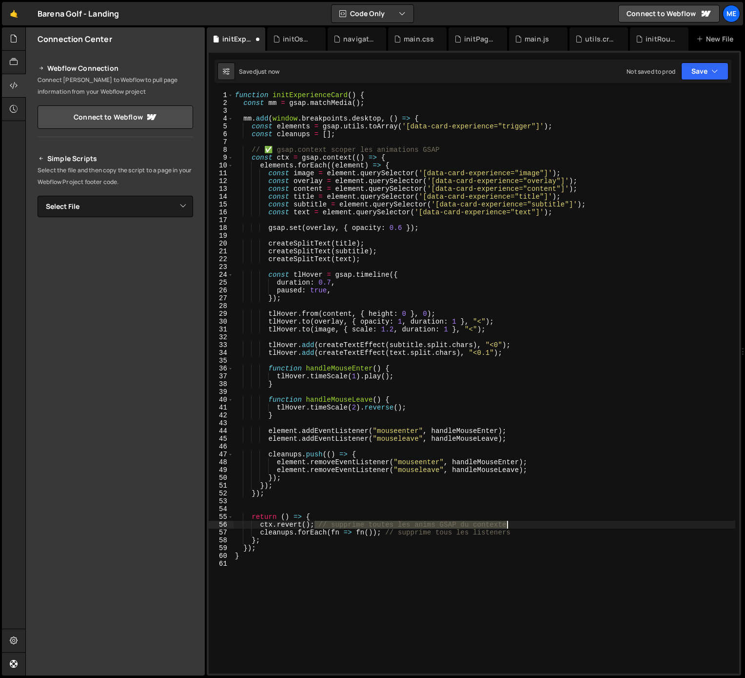
drag, startPoint x: 314, startPoint y: 523, endPoint x: 518, endPoint y: 524, distance: 203.4
click at [518, 522] on div "function initExperienceCard ( ) { const mm = gsap . matchMedia ( ) ; mm . add (…" at bounding box center [484, 389] width 502 height 597
drag, startPoint x: 509, startPoint y: 532, endPoint x: 382, endPoint y: 531, distance: 126.8
click at [383, 531] on div "function initExperienceCard ( ) { const mm = gsap . matchMedia ( ) ; mm . add (…" at bounding box center [484, 389] width 502 height 597
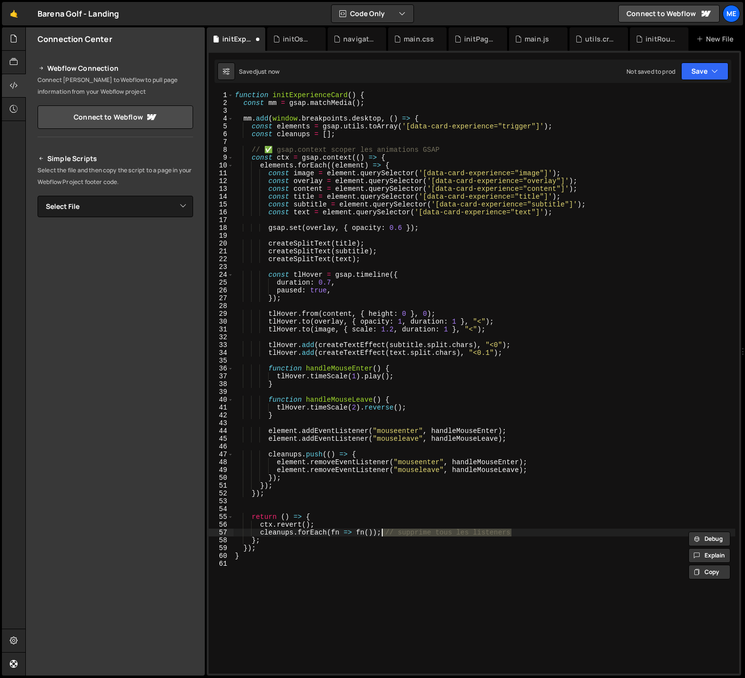
type textarea "};"
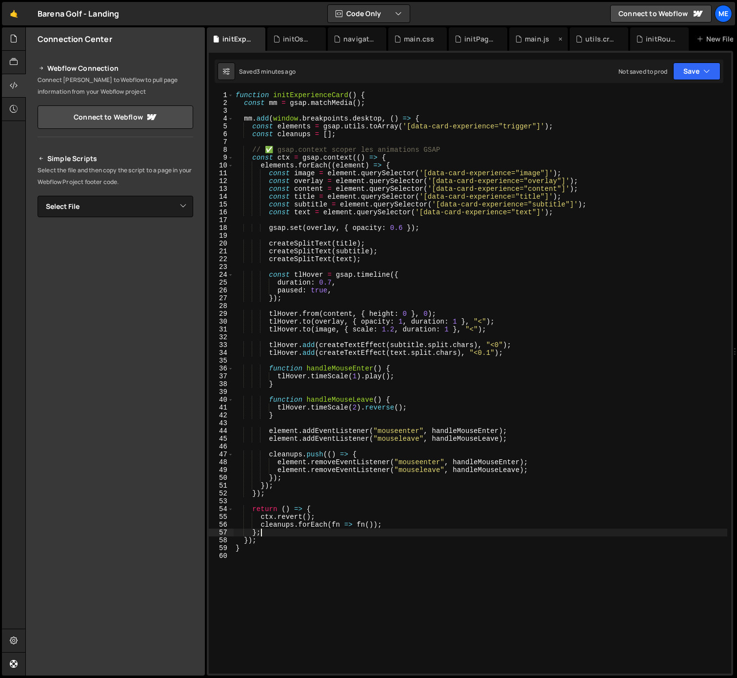
click at [550, 35] on div "main.js" at bounding box center [535, 39] width 41 height 10
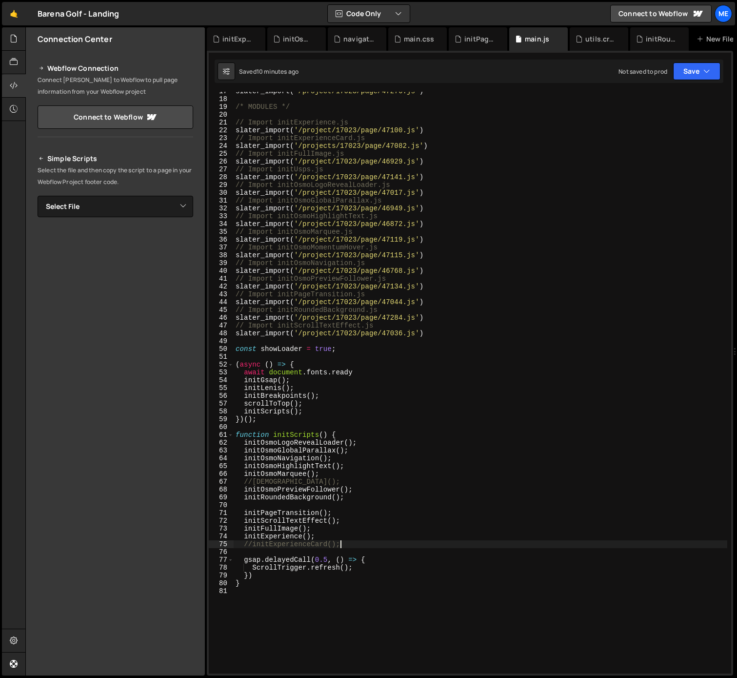
click at [351, 545] on div "slater_import ( '/project/17023/page/47276.js' ) /* MODULES */ // Import initEx…" at bounding box center [481, 385] width 494 height 597
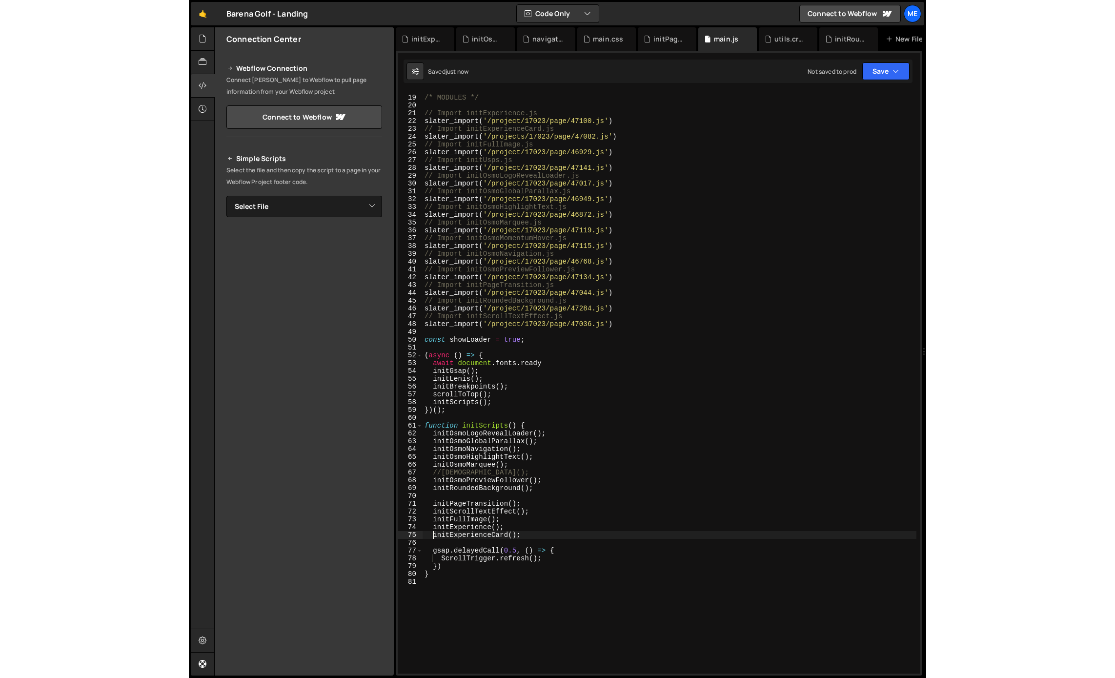
scroll to position [150, 0]
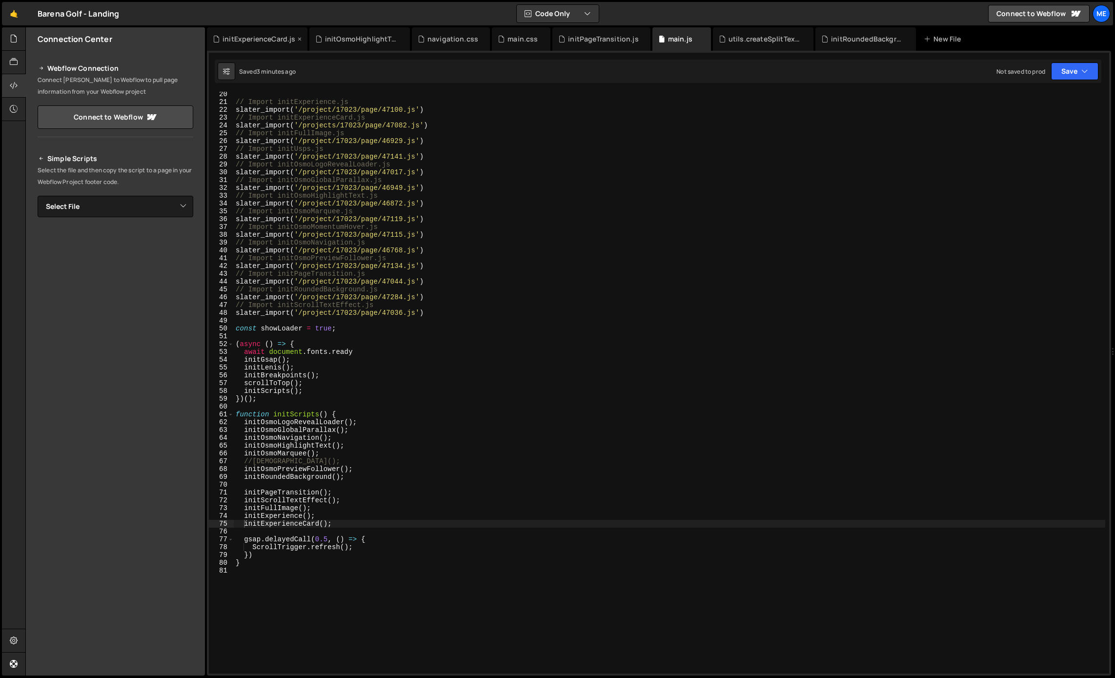
click at [298, 38] on icon at bounding box center [299, 39] width 7 height 10
drag, startPoint x: 299, startPoint y: 38, endPoint x: 292, endPoint y: 145, distance: 107.1
click at [0, 0] on icon at bounding box center [0, 0] width 0 height 0
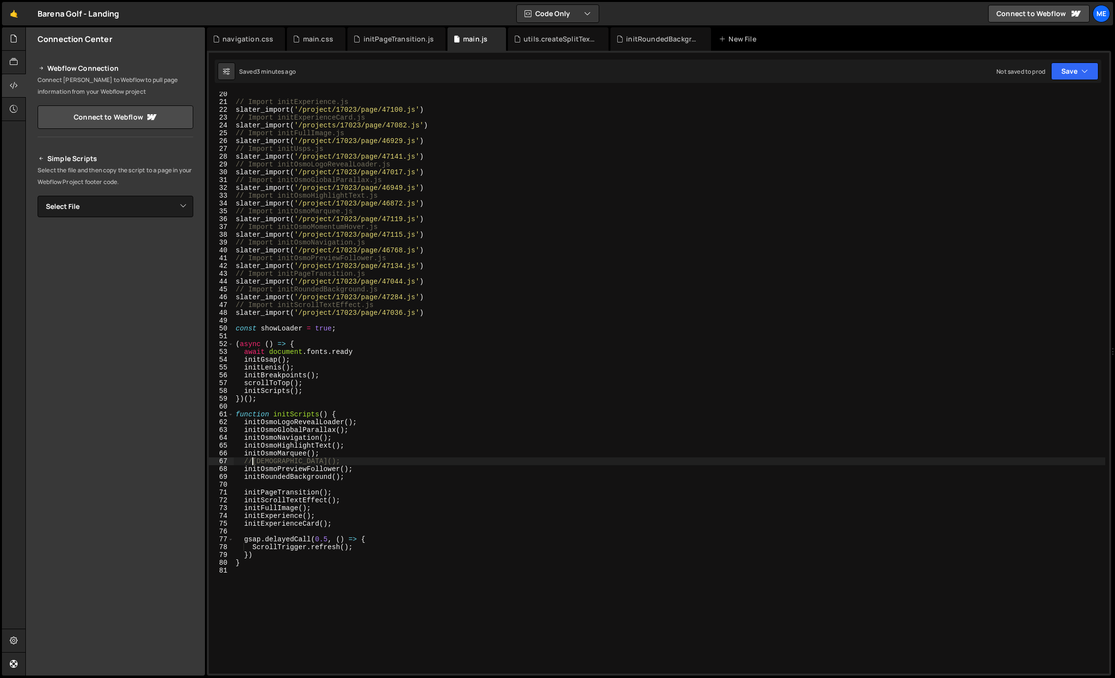
drag, startPoint x: 251, startPoint y: 461, endPoint x: 256, endPoint y: 461, distance: 4.9
click at [251, 461] on div "// Import initExperience.js slater_import ( '/project/17023/page/47100.js' ) //…" at bounding box center [669, 388] width 871 height 597
type textarea "initOsmoMomentumHover();"
click at [0, 0] on icon at bounding box center [0, 0] width 0 height 0
click at [574, 40] on div "initRoundedBackground.js" at bounding box center [559, 39] width 73 height 10
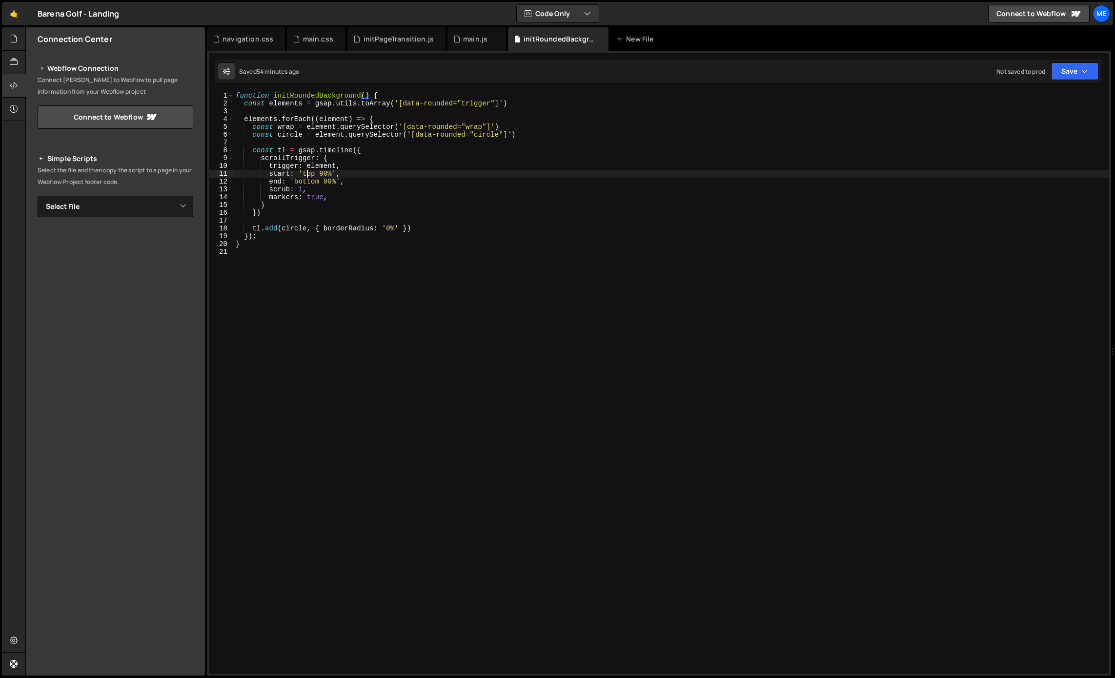
click at [305, 174] on div "function initRoundedBackground ( ) { const elements = gsap . utils . toArray ( …" at bounding box center [671, 388] width 875 height 593
click at [315, 173] on div "function initRoundedBackground ( ) { const elements = gsap . utils . toArray ( …" at bounding box center [671, 382] width 875 height 581
click at [479, 204] on div "function initRoundedBackground ( ) { const elements = gsap . utils . toArray ( …" at bounding box center [671, 390] width 875 height 597
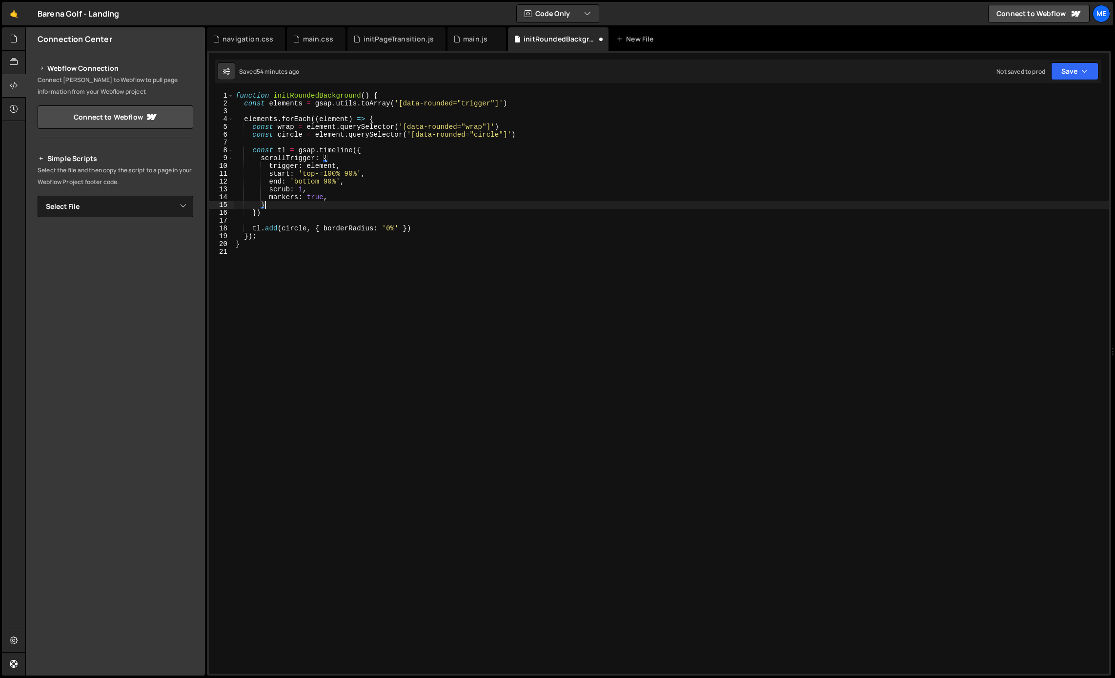
scroll to position [0, 1]
drag, startPoint x: 342, startPoint y: 176, endPoint x: 336, endPoint y: 181, distance: 8.3
click at [316, 175] on div "function initRoundedBackground ( ) { const elements = gsap . utils . toArray ( …" at bounding box center [671, 390] width 875 height 597
click at [289, 126] on div "function initRoundedBackground ( ) { const elements = gsap . utils . toArray ( …" at bounding box center [671, 390] width 875 height 597
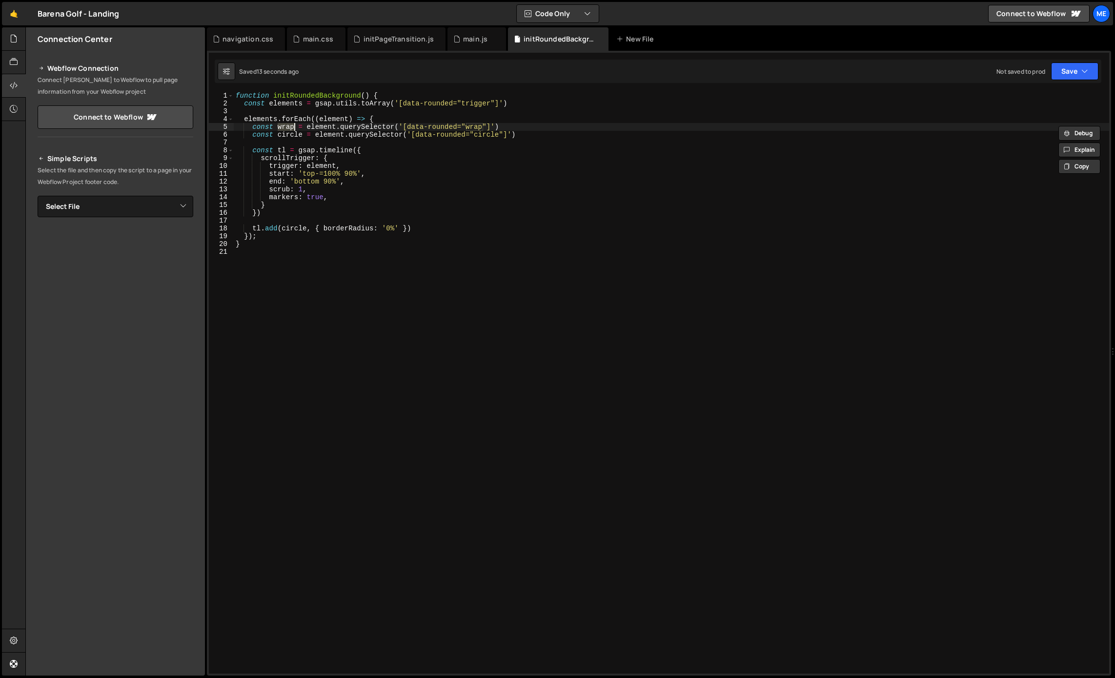
click at [319, 167] on div "function initRoundedBackground ( ) { const elements = gsap . utils . toArray ( …" at bounding box center [671, 390] width 875 height 597
drag, startPoint x: 319, startPoint y: 167, endPoint x: 319, endPoint y: 192, distance: 24.9
click at [319, 167] on div "function initRoundedBackground ( ) { const elements = gsap . utils . toArray ( …" at bounding box center [671, 390] width 875 height 597
paste textarea "wrap"
drag, startPoint x: 315, startPoint y: 174, endPoint x: 343, endPoint y: 175, distance: 28.3
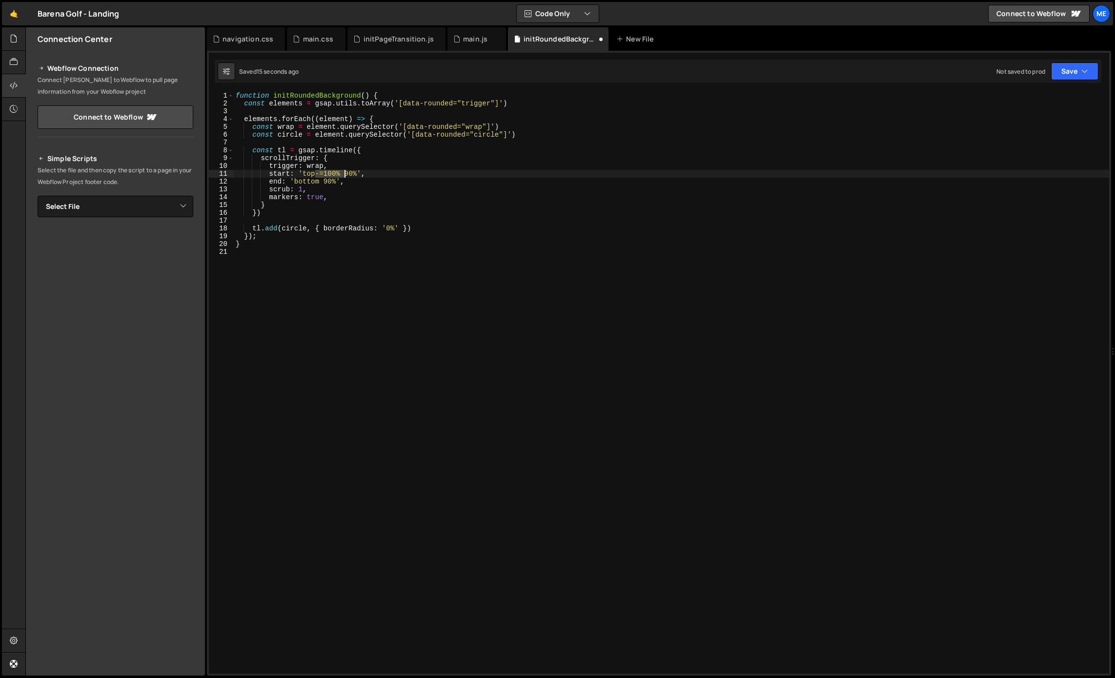
click at [343, 175] on div "function initRoundedBackground ( ) { const elements = gsap . utils . toArray ( …" at bounding box center [671, 390] width 875 height 597
type textarea "start: 'top-=100% 90%',"
click at [323, 175] on div "function initRoundedBackground ( ) { const elements = gsap . utils . toArray ( …" at bounding box center [671, 382] width 875 height 581
click at [308, 182] on div "function initRoundedBackground ( ) { const elements = gsap . utils . toArray ( …" at bounding box center [671, 390] width 875 height 597
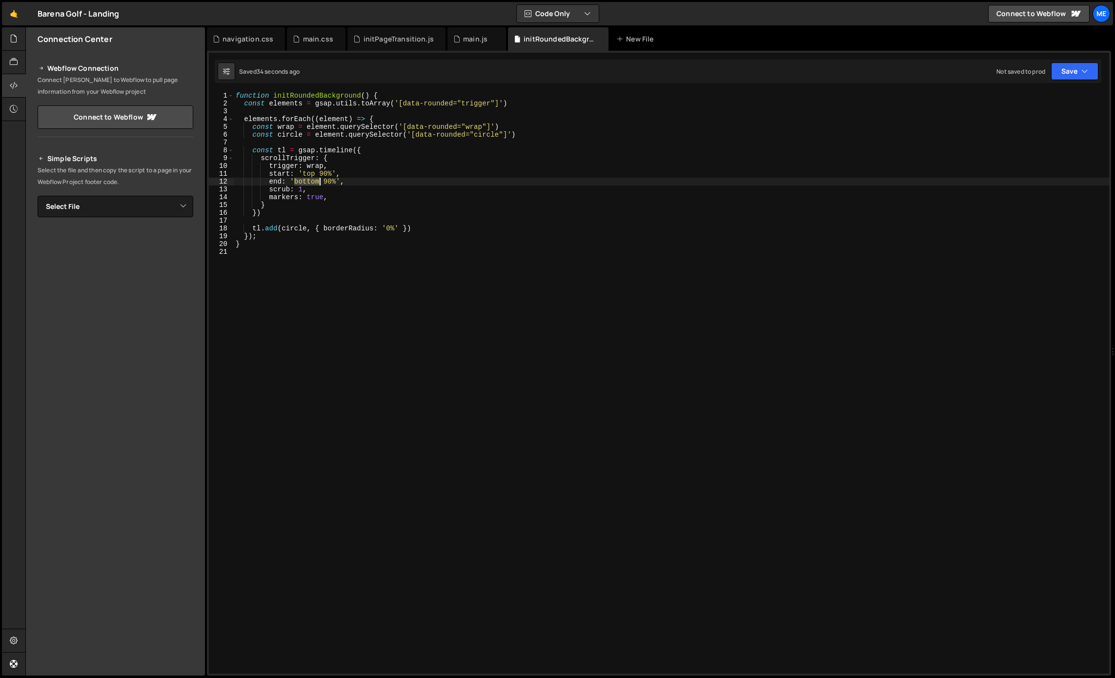
click at [308, 182] on div "function initRoundedBackground ( ) { const elements = gsap . utils . toArray ( …" at bounding box center [671, 390] width 875 height 597
click at [461, 159] on div "function initRoundedBackground ( ) { const elements = gsap . utils . toArray ( …" at bounding box center [671, 390] width 875 height 597
click at [320, 176] on div "function initRoundedBackground ( ) { const elements = gsap . utils . toArray ( …" at bounding box center [671, 390] width 875 height 597
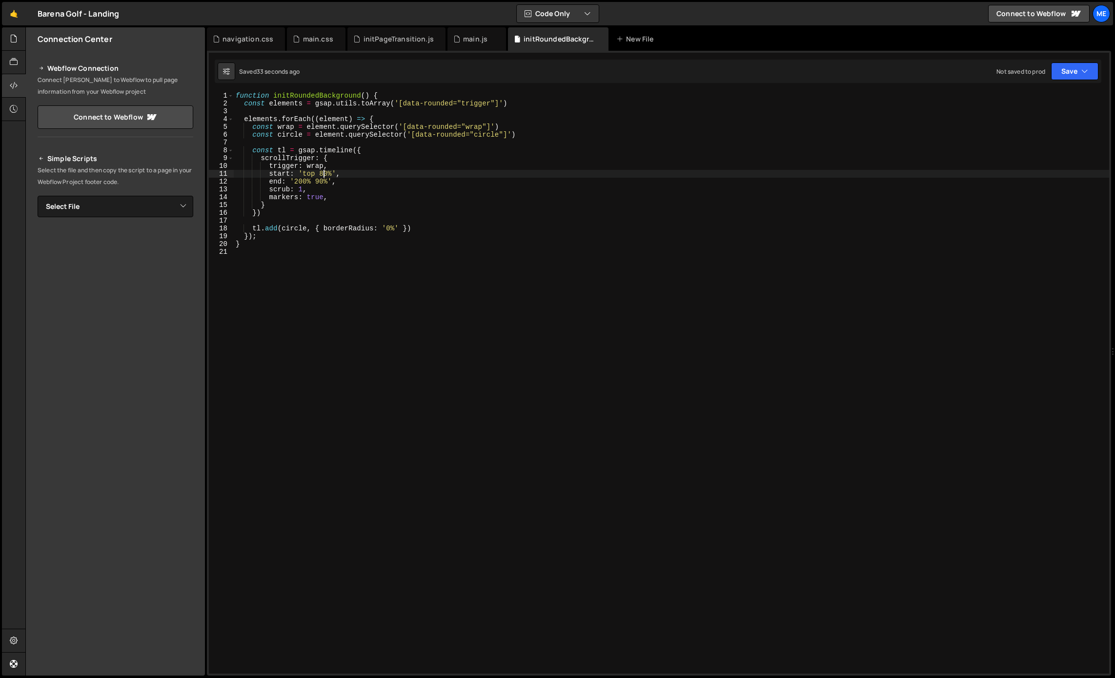
click at [271, 228] on div "function initRoundedBackground ( ) { const elements = gsap . utils . toArray ( …" at bounding box center [671, 390] width 875 height 597
click at [271, 227] on div "function initRoundedBackground ( ) { const elements = gsap . utils . toArray ( …" at bounding box center [671, 390] width 875 height 597
click at [299, 190] on div "function initRoundedBackground ( ) { const elements = gsap . utils . toArray ( …" at bounding box center [671, 390] width 875 height 597
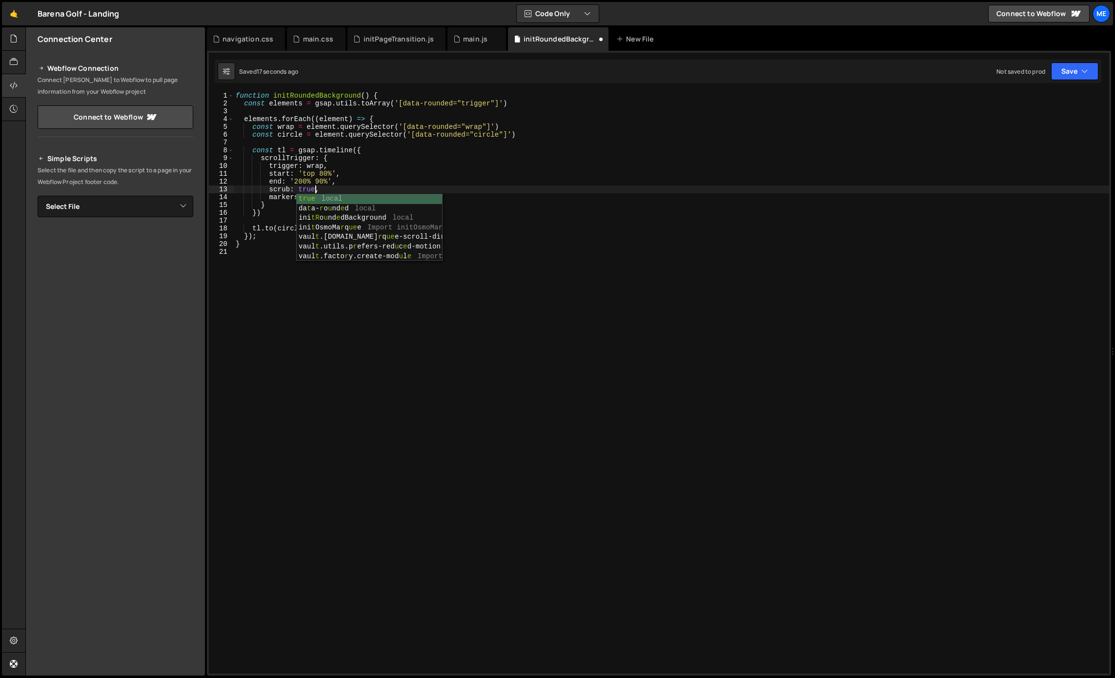
scroll to position [0, 5]
click at [302, 181] on div "function initRoundedBackground ( ) { const elements = gsap . utils . toArray ( …" at bounding box center [671, 390] width 875 height 597
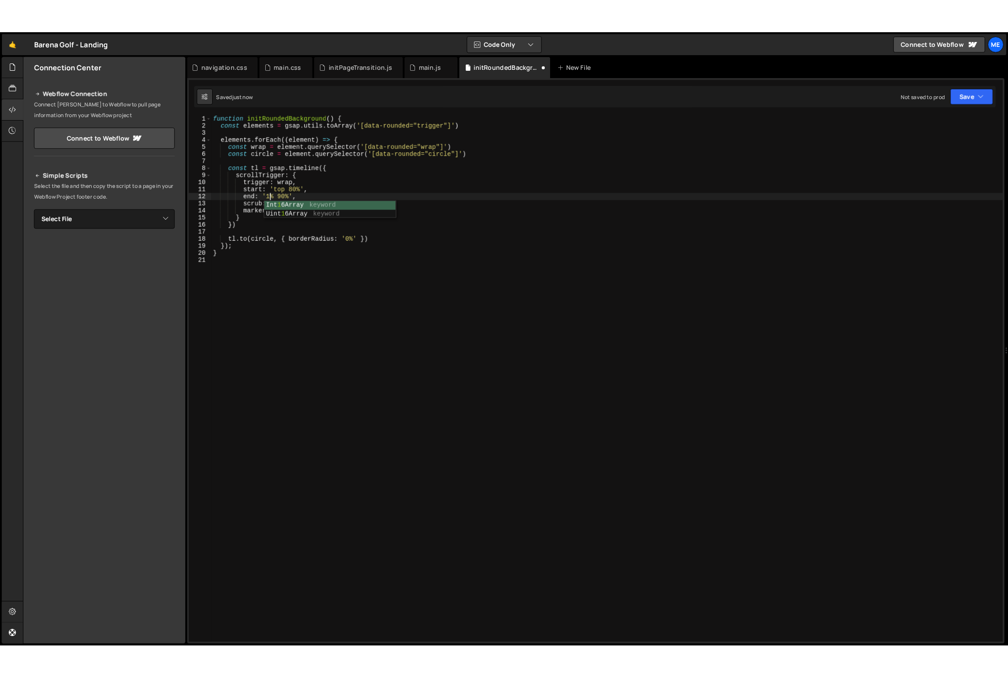
scroll to position [0, 5]
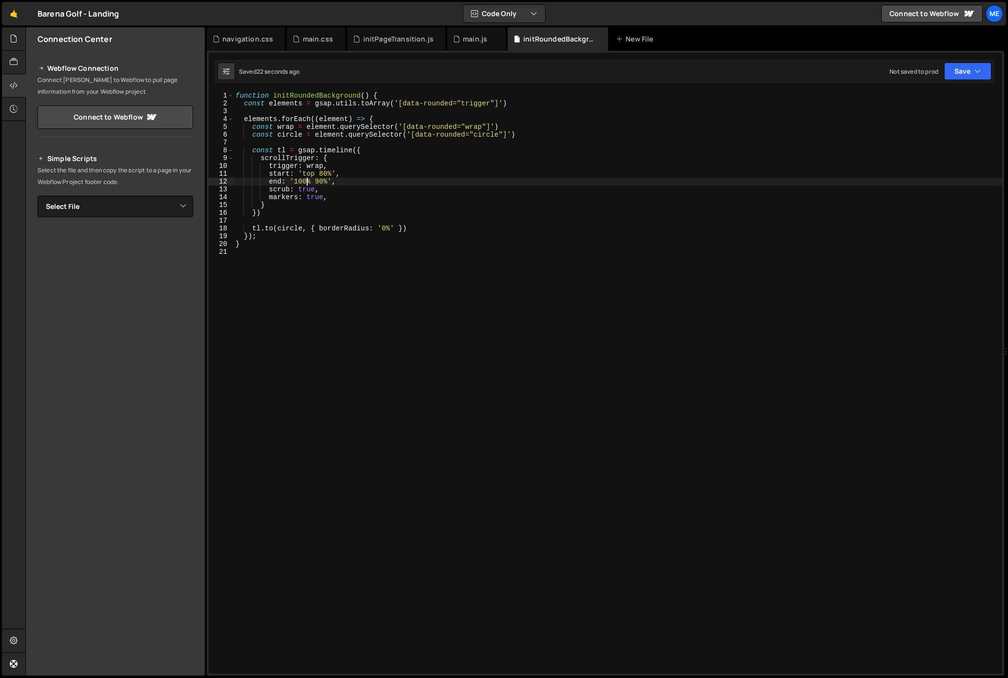
click at [347, 165] on div "function initRoundedBackground ( ) { const elements = gsap . utils . toArray ( …" at bounding box center [618, 390] width 769 height 597
click at [348, 160] on div "function initRoundedBackground ( ) { const elements = gsap . utils . toArray ( …" at bounding box center [618, 390] width 769 height 597
click at [397, 157] on div "function initRoundedBackground ( ) { const elements = gsap . utils . toArray ( …" at bounding box center [618, 390] width 769 height 597
type textarea "const tl = gsap.timeline({"
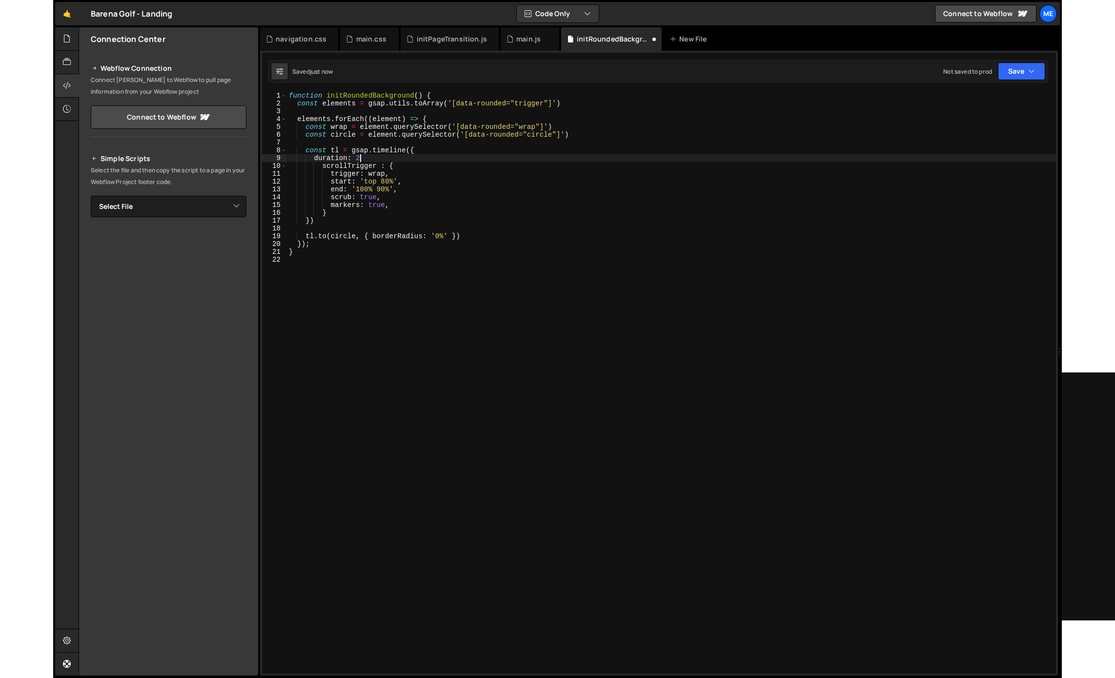
scroll to position [0, 4]
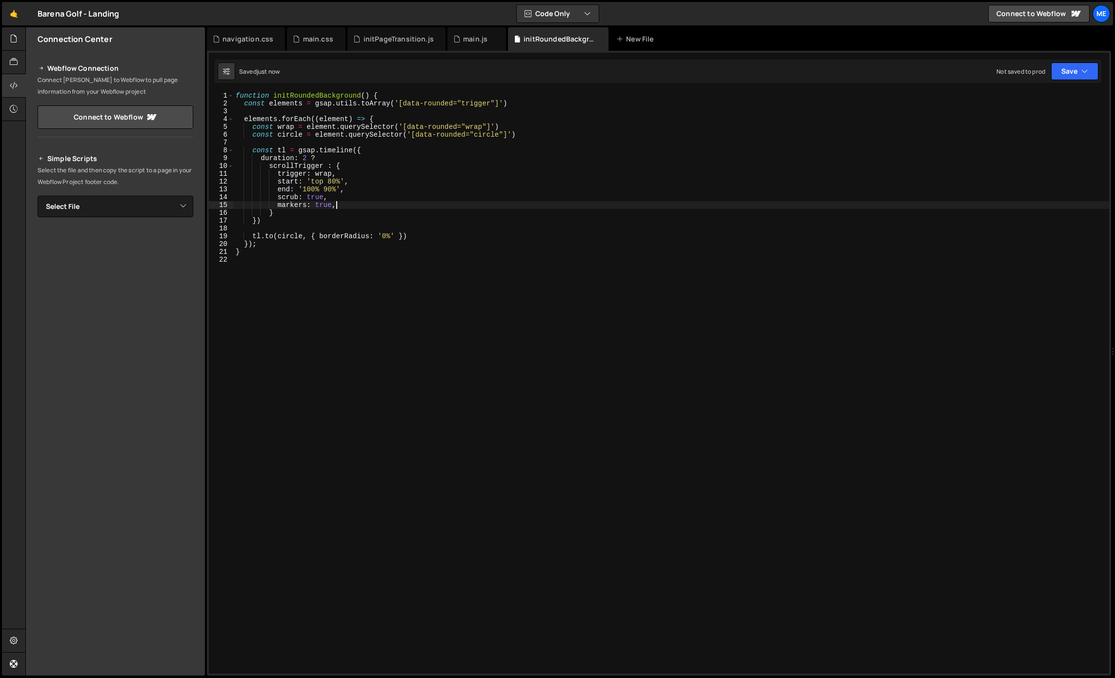
click at [346, 201] on div "function initRoundedBackground ( ) { const elements = gsap . utils . toArray ( …" at bounding box center [671, 390] width 875 height 597
type textarea "scrub: true,"
type textarea "end: '100% 90%',"
paste textarea "scrub: true,"
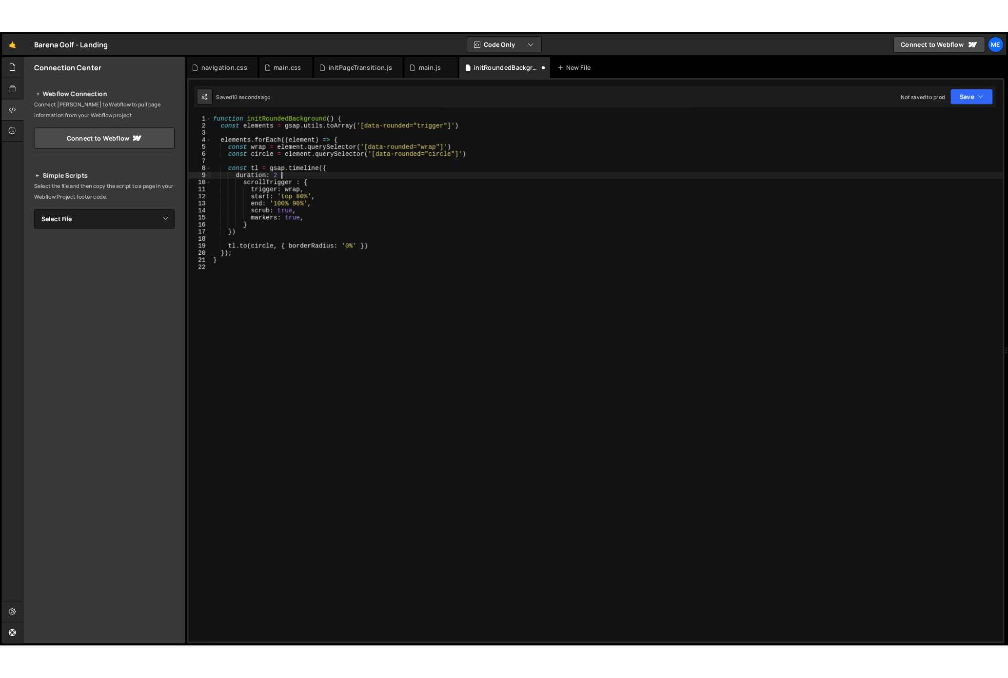
scroll to position [0, 5]
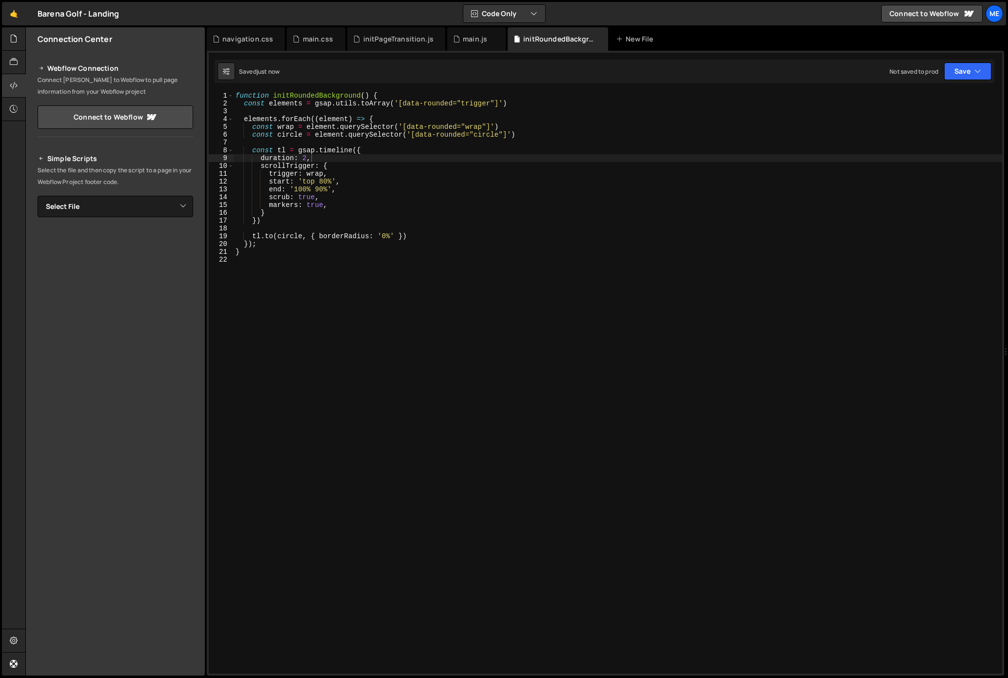
click at [362, 232] on div "function initRoundedBackground ( ) { const elements = gsap . utils . toArray ( …" at bounding box center [618, 390] width 769 height 597
drag, startPoint x: 362, startPoint y: 232, endPoint x: 397, endPoint y: 235, distance: 34.8
click at [362, 232] on div "function initRoundedBackground ( ) { const elements = gsap . utils . toArray ( …" at bounding box center [618, 390] width 769 height 597
click at [386, 236] on div "function initRoundedBackground ( ) { const elements = gsap . utils . toArray ( …" at bounding box center [618, 390] width 769 height 597
drag, startPoint x: 382, startPoint y: 237, endPoint x: 390, endPoint y: 237, distance: 7.8
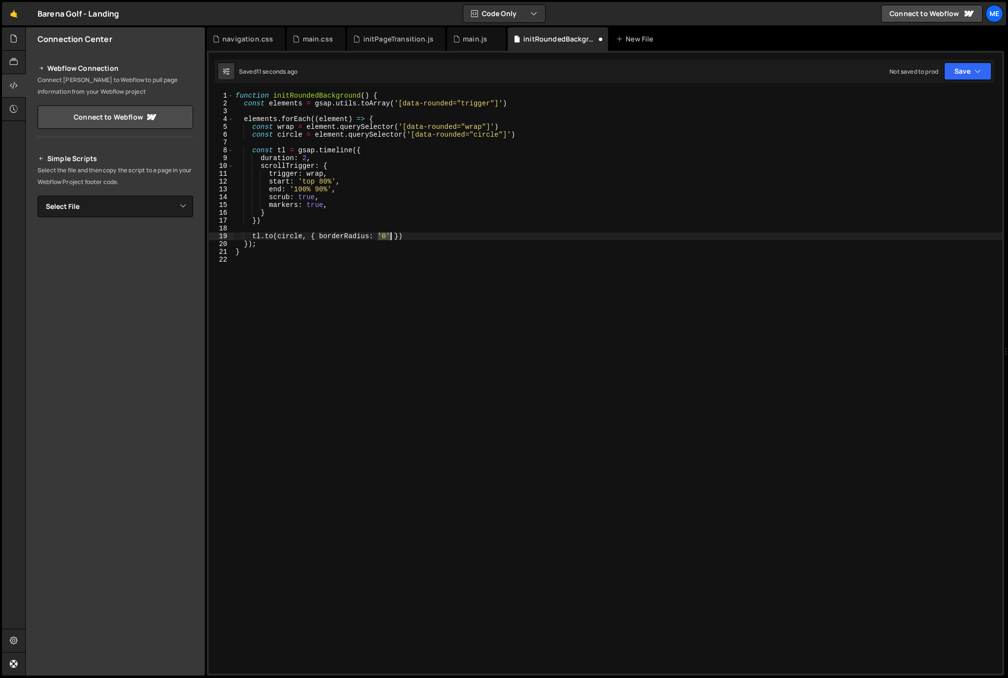
click at [389, 237] on div "function initRoundedBackground ( ) { const elements = gsap . utils . toArray ( …" at bounding box center [618, 390] width 769 height 597
type textarea "tl.to(circle, { borderRadius: 0 })"
click at [476, 263] on div "function initRoundedBackground ( ) { const elements = gsap . utils . toArray ( …" at bounding box center [618, 390] width 769 height 597
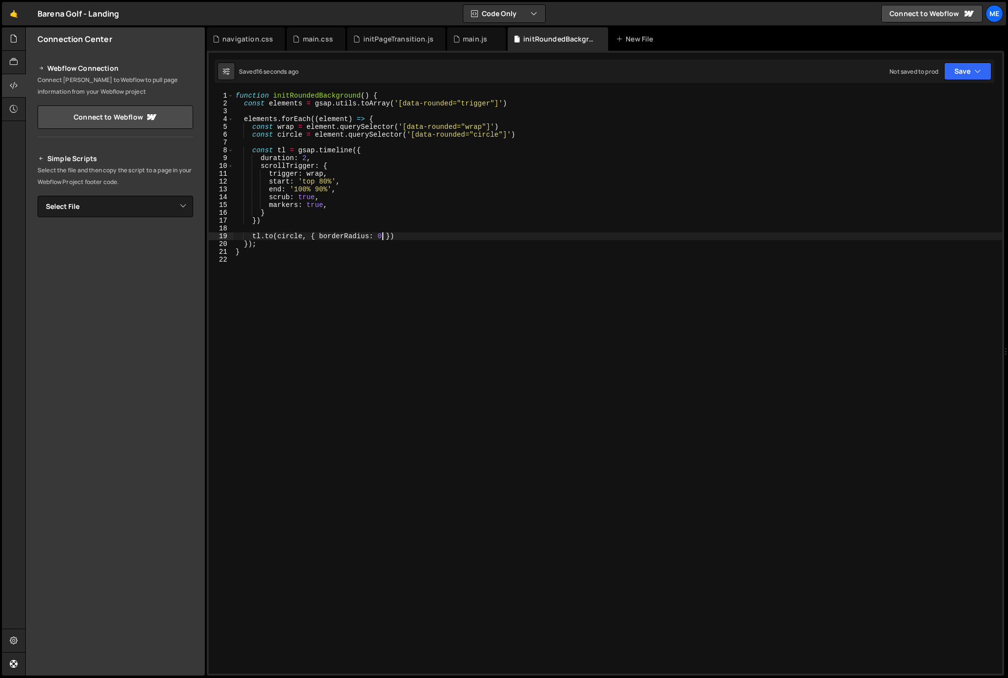
drag, startPoint x: 383, startPoint y: 237, endPoint x: 426, endPoint y: 242, distance: 43.3
click at [383, 237] on div "function initRoundedBackground ( ) { const elements = gsap . utils . toArray ( …" at bounding box center [618, 390] width 769 height 597
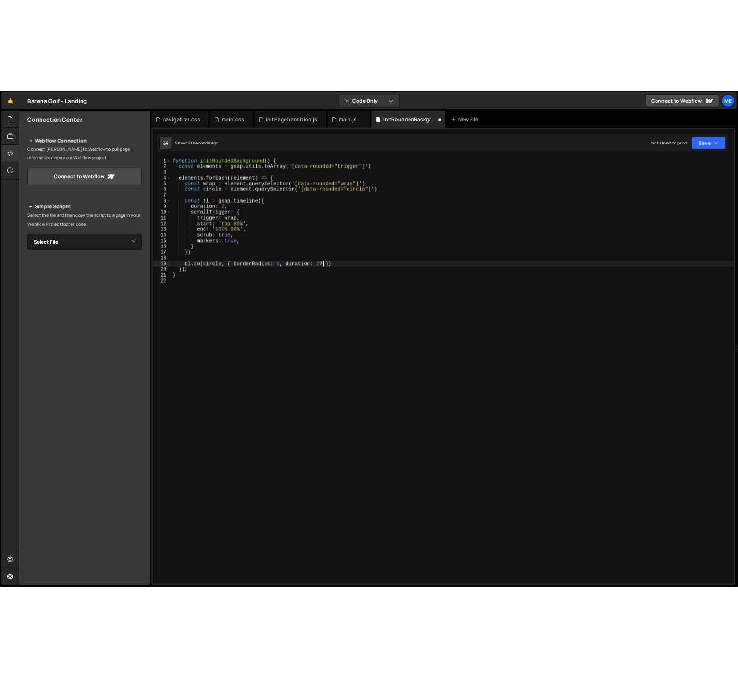
scroll to position [0, 14]
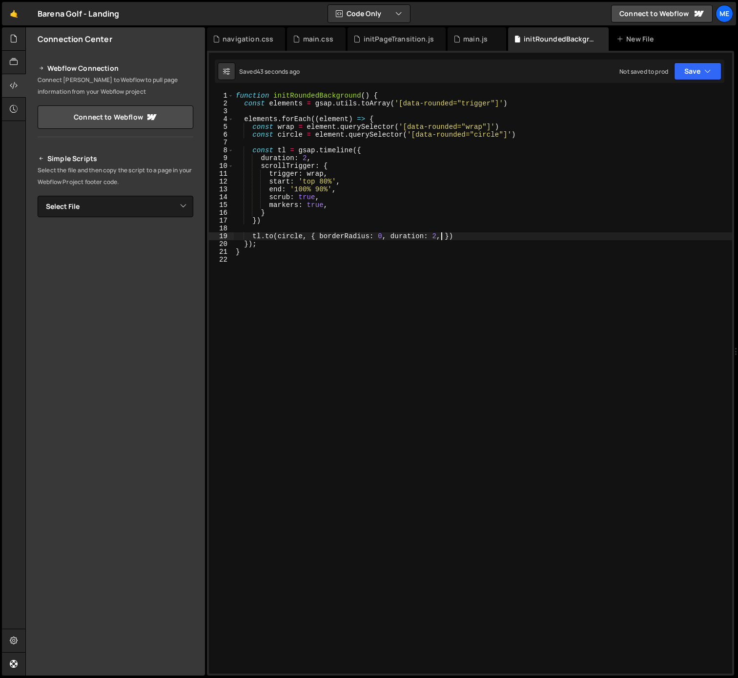
click at [356, 237] on div "function initRoundedBackground ( ) { const elements = gsap . utils . toArray ( …" at bounding box center [483, 390] width 498 height 597
click at [315, 173] on div "function initRoundedBackground ( ) { const elements = gsap . utils . toArray ( …" at bounding box center [483, 390] width 498 height 597
click at [315, 174] on div "function initRoundedBackground ( ) { const elements = gsap . utils . toArray ( …" at bounding box center [483, 390] width 498 height 597
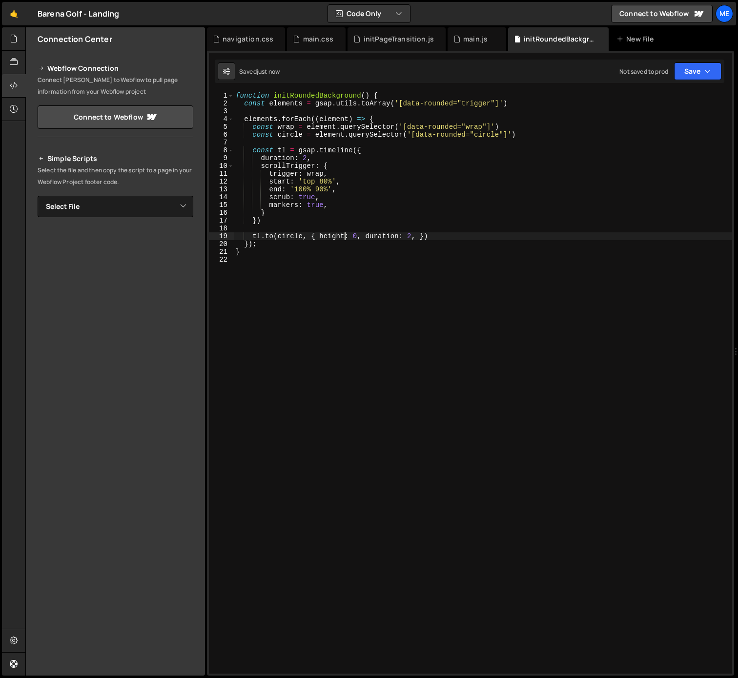
scroll to position [0, 6]
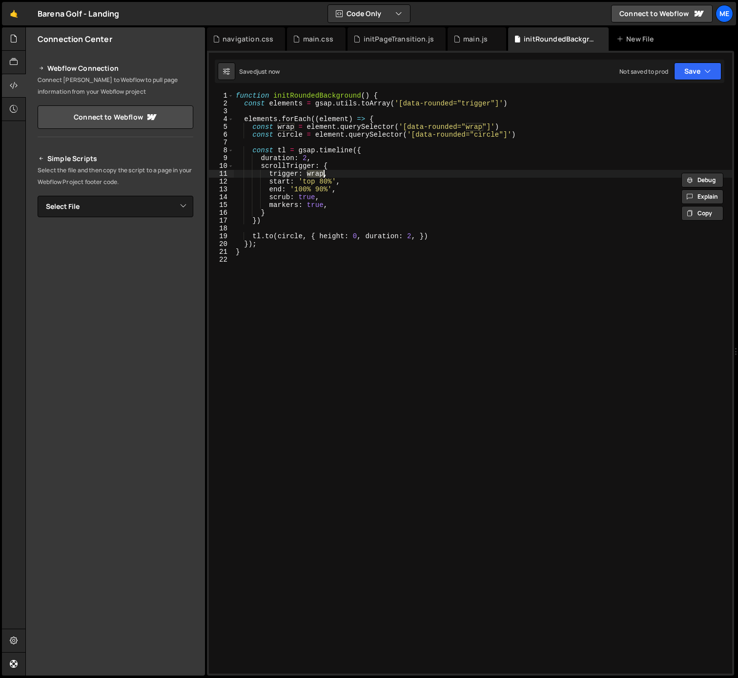
click at [286, 239] on div "function initRoundedBackground ( ) { const elements = gsap . utils . toArray ( …" at bounding box center [483, 390] width 498 height 597
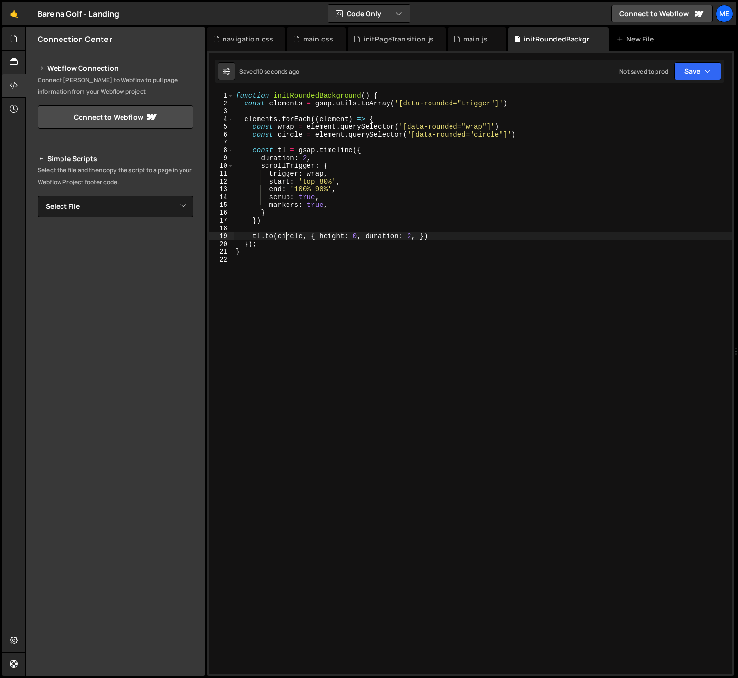
drag, startPoint x: 286, startPoint y: 239, endPoint x: 323, endPoint y: 254, distance: 40.0
click at [287, 239] on div "function initRoundedBackground ( ) { const elements = gsap . utils . toArray ( …" at bounding box center [483, 390] width 498 height 597
paste textarea "wrap"
click at [329, 120] on div "function initRoundedBackground ( ) { const elements = gsap . utils . toArray ( …" at bounding box center [483, 390] width 498 height 597
type textarea "elements.forEach((element) => {"
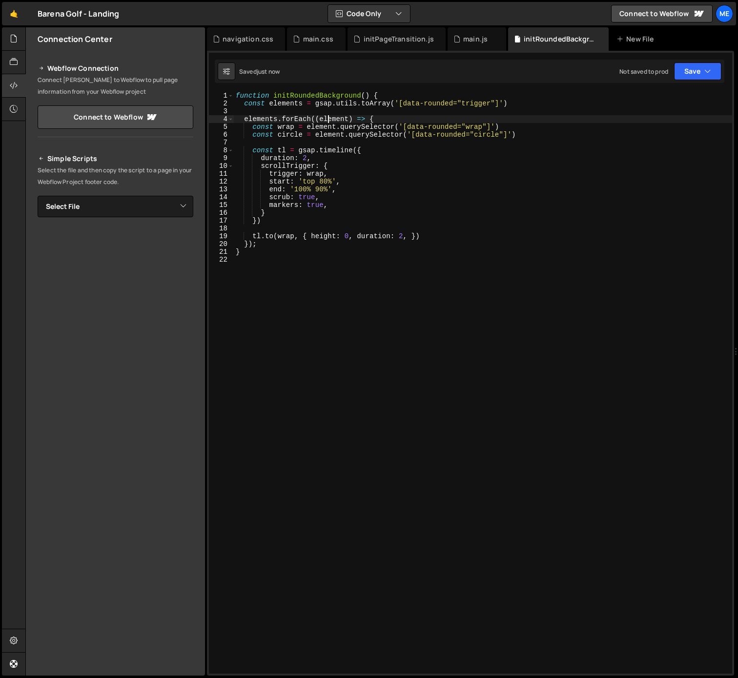
drag, startPoint x: 329, startPoint y: 120, endPoint x: 330, endPoint y: 144, distance: 23.9
click at [329, 120] on div "function initRoundedBackground ( ) { const elements = gsap . utils . toArray ( …" at bounding box center [483, 390] width 498 height 597
click at [474, 228] on div "function initRoundedBackground ( ) { const elements = gsap . utils . toArray ( …" at bounding box center [483, 390] width 498 height 597
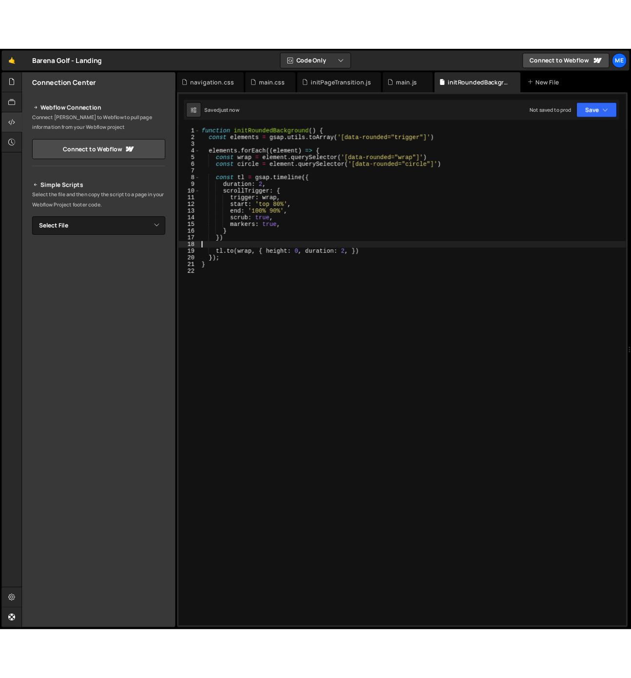
scroll to position [0, 0]
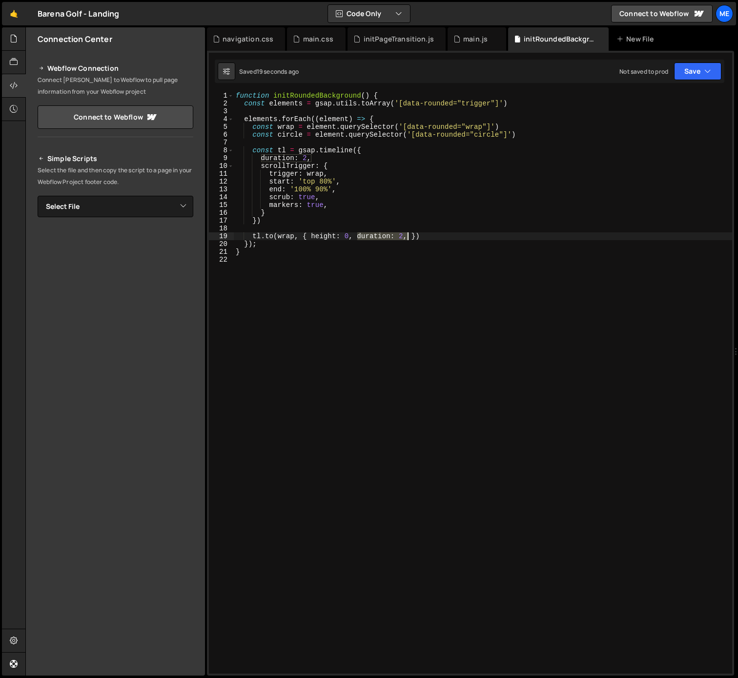
drag, startPoint x: 356, startPoint y: 238, endPoint x: 405, endPoint y: 239, distance: 48.8
click at [406, 239] on div "function initRoundedBackground ( ) { const elements = gsap . utils . toArray ( …" at bounding box center [483, 390] width 498 height 597
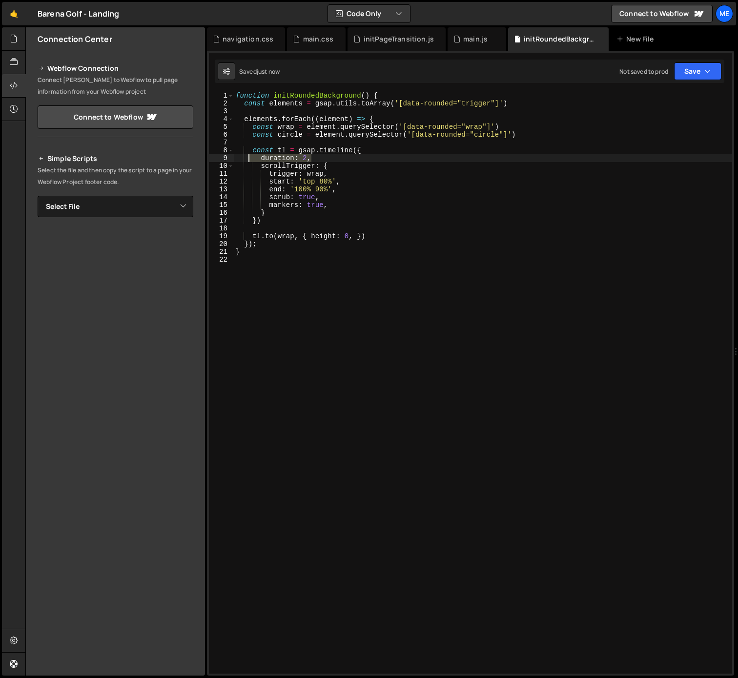
drag, startPoint x: 315, startPoint y: 157, endPoint x: 246, endPoint y: 158, distance: 68.8
click at [246, 158] on div "function initRoundedBackground ( ) { const elements = gsap . utils . toArray ( …" at bounding box center [483, 390] width 498 height 597
type textarea "duration: 2,"
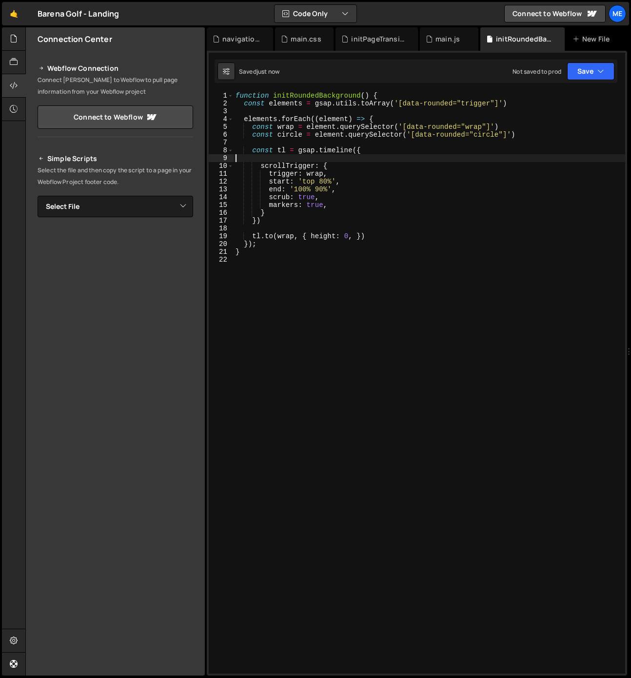
click at [435, 158] on div "function initRoundedBackground ( ) { const elements = gsap . utils . toArray ( …" at bounding box center [430, 390] width 392 height 597
click at [475, 127] on div "function initRoundedBackground ( ) { const elements = gsap . utils . toArray ( …" at bounding box center [430, 390] width 392 height 597
click at [469, 101] on div "function initRoundedBackground ( ) { const elements = gsap . utils . toArray ( …" at bounding box center [430, 390] width 392 height 597
drag, startPoint x: 469, startPoint y: 101, endPoint x: 454, endPoint y: 109, distance: 17.2
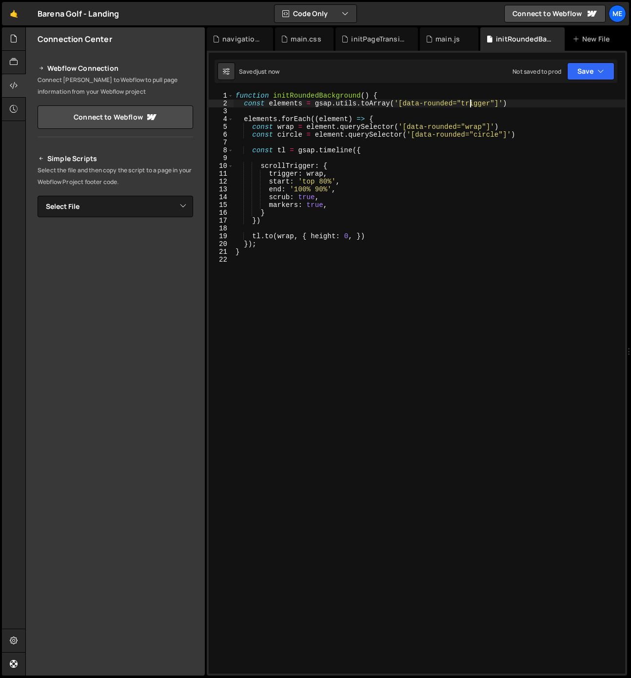
click at [469, 101] on div "function initRoundedBackground ( ) { const elements = gsap . utils . toArray ( …" at bounding box center [430, 390] width 392 height 597
click at [280, 106] on div "function initRoundedBackground ( ) { const elements = gsap . utils . toArray ( …" at bounding box center [430, 390] width 392 height 597
click at [260, 118] on div "function initRoundedBackground ( ) { const elements = gsap . utils . toArray ( …" at bounding box center [430, 390] width 392 height 597
drag, startPoint x: 260, startPoint y: 118, endPoint x: 298, endPoint y: 118, distance: 38.5
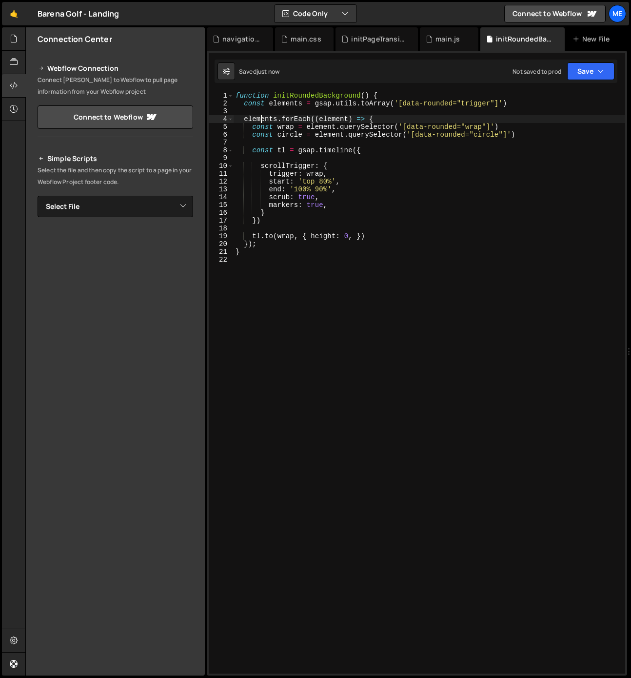
click at [260, 118] on div "function initRoundedBackground ( ) { const elements = gsap . utils . toArray ( …" at bounding box center [430, 390] width 392 height 597
click at [332, 116] on div "function initRoundedBackground ( ) { const elements = gsap . utils . toArray ( …" at bounding box center [430, 390] width 392 height 597
click at [317, 174] on div "function initRoundedBackground ( ) { const elements = gsap . utils . toArray ( …" at bounding box center [430, 390] width 392 height 597
drag, startPoint x: 317, startPoint y: 174, endPoint x: 318, endPoint y: 179, distance: 5.0
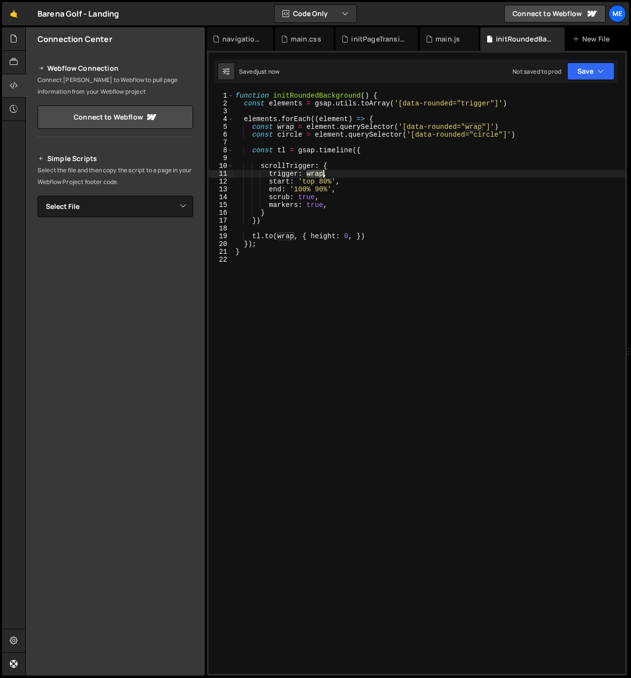
click at [317, 175] on div "function initRoundedBackground ( ) { const elements = gsap . utils . toArray ( …" at bounding box center [430, 390] width 392 height 597
paste textarea "element"
drag, startPoint x: 398, startPoint y: 185, endPoint x: 388, endPoint y: 187, distance: 9.9
click at [397, 185] on div "function initRoundedBackground ( ) { const elements = gsap . utils . toArray ( …" at bounding box center [430, 390] width 392 height 597
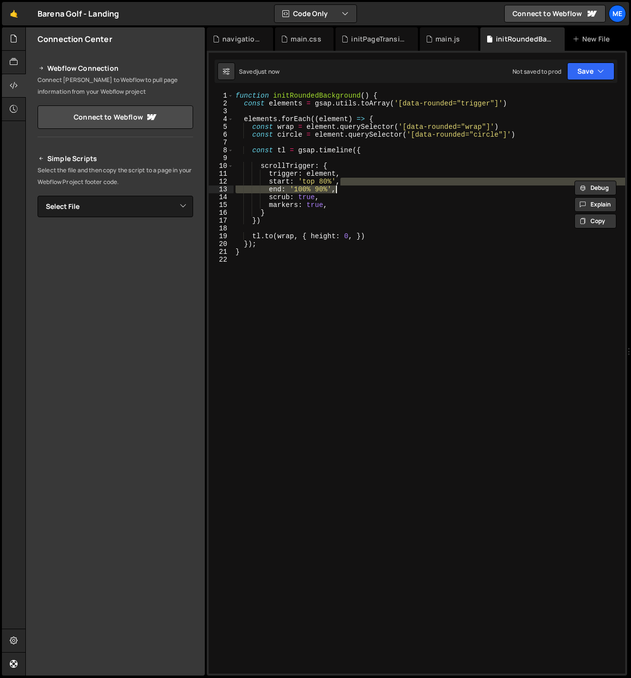
click at [378, 192] on div "function initRoundedBackground ( ) { const elements = gsap . utils . toArray ( …" at bounding box center [430, 390] width 392 height 597
click at [355, 234] on div "function initRoundedBackground ( ) { const elements = gsap . utils . toArray ( …" at bounding box center [430, 390] width 392 height 597
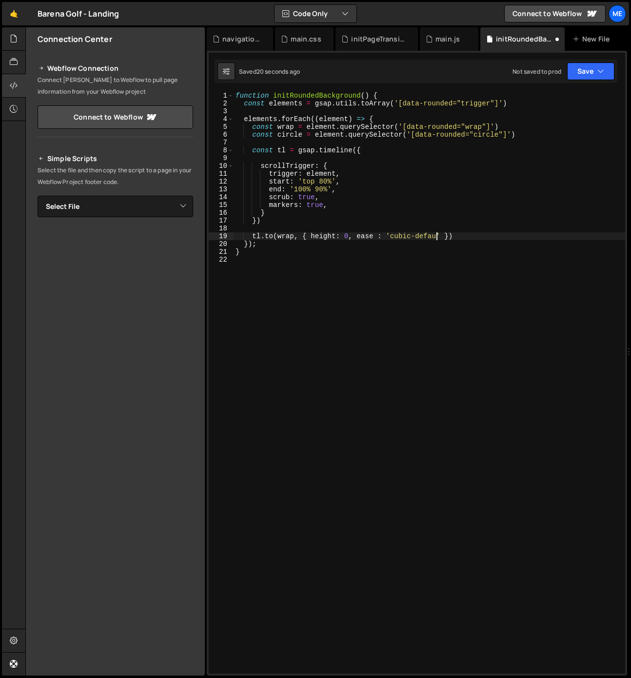
scroll to position [0, 15]
drag, startPoint x: 360, startPoint y: 234, endPoint x: 387, endPoint y: 242, distance: 28.4
click at [360, 234] on div "function initRoundedBackground ( ) { const elements = gsap . utils . toArray ( …" at bounding box center [430, 390] width 392 height 597
click at [379, 204] on div "function initRoundedBackground ( ) { const elements = gsap . utils . toArray ( …" at bounding box center [430, 390] width 392 height 597
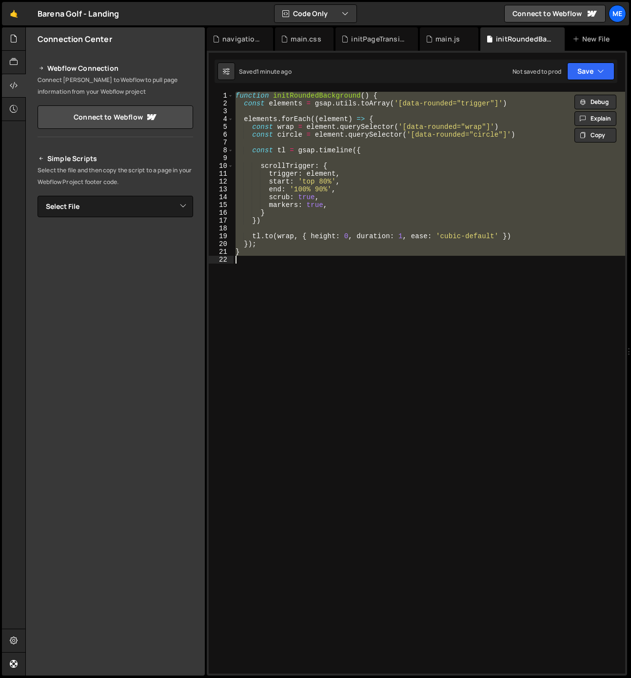
scroll to position [0, 0]
paste textarea
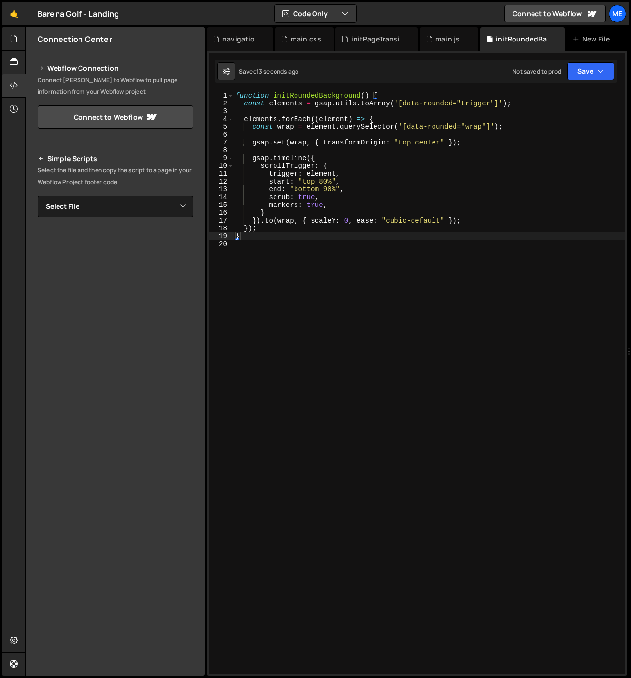
click at [304, 189] on div "function initRoundedBackground ( ) { const elements = gsap . utils . toArray ( …" at bounding box center [430, 390] width 392 height 597
click at [295, 190] on div "function initRoundedBackground ( ) { const elements = gsap . utils . toArray ( …" at bounding box center [430, 390] width 392 height 597
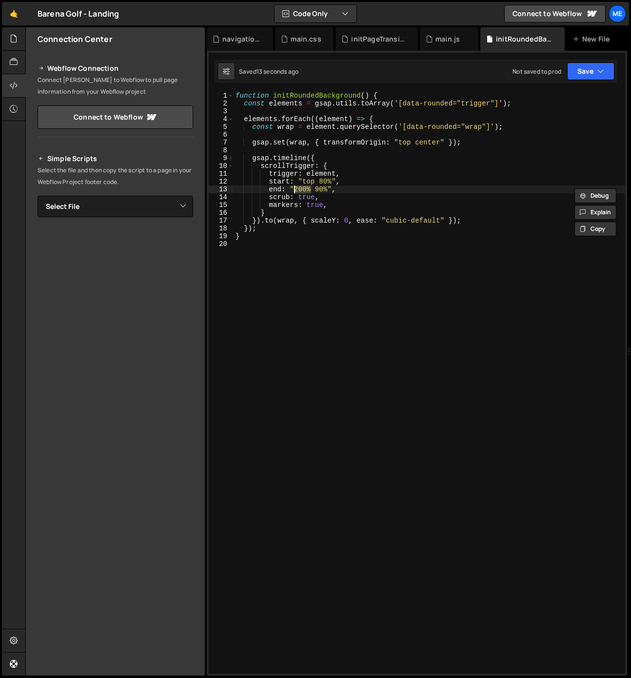
click at [290, 125] on div "function initRoundedBackground ( ) { const elements = gsap . utils . toArray ( …" at bounding box center [430, 390] width 392 height 597
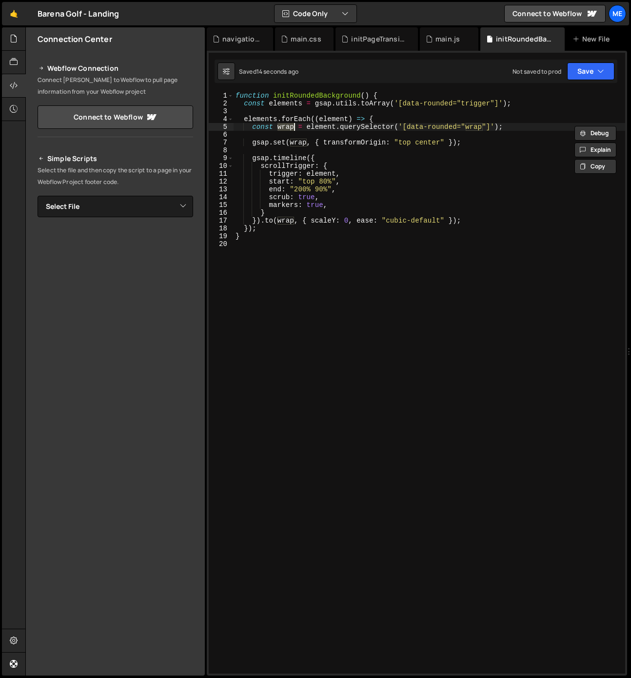
click at [317, 172] on div "function initRoundedBackground ( ) { const elements = gsap . utils . toArray ( …" at bounding box center [430, 390] width 392 height 597
paste textarea "wrap"
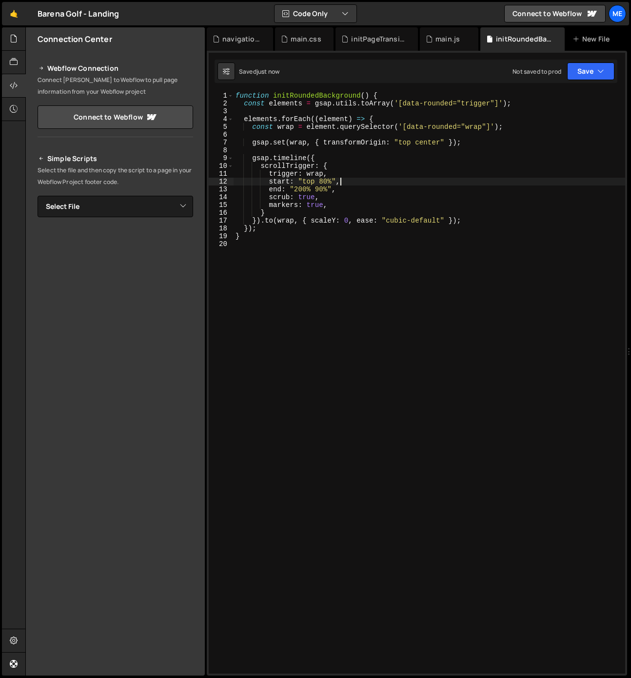
click at [396, 178] on div "function initRoundedBackground ( ) { const elements = gsap . utils . toArray ( …" at bounding box center [430, 390] width 392 height 597
click at [408, 139] on div "function initRoundedBackground ( ) { const elements = gsap . utils . toArray ( …" at bounding box center [430, 390] width 392 height 597
click at [297, 188] on div "function initRoundedBackground ( ) { const elements = gsap . utils . toArray ( …" at bounding box center [430, 390] width 392 height 597
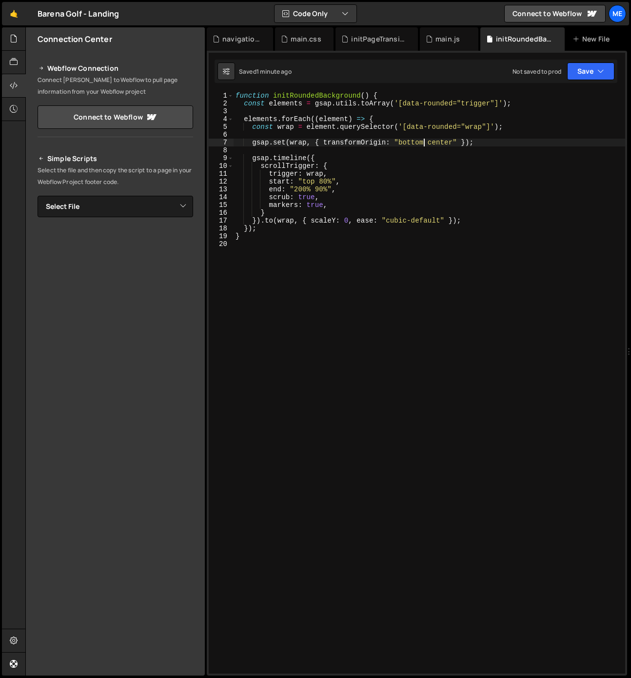
scroll to position [0, 6]
drag, startPoint x: 296, startPoint y: 189, endPoint x: 310, endPoint y: 189, distance: 14.6
click at [310, 189] on div "function initRoundedBackground ( ) { const elements = gsap . utils . toArray ( …" at bounding box center [430, 390] width 392 height 597
drag, startPoint x: 317, startPoint y: 190, endPoint x: 294, endPoint y: 190, distance: 22.4
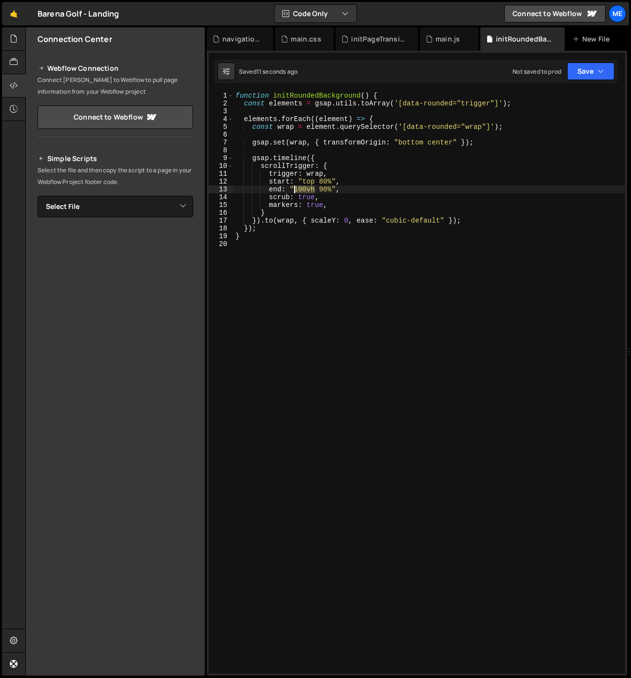
click at [294, 190] on div "function initRoundedBackground ( ) { const elements = gsap . utils . toArray ( …" at bounding box center [430, 390] width 392 height 597
click at [326, 189] on div "function initRoundedBackground ( ) { const elements = gsap . utils . toArray ( …" at bounding box center [430, 390] width 392 height 597
drag, startPoint x: 326, startPoint y: 191, endPoint x: 335, endPoint y: 191, distance: 8.8
click at [335, 191] on div "function initRoundedBackground ( ) { const elements = gsap . utils . toArray ( …" at bounding box center [430, 390] width 392 height 597
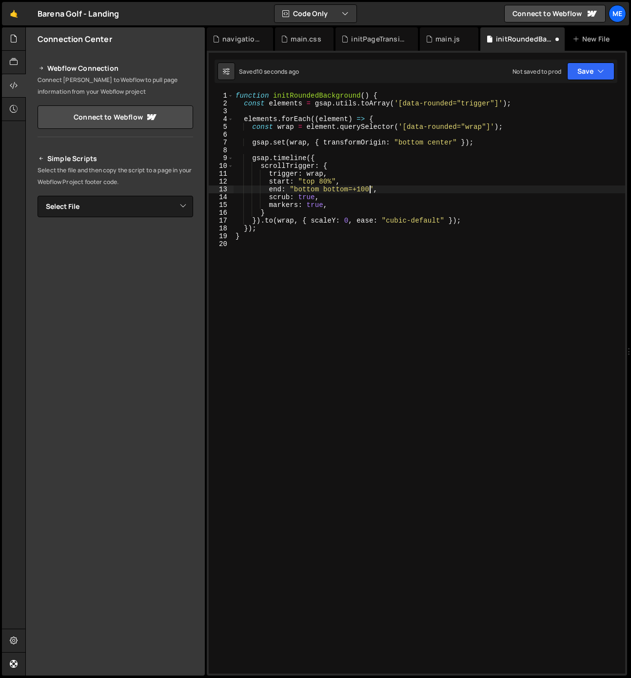
scroll to position [0, 9]
click at [353, 192] on div "function initRoundedBackground ( ) { const elements = gsap . utils . toArray ( …" at bounding box center [430, 390] width 392 height 597
click at [345, 190] on div "function initRoundedBackground ( ) { const elements = gsap . utils . toArray ( …" at bounding box center [430, 390] width 392 height 597
drag, startPoint x: 348, startPoint y: 190, endPoint x: 357, endPoint y: 205, distance: 17.3
click at [348, 190] on div "function initRoundedBackground ( ) { const elements = gsap . utils . toArray ( …" at bounding box center [430, 390] width 392 height 597
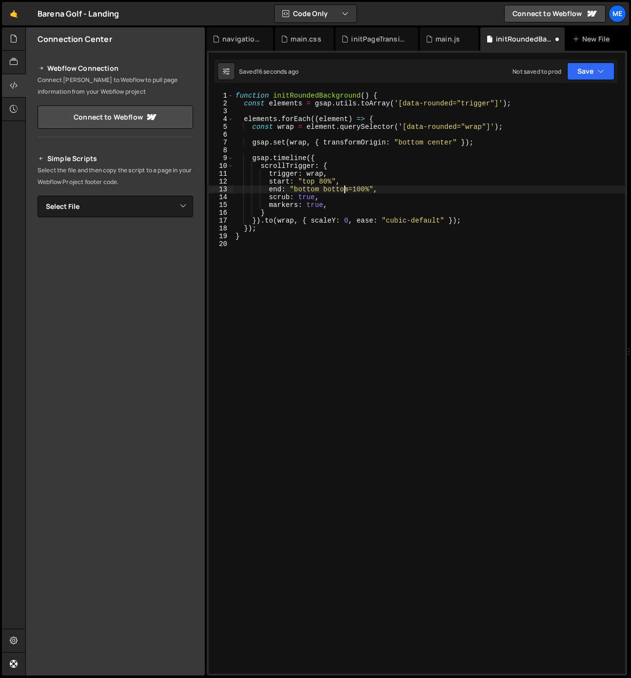
paste textarea "+"
click at [350, 190] on div "function initRoundedBackground ( ) { const elements = gsap . utils . toArray ( …" at bounding box center [430, 390] width 392 height 597
click at [374, 190] on div "function initRoundedBackground ( ) { const elements = gsap . utils . toArray ( …" at bounding box center [430, 390] width 392 height 597
click at [320, 191] on div "function initRoundedBackground ( ) { const elements = gsap . utils . toArray ( …" at bounding box center [430, 390] width 392 height 597
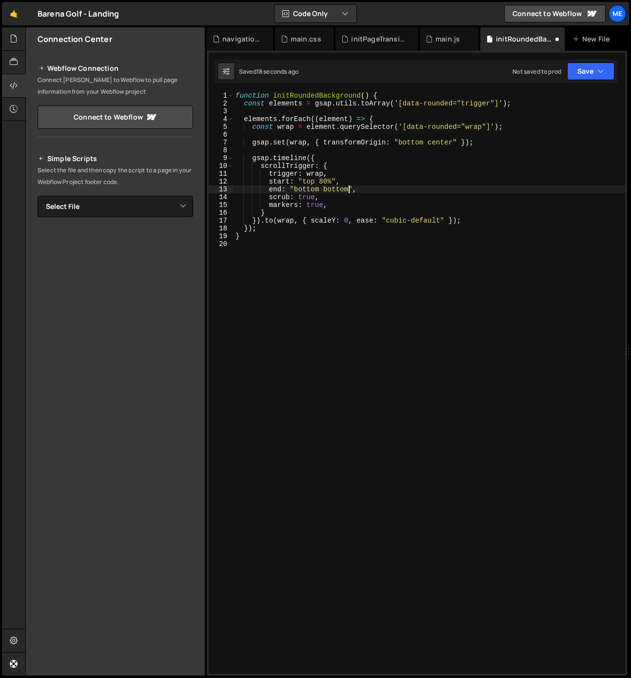
paste textarea "+=100%"
click at [415, 221] on div "function initRoundedBackground ( ) { const elements = gsap . utils . toArray ( …" at bounding box center [430, 390] width 392 height 597
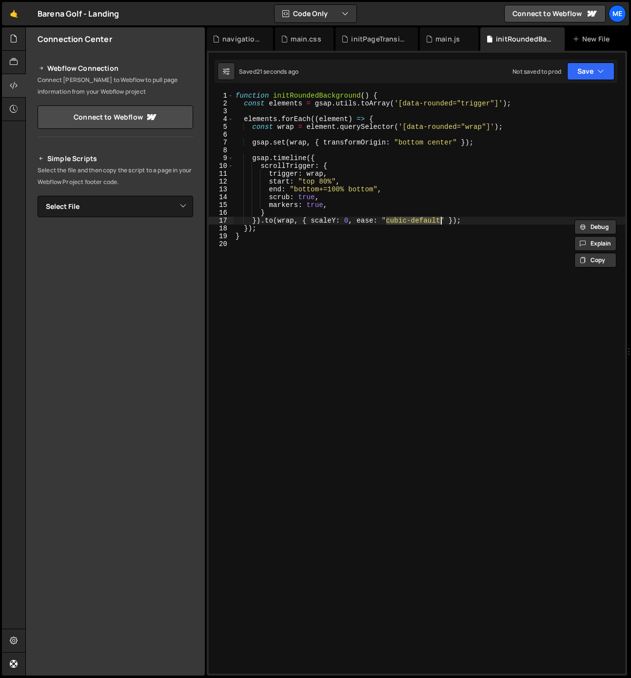
drag, startPoint x: 407, startPoint y: 223, endPoint x: 439, endPoint y: 224, distance: 32.2
click at [440, 223] on div "function initRoundedBackground ( ) { const elements = gsap . utils . toArray ( …" at bounding box center [430, 390] width 392 height 597
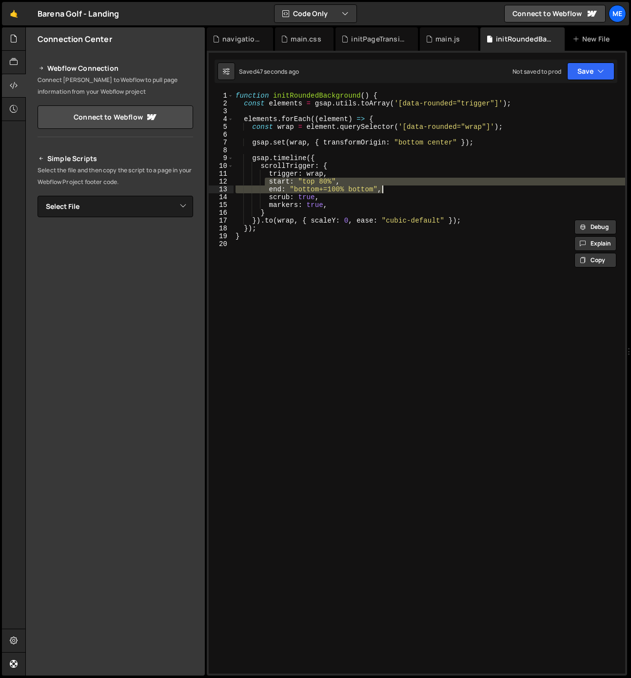
drag, startPoint x: 263, startPoint y: 180, endPoint x: 420, endPoint y: 189, distance: 156.9
click at [419, 187] on div "function initRoundedBackground ( ) { const elements = gsap . utils . toArray ( …" at bounding box center [430, 390] width 392 height 597
paste textarea "scrub: 0"
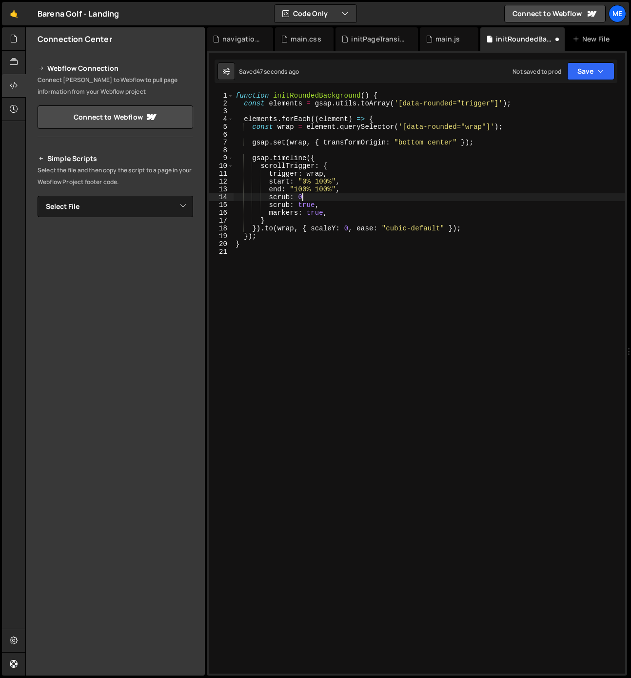
scroll to position [0, 4]
drag, startPoint x: 329, startPoint y: 205, endPoint x: 224, endPoint y: 198, distance: 105.1
click at [224, 198] on div "scrub: 0 1 2 3 4 5 6 7 8 9 10 11 12 13 14 15 16 17 18 19 20 21 function initRou…" at bounding box center [417, 382] width 417 height 581
type textarea "scrub: 0 scrub: true,"
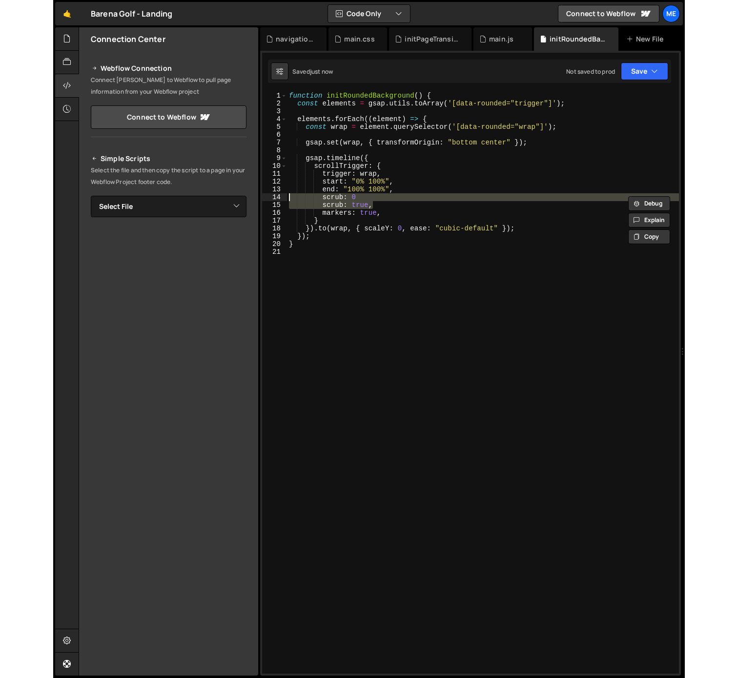
scroll to position [0, 0]
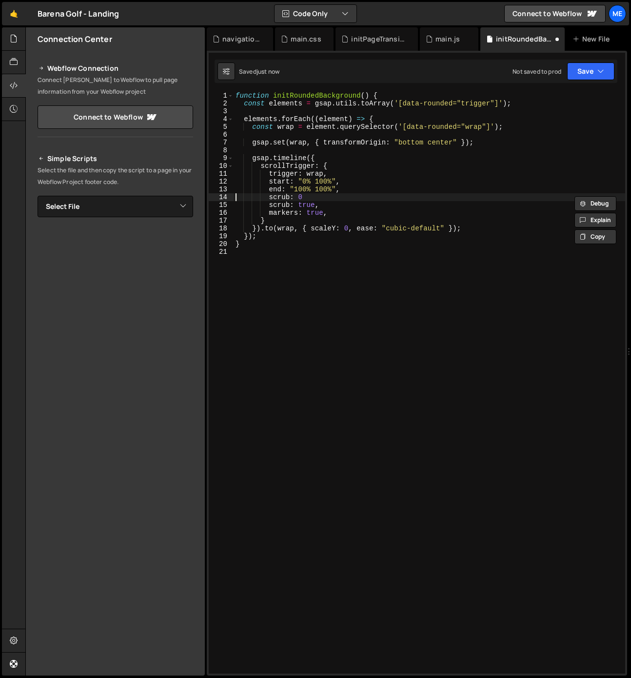
type textarea "scrub: true,"
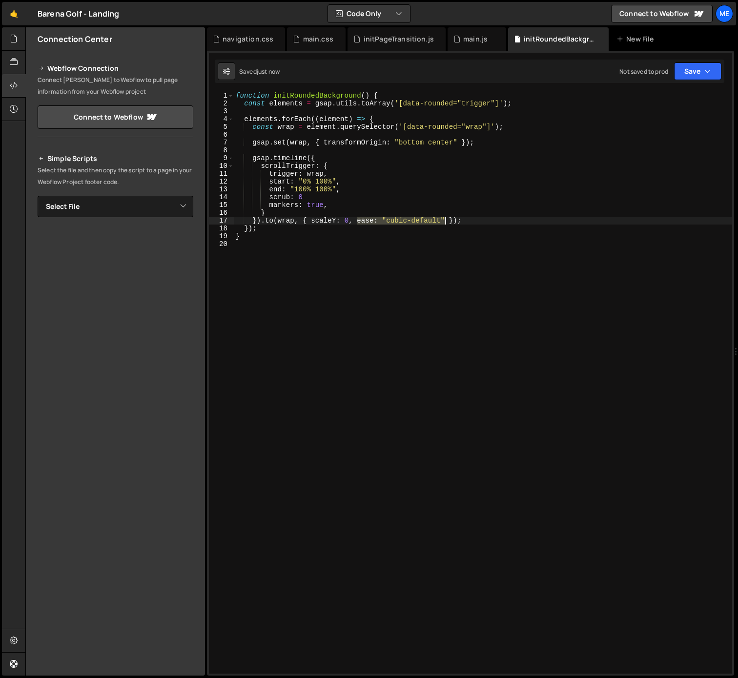
drag, startPoint x: 358, startPoint y: 220, endPoint x: 444, endPoint y: 221, distance: 86.8
click at [445, 221] on div "function initRoundedBackground ( ) { const elements = gsap . utils . toArray ( …" at bounding box center [483, 390] width 498 height 597
paste textarea "none"
click at [316, 195] on div "function initRoundedBackground ( ) { const elements = gsap . utils . toArray ( …" at bounding box center [483, 390] width 498 height 597
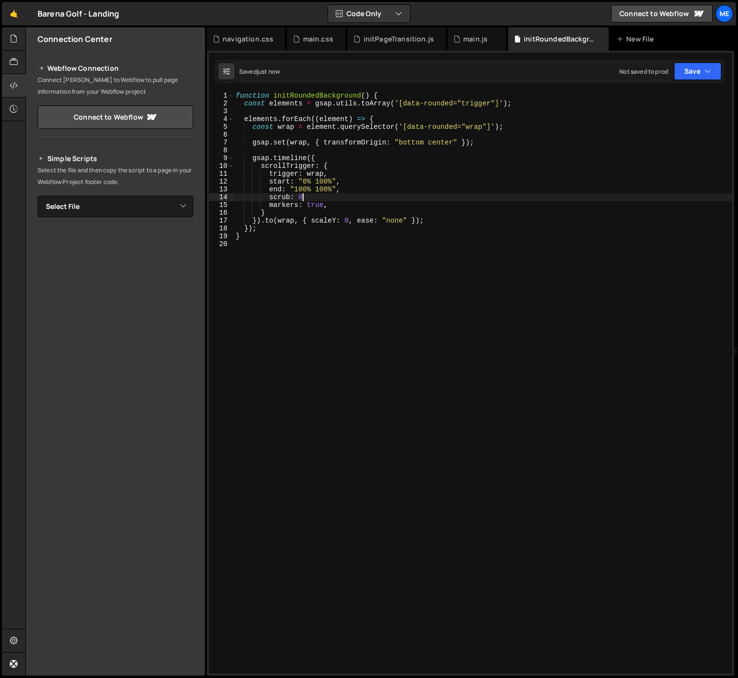
scroll to position [0, 4]
click at [331, 118] on div "function initRoundedBackground ( ) { const elements = gsap . utils . toArray ( …" at bounding box center [483, 390] width 498 height 597
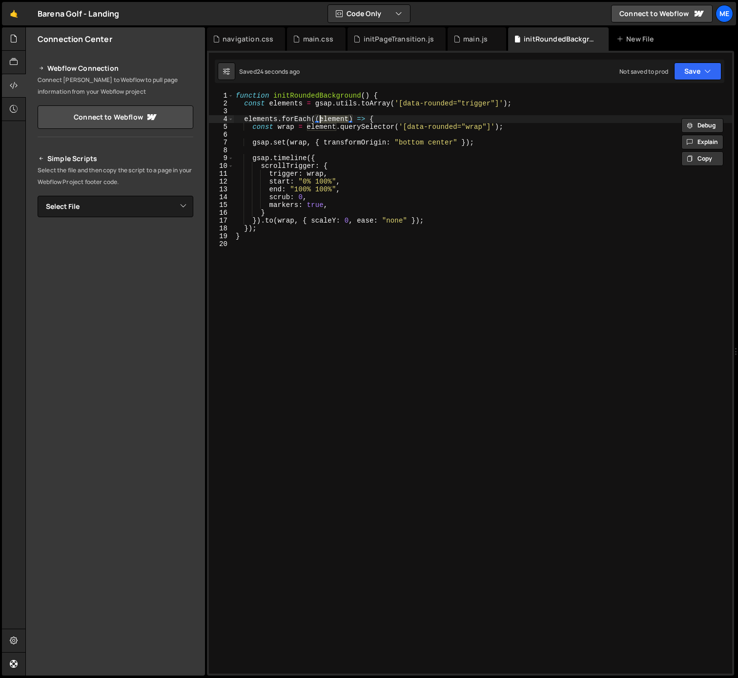
click at [303, 167] on div "function initRoundedBackground ( ) { const elements = gsap . utils . toArray ( …" at bounding box center [483, 390] width 498 height 597
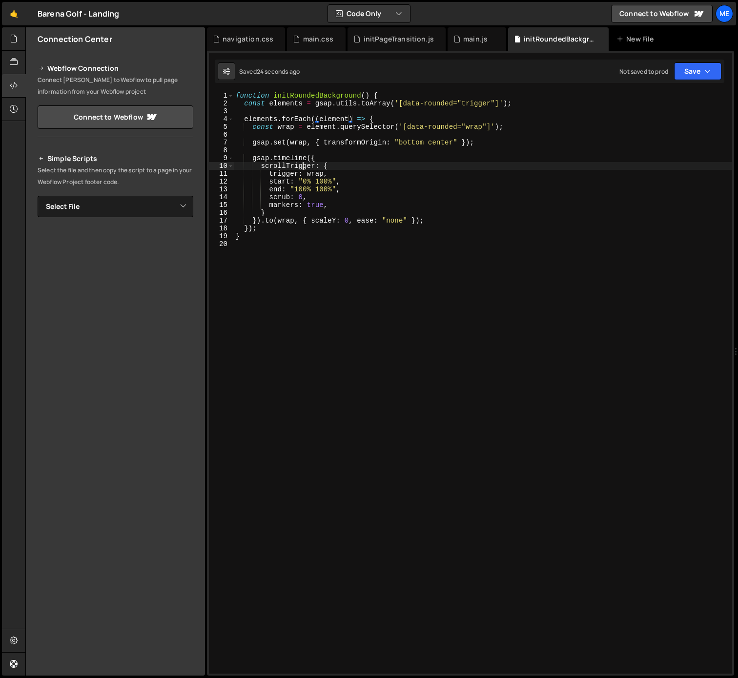
click at [316, 175] on div "function initRoundedBackground ( ) { const elements = gsap . utils . toArray ( …" at bounding box center [483, 390] width 498 height 597
paste textarea "element"
click at [324, 176] on div "function initRoundedBackground ( ) { const elements = gsap . utils . toArray ( …" at bounding box center [483, 390] width 498 height 597
drag, startPoint x: 324, startPoint y: 176, endPoint x: 312, endPoint y: 180, distance: 12.7
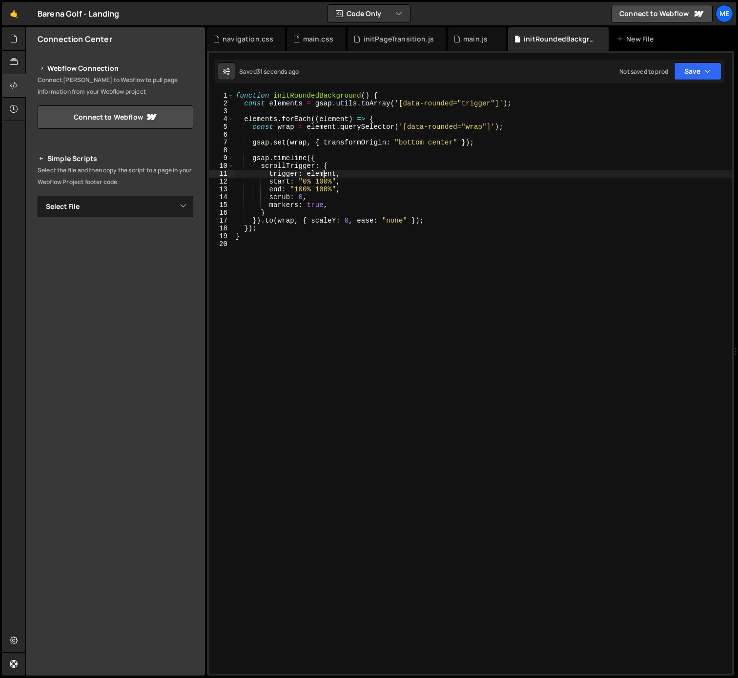
click at [323, 176] on div "function initRoundedBackground ( ) { const elements = gsap . utils . toArray ( …" at bounding box center [483, 390] width 498 height 597
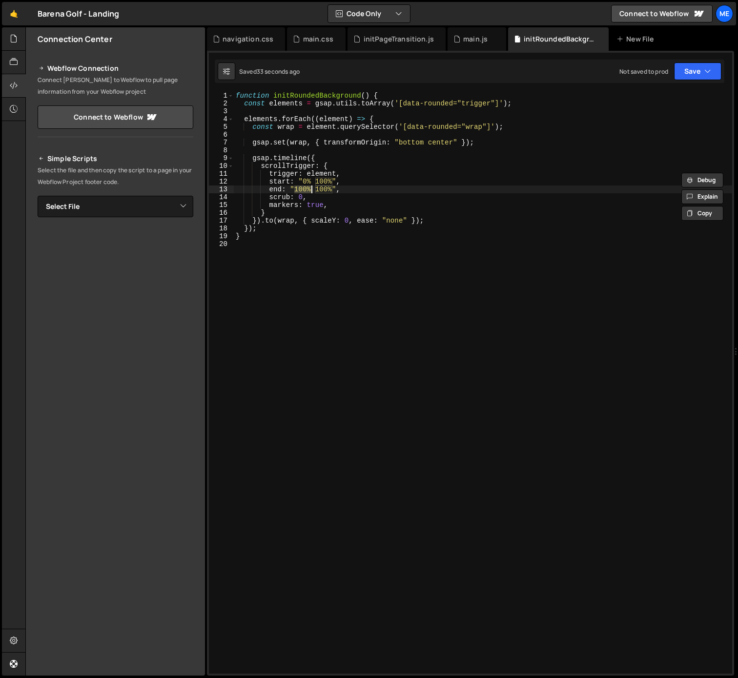
drag, startPoint x: 294, startPoint y: 189, endPoint x: 310, endPoint y: 188, distance: 15.6
click at [310, 188] on div "function initRoundedBackground ( ) { const elements = gsap . utils . toArray ( …" at bounding box center [483, 390] width 498 height 597
click at [285, 128] on div "function initRoundedBackground ( ) { const elements = gsap . utils . toArray ( …" at bounding box center [483, 390] width 498 height 597
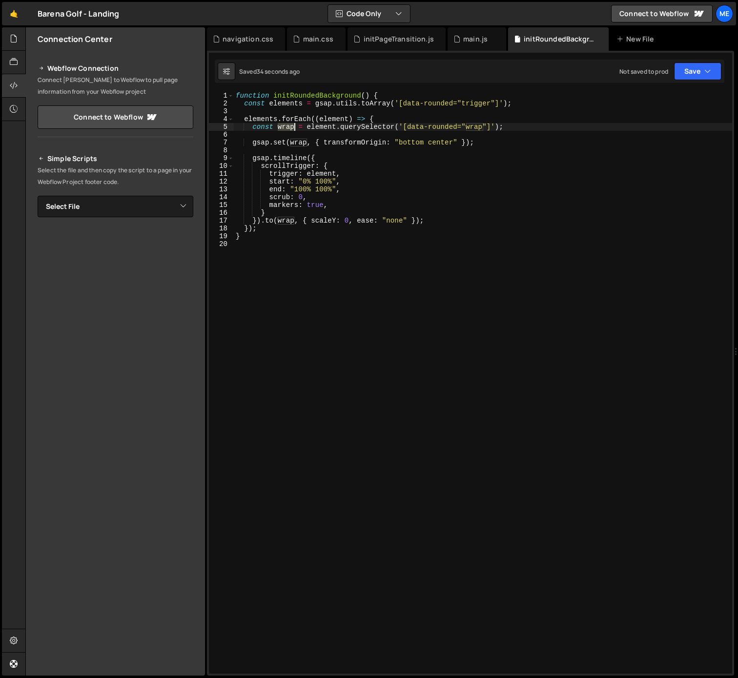
drag, startPoint x: 285, startPoint y: 128, endPoint x: 298, endPoint y: 136, distance: 14.9
click at [285, 128] on div "function initRoundedBackground ( ) { const elements = gsap . utils . toArray ( …" at bounding box center [483, 390] width 498 height 597
click at [303, 185] on div "function initRoundedBackground ( ) { const elements = gsap . utils . toArray ( …" at bounding box center [483, 390] width 498 height 597
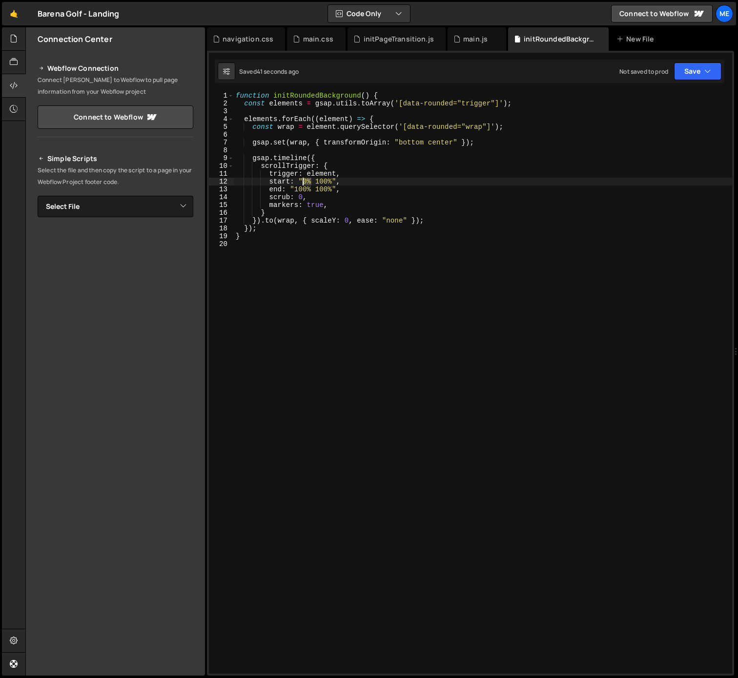
click at [304, 181] on div "function initRoundedBackground ( ) { const elements = gsap . utils . toArray ( …" at bounding box center [483, 390] width 498 height 597
click at [299, 180] on div "function initRoundedBackground ( ) { const elements = gsap . utils . toArray ( …" at bounding box center [483, 390] width 498 height 597
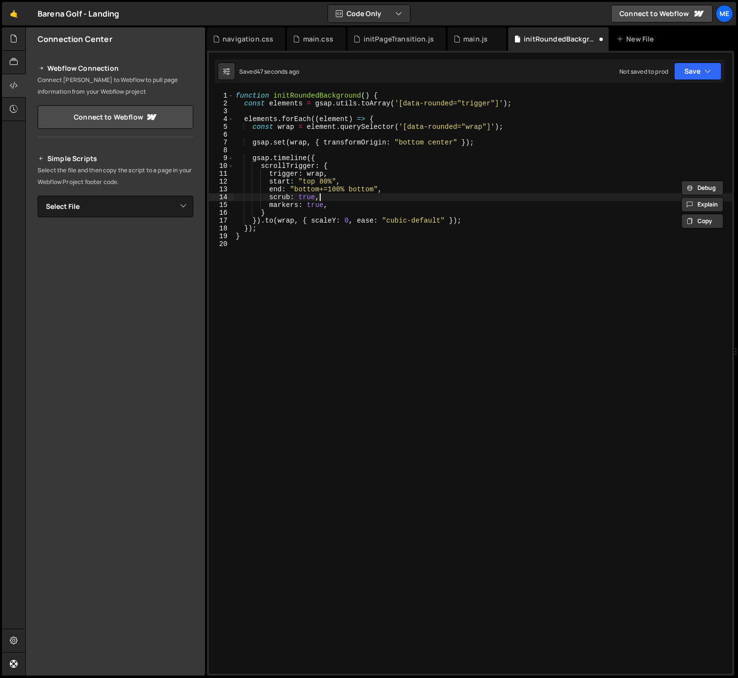
drag, startPoint x: 330, startPoint y: 193, endPoint x: 316, endPoint y: 197, distance: 14.2
click at [329, 194] on div "function initRoundedBackground ( ) { const elements = gsap . utils . toArray ( …" at bounding box center [483, 390] width 498 height 597
click at [305, 197] on div "function initRoundedBackground ( ) { const elements = gsap . utils . toArray ( …" at bounding box center [483, 390] width 498 height 597
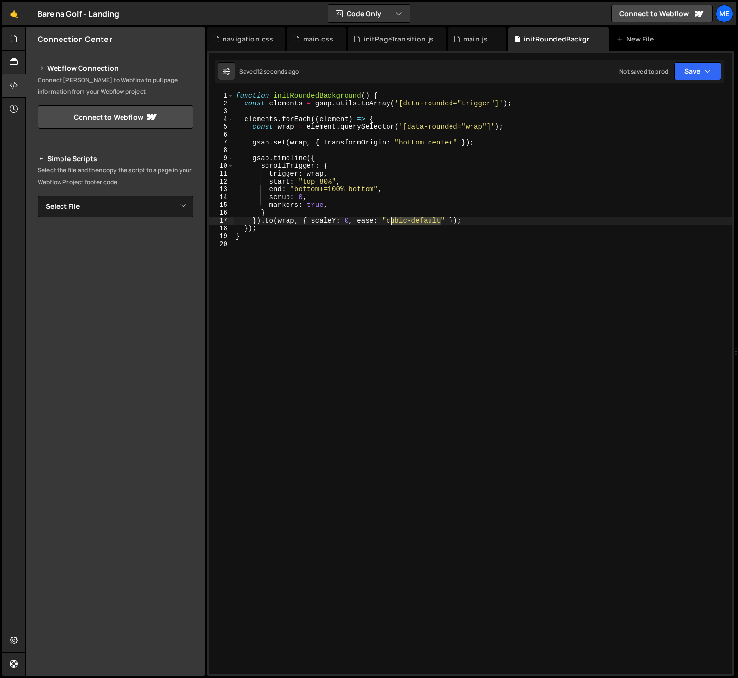
drag, startPoint x: 439, startPoint y: 220, endPoint x: 389, endPoint y: 220, distance: 50.2
click at [389, 220] on div "function initRoundedBackground ( ) { const elements = gsap . utils . toArray ( …" at bounding box center [483, 390] width 498 height 597
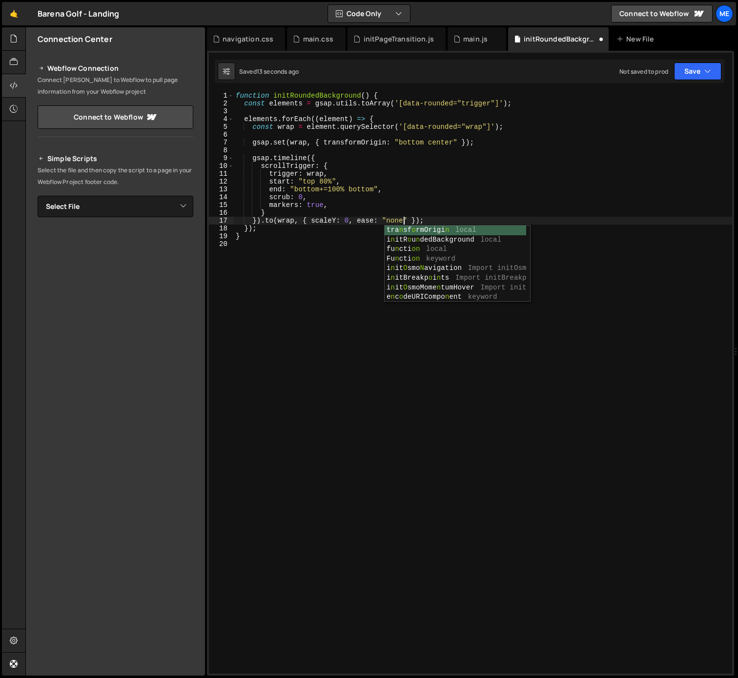
scroll to position [0, 12]
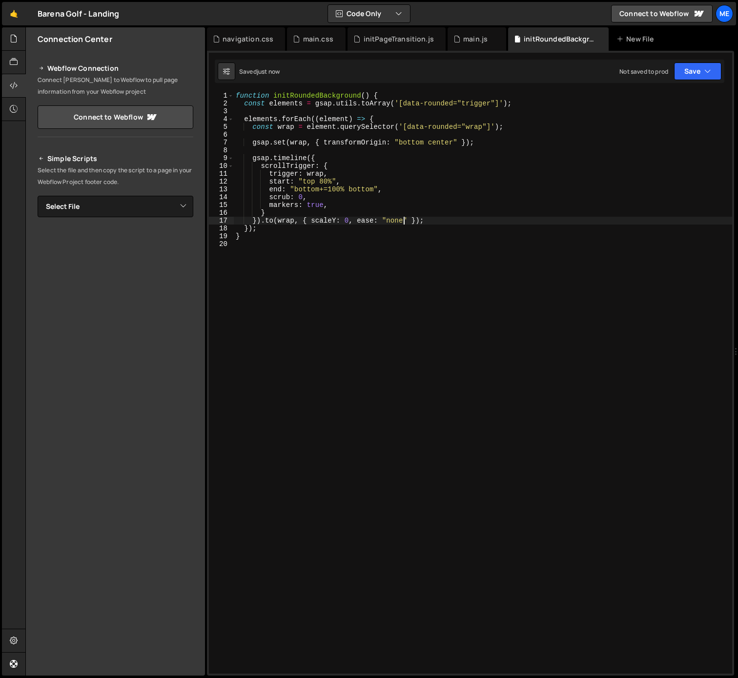
click at [355, 192] on div "function initRoundedBackground ( ) { const elements = gsap . utils . toArray ( …" at bounding box center [483, 390] width 498 height 597
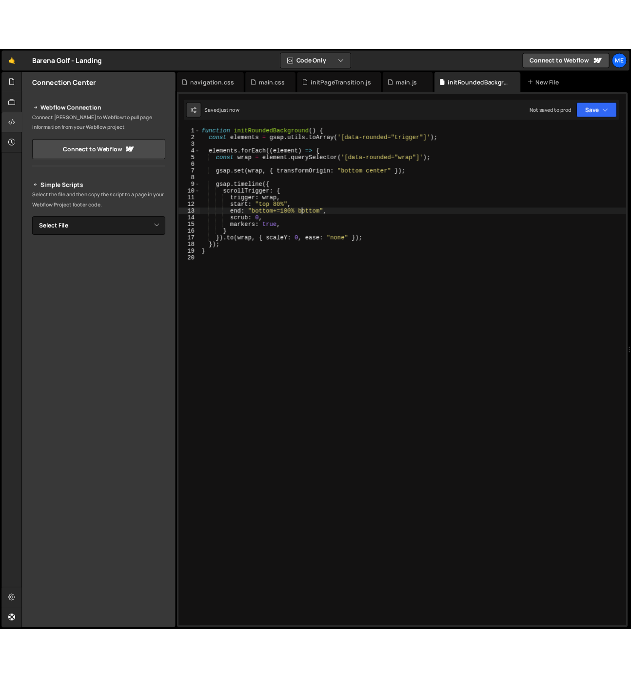
scroll to position [0, 10]
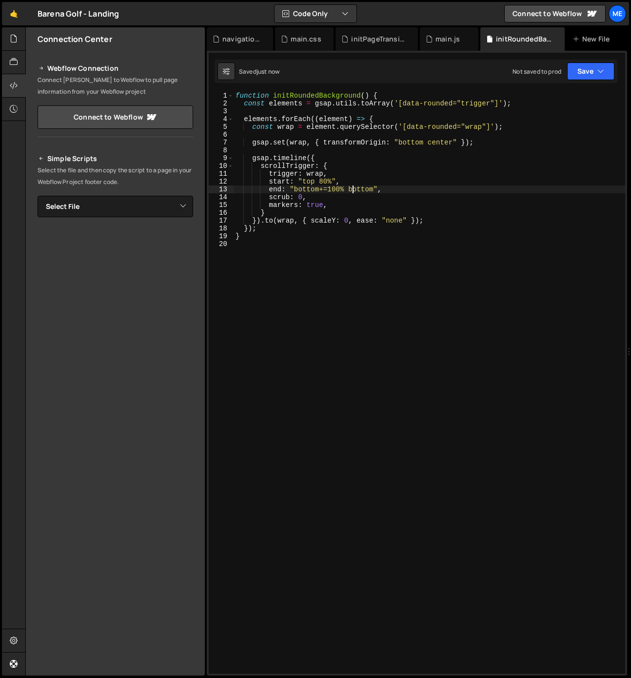
drag, startPoint x: 327, startPoint y: 188, endPoint x: 320, endPoint y: 189, distance: 7.0
click at [327, 188] on div "function initRoundedBackground ( ) { const elements = gsap . utils . toArray ( …" at bounding box center [430, 390] width 392 height 597
drag, startPoint x: 329, startPoint y: 190, endPoint x: 343, endPoint y: 191, distance: 14.2
click at [343, 191] on div "function initRoundedBackground ( ) { const elements = gsap . utils . toArray ( …" at bounding box center [430, 390] width 392 height 597
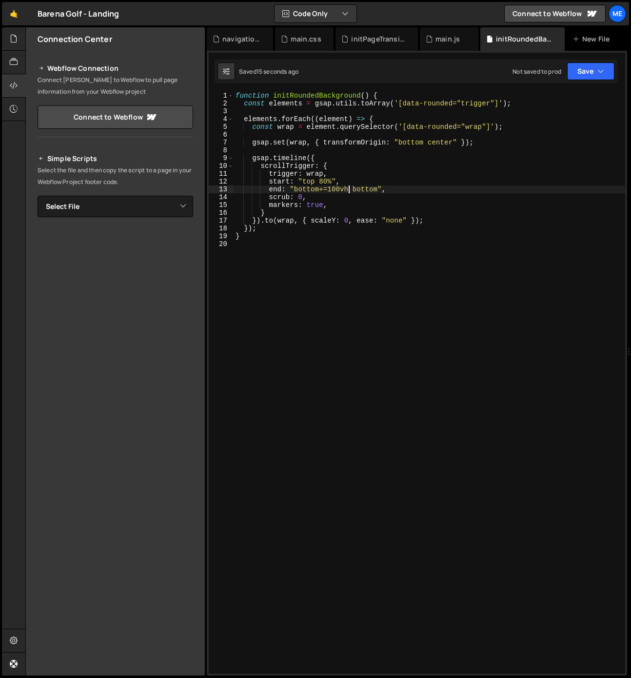
click at [309, 192] on div "function initRoundedBackground ( ) { const elements = gsap . utils . toArray ( …" at bounding box center [430, 390] width 392 height 597
click at [320, 189] on div "function initRoundedBackground ( ) { const elements = gsap . utils . toArray ( …" at bounding box center [430, 390] width 392 height 597
click at [296, 190] on div "function initRoundedBackground ( ) { const elements = gsap . utils . toArray ( …" at bounding box center [430, 390] width 392 height 597
drag, startPoint x: 268, startPoint y: 189, endPoint x: 398, endPoint y: 193, distance: 129.3
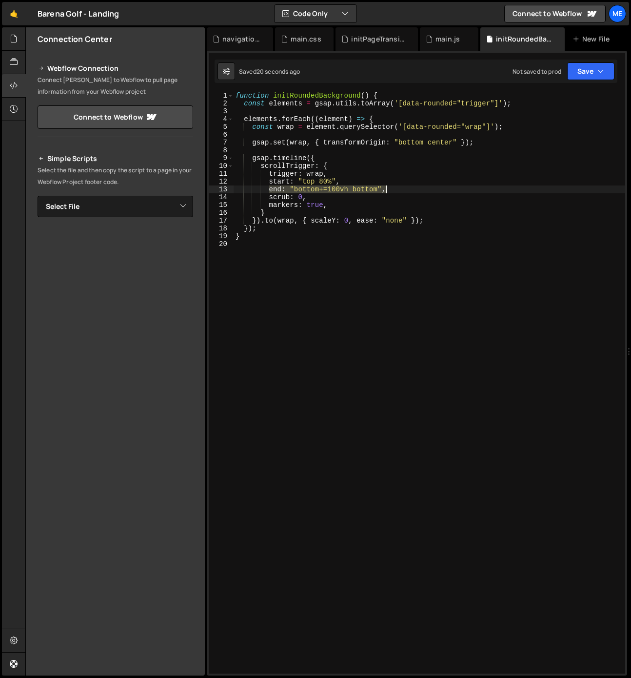
click at [407, 190] on div "function initRoundedBackground ( ) { const elements = gsap . utils . toArray ( …" at bounding box center [430, 390] width 392 height 597
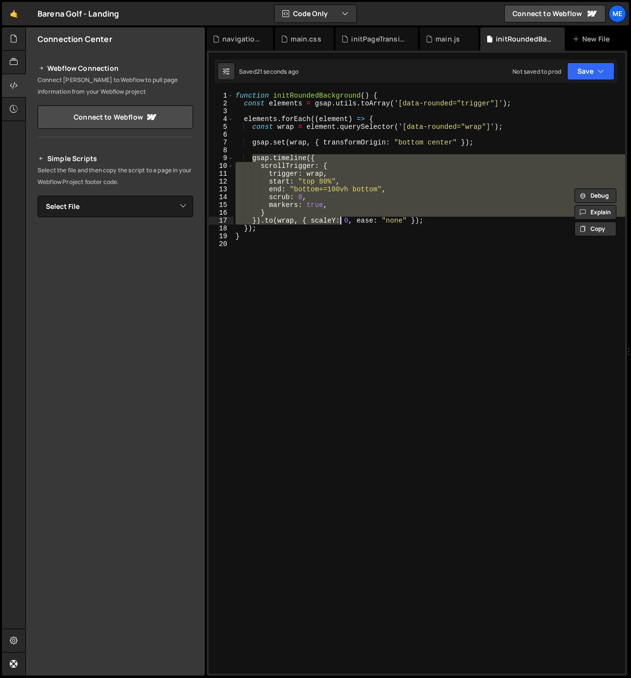
drag, startPoint x: 251, startPoint y: 157, endPoint x: 341, endPoint y: 222, distance: 111.0
click at [341, 222] on div "function initRoundedBackground ( ) { const elements = gsap . utils . toArray ( …" at bounding box center [430, 390] width 392 height 597
click at [447, 215] on div "function initRoundedBackground ( ) { const elements = gsap . utils . toArray ( …" at bounding box center [430, 382] width 392 height 581
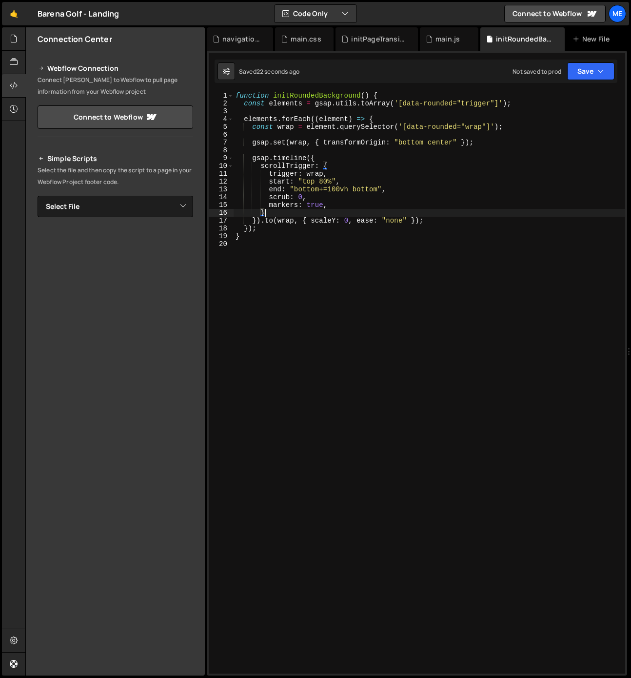
scroll to position [0, 1]
click at [262, 221] on div "function initRoundedBackground ( ) { const elements = gsap . utils . toArray ( …" at bounding box center [430, 390] width 392 height 597
click at [368, 190] on div "function initRoundedBackground ( ) { const elements = gsap . utils . toArray ( …" at bounding box center [430, 390] width 392 height 597
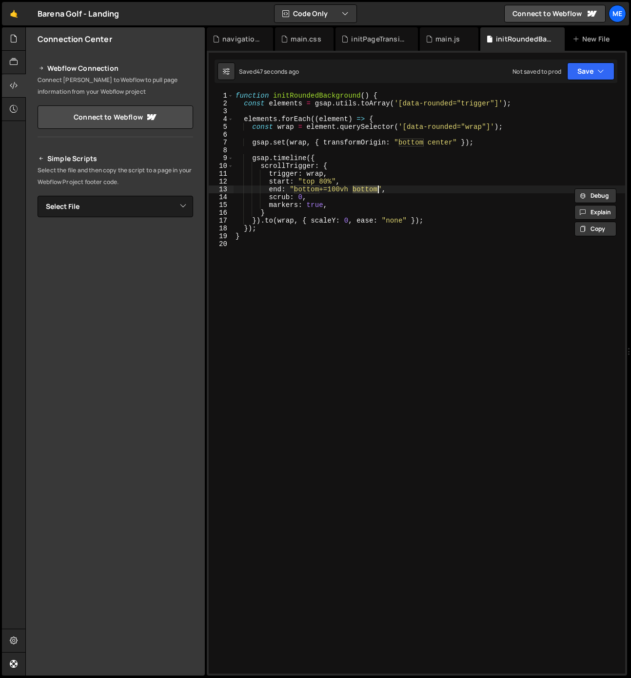
scroll to position [0, 9]
drag, startPoint x: 321, startPoint y: 190, endPoint x: 350, endPoint y: 191, distance: 29.3
click at [350, 191] on div "function initRoundedBackground ( ) { const elements = gsap . utils . toArray ( …" at bounding box center [430, 390] width 392 height 597
click at [337, 191] on div "function initRoundedBackground ( ) { const elements = gsap . utils . toArray ( …" at bounding box center [430, 390] width 392 height 597
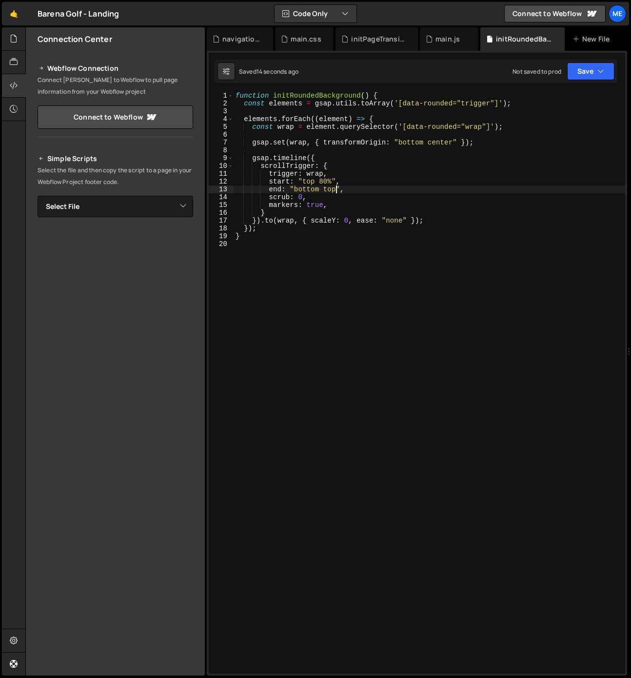
click at [328, 188] on div "function initRoundedBackground ( ) { const elements = gsap . utils . toArray ( …" at bounding box center [430, 390] width 392 height 597
drag, startPoint x: 328, startPoint y: 188, endPoint x: 378, endPoint y: 198, distance: 50.7
click at [329, 189] on div "function initRoundedBackground ( ) { const elements = gsap . utils . toArray ( …" at bounding box center [430, 390] width 392 height 597
click at [324, 180] on div "function initRoundedBackground ( ) { const elements = gsap . utils . toArray ( …" at bounding box center [430, 390] width 392 height 597
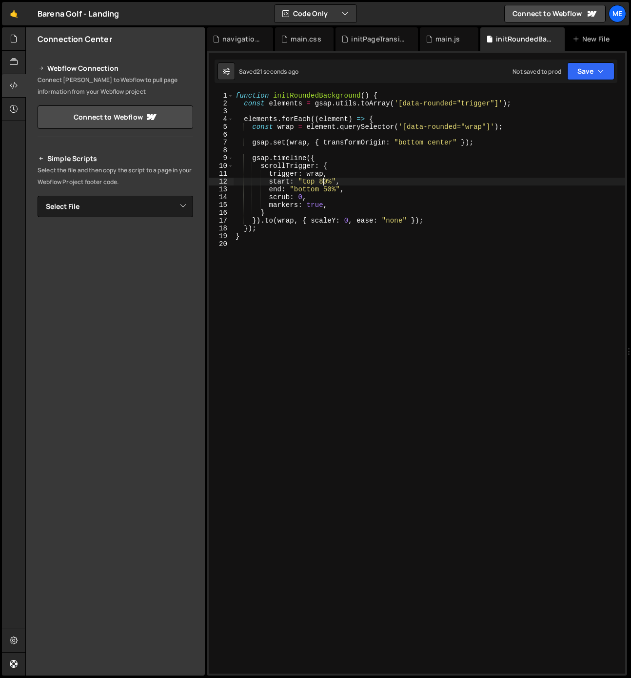
scroll to position [0, 6]
click at [343, 205] on div "function initRoundedBackground ( ) { const elements = gsap . utils . toArray ( …" at bounding box center [430, 390] width 392 height 597
type textarea "markers: true,"
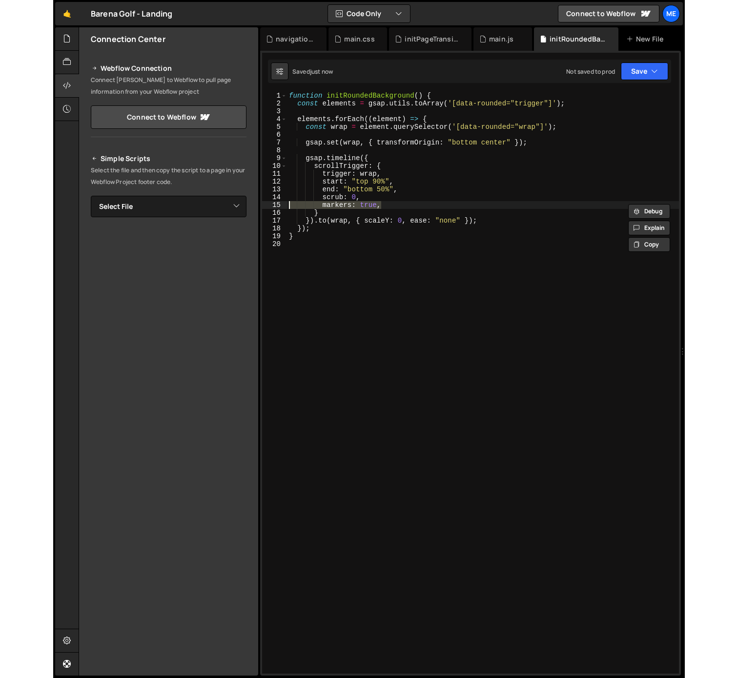
scroll to position [0, 0]
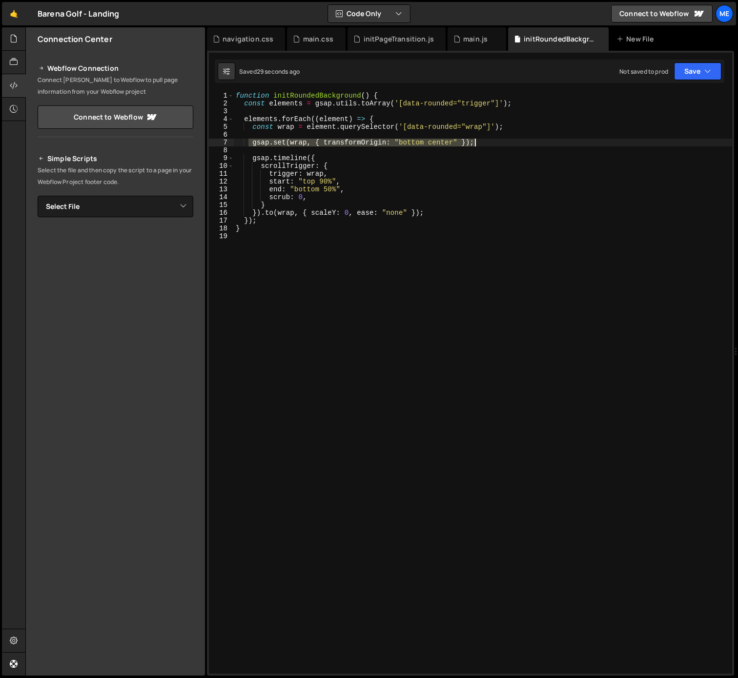
drag, startPoint x: 344, startPoint y: 140, endPoint x: 488, endPoint y: 145, distance: 144.0
click at [487, 145] on div "function initRoundedBackground ( ) { const elements = gsap . utils . toArray ( …" at bounding box center [483, 390] width 498 height 597
type textarea "gsap.set(wrap, { transformOrigin: "bottom center" };"
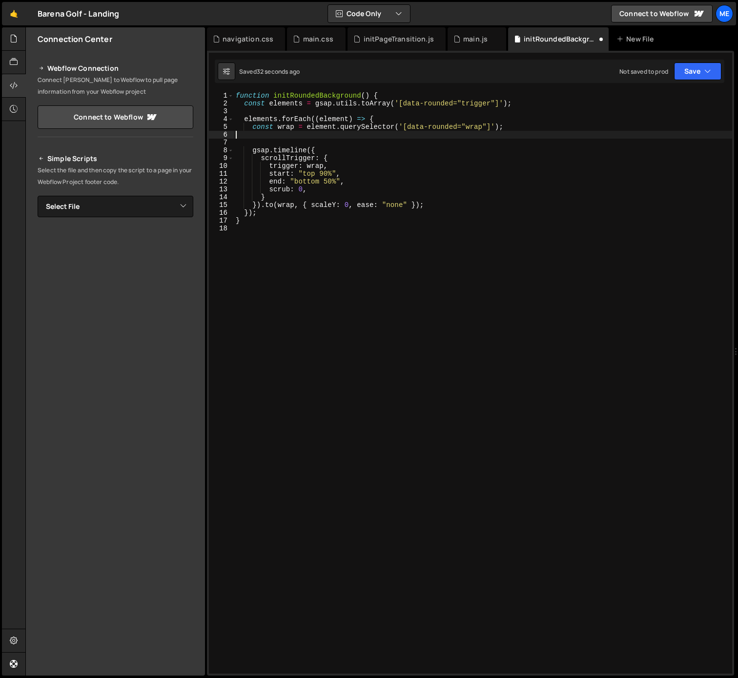
type textarea "const wrap = element.querySelector('[data-rounded="wrap"]');"
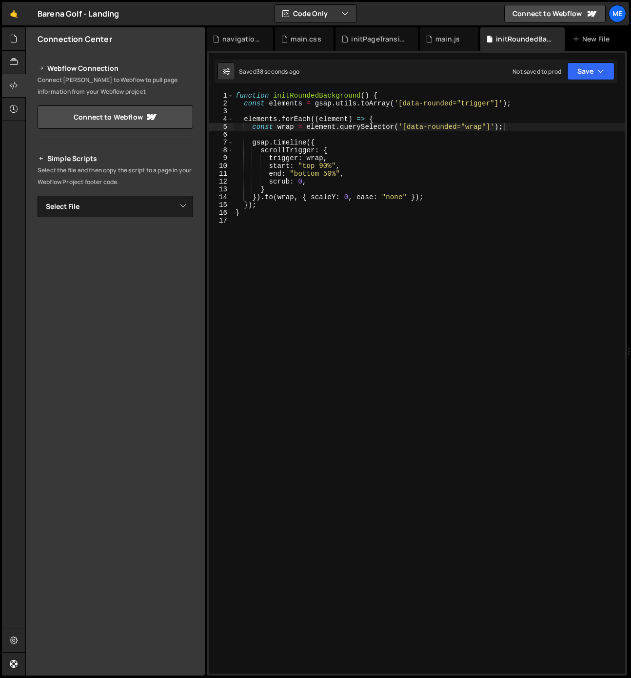
drag, startPoint x: 361, startPoint y: 234, endPoint x: 356, endPoint y: 233, distance: 5.0
click at [356, 233] on div "function initRoundedBackground ( ) { const elements = gsap . utils . toArray ( …" at bounding box center [430, 390] width 392 height 597
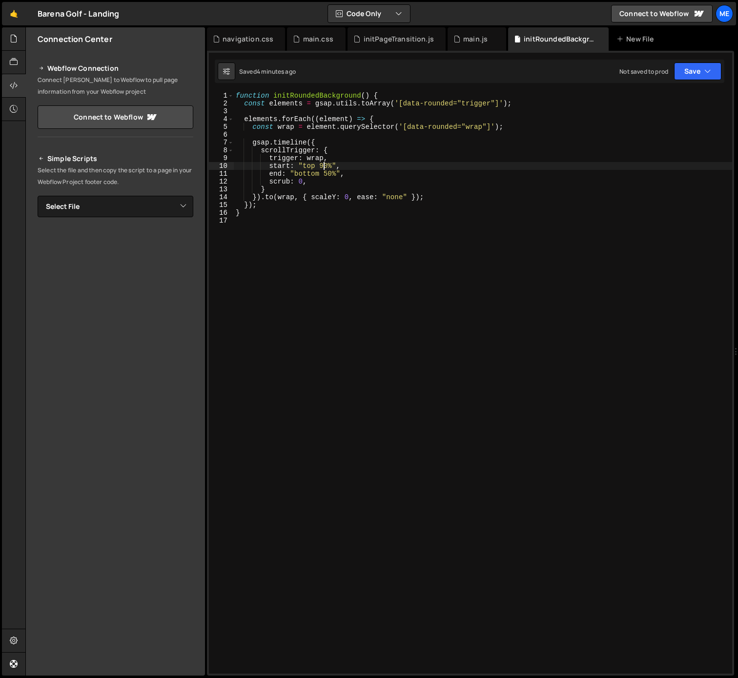
click at [322, 165] on div "function initRoundedBackground ( ) { const elements = gsap . utils . toArray ( …" at bounding box center [483, 390] width 498 height 597
click at [327, 174] on div "function initRoundedBackground ( ) { const elements = gsap . utils . toArray ( …" at bounding box center [483, 390] width 498 height 597
type textarea "end: "bottom 30%","
click at [429, 270] on div "function initRoundedBackground ( ) { const elements = gsap . utils . toArray ( …" at bounding box center [483, 390] width 498 height 597
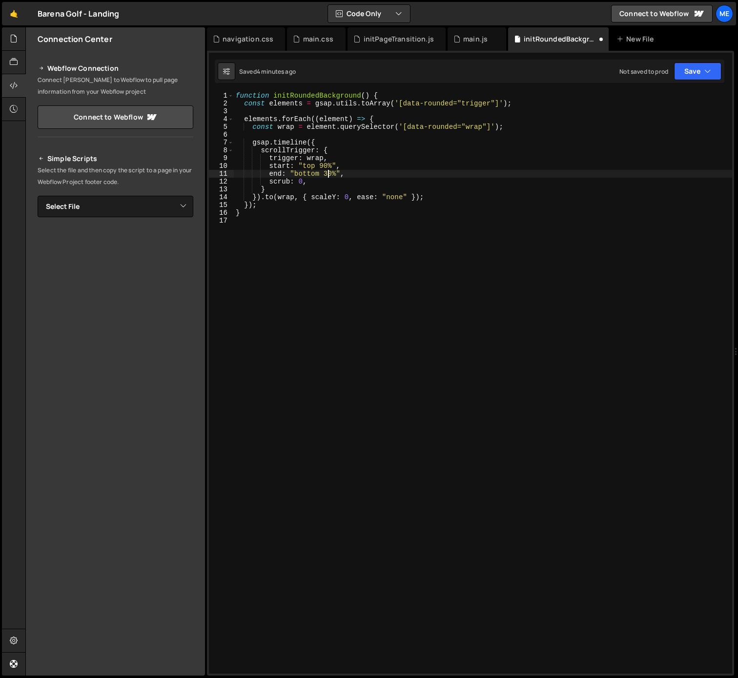
scroll to position [0, 0]
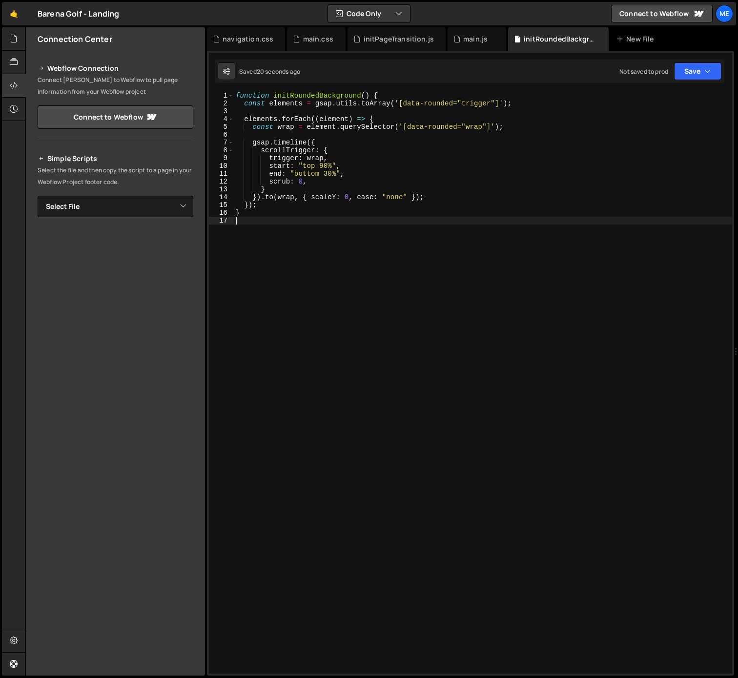
drag, startPoint x: 324, startPoint y: 174, endPoint x: 330, endPoint y: 175, distance: 6.4
click at [325, 174] on div "function initRoundedBackground ( ) { const elements = gsap . utils . toArray ( …" at bounding box center [483, 390] width 498 height 597
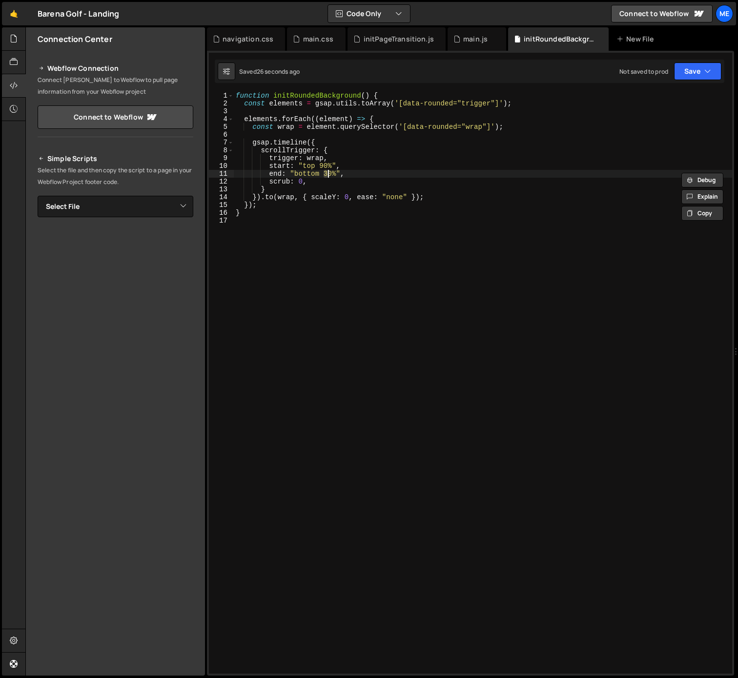
scroll to position [0, 6]
drag, startPoint x: 319, startPoint y: 166, endPoint x: 326, endPoint y: 165, distance: 6.9
click at [322, 166] on div "function initRoundedBackground ( ) { const elements = gsap . utils . toArray ( …" at bounding box center [483, 390] width 498 height 597
drag, startPoint x: 326, startPoint y: 172, endPoint x: 338, endPoint y: 173, distance: 11.3
click at [323, 172] on div "function initRoundedBackground ( ) { const elements = gsap . utils . toArray ( …" at bounding box center [483, 390] width 498 height 597
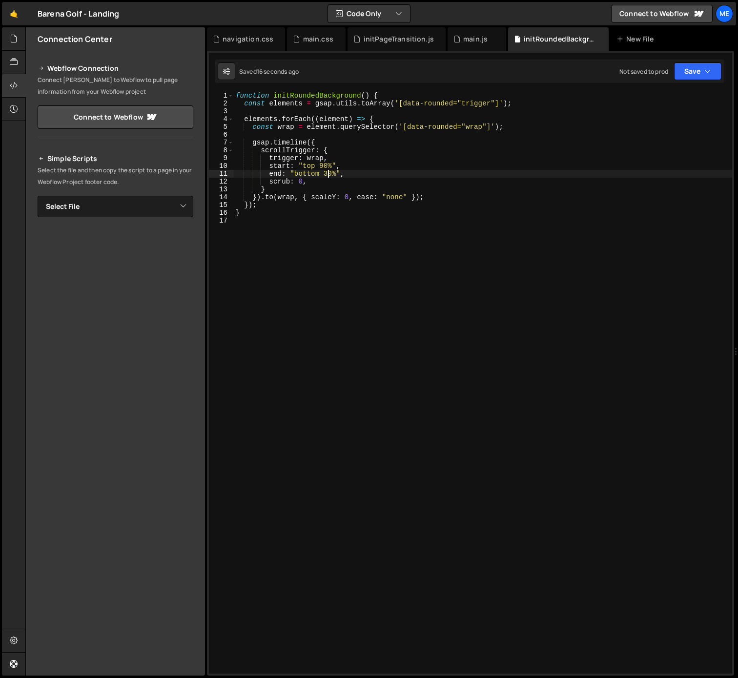
click at [323, 173] on div "function initRoundedBackground ( ) { const elements = gsap . utils . toArray ( …" at bounding box center [483, 390] width 498 height 597
click at [329, 173] on div "function initRoundedBackground ( ) { const elements = gsap . utils . toArray ( …" at bounding box center [483, 390] width 498 height 597
drag, startPoint x: 269, startPoint y: 174, endPoint x: 336, endPoint y: 175, distance: 66.8
click at [337, 175] on div "function initRoundedBackground ( ) { const elements = gsap . utils . toArray ( …" at bounding box center [483, 390] width 498 height 597
click at [358, 172] on div "function initRoundedBackground ( ) { const elements = gsap . utils . toArray ( …" at bounding box center [483, 390] width 498 height 597
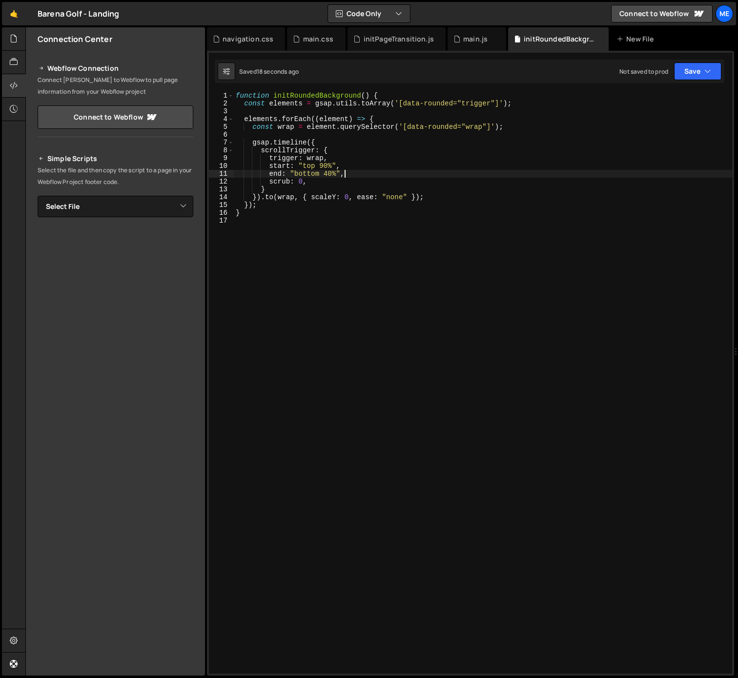
click at [364, 172] on div "function initRoundedBackground ( ) { const elements = gsap . utils . toArray ( …" at bounding box center [483, 390] width 498 height 597
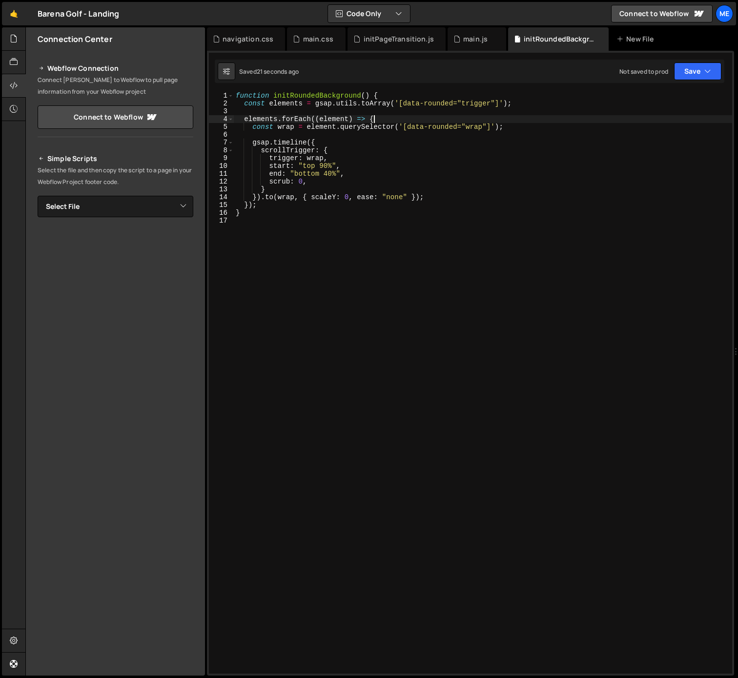
click at [412, 120] on div "function initRoundedBackground ( ) { const elements = gsap . utils . toArray ( …" at bounding box center [483, 390] width 498 height 597
type textarea "elements.forEach((element) => {"
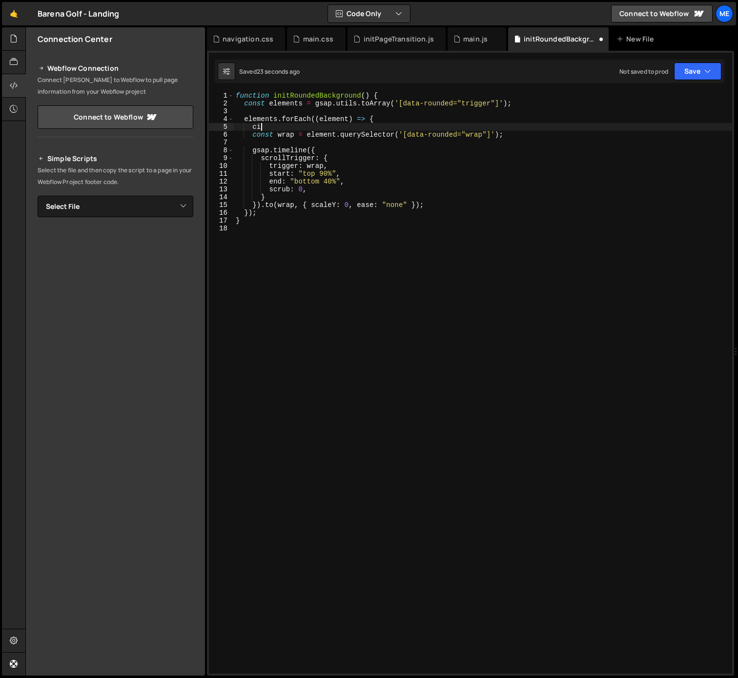
scroll to position [0, 1]
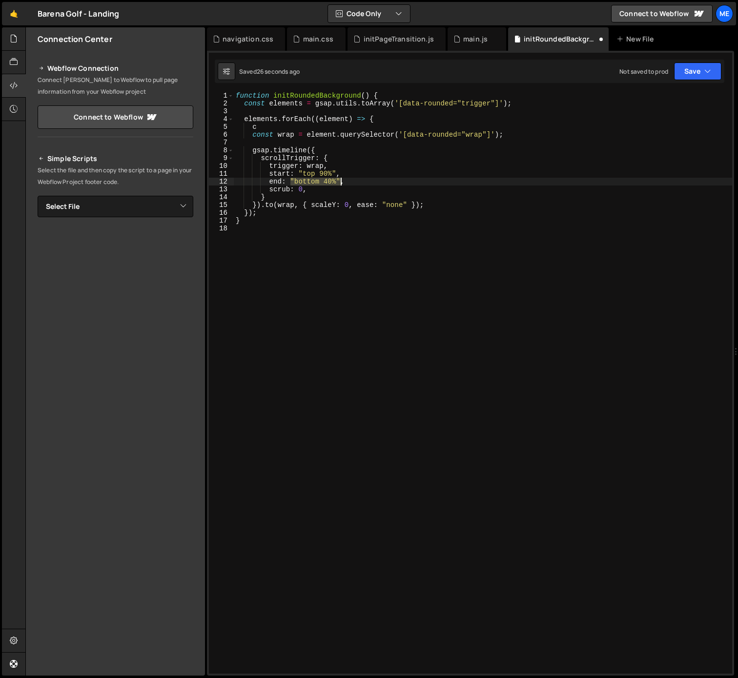
drag, startPoint x: 290, startPoint y: 179, endPoint x: 340, endPoint y: 179, distance: 50.2
click at [340, 179] on div "function initRoundedBackground ( ) { const elements = gsap . utils . toArray ( …" at bounding box center [483, 390] width 498 height 597
click at [390, 174] on div "function initRoundedBackground ( ) { const elements = gsap . utils . toArray ( …" at bounding box center [483, 390] width 498 height 597
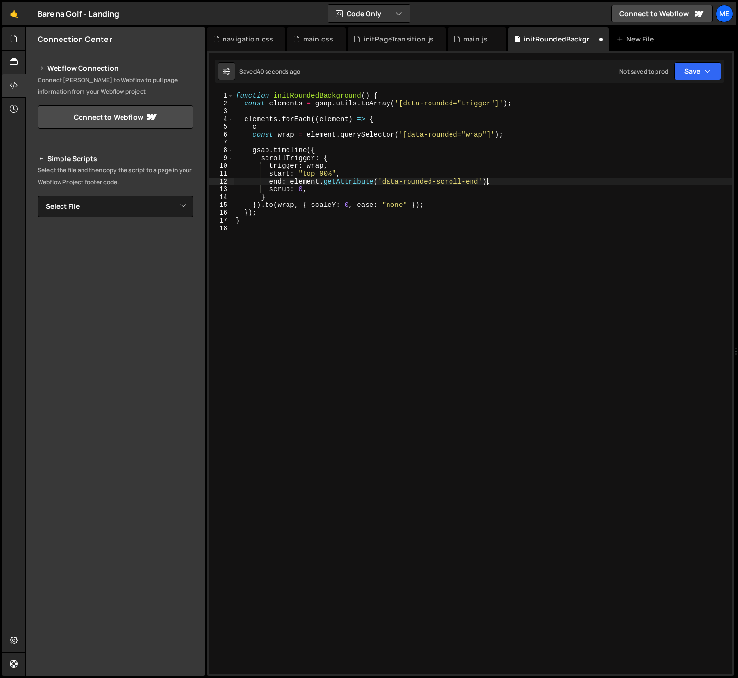
click at [487, 180] on div "function initRoundedBackground ( ) { const elements = gsap . utils . toArray ( …" at bounding box center [483, 390] width 498 height 597
paste textarea ""bottom 40%""
click at [542, 183] on div "function initRoundedBackground ( ) { const elements = gsap . utils . toArray ( …" at bounding box center [483, 390] width 498 height 597
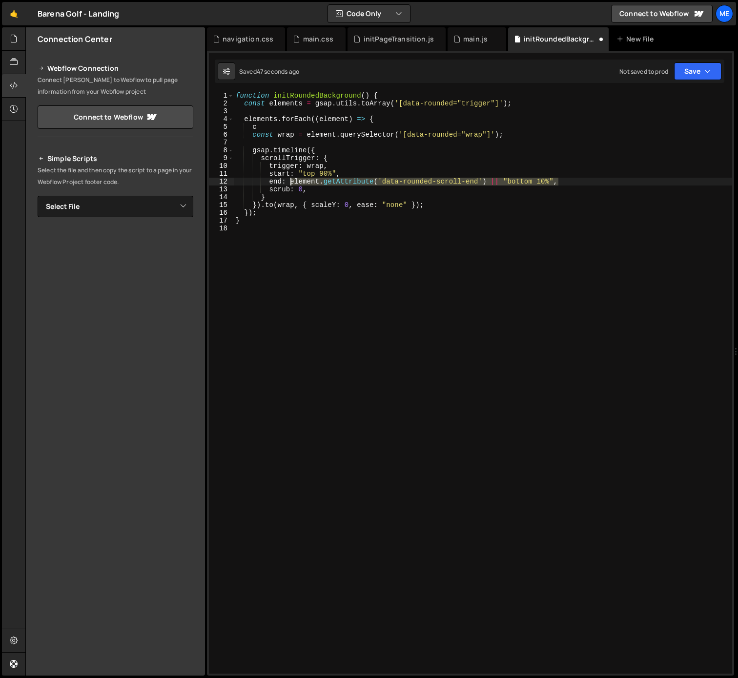
drag, startPoint x: 567, startPoint y: 182, endPoint x: 290, endPoint y: 181, distance: 276.6
click at [290, 181] on div "function initRoundedBackground ( ) { const elements = gsap . utils . toArray ( …" at bounding box center [483, 390] width 498 height 597
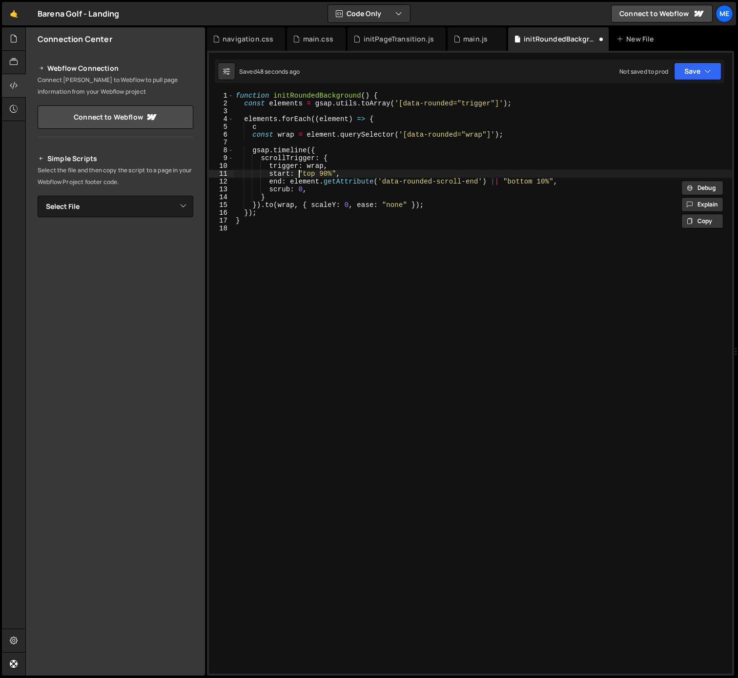
drag, startPoint x: 299, startPoint y: 173, endPoint x: 305, endPoint y: 173, distance: 6.3
click at [300, 173] on div "function initRoundedBackground ( ) { const elements = gsap . utils . toArray ( …" at bounding box center [483, 390] width 498 height 597
paste textarea "element.getAttribute('data-rounded-scroll-end') || "bottom 10%","
click at [513, 173] on div "function initRoundedBackground ( ) { const elements = gsap . utils . toArray ( …" at bounding box center [483, 390] width 498 height 597
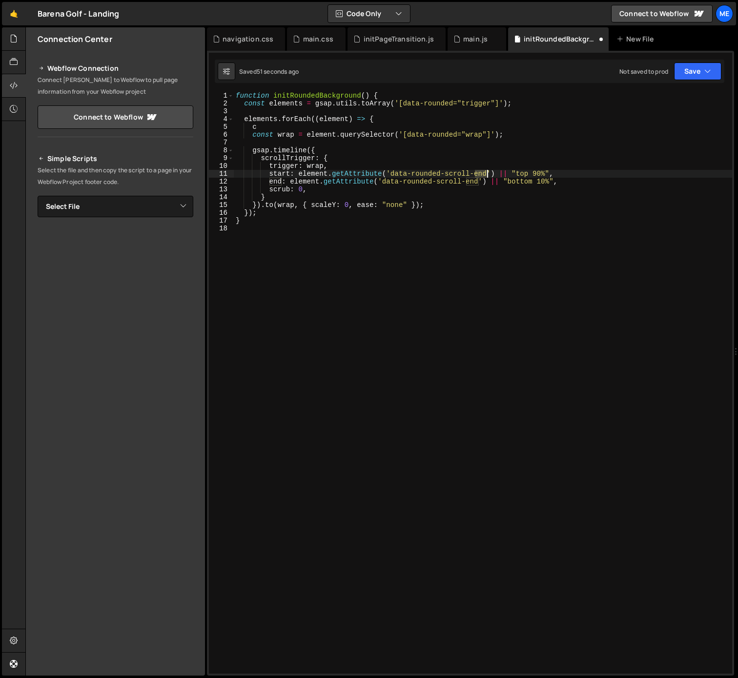
drag, startPoint x: 476, startPoint y: 173, endPoint x: 486, endPoint y: 173, distance: 10.2
click at [487, 173] on div "function initRoundedBackground ( ) { const elements = gsap . utils . toArray ( …" at bounding box center [483, 390] width 498 height 597
drag, startPoint x: 399, startPoint y: 182, endPoint x: 474, endPoint y: 180, distance: 74.7
click at [477, 179] on div "function initRoundedBackground ( ) { const elements = gsap . utils . toArray ( …" at bounding box center [483, 390] width 498 height 597
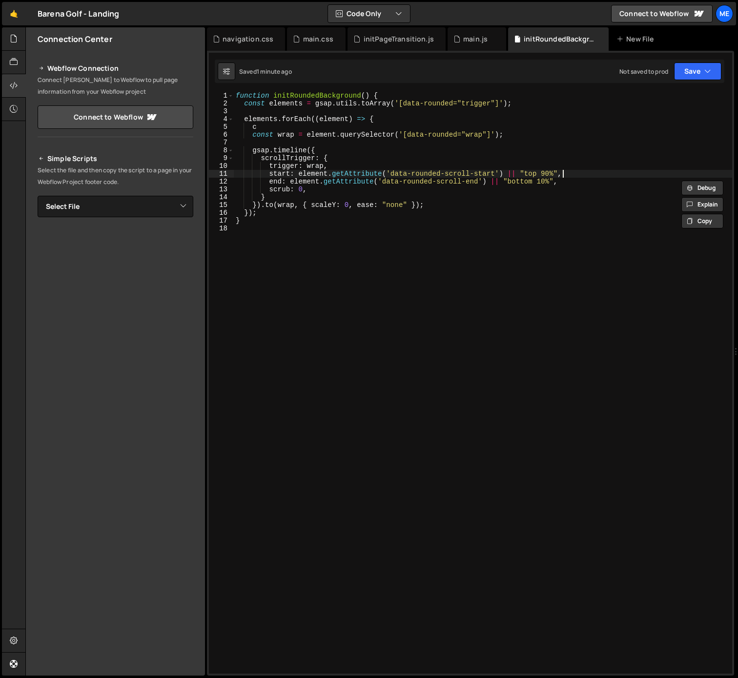
click at [591, 174] on div "function initRoundedBackground ( ) { const elements = gsap . utils . toArray ( …" at bounding box center [483, 390] width 498 height 597
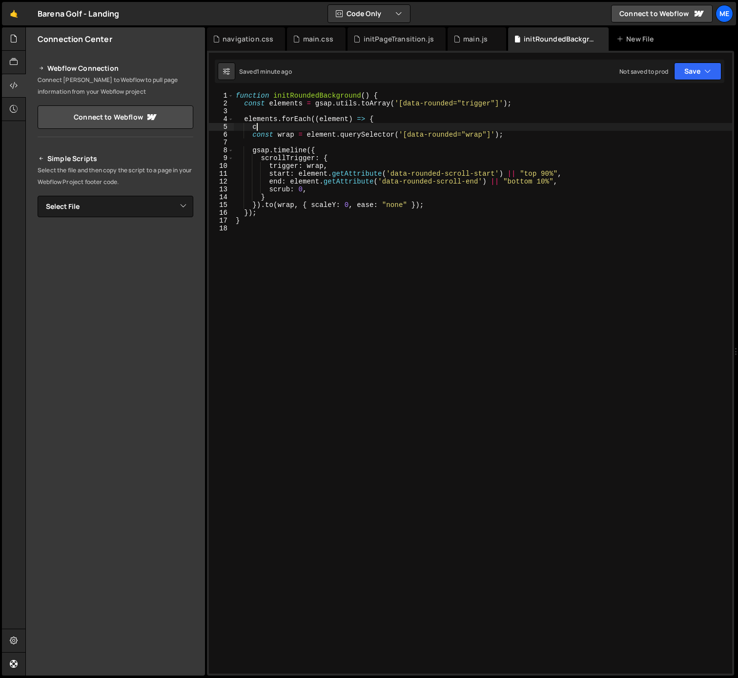
click at [267, 129] on div "function initRoundedBackground ( ) { const elements = gsap . utils . toArray ( …" at bounding box center [483, 390] width 498 height 597
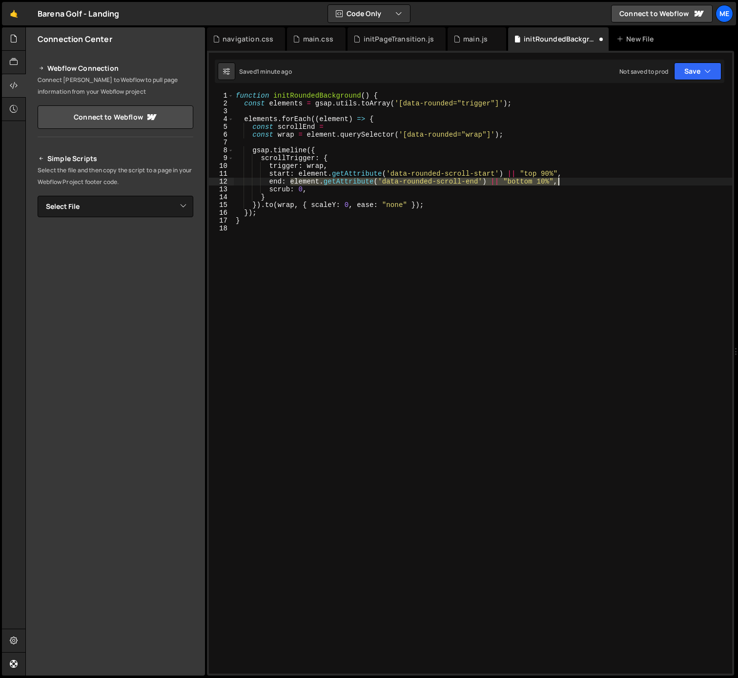
drag, startPoint x: 289, startPoint y: 183, endPoint x: 617, endPoint y: 183, distance: 327.8
click at [617, 183] on div "function initRoundedBackground ( ) { const elements = gsap . utils . toArray ( …" at bounding box center [483, 390] width 498 height 597
click at [340, 128] on div "function initRoundedBackground ( ) { const elements = gsap . utils . toArray ( …" at bounding box center [483, 390] width 498 height 597
paste textarea "element.getAttribute('data-rounded-scroll-end') || "bottom 10%""
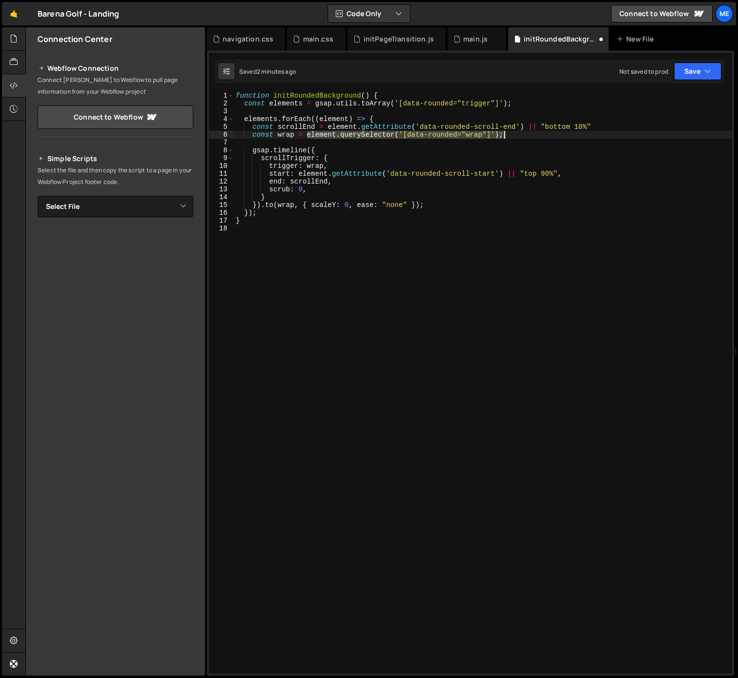
drag, startPoint x: 307, startPoint y: 134, endPoint x: 510, endPoint y: 138, distance: 203.0
click at [504, 131] on div "function initRoundedBackground ( ) { const elements = gsap . utils . toArray ( …" at bounding box center [483, 390] width 498 height 597
click at [608, 125] on div "function initRoundedBackground ( ) { const elements = gsap . utils . toArray ( …" at bounding box center [483, 390] width 498 height 597
paste textarea "element.getAttribute('data-rounded-scroll-end') || "bottom 10%""
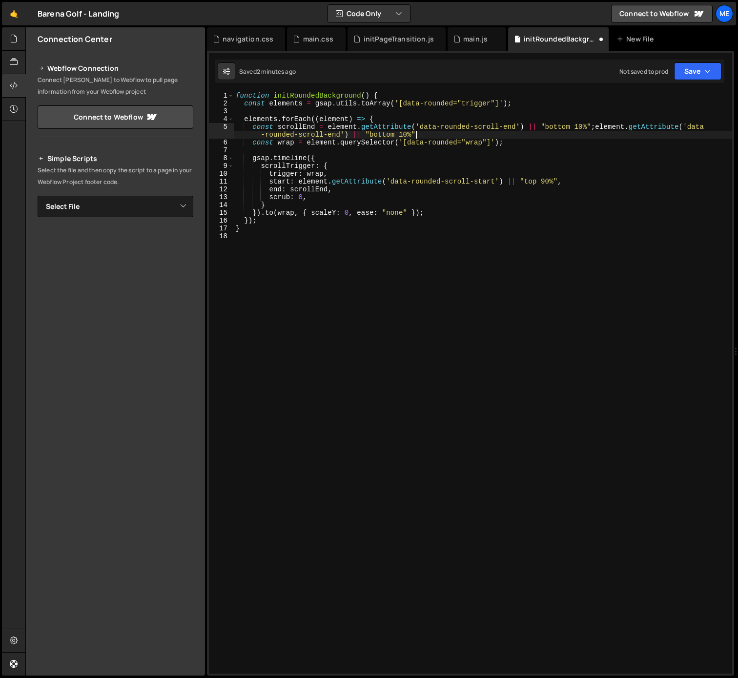
type textarea "const scrollEnd = element.getAttribute('data-rounded-scroll-end') || "bottom 10…"
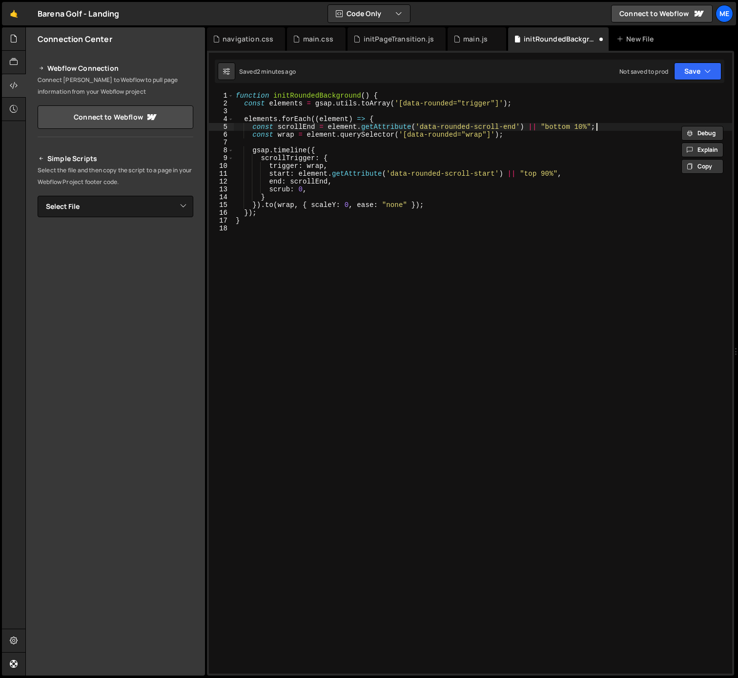
scroll to position [0, 0]
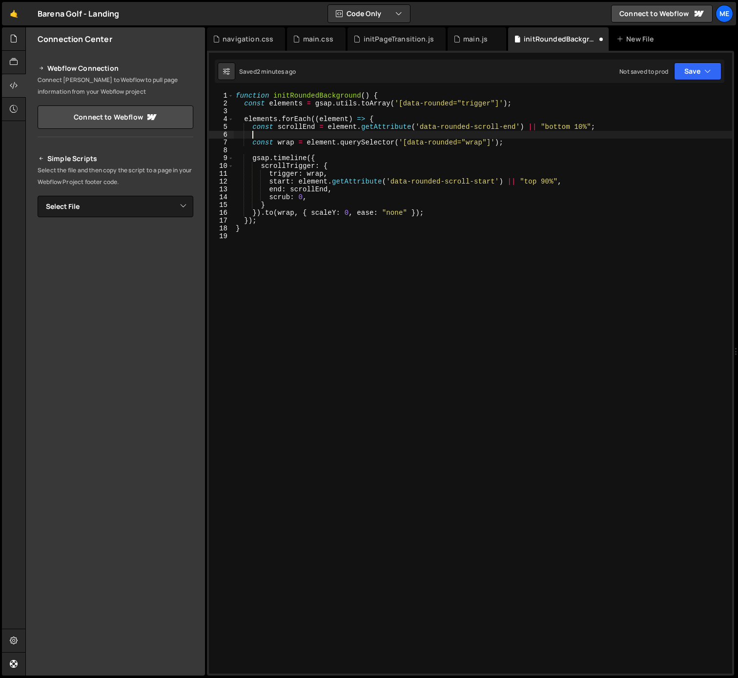
paste textarea "const scrollEnd = element.getAttribute('data-rounded-scroll-end') || "bottom 10…"
drag, startPoint x: 303, startPoint y: 127, endPoint x: 315, endPoint y: 128, distance: 12.2
click at [315, 128] on div "function initRoundedBackground ( ) { const elements = gsap . utils . toArray ( …" at bounding box center [483, 390] width 498 height 597
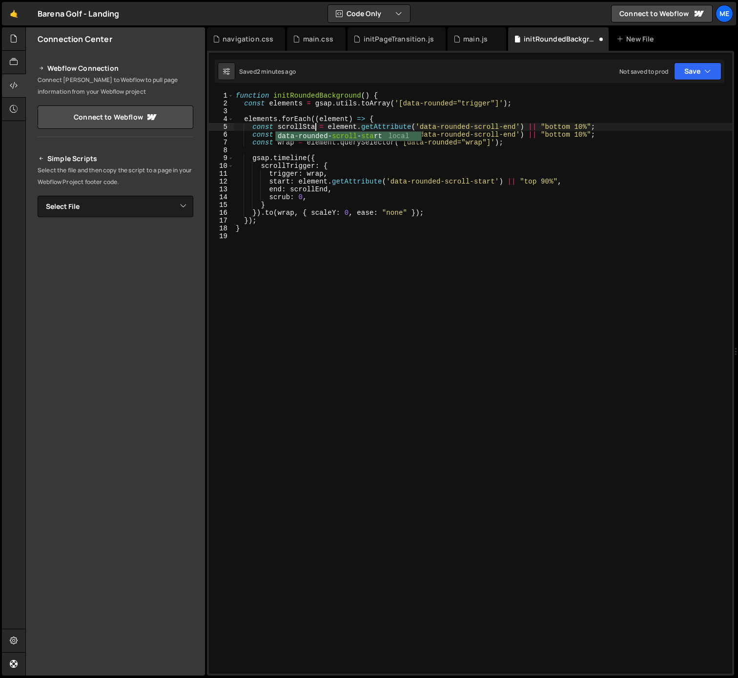
scroll to position [0, 6]
drag, startPoint x: 512, startPoint y: 126, endPoint x: 524, endPoint y: 126, distance: 11.7
click at [524, 126] on div "function initRoundedBackground ( ) { const elements = gsap . utils . toArray ( …" at bounding box center [483, 390] width 498 height 597
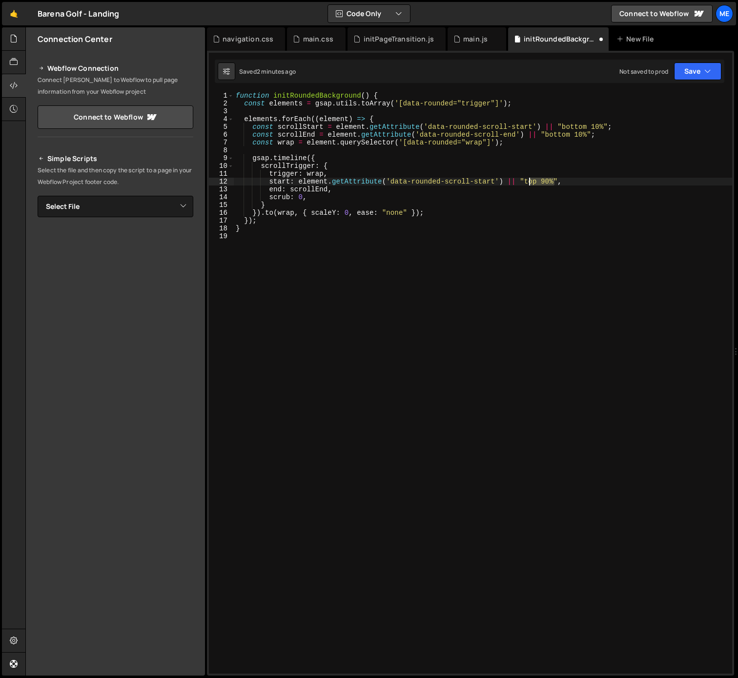
drag, startPoint x: 554, startPoint y: 181, endPoint x: 528, endPoint y: 180, distance: 25.9
click at [525, 181] on div "function initRoundedBackground ( ) { const elements = gsap . utils . toArray ( …" at bounding box center [483, 390] width 498 height 597
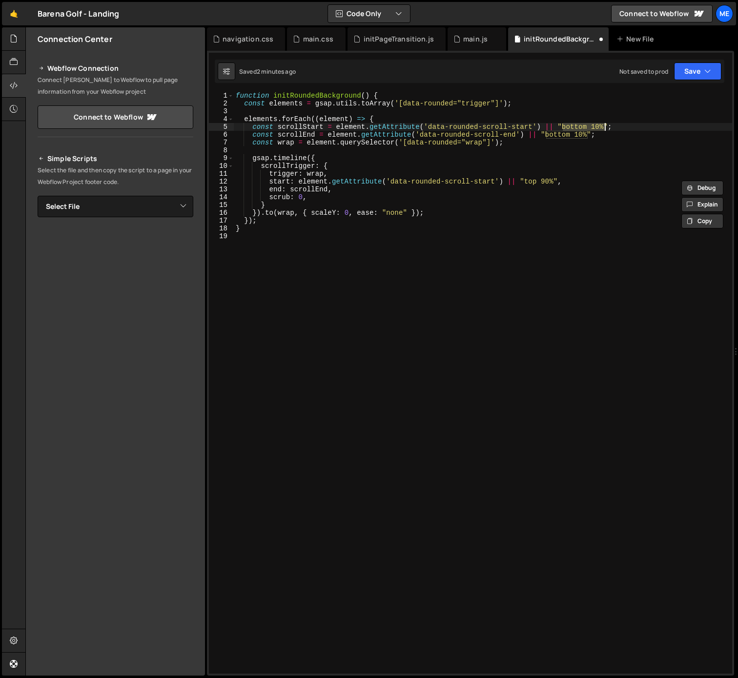
drag, startPoint x: 562, startPoint y: 127, endPoint x: 604, endPoint y: 136, distance: 42.4
click at [605, 127] on div "function initRoundedBackground ( ) { const elements = gsap . utils . toArray ( …" at bounding box center [483, 390] width 498 height 597
paste textarea "top 9"
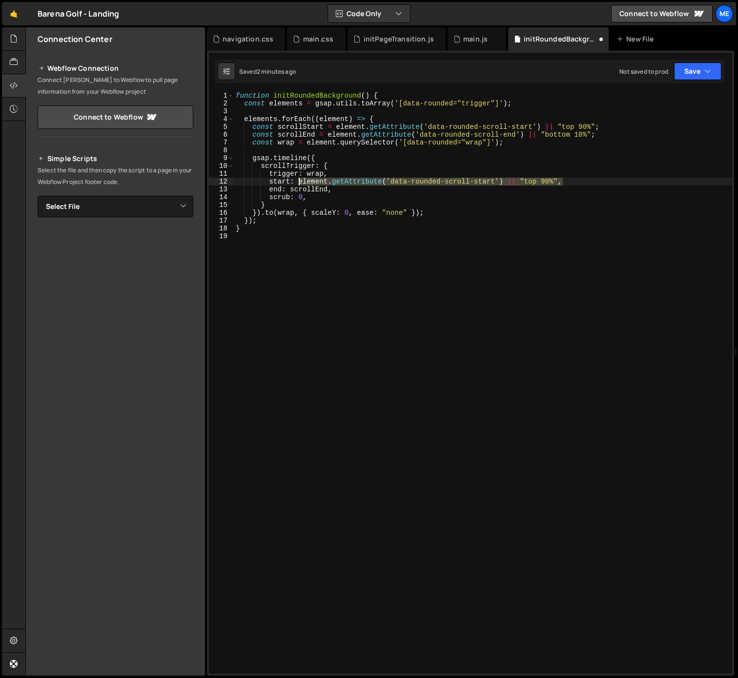
drag, startPoint x: 562, startPoint y: 180, endPoint x: 314, endPoint y: 182, distance: 248.3
click at [299, 182] on div "function initRoundedBackground ( ) { const elements = gsap . utils . toArray ( …" at bounding box center [483, 390] width 498 height 597
click at [465, 187] on div "function initRoundedBackground ( ) { const elements = gsap . utils . toArray ( …" at bounding box center [483, 390] width 498 height 597
click at [552, 132] on div "function initRoundedBackground ( ) { const elements = gsap . utils . toArray ( …" at bounding box center [483, 390] width 498 height 597
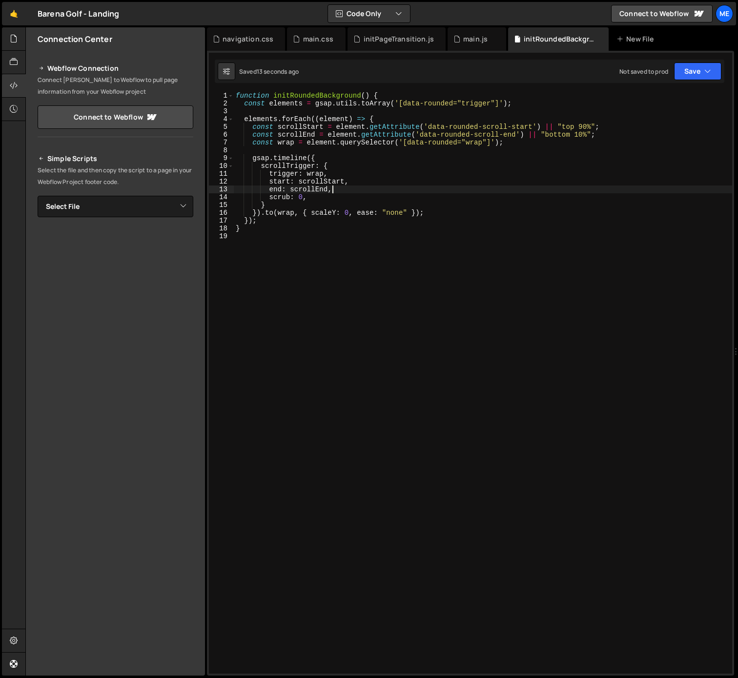
click at [552, 132] on div "function initRoundedBackground ( ) { const elements = gsap . utils . toArray ( …" at bounding box center [483, 390] width 498 height 597
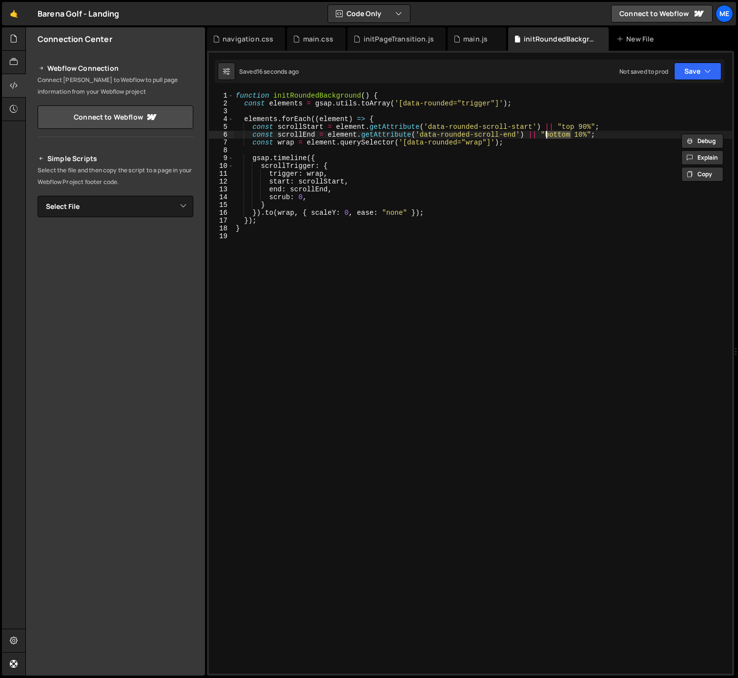
click at [472, 201] on div "function initRoundedBackground ( ) { const elements = gsap . utils . toArray ( …" at bounding box center [483, 390] width 498 height 597
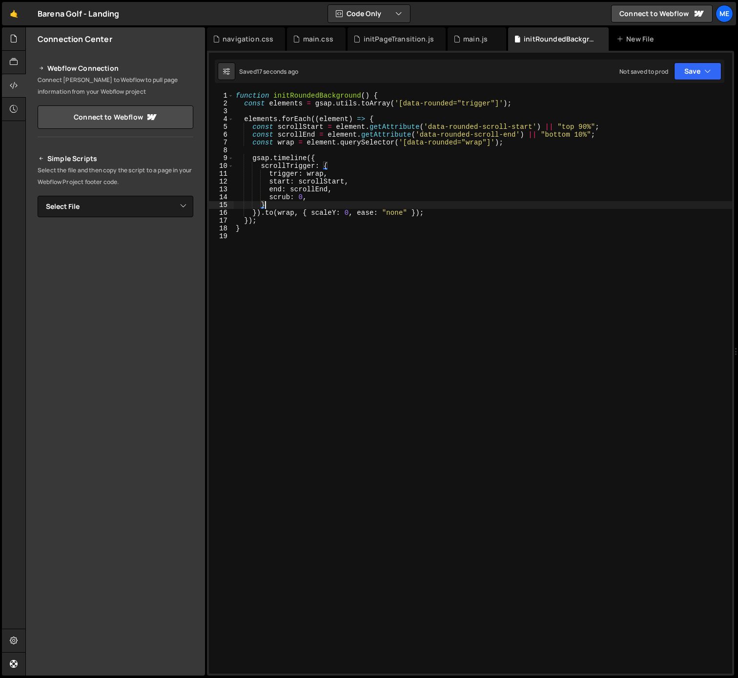
drag, startPoint x: 606, startPoint y: 135, endPoint x: 587, endPoint y: 135, distance: 19.5
click at [606, 135] on div "function initRoundedBackground ( ) { const elements = gsap . utils . toArray ( …" at bounding box center [483, 390] width 498 height 597
click at [580, 135] on div "function initRoundedBackground ( ) { const elements = gsap . utils . toArray ( …" at bounding box center [483, 390] width 498 height 597
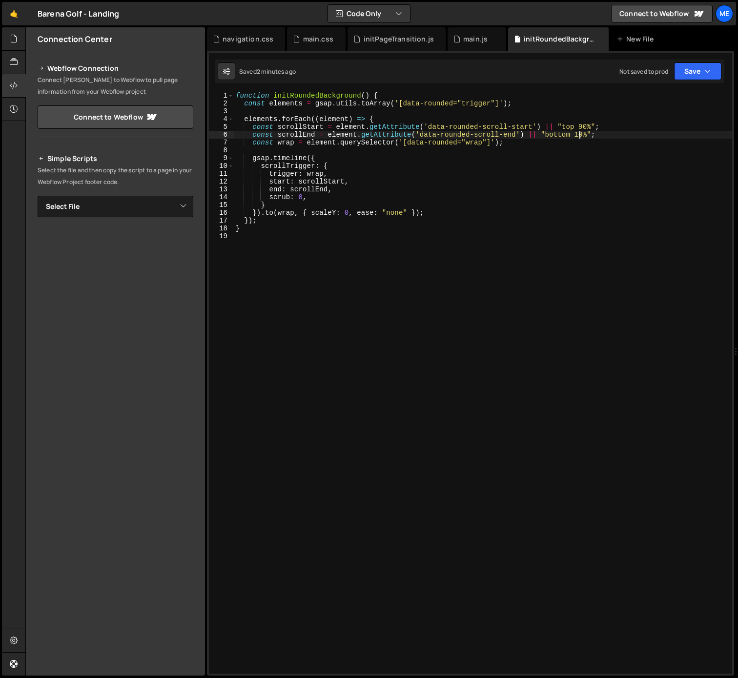
click at [400, 124] on div "function initRoundedBackground ( ) { const elements = gsap . utils . toArray ( …" at bounding box center [483, 390] width 498 height 597
type textarea "const scrollStart = element.getAttribute('data-rounded-scroll-start') || "top 9…"
click at [18, 63] on icon at bounding box center [14, 62] width 8 height 11
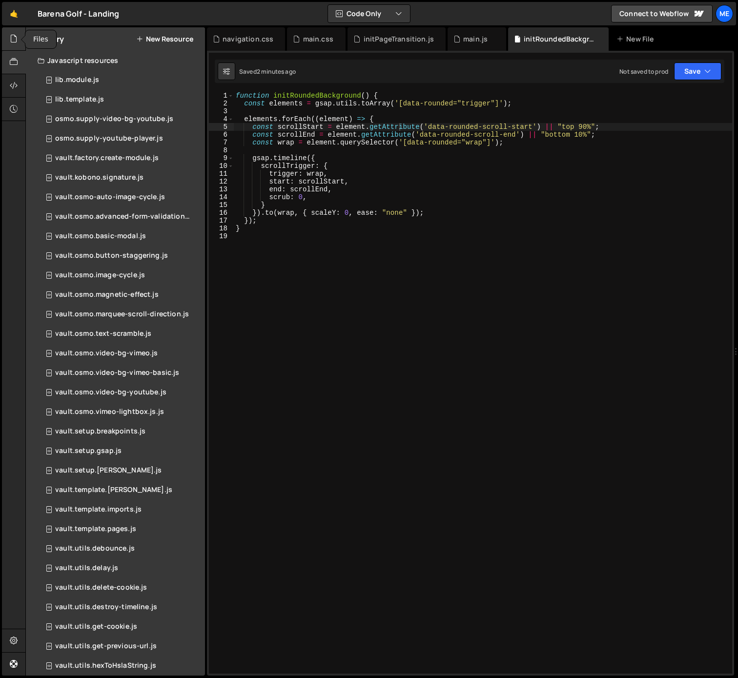
drag, startPoint x: 13, startPoint y: 35, endPoint x: 19, endPoint y: 42, distance: 9.0
click at [13, 35] on icon at bounding box center [14, 38] width 8 height 11
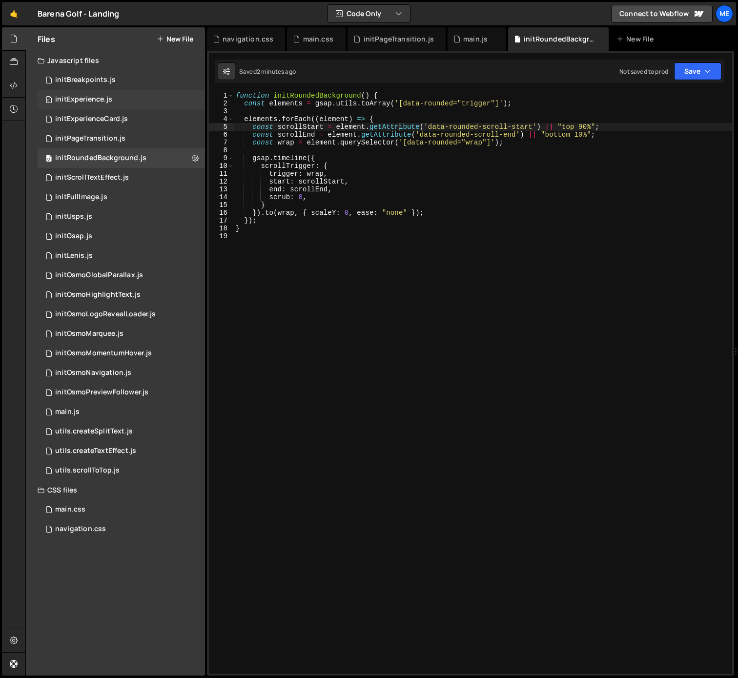
click at [103, 97] on div "initExperience.js" at bounding box center [83, 99] width 57 height 9
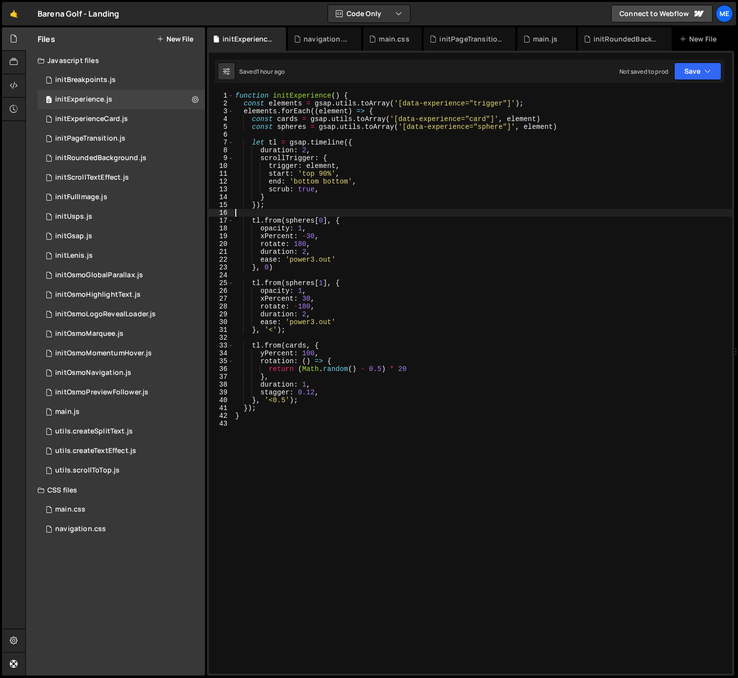
click at [457, 210] on div "function initExperience ( ) { const elements = gsap . utils . toArray ( '[data-…" at bounding box center [482, 390] width 499 height 597
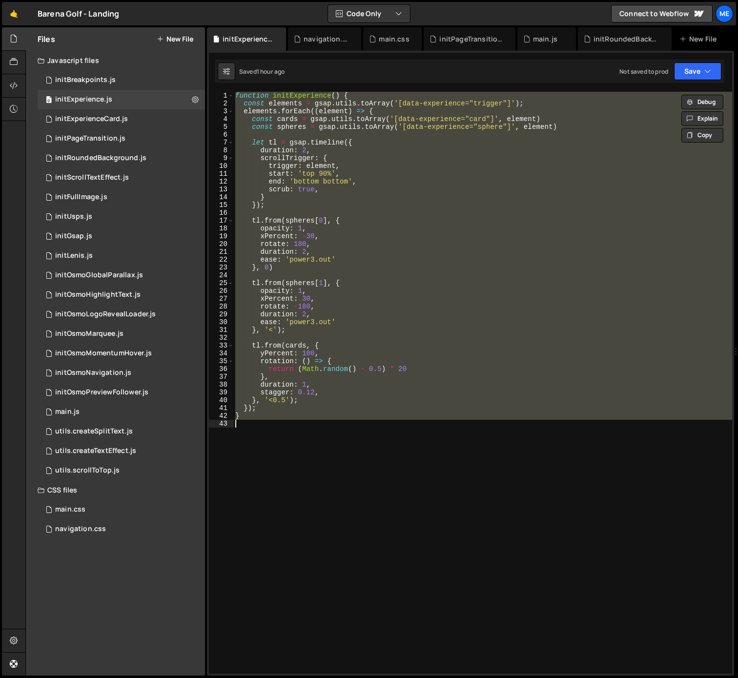
click at [394, 287] on div "function initExperience ( ) { const elements = gsap . utils . toArray ( '[data-…" at bounding box center [482, 382] width 499 height 581
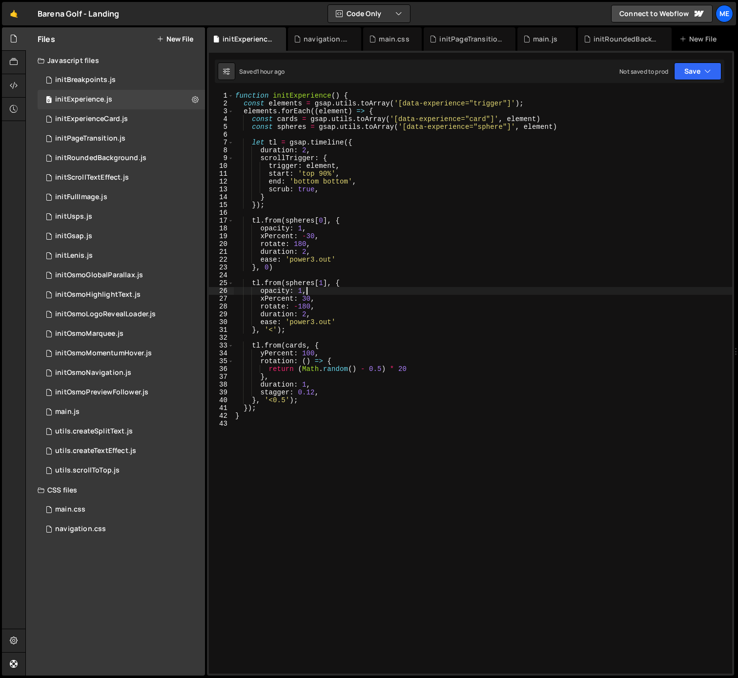
type textarea "}"
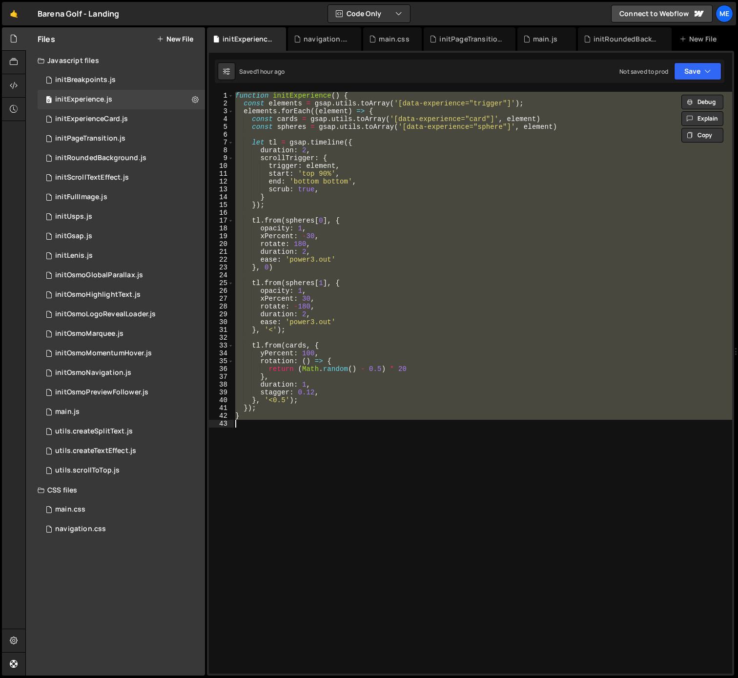
paste textarea
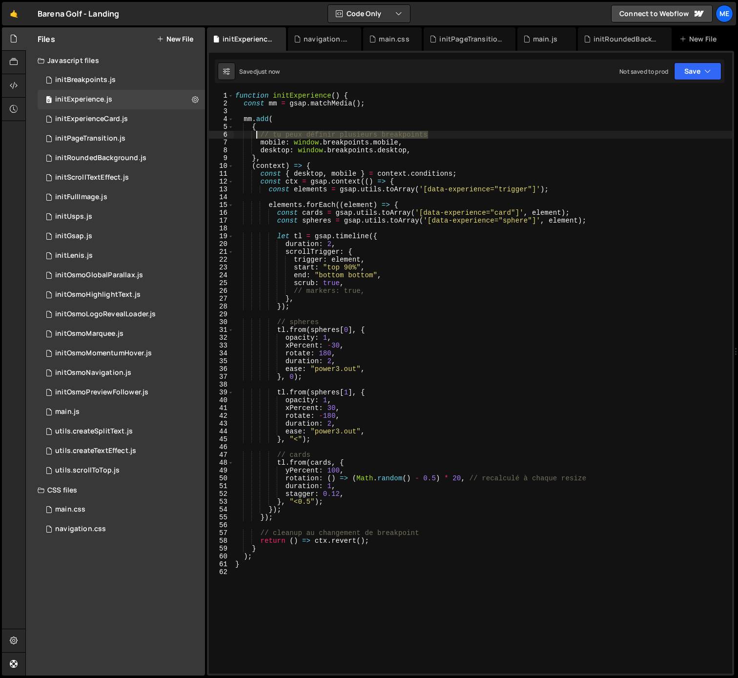
drag, startPoint x: 434, startPoint y: 133, endPoint x: 249, endPoint y: 133, distance: 184.9
click at [248, 133] on div "function initExperience ( ) { const mm = gsap . matchMedia ( ) ; mm . add ( { /…" at bounding box center [482, 390] width 499 height 597
type textarea "// tu peux définir plusieurs breakpoints"
click at [412, 142] on div "function initExperience ( ) { const mm = gsap . matchMedia ( ) ; mm . add ( { m…" at bounding box center [482, 390] width 499 height 597
type textarea "mobile: window.breakpoints.mobile,"
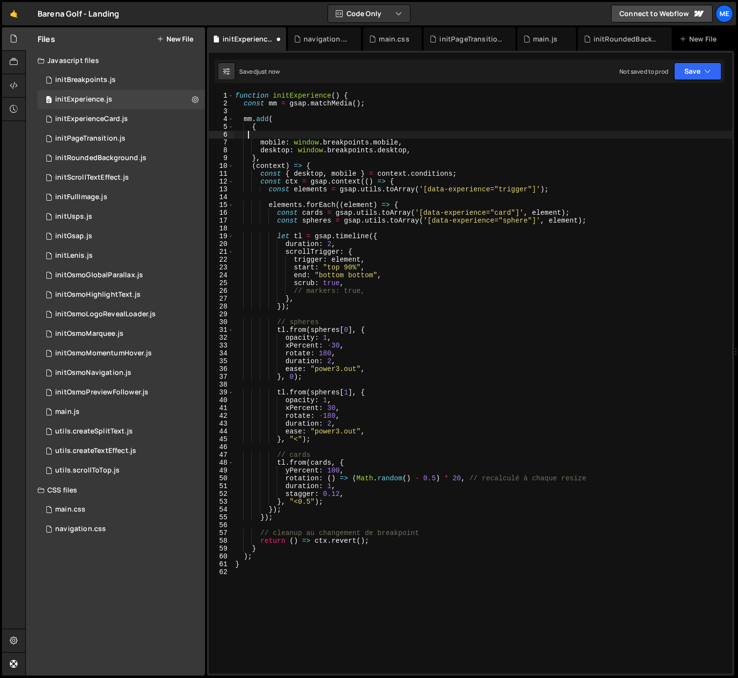
click at [328, 137] on div "function initExperience ( ) { const mm = gsap . matchMedia ( ) ; mm . add ( { m…" at bounding box center [482, 390] width 499 height 597
click at [108, 84] on div "0 initBreakpoints.js 0" at bounding box center [121, 80] width 167 height 20
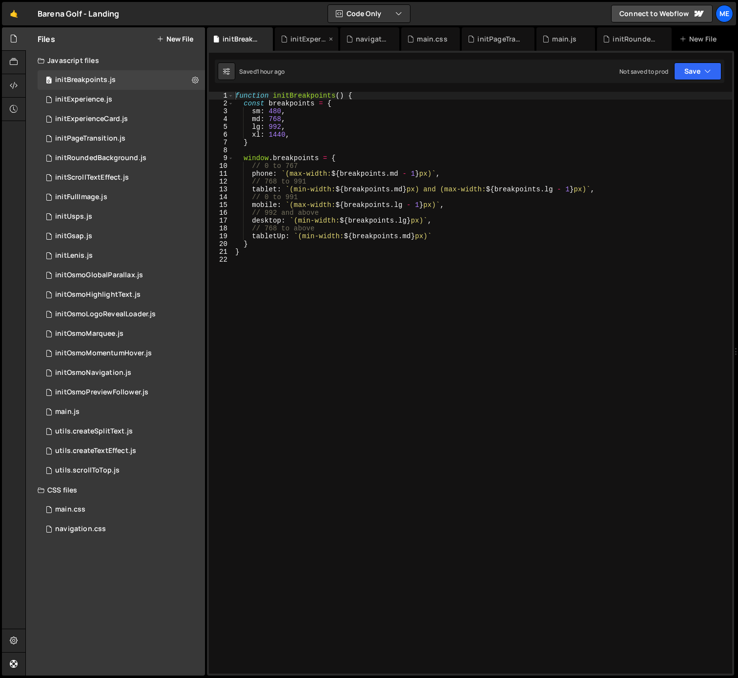
click at [306, 39] on div "initExperience.js" at bounding box center [308, 39] width 36 height 10
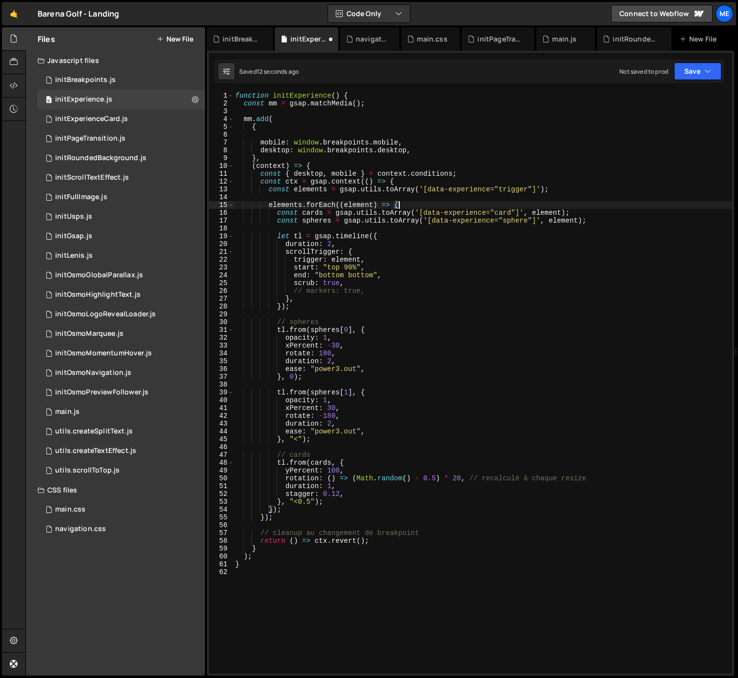
click at [418, 207] on div "function initExperience ( ) { const mm = gsap . matchMedia ( ) ; mm . add ( { m…" at bounding box center [482, 390] width 499 height 597
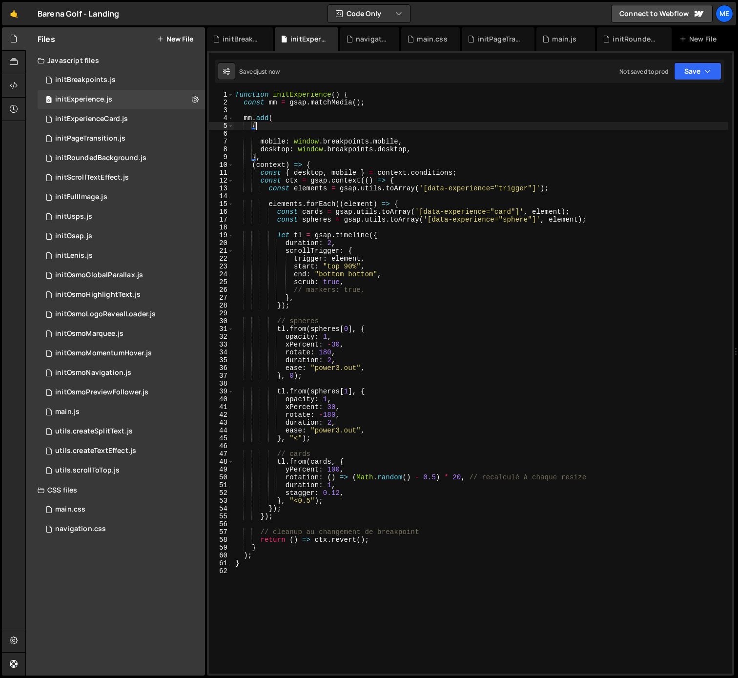
click at [280, 130] on div "function initExperience ( ) { const mm = gsap . matchMedia ( ) ; mm . add ( { m…" at bounding box center [480, 389] width 495 height 597
type textarea "{"
click at [279, 135] on div "function initExperience ( ) { const mm = gsap . matchMedia ( ) ; mm . add ( { m…" at bounding box center [480, 382] width 495 height 581
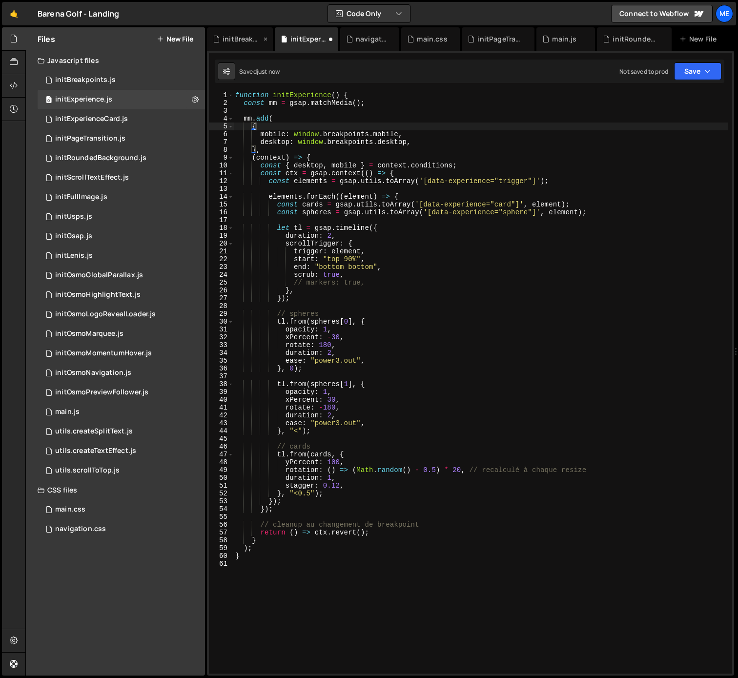
click at [240, 36] on div "initBreakpoints.js" at bounding box center [241, 39] width 39 height 10
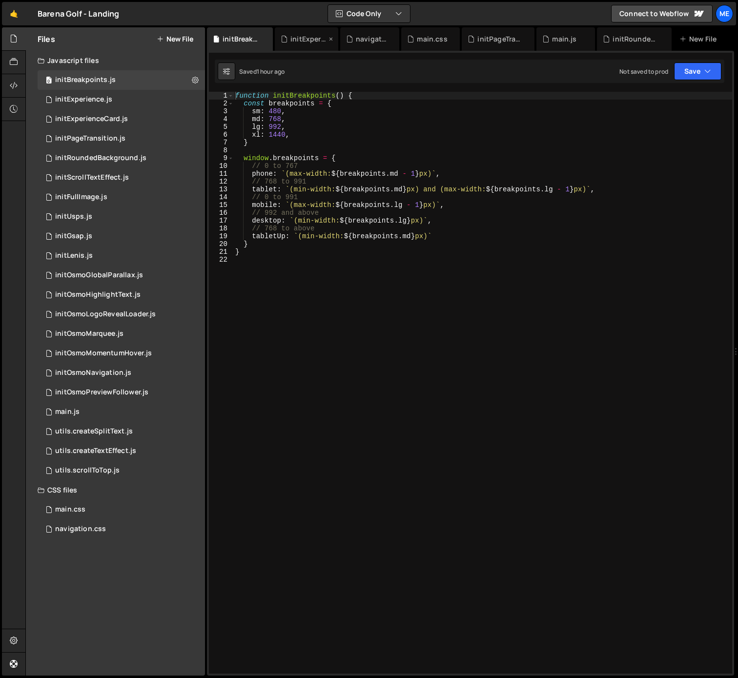
click at [298, 35] on div "initExperience.js" at bounding box center [308, 39] width 36 height 10
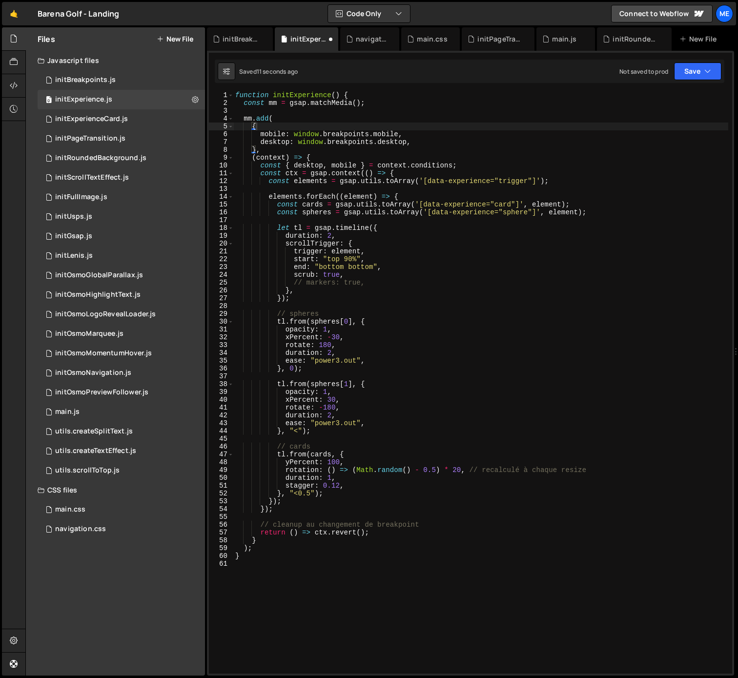
type textarea "const { desktop, mobile } = context.conditions;"
click at [471, 165] on div "function initExperience ( ) { const mm = gsap . matchMedia ( ) ; mm . add ( { m…" at bounding box center [480, 389] width 495 height 597
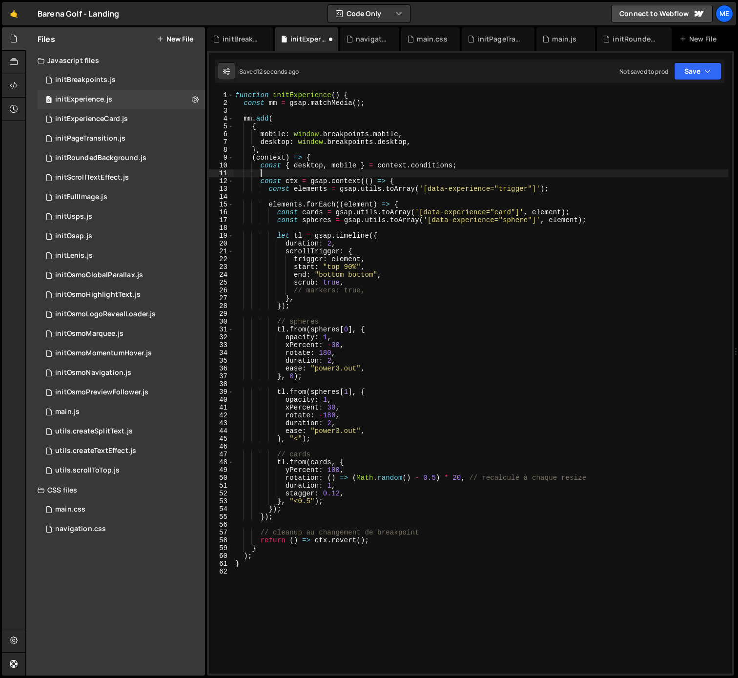
scroll to position [0, 1]
click at [304, 173] on div "function initExperience ( ) { const mm = gsap . matchMedia ( ) ; mm . add ( { m…" at bounding box center [480, 389] width 495 height 597
click at [307, 168] on div "function initExperience ( ) { const mm = gsap . matchMedia ( ) ; mm . add ( { m…" at bounding box center [480, 389] width 495 height 597
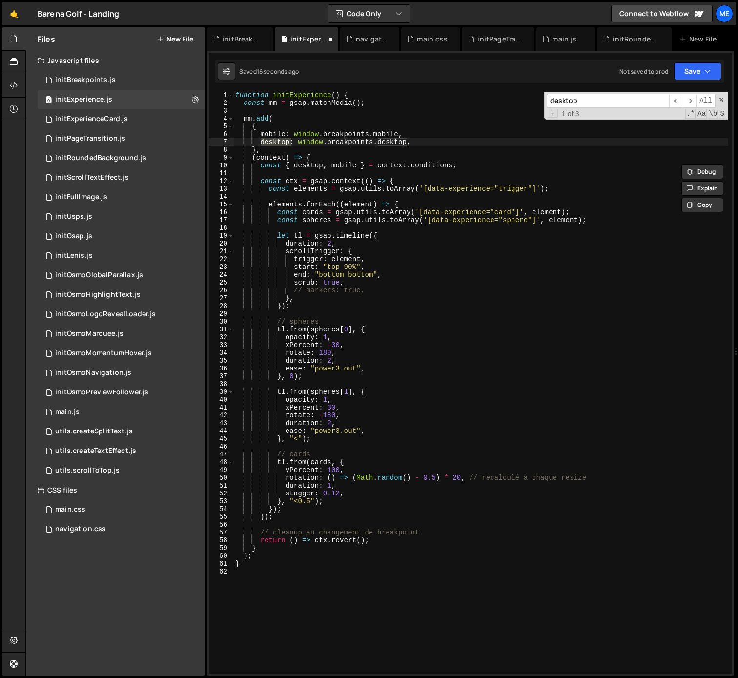
click at [318, 163] on div "function initExperience ( ) { const mm = gsap . matchMedia ( ) ; mm . add ( { m…" at bounding box center [480, 389] width 495 height 597
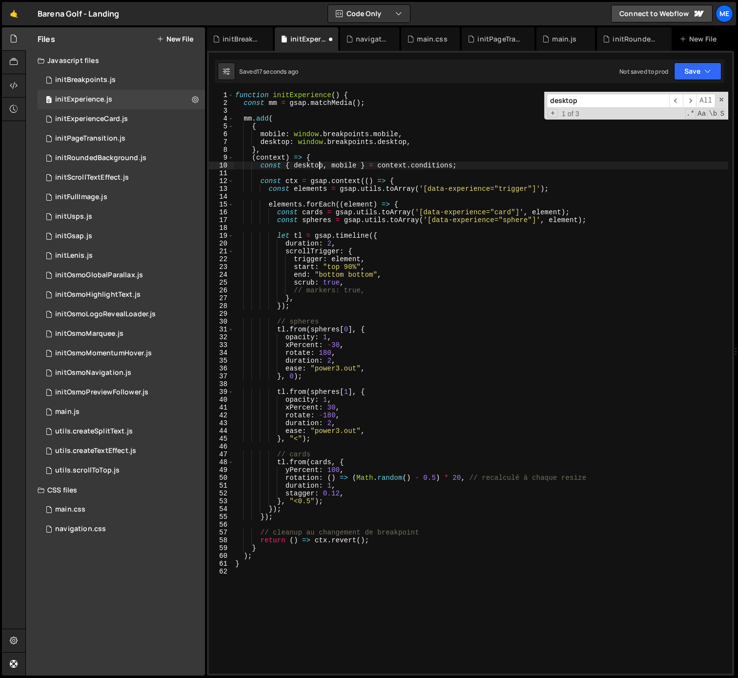
click at [272, 134] on div "function initExperience ( ) { const mm = gsap . matchMedia ( ) ; mm . add ( { m…" at bounding box center [480, 389] width 495 height 597
click at [380, 132] on div "function initExperience ( ) { const mm = gsap . matchMedia ( ) ; mm . add ( { p…" at bounding box center [480, 389] width 495 height 597
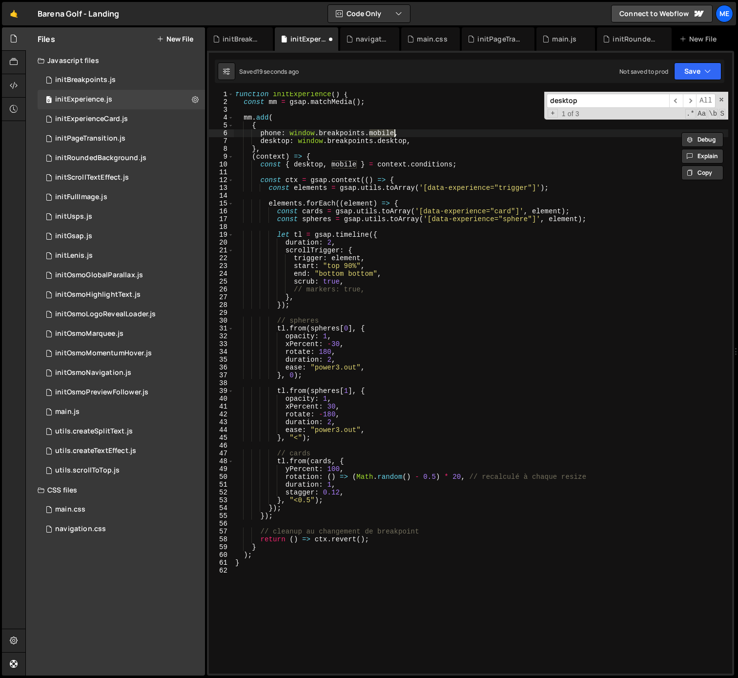
scroll to position [1, 0]
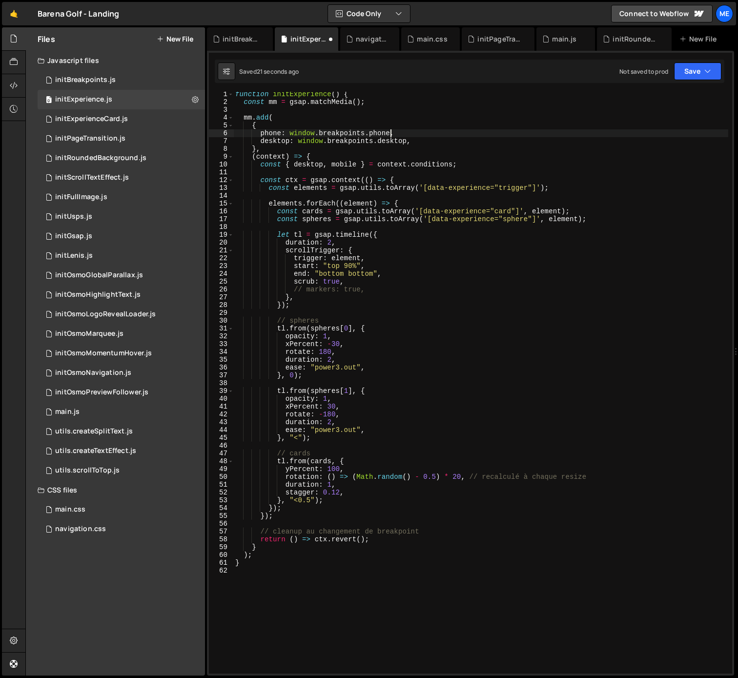
click at [407, 126] on div "function initExperience ( ) { const mm = gsap . matchMedia ( ) ; mm . add ( { p…" at bounding box center [480, 388] width 495 height 597
click at [410, 132] on div "function initExperience ( ) { const mm = gsap . matchMedia ( ) ; mm . add ( { p…" at bounding box center [480, 388] width 495 height 597
type textarea "phone: window.breakpoints.phone,"
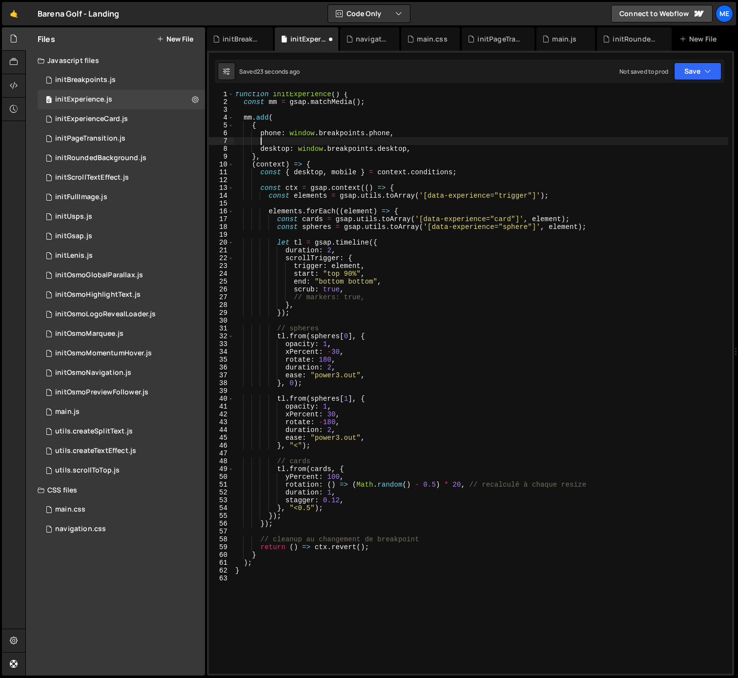
paste textarea "phone: window.breakpoints.phone,"
click at [270, 142] on div "function initExperience ( ) { const mm = gsap . matchMedia ( ) ; mm . add ( { p…" at bounding box center [480, 388] width 495 height 597
click at [269, 142] on div "function initExperience ( ) { const mm = gsap . matchMedia ( ) ; mm . add ( { p…" at bounding box center [480, 388] width 495 height 597
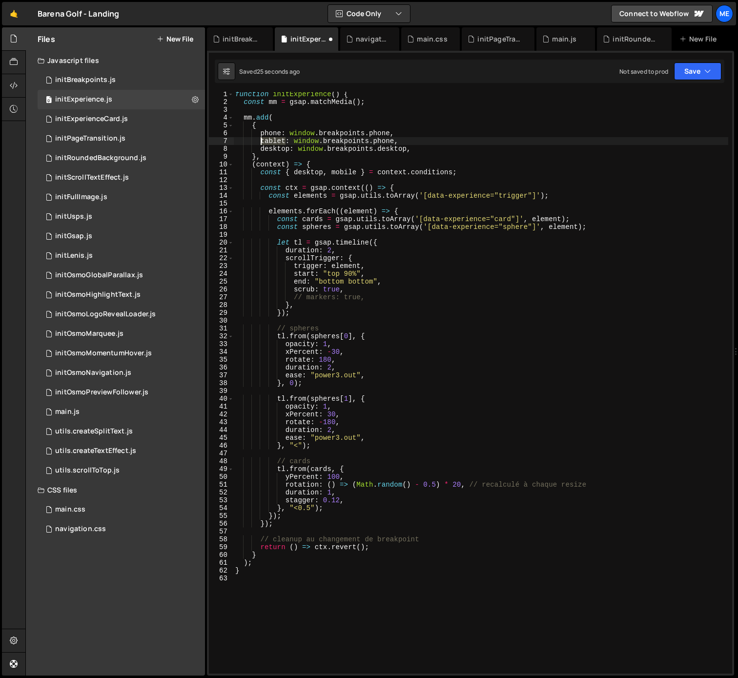
drag, startPoint x: 269, startPoint y: 142, endPoint x: 345, endPoint y: 140, distance: 76.6
click at [270, 142] on div "function initExperience ( ) { const mm = gsap . matchMedia ( ) ; mm . add ( { p…" at bounding box center [480, 388] width 495 height 597
click at [373, 140] on div "function initExperience ( ) { const mm = gsap . matchMedia ( ) ; mm . add ( { p…" at bounding box center [480, 388] width 495 height 597
paste textarea "tablet"
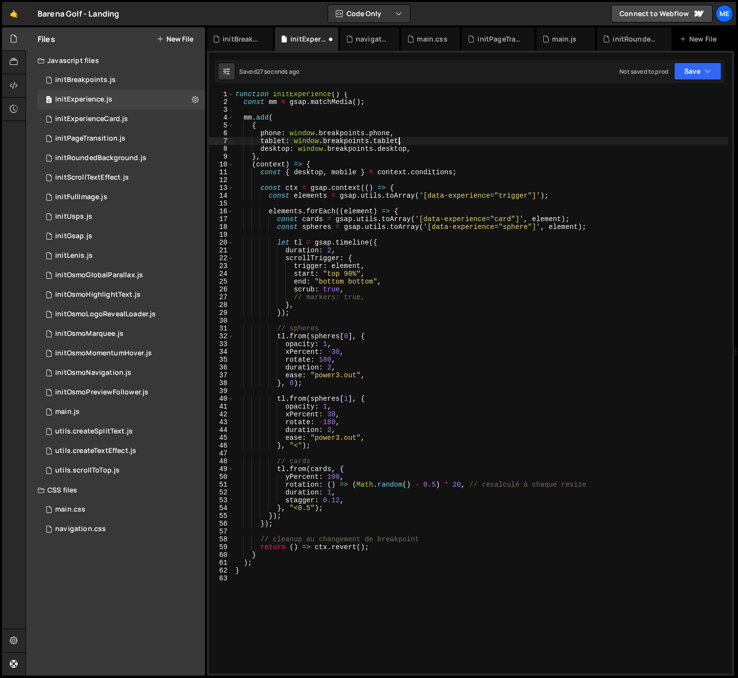
scroll to position [0, 0]
click at [463, 166] on div "function initExperience ( ) { const mm = gsap . matchMedia ( ) ; mm . add ( { p…" at bounding box center [480, 389] width 495 height 597
click at [344, 171] on div "function initExperience ( ) { const mm = gsap . matchMedia ( ) ; mm . add ( { p…" at bounding box center [480, 389] width 495 height 597
paste textarea "tablet"
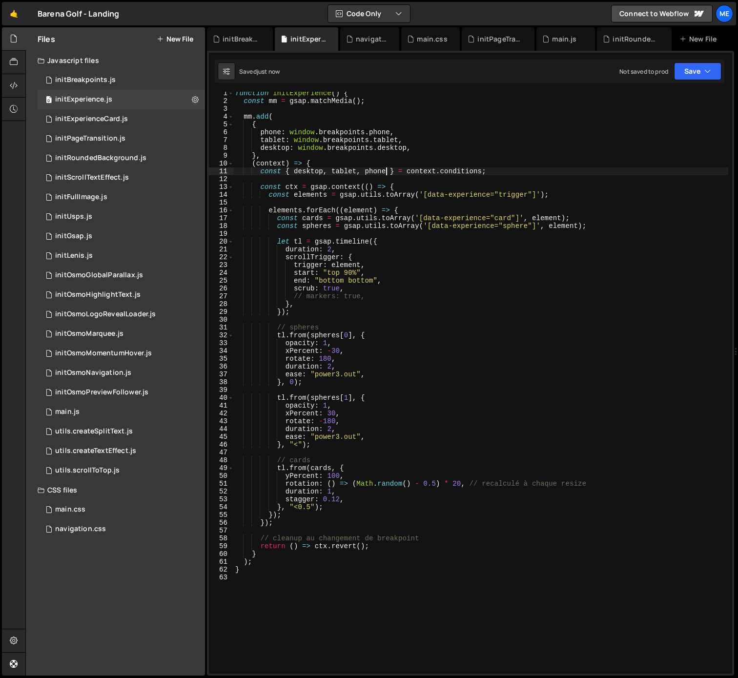
scroll to position [3, 0]
click at [414, 153] on div "function initExperience ( ) { const mm = gsap . matchMedia ( ) ; mm . add ( { p…" at bounding box center [480, 386] width 495 height 597
click at [385, 296] on div "function initExperience ( ) { const mm = gsap . matchMedia ( ) ; mm . add ( { p…" at bounding box center [480, 386] width 495 height 597
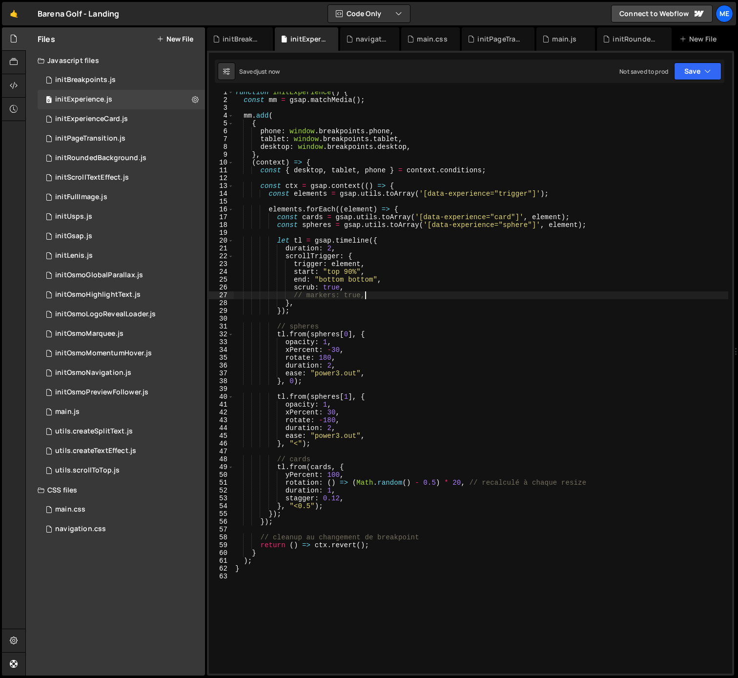
click at [336, 289] on div "function initExperience ( ) { const mm = gsap . matchMedia ( ) ; mm . add ( { p…" at bounding box center [480, 386] width 495 height 597
drag, startPoint x: 336, startPoint y: 289, endPoint x: 366, endPoint y: 291, distance: 30.8
click at [340, 289] on div "function initExperience ( ) { const mm = gsap . matchMedia ( ) ; mm . add ( { p…" at bounding box center [480, 386] width 495 height 597
drag, startPoint x: 357, startPoint y: 295, endPoint x: 230, endPoint y: 292, distance: 126.9
click at [230, 292] on div "scrub: true, 1 2 3 4 5 6 7 8 9 10 11 12 13 14 15 16 17 18 19 20 21 22 23 24 25 …" at bounding box center [470, 382] width 523 height 581
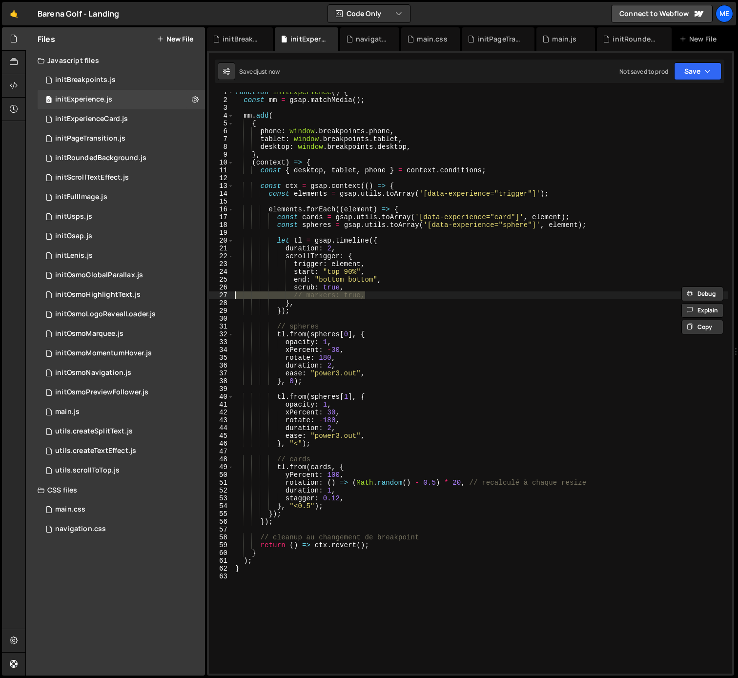
type textarea "// markers: true,"
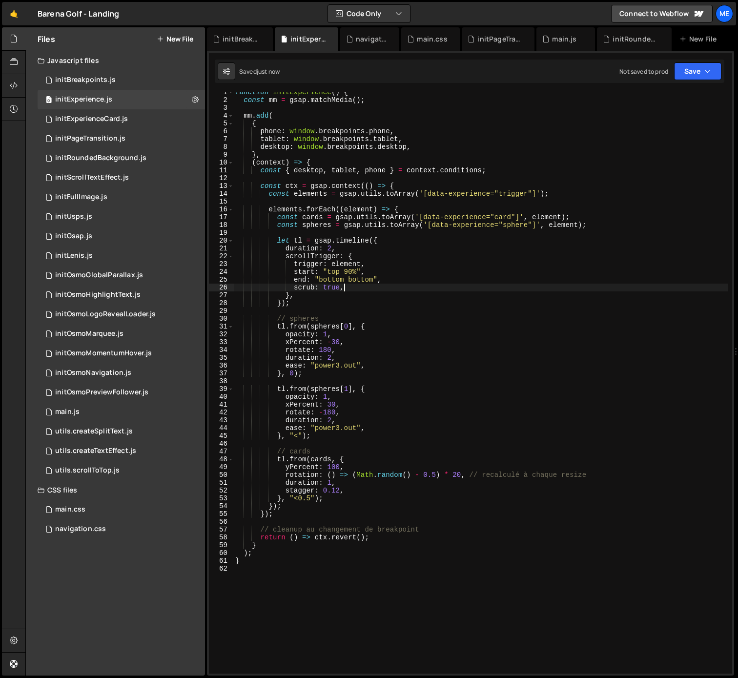
click at [336, 288] on div "function initExperience ( ) { const mm = gsap . matchMedia ( ) ; mm . add ( { p…" at bounding box center [480, 386] width 495 height 597
type textarea "scrub: 0,"
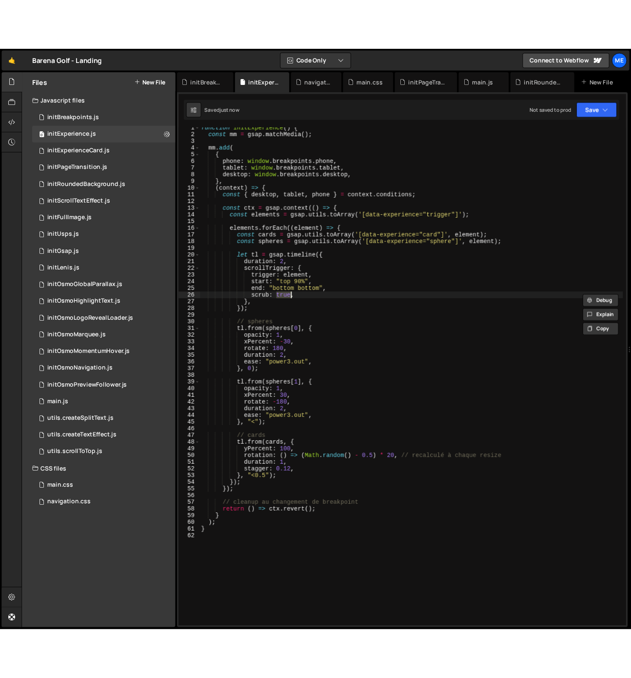
scroll to position [0, 6]
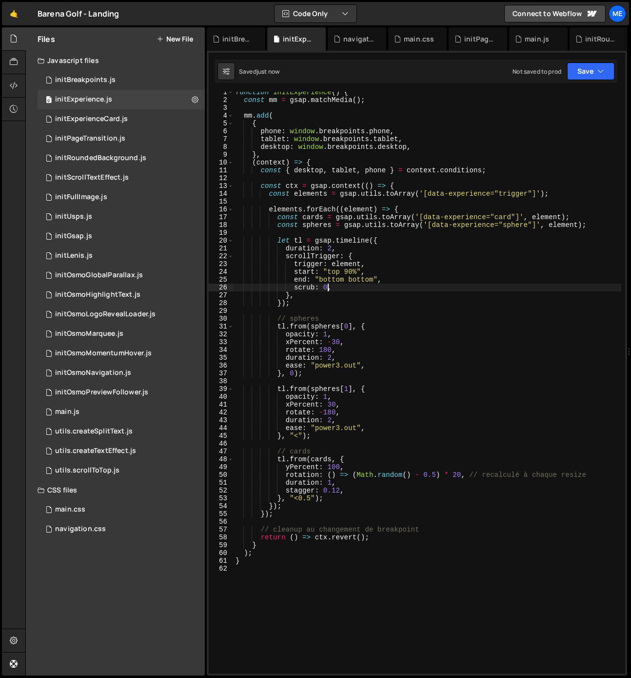
click at [341, 313] on div "function initExperience ( ) { const mm = gsap . matchMedia ( ) ; mm . add ( { p…" at bounding box center [428, 386] width 388 height 597
drag, startPoint x: 327, startPoint y: 317, endPoint x: 221, endPoint y: 316, distance: 106.3
click at [220, 316] on div "1 2 3 4 5 6 7 8 9 10 11 12 13 14 15 16 17 18 19 20 21 22 23 24 25 26 27 28 29 3…" at bounding box center [417, 382] width 417 height 581
type textarea "// spheres"
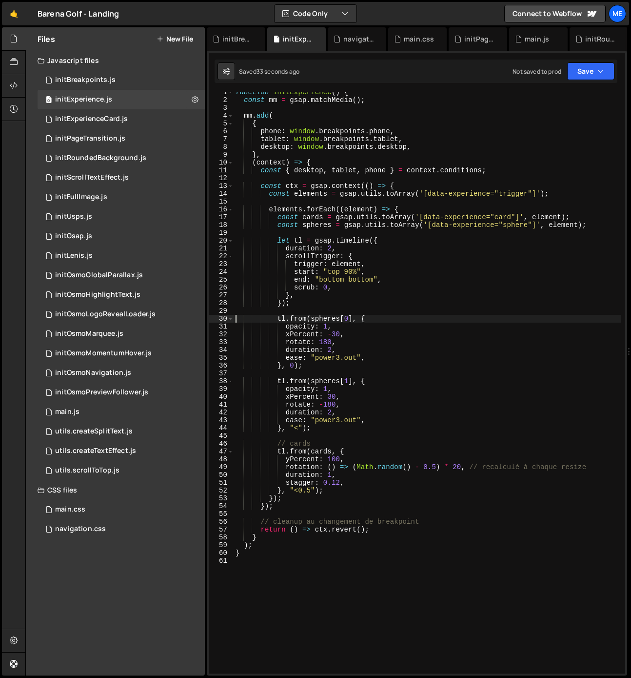
click at [320, 441] on div "function initExperience ( ) { const mm = gsap . matchMedia ( ) ; mm . add ( { p…" at bounding box center [428, 386] width 388 height 597
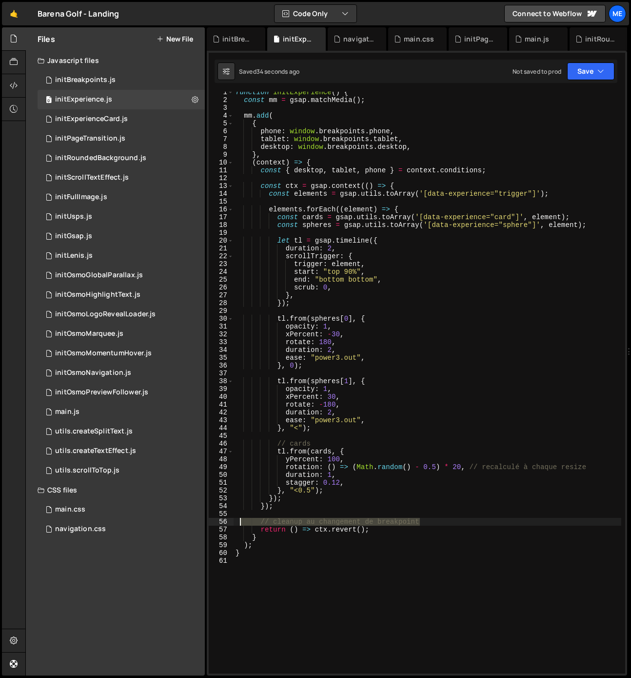
drag, startPoint x: 412, startPoint y: 522, endPoint x: 232, endPoint y: 522, distance: 180.5
click at [232, 522] on div "// cards 1 2 3 4 5 6 7 8 9 10 11 12 13 14 15 16 17 18 19 20 21 22 23 24 25 26 2…" at bounding box center [417, 382] width 417 height 581
type textarea "// cleanup au changement de breakpoint"
drag, startPoint x: 532, startPoint y: 509, endPoint x: 527, endPoint y: 510, distance: 5.1
click at [532, 509] on div "function initExperience ( ) { const mm = gsap . matchMedia ( ) ; mm . add ( { p…" at bounding box center [428, 386] width 388 height 597
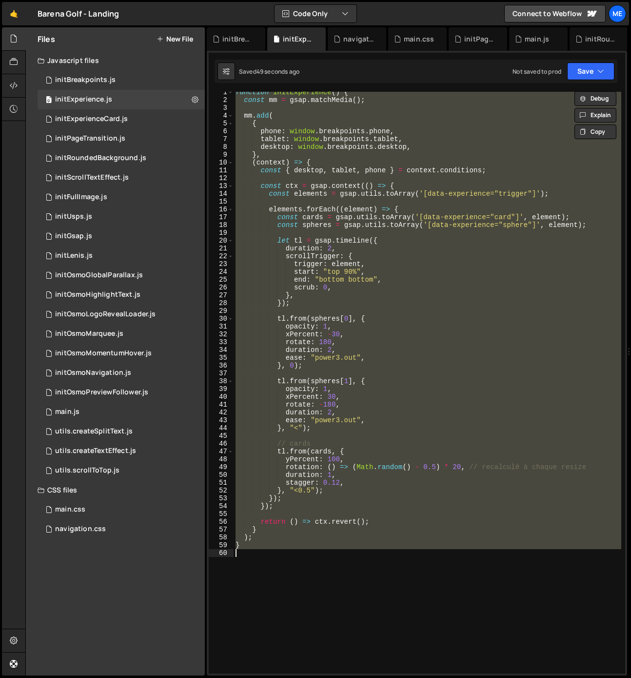
click at [340, 294] on div "function initExperience ( ) { const mm = gsap . matchMedia ( ) ; mm . add ( { p…" at bounding box center [428, 386] width 388 height 597
type textarea "}"
paste textarea
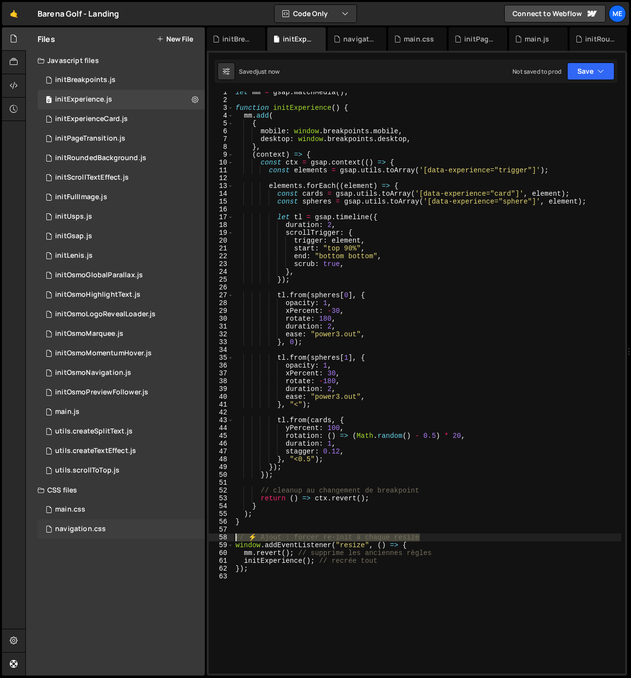
drag, startPoint x: 429, startPoint y: 538, endPoint x: 202, endPoint y: 538, distance: 227.3
click at [199, 538] on div "Files New File Javascript files 0 initBreakpoints.js 0 0 initExperience.js 0 0 …" at bounding box center [328, 351] width 606 height 648
type textarea "// ⚡️ Ajout : forcer re-init à chaque resize"
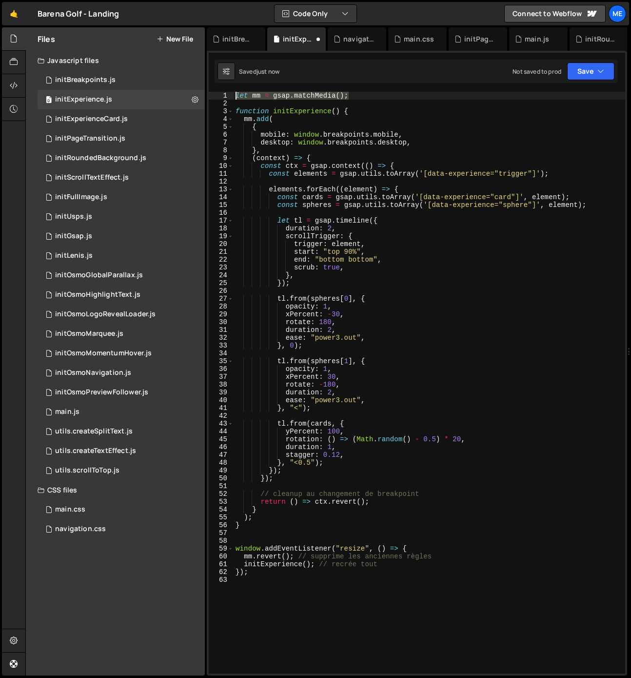
drag, startPoint x: 359, startPoint y: 96, endPoint x: 235, endPoint y: 102, distance: 124.1
click at [224, 96] on div "1 2 3 4 5 6 7 8 9 10 11 12 13 14 15 16 17 18 19 20 21 22 23 24 25 26 27 28 29 3…" at bounding box center [417, 382] width 417 height 581
type textarea "let mm = gsap.matchMedia();"
click at [373, 114] on div "function initExperience ( ) { mm . add ( { mobile : window . breakpoints . mobi…" at bounding box center [430, 390] width 392 height 597
type textarea "function initExperience() {"
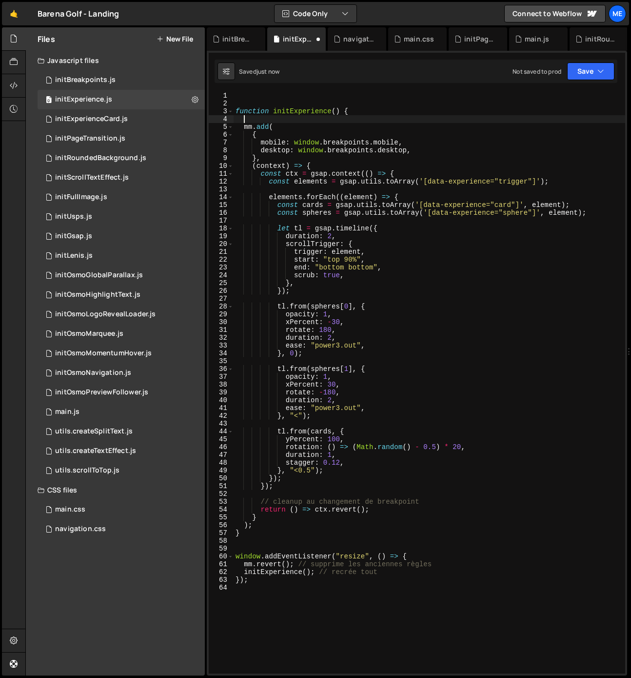
paste textarea "let mm = gsap.matchMedia();"
type textarea "let mm = gsap.matchMedia();"
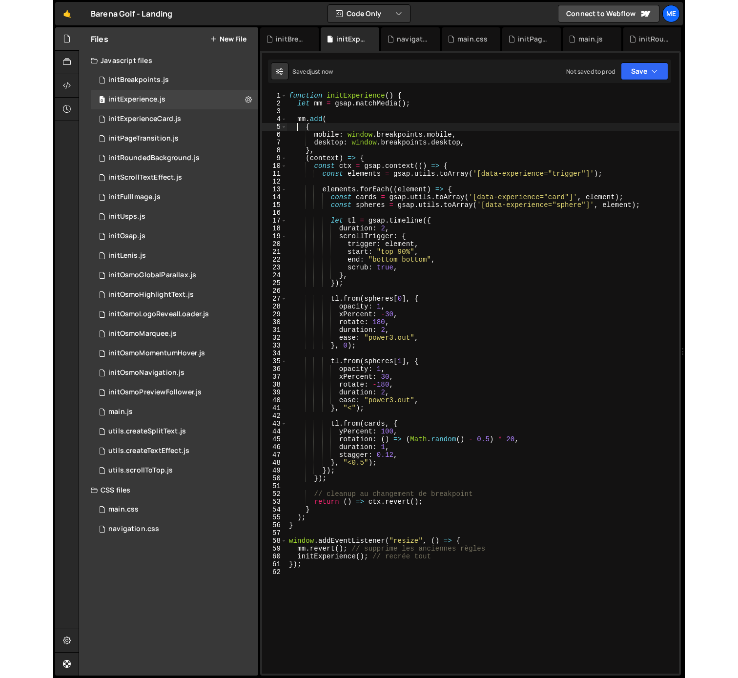
scroll to position [0, 0]
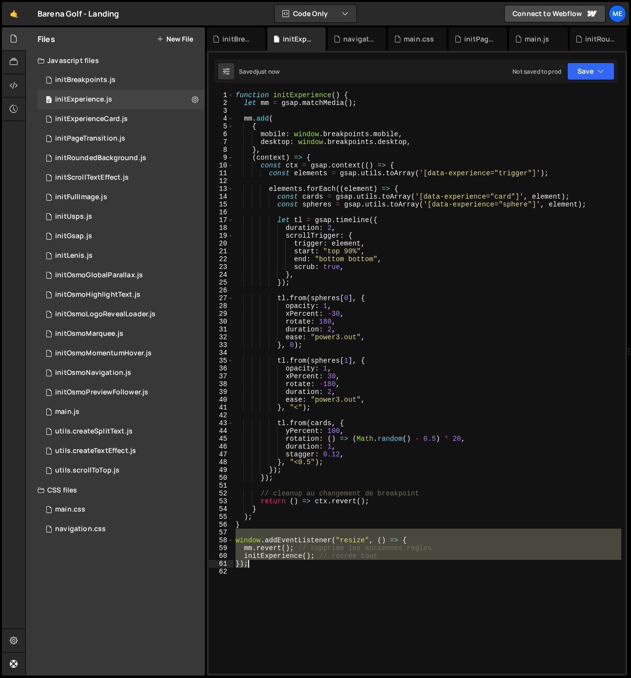
drag, startPoint x: 238, startPoint y: 534, endPoint x: 266, endPoint y: 566, distance: 42.9
click at [266, 566] on div "function initExperience ( ) { let mm = gsap . matchMedia ( ) ; mm . add ( { mob…" at bounding box center [428, 389] width 388 height 597
type textarea "initExperience(); // recrée tout });"
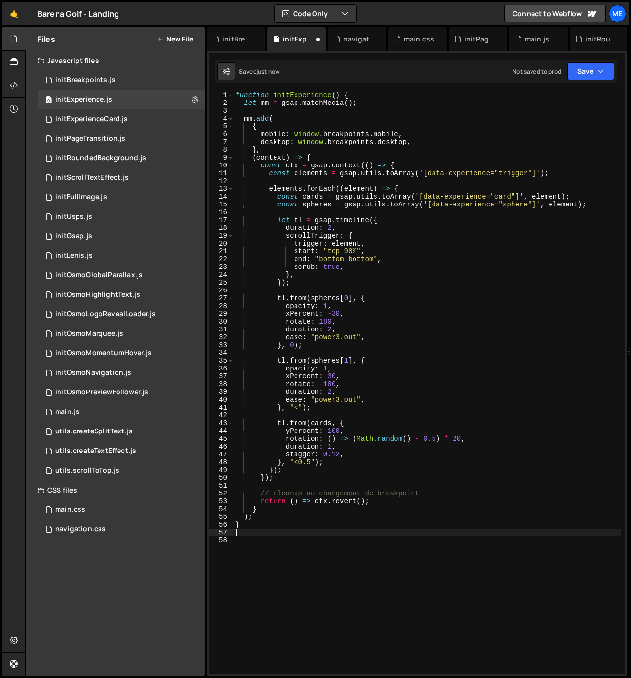
click at [267, 519] on div "function initExperience ( ) { let mm = gsap . matchMedia ( ) ; mm . add ( { mob…" at bounding box center [428, 389] width 388 height 597
type textarea ");"
paste textarea "});"
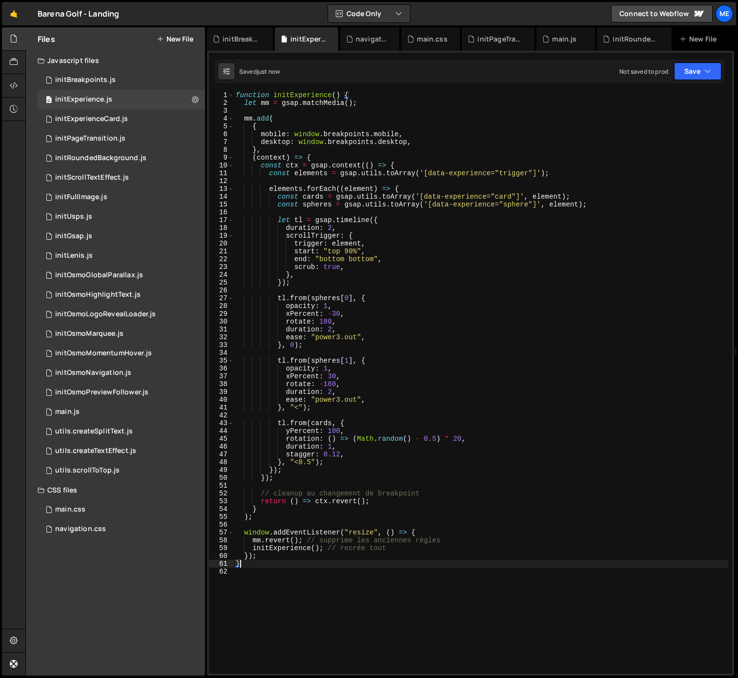
scroll to position [1, 0]
drag, startPoint x: 410, startPoint y: 549, endPoint x: 327, endPoint y: 549, distance: 82.9
click at [327, 549] on div "function initExperience ( ) { let mm = gsap . matchMedia ( ) ; mm . add ( { mob…" at bounding box center [481, 389] width 494 height 597
drag, startPoint x: 303, startPoint y: 539, endPoint x: 450, endPoint y: 538, distance: 146.8
click at [450, 538] on div "function initExperience ( ) { let mm = gsap . matchMedia ( ) ; mm . add ( { mob…" at bounding box center [481, 389] width 494 height 597
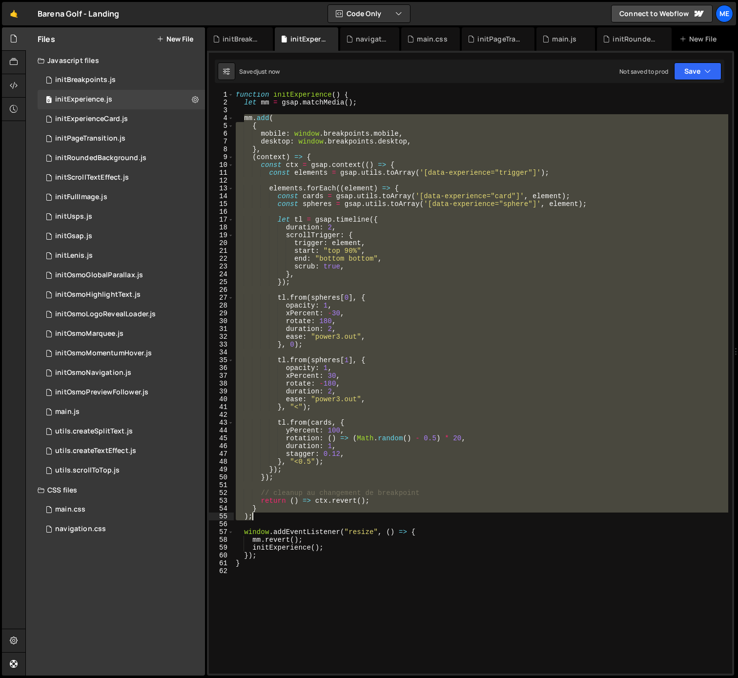
drag, startPoint x: 245, startPoint y: 117, endPoint x: 329, endPoint y: 514, distance: 405.9
click at [329, 514] on div "function initExperience ( ) { let mm = gsap . matchMedia ( ) ; mm . add ( { mob…" at bounding box center [481, 389] width 494 height 597
type textarea "} );"
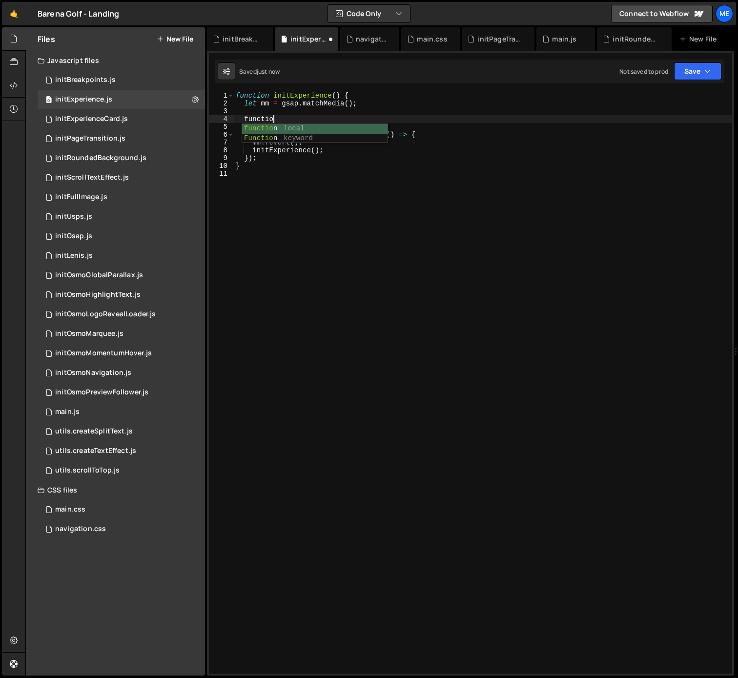
scroll to position [0, 2]
type textarea "function startAnimation() {}"
paste textarea ");"
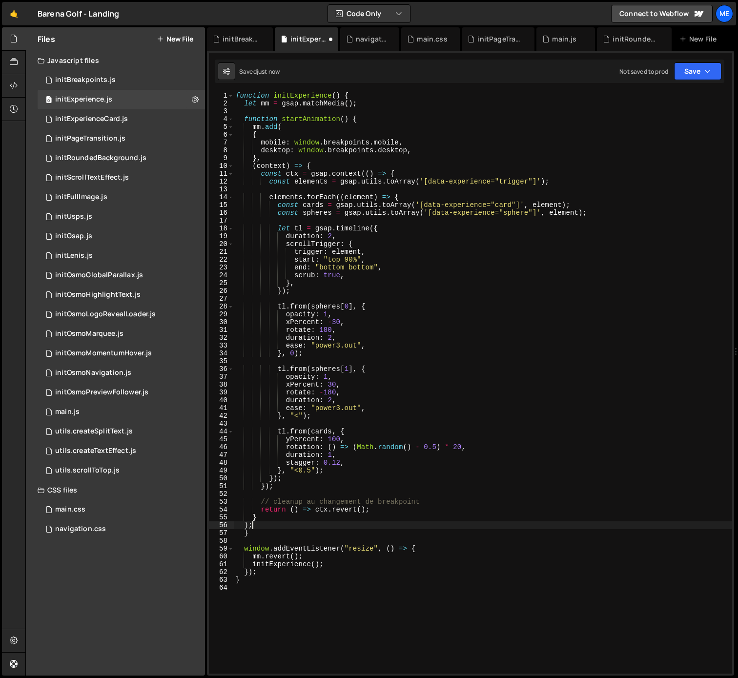
scroll to position [0, 0]
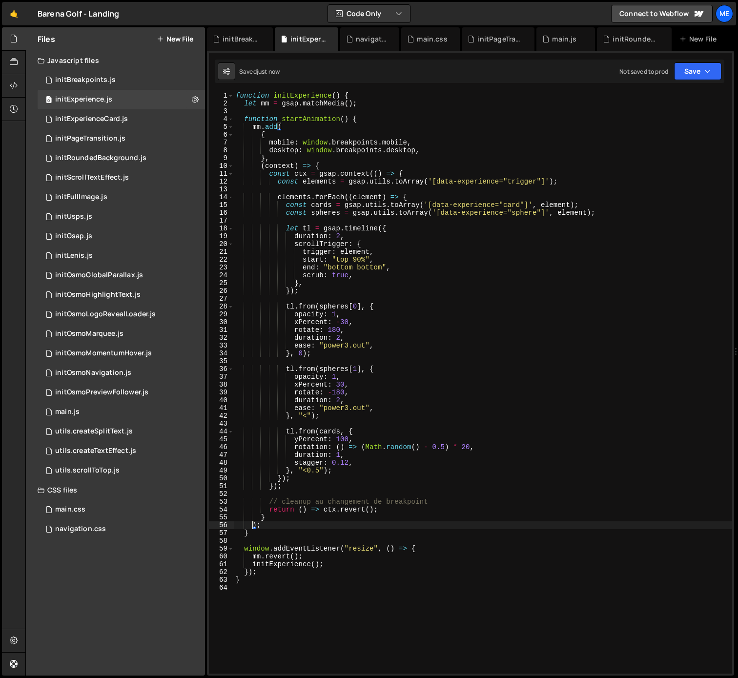
click at [319, 123] on div "function initExperience ( ) { let mm = gsap . matchMedia ( ) ; function startAn…" at bounding box center [483, 390] width 498 height 597
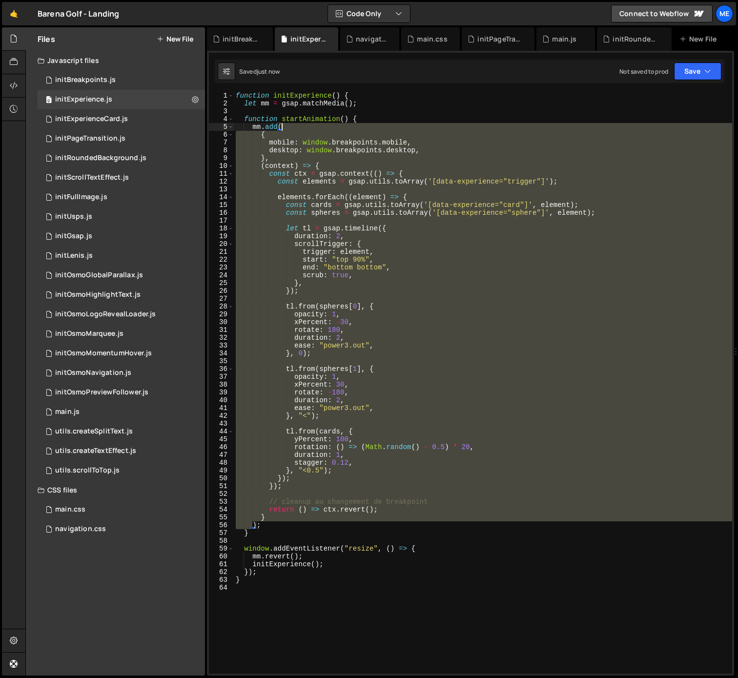
click at [319, 123] on div "function initExperience ( ) { let mm = gsap . matchMedia ( ) ; function startAn…" at bounding box center [483, 390] width 498 height 597
click at [319, 119] on div "function initExperience ( ) { let mm = gsap . matchMedia ( ) ; function startAn…" at bounding box center [483, 390] width 498 height 597
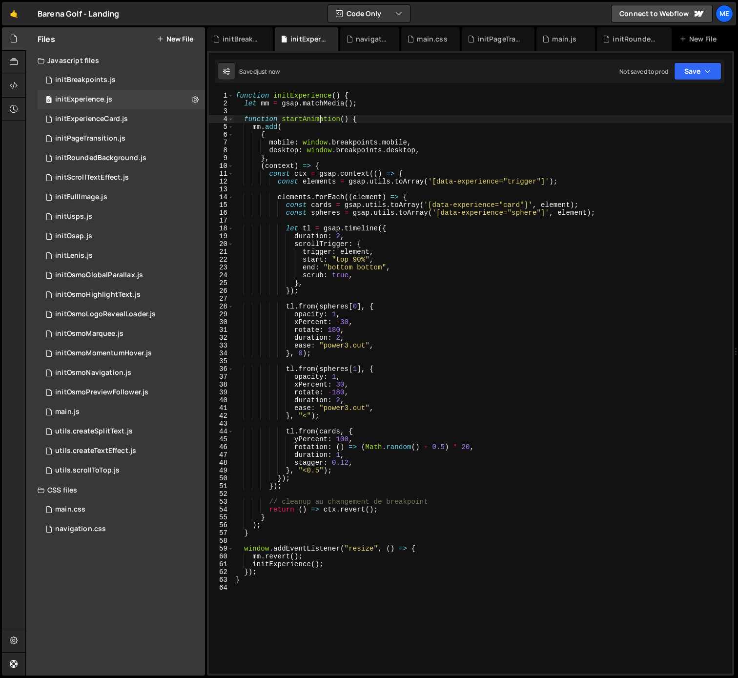
click at [319, 120] on div "function initExperience ( ) { let mm = gsap . matchMedia ( ) ; function startAn…" at bounding box center [483, 390] width 498 height 597
click at [279, 563] on div "function initExperience ( ) { let mm = gsap . matchMedia ( ) ; function startAn…" at bounding box center [483, 390] width 498 height 597
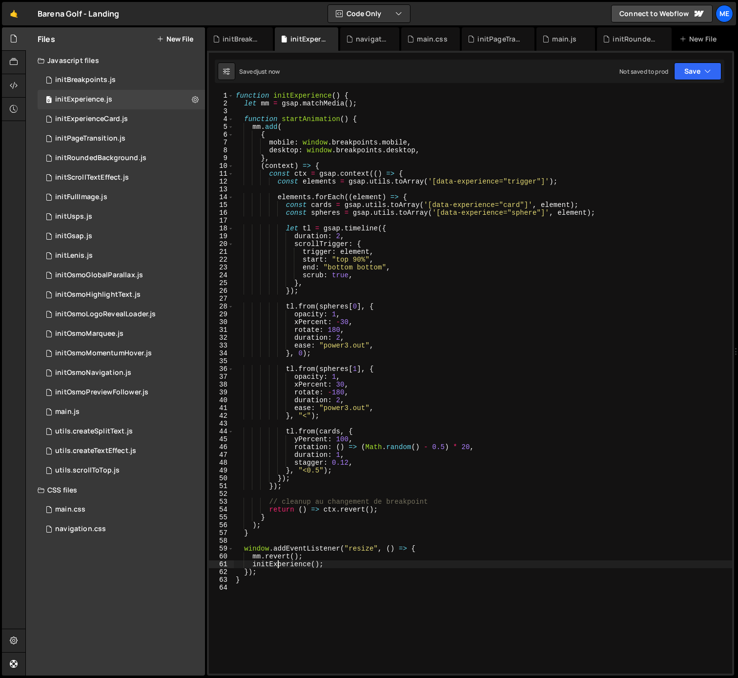
click at [279, 563] on div "function initExperience ( ) { let mm = gsap . matchMedia ( ) ; function startAn…" at bounding box center [483, 390] width 498 height 597
paste textarea "startAnimation"
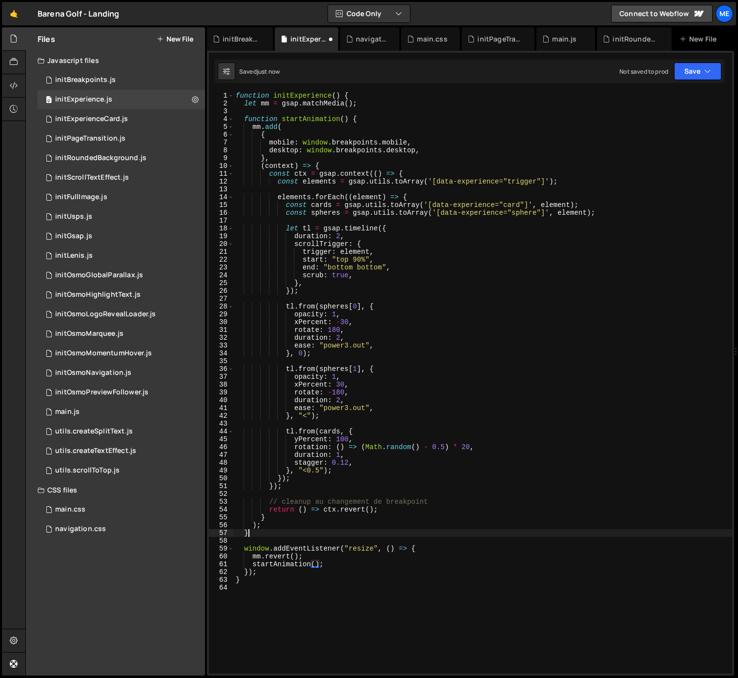
click at [295, 532] on div "function initExperience ( ) { let mm = gsap . matchMedia ( ) ; function startAn…" at bounding box center [483, 390] width 498 height 597
type textarea "}"
paste textarea "startAnimation"
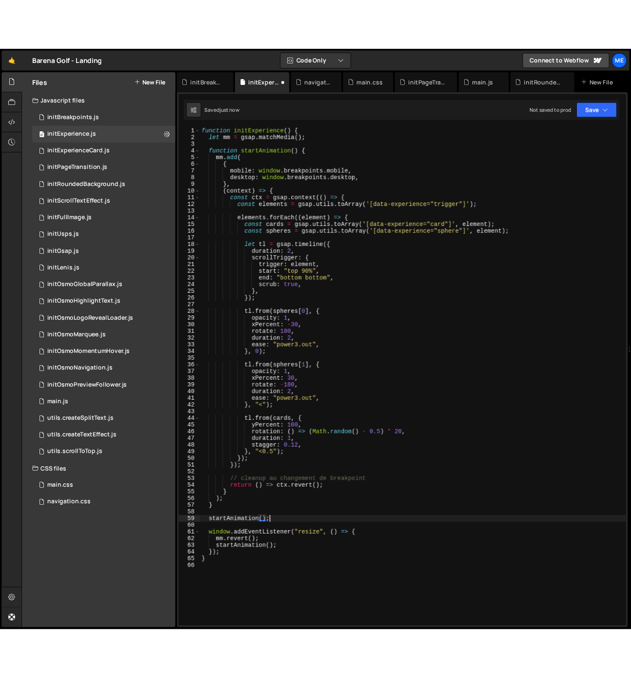
scroll to position [0, 5]
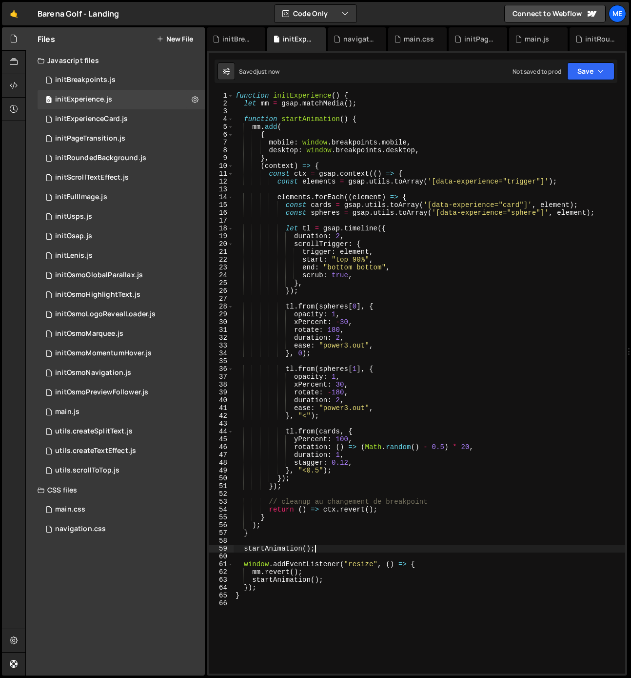
type textarea "startAnimation();"
click at [15, 10] on link "🤙" at bounding box center [14, 13] width 24 height 23
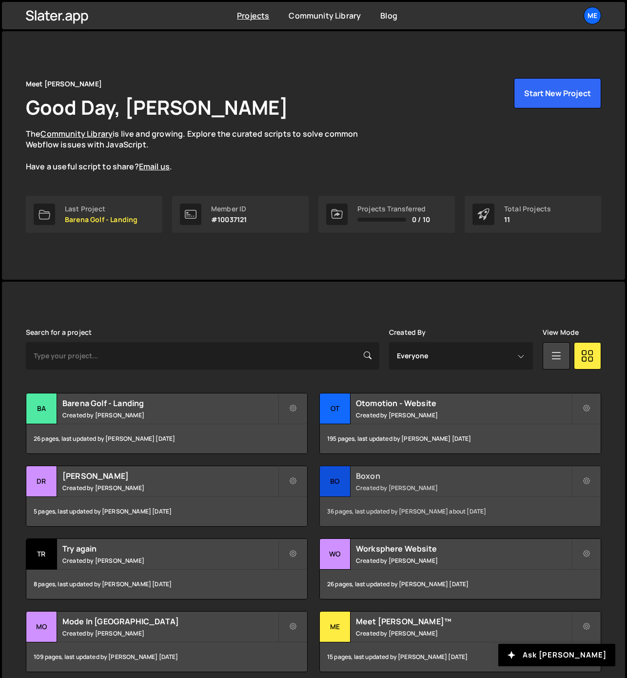
drag, startPoint x: 340, startPoint y: 476, endPoint x: 353, endPoint y: 489, distance: 18.3
click at [340, 476] on div "Bo" at bounding box center [335, 481] width 31 height 31
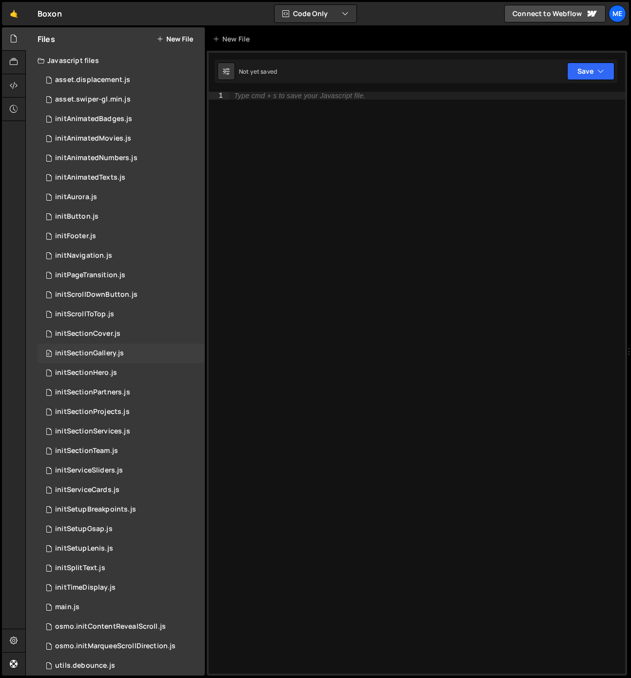
scroll to position [0, 0]
click at [106, 180] on div "initAnimatedTexts.js" at bounding box center [90, 177] width 70 height 9
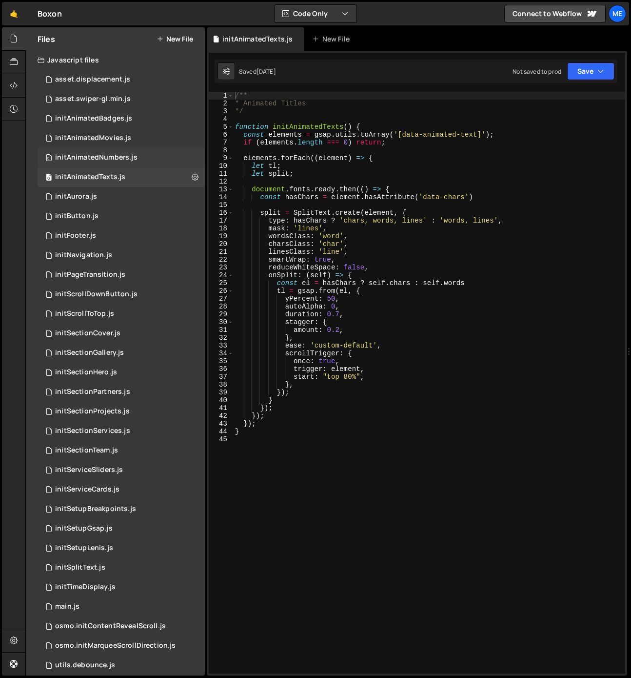
click at [113, 158] on div "initAnimatedNumbers.js" at bounding box center [96, 157] width 82 height 9
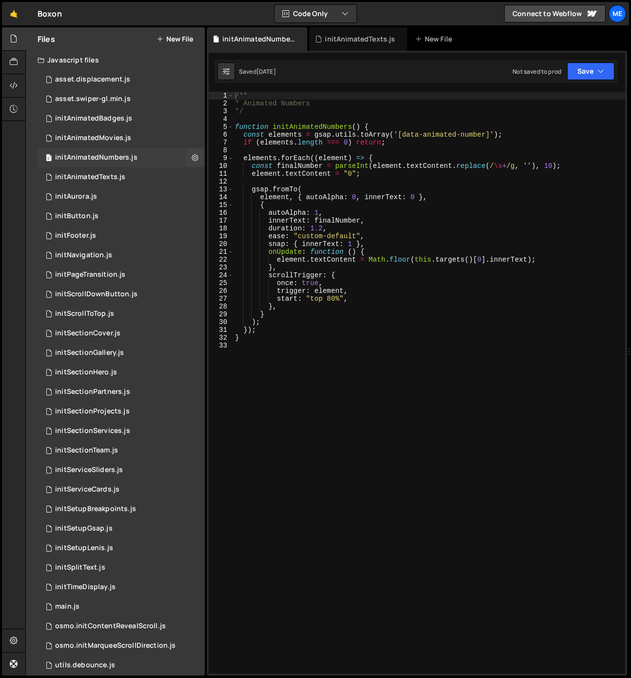
drag, startPoint x: 101, startPoint y: 140, endPoint x: 108, endPoint y: 149, distance: 11.5
click at [101, 140] on div "initAnimatedMovies.js" at bounding box center [93, 138] width 76 height 9
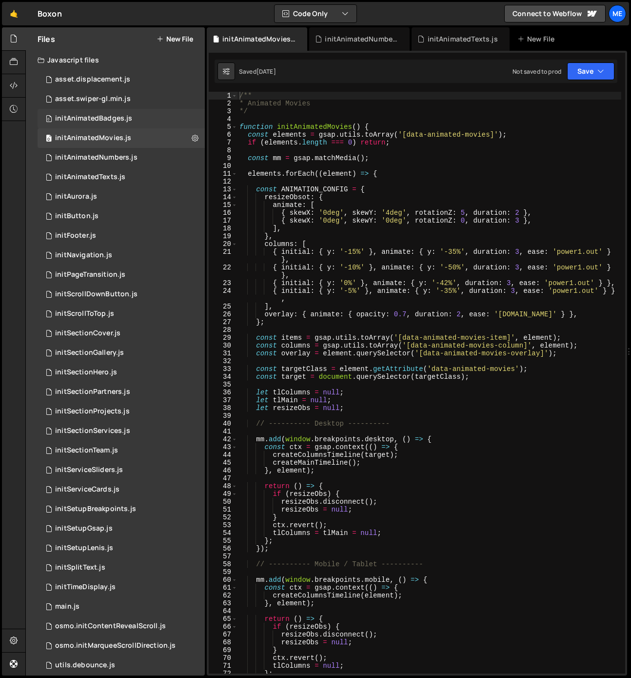
click at [107, 111] on div "0 initAnimatedBadges.js 0" at bounding box center [121, 119] width 167 height 20
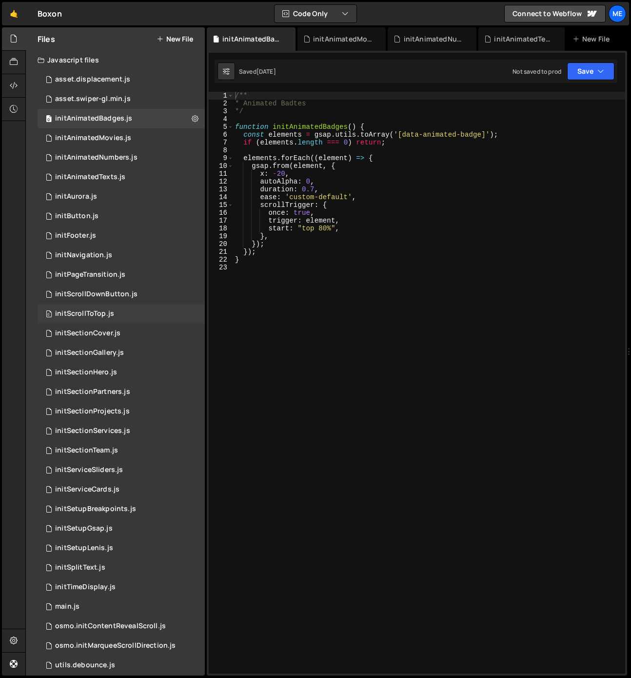
click at [98, 316] on div "initScrollToTop.js" at bounding box center [84, 313] width 59 height 9
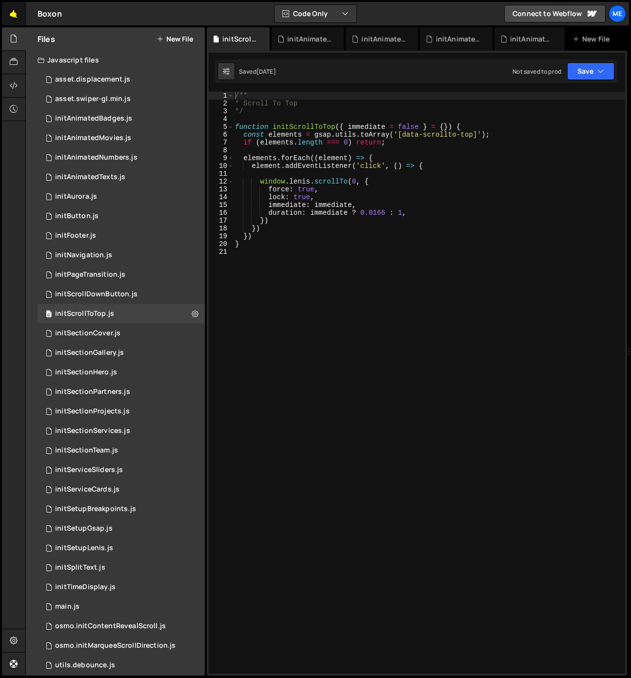
drag, startPoint x: 18, startPoint y: 2, endPoint x: 20, endPoint y: 8, distance: 6.2
click at [18, 2] on link "🤙" at bounding box center [14, 13] width 24 height 23
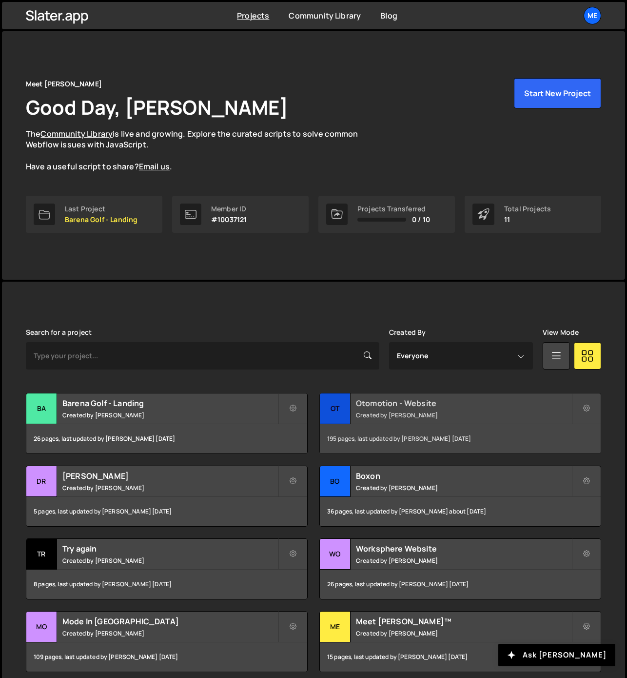
click at [373, 407] on h2 "Otomotion - Website" at bounding box center [464, 403] width 216 height 11
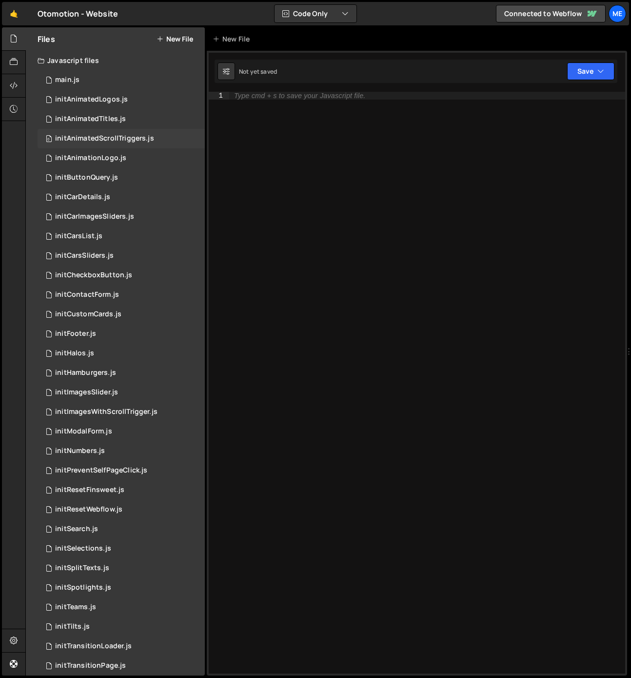
click at [100, 130] on div "0 initAnimatedScrollTriggers.js 0" at bounding box center [121, 139] width 167 height 20
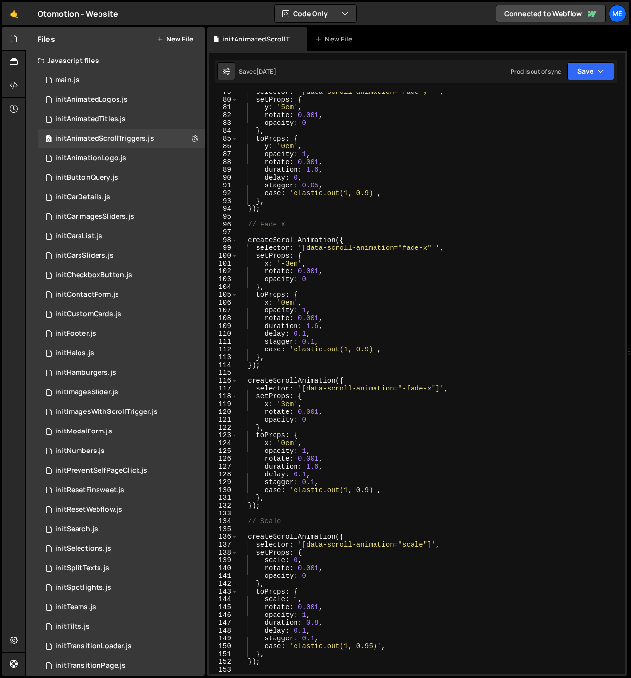
scroll to position [598, 0]
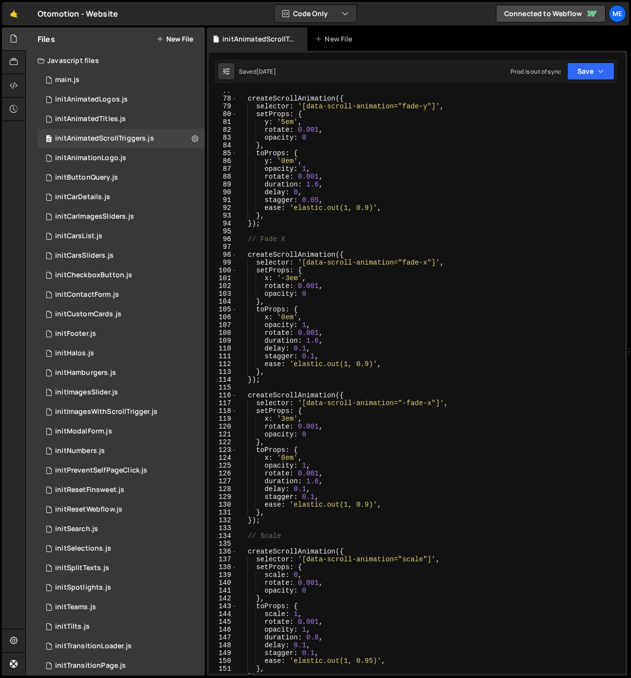
click at [180, 35] on button "New File" at bounding box center [175, 39] width 37 height 8
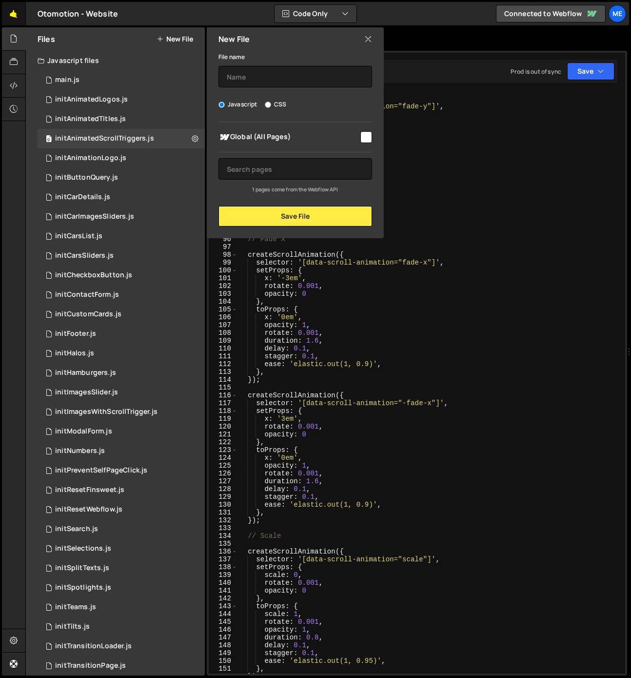
click at [23, 12] on link "🤙" at bounding box center [14, 13] width 24 height 23
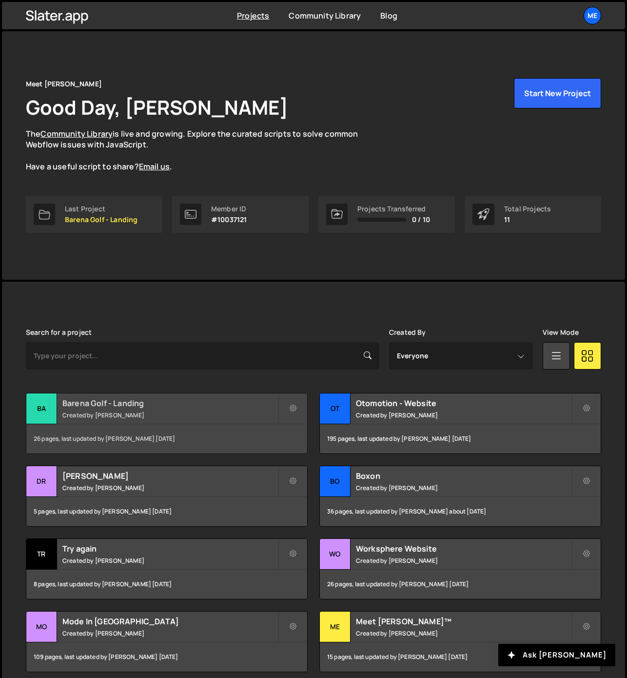
click at [139, 399] on h2 "Barena Golf - Landing" at bounding box center [170, 403] width 216 height 11
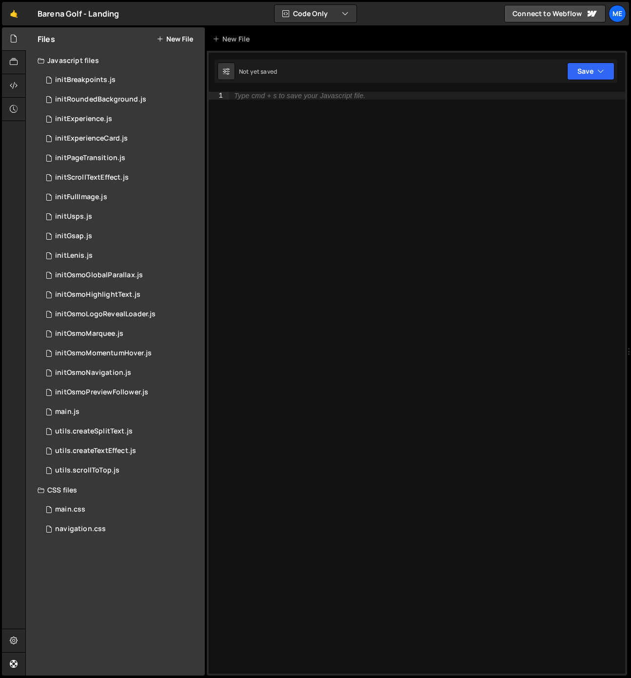
click at [184, 39] on button "New File" at bounding box center [175, 39] width 37 height 8
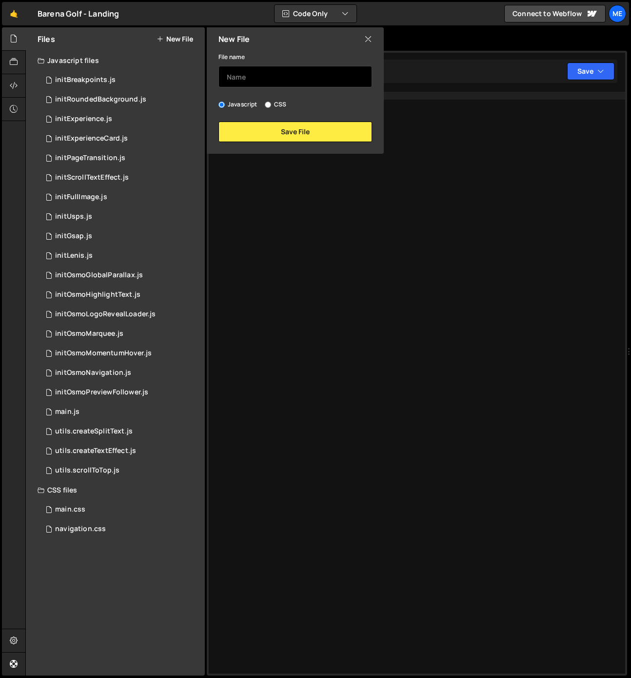
click at [263, 78] on input "text" at bounding box center [296, 76] width 154 height 21
type input "initScrollFade"
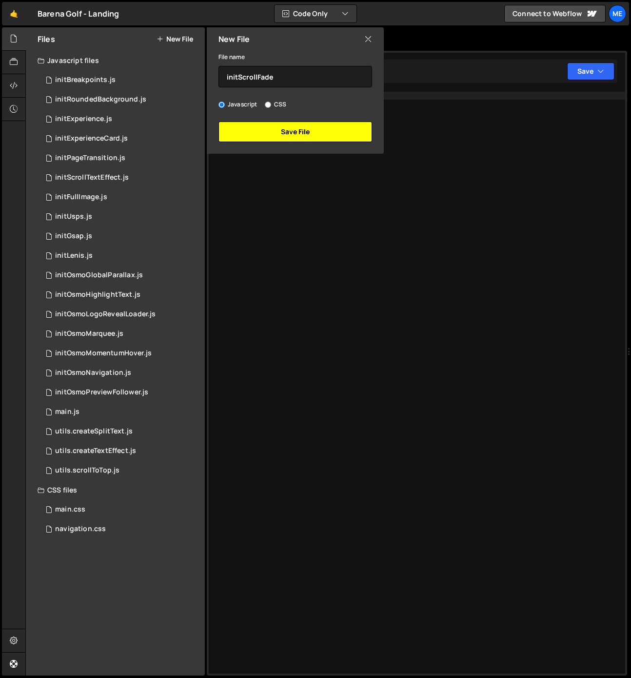
click at [278, 135] on button "Save File" at bounding box center [296, 131] width 154 height 20
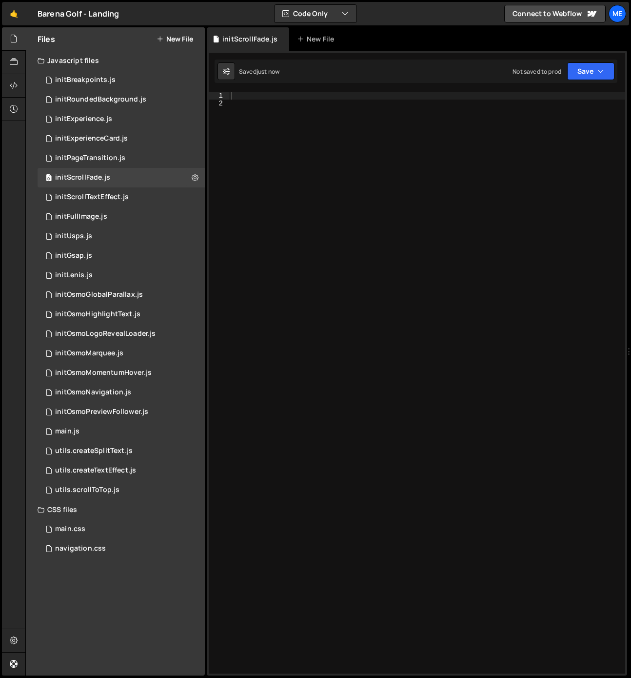
click at [360, 154] on div at bounding box center [427, 390] width 396 height 597
paste textarea "}"
type textarea "}"
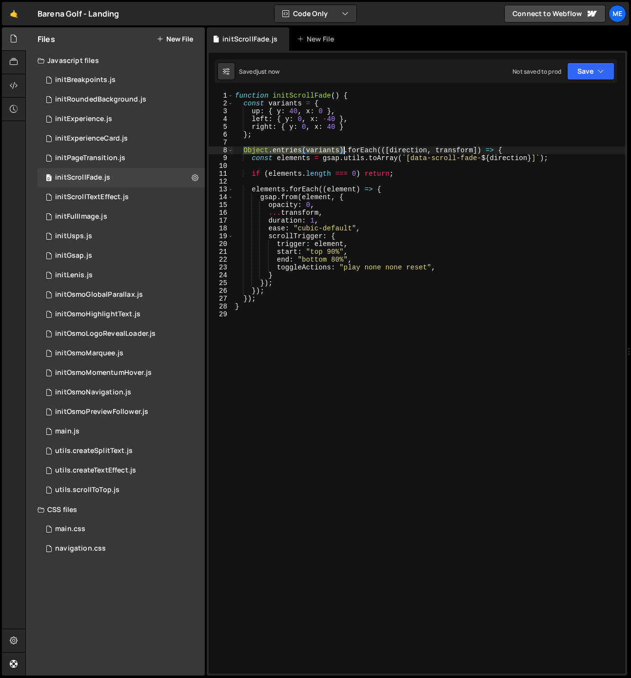
drag, startPoint x: 243, startPoint y: 150, endPoint x: 343, endPoint y: 152, distance: 99.5
click at [343, 152] on div "function initScrollFade ( ) { const variants = { up : { y : 40 , x : 0 } , left…" at bounding box center [429, 390] width 392 height 597
type textarea "Object.entries(variants).forEach(([direction, transform]) => {"
click at [369, 149] on div "function initScrollFade ( ) { const variants = { up : { y : 40 , x : 0 } , left…" at bounding box center [429, 390] width 392 height 597
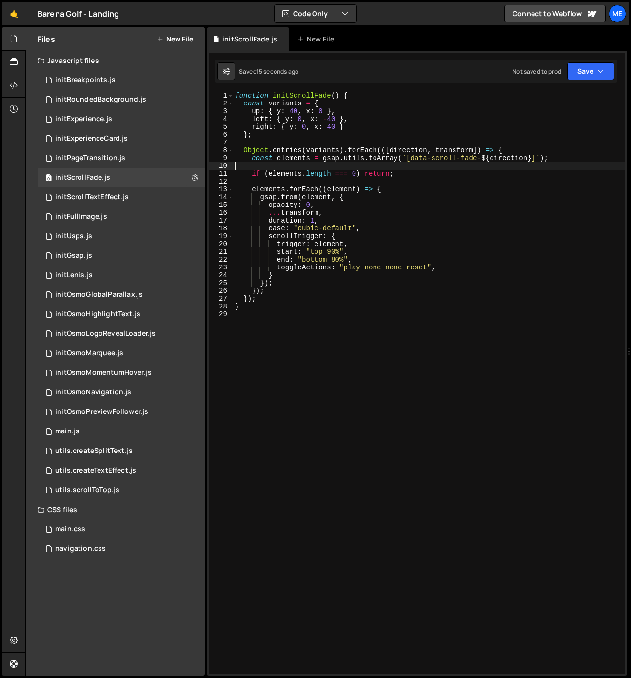
click at [413, 167] on div "function initScrollFade ( ) { const variants = { up : { y : 40 , x : 0 } , left…" at bounding box center [429, 390] width 392 height 597
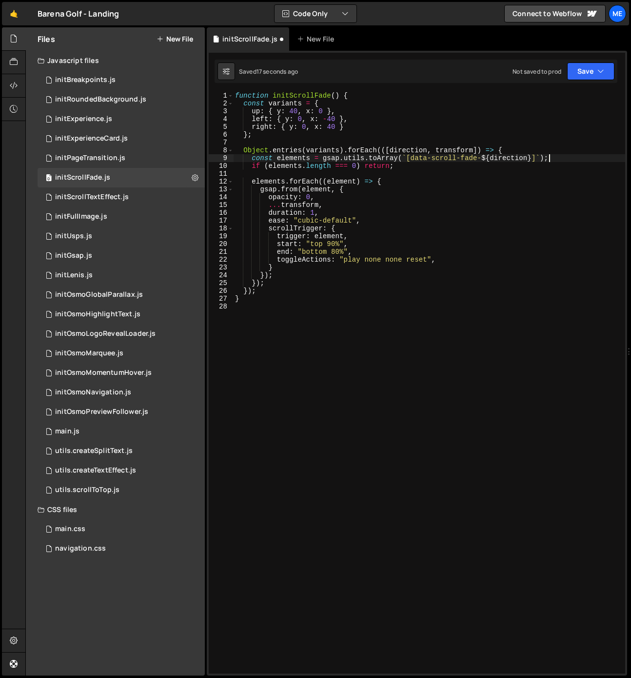
type textarea "if (elements.length === 0) return;"
drag, startPoint x: 102, startPoint y: 78, endPoint x: 98, endPoint y: 87, distance: 10.7
click at [102, 78] on div "initBreakpoints.js" at bounding box center [85, 80] width 60 height 9
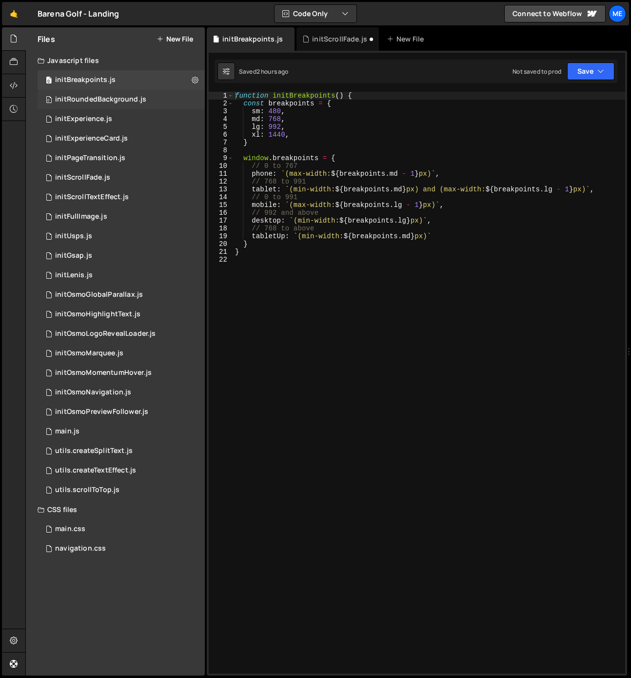
click at [100, 102] on div "initRoundedBackground.js" at bounding box center [100, 99] width 91 height 9
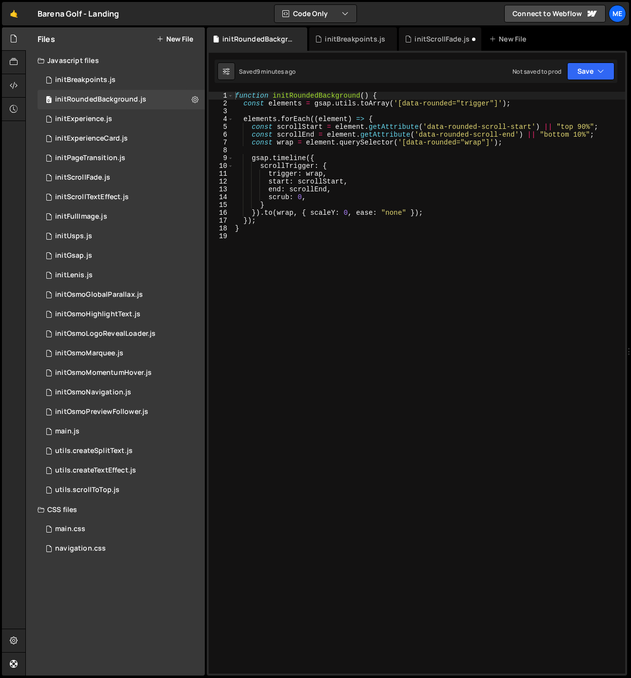
click at [373, 111] on div "function initRoundedBackground ( ) { const elements = gsap . utils . toArray ( …" at bounding box center [429, 390] width 392 height 597
paste textarea "if (elements.length === 0) return;"
type textarea "if (elements.length === 0) return;"
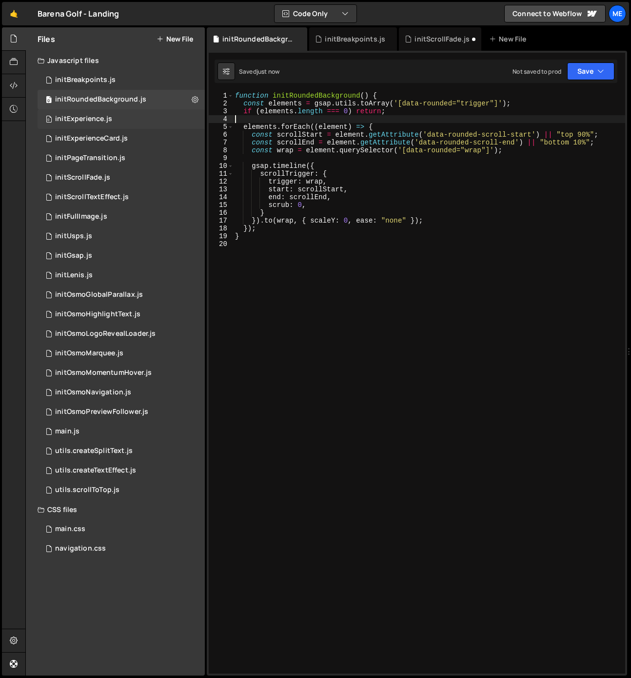
click at [102, 112] on div "0 initExperience.js 0" at bounding box center [121, 119] width 167 height 20
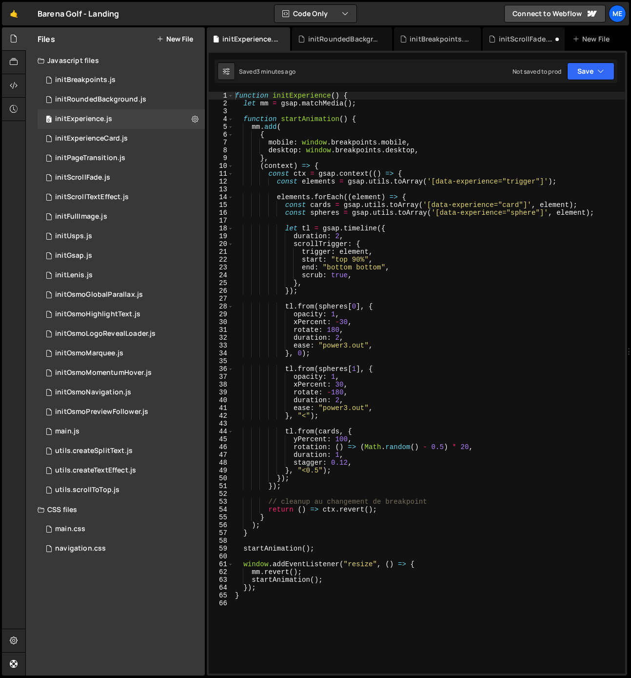
click at [410, 188] on div "function initExperience ( ) { let mm = gsap . matchMedia ( ) ; function startAn…" at bounding box center [429, 390] width 392 height 597
paste textarea "if (elements.length === 0) return;"
type textarea "if (elements.length === 0) return;"
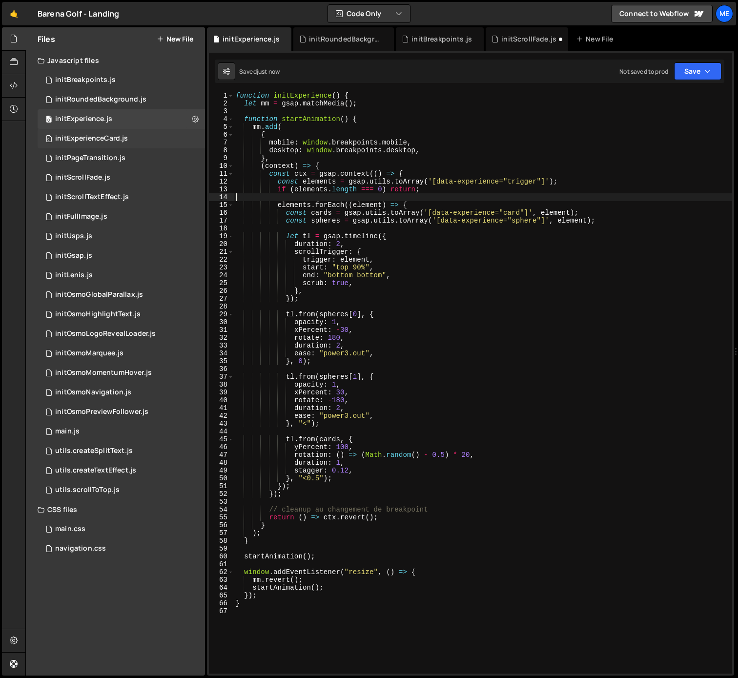
click at [109, 145] on div "0 initExperienceCard.js 0" at bounding box center [121, 139] width 167 height 20
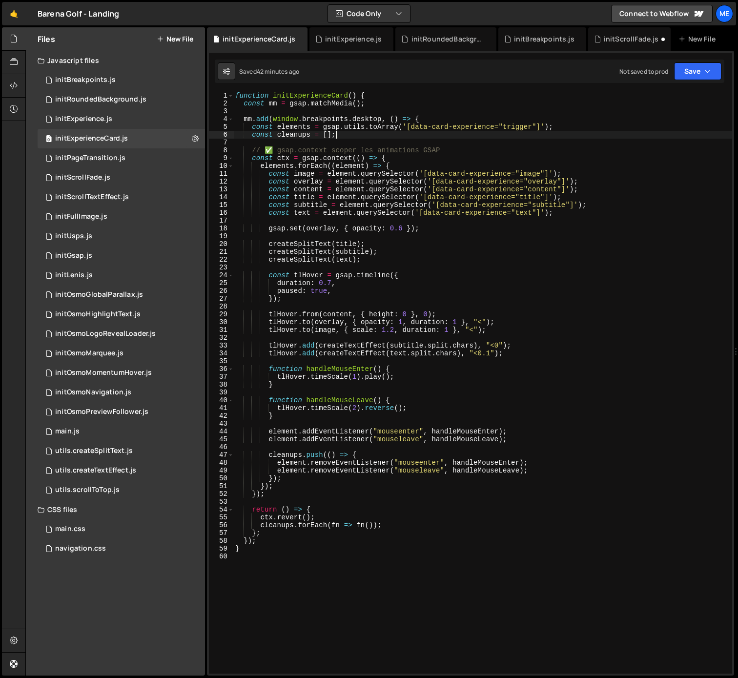
drag, startPoint x: 384, startPoint y: 134, endPoint x: 465, endPoint y: 134, distance: 81.0
click at [384, 134] on div "function initExperienceCard ( ) { const mm = gsap . matchMedia ( ) ; mm . add (…" at bounding box center [482, 390] width 499 height 597
click at [563, 127] on div "function initExperienceCard ( ) { const mm = gsap . matchMedia ( ) ; mm . add (…" at bounding box center [482, 390] width 499 height 597
type textarea "const cleanups = [];"
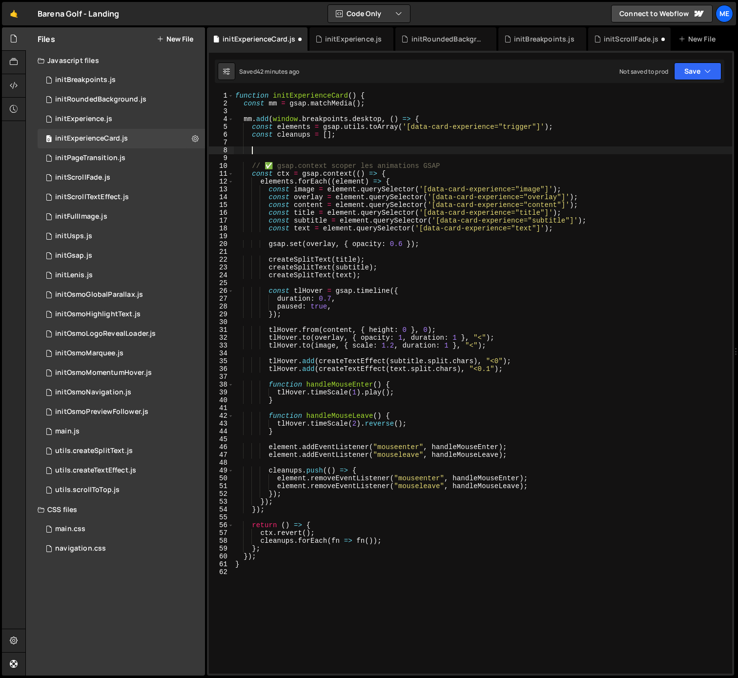
paste textarea "if (elements.length === 0) return;"
type textarea "if (elements.length === 0) return;"
drag, startPoint x: 110, startPoint y: 156, endPoint x: 117, endPoint y: 158, distance: 7.3
click at [110, 156] on div "initPageTransition.js" at bounding box center [90, 158] width 70 height 9
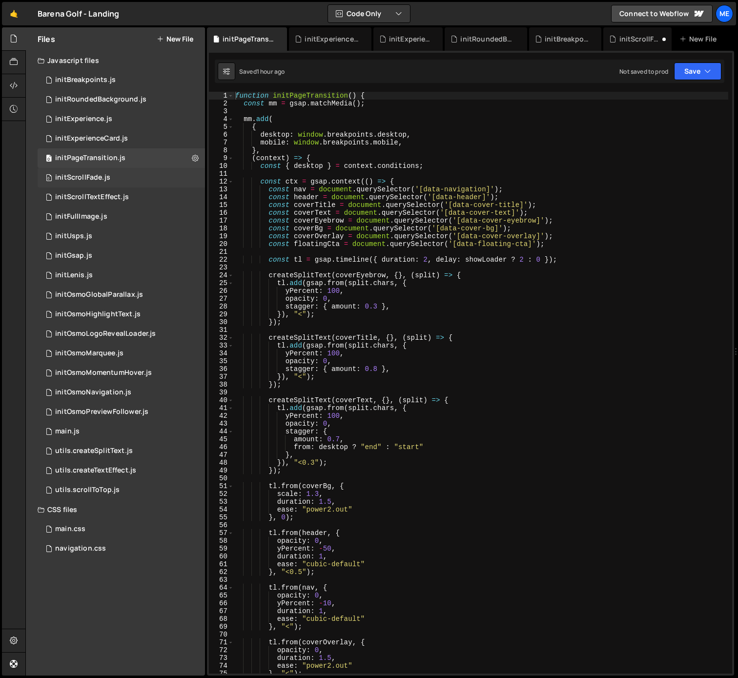
click at [109, 173] on div "0 initScrollFade.js 0" at bounding box center [121, 178] width 167 height 20
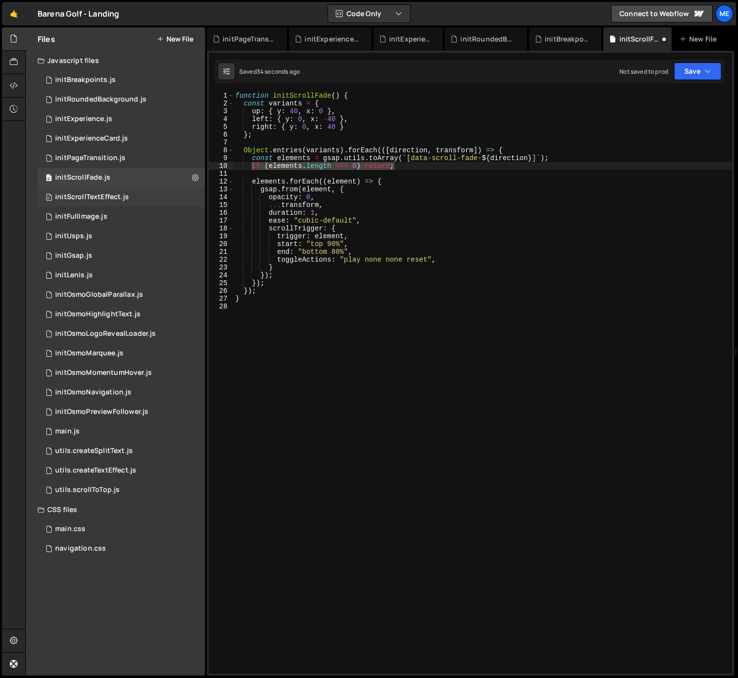
click at [83, 193] on div "initScrollTextEffect.js" at bounding box center [92, 197] width 74 height 9
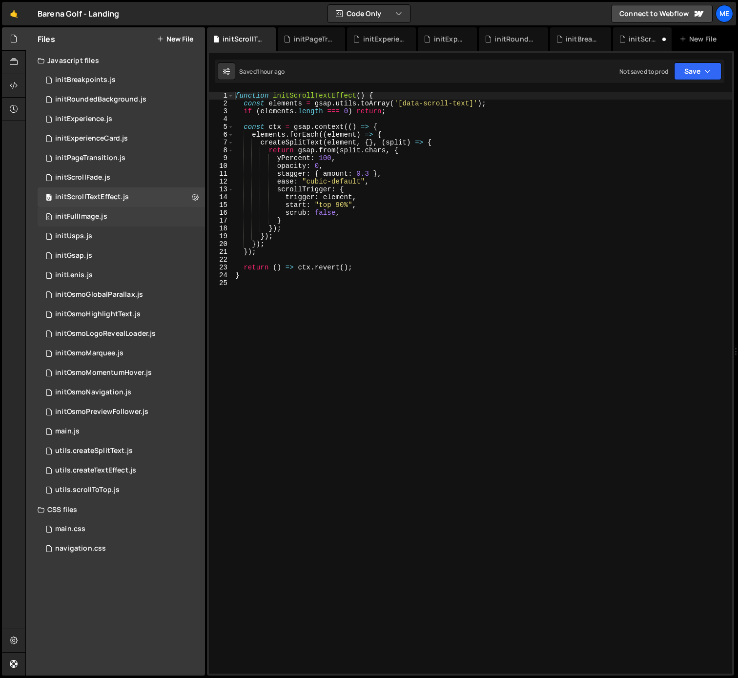
click at [80, 222] on div "0 initFullImage.js 0" at bounding box center [121, 217] width 167 height 20
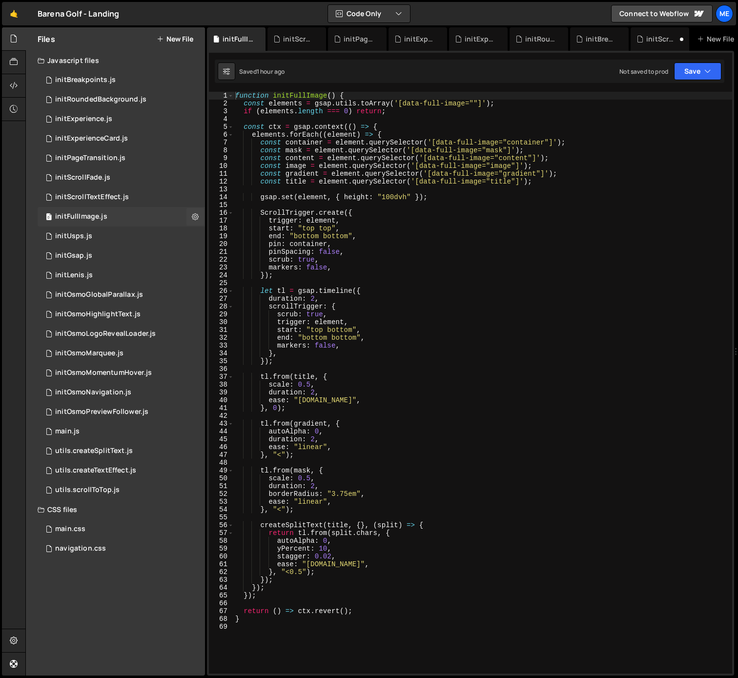
click at [90, 217] on div "initFullImage.js" at bounding box center [81, 216] width 52 height 9
click at [87, 230] on div "0 initUsps.js 0" at bounding box center [121, 236] width 167 height 20
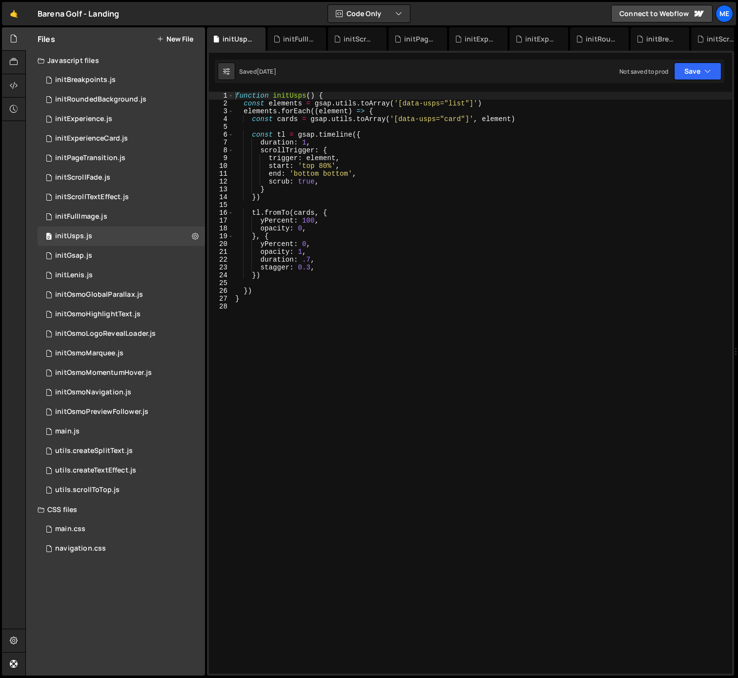
type textarea "const elements = gsap.utils.toArray('[data-usps="list"]')"
click at [506, 100] on div "function initUsps ( ) { const elements = gsap . utils . toArray ( '[data-usps="…" at bounding box center [482, 390] width 499 height 597
paste textarea "if (elements.length === 0) return;"
type textarea "if (elements.length === 0) return;"
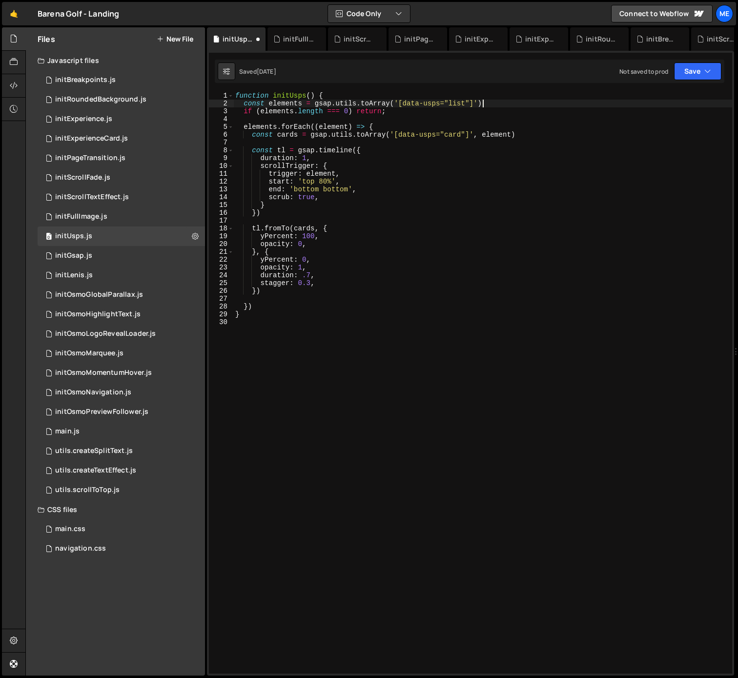
click at [492, 105] on div "function initUsps ( ) { const elements = gsap . utils . toArray ( '[data-usps="…" at bounding box center [482, 390] width 499 height 597
click at [537, 131] on div "function initUsps ( ) { const elements = gsap . utils . toArray ( '[data-usps="…" at bounding box center [482, 390] width 499 height 597
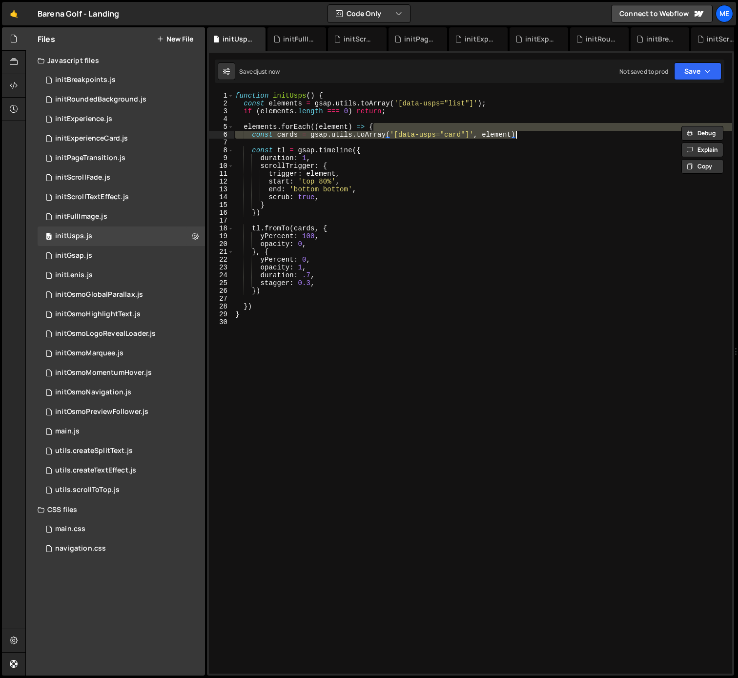
click at [534, 137] on div "function initUsps ( ) { const elements = gsap . utils . toArray ( '[data-usps="…" at bounding box center [482, 382] width 499 height 581
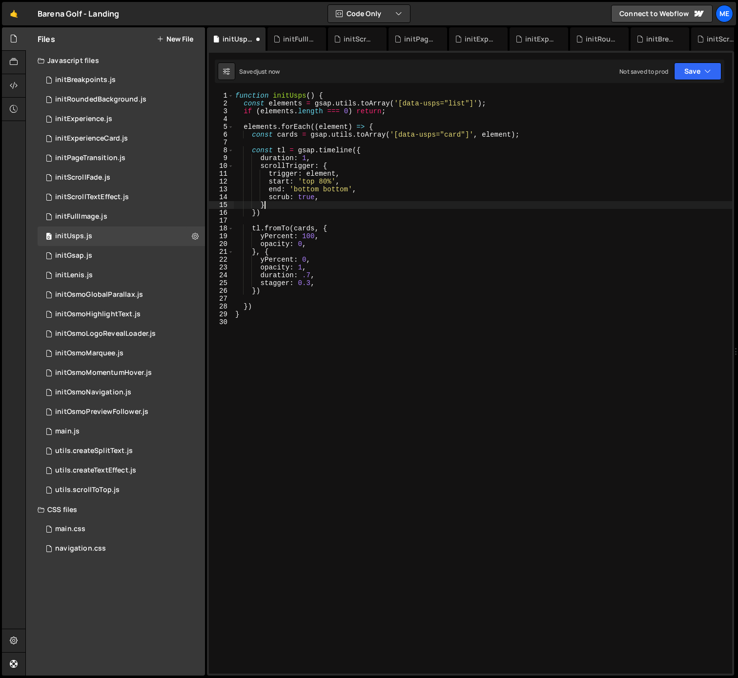
click at [287, 207] on div "function initUsps ( ) { const elements = gsap . utils . toArray ( '[data-usps="…" at bounding box center [482, 390] width 499 height 597
click at [283, 214] on div "function initUsps ( ) { const elements = gsap . utils . toArray ( '[data-usps="…" at bounding box center [482, 390] width 499 height 597
click at [277, 294] on div "function initUsps ( ) { const elements = gsap . utils . toArray ( '[data-usps="…" at bounding box center [482, 390] width 499 height 597
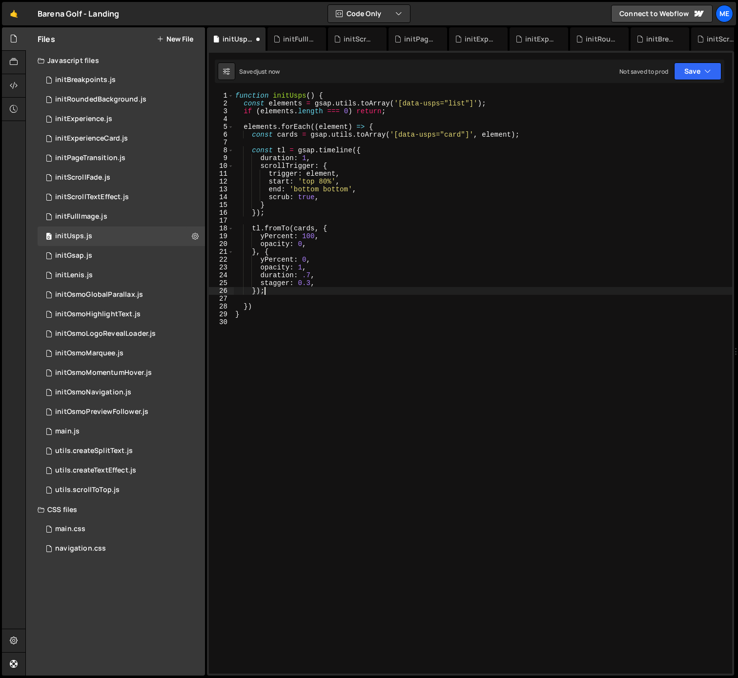
click at [261, 308] on div "function initUsps ( ) { const elements = gsap . utils . toArray ( '[data-usps="…" at bounding box center [482, 390] width 499 height 597
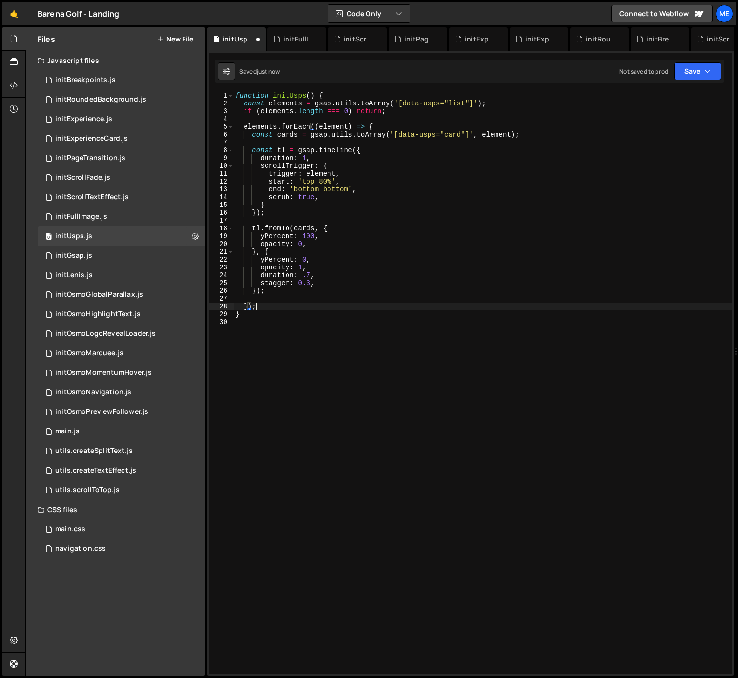
scroll to position [0, 1]
type textarea "});"
drag, startPoint x: 87, startPoint y: 260, endPoint x: 96, endPoint y: 260, distance: 8.8
click at [87, 260] on div "initGsap.js" at bounding box center [73, 255] width 37 height 9
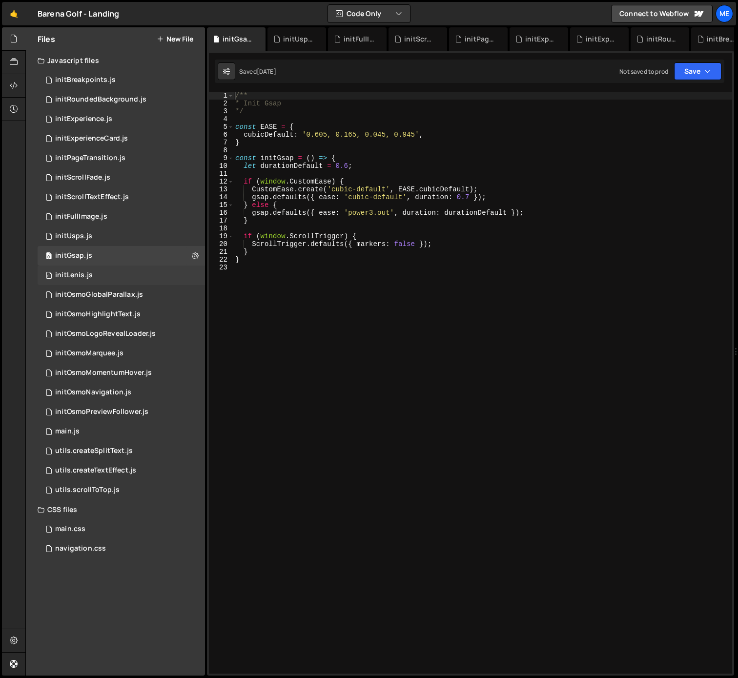
click at [134, 268] on div "0 initLenis.js 0" at bounding box center [121, 275] width 167 height 20
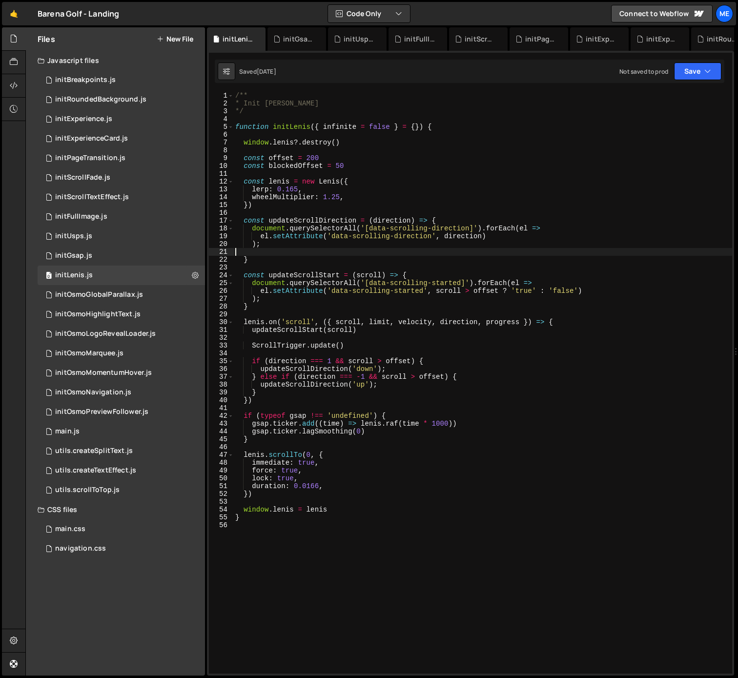
click at [275, 254] on div "/** * Init [PERSON_NAME] */ function initLenis ( { infinite = false } = { }) { …" at bounding box center [482, 390] width 499 height 597
type textarea ");"
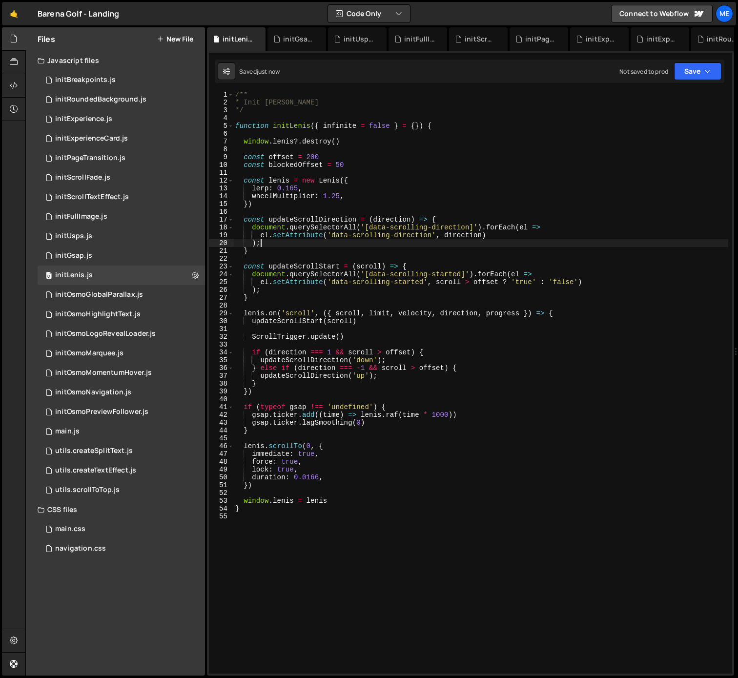
scroll to position [1, 0]
drag, startPoint x: 102, startPoint y: 176, endPoint x: 105, endPoint y: 185, distance: 9.4
click at [101, 176] on div "initScrollFade.js" at bounding box center [82, 177] width 55 height 9
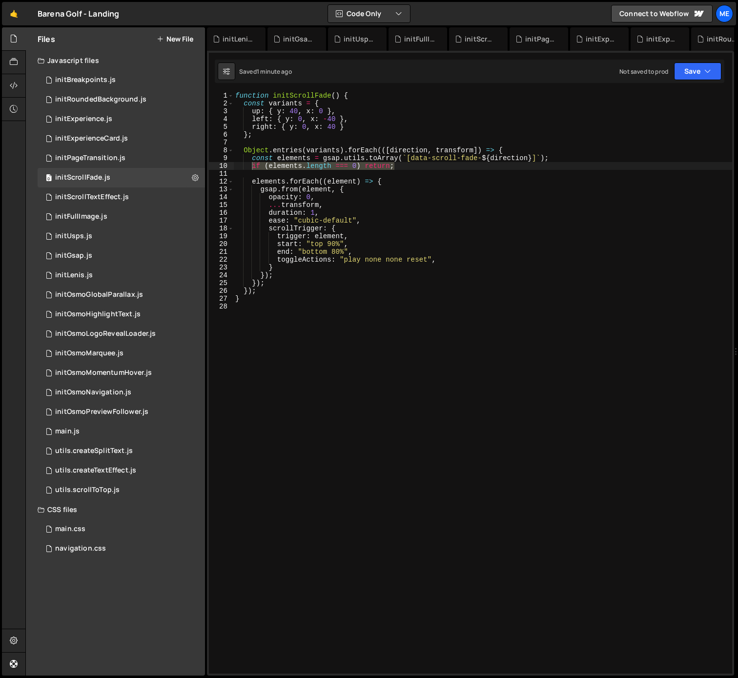
click at [438, 182] on div "function initScrollFade ( ) { const variants = { up : { y : 40 , x : 0 } , left…" at bounding box center [482, 390] width 499 height 597
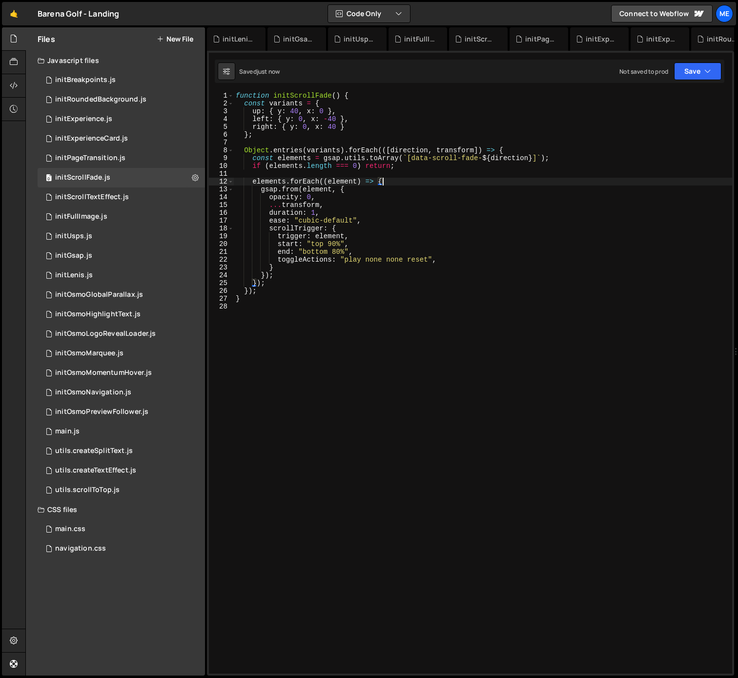
click at [277, 260] on div "function initScrollFade ( ) { const variants = { up : { y : 40 , x : 0 } , left…" at bounding box center [483, 390] width 498 height 597
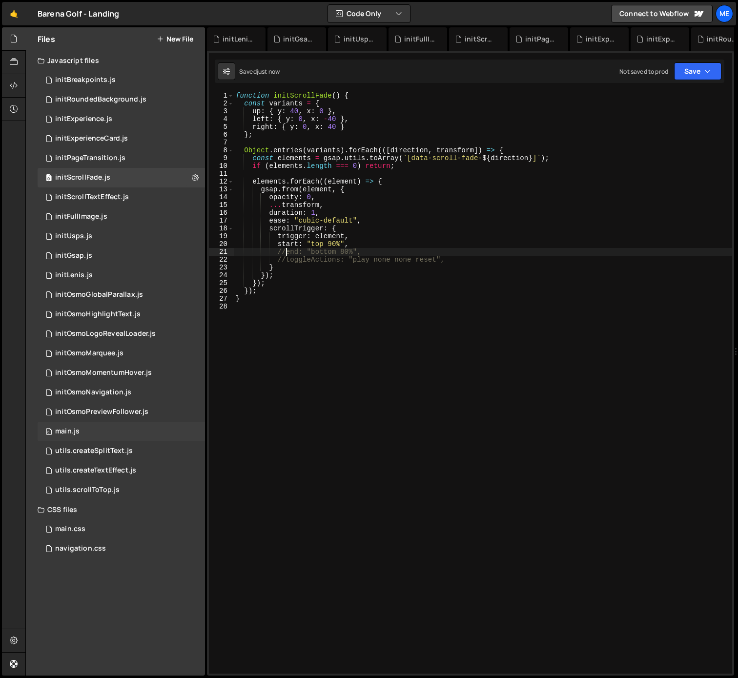
type textarea "//end: "bottom 80%","
click at [98, 435] on div "0 main.js 0" at bounding box center [121, 431] width 167 height 20
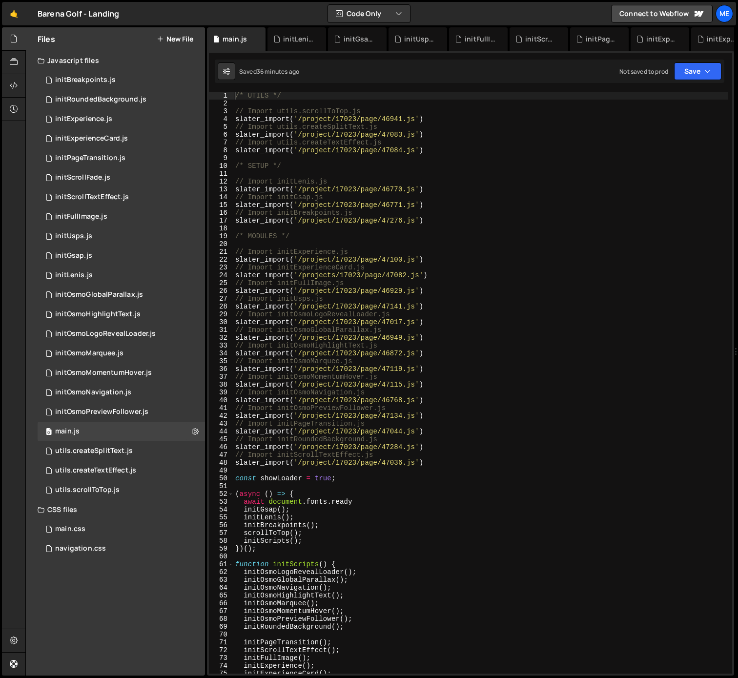
type textarea "slater_import('/project/17023/page/47284.js')"
click at [440, 444] on div "/* UTILS */ // Import utils.scrollToTop.js slater_import ( '/project/17023/page…" at bounding box center [480, 390] width 495 height 597
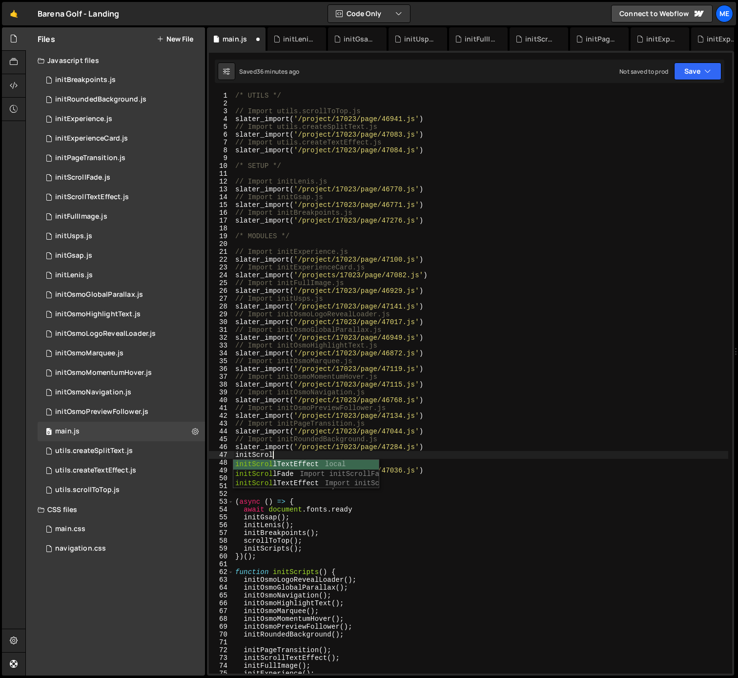
scroll to position [0, 2]
click at [429, 456] on div "/* UTILS */ // Import utils.scrollToTop.js slater_import ( '/project/17023/page…" at bounding box center [480, 390] width 495 height 597
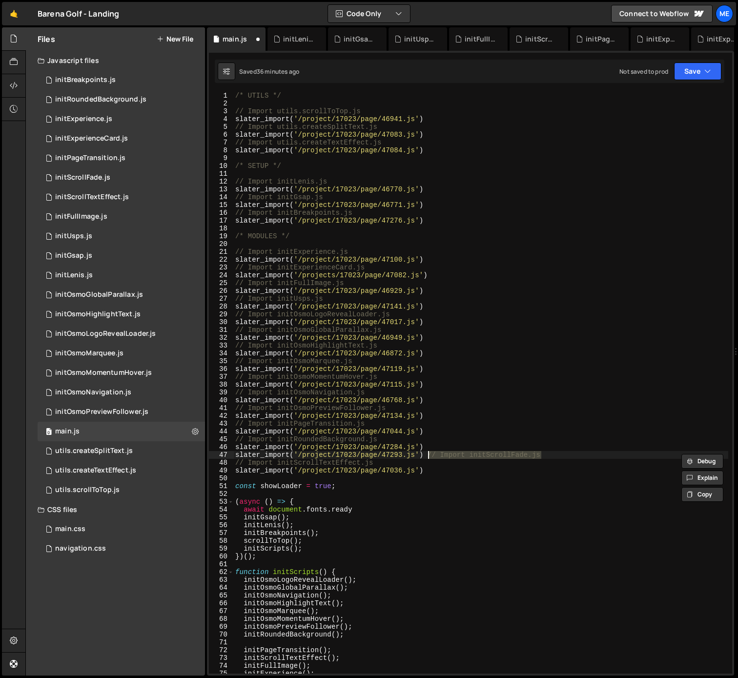
click at [434, 446] on div "/* UTILS */ // Import utils.scrollToTop.js slater_import ( '/project/17023/page…" at bounding box center [480, 390] width 495 height 597
type textarea "slater_import('/project/17023/page/47284.js')"
paste textarea "// Import initScrollFade.js"
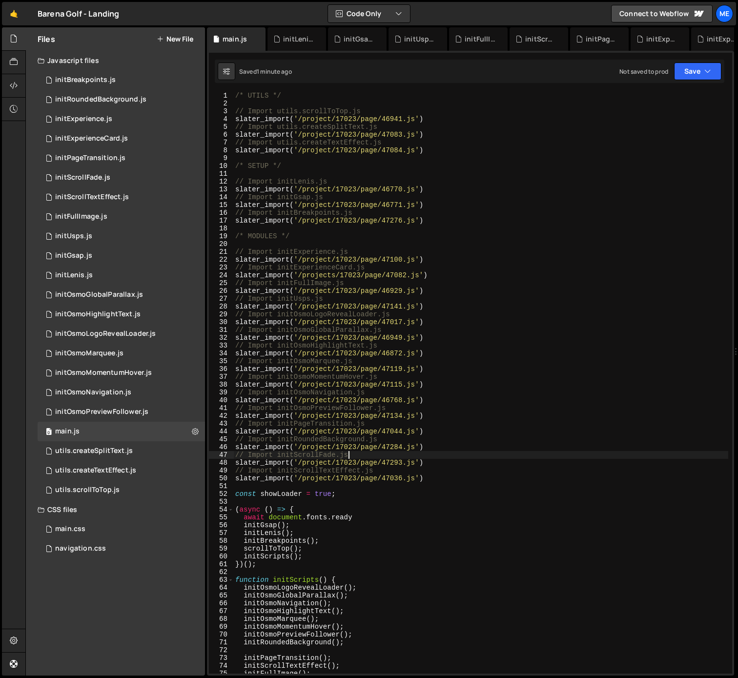
click at [310, 455] on div "/* UTILS */ // Import utils.scrollToTop.js slater_import ( '/project/17023/page…" at bounding box center [480, 390] width 495 height 597
drag, startPoint x: 310, startPoint y: 455, endPoint x: 331, endPoint y: 495, distance: 45.4
click at [310, 455] on div "/* UTILS */ // Import utils.scrollToTop.js slater_import ( '/project/17023/page…" at bounding box center [480, 390] width 495 height 597
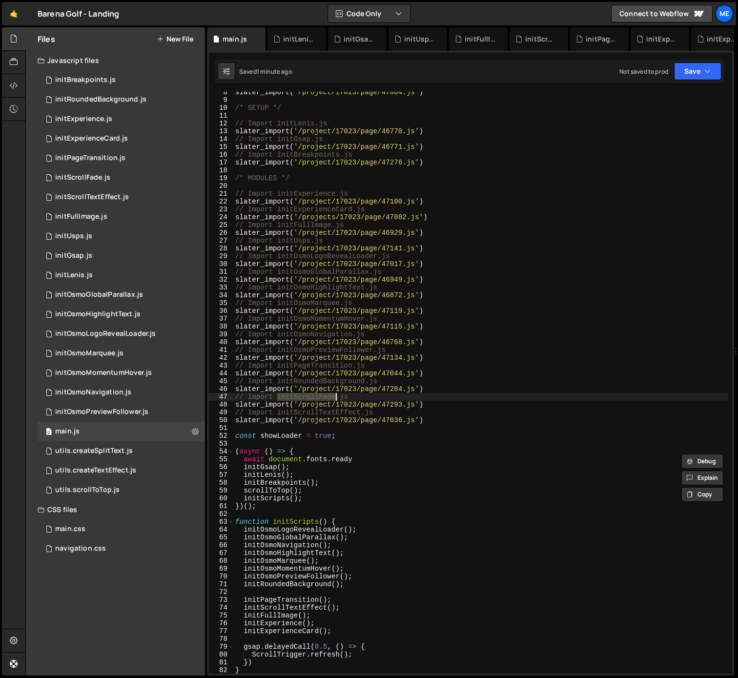
scroll to position [79, 0]
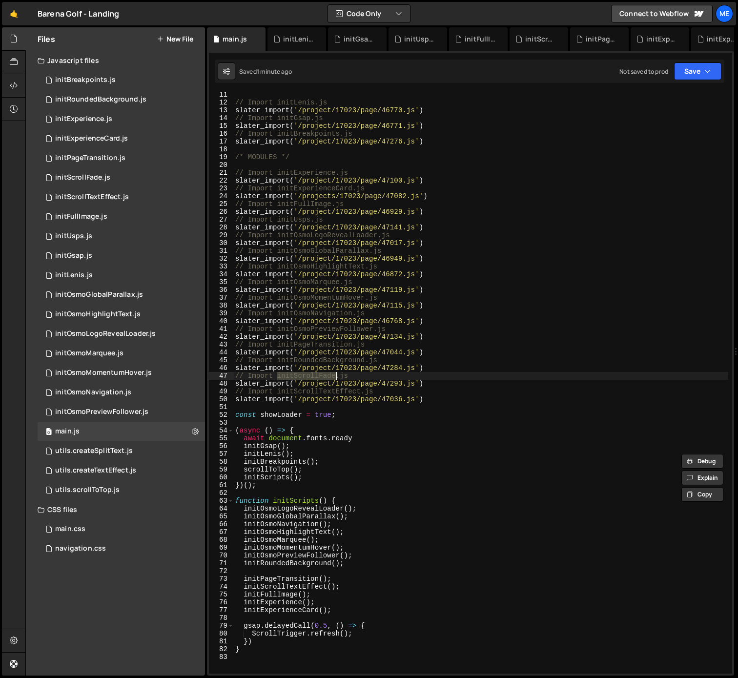
click at [354, 578] on div "// Import initLenis.js slater_import ( '/project/17023/page/46770.js' ) // Impo…" at bounding box center [480, 389] width 495 height 597
type textarea "initPageTransition();"
paste textarea "initScrollFade"
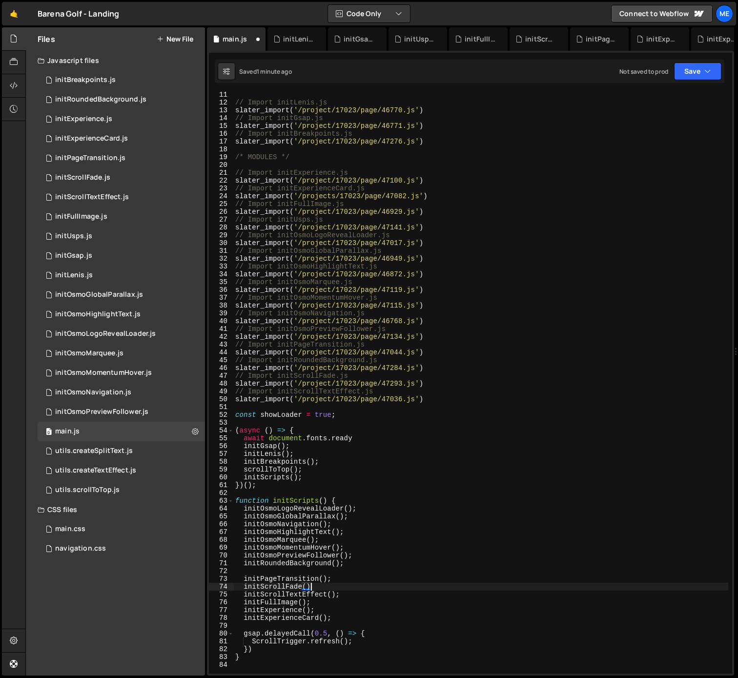
scroll to position [0, 5]
type textarea "initScrollFade();"
click at [292, 35] on div "initLenis.js" at bounding box center [298, 39] width 31 height 10
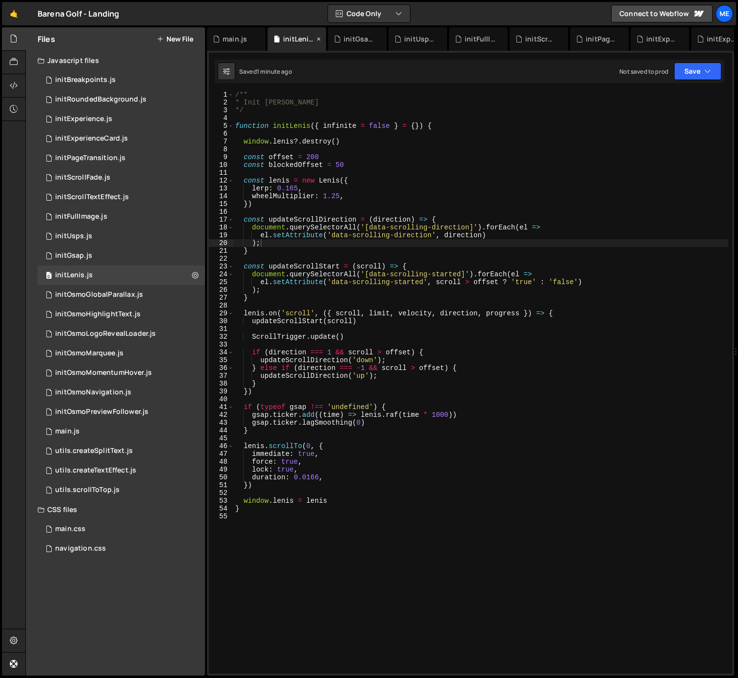
click at [318, 37] on icon at bounding box center [318, 39] width 7 height 10
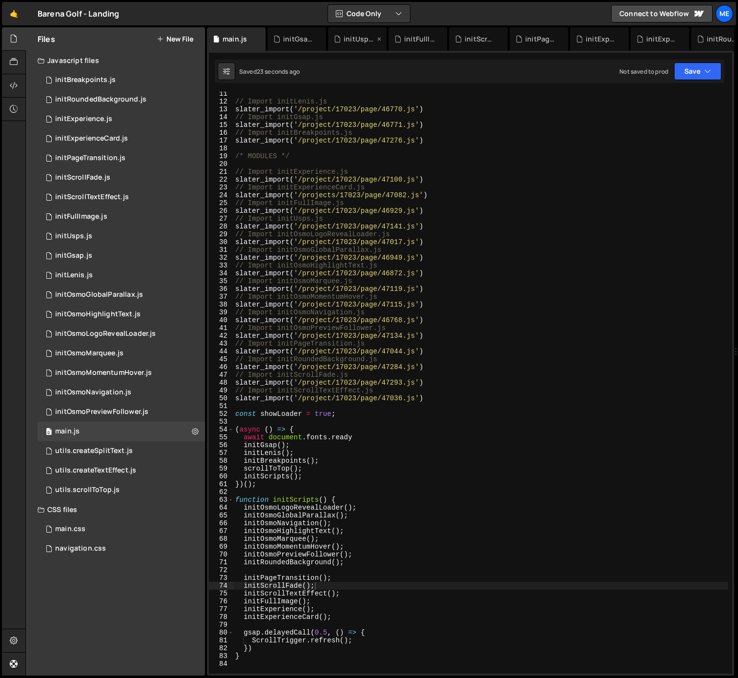
click at [0, 0] on icon at bounding box center [0, 0] width 0 height 0
click at [318, 37] on icon at bounding box center [318, 39] width 7 height 10
click at [0, 0] on icon at bounding box center [0, 0] width 0 height 0
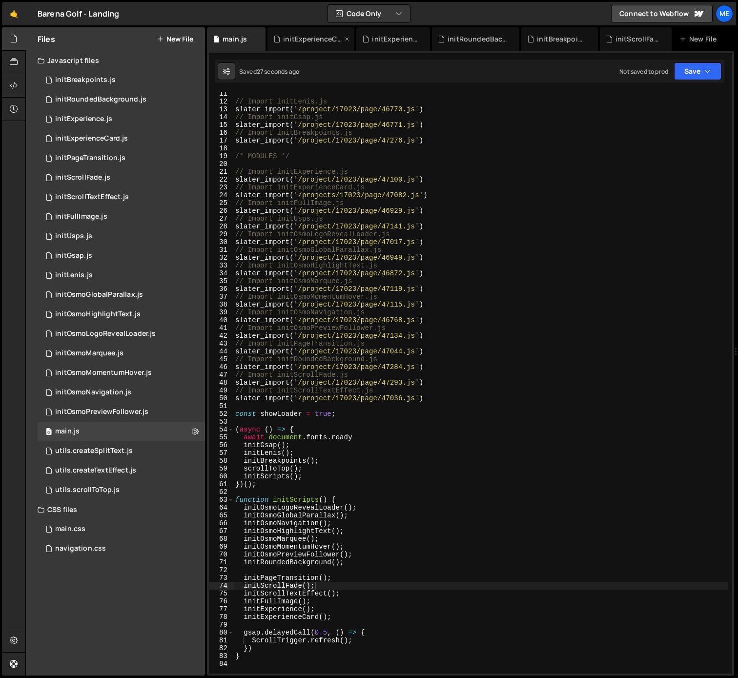
click at [345, 38] on icon at bounding box center [346, 39] width 7 height 10
click at [349, 38] on div "initExperience.js" at bounding box center [309, 38] width 84 height 23
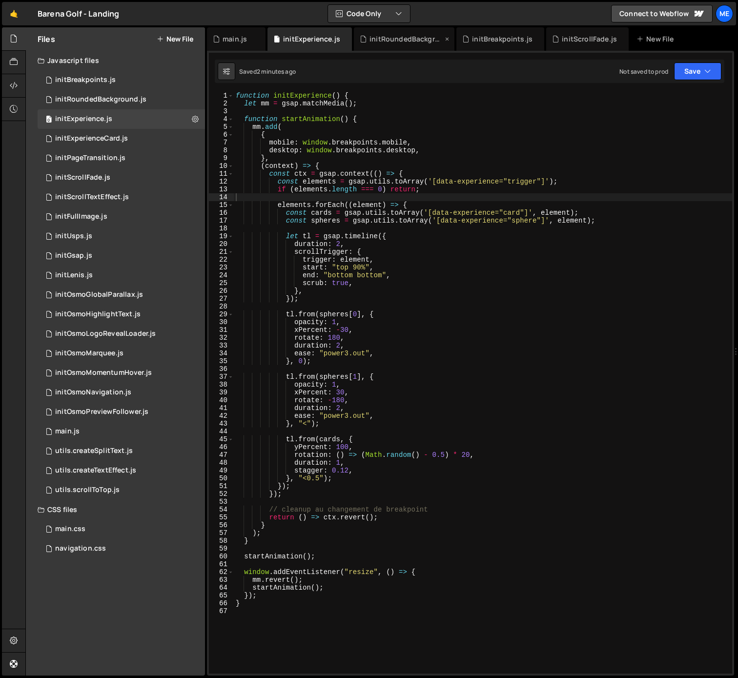
click at [0, 0] on icon at bounding box center [0, 0] width 0 height 0
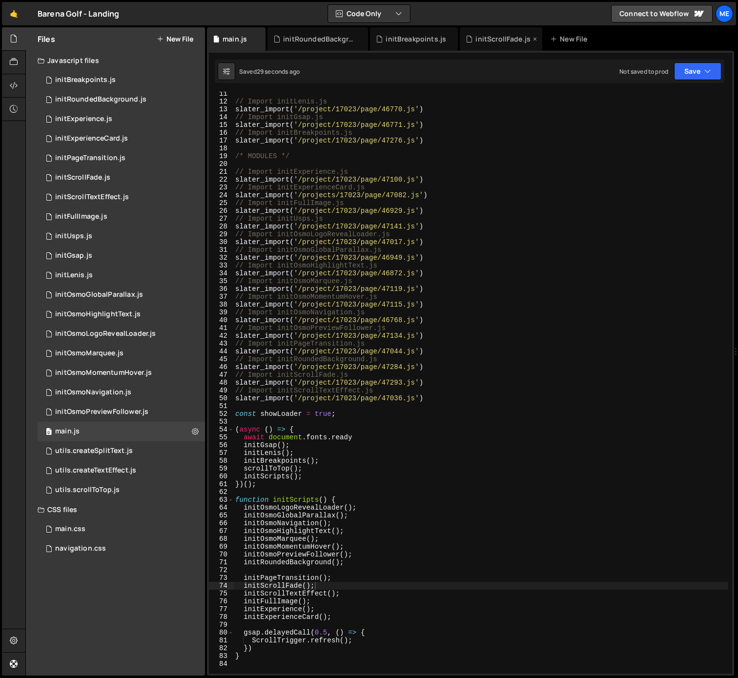
click at [0, 0] on icon at bounding box center [0, 0] width 0 height 0
click at [345, 38] on icon at bounding box center [347, 39] width 7 height 10
click at [300, 37] on div "initScrollFade.js" at bounding box center [310, 39] width 55 height 10
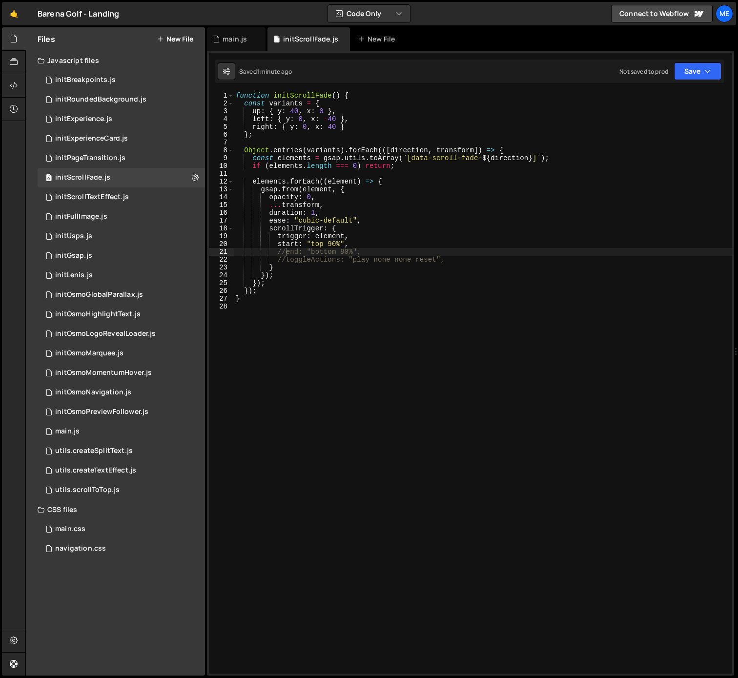
click at [377, 220] on div "function initScrollFade ( ) { const variants = { up : { y : 40 , x : 0 } , left…" at bounding box center [483, 390] width 498 height 597
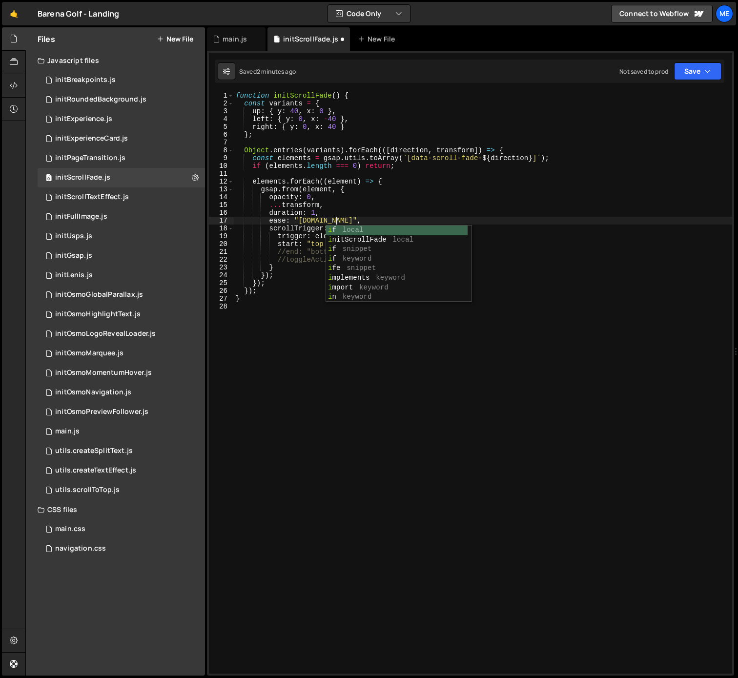
scroll to position [0, 7]
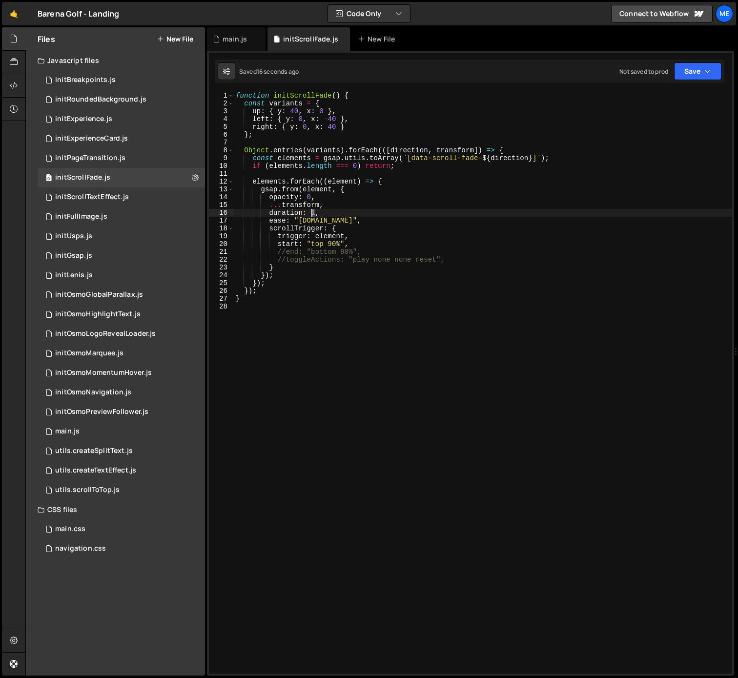
click at [311, 213] on div "function initScrollFade ( ) { const variants = { up : { y : 40 , x : 0 } , left…" at bounding box center [483, 390] width 498 height 597
click at [333, 217] on div "function initScrollFade ( ) { const variants = { up : { y : 40 , x : 0 } , left…" at bounding box center [483, 390] width 498 height 597
drag, startPoint x: 333, startPoint y: 217, endPoint x: 358, endPoint y: 221, distance: 25.4
click at [333, 217] on div "function initScrollFade ( ) { const variants = { up : { y : 40 , x : 0 } , left…" at bounding box center [483, 390] width 498 height 597
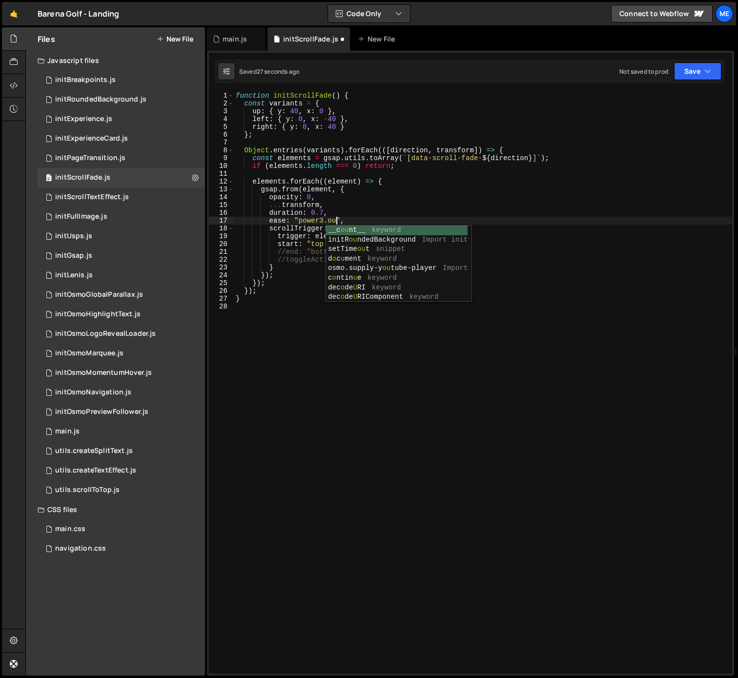
scroll to position [0, 7]
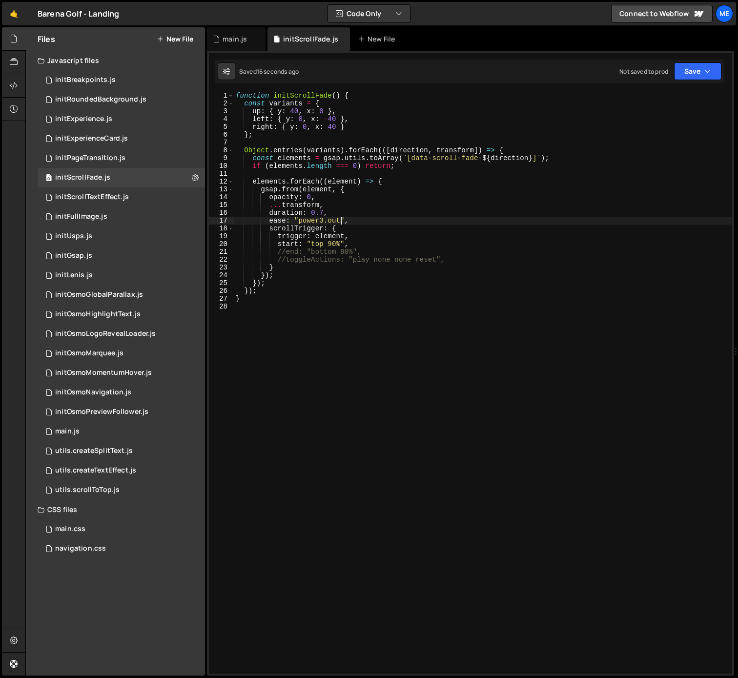
click at [297, 113] on div "function initScrollFade ( ) { const variants = { up : { y : 40 , x : 0 } , left…" at bounding box center [483, 390] width 498 height 597
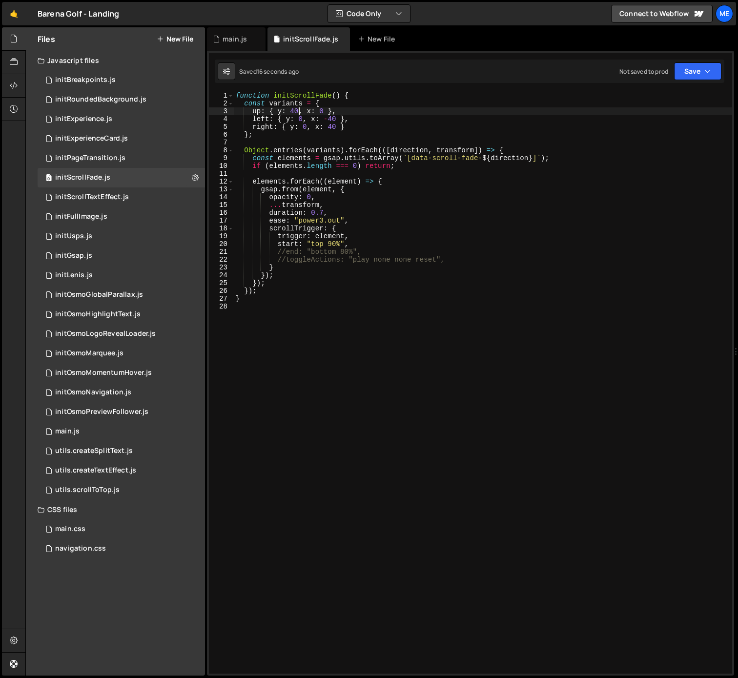
scroll to position [0, 6]
click at [297, 113] on div "function initScrollFade ( ) { const variants = { up : { y : 40 , x : 0 } , left…" at bounding box center [483, 390] width 498 height 597
drag, startPoint x: 328, startPoint y: 120, endPoint x: 336, endPoint y: 120, distance: 8.3
click at [336, 120] on div "function initScrollFade ( ) { const variants = { up : { y : 40 , x : 0 } , left…" at bounding box center [483, 390] width 498 height 597
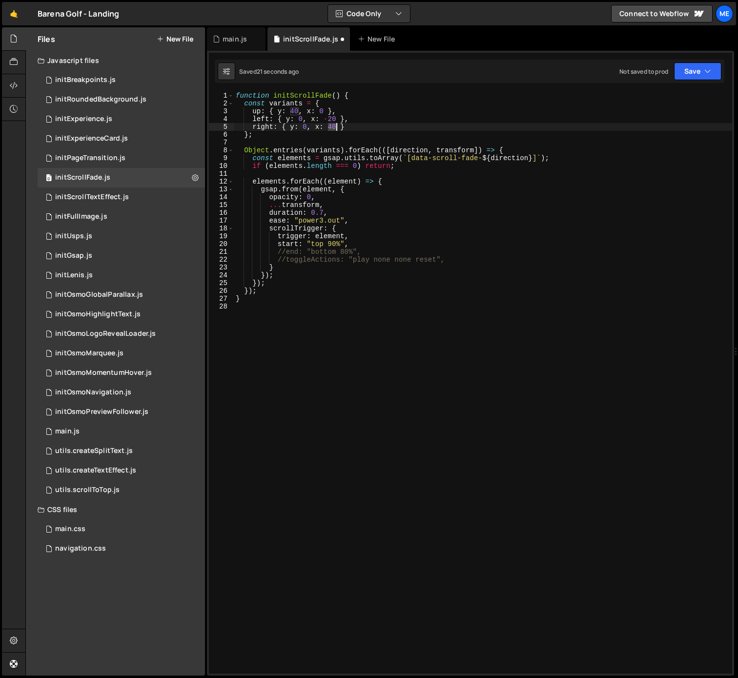
drag, startPoint x: 330, startPoint y: 125, endPoint x: 337, endPoint y: 125, distance: 7.3
click at [338, 125] on div "function initScrollFade ( ) { const variants = { up : { y : 40 , x : 0 } , left…" at bounding box center [483, 390] width 498 height 597
click at [294, 112] on div "function initScrollFade ( ) { const variants = { up : { y : 40 , x : 0 } , left…" at bounding box center [483, 390] width 498 height 597
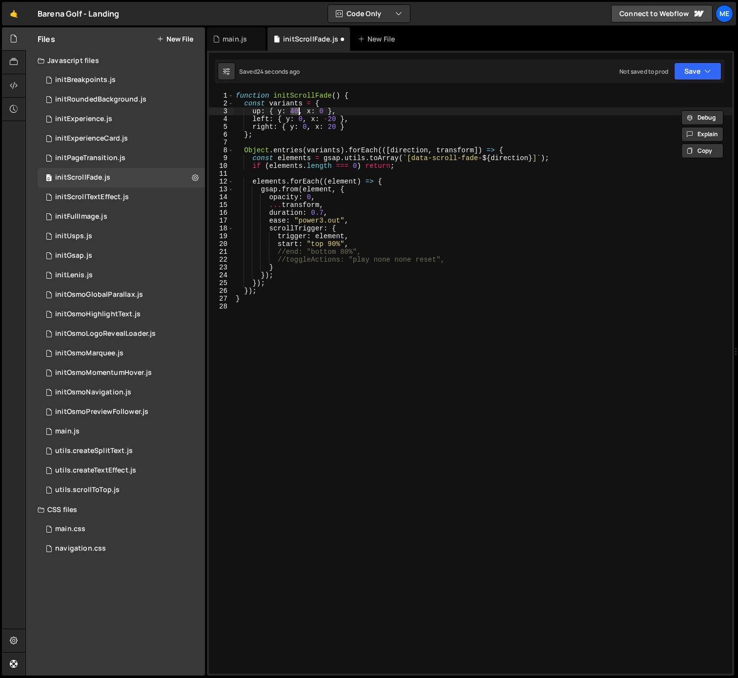
scroll to position [0, 4]
click at [358, 187] on div "function initScrollFade ( ) { const variants = { up : { y : 20 , x : 0 } , left…" at bounding box center [483, 390] width 498 height 597
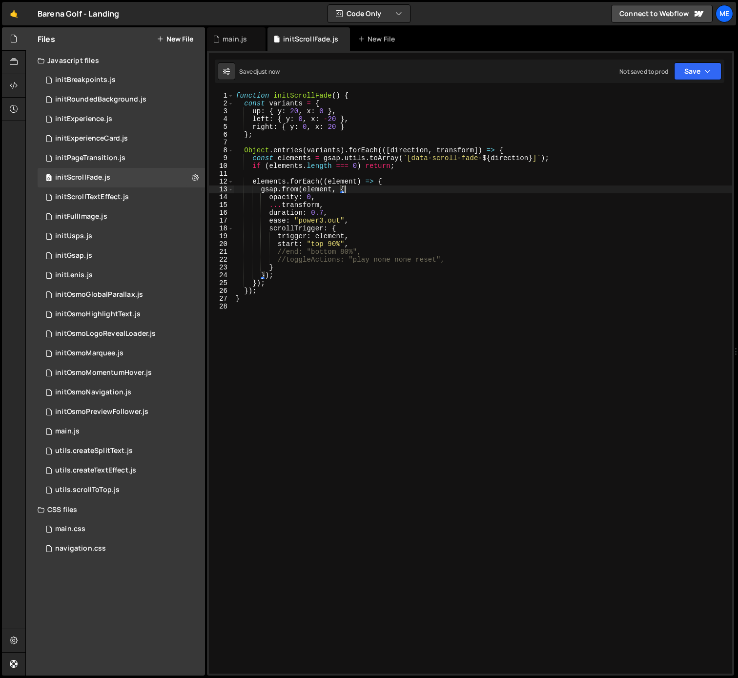
click at [336, 218] on div "function initScrollFade ( ) { const variants = { up : { y : 20 , x : 0 } , left…" at bounding box center [483, 390] width 498 height 597
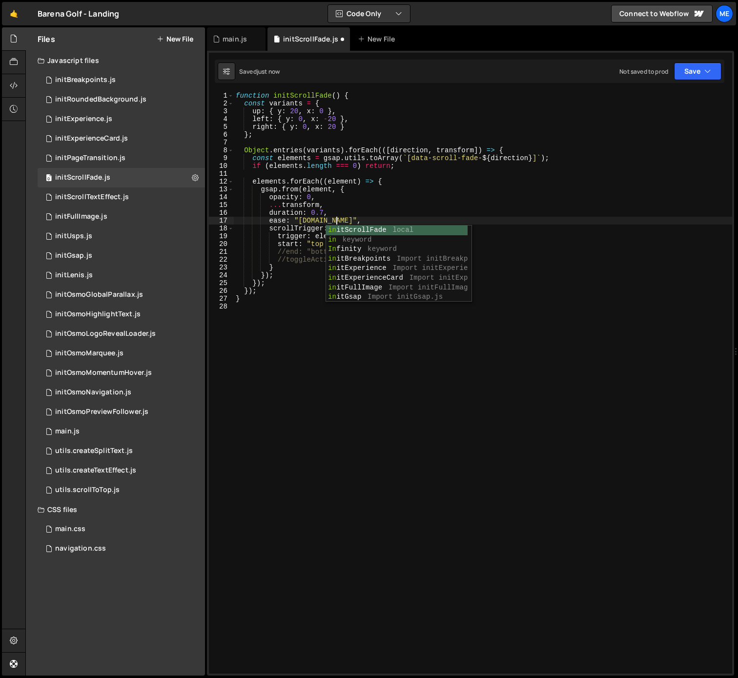
scroll to position [0, 7]
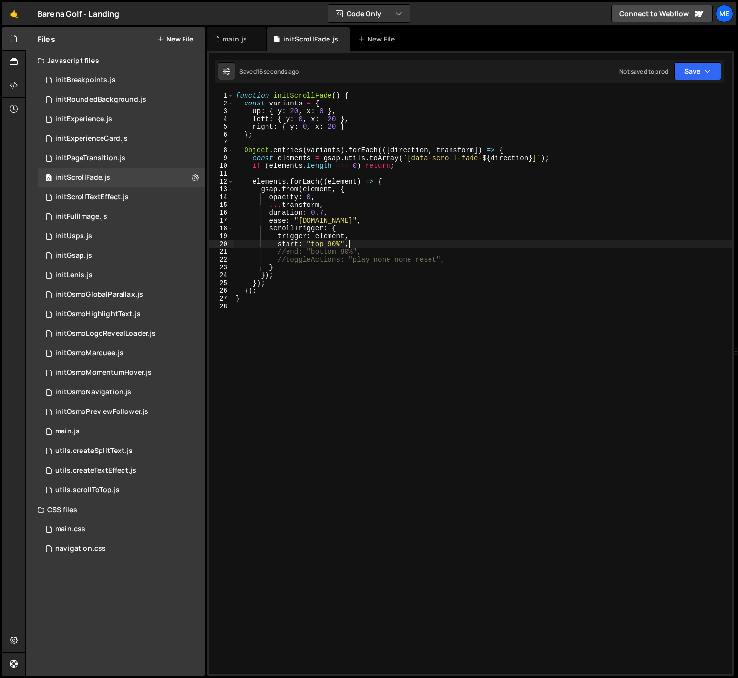
click at [383, 246] on div "function initScrollFade ( ) { const variants = { up : { y : 20 , x : 0 } , left…" at bounding box center [483, 390] width 498 height 597
click at [290, 110] on div "function initScrollFade ( ) { const variants = { up : { y : 20 , x : 0 } , left…" at bounding box center [483, 390] width 498 height 597
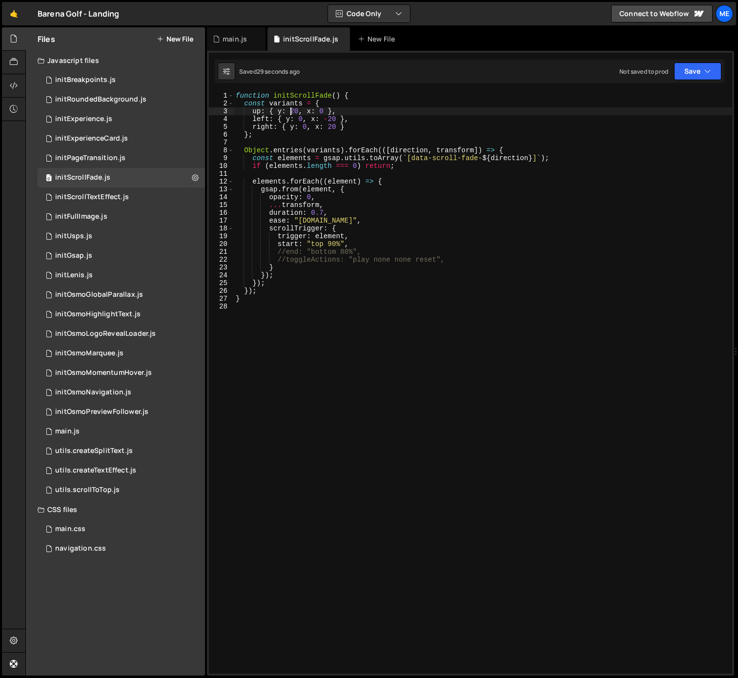
click at [365, 242] on div "function initScrollFade ( ) { const variants = { up : { y : 20 , x : 0 } , left…" at bounding box center [483, 390] width 498 height 597
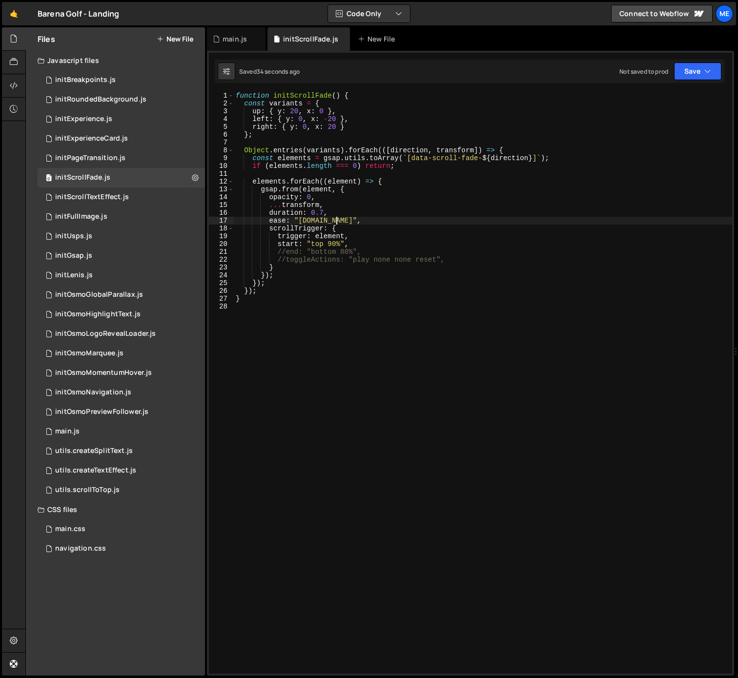
click at [334, 220] on div "function initScrollFade ( ) { const variants = { up : { y : 20 , x : 0 } , left…" at bounding box center [483, 390] width 498 height 597
drag, startPoint x: 334, startPoint y: 220, endPoint x: 340, endPoint y: 221, distance: 5.7
click at [334, 220] on div "function initScrollFade ( ) { const variants = { up : { y : 20 , x : 0 } , left…" at bounding box center [483, 390] width 498 height 597
click at [333, 220] on div "function initScrollFade ( ) { const variants = { up : { y : 20 , x : 0 } , left…" at bounding box center [483, 390] width 498 height 597
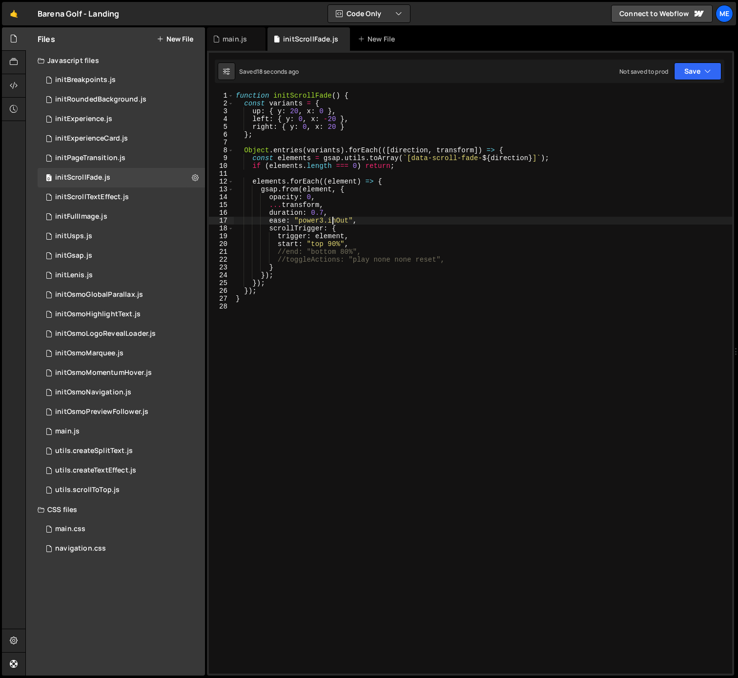
click at [333, 220] on div "function initScrollFade ( ) { const variants = { up : { y : 20 , x : 0 } , left…" at bounding box center [483, 390] width 498 height 597
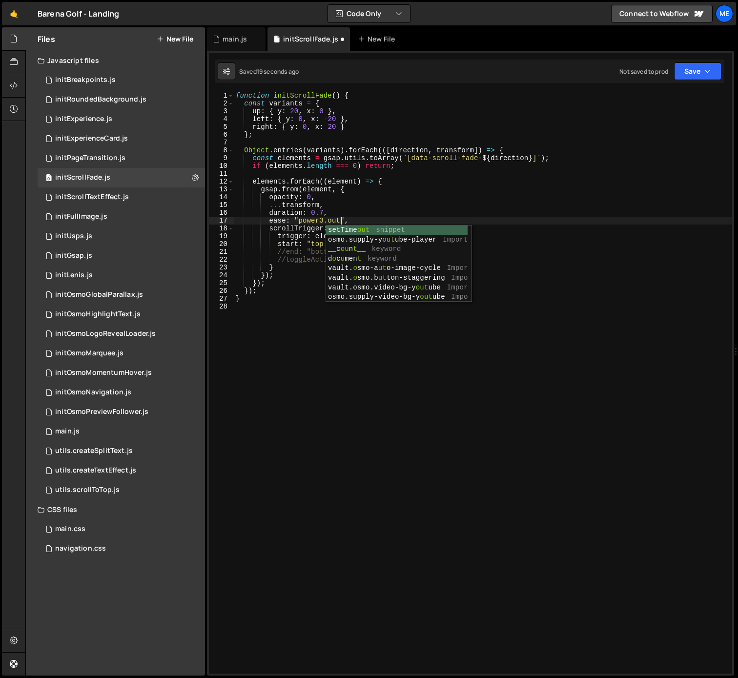
scroll to position [0, 7]
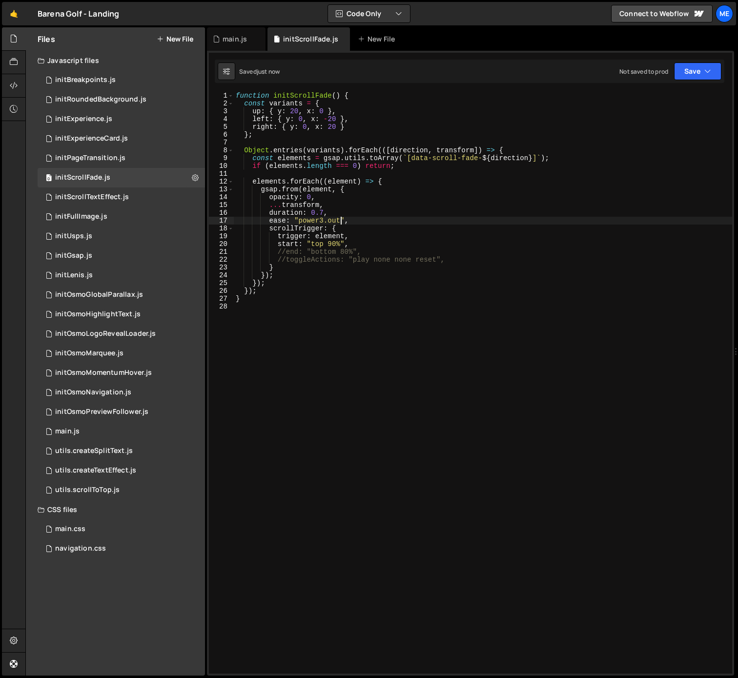
type textarea "ease: "power3.out","
drag, startPoint x: 97, startPoint y: 228, endPoint x: 98, endPoint y: 235, distance: 6.4
click at [97, 229] on div "0 initUsps.js 0" at bounding box center [121, 236] width 167 height 20
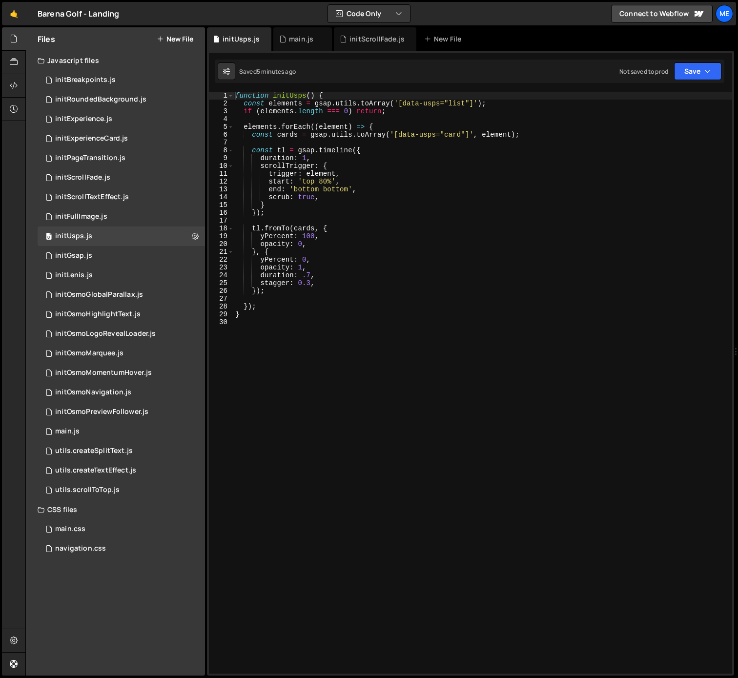
type textarea "function initUsps() {"
click at [291, 92] on div "function initUsps ( ) { const elements = gsap . utils . toArray ( '[data-usps="…" at bounding box center [482, 390] width 499 height 597
click at [304, 40] on div "main.js" at bounding box center [301, 39] width 24 height 10
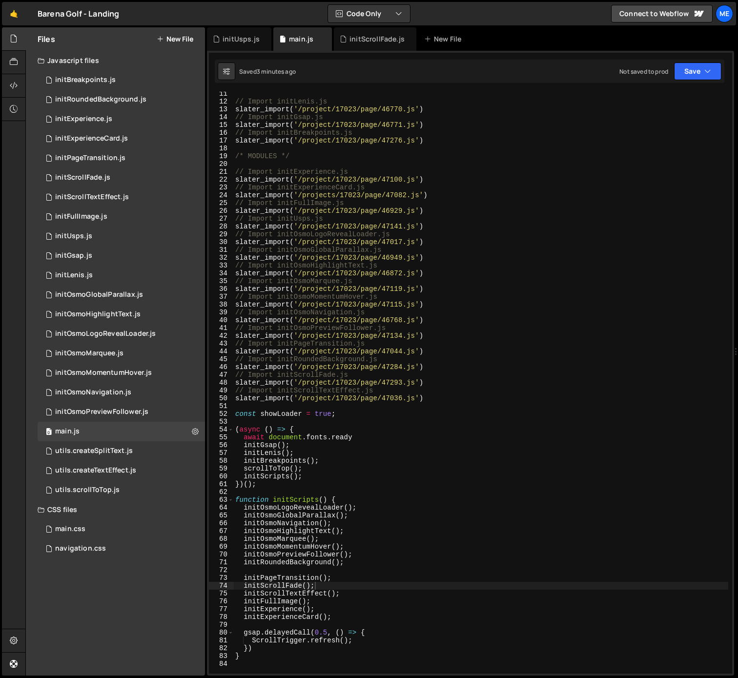
click at [321, 585] on div "// Import initLenis.js slater_import ( '/project/17023/page/46770.js' ) // Impo…" at bounding box center [480, 388] width 495 height 597
type textarea "initPageTransition();"
paste textarea "initUsps"
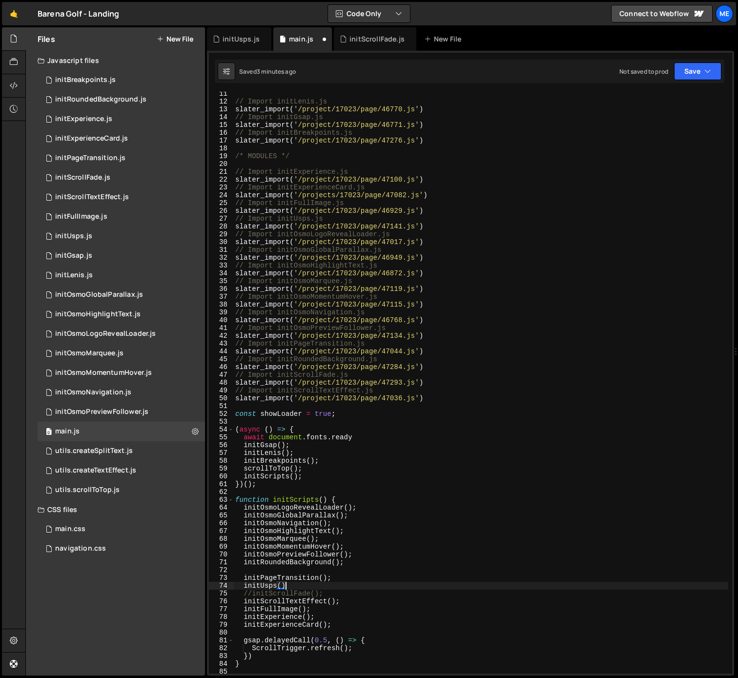
scroll to position [0, 3]
type textarea "initUsps();"
click at [244, 41] on div "initUsps.js" at bounding box center [240, 39] width 37 height 10
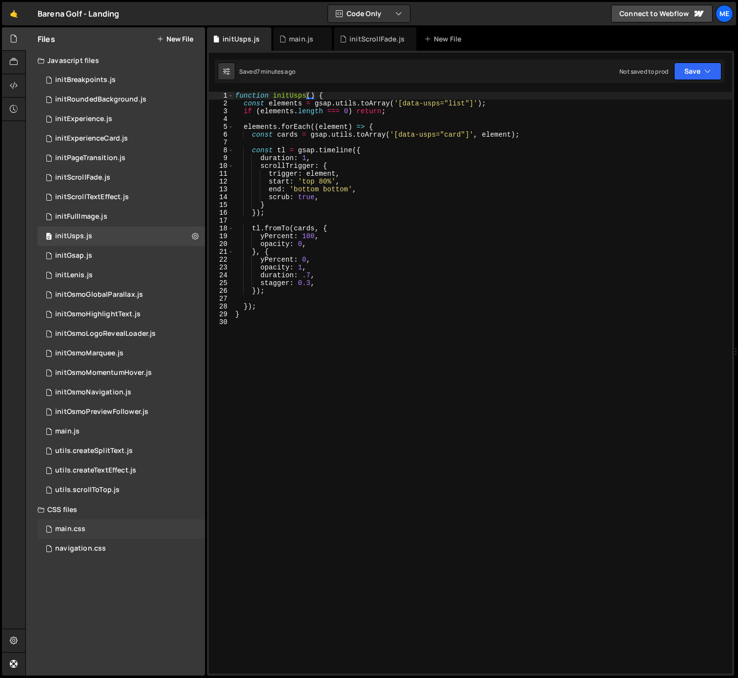
click at [69, 524] on div "main.css" at bounding box center [70, 528] width 30 height 9
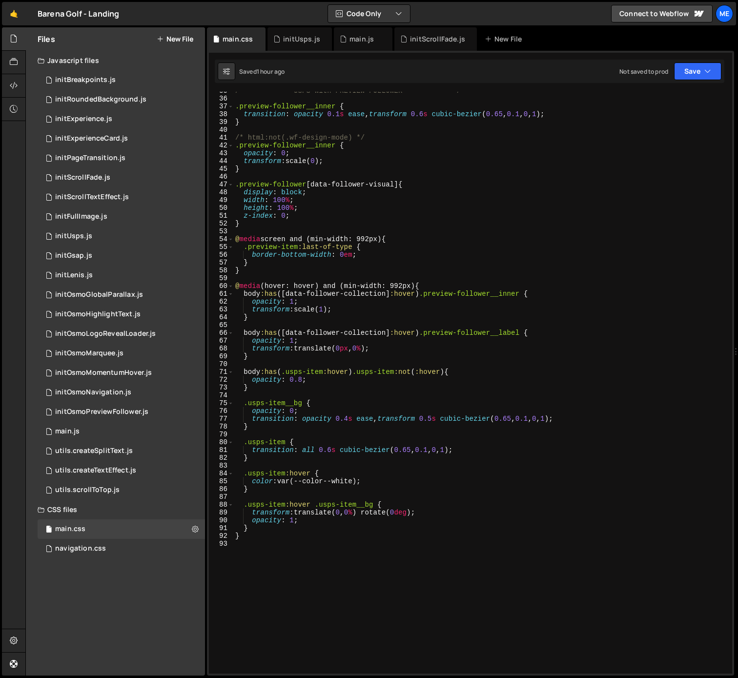
scroll to position [273, 0]
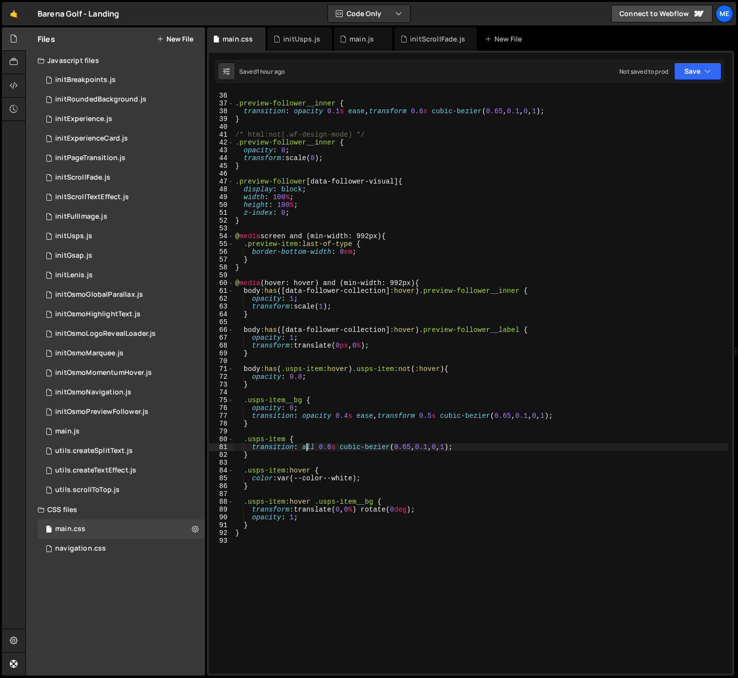
drag, startPoint x: 304, startPoint y: 446, endPoint x: 283, endPoint y: 452, distance: 21.7
click at [303, 446] on div ".preview-follower__inner { transition : opacity 0.1 s ease , transform 0.6 s cu…" at bounding box center [480, 390] width 495 height 597
click at [254, 449] on div ".preview-follower__inner { transition : opacity 0.1 s ease , transform 0.6 s cu…" at bounding box center [480, 390] width 495 height 597
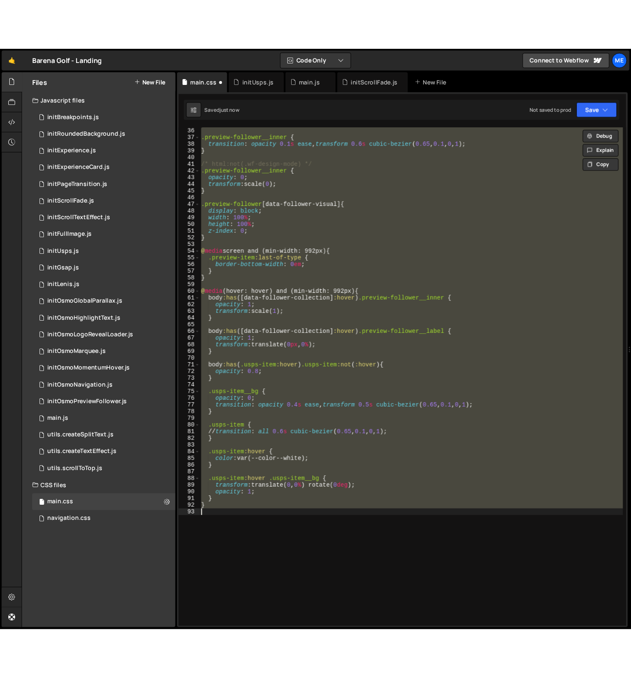
scroll to position [0, 0]
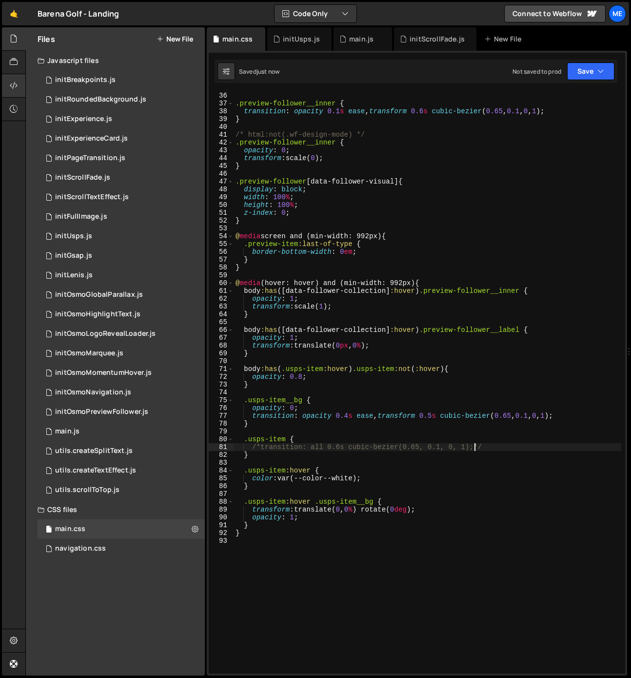
type textarea "/*transition: all 0.6s cubic-bezier(0.65, 0.1, 0, 1);*/"
click at [305, 41] on div "initUsps.js" at bounding box center [301, 39] width 37 height 10
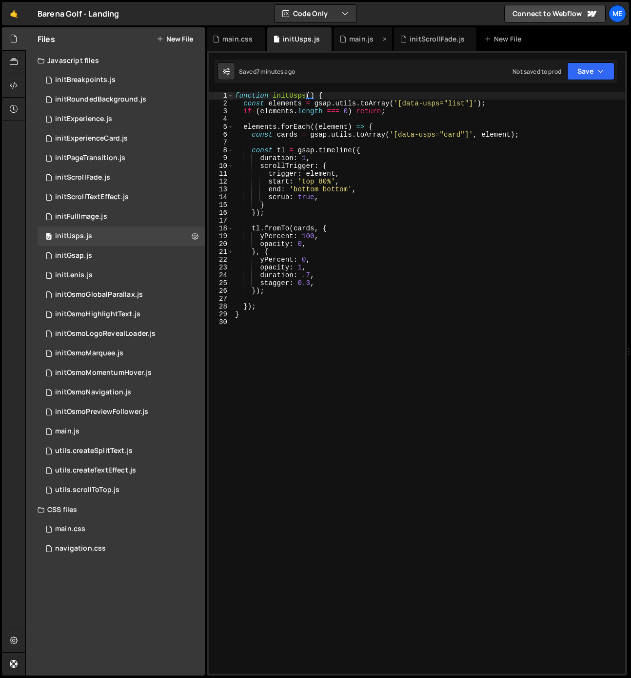
click at [357, 39] on div "main.js" at bounding box center [361, 39] width 24 height 10
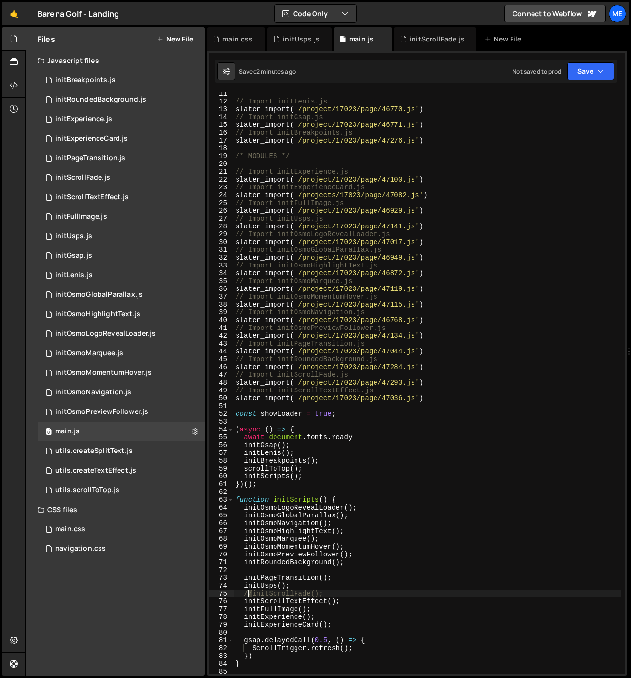
drag, startPoint x: 252, startPoint y: 594, endPoint x: 245, endPoint y: 593, distance: 6.4
click at [245, 593] on div "// Import initLenis.js slater_import ( '/project/17023/page/46770.js' ) // Impo…" at bounding box center [428, 388] width 388 height 597
click at [244, 587] on div "// Import initLenis.js slater_import ( '/project/17023/page/46770.js' ) // Impo…" at bounding box center [428, 388] width 388 height 597
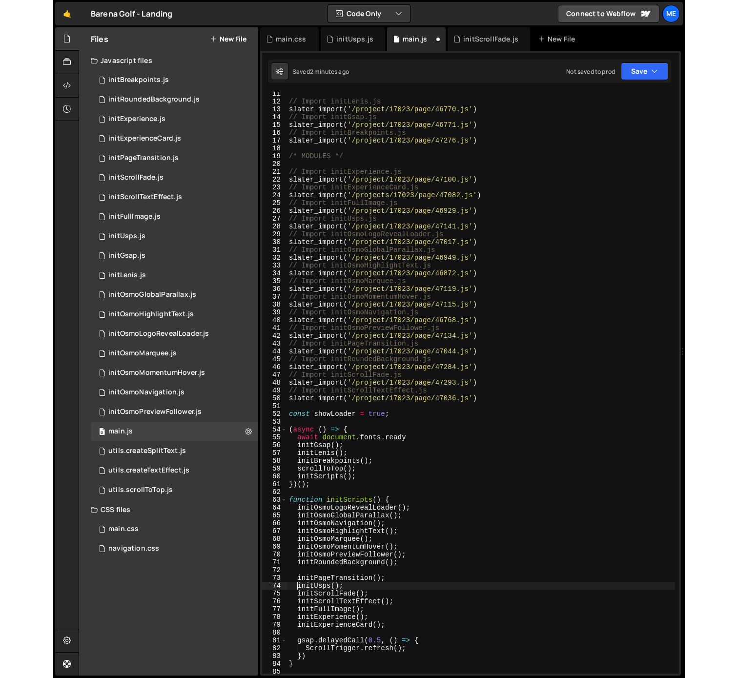
scroll to position [0, 1]
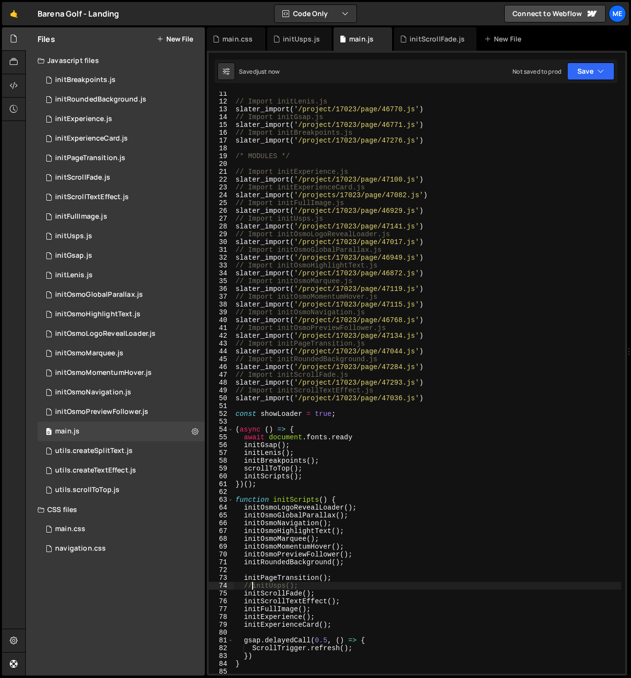
type textarea "//initUsps();"
click at [430, 41] on div "initScrollFade.js" at bounding box center [437, 39] width 55 height 10
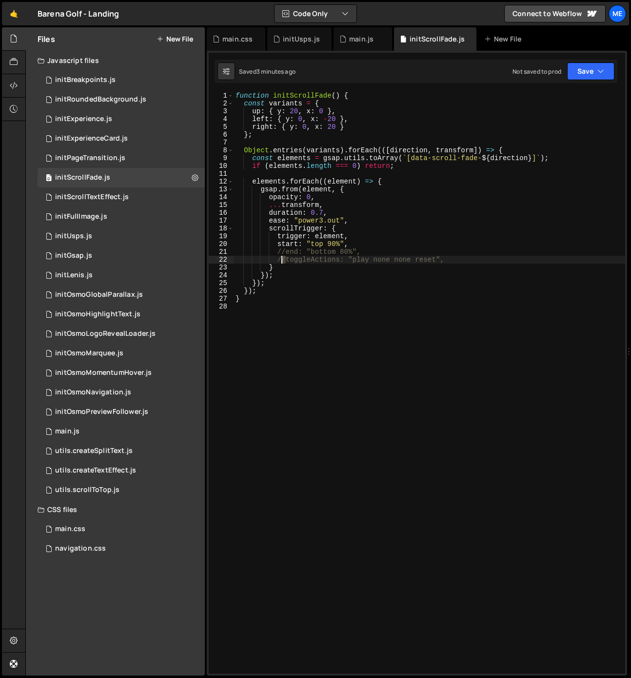
drag, startPoint x: 283, startPoint y: 262, endPoint x: 276, endPoint y: 262, distance: 7.3
click at [275, 261] on div "function initScrollFade ( ) { const variants = { up : { y : 20 , x : 0 } , left…" at bounding box center [430, 390] width 392 height 597
drag, startPoint x: 285, startPoint y: 250, endPoint x: 277, endPoint y: 250, distance: 8.8
click at [277, 250] on div "function initScrollFade ( ) { const variants = { up : { y : 20 , x : 0 } , left…" at bounding box center [430, 390] width 392 height 597
type textarea "end: "bottom 80%","
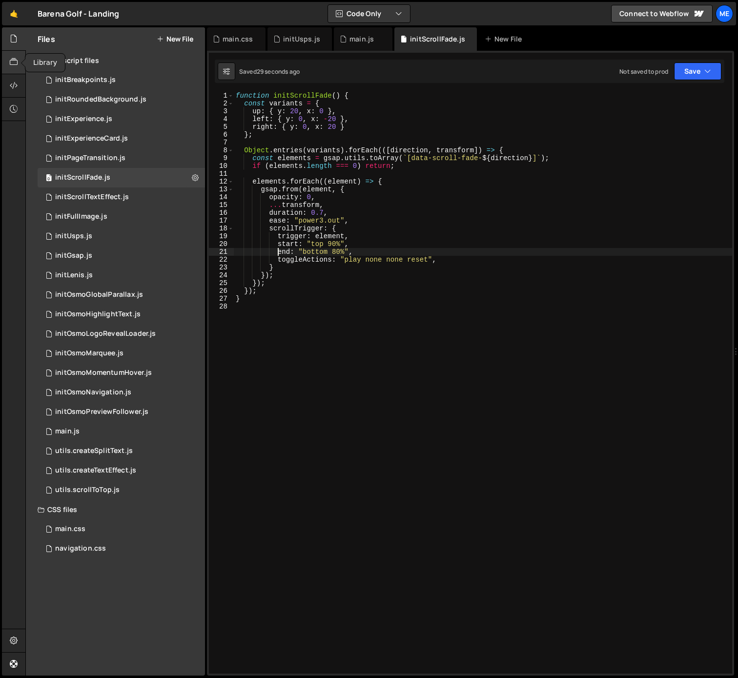
click at [17, 60] on icon at bounding box center [14, 62] width 8 height 11
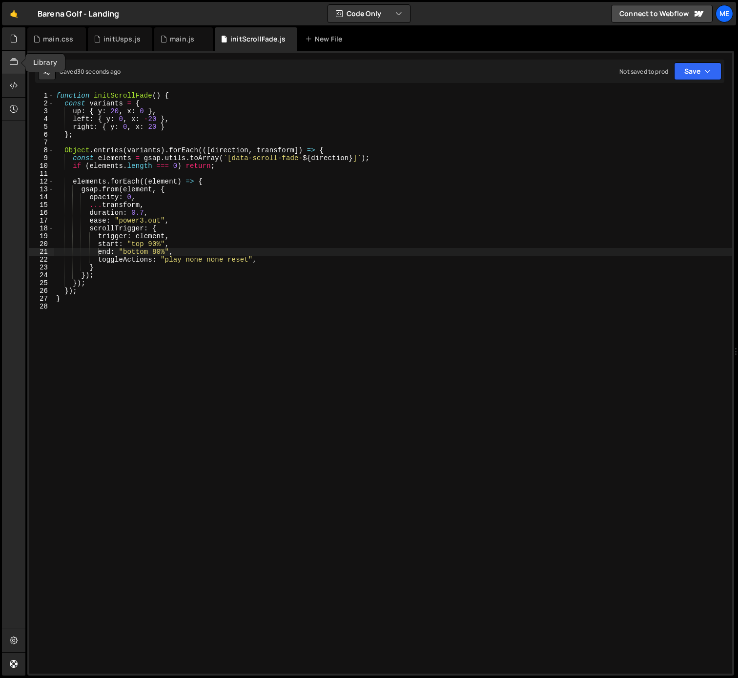
click at [12, 61] on icon at bounding box center [14, 62] width 8 height 11
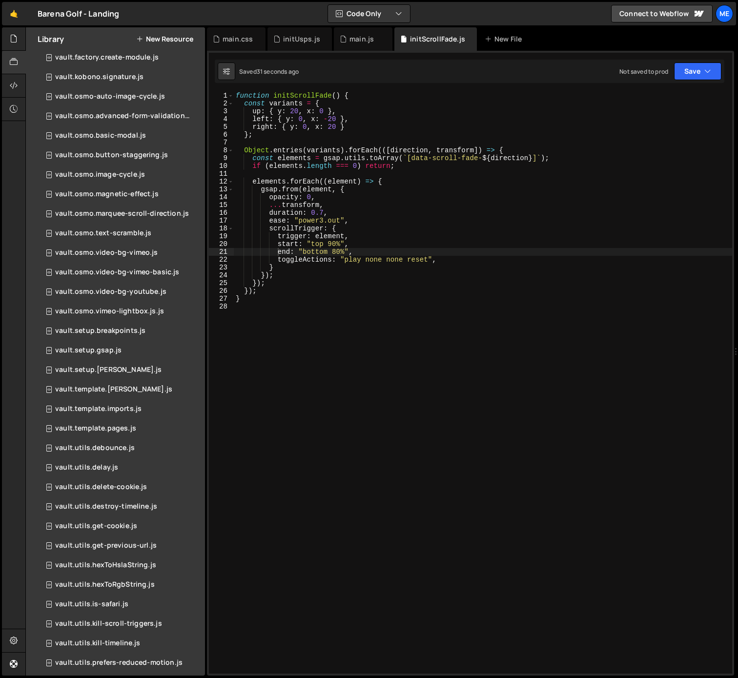
scroll to position [408, 0]
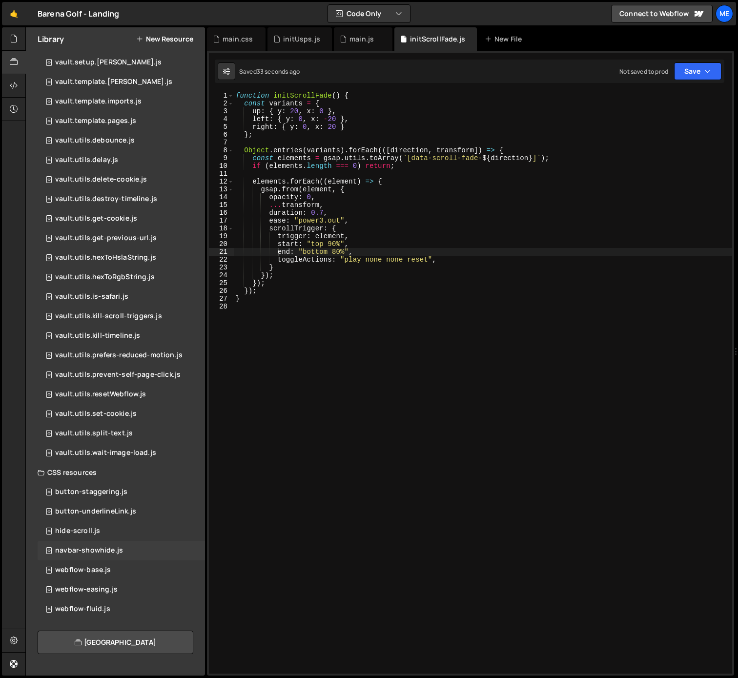
click at [106, 550] on div "navbar-showhide.js" at bounding box center [89, 550] width 68 height 9
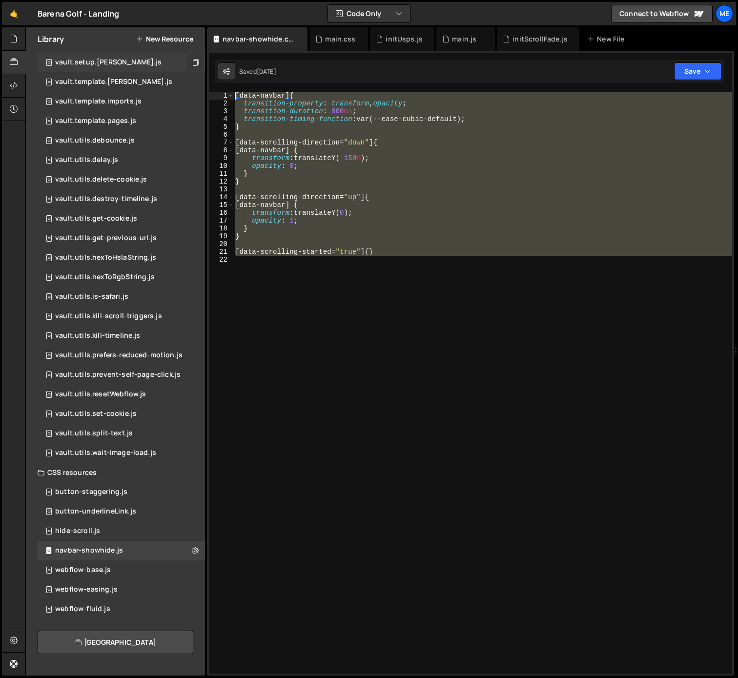
drag, startPoint x: 267, startPoint y: 291, endPoint x: 193, endPoint y: 66, distance: 236.5
click at [187, 58] on div "Files New File Javascript files 0 initBreakpoints.js 0 0 initRoundedBackground.…" at bounding box center [381, 351] width 712 height 648
type textarea "[data-navbar] { transition-property: transform, opacity;"
click at [319, 39] on icon at bounding box center [318, 39] width 7 height 10
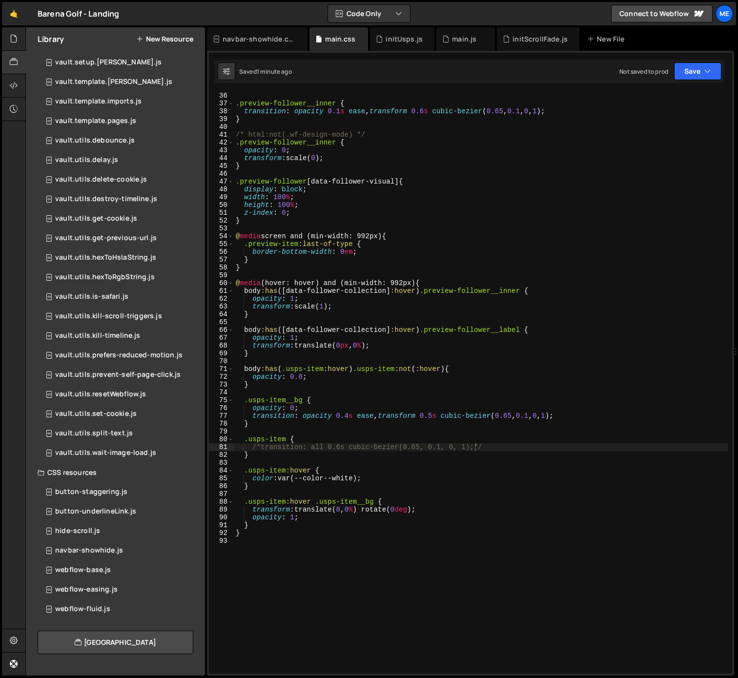
click at [283, 573] on div ".preview-follower__inner { transition : opacity 0.1 s ease , transform 0.6 s cu…" at bounding box center [481, 390] width 494 height 597
paste textarea
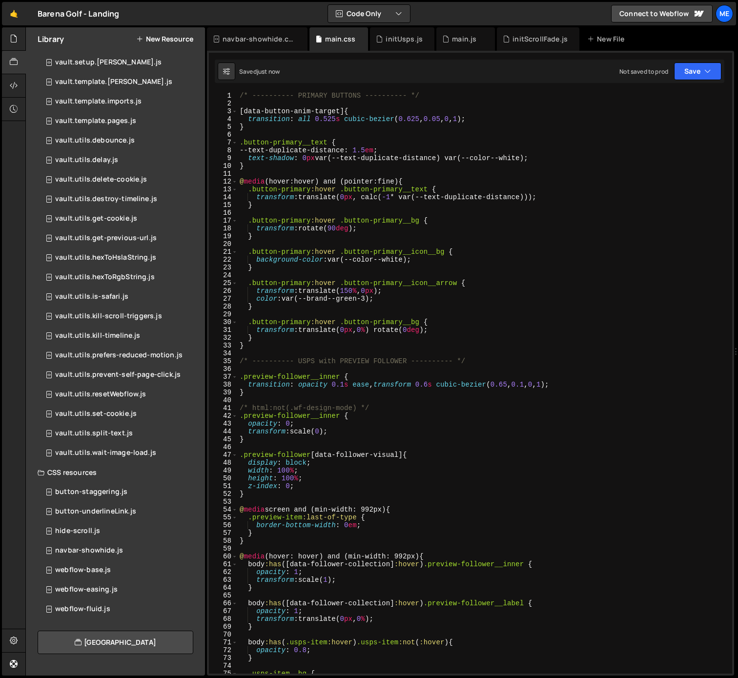
scroll to position [0, 0]
drag, startPoint x: 428, startPoint y: 95, endPoint x: 224, endPoint y: 104, distance: 204.1
click at [219, 95] on div "1 2 3 4 5 6 7 8 9 10 11 12 13 14 15 16 17 18 19 20 21 22 23 24 25 26 27 28 29 3…" at bounding box center [470, 382] width 523 height 581
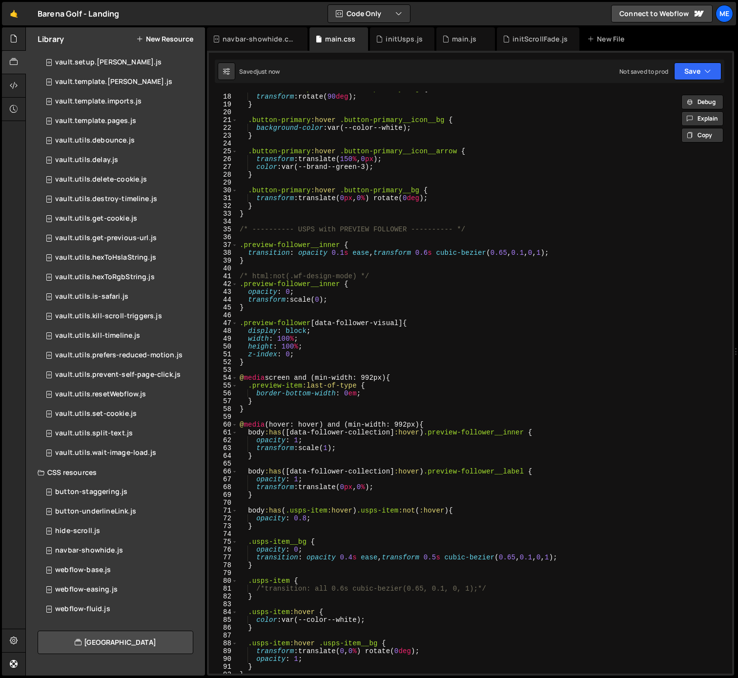
scroll to position [293, 0]
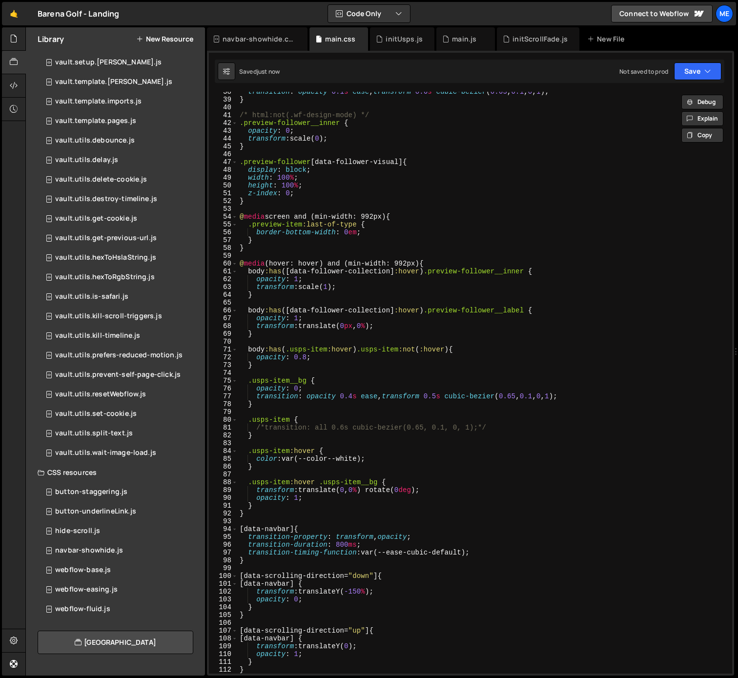
click at [264, 511] on div "transition : opacity 0.1 s ease , transform 0.6 s cubic-bezier ( 0.65 , 0.1 , 0…" at bounding box center [483, 386] width 490 height 597
type textarea "}"
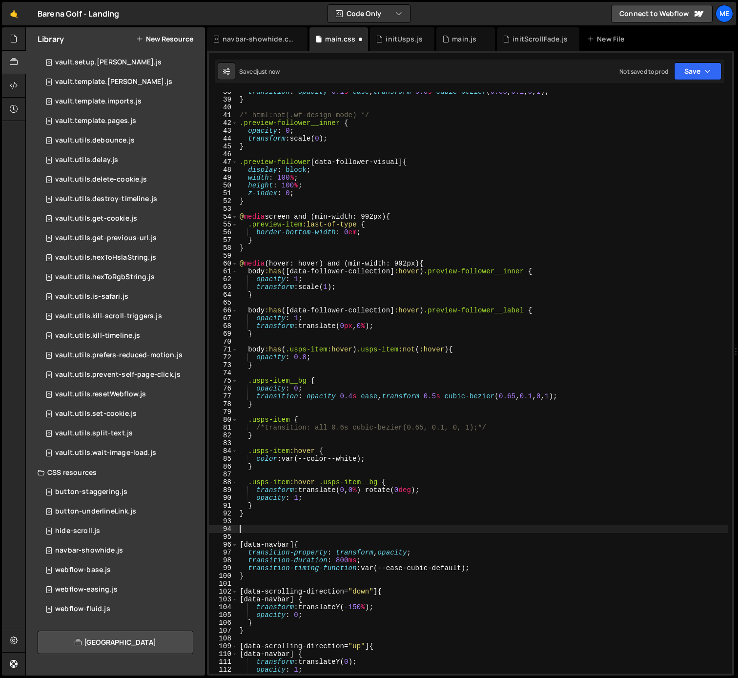
paste textarea "/* ---------- PRIMARY BUTTONS ---------- */"
drag, startPoint x: 298, startPoint y: 530, endPoint x: 363, endPoint y: 529, distance: 64.9
click at [363, 529] on div "transition : opacity 0.1 s ease , transform 0.6 s cubic-bezier ( 0.65 , 0.1 , 0…" at bounding box center [483, 386] width 490 height 597
click at [17, 34] on icon at bounding box center [14, 38] width 8 height 11
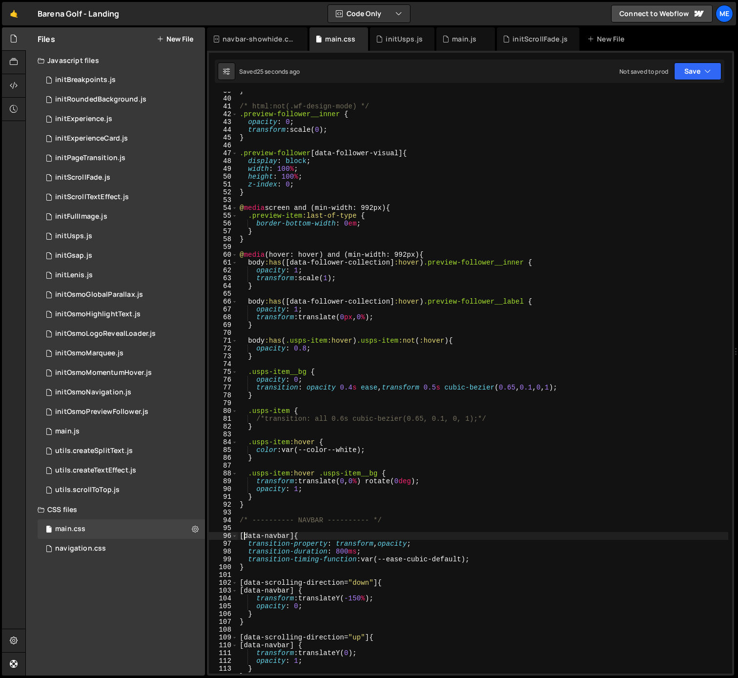
scroll to position [0, 4]
drag, startPoint x: 244, startPoint y: 536, endPoint x: 290, endPoint y: 549, distance: 47.1
click at [290, 538] on div "} /* html:not(.wf-design-mode) */ .preview-follower__inner { opacity : 0 ; tran…" at bounding box center [483, 385] width 490 height 597
paste textarea "igation"
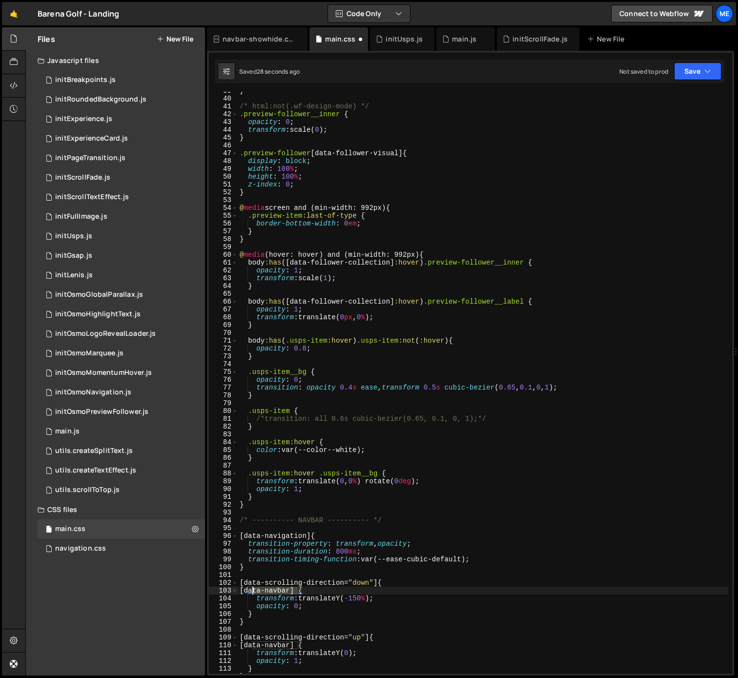
drag, startPoint x: 299, startPoint y: 590, endPoint x: 259, endPoint y: 604, distance: 42.3
click at [253, 590] on div "} /* html:not(.wf-design-mode) */ .preview-follower__inner { opacity : 0 ; tran…" at bounding box center [483, 385] width 490 height 597
paste textarea "igation"
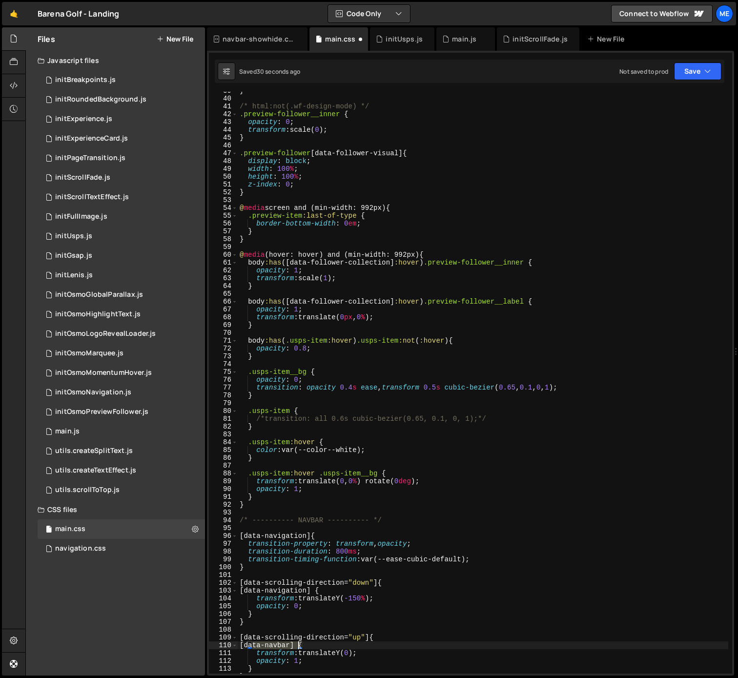
drag, startPoint x: 252, startPoint y: 644, endPoint x: 298, endPoint y: 643, distance: 45.9
click at [298, 643] on div "} /* html:not(.wf-design-mode) */ .preview-follower__inner { opacity : 0 ; tran…" at bounding box center [483, 385] width 490 height 597
paste textarea "igation"
click at [306, 536] on div "} /* html:not(.wf-design-mode) */ .preview-follower__inner { opacity : 0 ; tran…" at bounding box center [483, 385] width 490 height 597
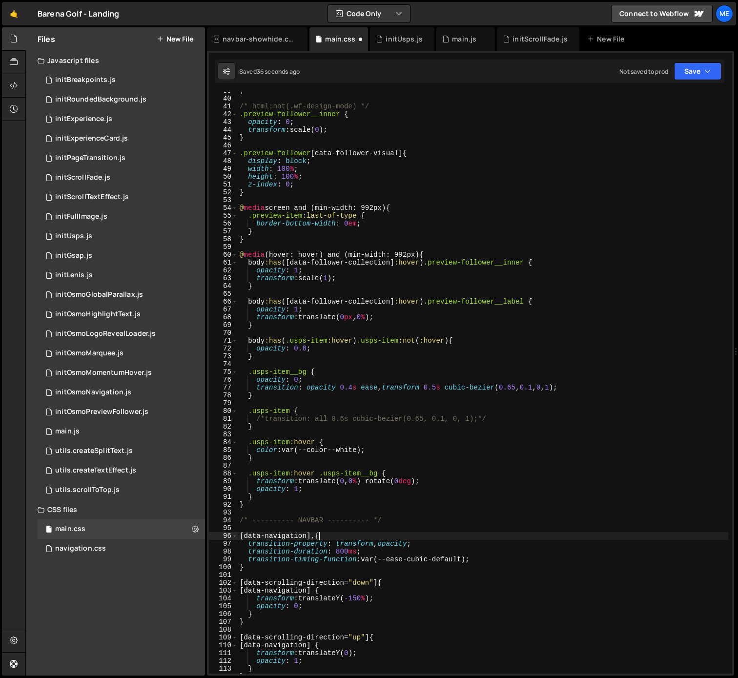
scroll to position [0, 6]
paste textarea "[data-navigation]"
drag, startPoint x: 311, startPoint y: 536, endPoint x: 374, endPoint y: 535, distance: 62.9
click at [374, 535] on div "} /* html:not(.wf-design-mode) */ .preview-follower__inner { opacity : 0 ; tran…" at bounding box center [483, 385] width 490 height 597
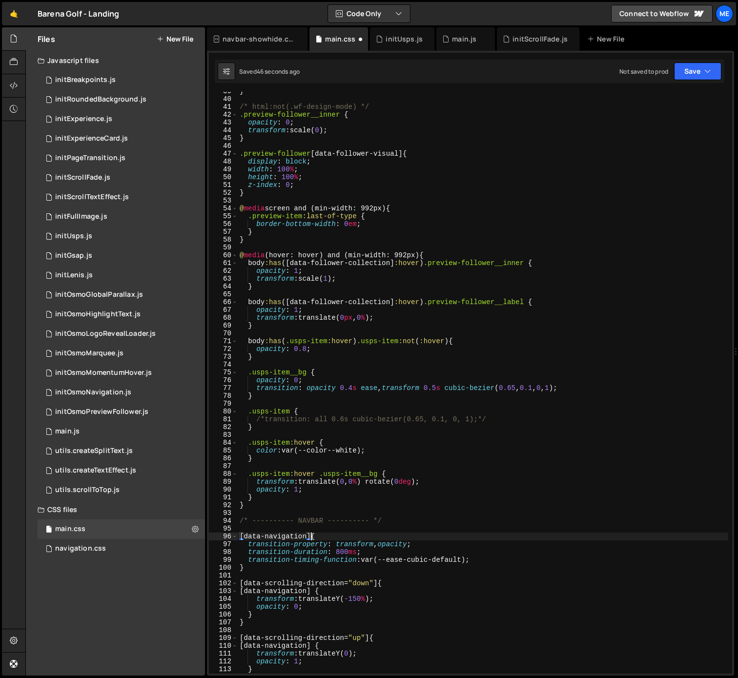
scroll to position [314, 0]
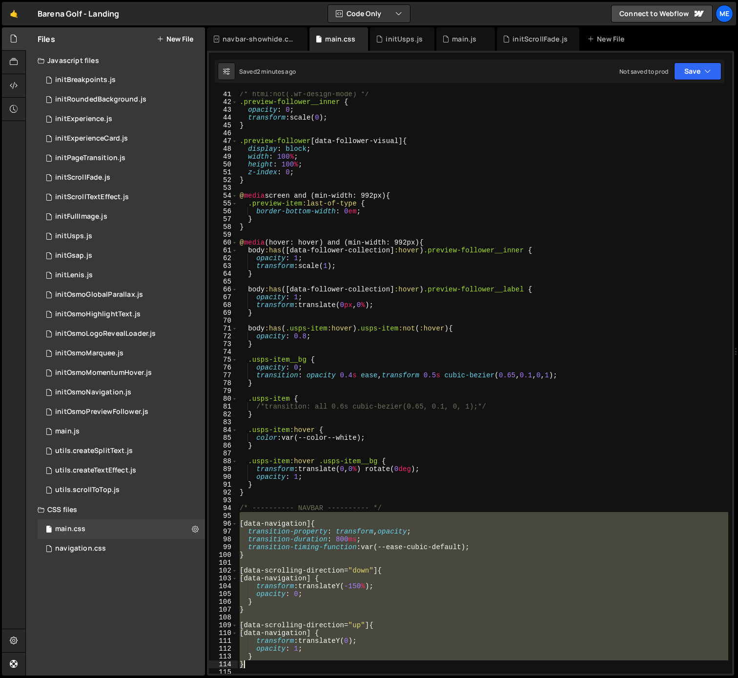
drag, startPoint x: 302, startPoint y: 514, endPoint x: 407, endPoint y: 663, distance: 182.4
click at [407, 663] on div "/* html:not(.wf-design-mode) */ .preview-follower__inner { opacity : 0 ; transf…" at bounding box center [483, 388] width 490 height 597
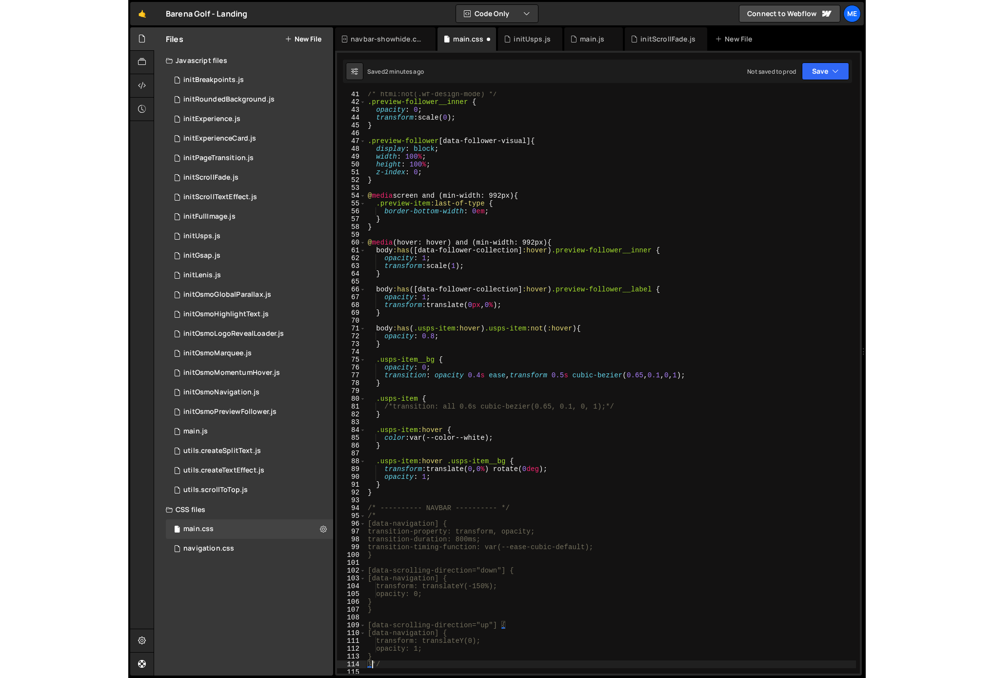
scroll to position [314, 0]
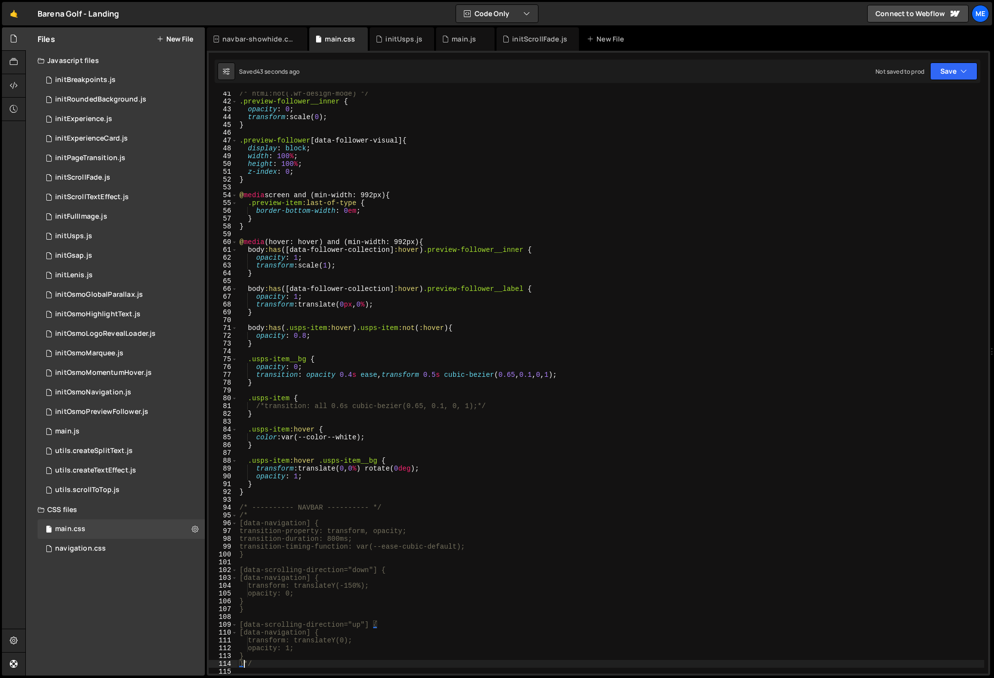
drag, startPoint x: 456, startPoint y: 163, endPoint x: 402, endPoint y: 193, distance: 61.6
click at [456, 163] on div "/* html:not(.wf-design-mode) */ .preview-follower__inner { opacity : 0 ; transf…" at bounding box center [611, 388] width 747 height 597
type textarea "height: 100%;"
click at [86, 159] on div "initPageTransition.js" at bounding box center [90, 158] width 70 height 9
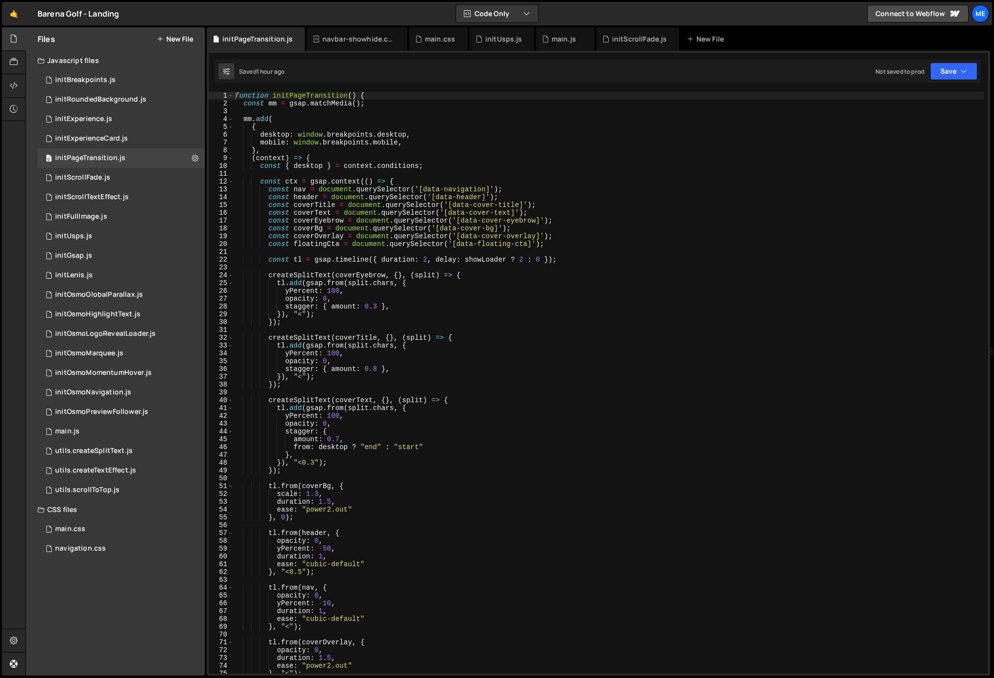
scroll to position [0, 0]
click at [267, 190] on div "function initPageTransition ( ) { const mm = gsap . matchMedia ( ) ; mm . add (…" at bounding box center [608, 389] width 751 height 597
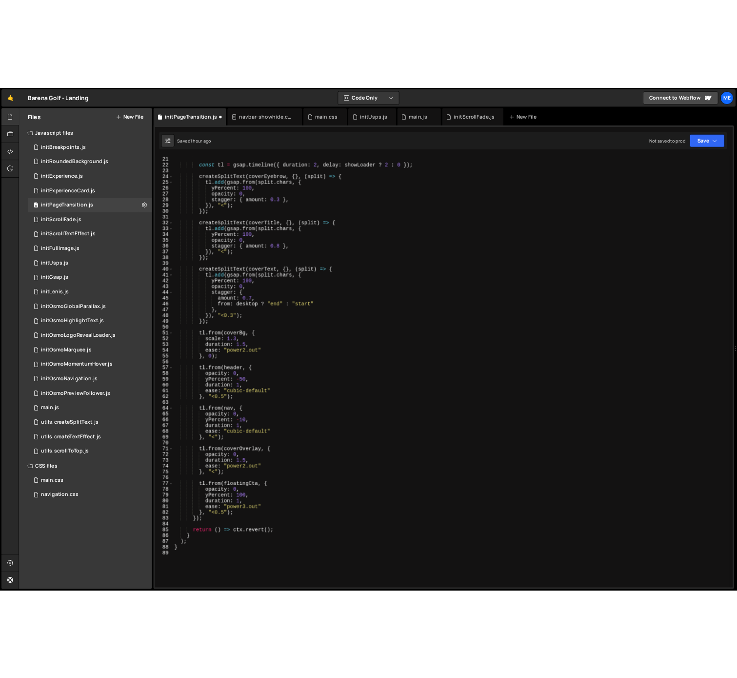
scroll to position [163, 0]
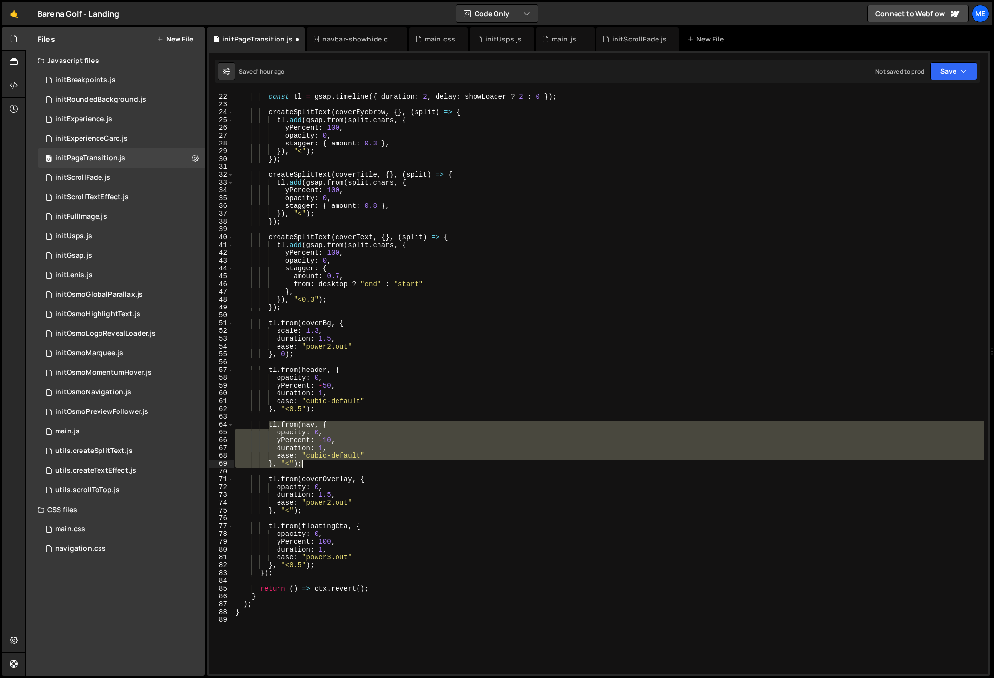
drag, startPoint x: 269, startPoint y: 424, endPoint x: 316, endPoint y: 463, distance: 61.3
click at [316, 463] on div "const tl = gsap . timeline ({ duration : 2 , delay : showLoader ? 2 : 0 }) ; cr…" at bounding box center [608, 383] width 751 height 597
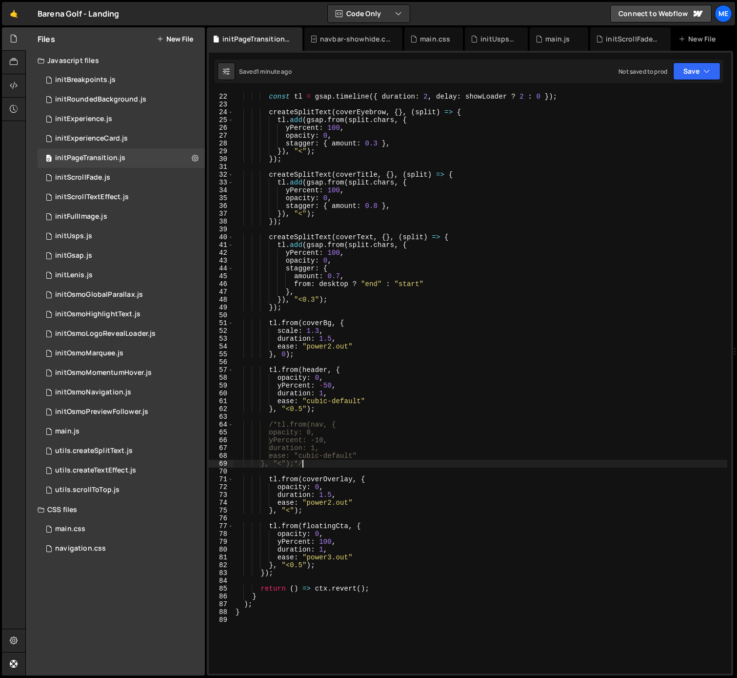
click at [510, 173] on div "const tl = gsap . timeline ({ duration : 2 , delay : showLoader ? 2 : 0 }) ; cr…" at bounding box center [481, 383] width 494 height 597
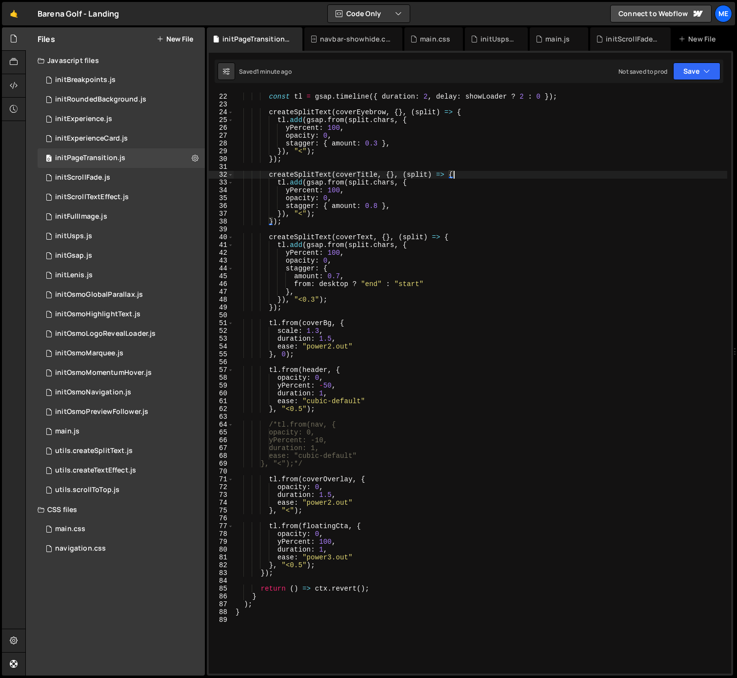
scroll to position [159, 0]
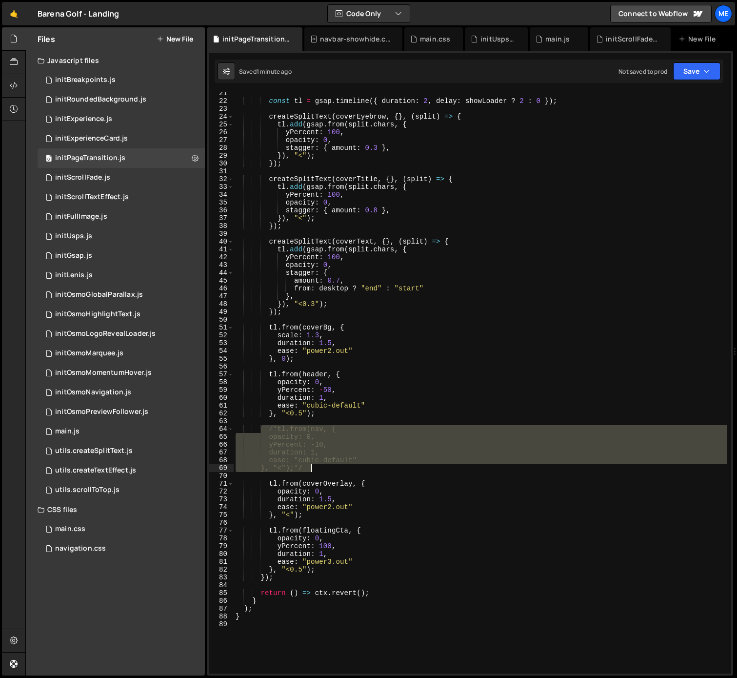
drag, startPoint x: 260, startPoint y: 428, endPoint x: 345, endPoint y: 468, distance: 94.0
click at [346, 468] on div "const tl = gsap . timeline ({ duration : 2 , delay : showLoader ? 2 : 0 }) ; cr…" at bounding box center [481, 387] width 494 height 597
type textarea "ease: "cubic-default" }, "<");*/"
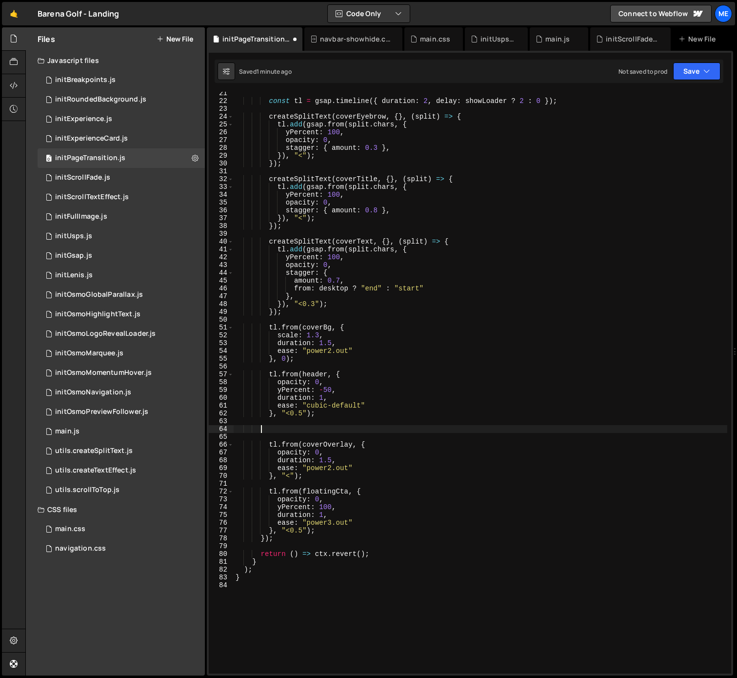
type textarea "tl.from(coverOverlay, {"
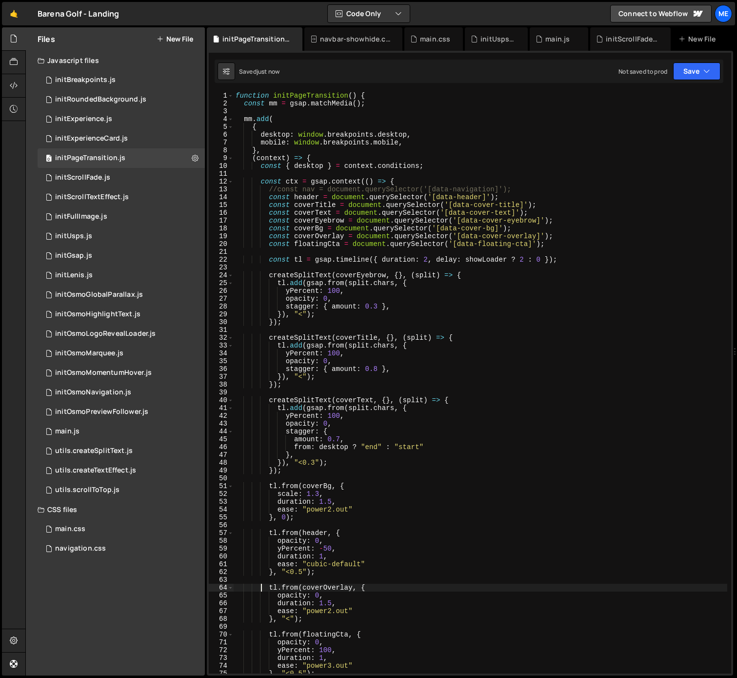
scroll to position [0, 0]
drag, startPoint x: 435, startPoint y: 41, endPoint x: 430, endPoint y: 76, distance: 34.9
click at [435, 41] on div "main.css" at bounding box center [435, 39] width 30 height 10
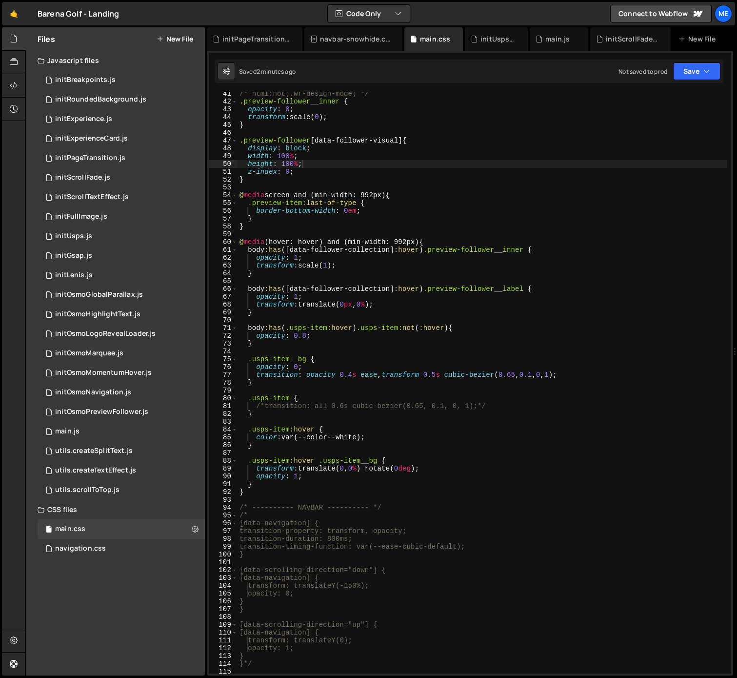
type textarea "/*"
drag, startPoint x: 256, startPoint y: 516, endPoint x: 237, endPoint y: 515, distance: 19.0
click at [237, 515] on div "/* 41 42 43 44 45 46 47 48 49 50 51 52 53 54 55 56 57 58 59 60 61 62 63 64 65 6…" at bounding box center [470, 382] width 522 height 581
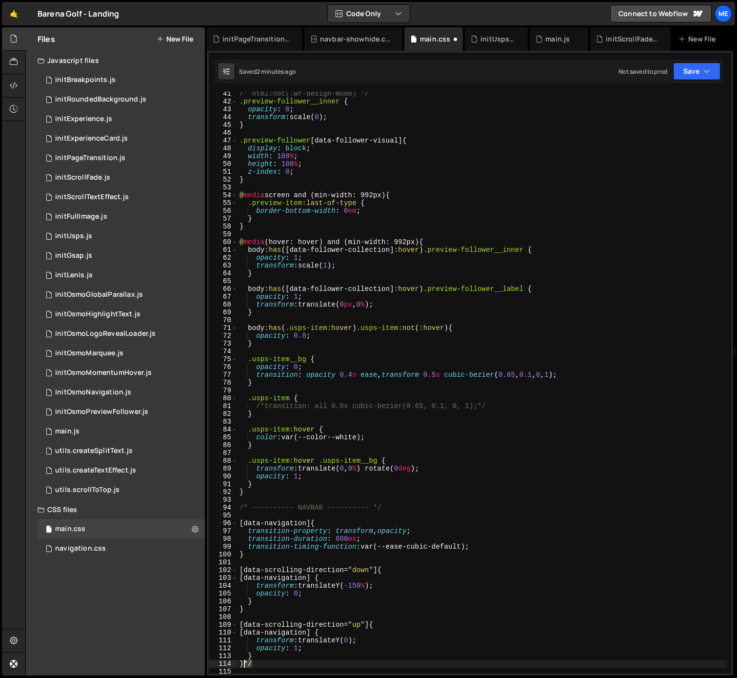
click at [242, 665] on div "/* html:not(.wf-design-mode) */ .preview-follower__inner { opacity : 0 ; transf…" at bounding box center [483, 388] width 490 height 597
drag, startPoint x: 266, startPoint y: 524, endPoint x: 304, endPoint y: 524, distance: 38.5
click at [304, 524] on div "/* html:not(.wf-design-mode) */ .preview-follower__inner { opacity : 0 ; transf…" at bounding box center [483, 388] width 490 height 597
drag, startPoint x: 244, startPoint y: 523, endPoint x: 250, endPoint y: 534, distance: 12.5
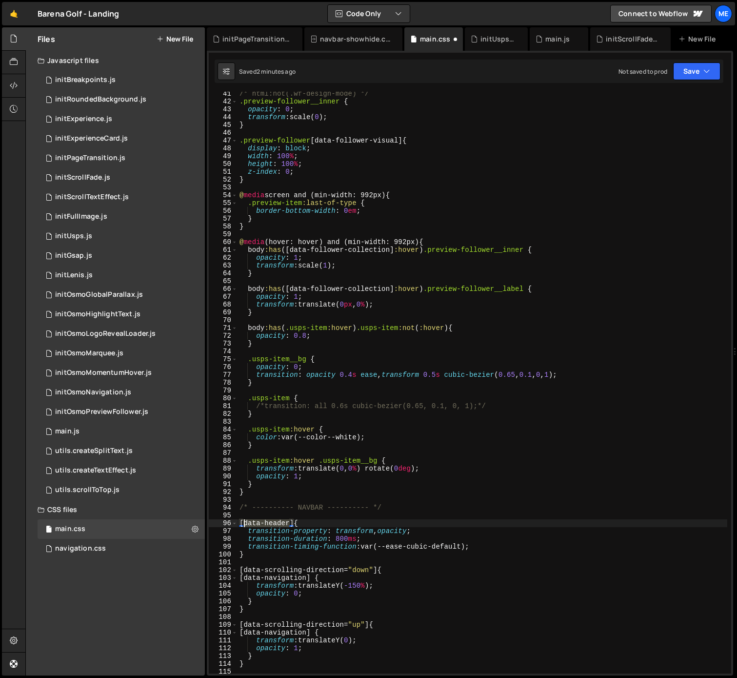
click at [243, 523] on div "/* html:not(.wf-design-mode) */ .preview-follower__inner { opacity : 0 ; transf…" at bounding box center [483, 388] width 490 height 597
drag, startPoint x: 244, startPoint y: 571, endPoint x: 254, endPoint y: 571, distance: 10.2
click at [254, 571] on div "/* html:not(.wf-design-mode) */ .preview-follower__inner { opacity : 0 ; transf…" at bounding box center [483, 388] width 490 height 597
drag, startPoint x: 260, startPoint y: 579, endPoint x: 312, endPoint y: 590, distance: 53.4
click at [314, 579] on div "/* html:not(.wf-design-mode) */ .preview-follower__inner { opacity : 0 ; transf…" at bounding box center [483, 388] width 490 height 597
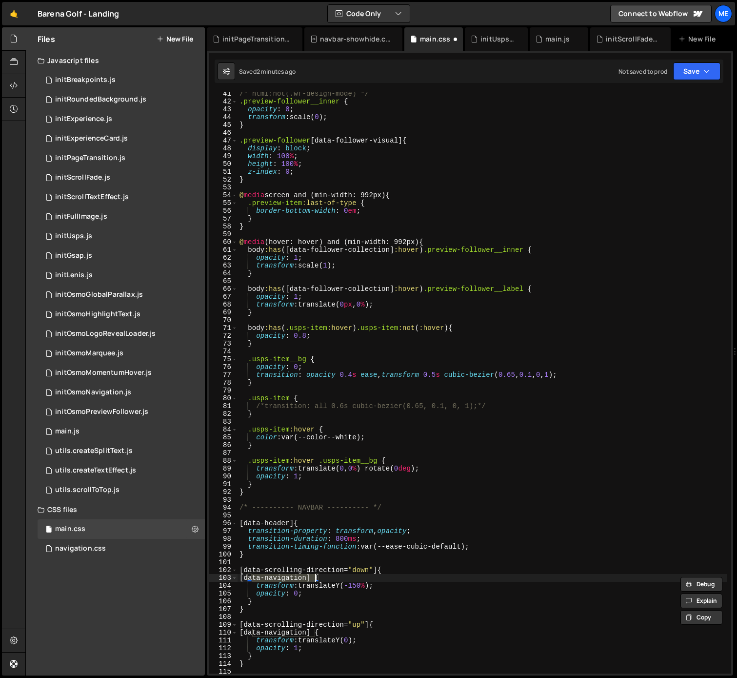
paste textarea "header"
drag, startPoint x: 254, startPoint y: 634, endPoint x: 313, endPoint y: 635, distance: 59.0
click at [313, 634] on div "/* html:not(.wf-design-mode) */ .preview-follower__inner { opacity : 0 ; transf…" at bounding box center [483, 388] width 490 height 597
paste textarea "header"
drag, startPoint x: 625, startPoint y: 152, endPoint x: 631, endPoint y: 144, distance: 9.5
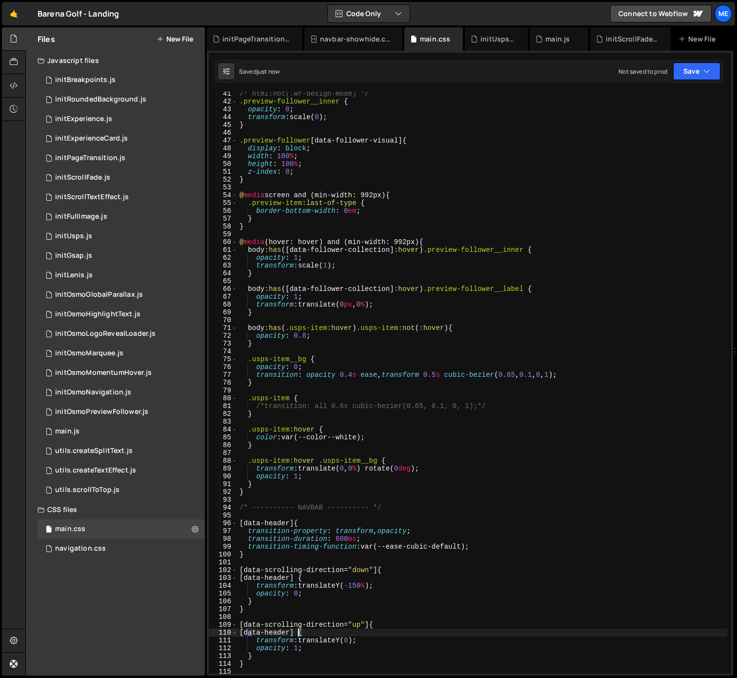
click at [625, 151] on div "/* html:not(.wf-design-mode) */ .preview-follower__inner { opacity : 0 ; transf…" at bounding box center [483, 388] width 490 height 597
click at [583, 11] on div "🤙 Barena Golf - Landing ⚠️ Code is being edited in another browser Code Only Co…" at bounding box center [368, 13] width 733 height 23
click at [466, 545] on div "/* html:not(.wf-design-mode) */ .preview-follower__inner { opacity : 0 ; transf…" at bounding box center [483, 387] width 490 height 597
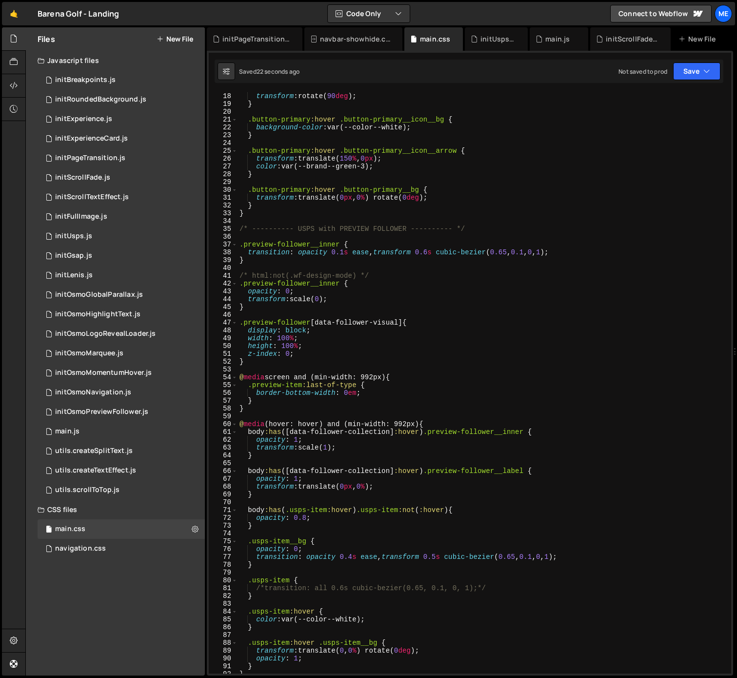
scroll to position [0, 0]
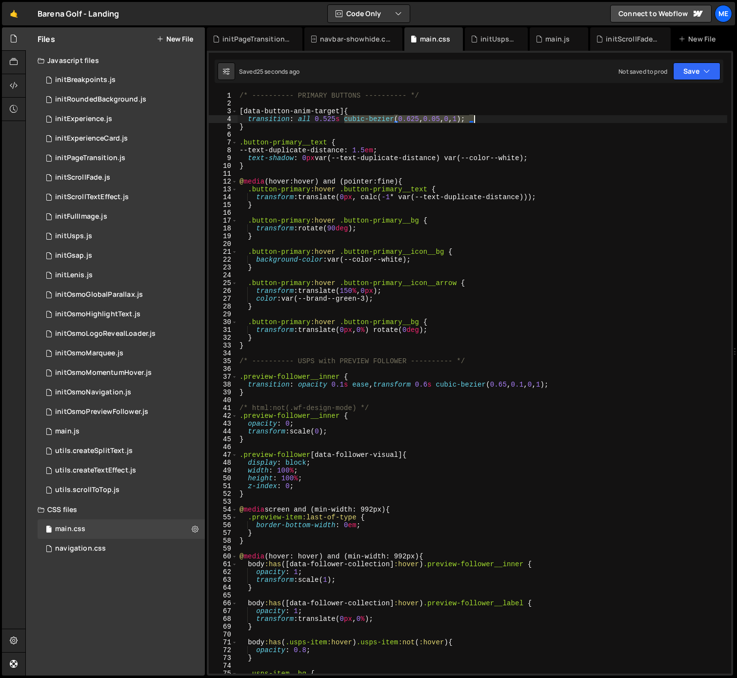
drag, startPoint x: 345, startPoint y: 120, endPoint x: 473, endPoint y: 121, distance: 128.3
click at [473, 121] on div "/* ---------- PRIMARY BUTTONS ---------- */ [ data-button-anim-target ] { trans…" at bounding box center [483, 390] width 490 height 597
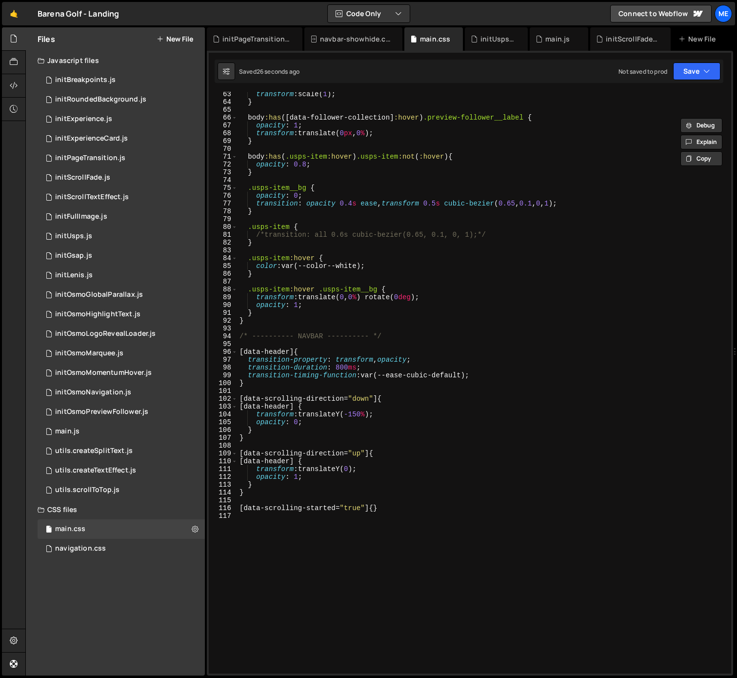
scroll to position [568, 0]
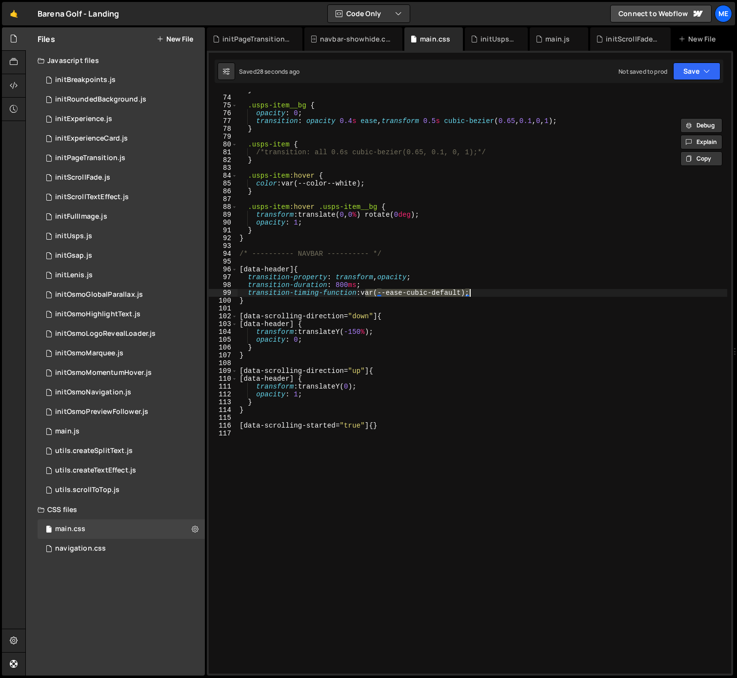
drag, startPoint x: 365, startPoint y: 293, endPoint x: 469, endPoint y: 292, distance: 103.9
click at [469, 292] on div "} .usps-item__bg { opacity : 0 ; transition : opacity 0.4 s ease , transform 0.…" at bounding box center [483, 384] width 490 height 597
paste textarea "cubic-bezier(0.625, 0.05, 0, 1"
drag, startPoint x: 344, startPoint y: 315, endPoint x: 244, endPoint y: 316, distance: 100.5
click at [244, 315] on div "} .usps-item__bg { opacity : 0 ; transition : opacity 0.4 s ease , transform 0.…" at bounding box center [483, 384] width 490 height 597
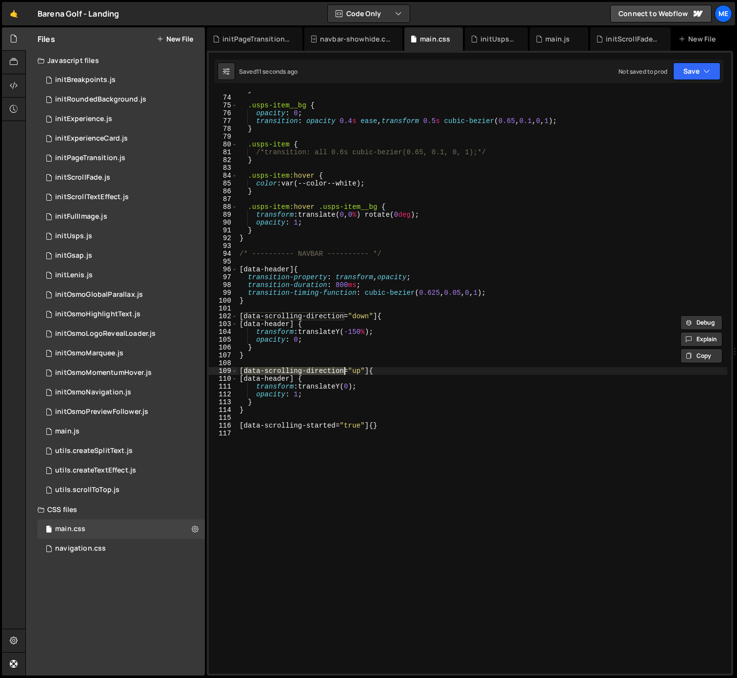
drag, startPoint x: 245, startPoint y: 371, endPoint x: 344, endPoint y: 374, distance: 99.1
click at [344, 374] on div "} .usps-item__bg { opacity : 0 ; transition : opacity 0.4 s ease , transform 0.…" at bounding box center [483, 384] width 490 height 597
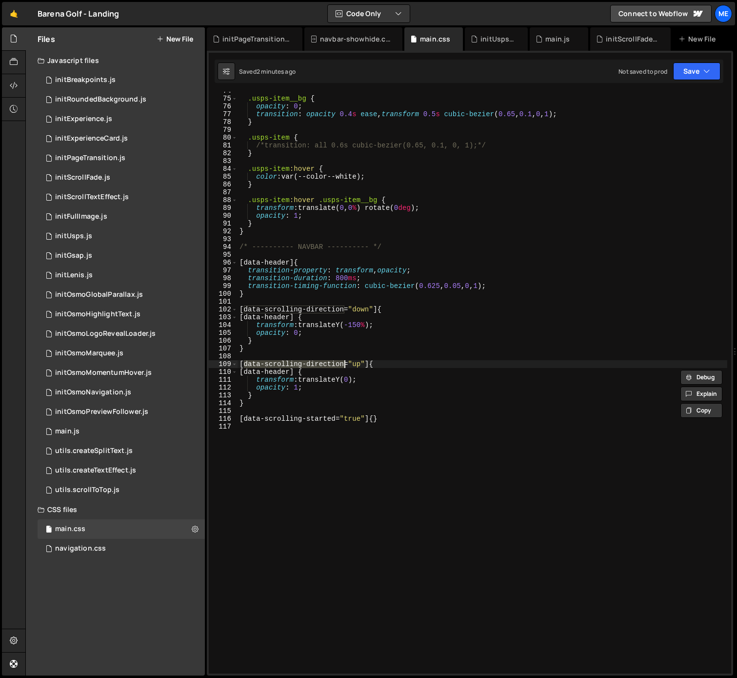
scroll to position [575, 0]
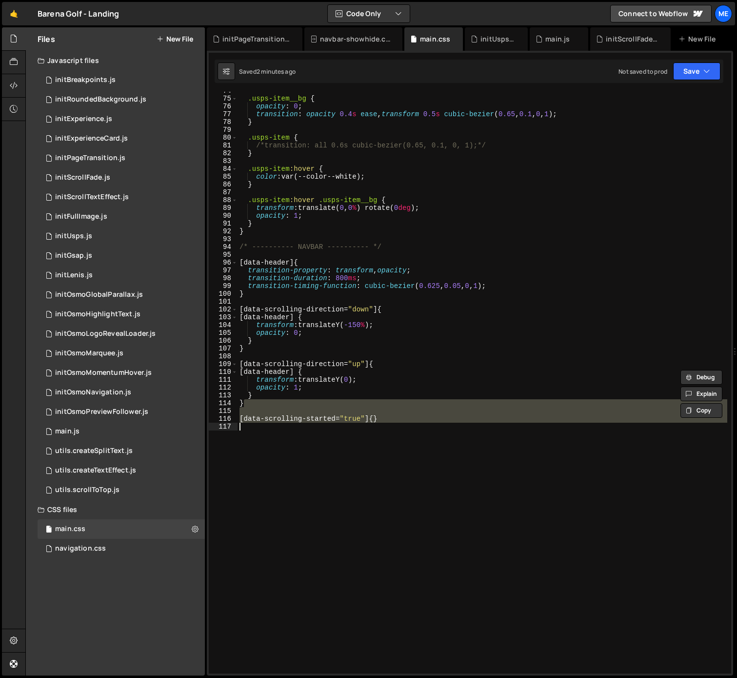
drag, startPoint x: 401, startPoint y: 421, endPoint x: 414, endPoint y: 444, distance: 26.9
click at [414, 445] on div ".usps-item__bg { opacity : 0 ; transition : opacity 0.4 s ease , transform 0.5 …" at bounding box center [483, 385] width 490 height 597
type textarea "}"
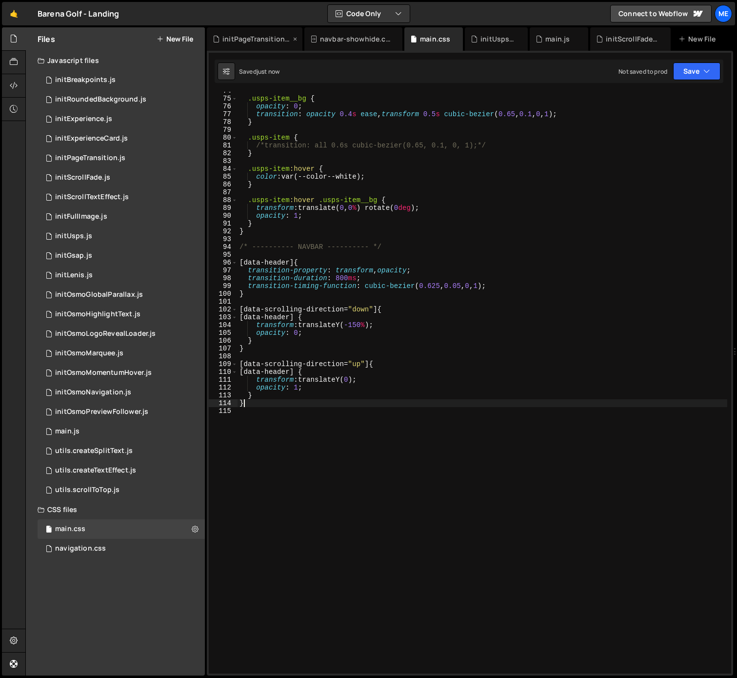
click at [260, 38] on div "initPageTransition.js" at bounding box center [256, 39] width 68 height 10
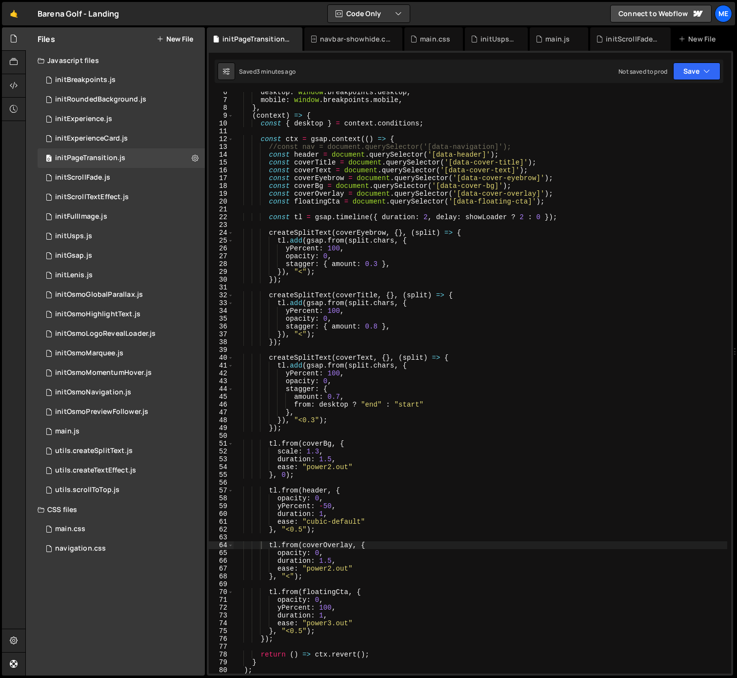
scroll to position [42, 0]
click at [299, 491] on div "desktop : window . breakpoints . desktop , mobile : window . breakpoints . mobi…" at bounding box center [481, 386] width 494 height 597
click at [345, 489] on div "desktop : window . breakpoints . desktop , mobile : window . breakpoints . mobi…" at bounding box center [481, 386] width 494 height 597
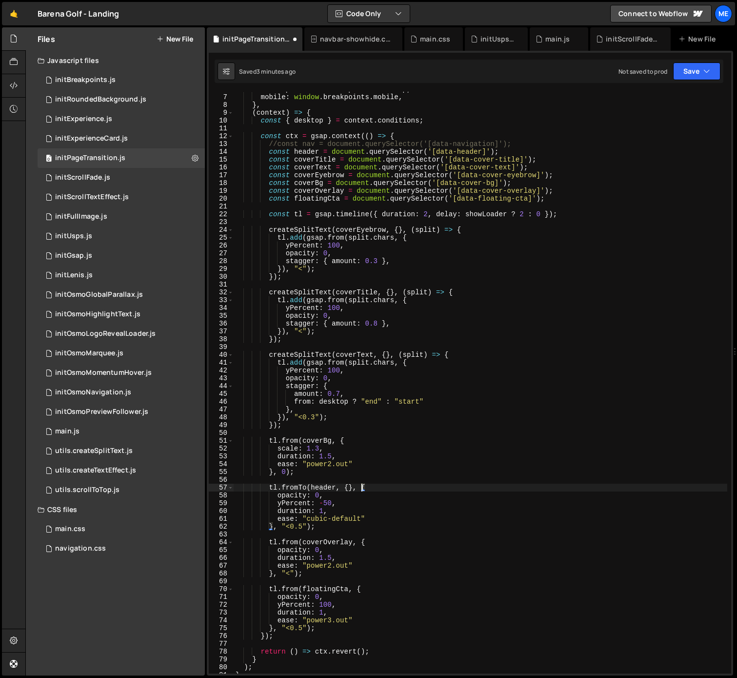
scroll to position [55, 0]
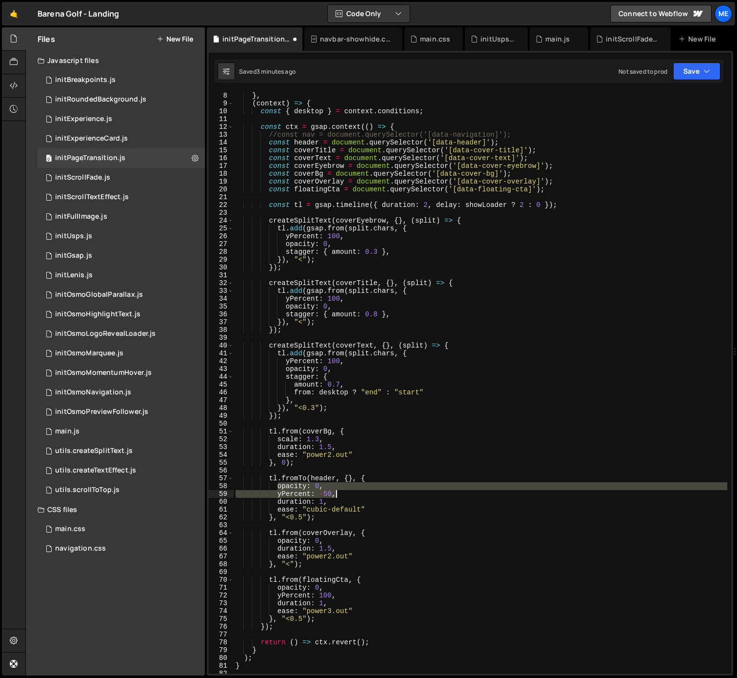
drag, startPoint x: 277, startPoint y: 487, endPoint x: 345, endPoint y: 494, distance: 69.1
click at [345, 494] on div "} , ( context ) => { const { desktop } = context . conditions ; const ctx = gsa…" at bounding box center [481, 390] width 494 height 597
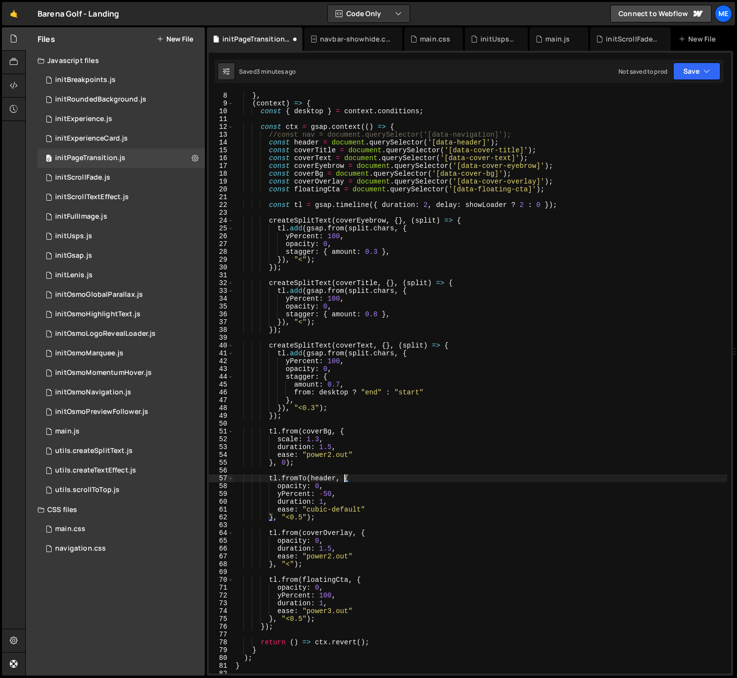
click at [385, 507] on div "} , ( context ) => { const { desktop } = context . conditions ; const ctx = gsa…" at bounding box center [481, 390] width 494 height 597
type textarea "ease: "cubic-default","
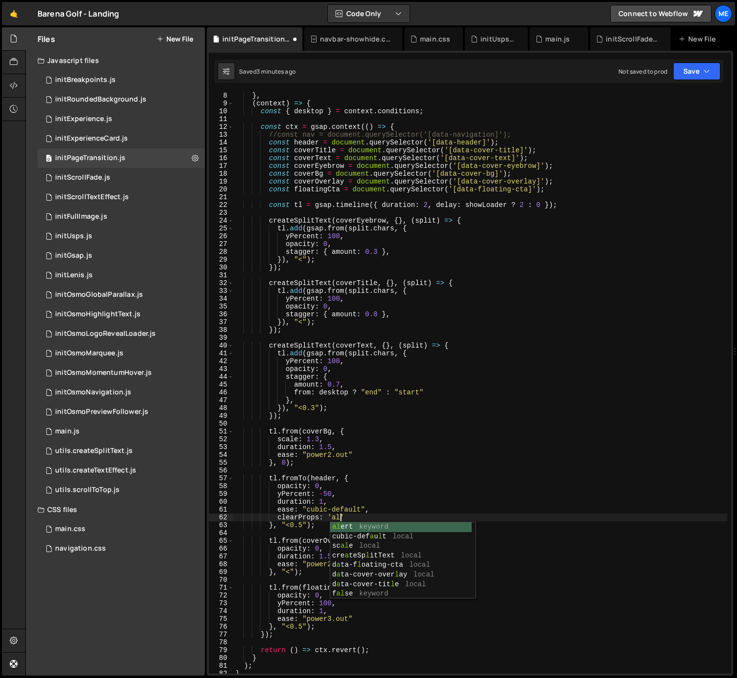
scroll to position [0, 7]
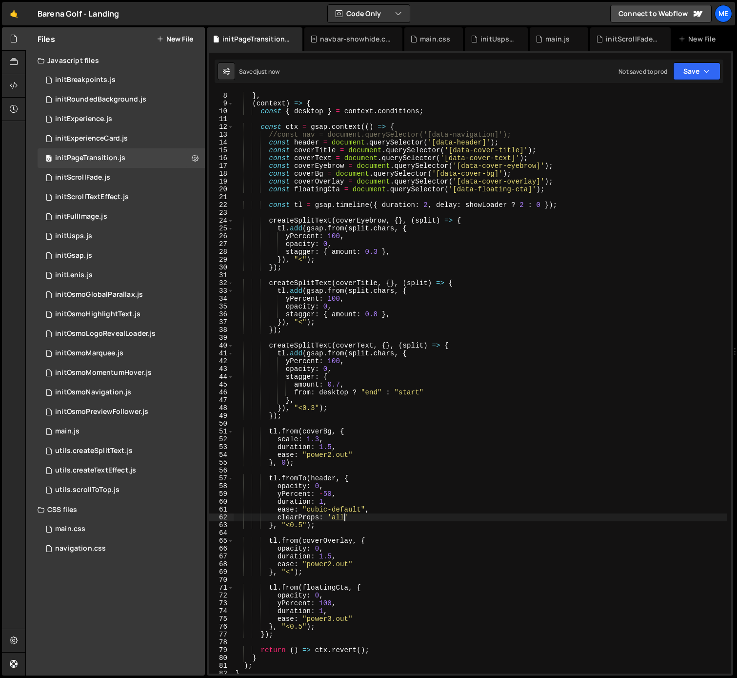
click at [544, 494] on div "} , ( context ) => { const { desktop } = context . conditions ; const ctx = gsa…" at bounding box center [481, 390] width 494 height 597
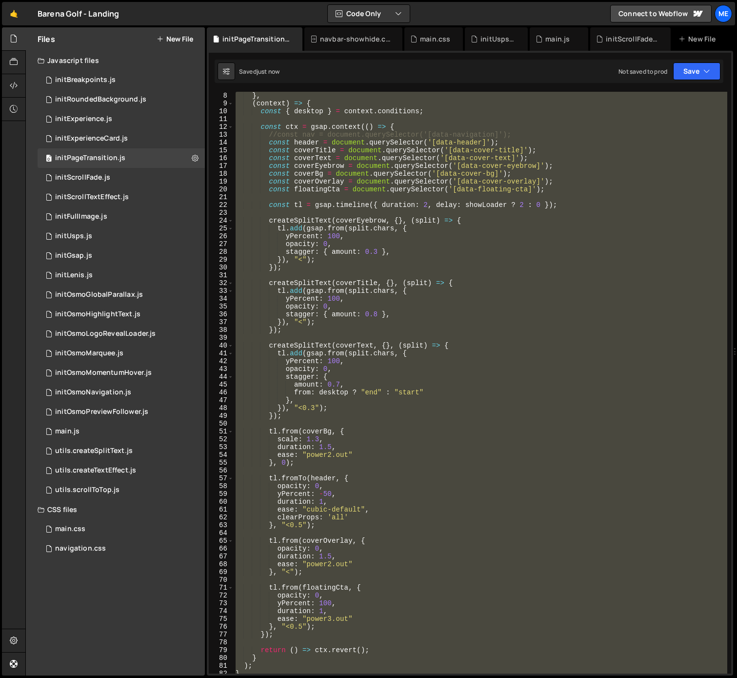
scroll to position [0, 0]
click at [463, 289] on div "} , ( context ) => { const { desktop } = context . conditions ; const ctx = gsa…" at bounding box center [481, 382] width 494 height 581
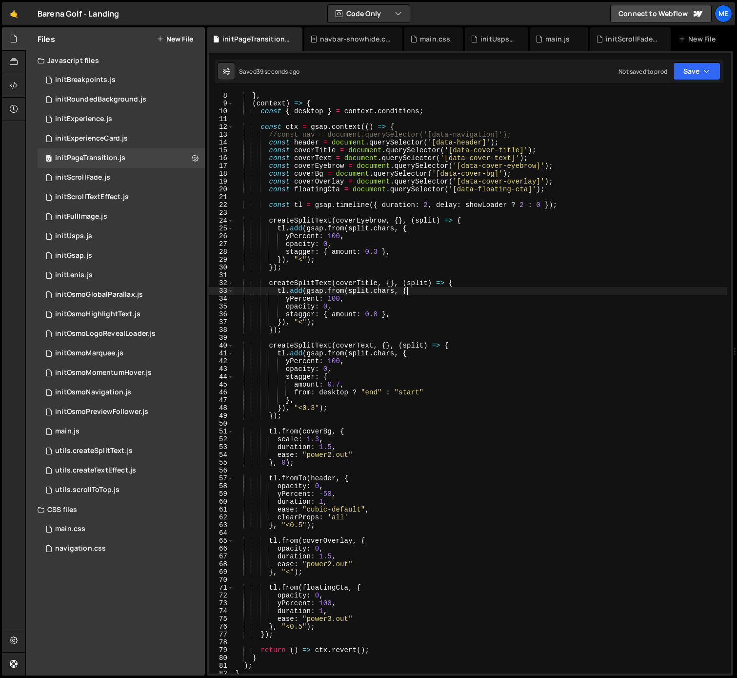
type textarea "}"
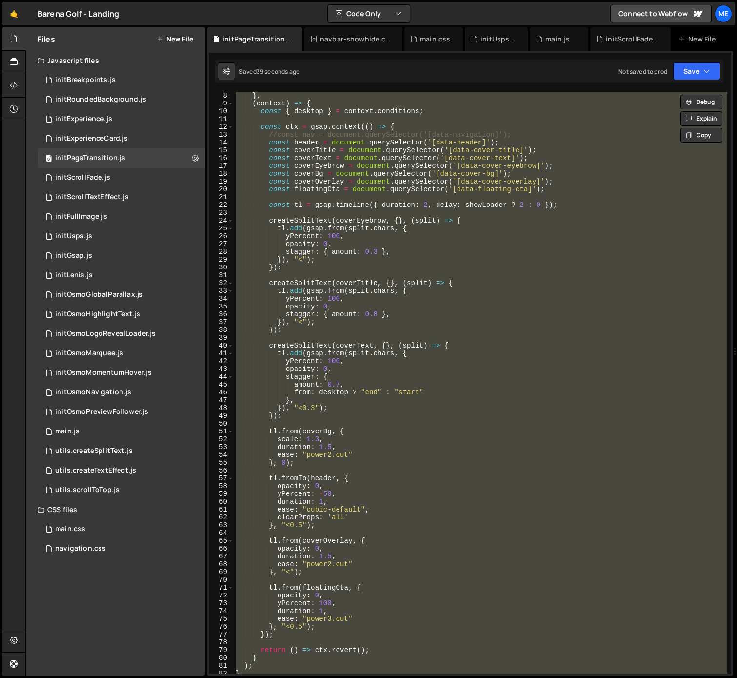
paste textarea
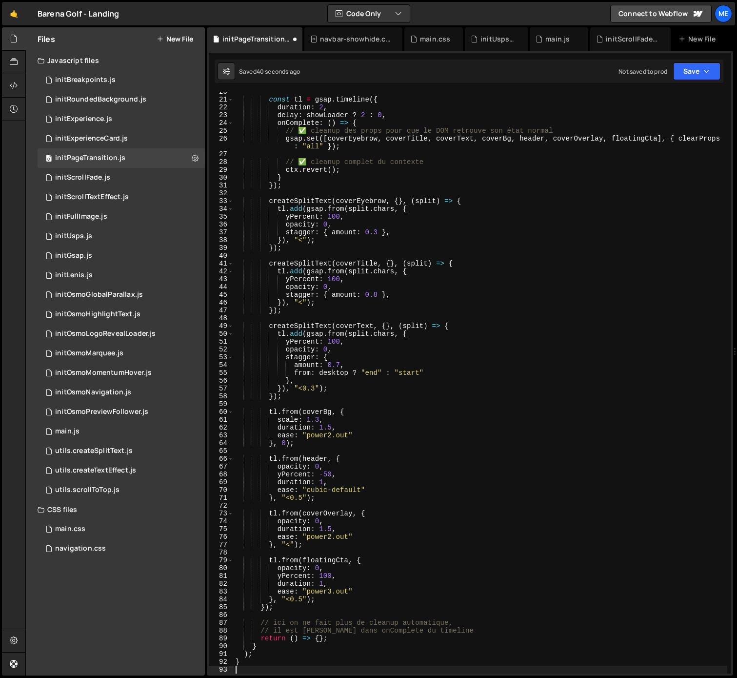
scroll to position [152, 0]
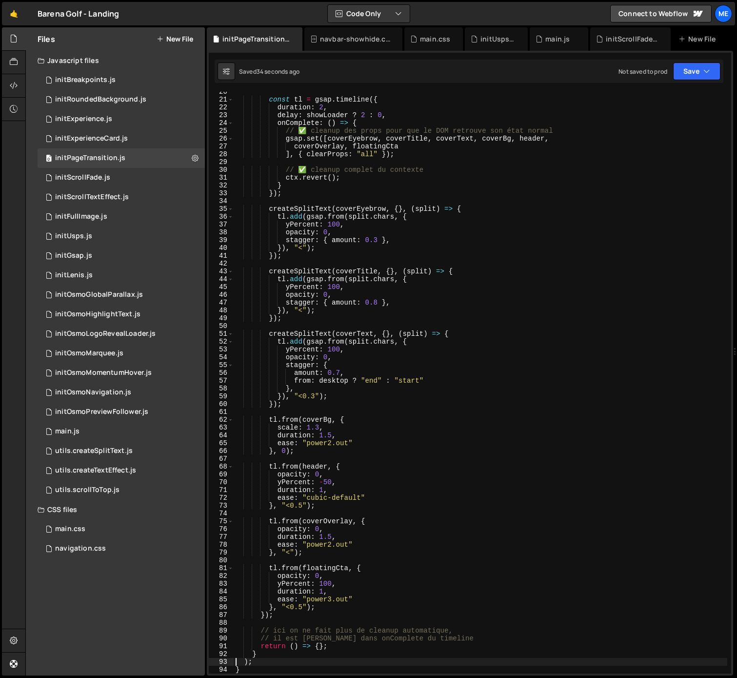
type textarea "}"
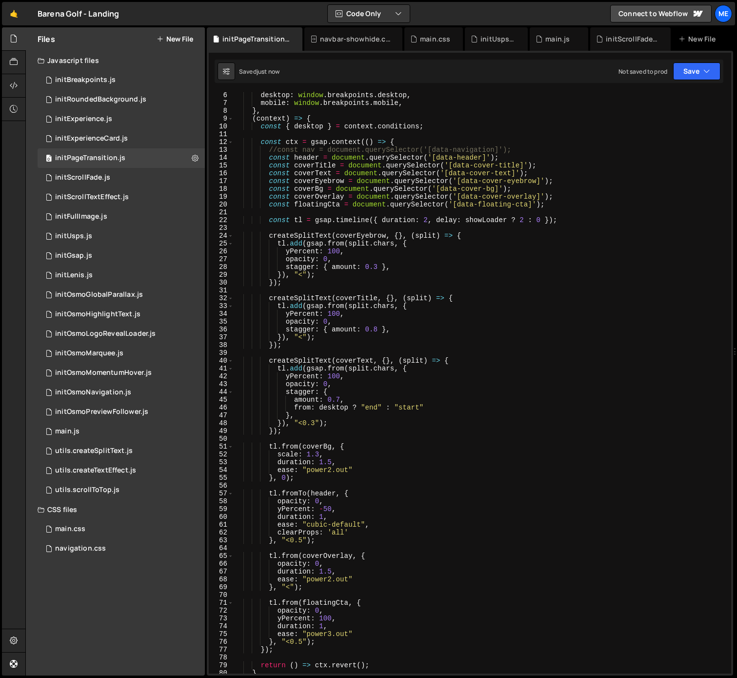
scroll to position [120, 0]
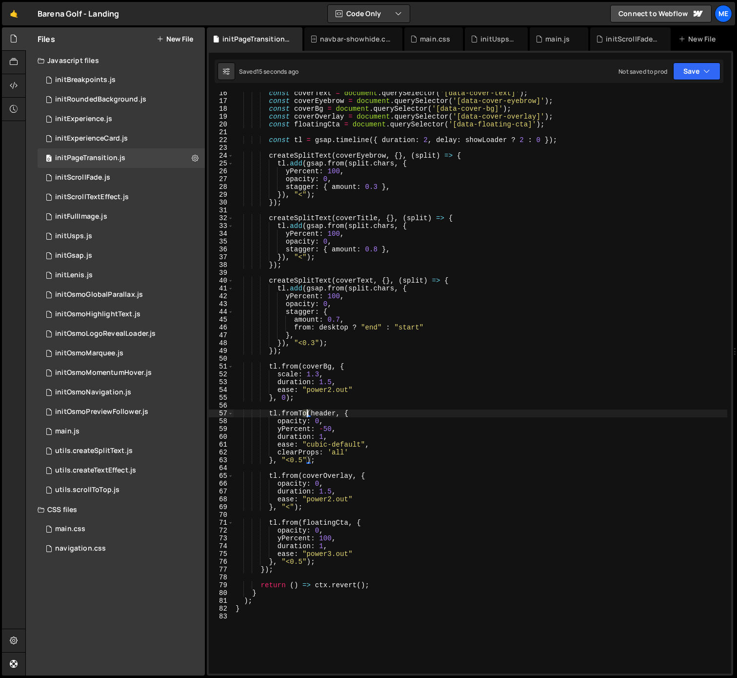
click at [306, 413] on div "const coverText = document . querySelector ( '[data-cover-text]' ) ; const cove…" at bounding box center [481, 387] width 494 height 597
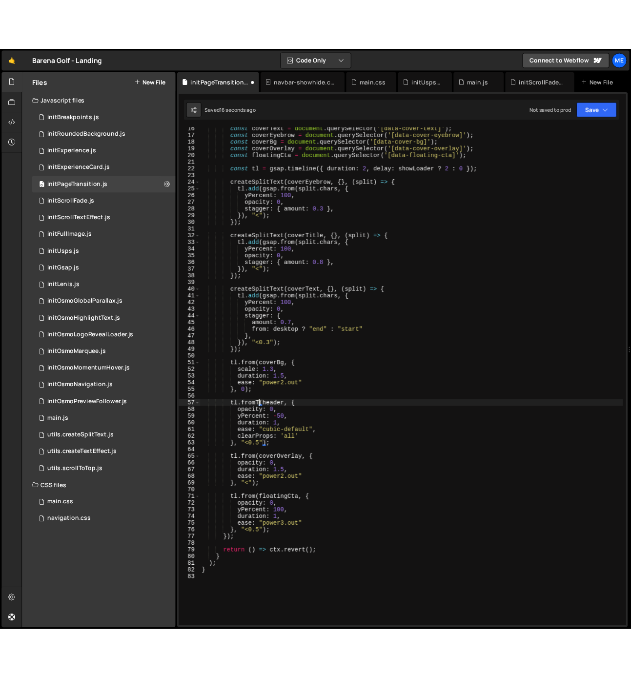
scroll to position [0, 2]
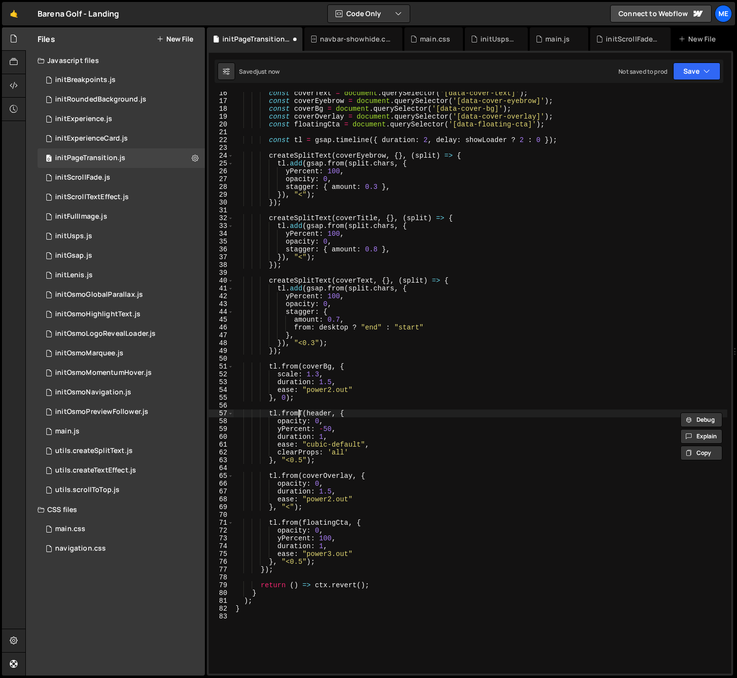
drag, startPoint x: 298, startPoint y: 412, endPoint x: 310, endPoint y: 414, distance: 12.4
click at [298, 412] on div "const coverText = document . querySelector ( '[data-cover-text]' ) ; const cove…" at bounding box center [481, 387] width 494 height 597
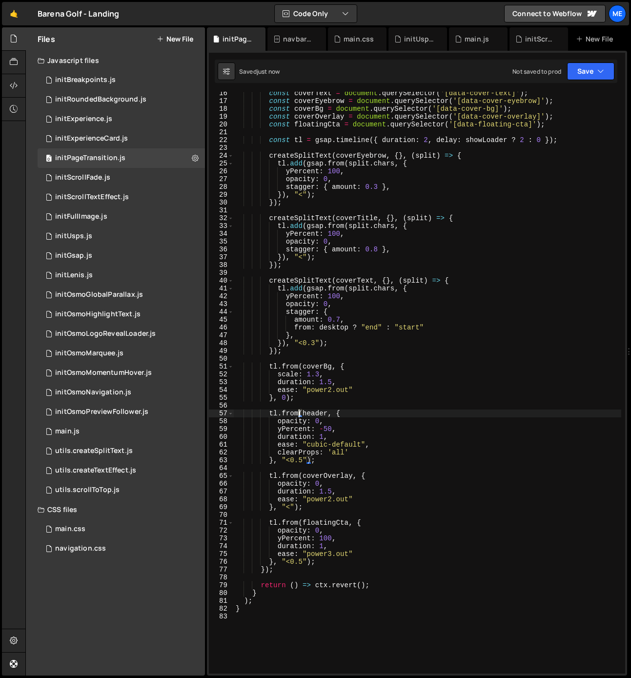
type textarea "tl.from(header, {"
drag, startPoint x: 352, startPoint y: 45, endPoint x: 351, endPoint y: 52, distance: 6.4
click at [351, 46] on div "main.css" at bounding box center [357, 38] width 59 height 23
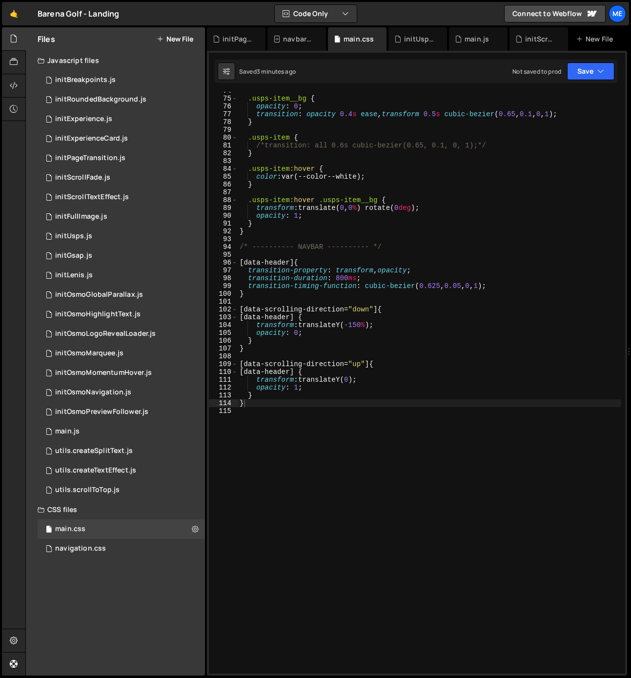
click at [290, 414] on div ".usps-item__bg { opacity : 0 ; transition : opacity 0.4 s ease , transform 0.5 …" at bounding box center [483, 385] width 490 height 597
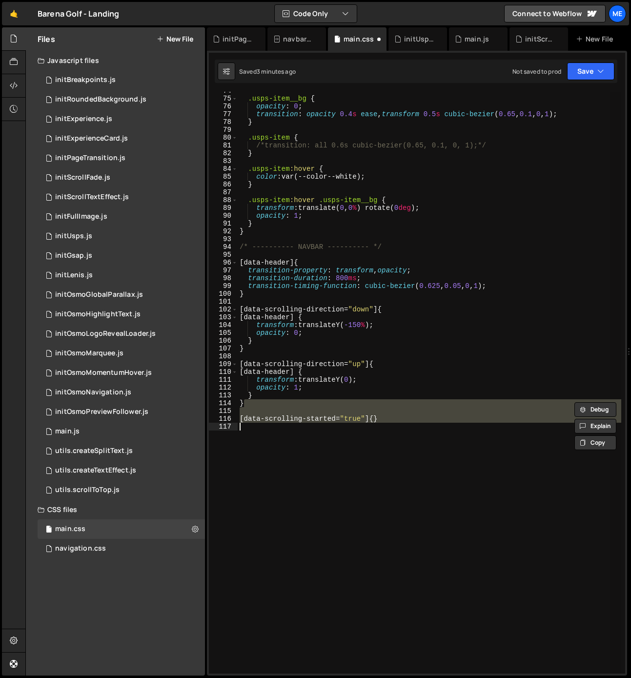
click at [351, 417] on div ".usps-item__bg { opacity : 0 ; transition : opacity 0.4 s ease , transform 0.5 …" at bounding box center [429, 382] width 383 height 581
click at [351, 417] on div ".usps-item__bg { opacity : 0 ; transition : opacity 0.4 s ease , transform 0.5 …" at bounding box center [429, 385] width 383 height 597
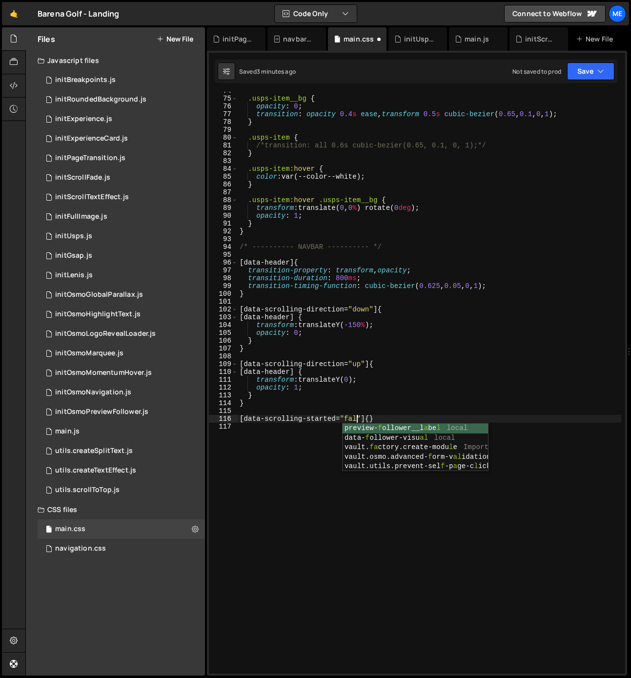
type textarea "[data-scrolling-started="false"] {}"
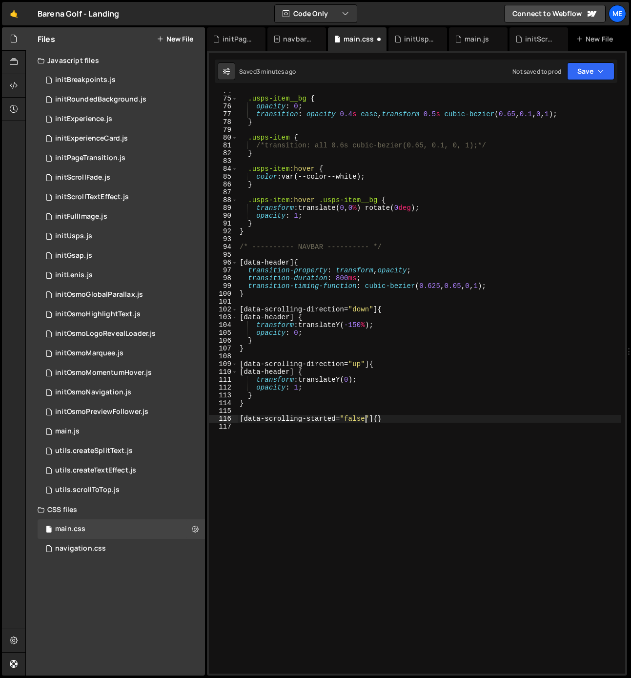
scroll to position [0, 9]
click at [381, 418] on div ".usps-item__bg { opacity : 0 ; transition : opacity 0.4 s ease , transform 0.5 …" at bounding box center [429, 385] width 383 height 597
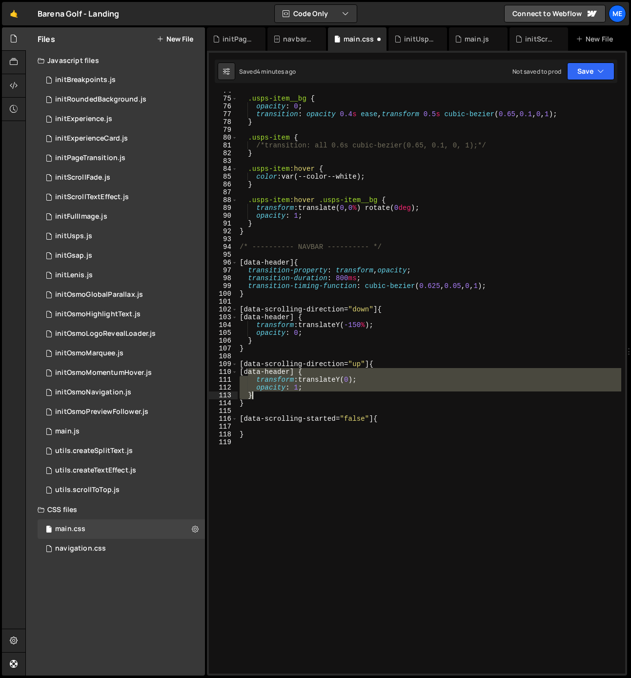
drag, startPoint x: 248, startPoint y: 370, endPoint x: 272, endPoint y: 396, distance: 35.5
click at [272, 395] on div ".usps-item__bg { opacity : 0 ; transition : opacity 0.4 s ease , transform 0.5 …" at bounding box center [429, 385] width 383 height 597
type textarea "opacity: 1; }"
click at [258, 429] on div ".usps-item__bg { opacity : 0 ; transition : opacity 0.4 s ease , transform 0.5 …" at bounding box center [429, 385] width 383 height 597
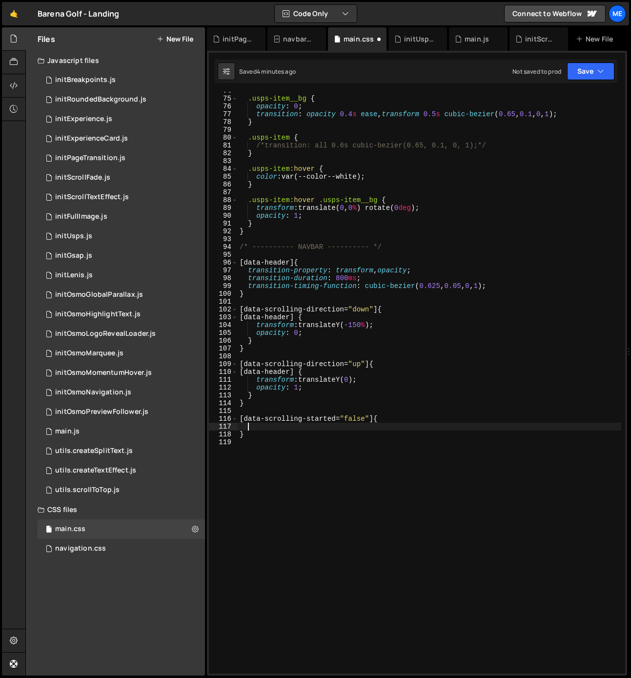
paste textarea "}"
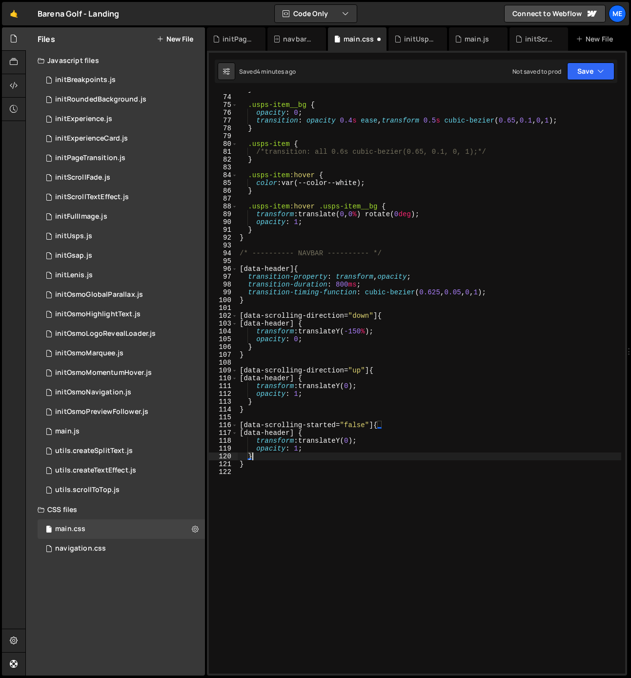
scroll to position [570, 0]
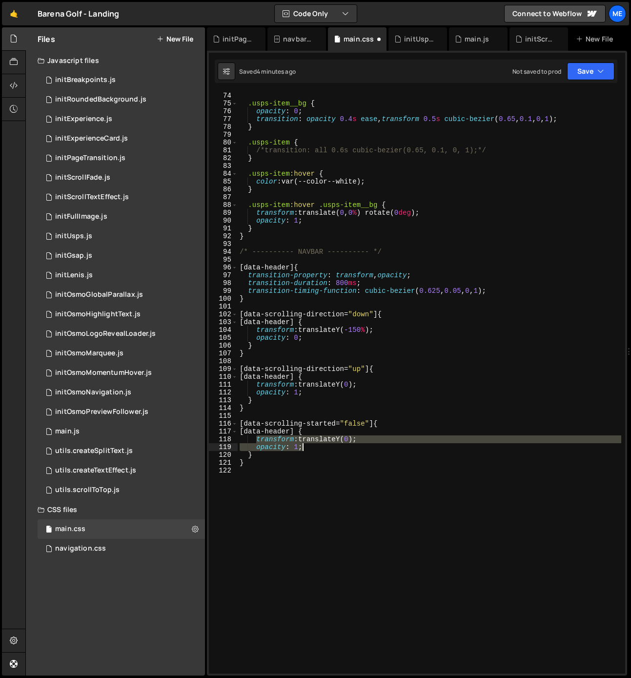
drag, startPoint x: 258, startPoint y: 440, endPoint x: 365, endPoint y: 444, distance: 106.9
click at [365, 444] on div ".usps-item__bg { opacity : 0 ; transition : opacity 0.4 s ease , transform 0.5 …" at bounding box center [429, 390] width 383 height 597
click at [359, 438] on div ".usps-item__bg { opacity : 0 ; transition : opacity 0.4 s ease , transform 0.5 …" at bounding box center [429, 390] width 383 height 597
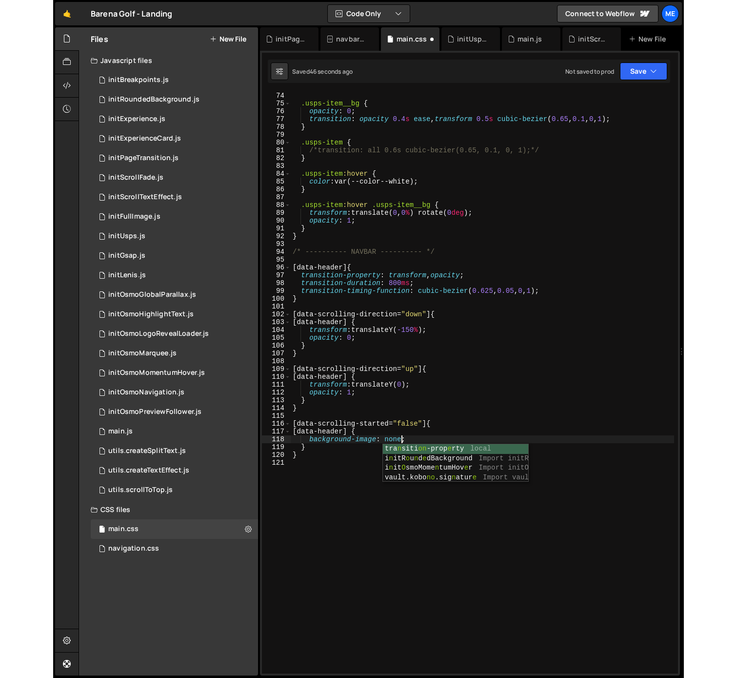
scroll to position [0, 7]
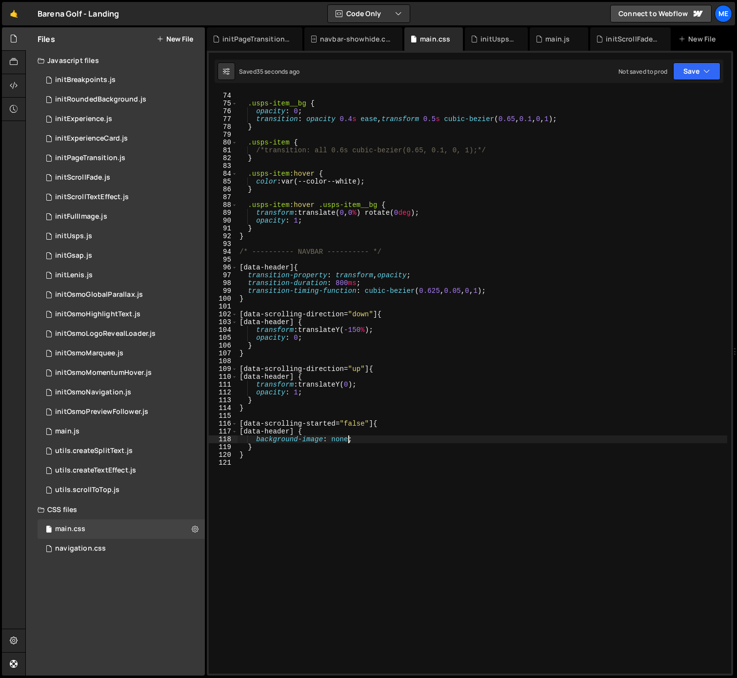
click at [338, 439] on div ".usps-item__bg { opacity : 0 ; transition : opacity 0.4 s ease , transform 0.5 …" at bounding box center [483, 390] width 490 height 597
paste textarea "linear-gradient(#01302a66,#01302a00)"
drag, startPoint x: 435, startPoint y: 440, endPoint x: 428, endPoint y: 440, distance: 6.8
click at [428, 440] on div ".usps-item__bg { opacity : 0 ; transition : opacity 0.4 s ease , transform 0.5 …" at bounding box center [483, 390] width 490 height 597
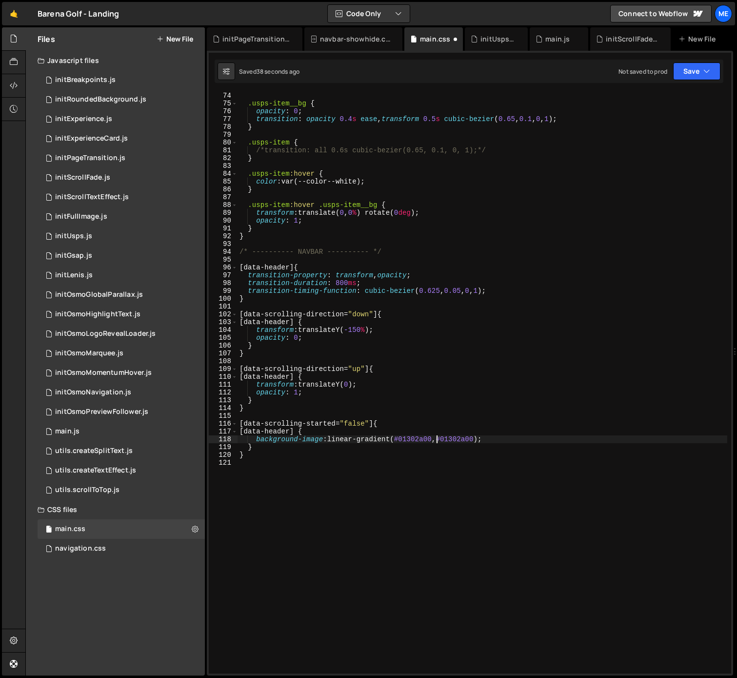
scroll to position [0, 14]
click at [440, 397] on div ".usps-item__bg { opacity : 0 ; transition : opacity 0.4 s ease , transform 0.5 …" at bounding box center [483, 390] width 490 height 597
click at [276, 431] on div ".usps-item__bg { opacity : 0 ; transition : opacity 0.4 s ease , transform 0.5 …" at bounding box center [483, 390] width 490 height 597
drag, startPoint x: 249, startPoint y: 431, endPoint x: 302, endPoint y: 431, distance: 53.7
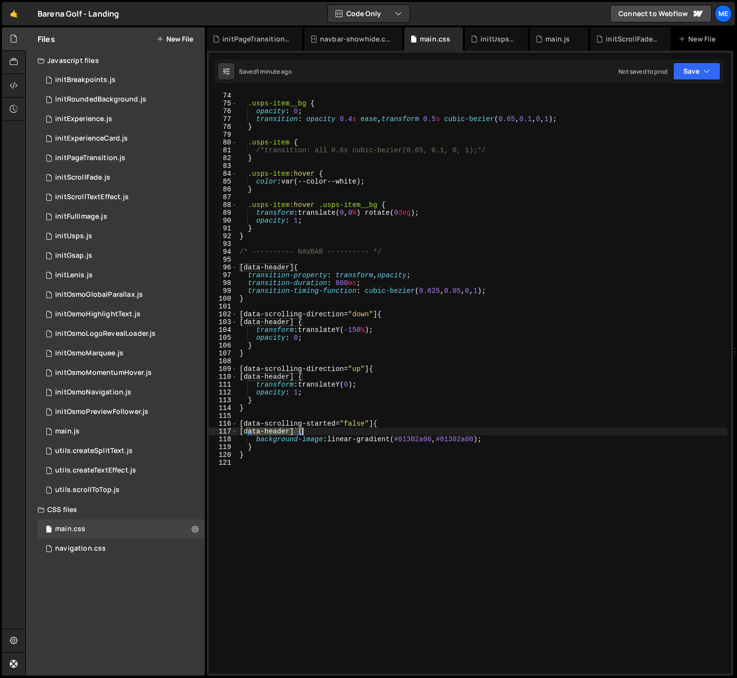
click at [302, 431] on div ".usps-item__bg { opacity : 0 ; transition : opacity 0.4 s ease , transform 0.5 …" at bounding box center [483, 390] width 490 height 597
paste textarea "header__bg"
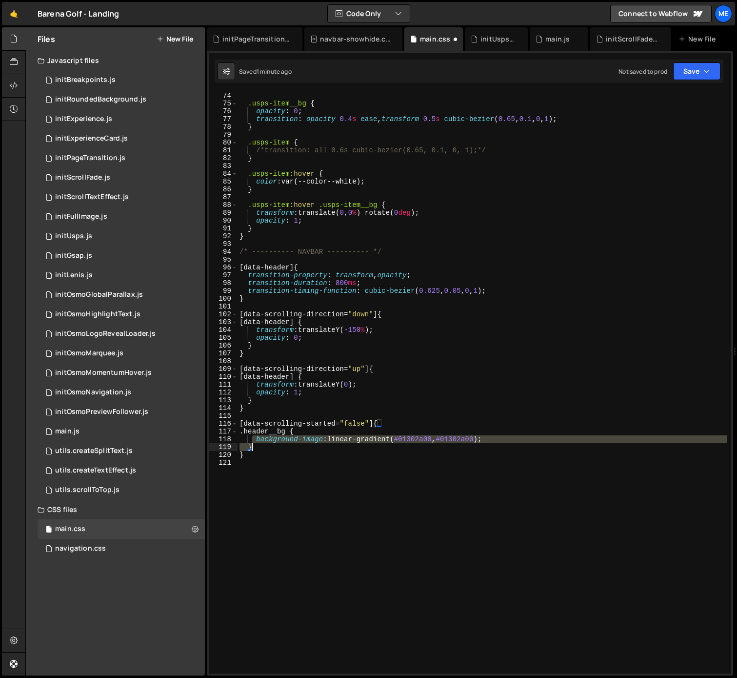
drag, startPoint x: 287, startPoint y: 439, endPoint x: 538, endPoint y: 443, distance: 250.8
click at [538, 443] on div ".usps-item__bg { opacity : 0 ; transition : opacity 0.4 s ease , transform 0.5 …" at bounding box center [483, 390] width 490 height 597
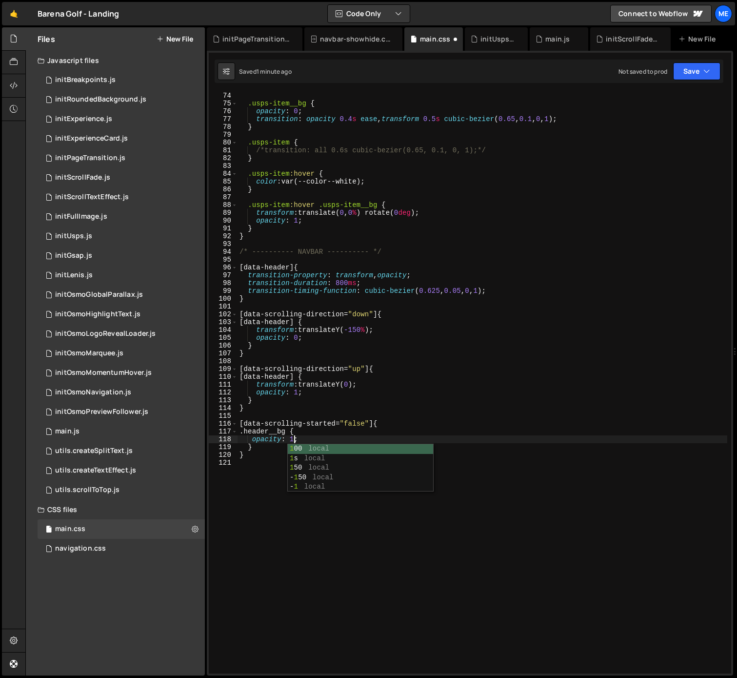
scroll to position [579, 0]
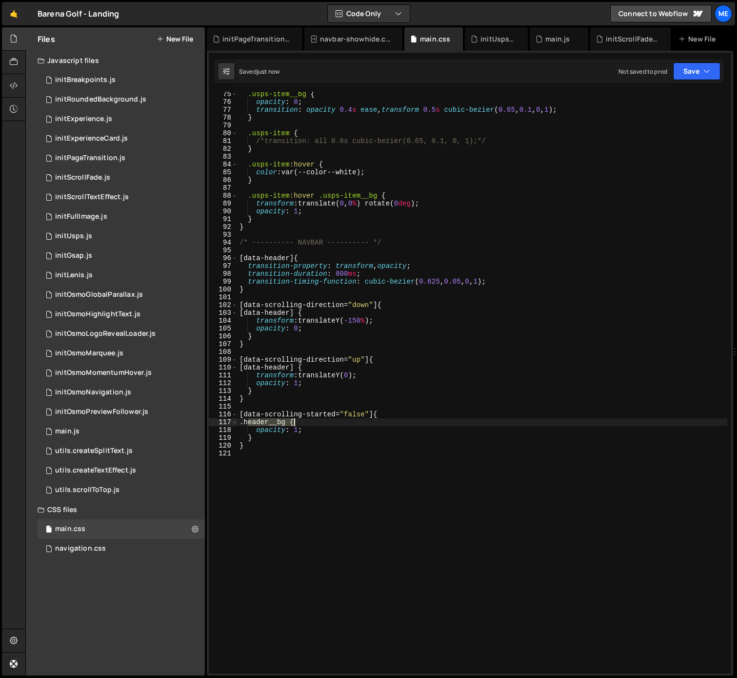
drag, startPoint x: 263, startPoint y: 423, endPoint x: 294, endPoint y: 423, distance: 31.2
click at [294, 422] on div ".usps-item__bg { opacity : 0 ; transition : opacity 0.4 s ease , transform 0.5 …" at bounding box center [483, 388] width 490 height 597
click at [394, 242] on div ".usps-item__bg { opacity : 0 ; transition : opacity 0.4 s ease , transform 0.5 …" at bounding box center [483, 388] width 490 height 597
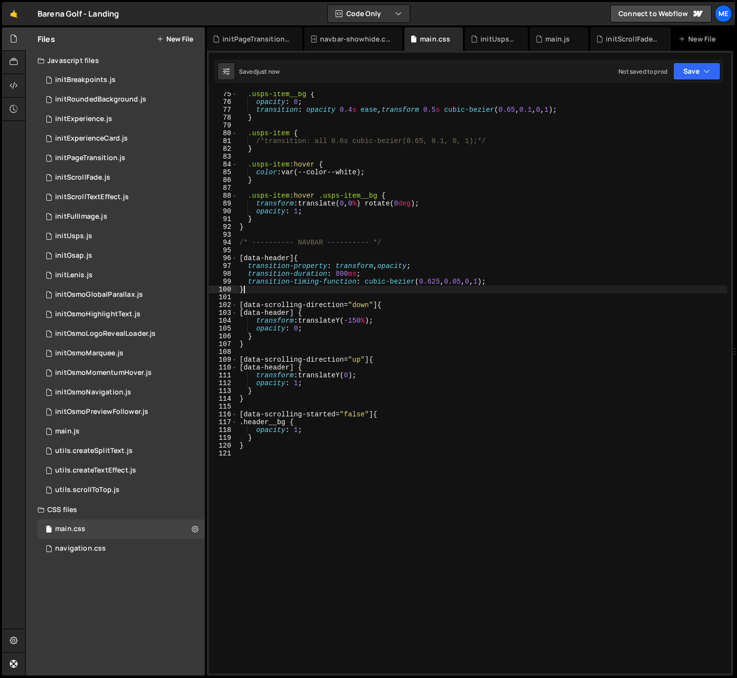
click at [275, 288] on div ".usps-item__bg { opacity : 0 ; transition : opacity 0.4 s ease , transform 0.5 …" at bounding box center [483, 388] width 490 height 597
type textarea "}"
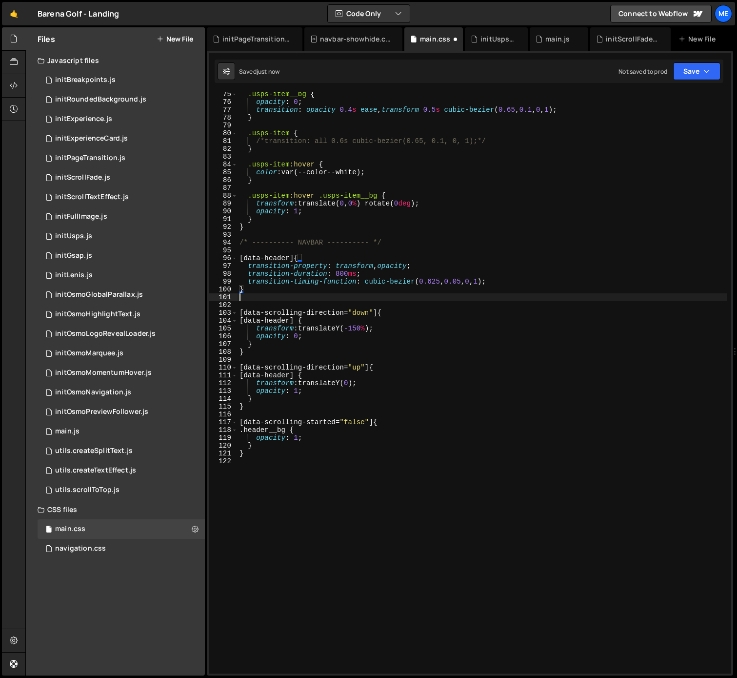
paste textarea ".header__bg"
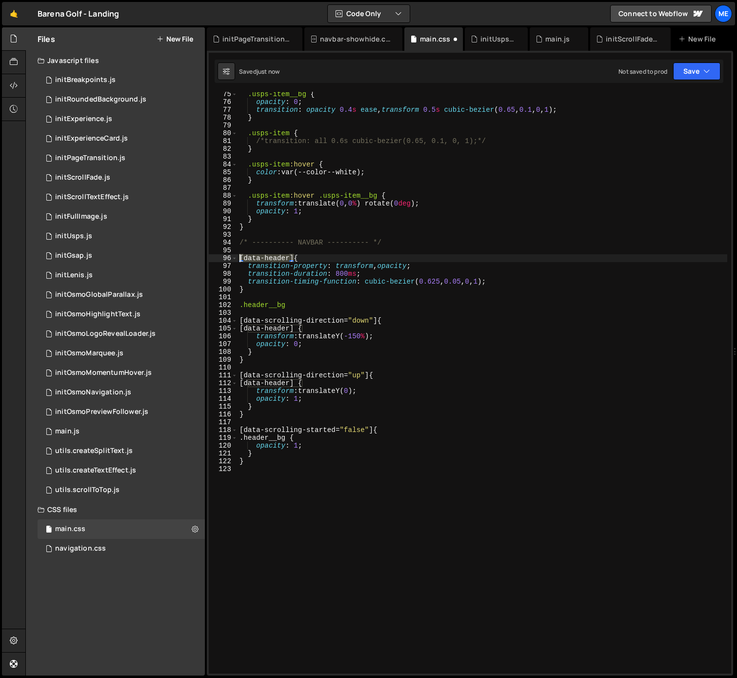
drag, startPoint x: 289, startPoint y: 257, endPoint x: 235, endPoint y: 264, distance: 54.7
click at [230, 257] on div ".header__bg 75 76 77 78 79 80 81 82 83 84 85 86 87 88 89 90 91 92 93 94 95 96 9…" at bounding box center [470, 382] width 522 height 581
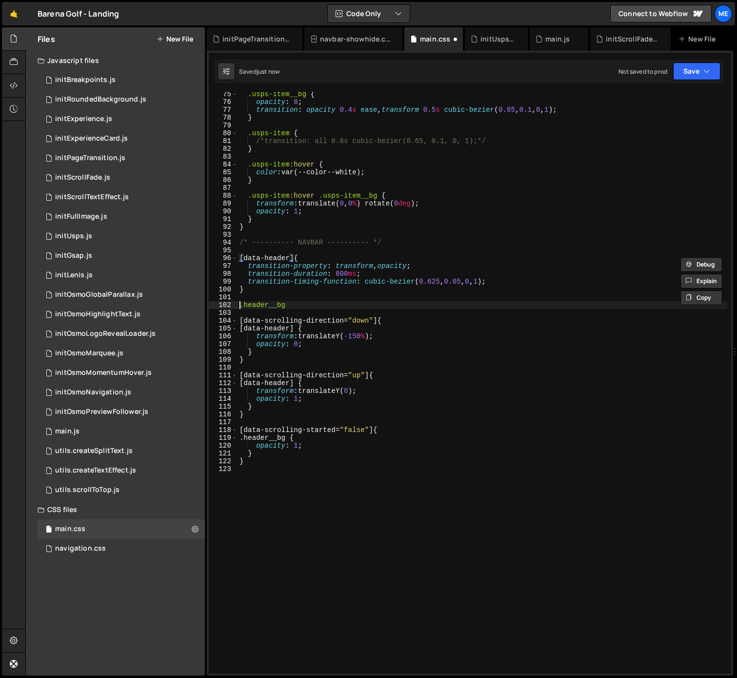
click at [240, 306] on div ".usps-item__bg { opacity : 0 ; transition : opacity 0.4 s ease , transform 0.5 …" at bounding box center [483, 388] width 490 height 597
paste textarea "[data-header]"
click at [365, 306] on div ".usps-item__bg { opacity : 0 ; transition : opacity 0.4 s ease , transform 0.5 …" at bounding box center [483, 388] width 490 height 597
type textarea "[data-header] .header__bg{}"
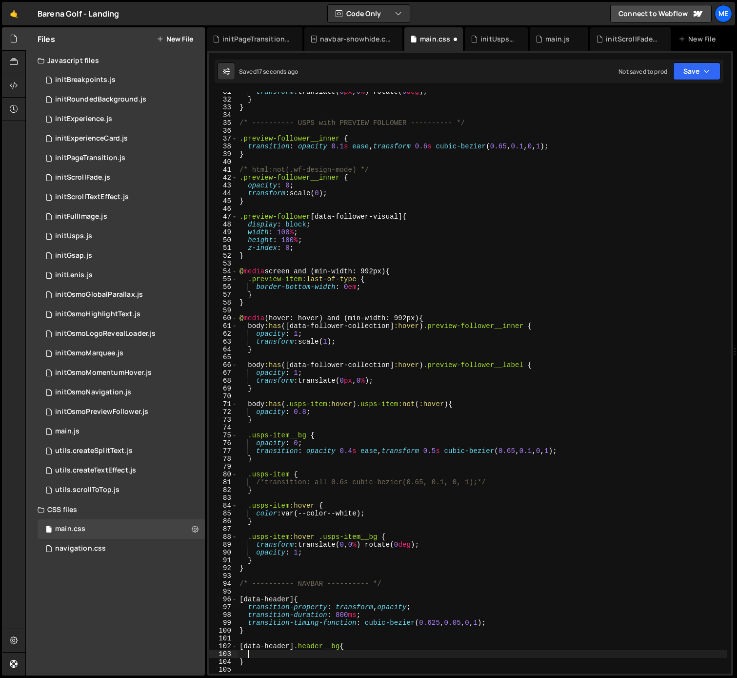
scroll to position [218, 0]
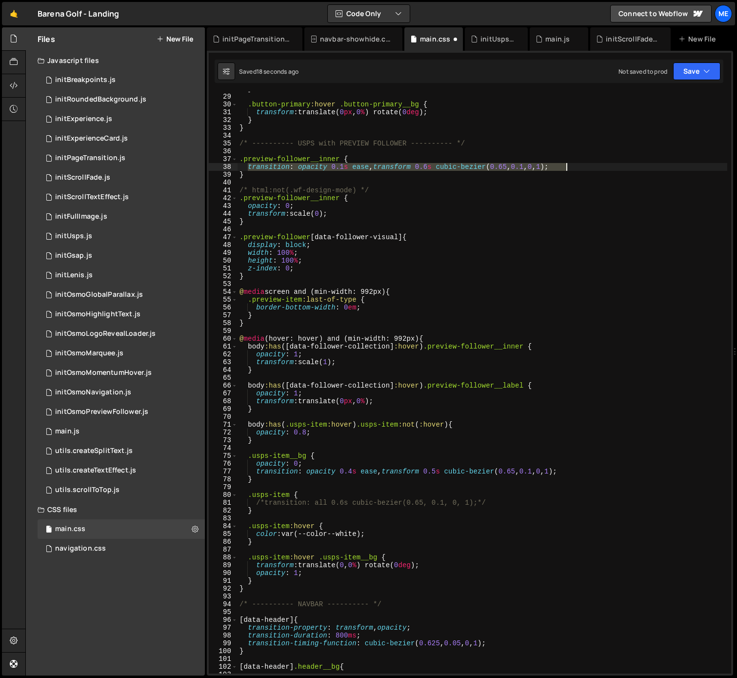
drag, startPoint x: 249, startPoint y: 165, endPoint x: 589, endPoint y: 171, distance: 340.1
click at [592, 164] on div "} .button-primary :hover .button-primary__bg { transform : translate( 0 px , 0 …" at bounding box center [483, 383] width 490 height 597
type textarea "transition: opacity 0.1s ease, transform 0.6s cubic-bezier(0.65, 0.1, 0, 1);"
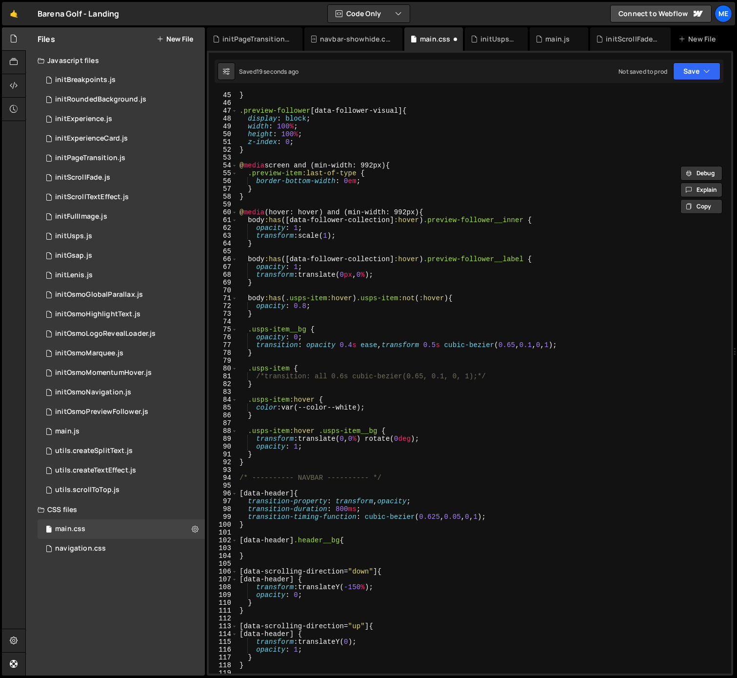
scroll to position [427, 0]
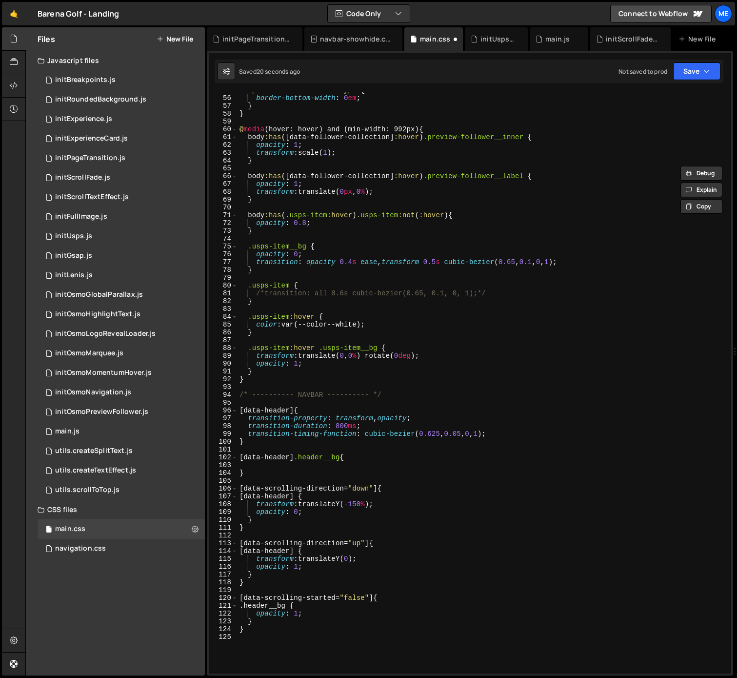
drag, startPoint x: 290, startPoint y: 465, endPoint x: 295, endPoint y: 470, distance: 6.6
click at [290, 465] on div ".preview-item :last-of-type { border-bottom-width : 0 em ; } } @ media (hover: …" at bounding box center [483, 384] width 490 height 597
paste textarea "transition: opacity 0.1s ease, transform 0.6s cubic-bezier(0.65, 0.1, 0, 1);"
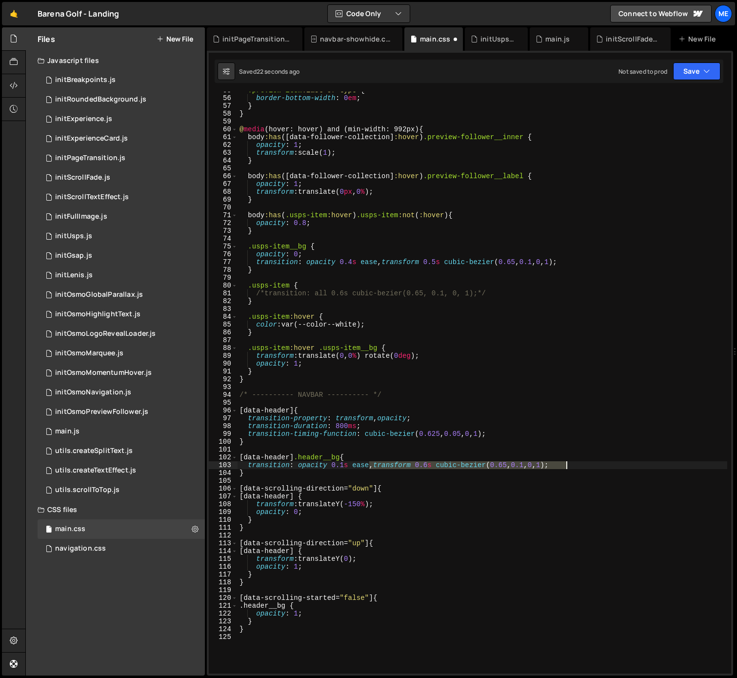
drag, startPoint x: 370, startPoint y: 466, endPoint x: 570, endPoint y: 465, distance: 200.0
click at [572, 463] on div ".preview-item :last-of-type { border-bottom-width : 0 em ; } } @ media (hover: …" at bounding box center [483, 384] width 490 height 597
click at [339, 467] on div ".preview-item :last-of-type { border-bottom-width : 0 em ; } } @ media (hover: …" at bounding box center [483, 384] width 490 height 597
drag, startPoint x: 298, startPoint y: 457, endPoint x: 233, endPoint y: 457, distance: 64.9
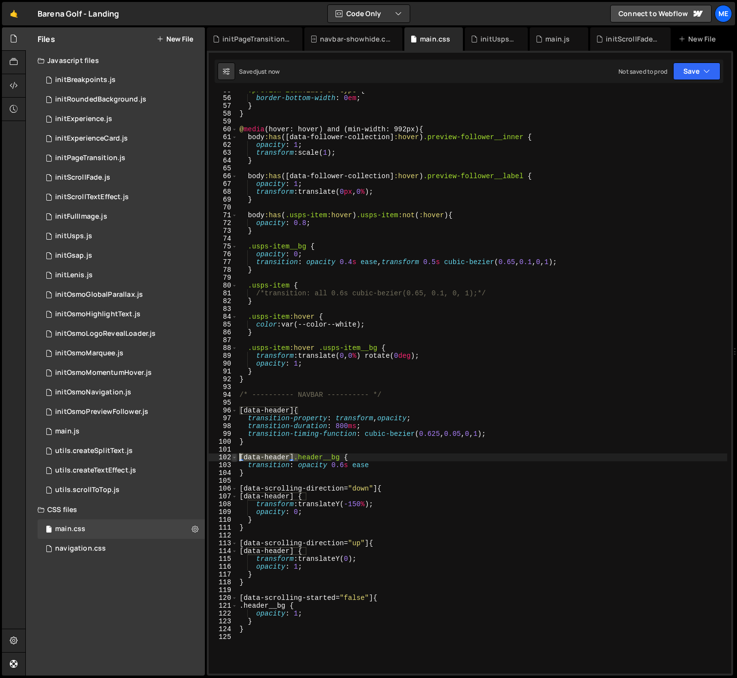
click at [233, 457] on div "transition: opacity 0.6s ease 55 56 57 58 59 60 61 62 63 64 65 66 67 68 69 70 7…" at bounding box center [470, 382] width 522 height 581
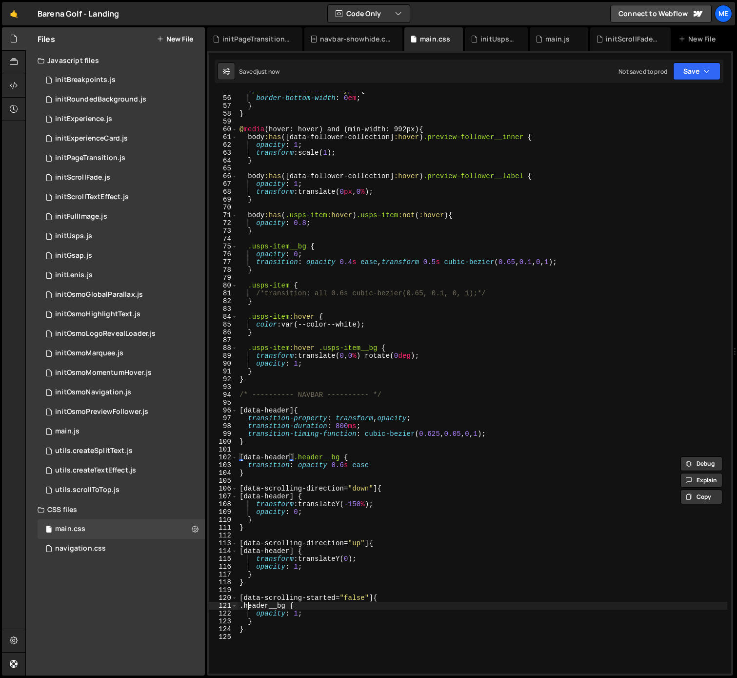
drag, startPoint x: 247, startPoint y: 605, endPoint x: 257, endPoint y: 606, distance: 9.8
click at [247, 605] on div ".preview-item :last-of-type { border-bottom-width : 0 em ; } } @ media (hover: …" at bounding box center [483, 384] width 490 height 597
paste textarea "[data-header]"
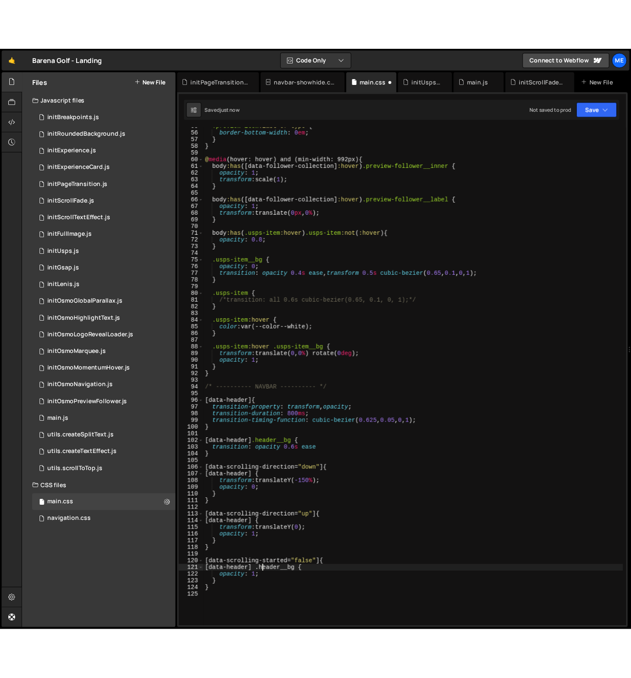
scroll to position [0, 5]
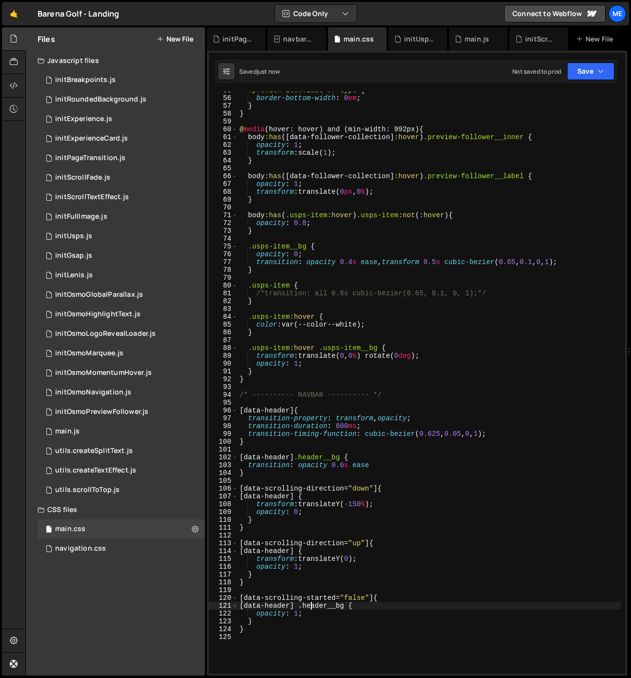
click at [418, 606] on div ".preview-item :last-of-type { border-bottom-width : 0 em ; } } @ media (hover: …" at bounding box center [429, 384] width 383 height 597
click at [356, 597] on div ".preview-item :last-of-type { border-bottom-width : 0 em ; } } @ media (hover: …" at bounding box center [429, 384] width 383 height 597
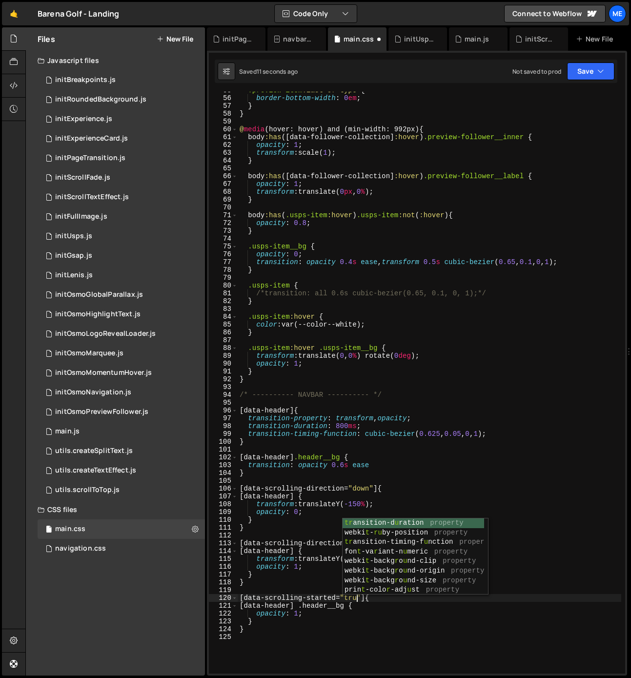
scroll to position [0, 8]
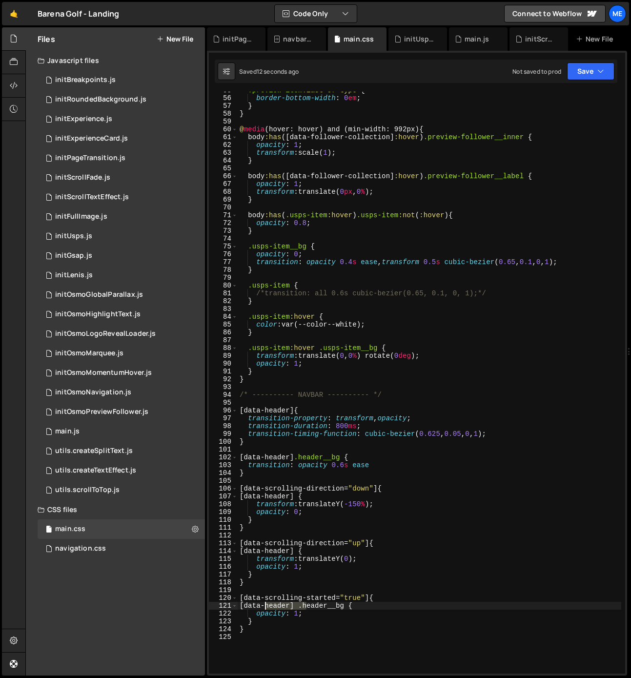
drag, startPoint x: 307, startPoint y: 606, endPoint x: 264, endPoint y: 605, distance: 42.5
click at [264, 605] on div ".preview-item :last-of-type { border-bottom-width : 0 em ; } } @ media (hover: …" at bounding box center [429, 384] width 383 height 597
click at [292, 613] on div ".preview-item :last-of-type { border-bottom-width : 0 em ; } } @ media (hover: …" at bounding box center [429, 384] width 383 height 597
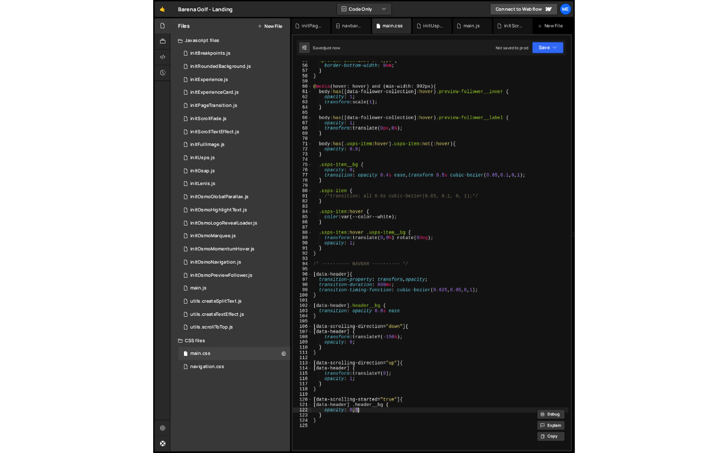
scroll to position [0, 4]
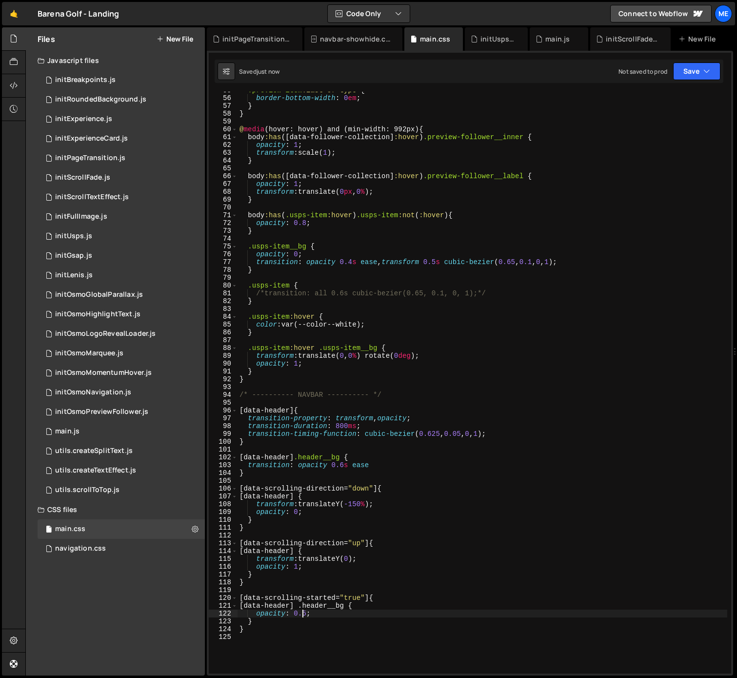
type textarea "opacity: 0.5;"
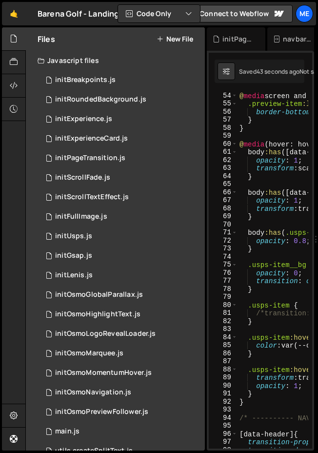
scroll to position [733, 0]
